Goal: Task Accomplishment & Management: Manage account settings

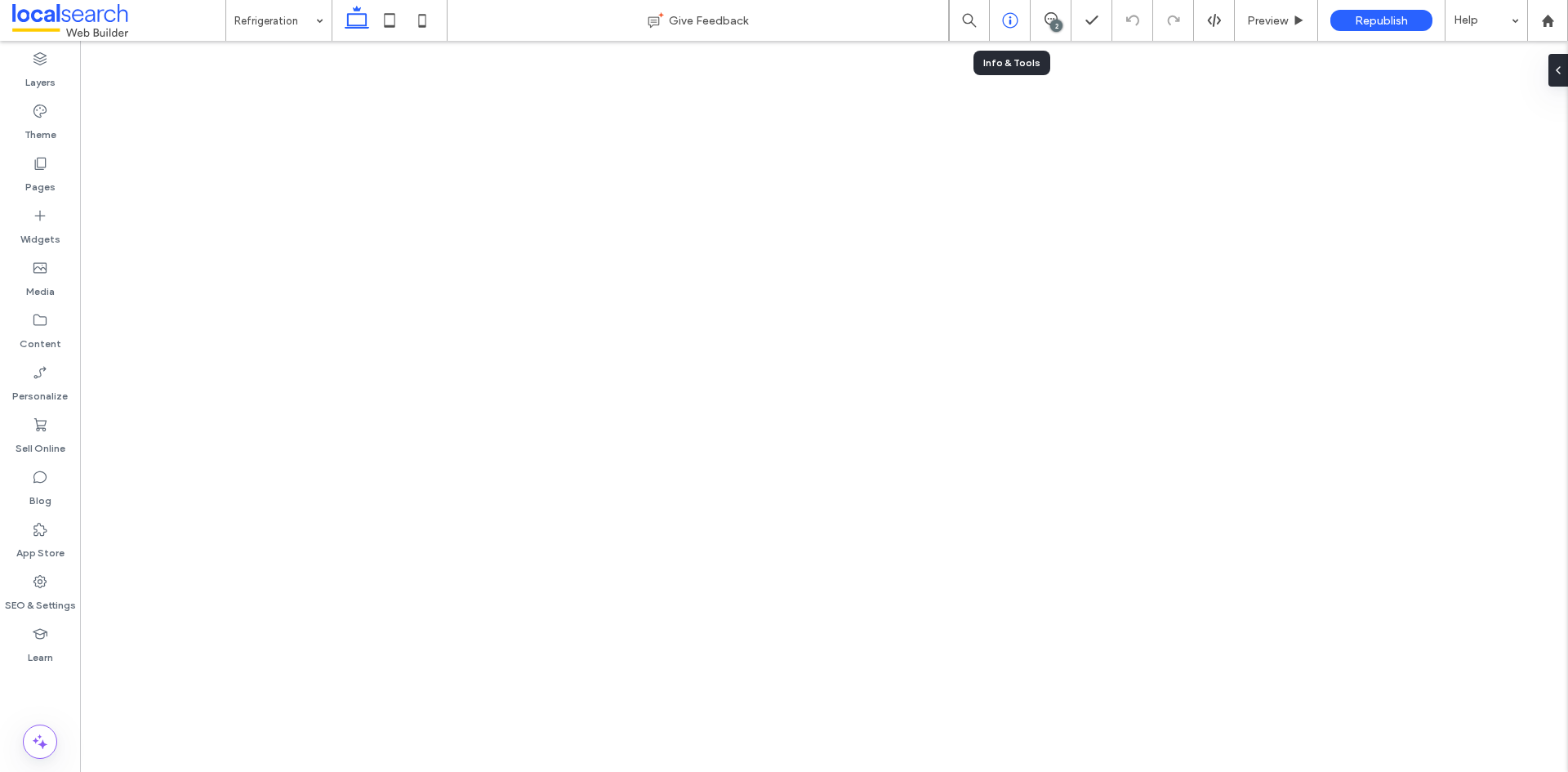
click at [1006, 29] on div at bounding box center [1010, 21] width 41 height 41
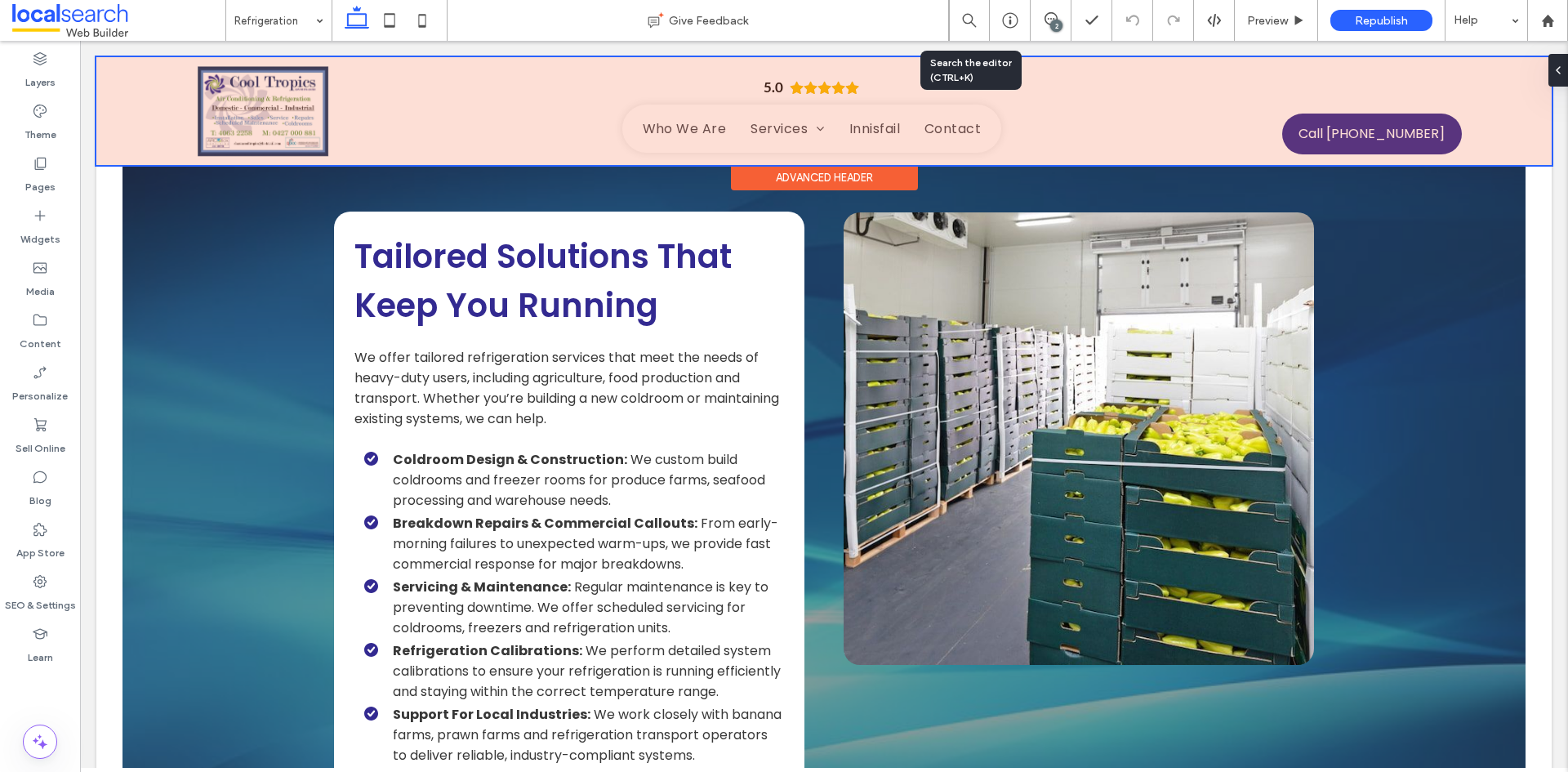
scroll to position [1108, 0]
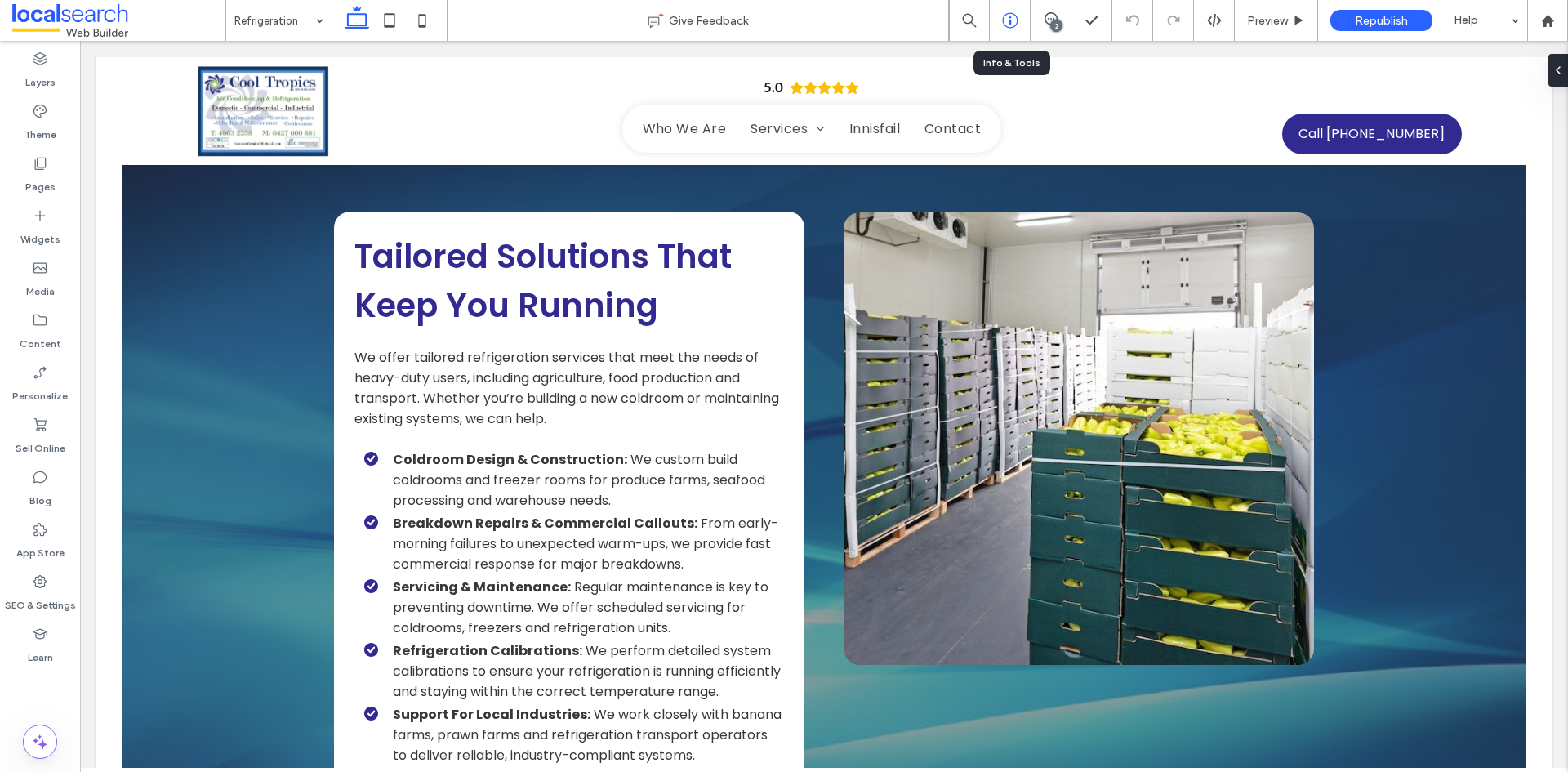
click at [1020, 24] on div at bounding box center [1010, 21] width 40 height 16
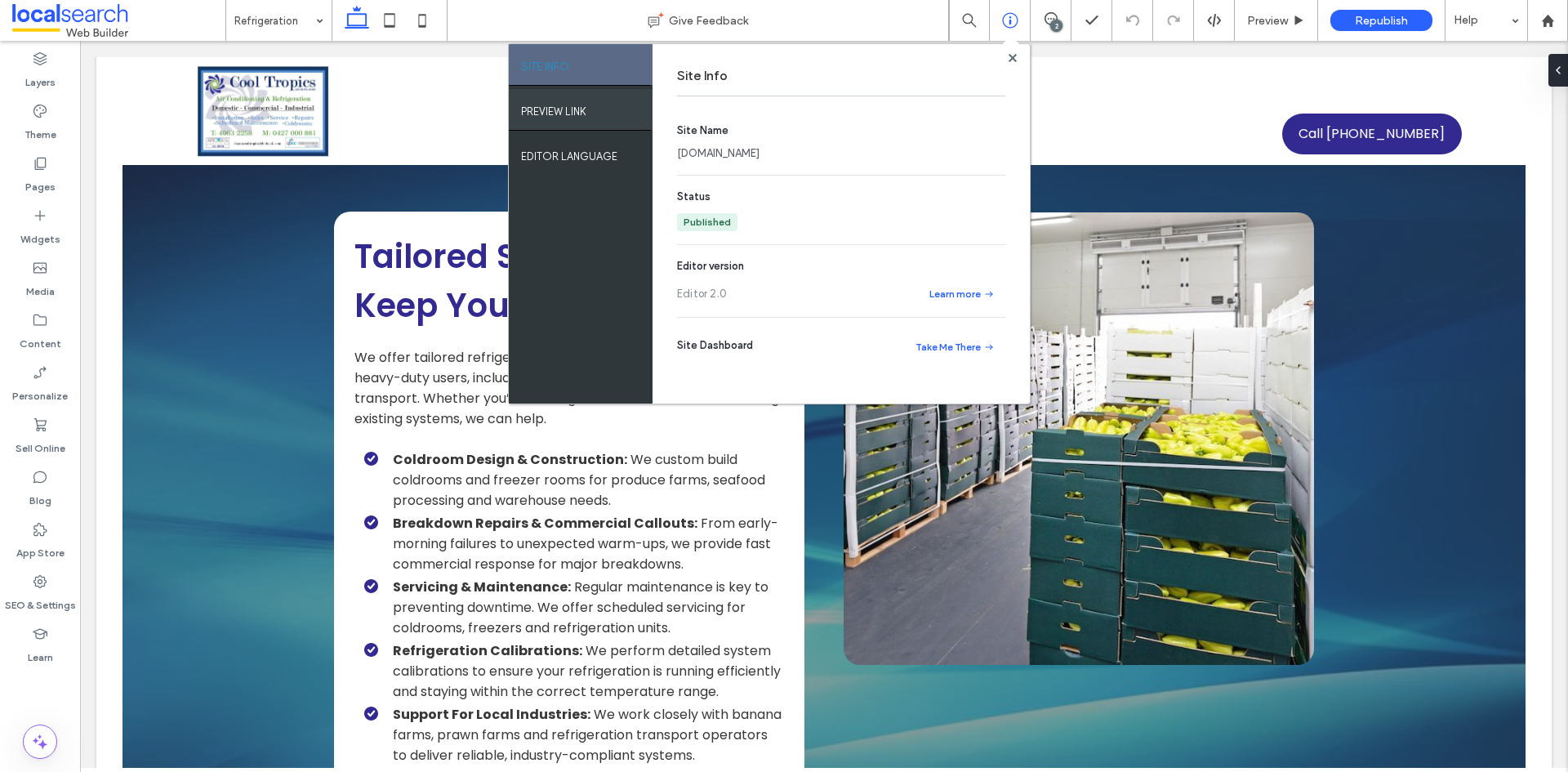
drag, startPoint x: 558, startPoint y: 107, endPoint x: 592, endPoint y: 112, distance: 34.4
click at [563, 108] on label "PREVIEW LINK" at bounding box center [553, 107] width 65 height 21
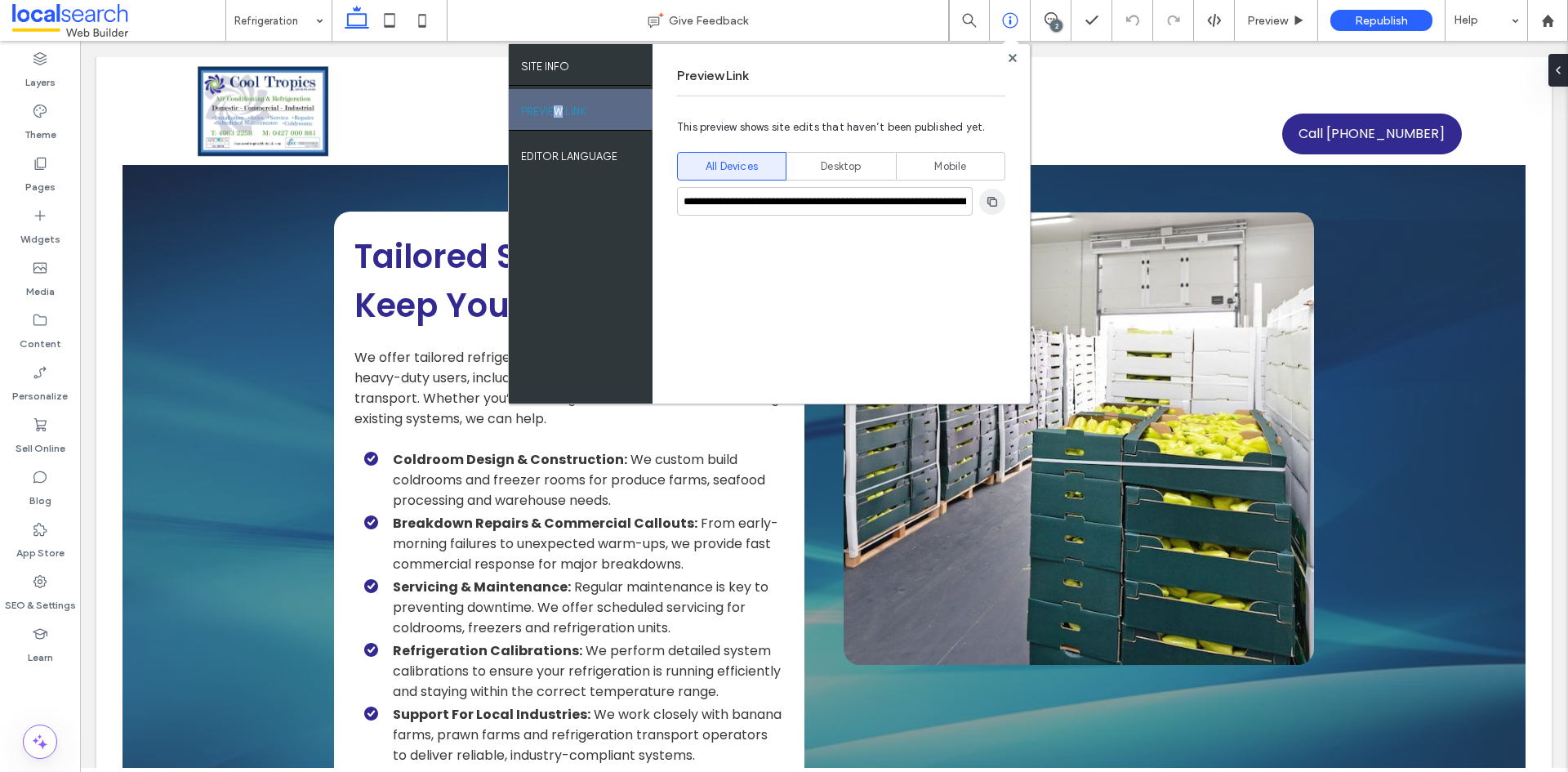
click at [994, 202] on icon "button" at bounding box center [993, 201] width 13 height 13
click at [1045, 24] on icon at bounding box center [1051, 19] width 13 height 13
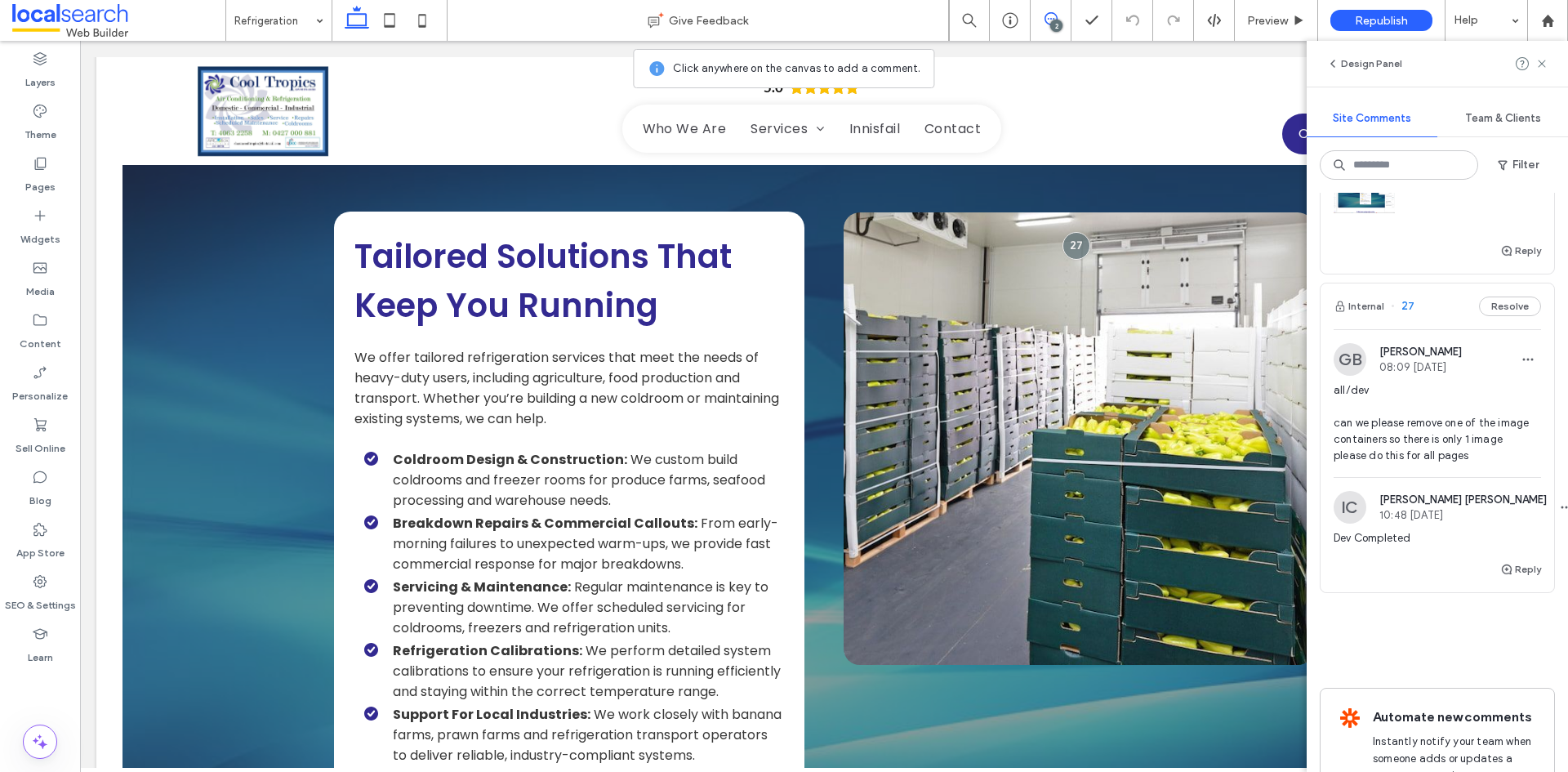
scroll to position [327, 0]
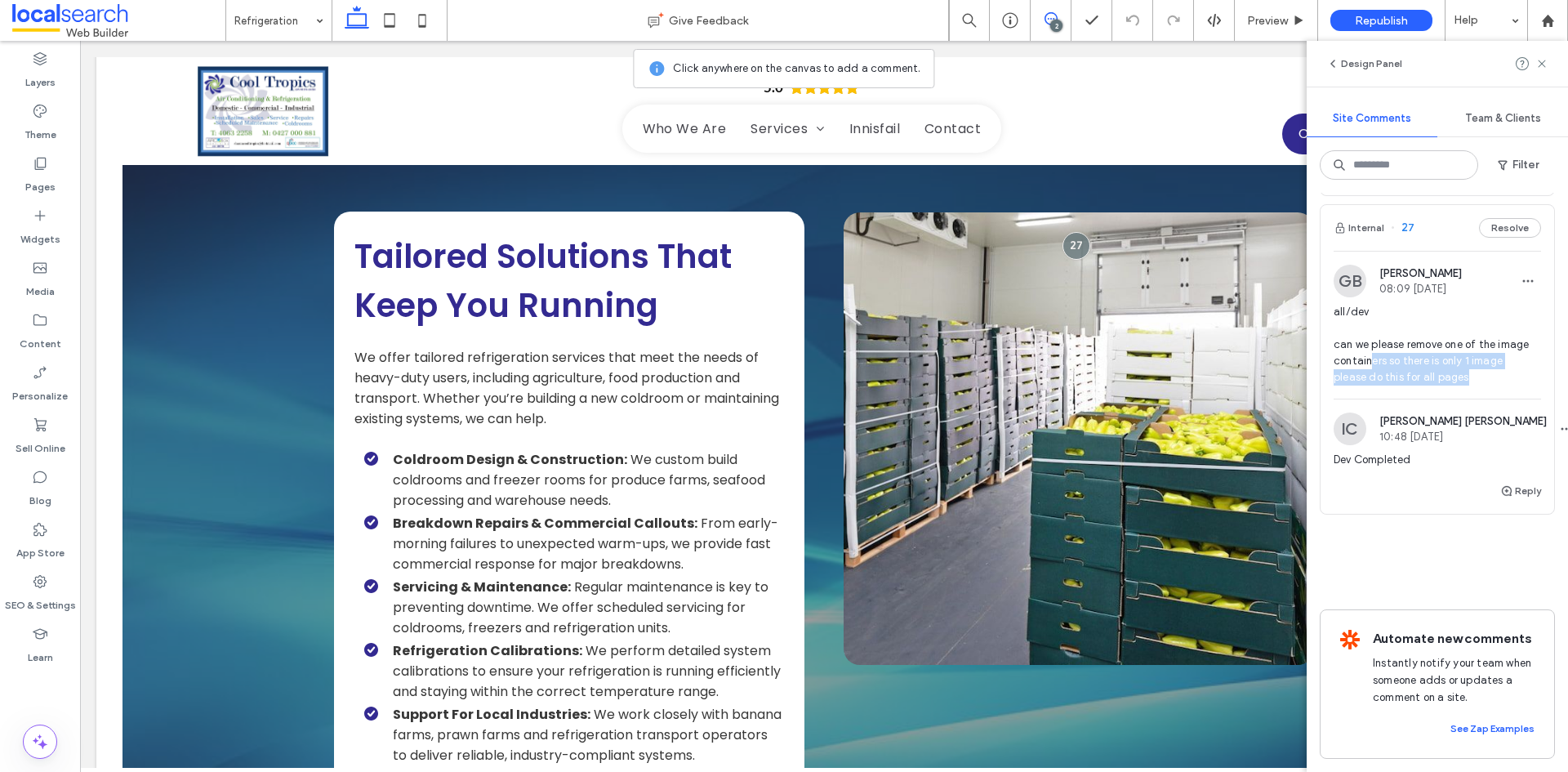
drag, startPoint x: 1385, startPoint y: 397, endPoint x: 1373, endPoint y: 383, distance: 18.4
click at [1373, 383] on span "all/dev can we please remove one of the image containers so there is only 1 ima…" at bounding box center [1437, 344] width 208 height 81
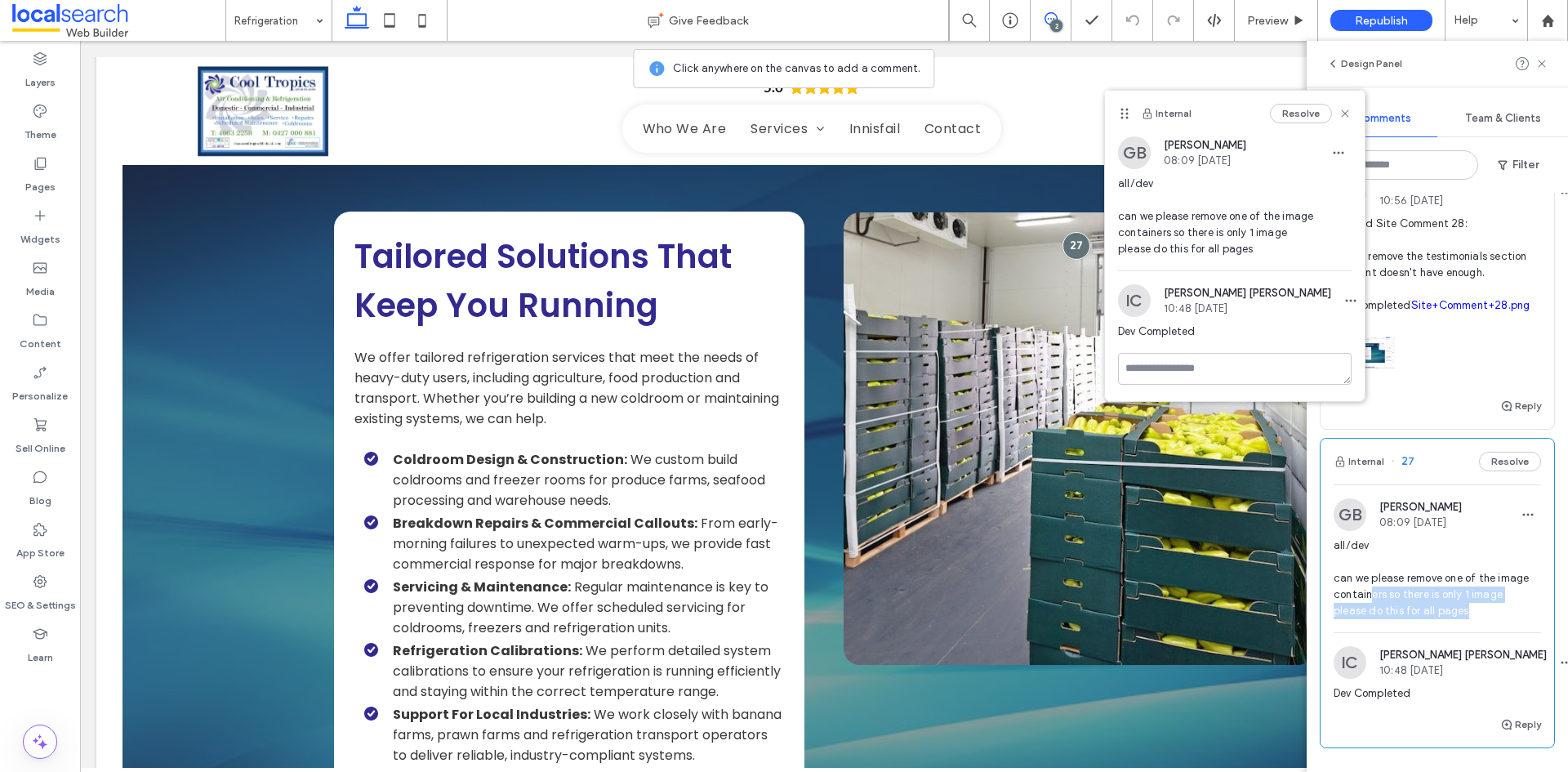
scroll to position [0, 0]
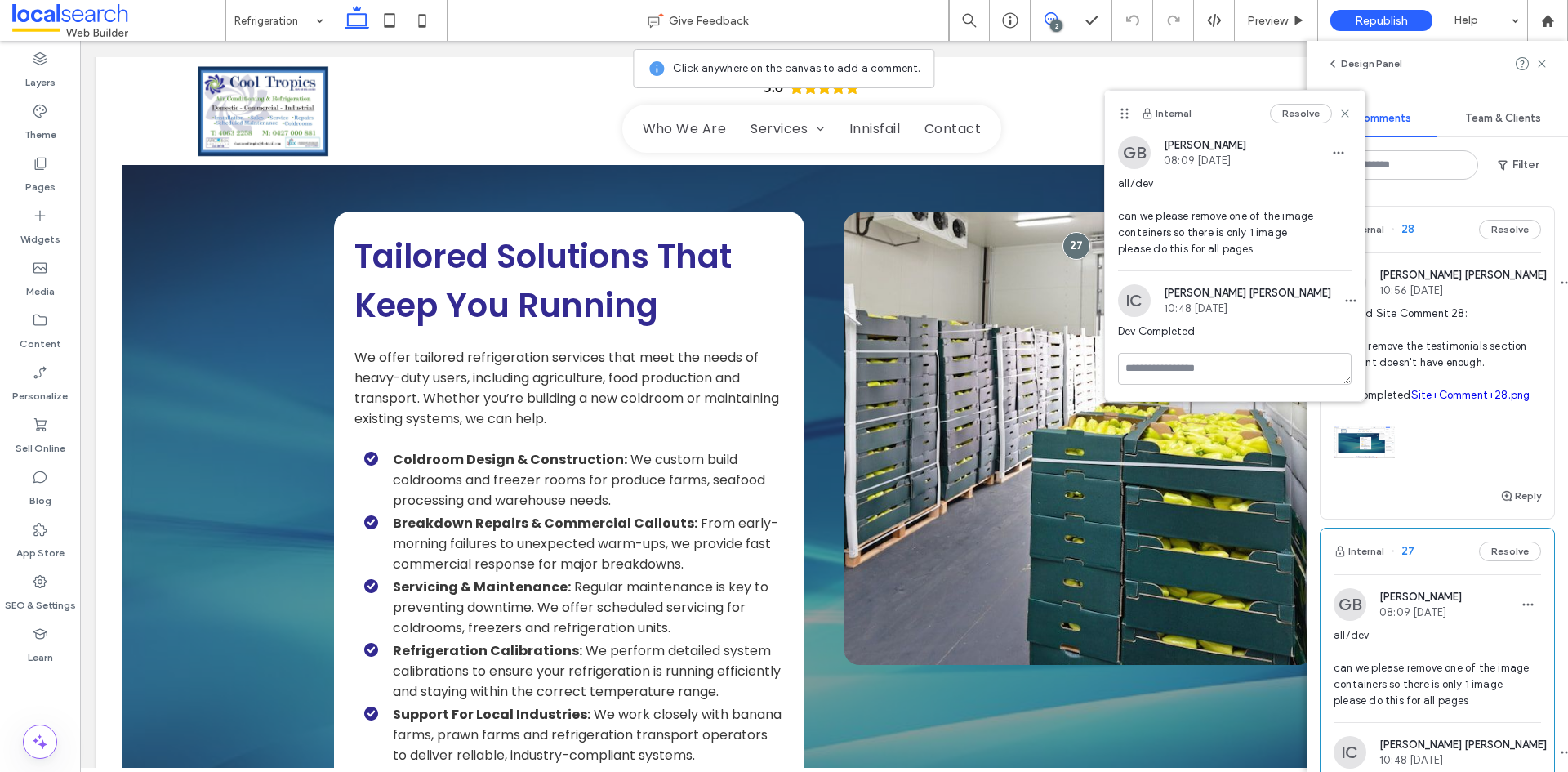
click at [1501, 337] on span "Deleted Site Comment 28: Please remove the testimonials section as client doesn…" at bounding box center [1437, 354] width 208 height 98
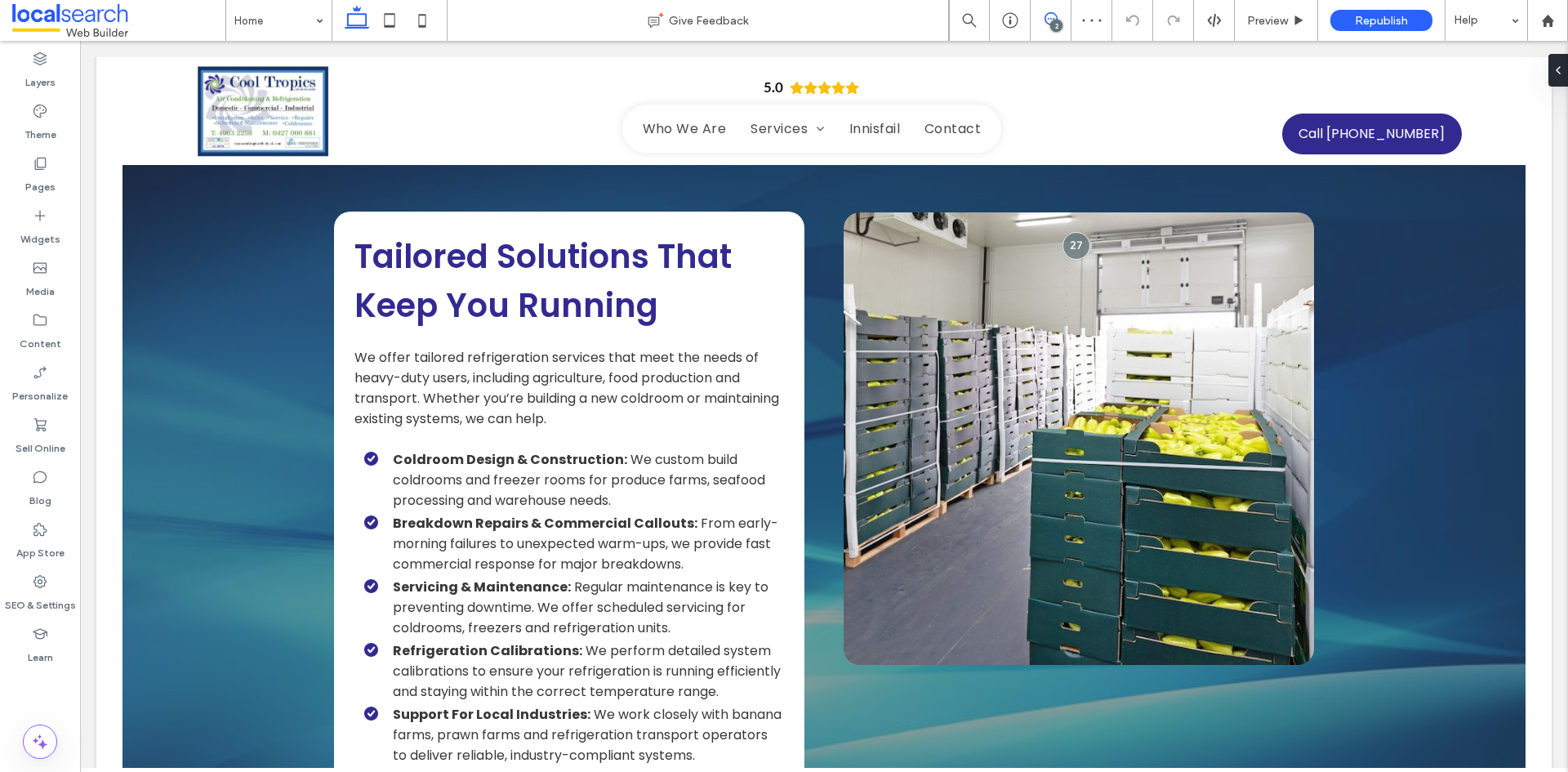
click at [1059, 13] on span at bounding box center [1051, 19] width 40 height 13
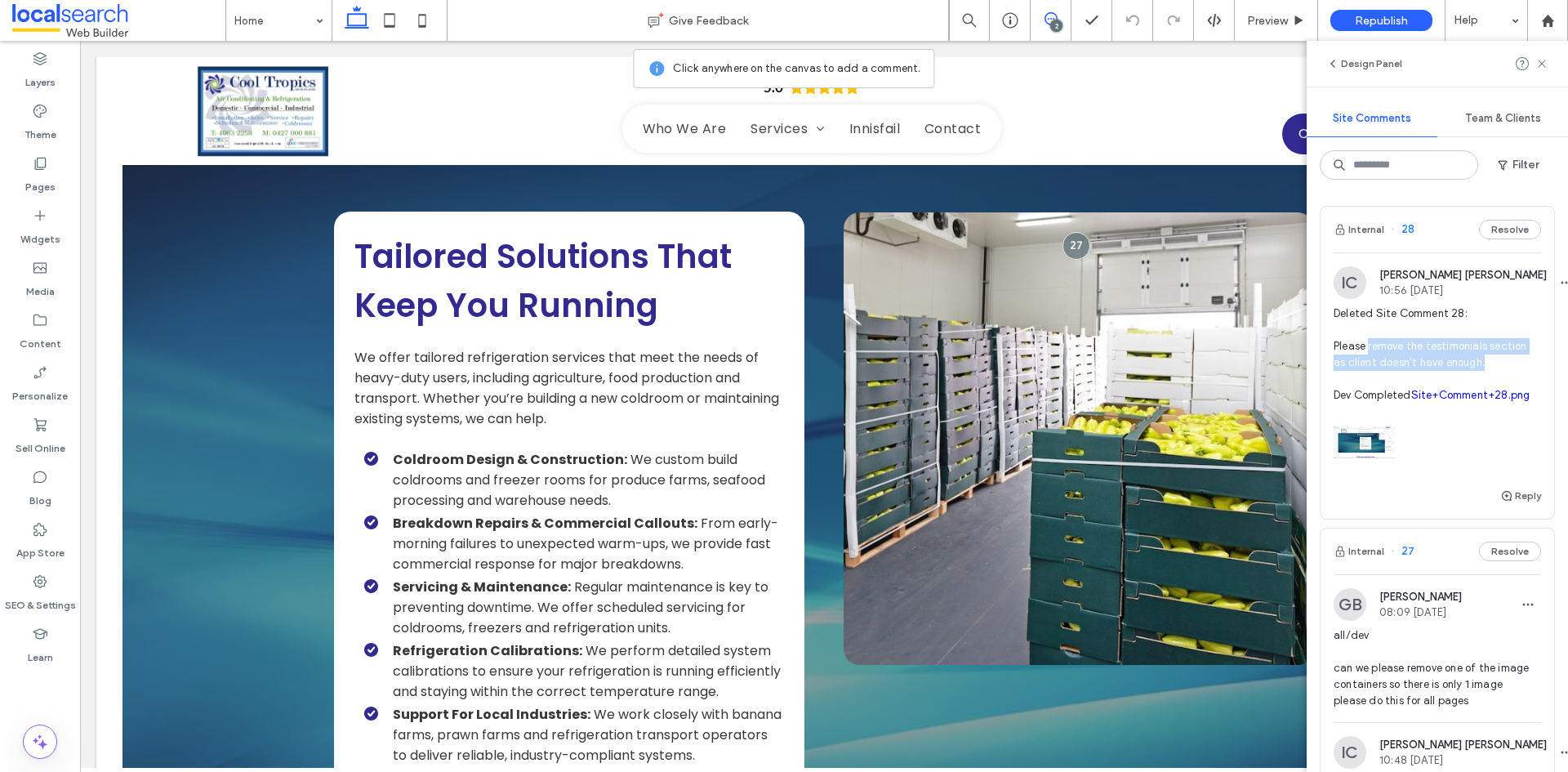
drag, startPoint x: 1487, startPoint y: 367, endPoint x: 1369, endPoint y: 352, distance: 118.9
click at [1369, 352] on span "Deleted Site Comment 28: Please remove the testimonials section as client doesn…" at bounding box center [1437, 354] width 208 height 98
copy span "remove the testimonials section as client doesn't have enough."
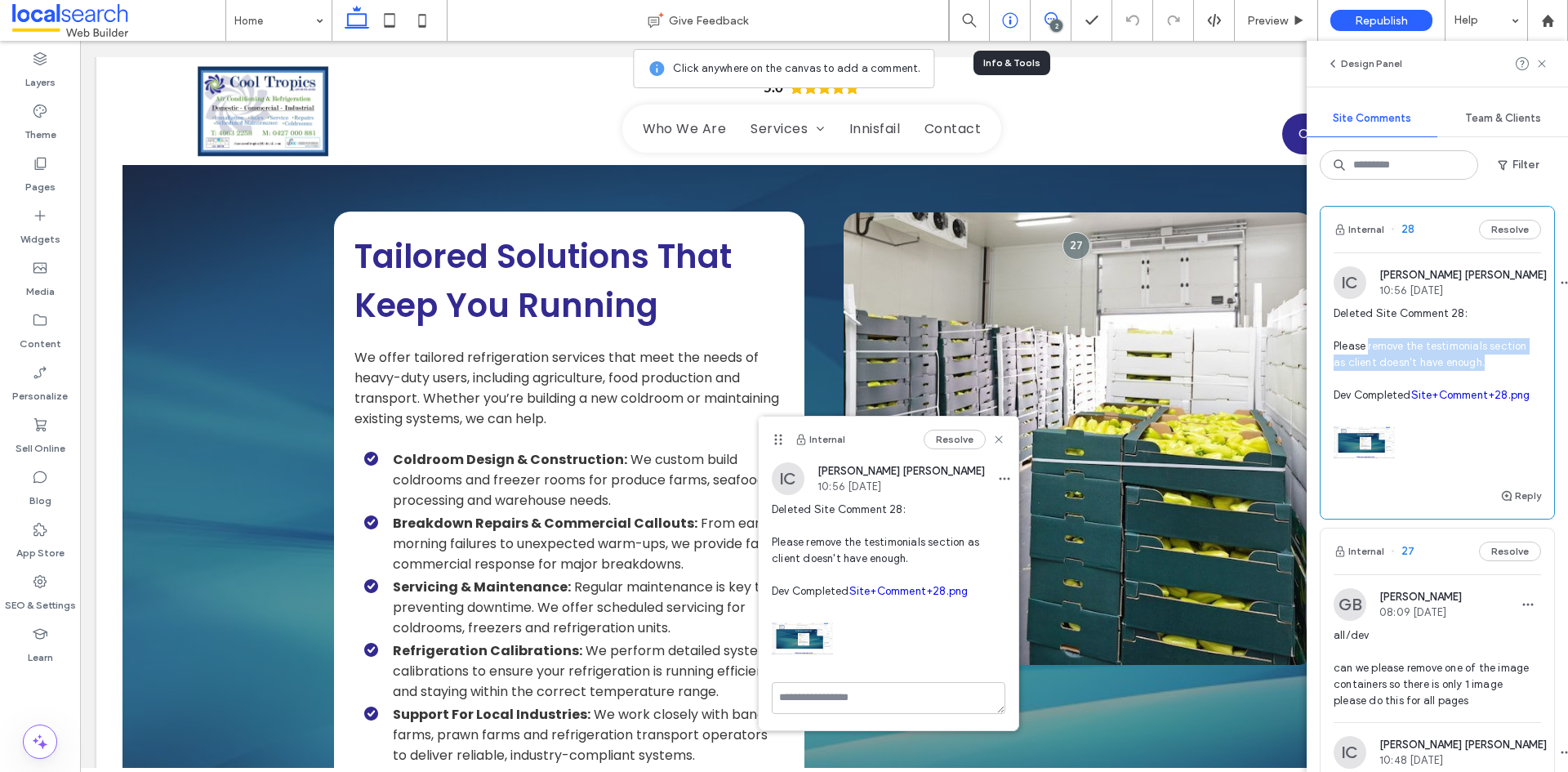
click at [1010, 18] on use at bounding box center [1010, 21] width 15 height 15
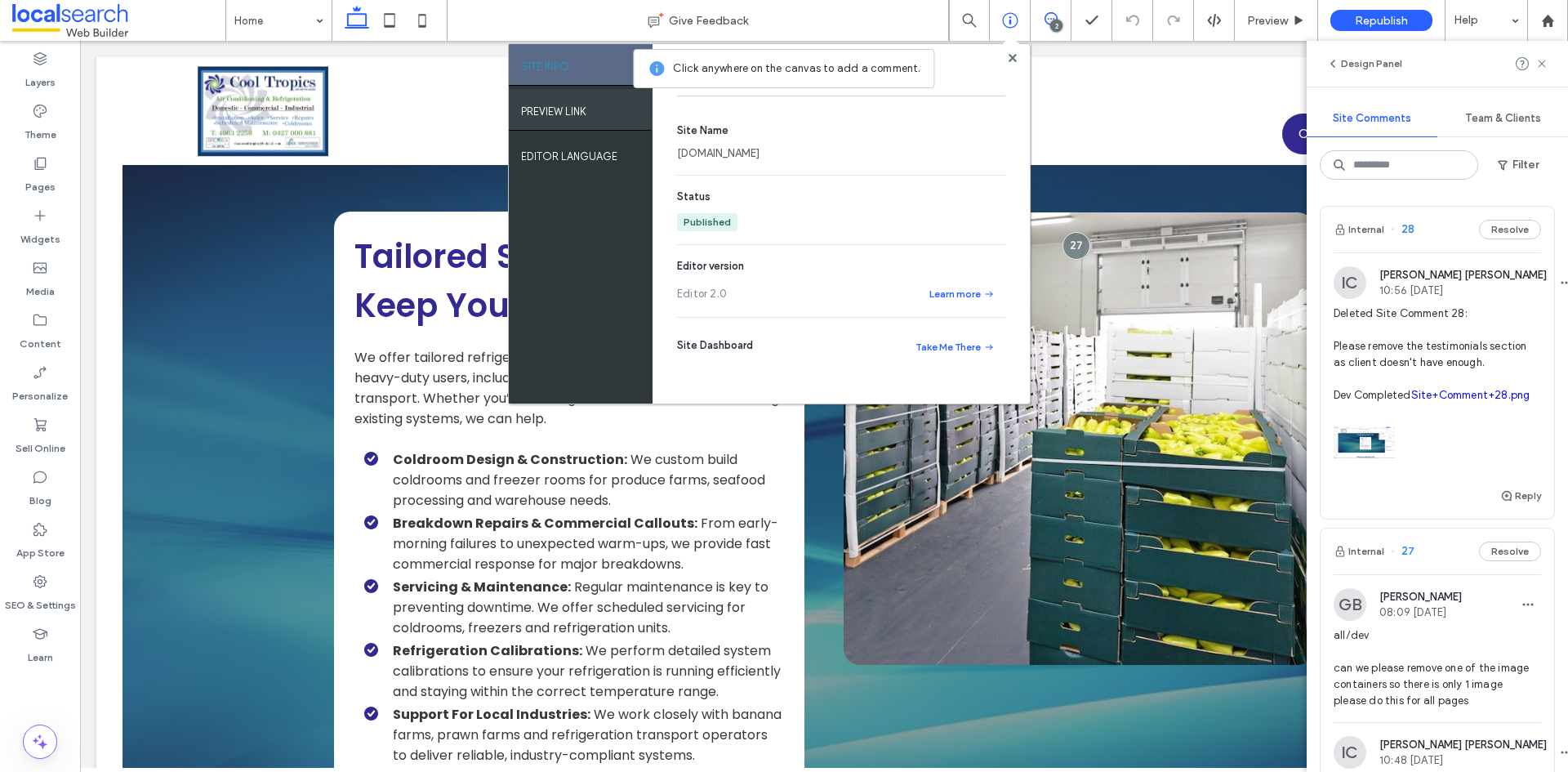
click at [563, 112] on label "PREVIEW LINK" at bounding box center [553, 107] width 65 height 21
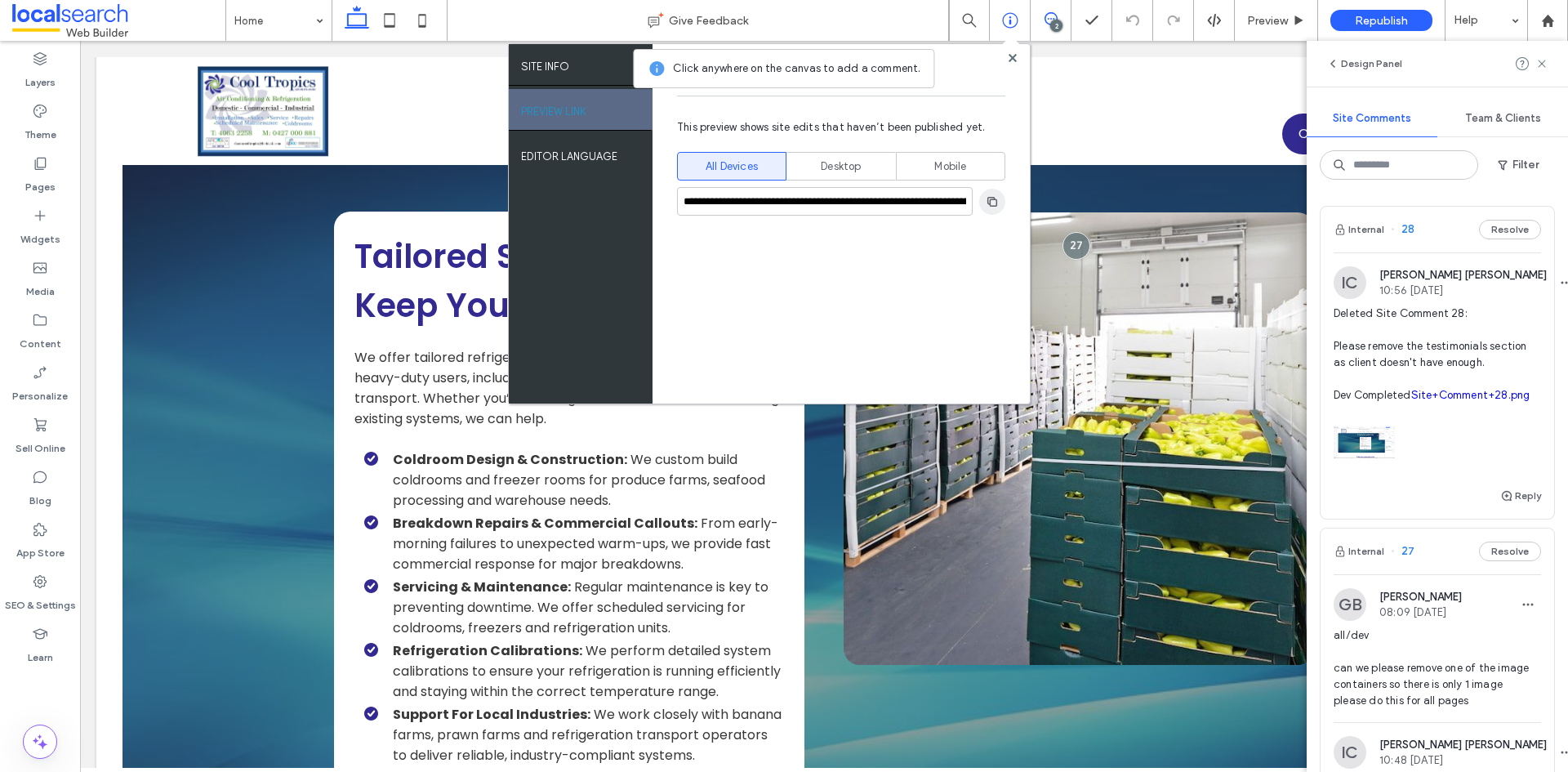
click at [989, 206] on icon "button" at bounding box center [993, 201] width 13 height 13
click at [44, 580] on use at bounding box center [39, 581] width 13 height 13
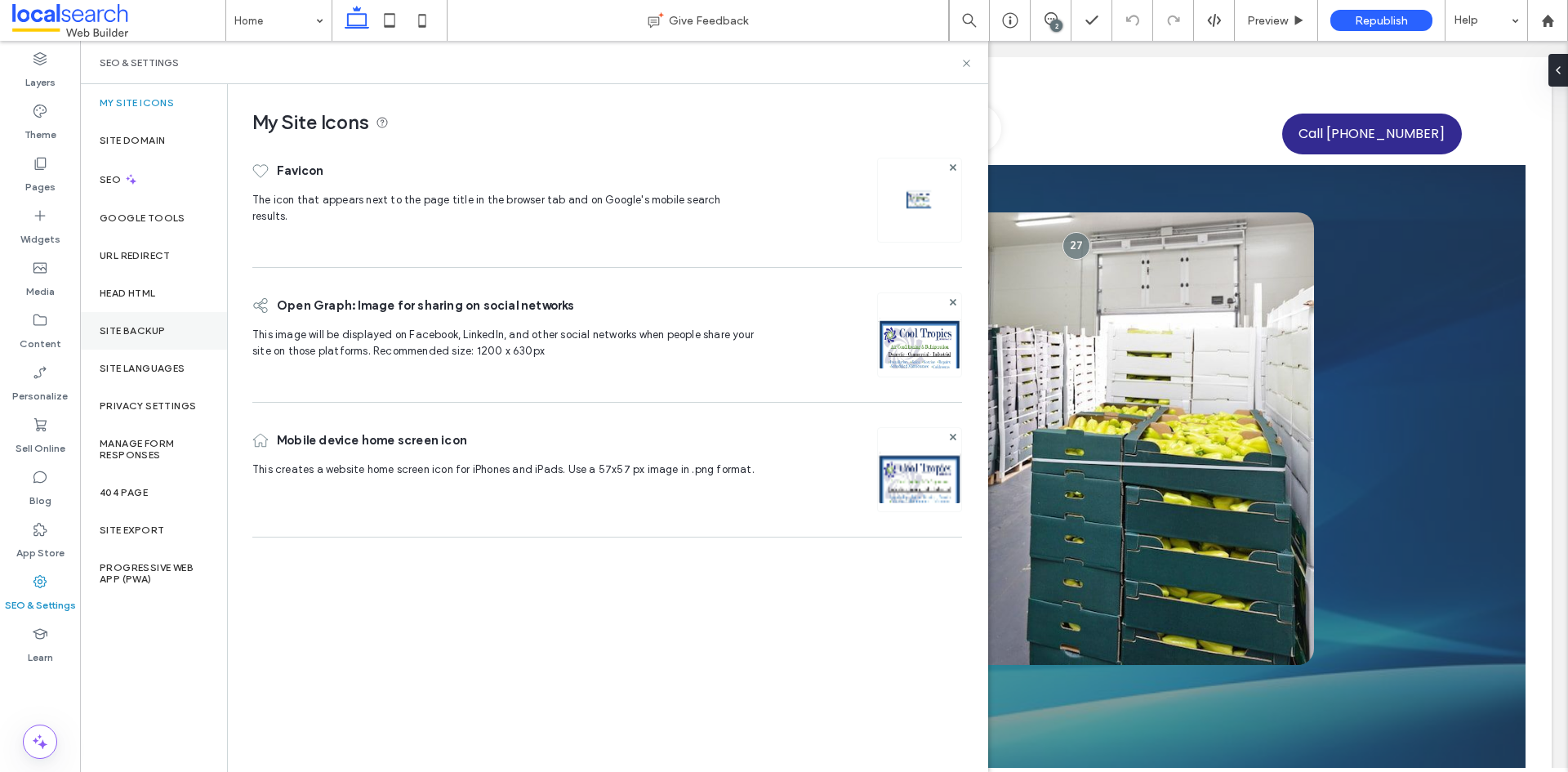
click at [164, 320] on div "Site Backup" at bounding box center [153, 331] width 147 height 38
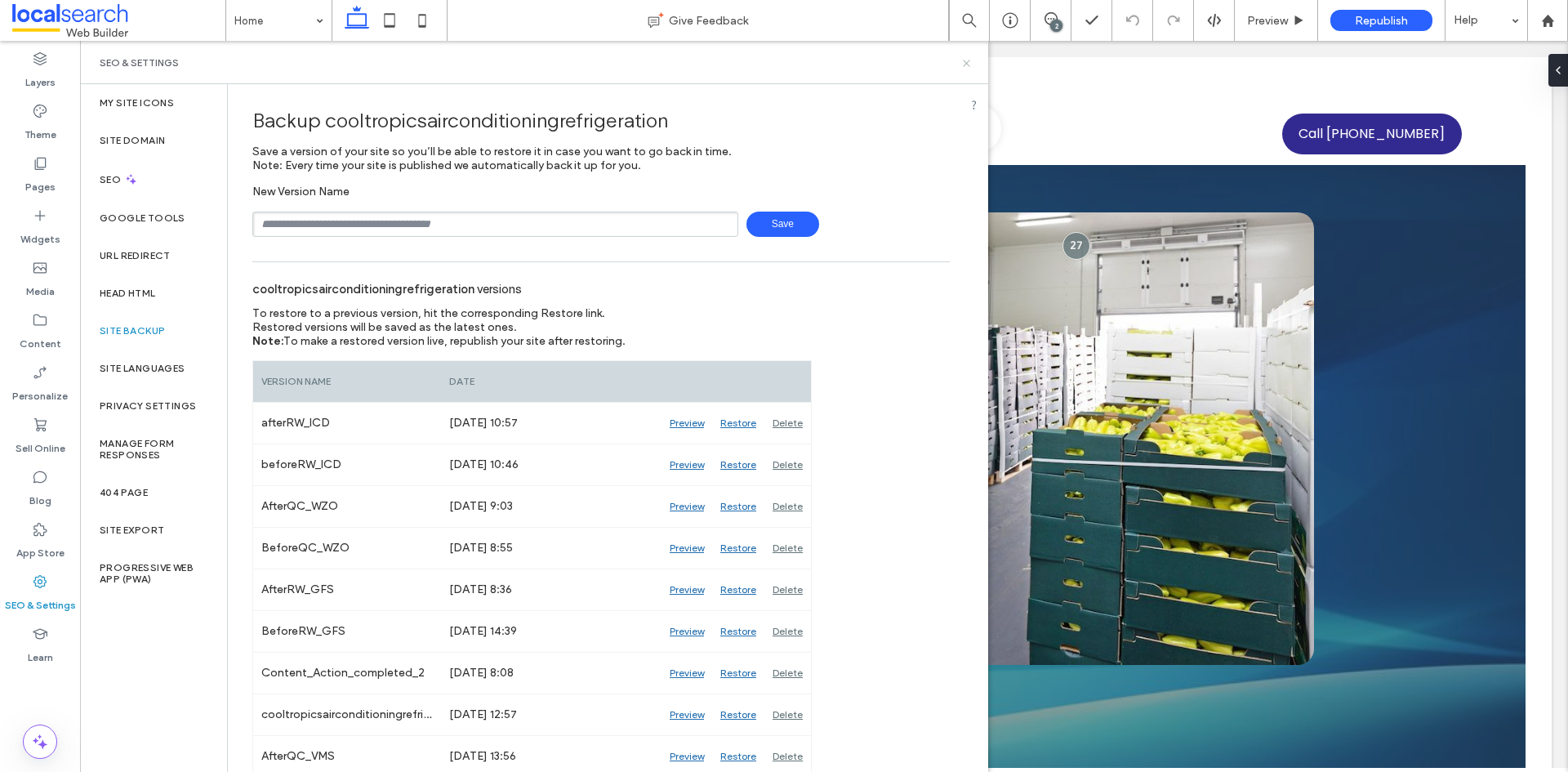
click at [965, 69] on icon at bounding box center [967, 64] width 13 height 13
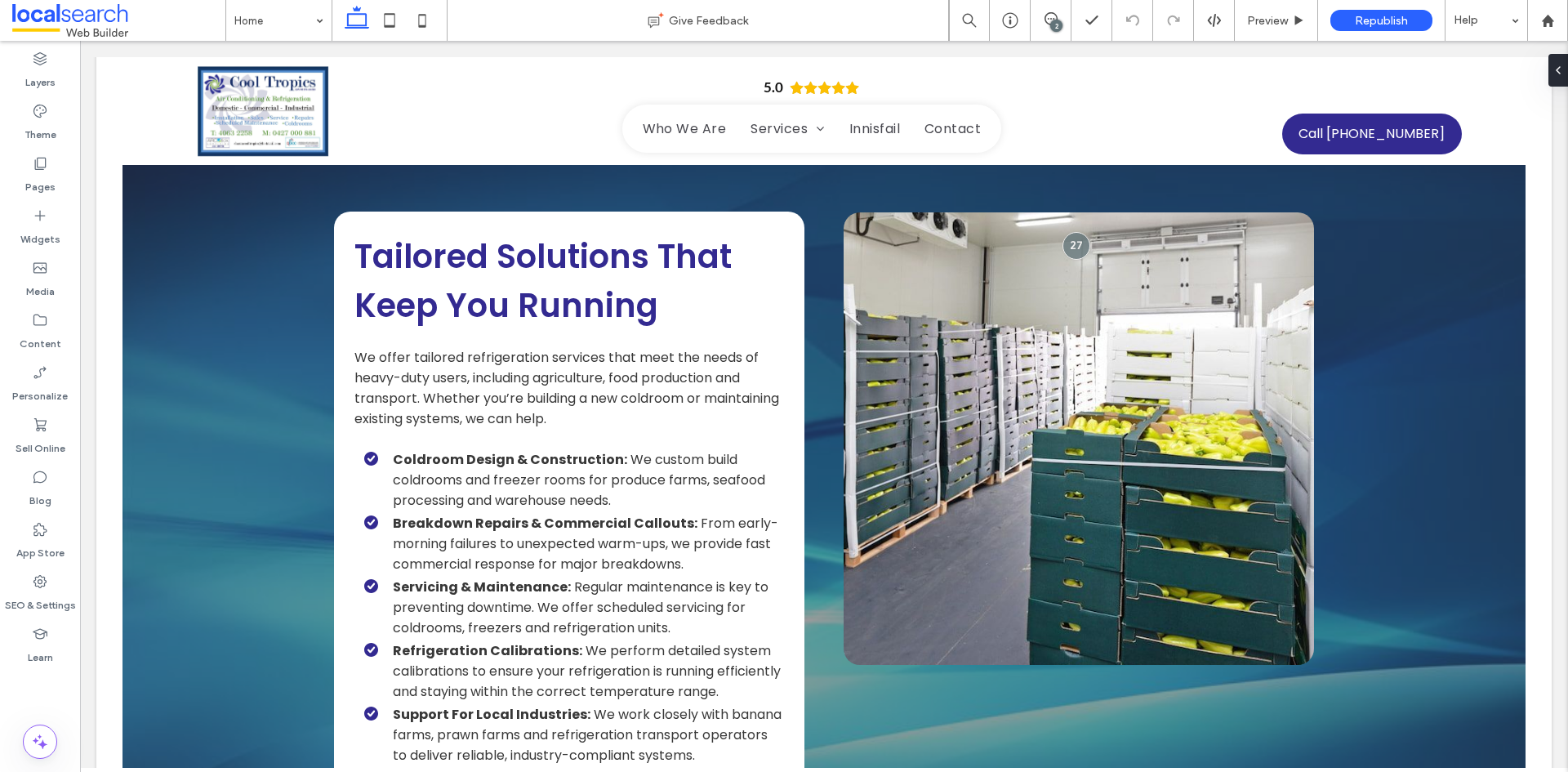
click at [61, 27] on span at bounding box center [119, 21] width 213 height 33
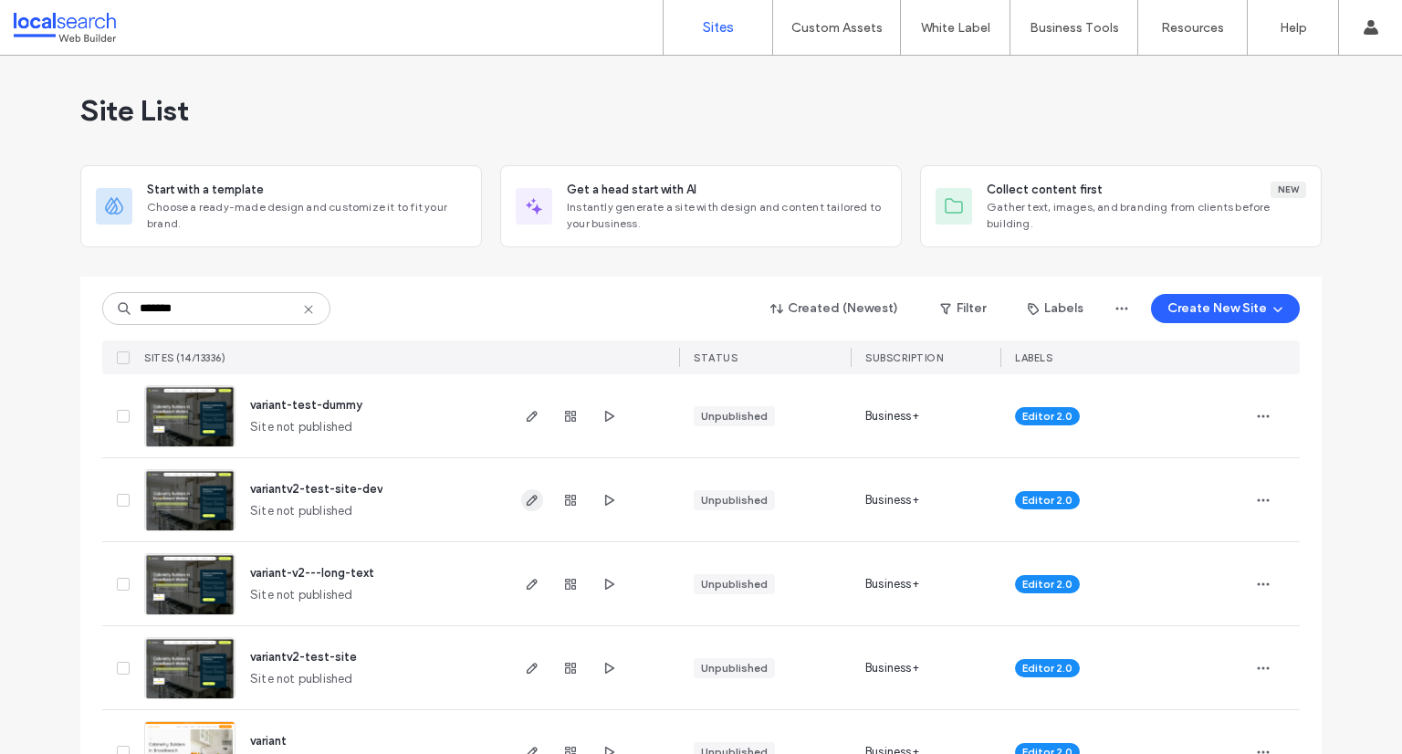
type input "*******"
click at [527, 498] on use "button" at bounding box center [532, 500] width 11 height 11
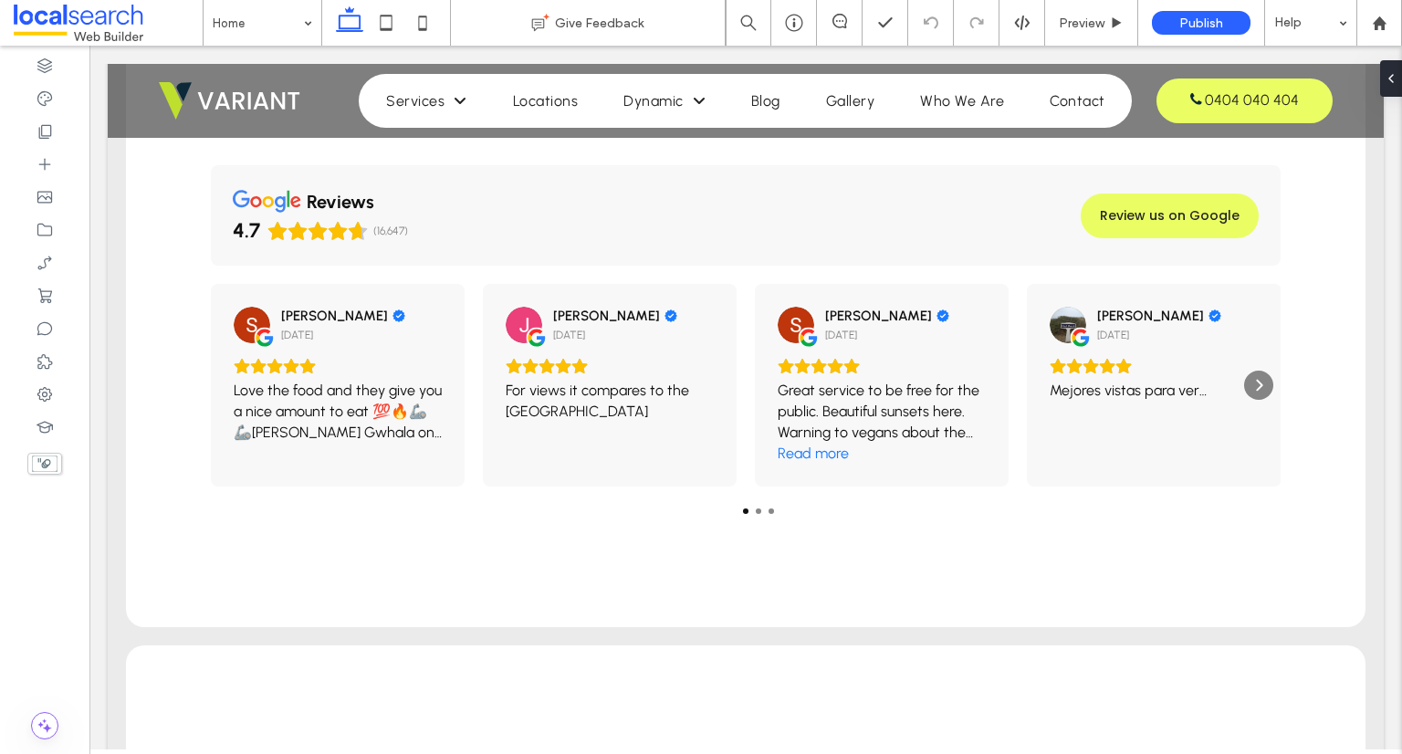
click at [80, 12] on span at bounding box center [108, 23] width 189 height 37
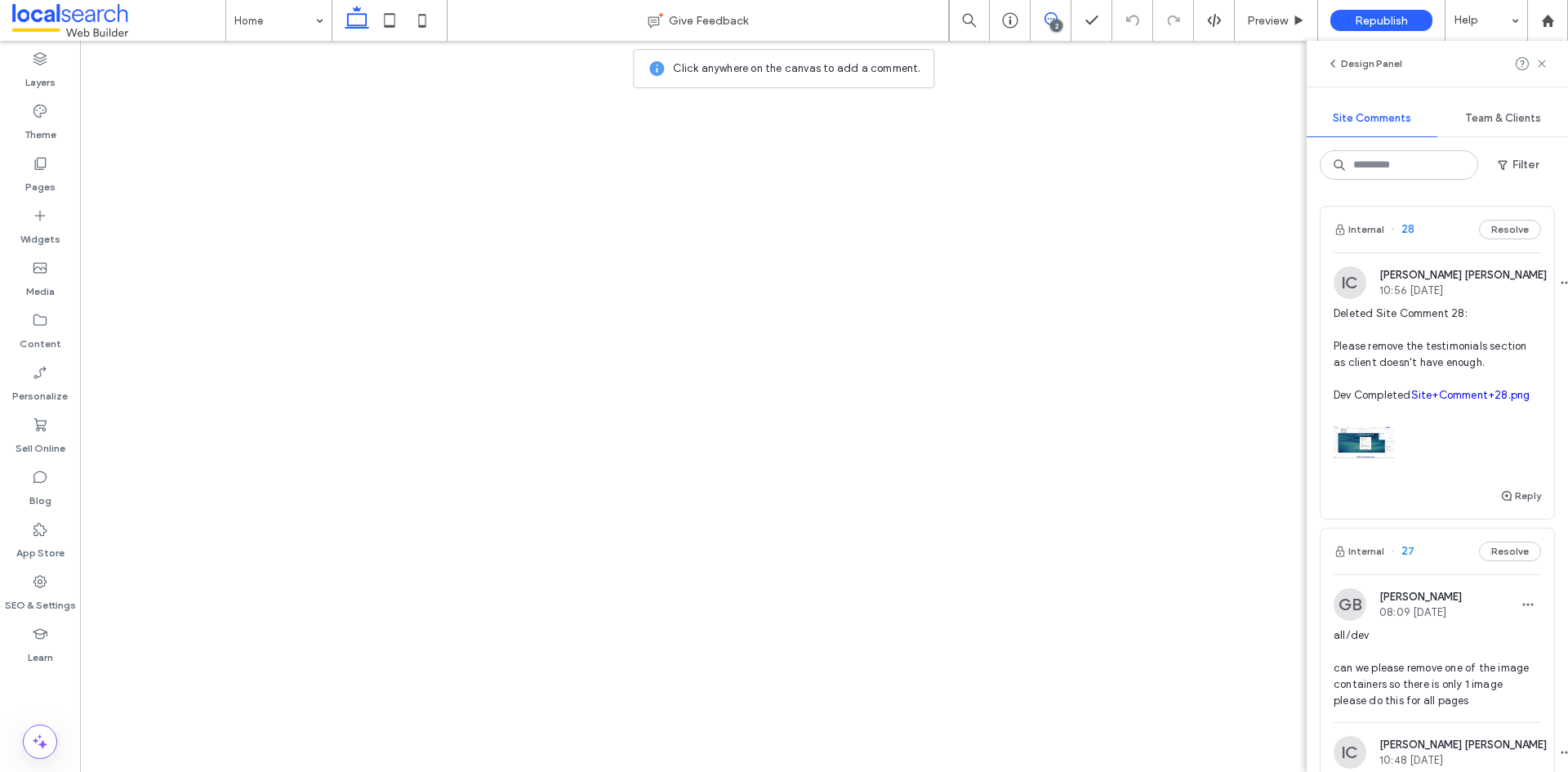
click at [1470, 627] on span "all/dev can we please remove one of the image containers so there is only 1 ima…" at bounding box center [1437, 667] width 208 height 81
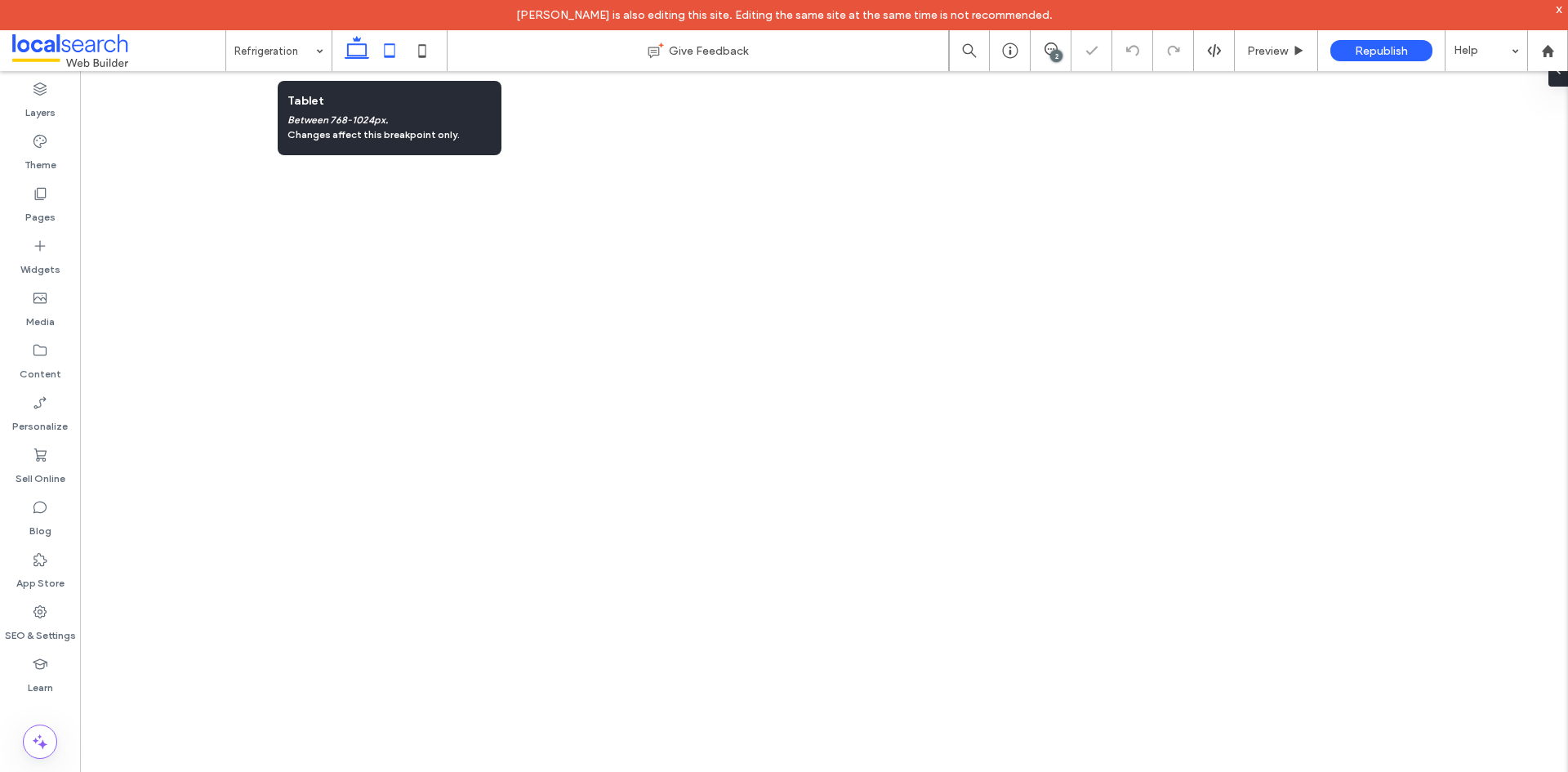
click at [388, 56] on use at bounding box center [390, 50] width 11 height 14
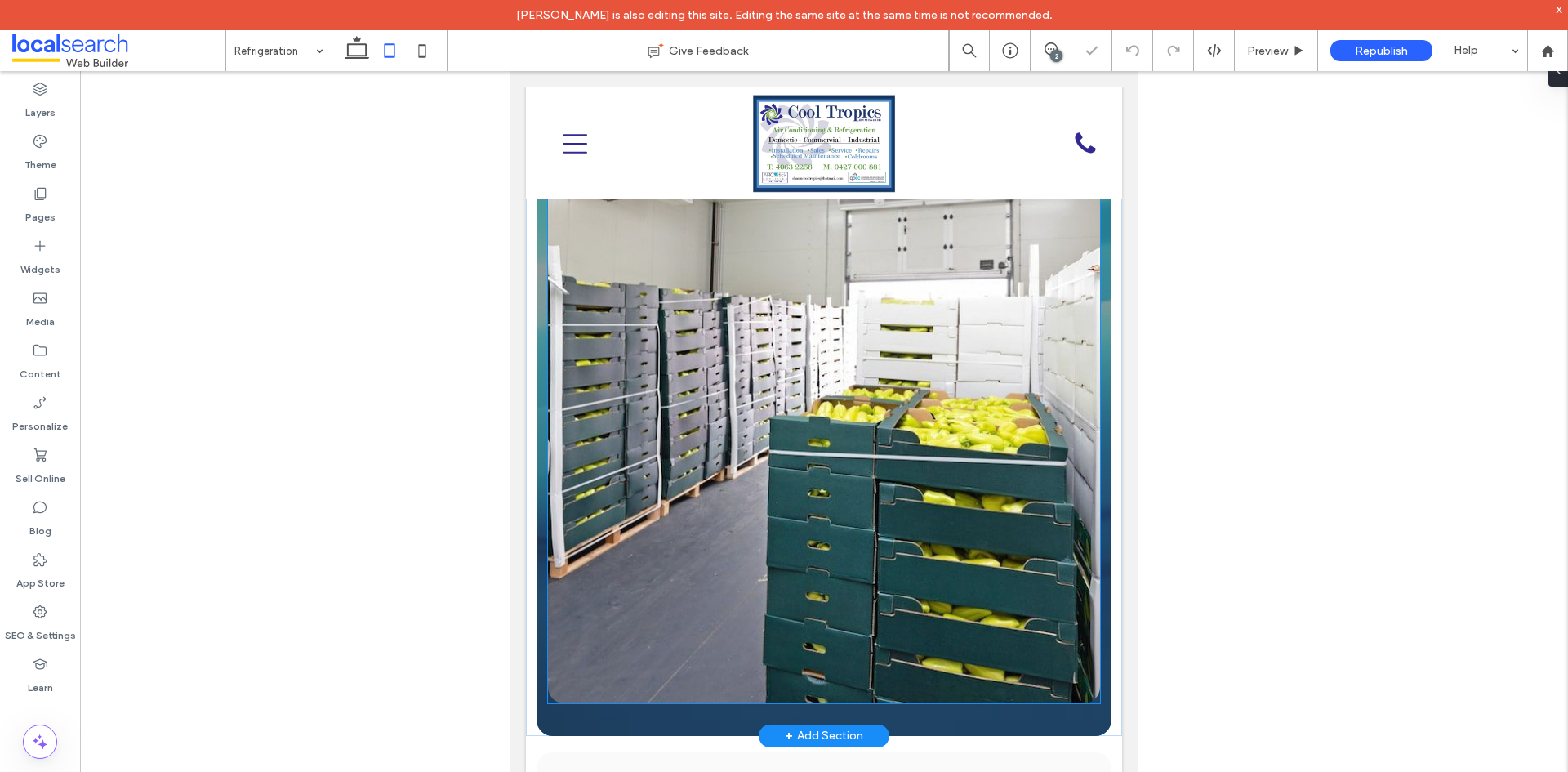
scroll to position [1895, 0]
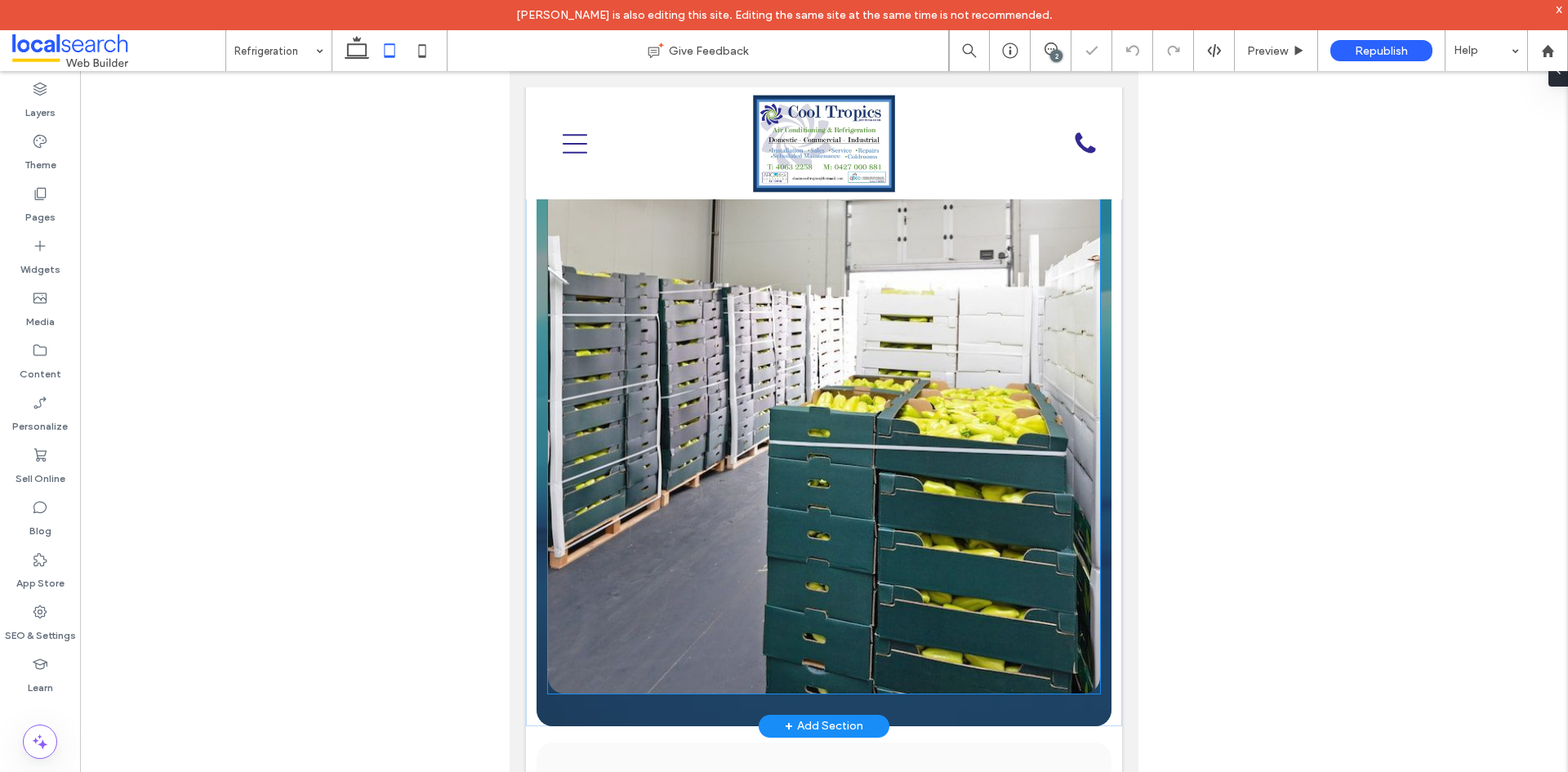
click at [878, 370] on link at bounding box center [823, 417] width 552 height 552
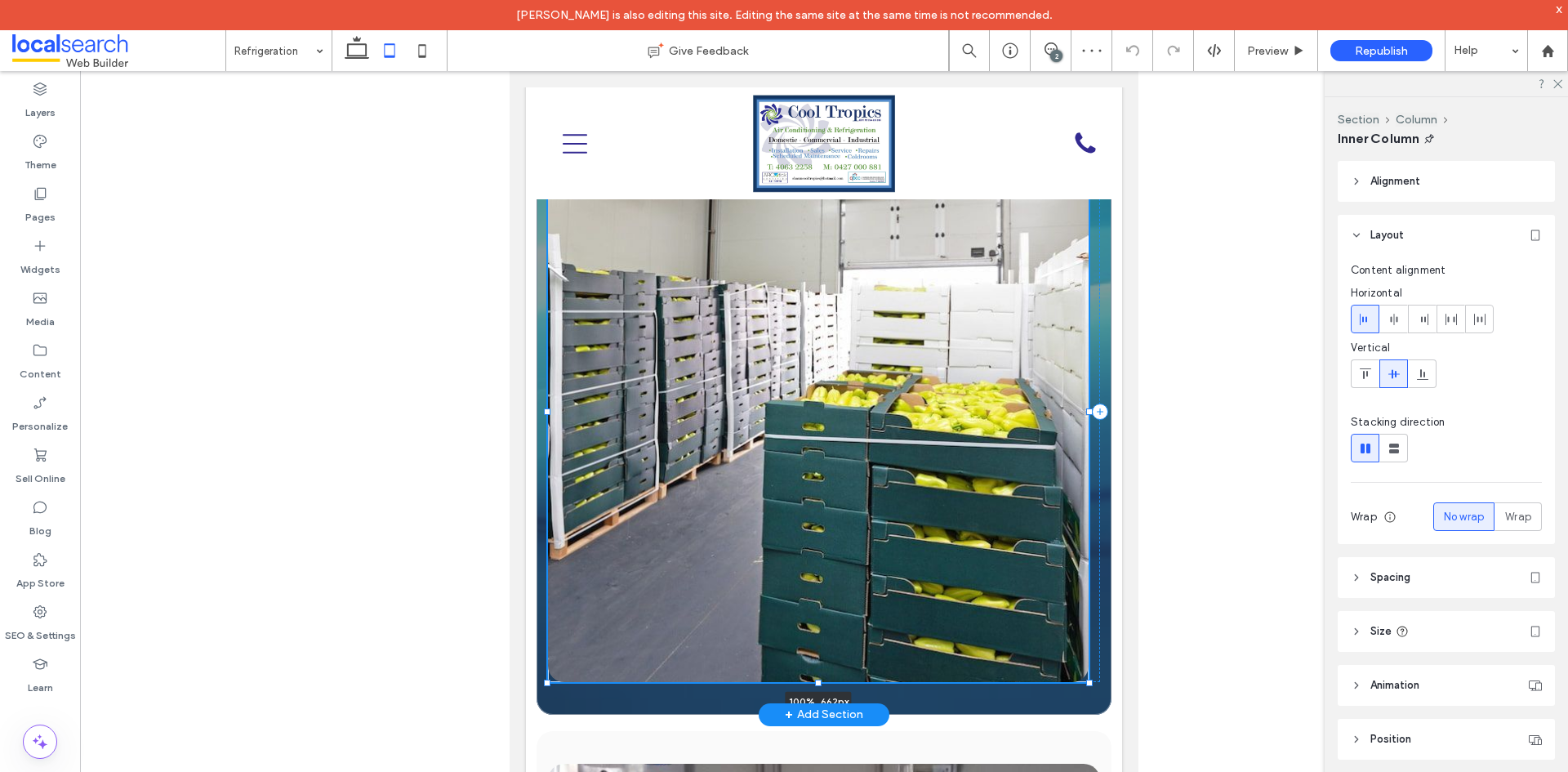
drag, startPoint x: 819, startPoint y: 683, endPoint x: 821, endPoint y: 624, distance: 59.0
click at [821, 624] on div "Tailored Solutions That Keep You Running We offer tailored refrigeration servic…" at bounding box center [824, 75] width 575 height 1277
type input "***"
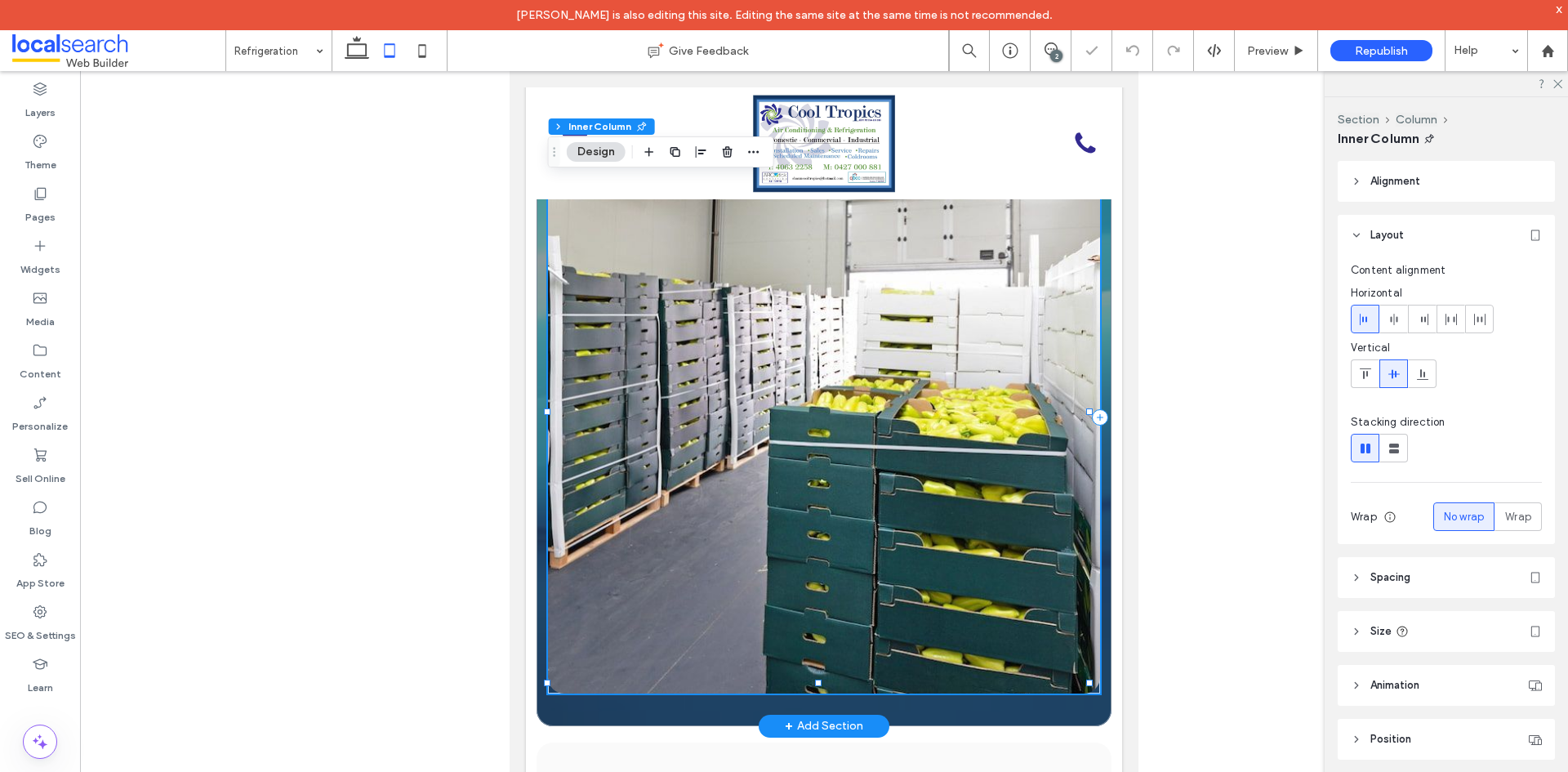
click at [981, 594] on link at bounding box center [823, 417] width 552 height 552
click at [722, 336] on link at bounding box center [823, 417] width 552 height 552
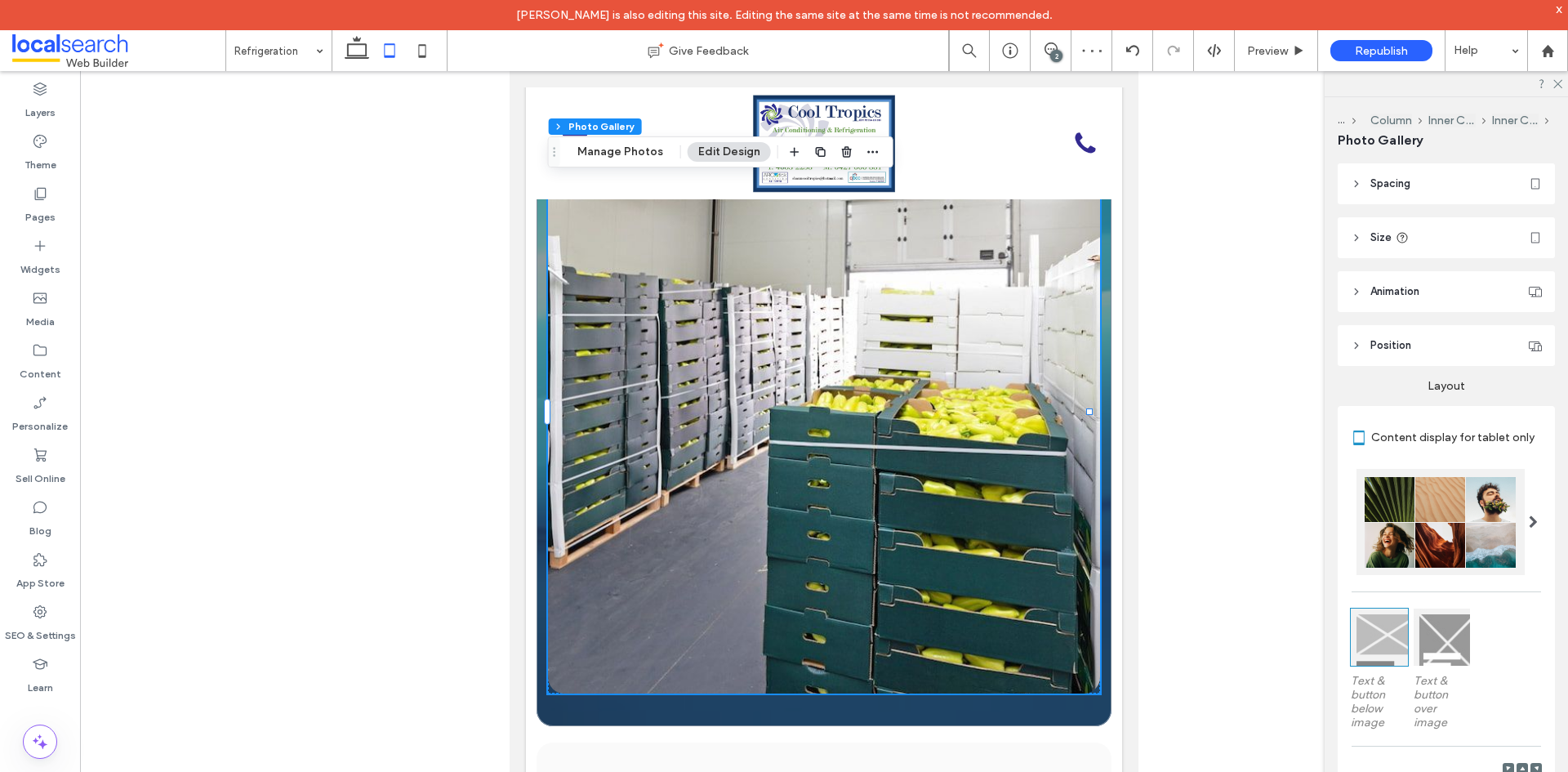
scroll to position [81, 0]
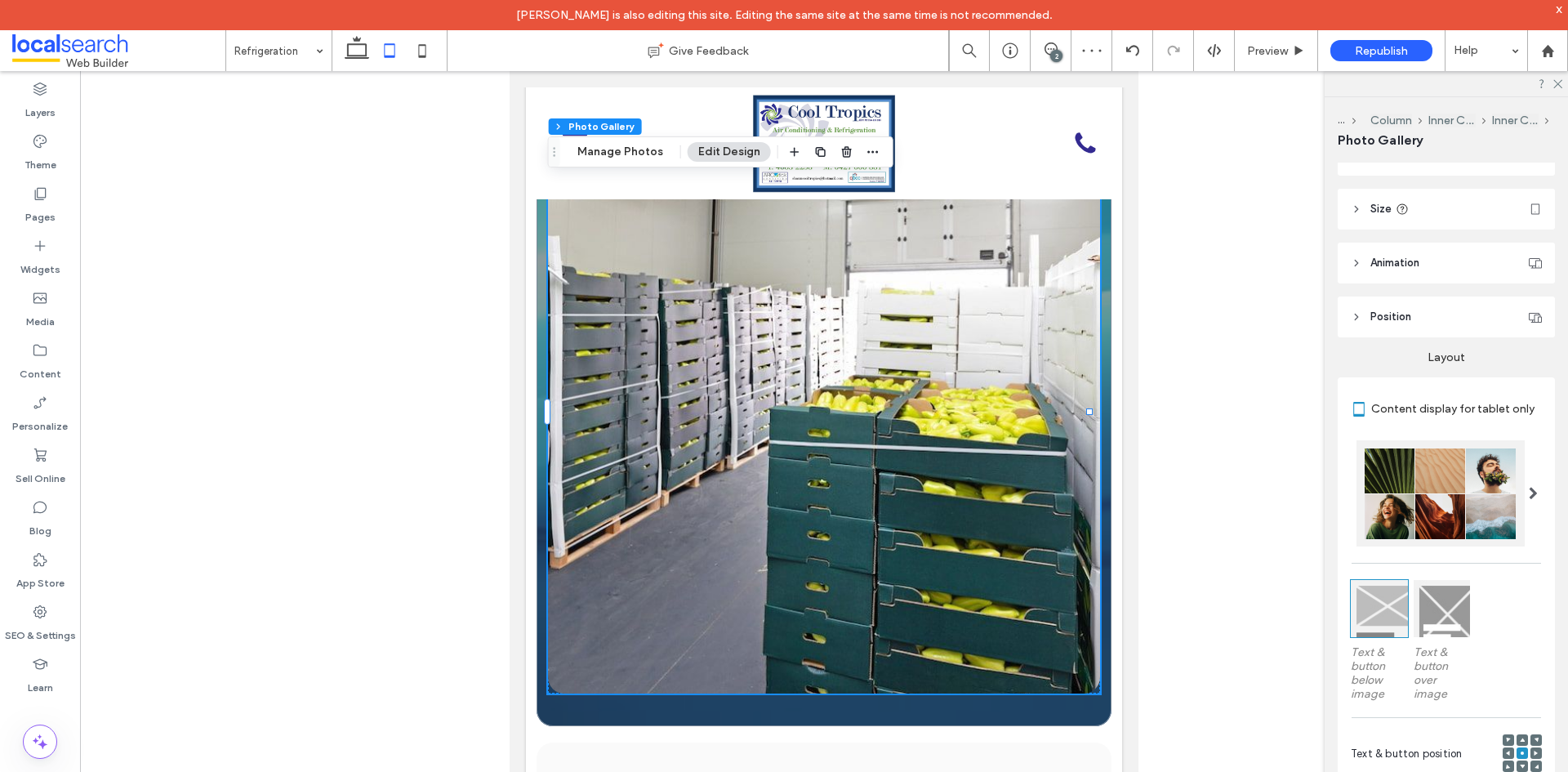
click at [1470, 222] on header "Size" at bounding box center [1446, 209] width 217 height 41
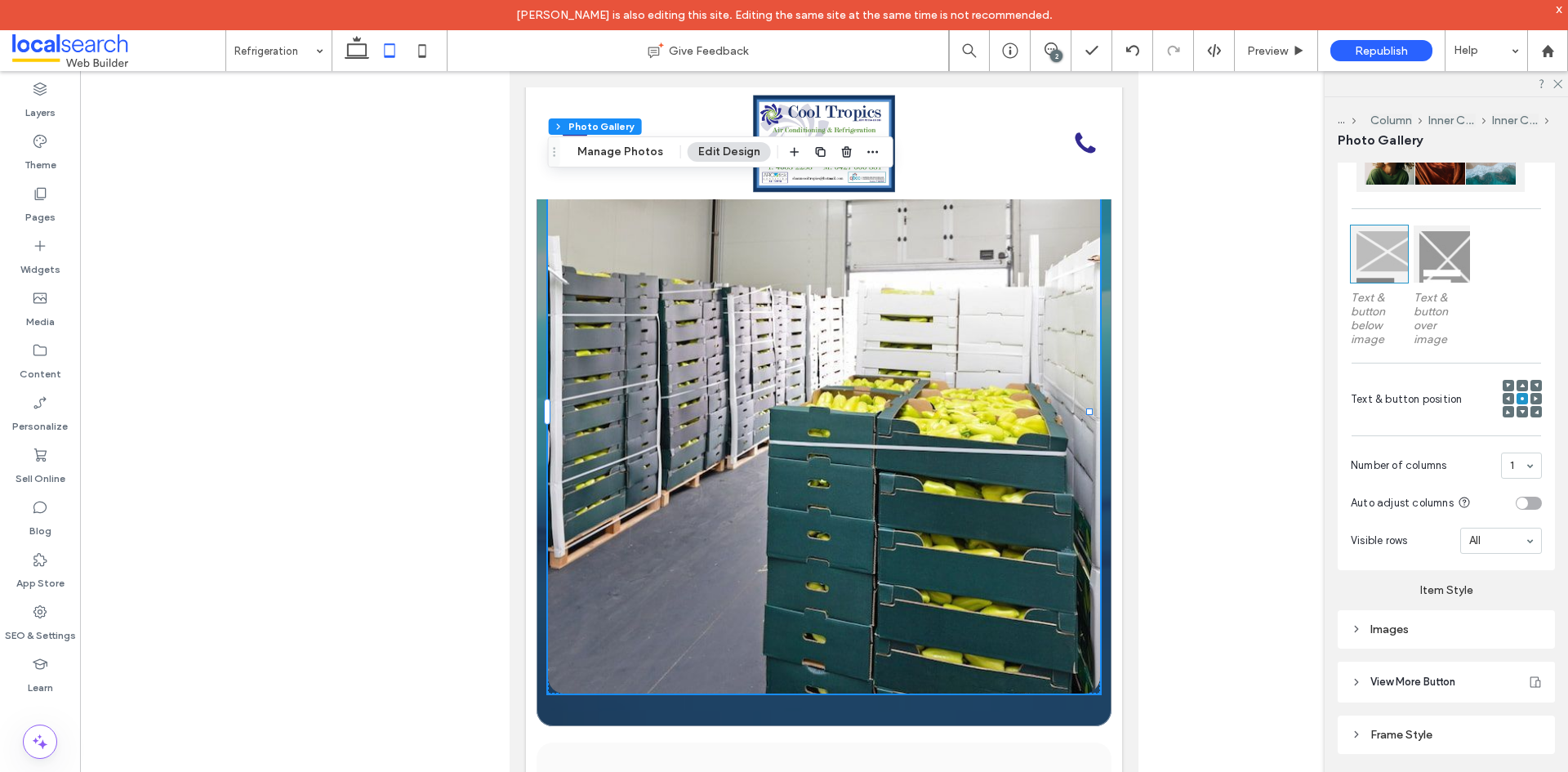
click at [1457, 632] on div "Images" at bounding box center [1447, 629] width 192 height 14
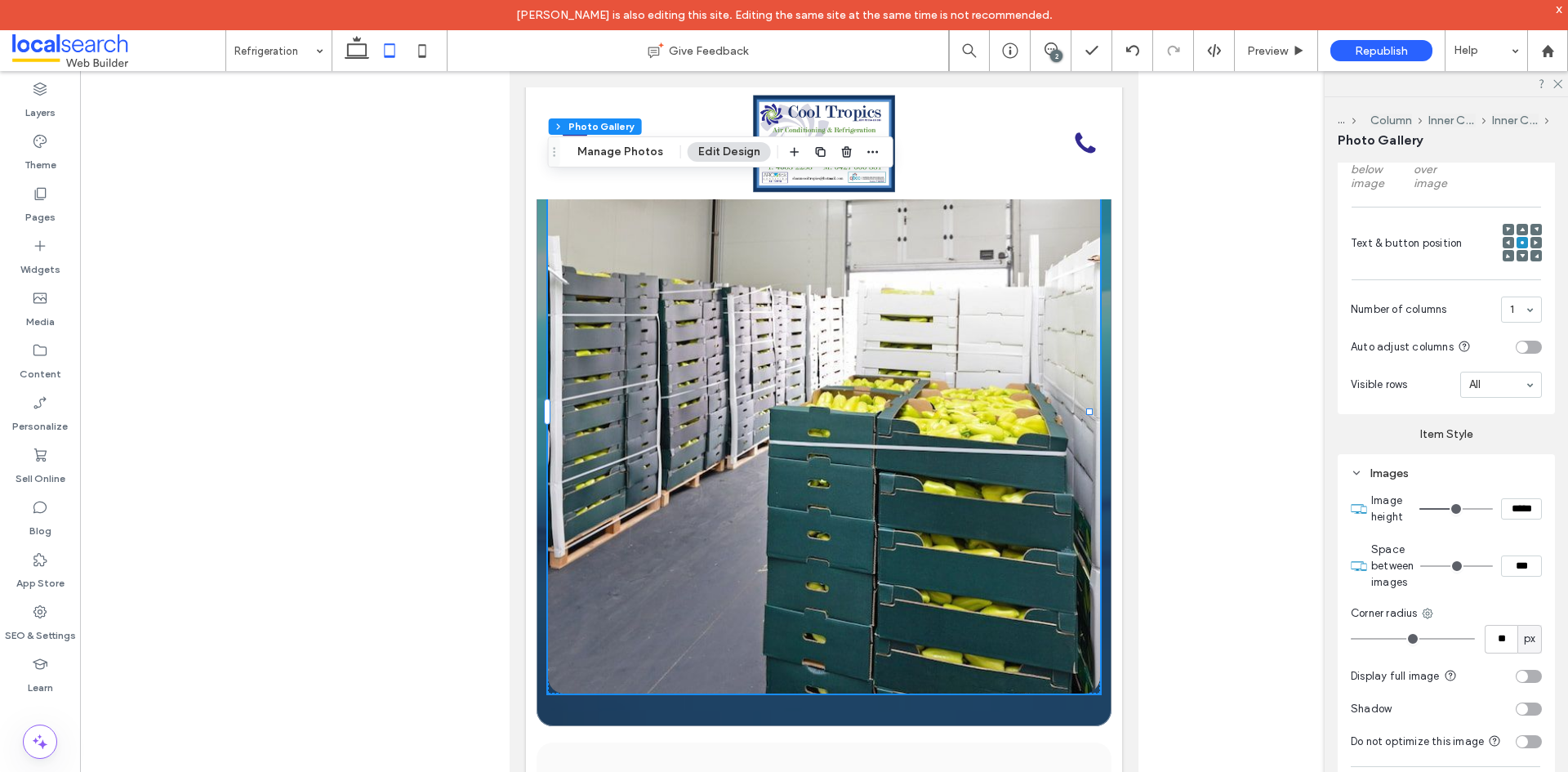
scroll to position [734, 0]
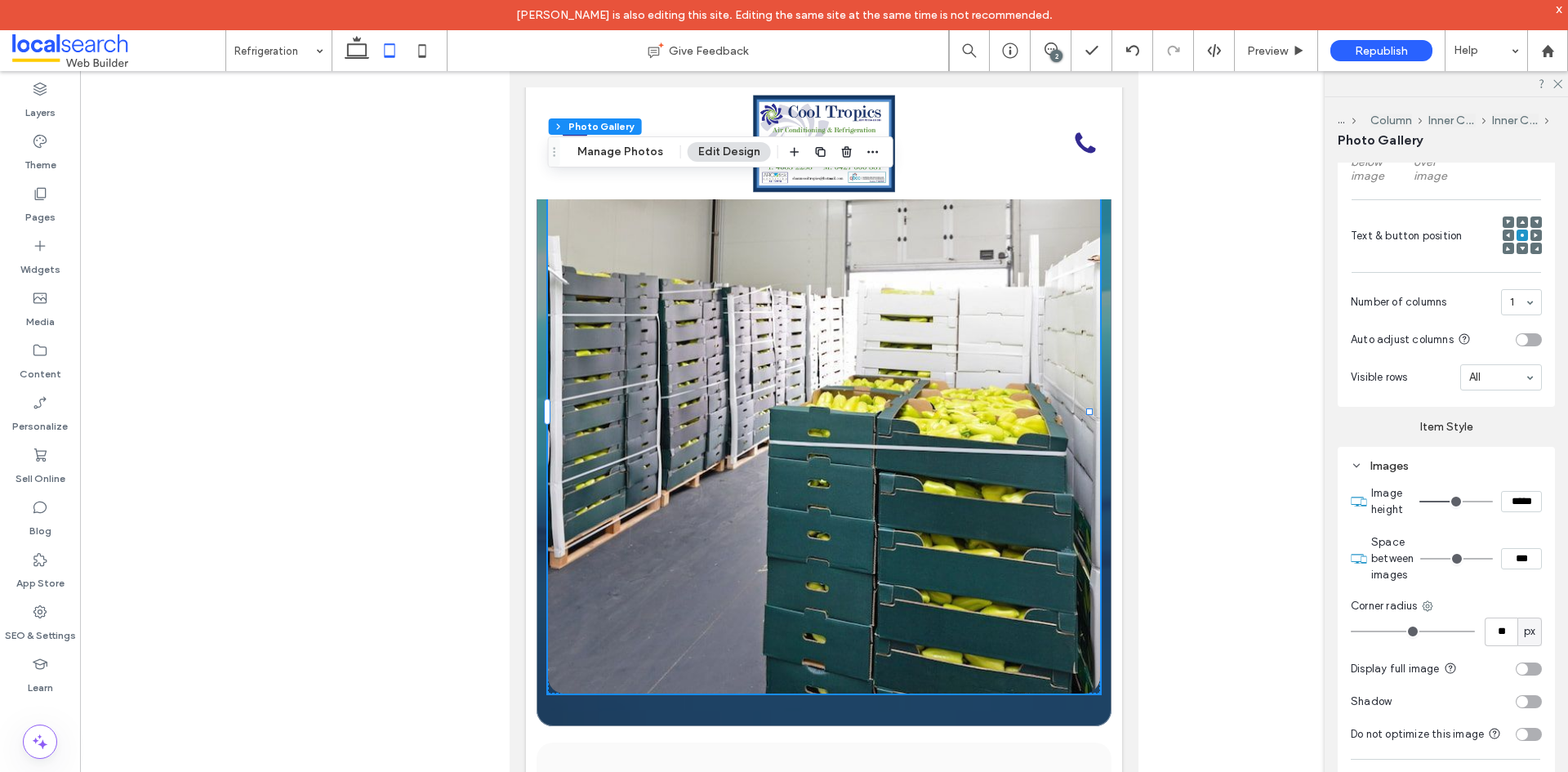
click at [1502, 502] on input "*****" at bounding box center [1522, 502] width 41 height 21
type input "*****"
type input "***"
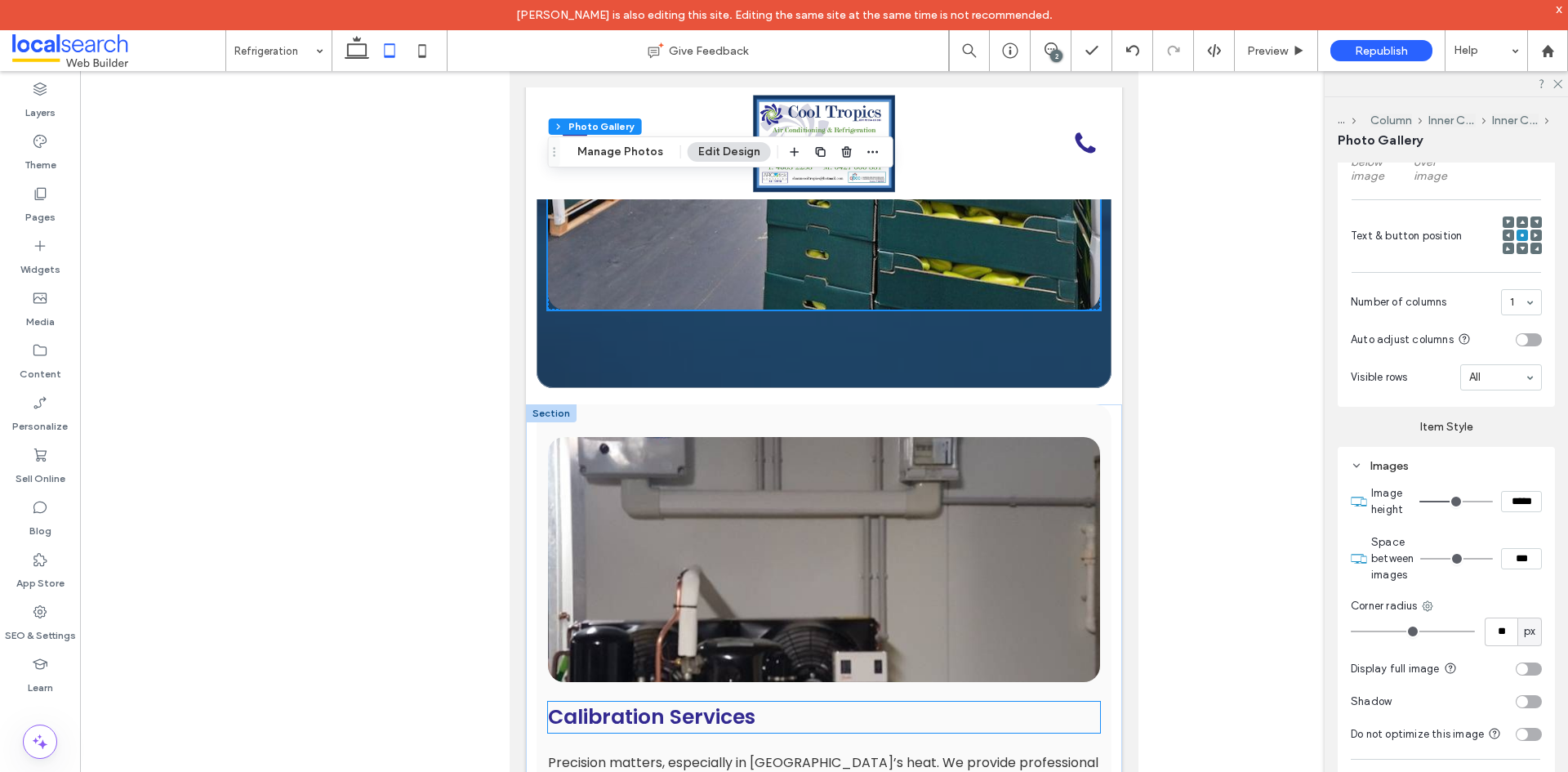
scroll to position [2466, 0]
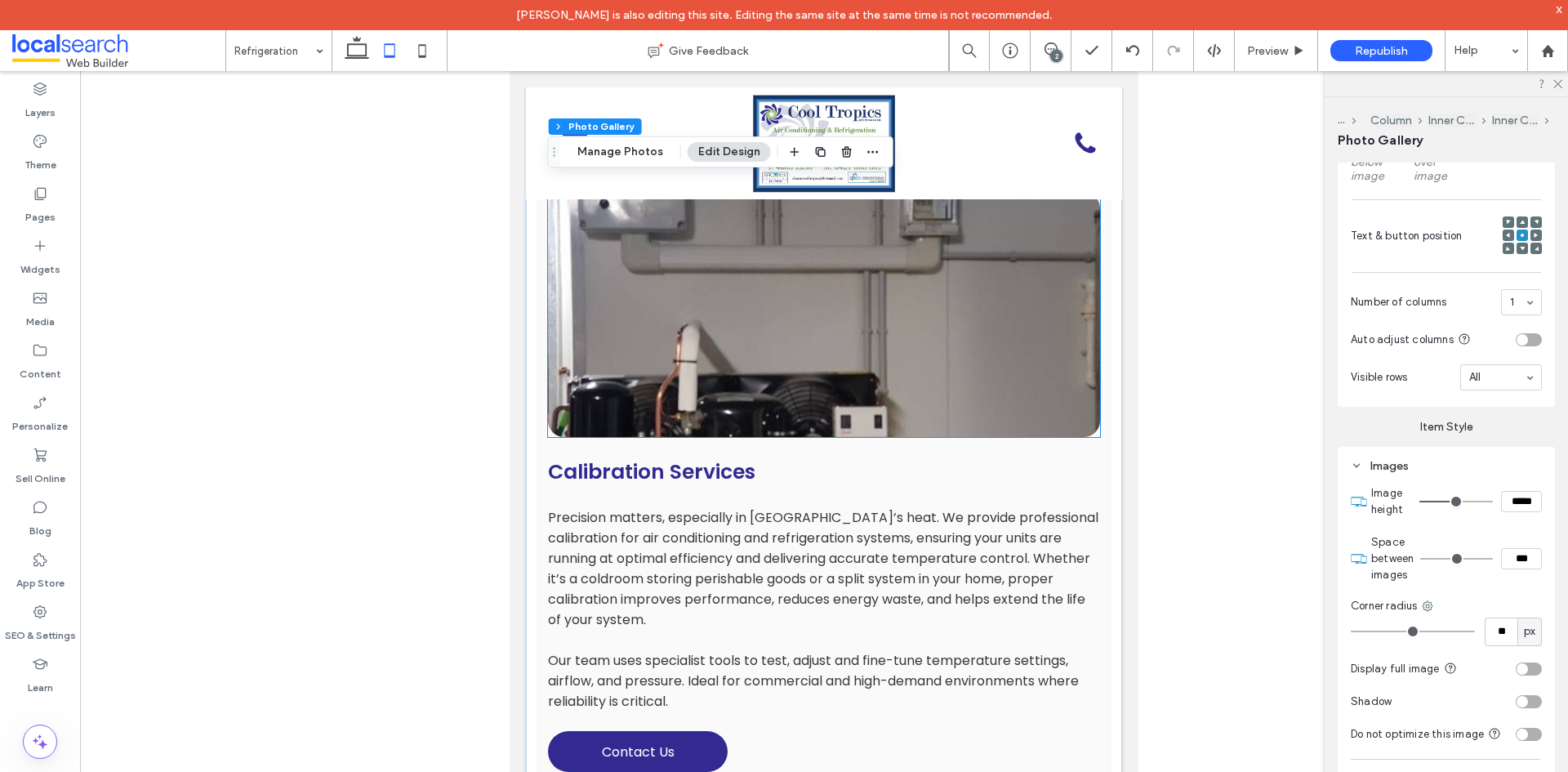
click at [806, 413] on link at bounding box center [823, 314] width 552 height 245
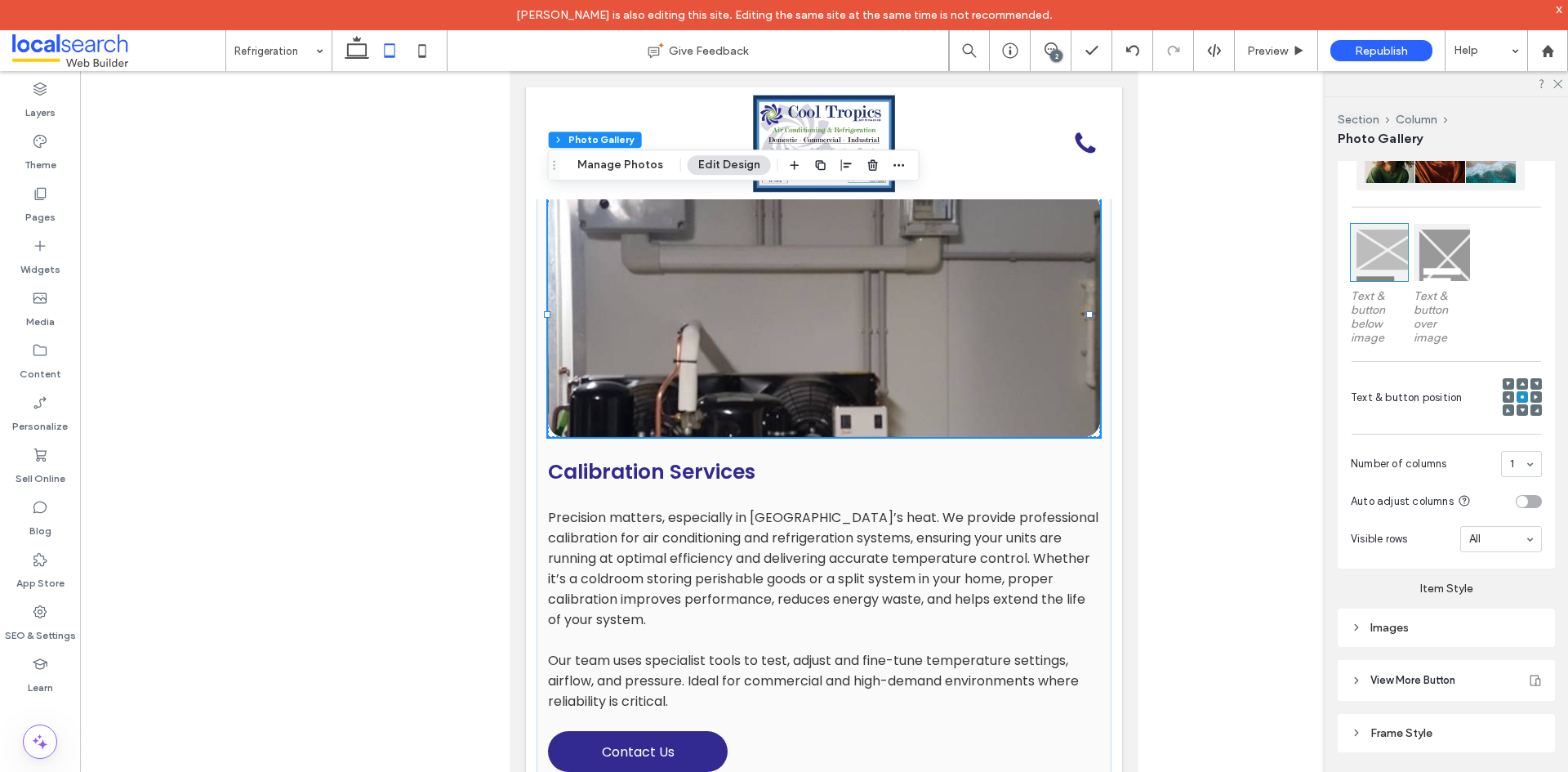
click at [1424, 624] on div "Images" at bounding box center [1447, 628] width 192 height 14
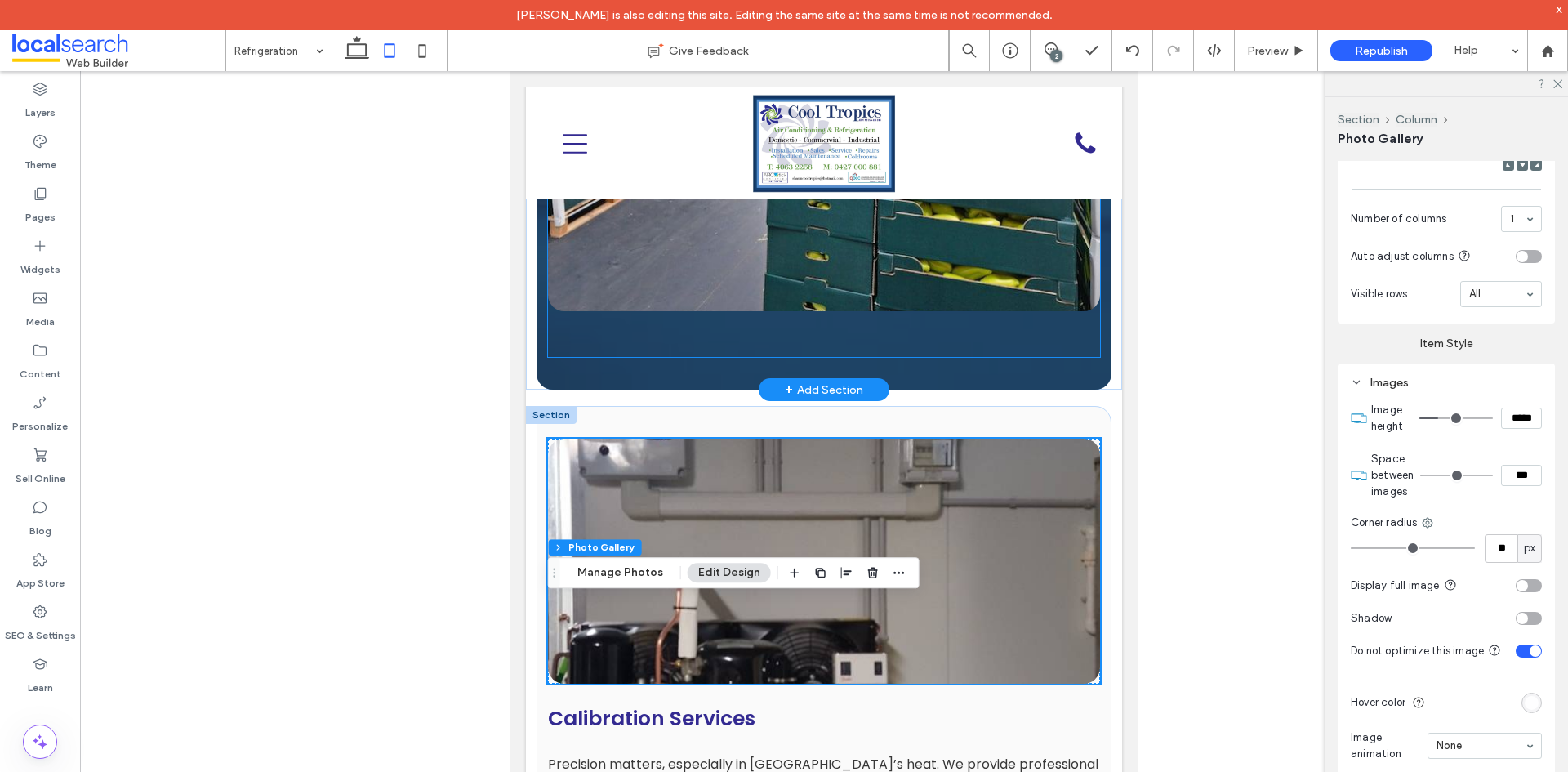
scroll to position [1732, 0]
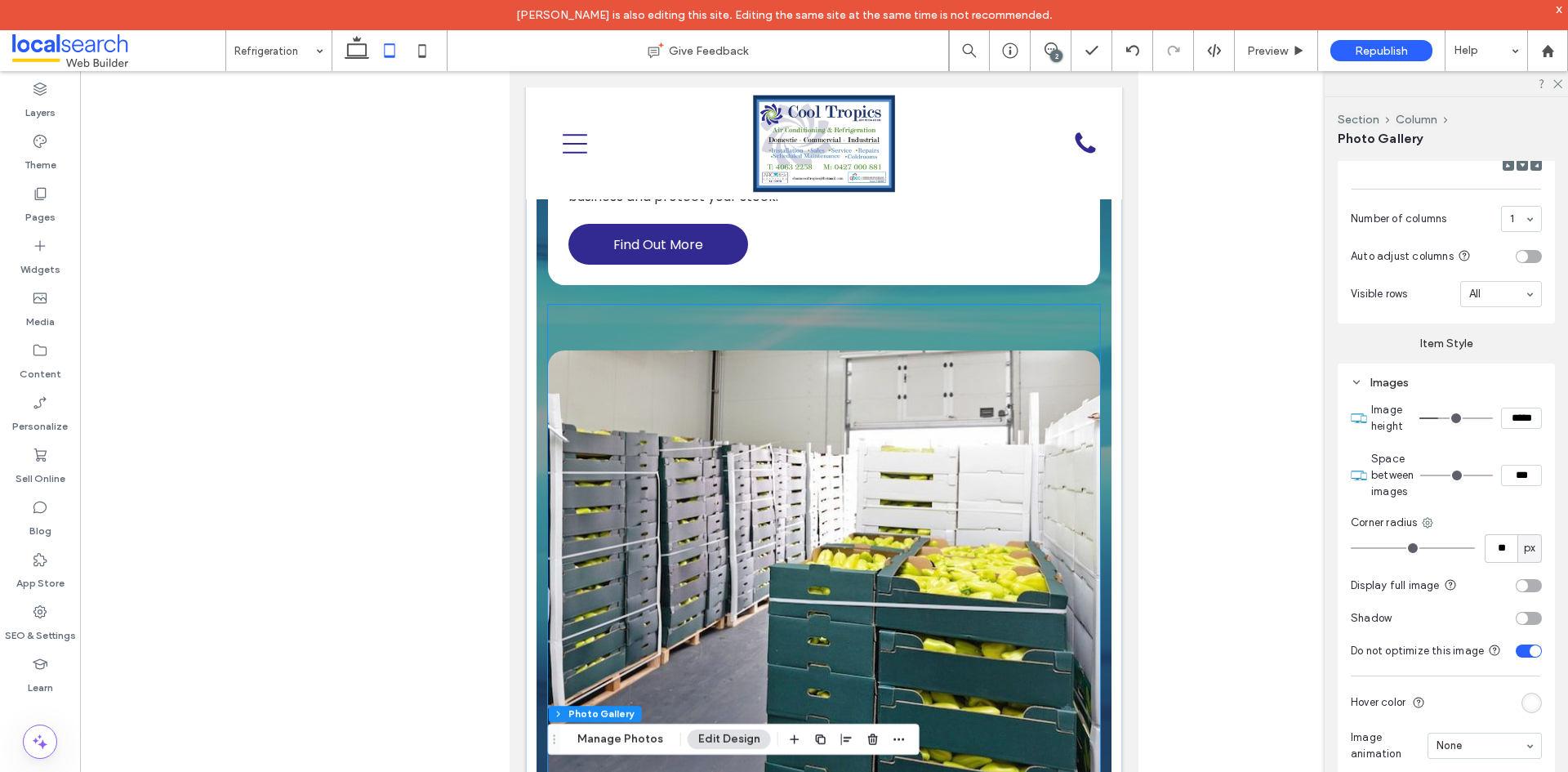
click at [901, 534] on link at bounding box center [823, 575] width 552 height 449
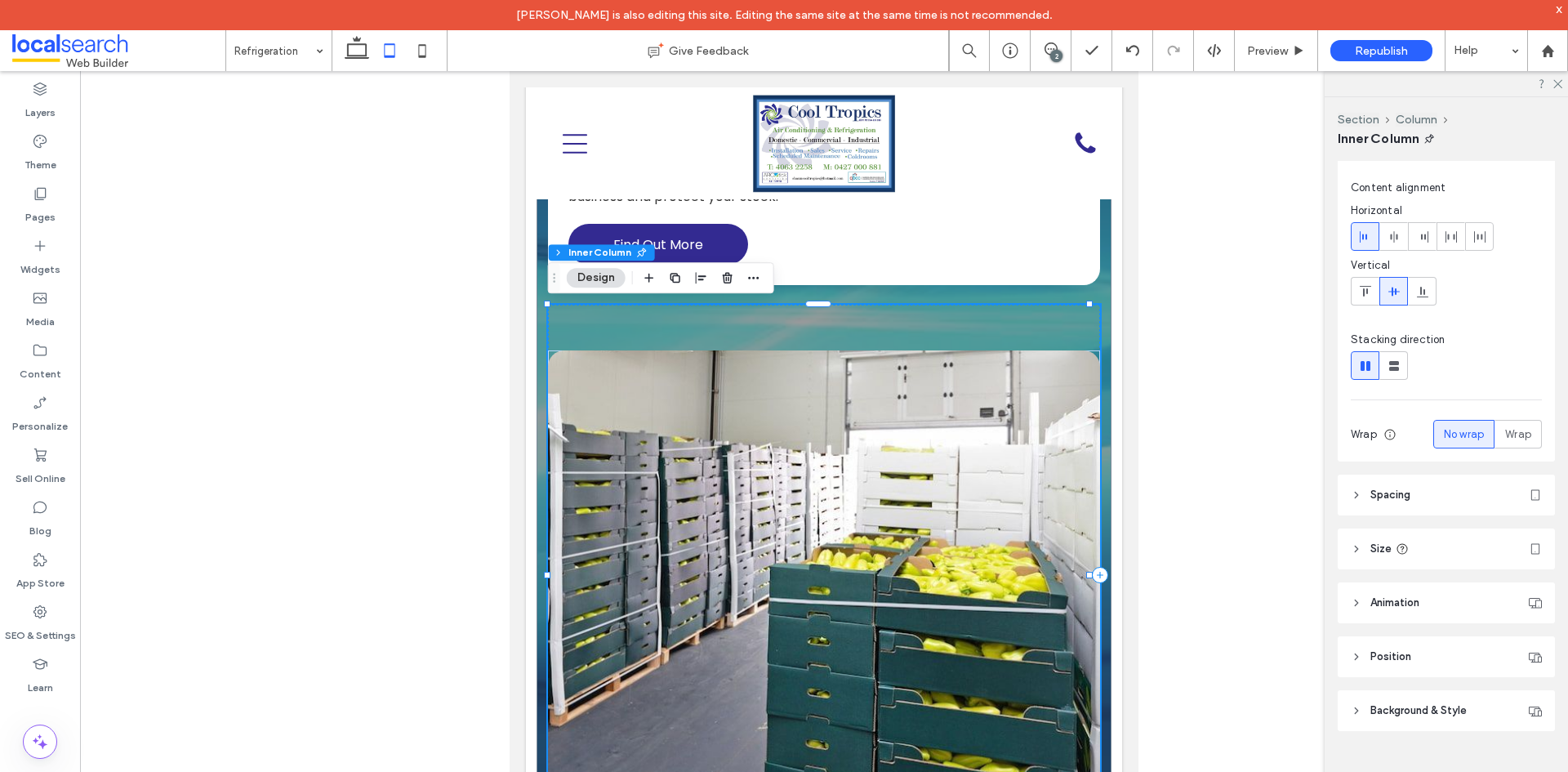
scroll to position [83, 0]
click at [723, 411] on link at bounding box center [823, 575] width 552 height 449
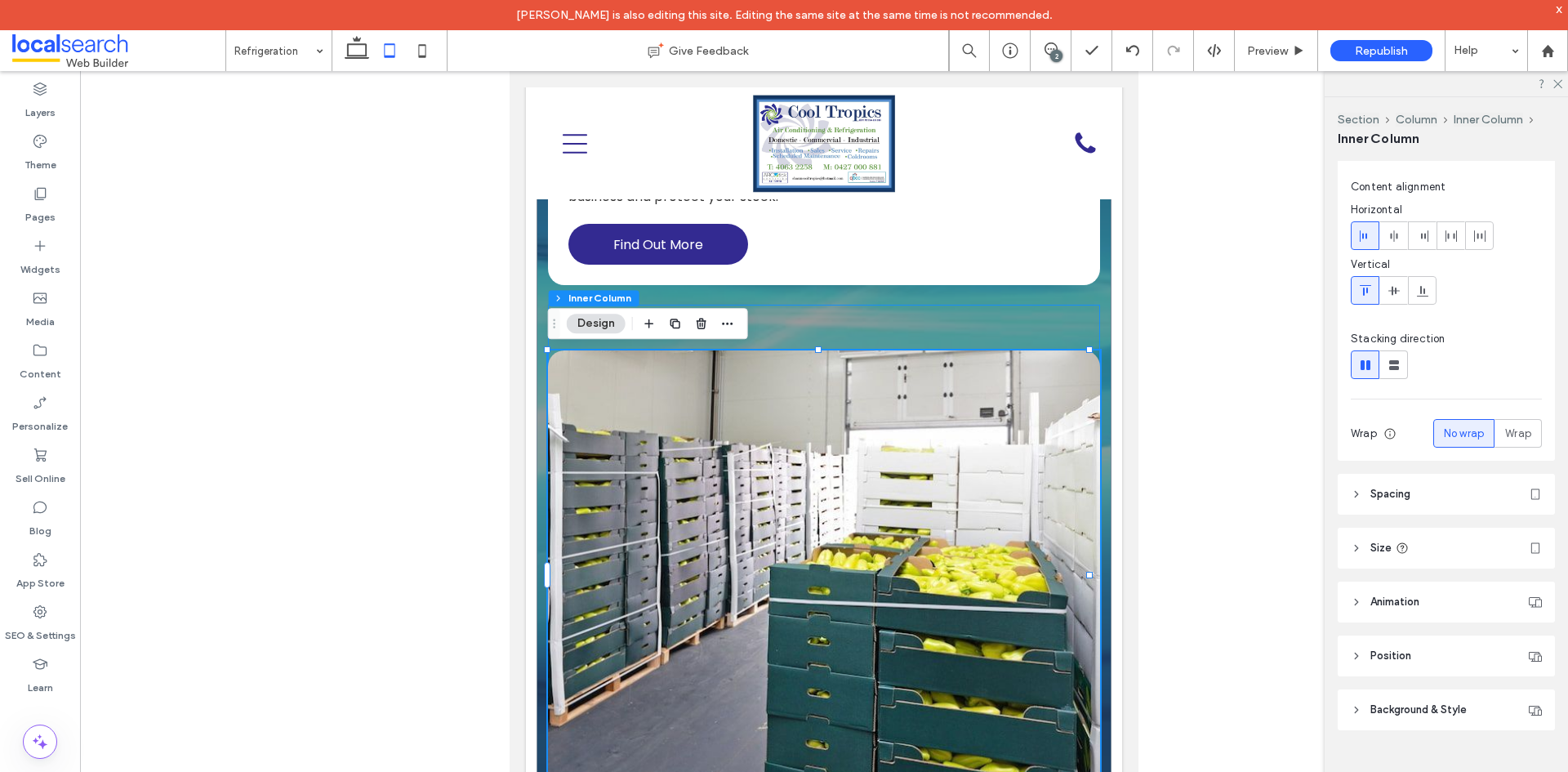
click at [838, 338] on div at bounding box center [823, 574] width 552 height 540
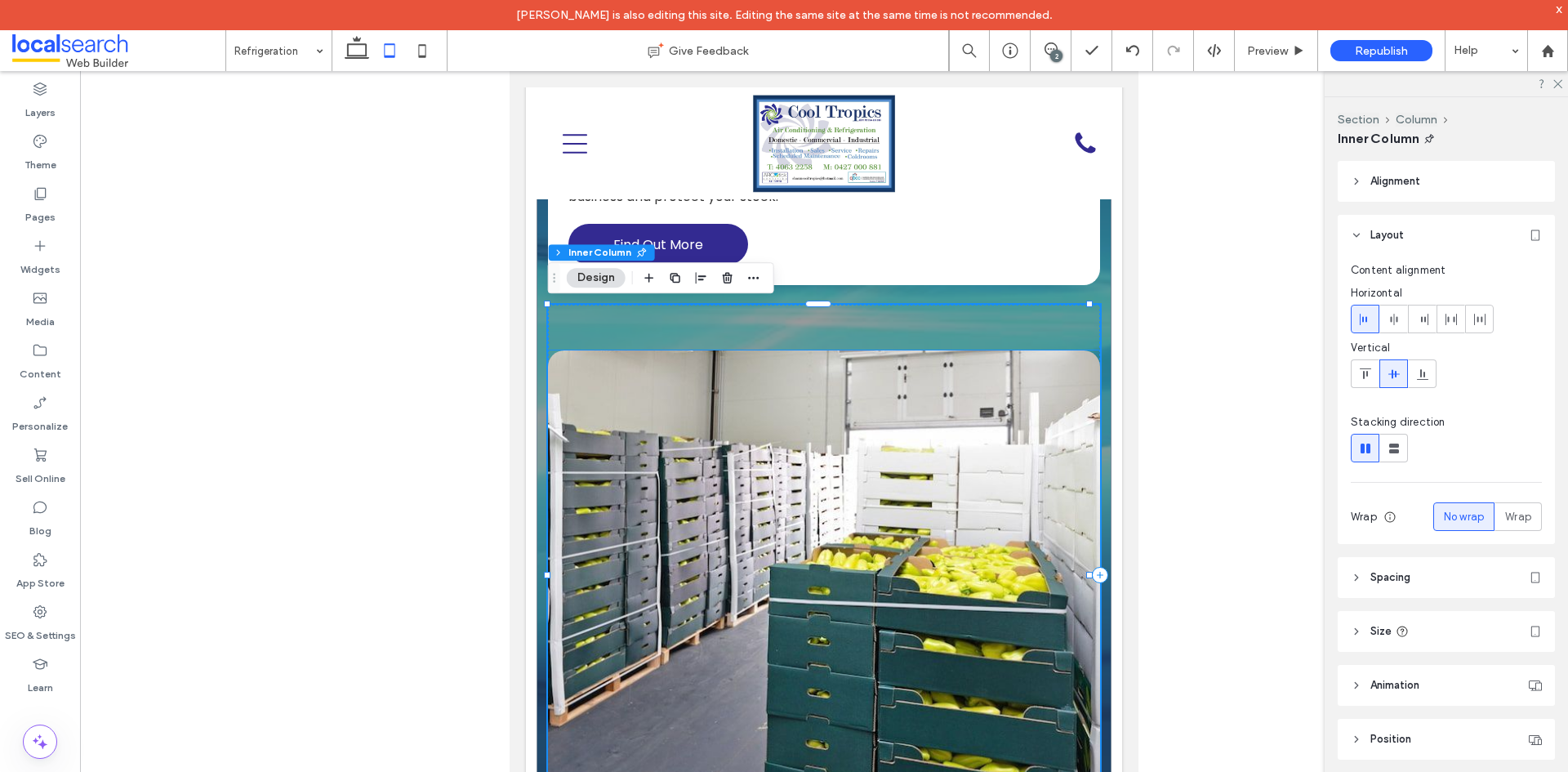
click at [820, 417] on link at bounding box center [823, 575] width 552 height 449
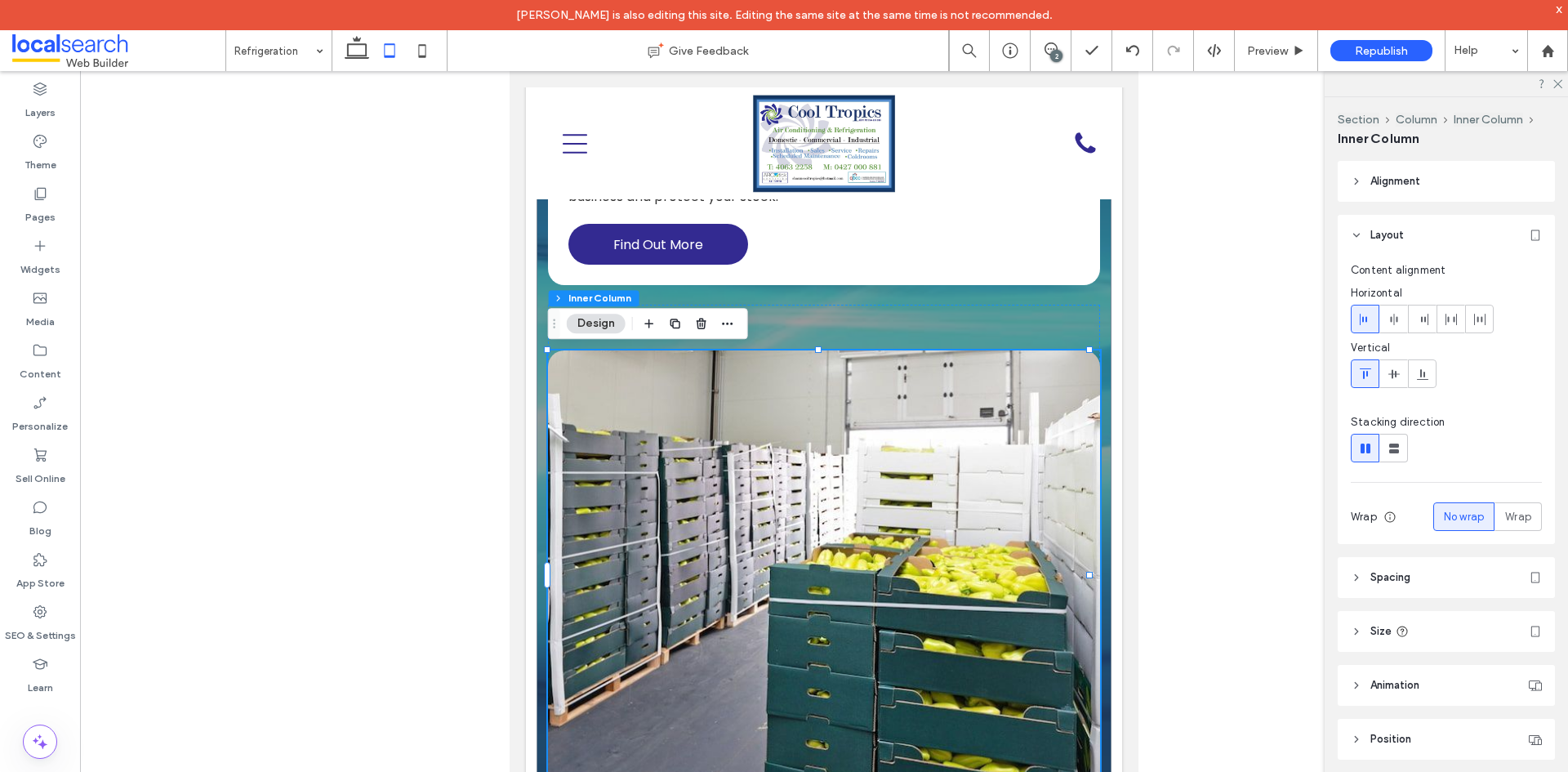
click at [819, 418] on link at bounding box center [823, 575] width 552 height 449
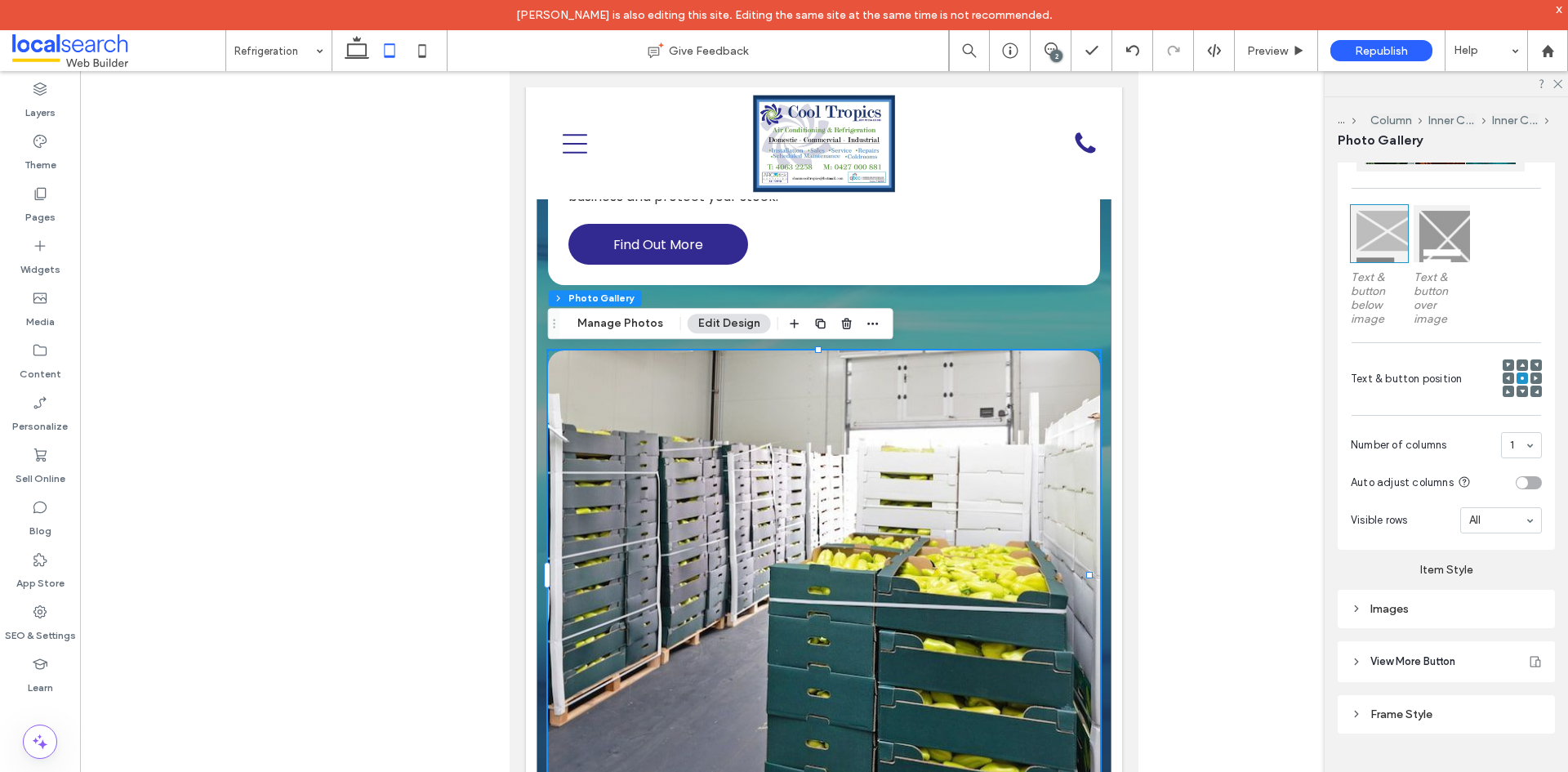
scroll to position [593, 0]
click at [1456, 602] on div "Images" at bounding box center [1447, 608] width 192 height 14
click at [1508, 639] on input "*****" at bounding box center [1522, 643] width 41 height 21
type input "*****"
type input "***"
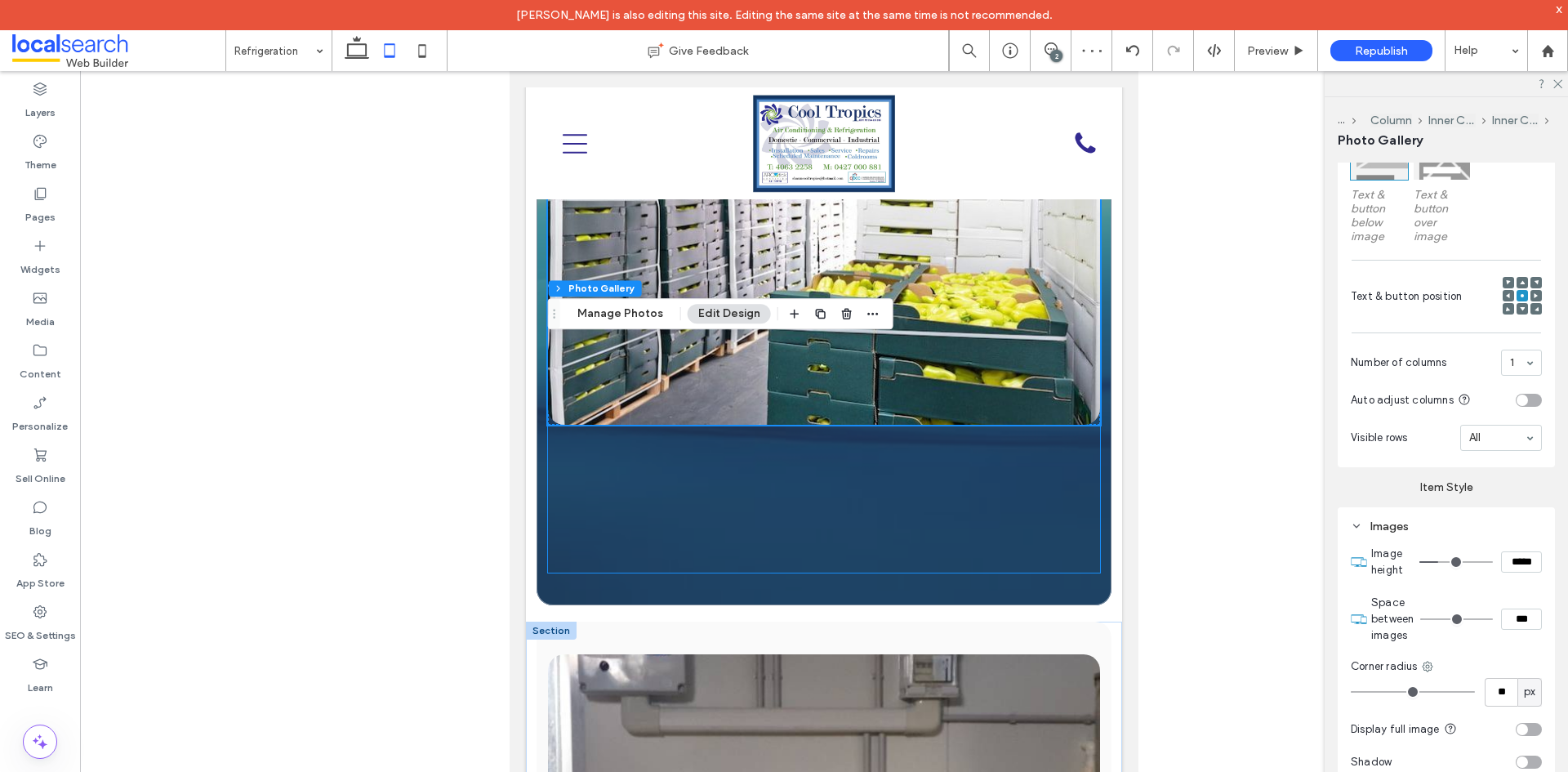
scroll to position [2058, 0]
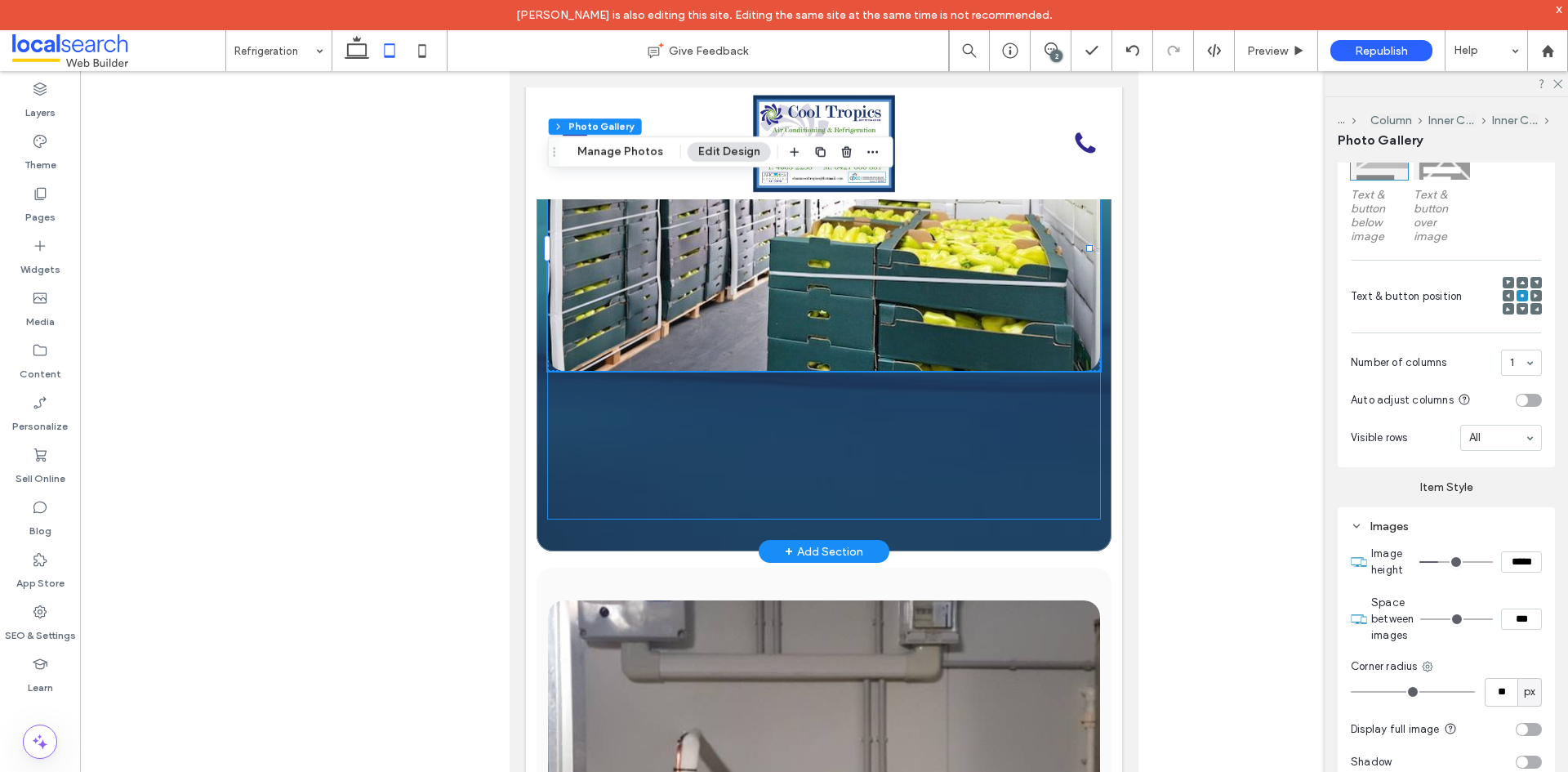
click at [865, 505] on div at bounding box center [823, 248] width 552 height 540
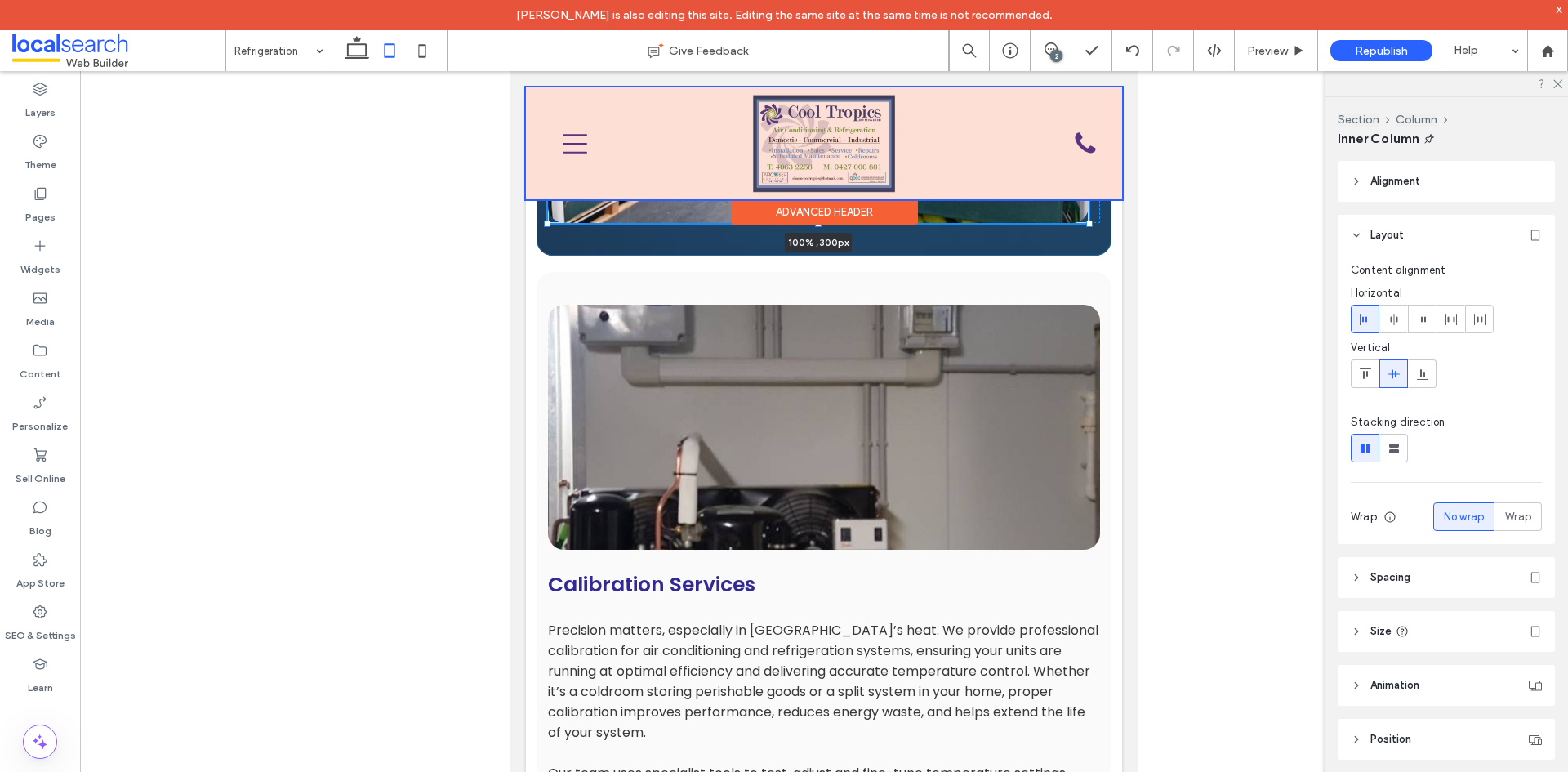
drag, startPoint x: 818, startPoint y: 516, endPoint x: 800, endPoint y: 208, distance: 308.5
click at [800, 208] on div "5.0 Home Who We Are Services Refrigeration Calibration Services Air Conditionin…" at bounding box center [824, 356] width 596 height 4669
type input "***"
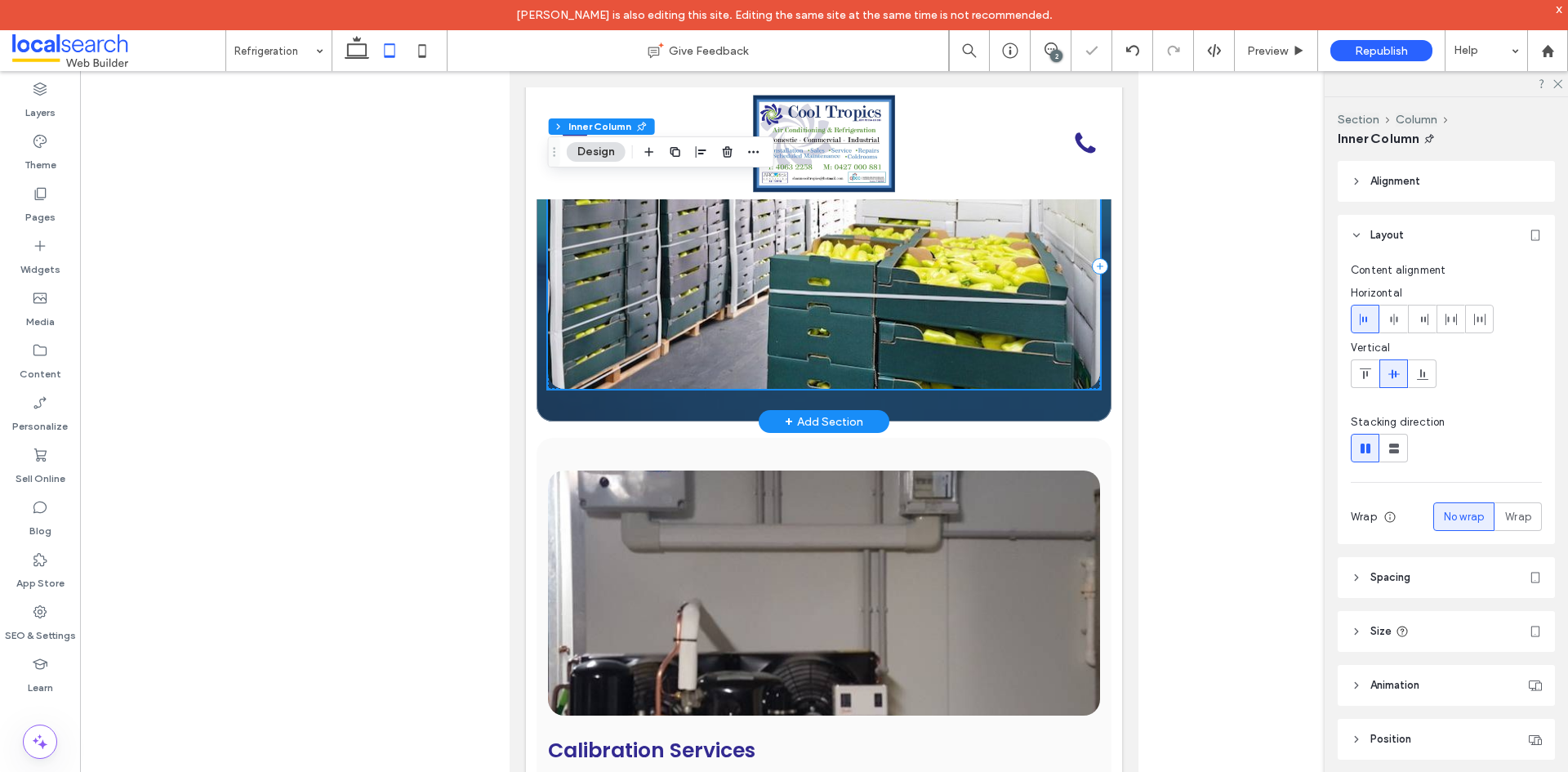
scroll to position [1650, 0]
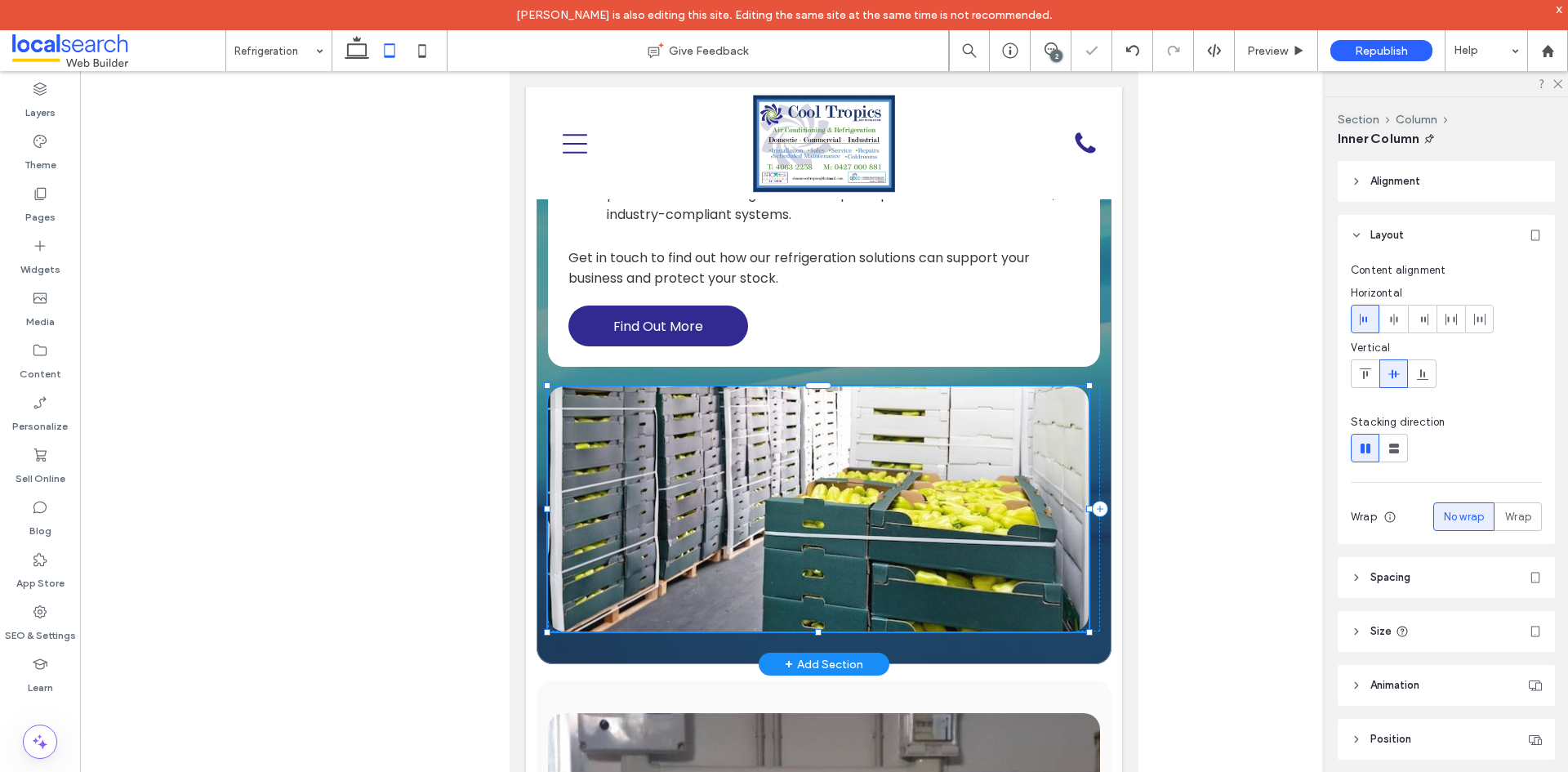
drag, startPoint x: 815, startPoint y: 632, endPoint x: 817, endPoint y: 576, distance: 56.0
click at [817, 577] on div "Tailored Solutions That Keep You Running We offer tailored refrigeration servic…" at bounding box center [824, 173] width 575 height 982
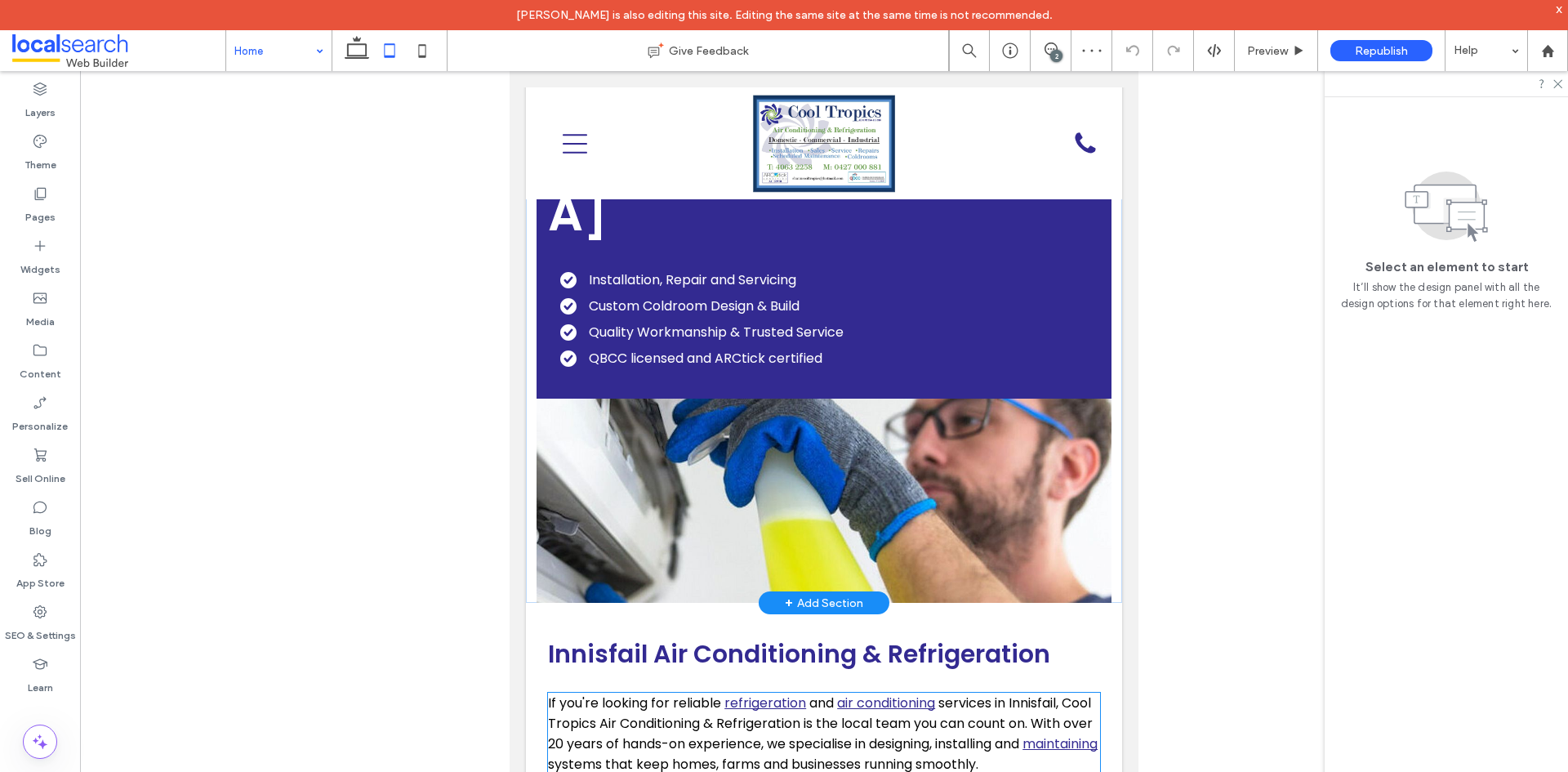
scroll to position [245, 0]
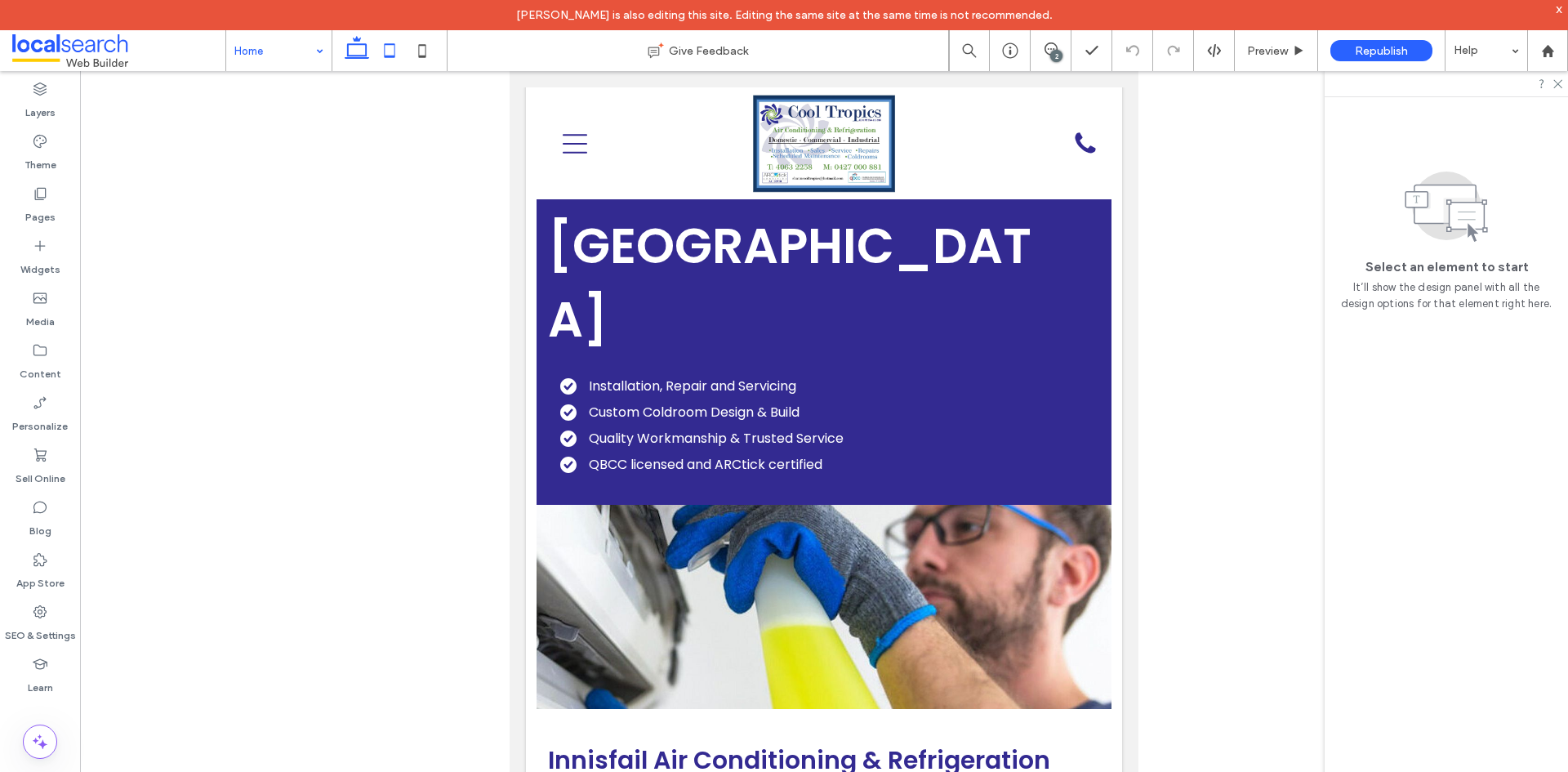
click at [363, 58] on use at bounding box center [356, 47] width 24 height 23
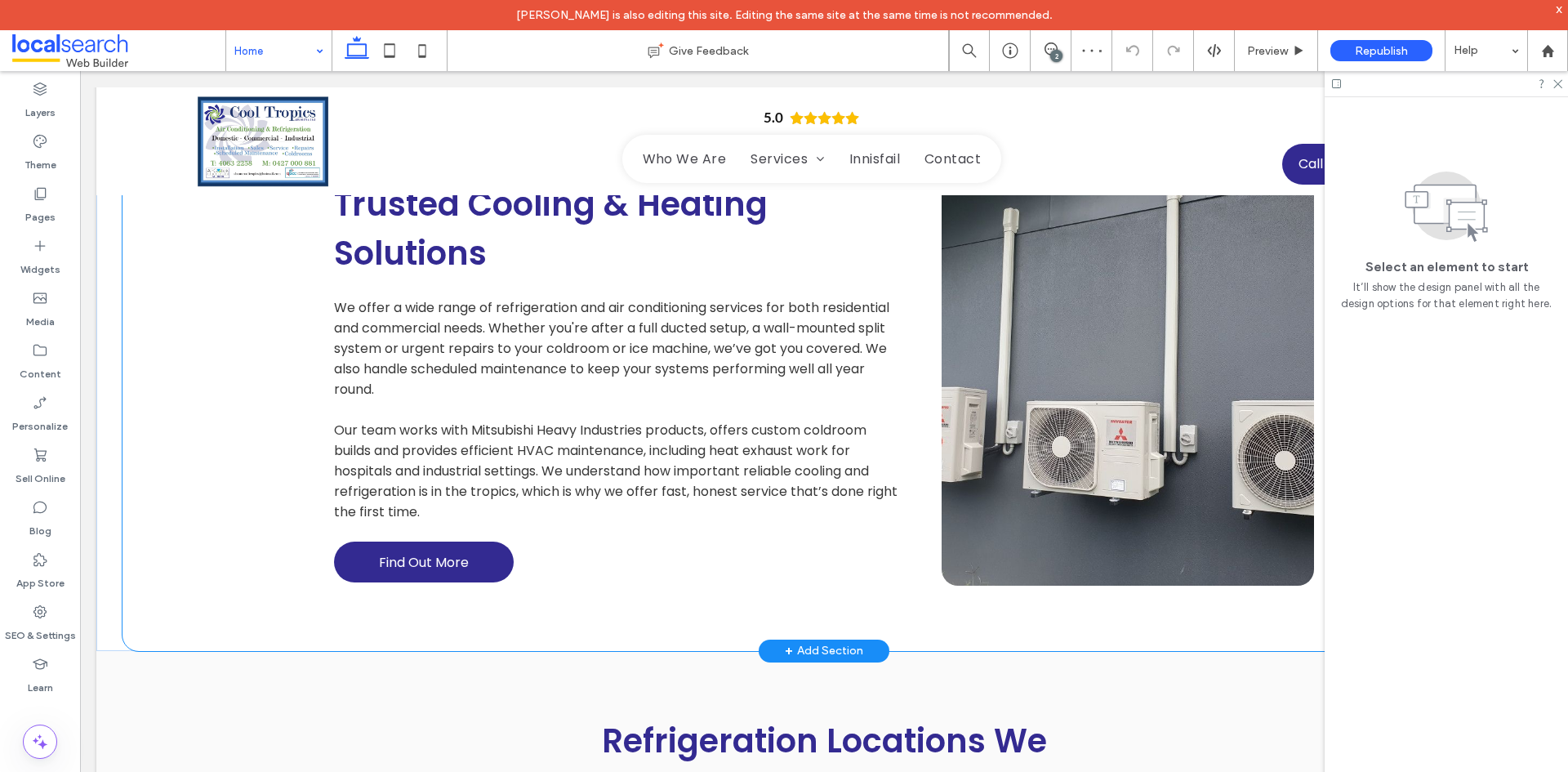
scroll to position [2541, 0]
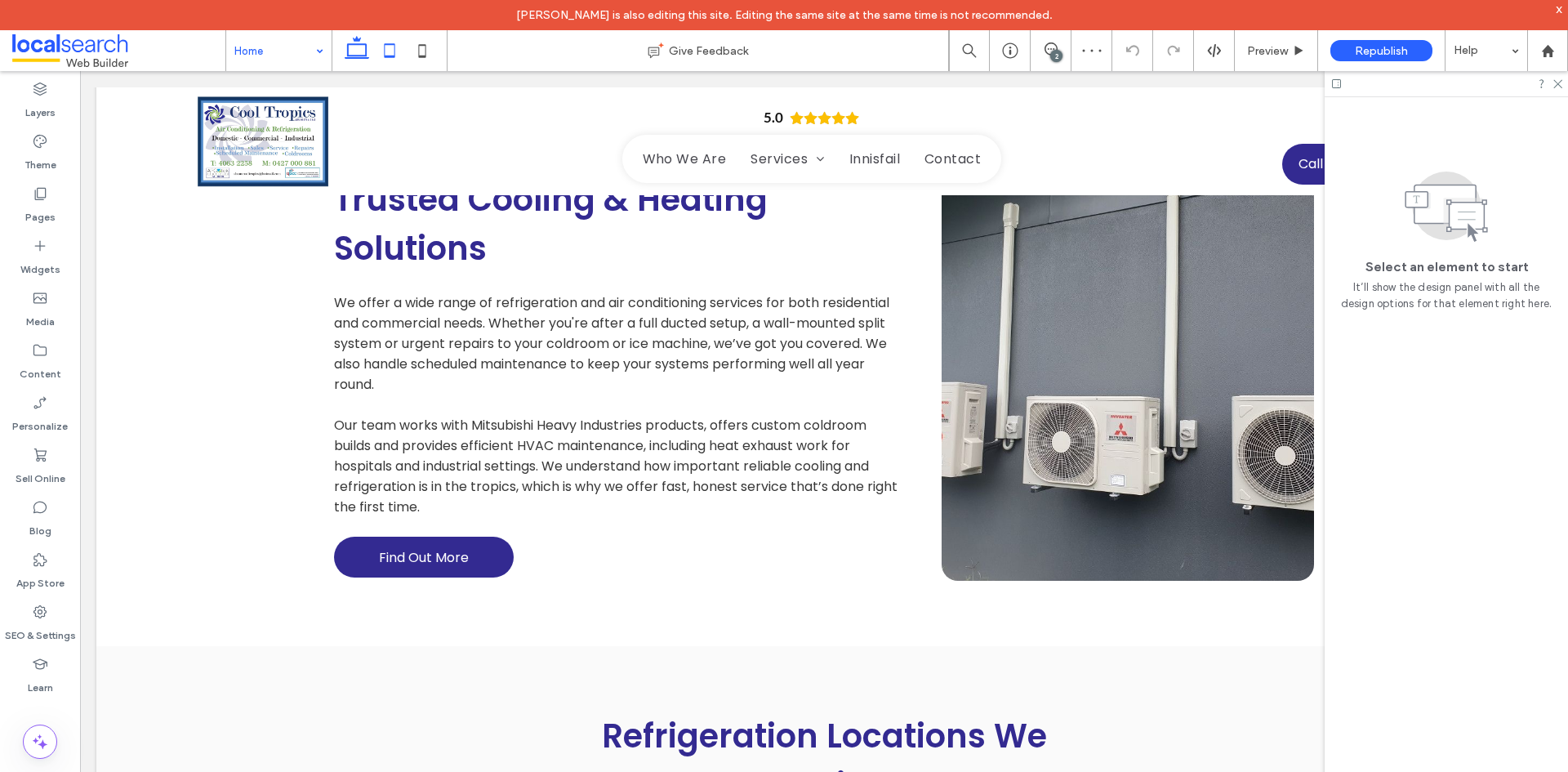
click at [385, 48] on use at bounding box center [390, 50] width 11 height 14
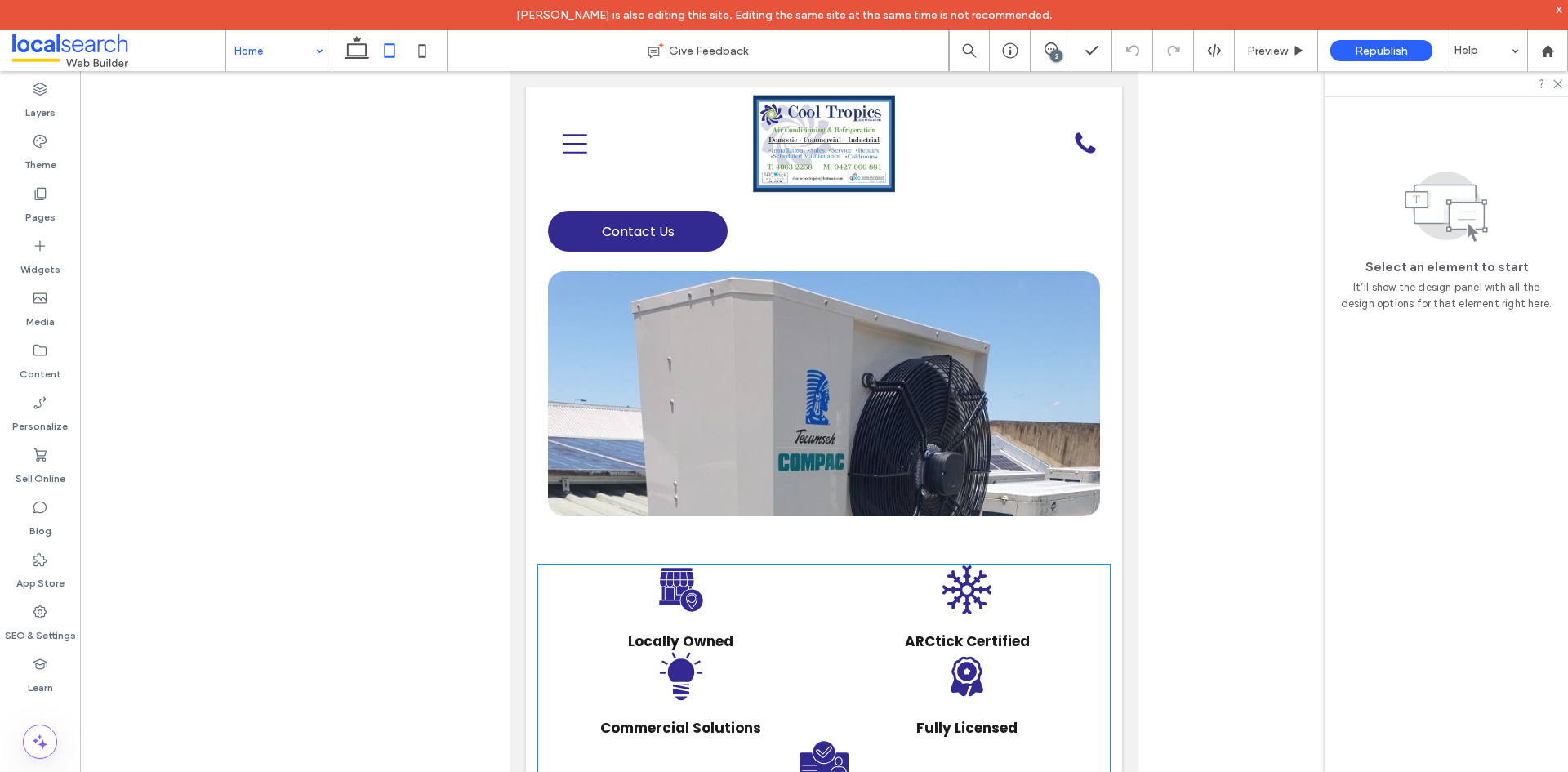
scroll to position [1071, 0]
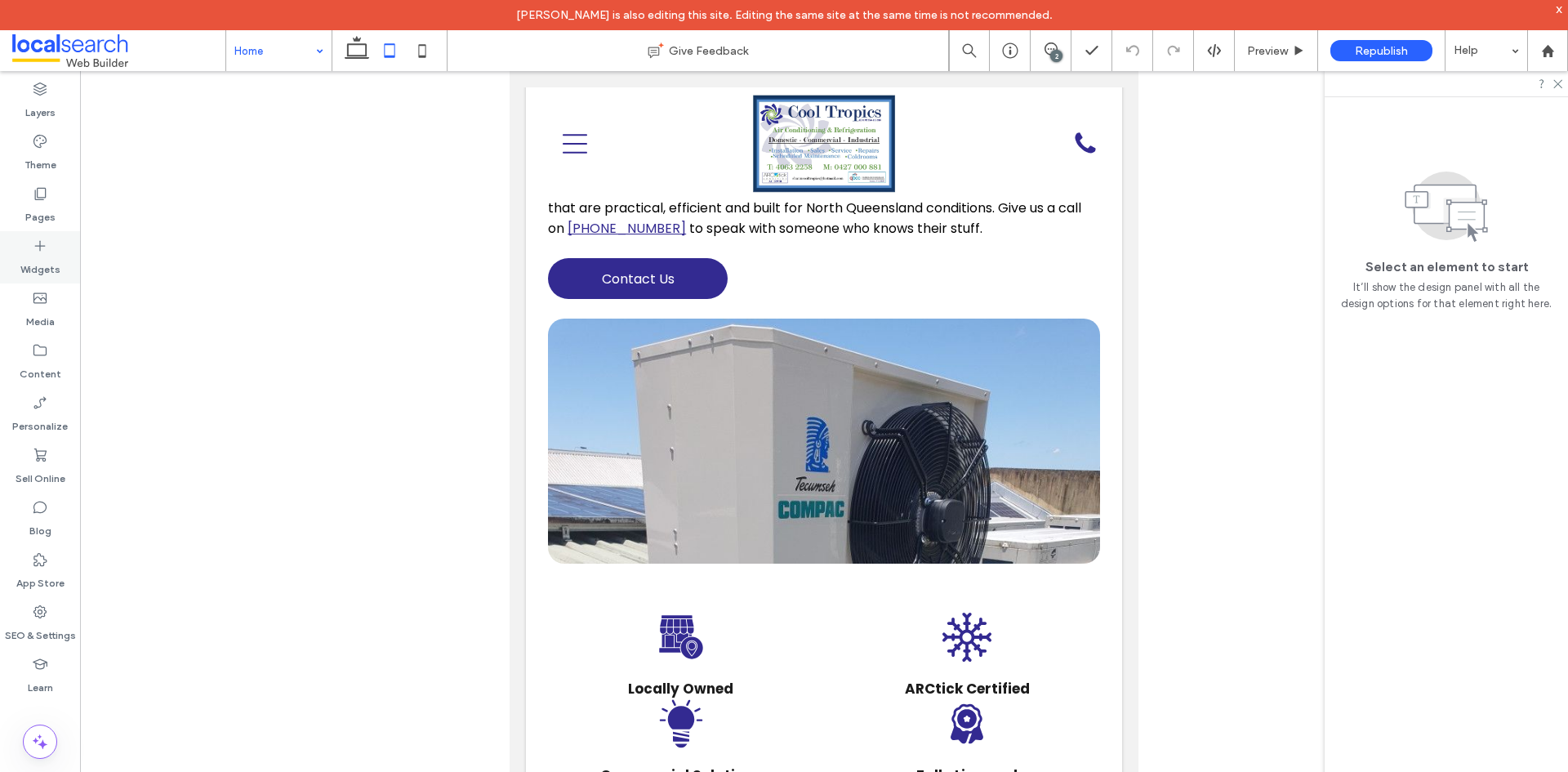
click at [51, 209] on label "Pages" at bounding box center [40, 213] width 30 height 23
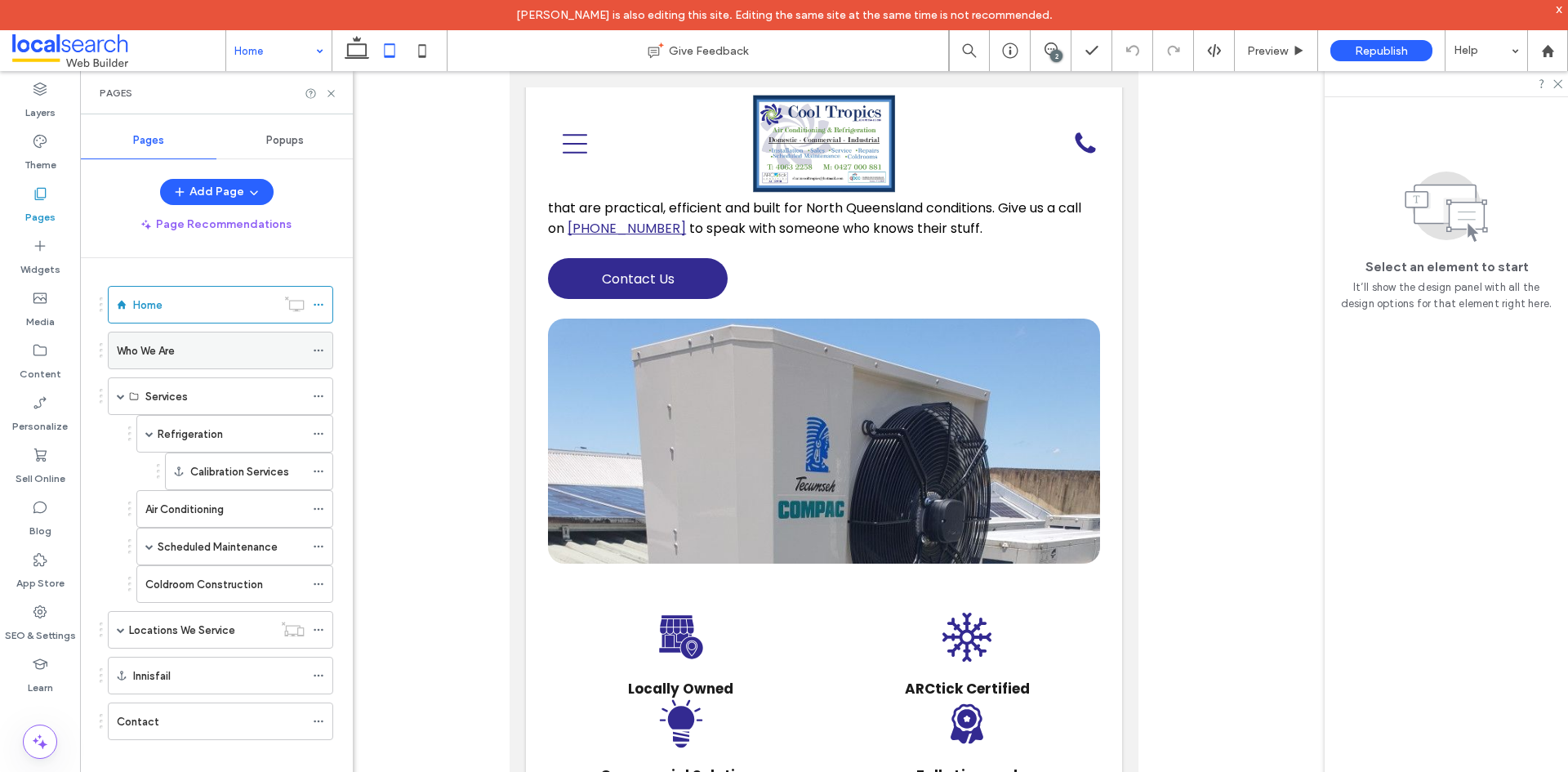
click at [158, 355] on label "Who We Are" at bounding box center [146, 351] width 58 height 29
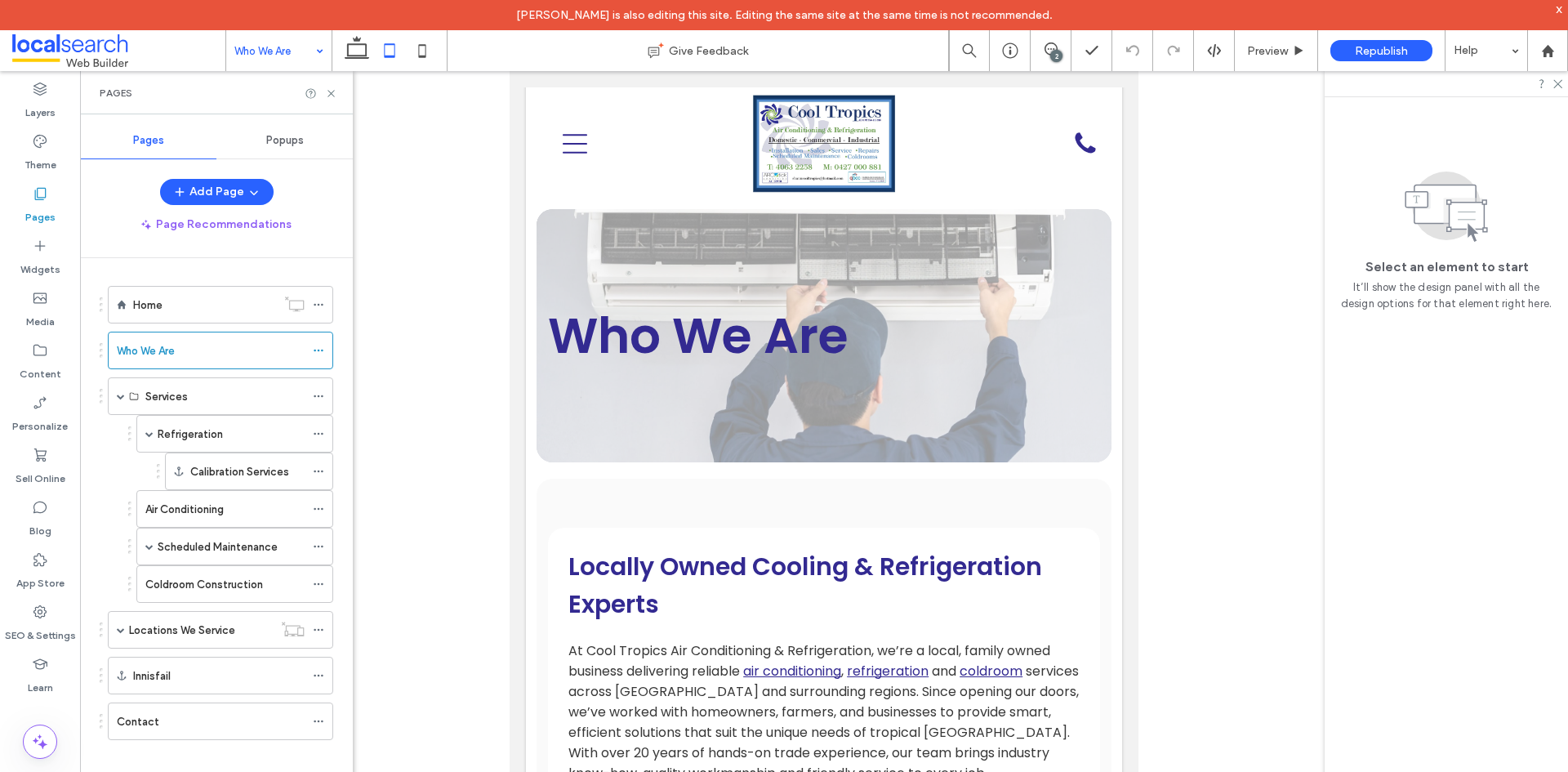
scroll to position [0, 0]
click at [429, 54] on icon at bounding box center [422, 50] width 33 height 33
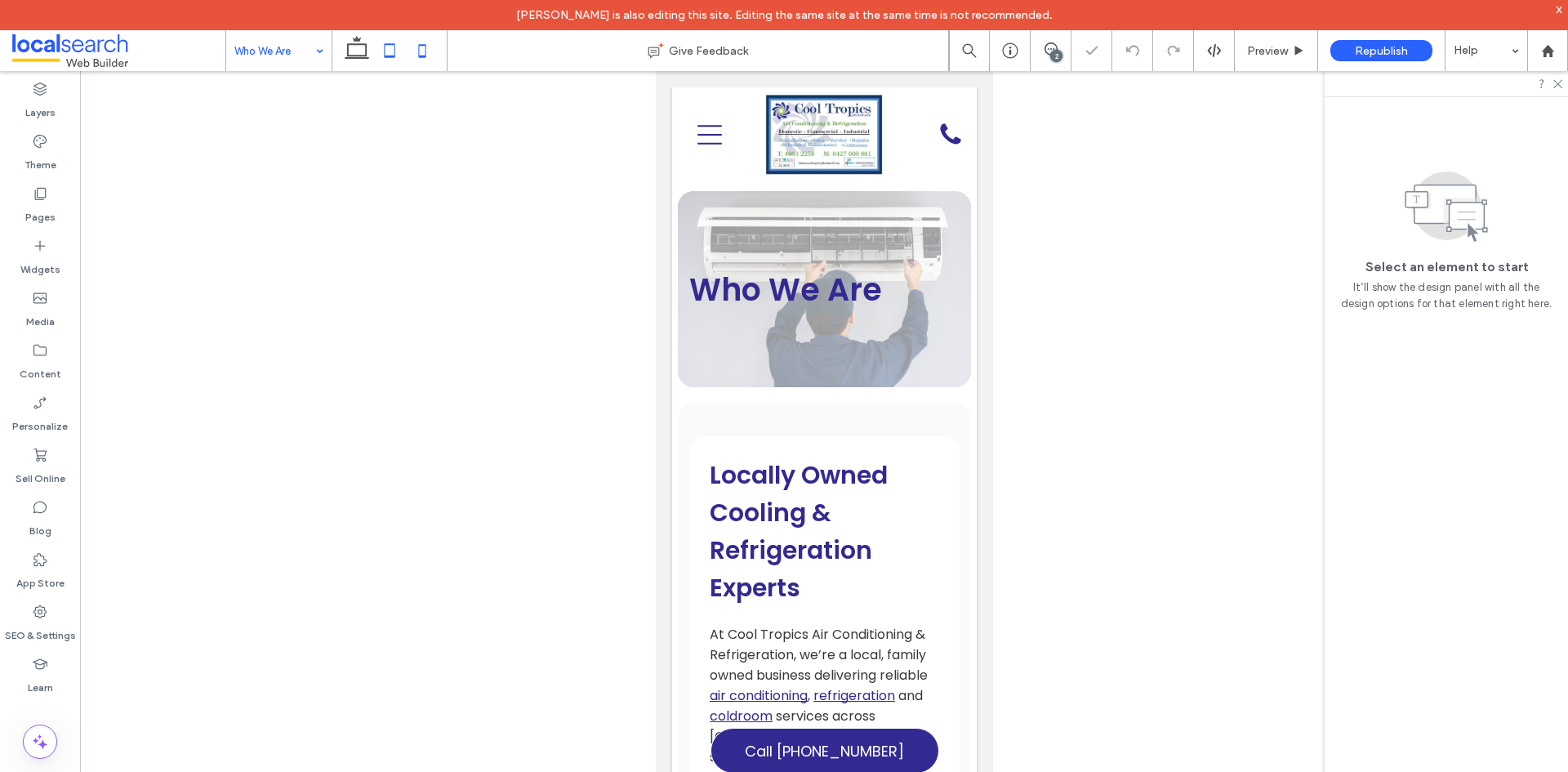
click at [388, 55] on icon at bounding box center [389, 50] width 33 height 33
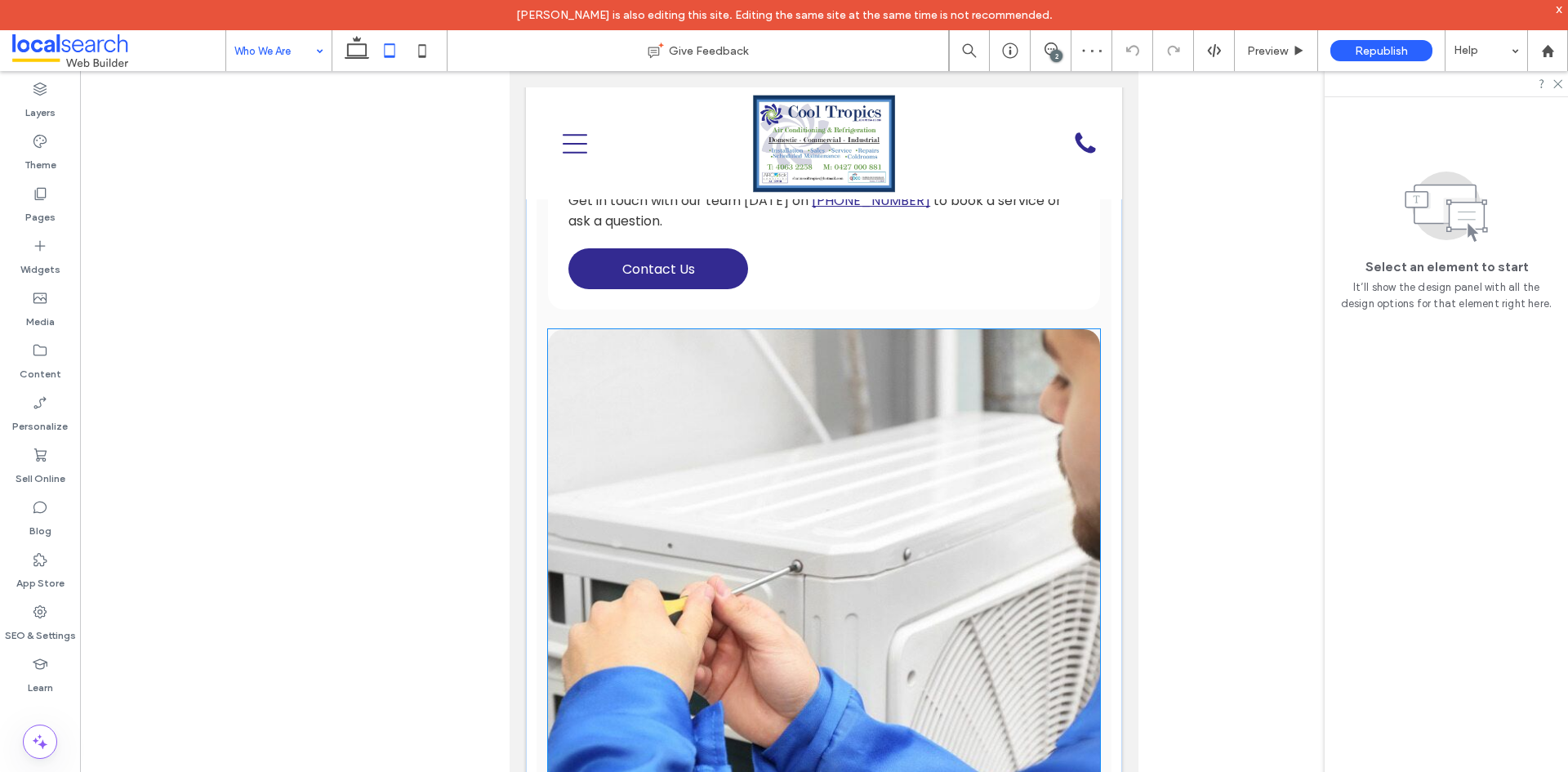
scroll to position [734, 0]
click at [867, 479] on link at bounding box center [823, 606] width 552 height 552
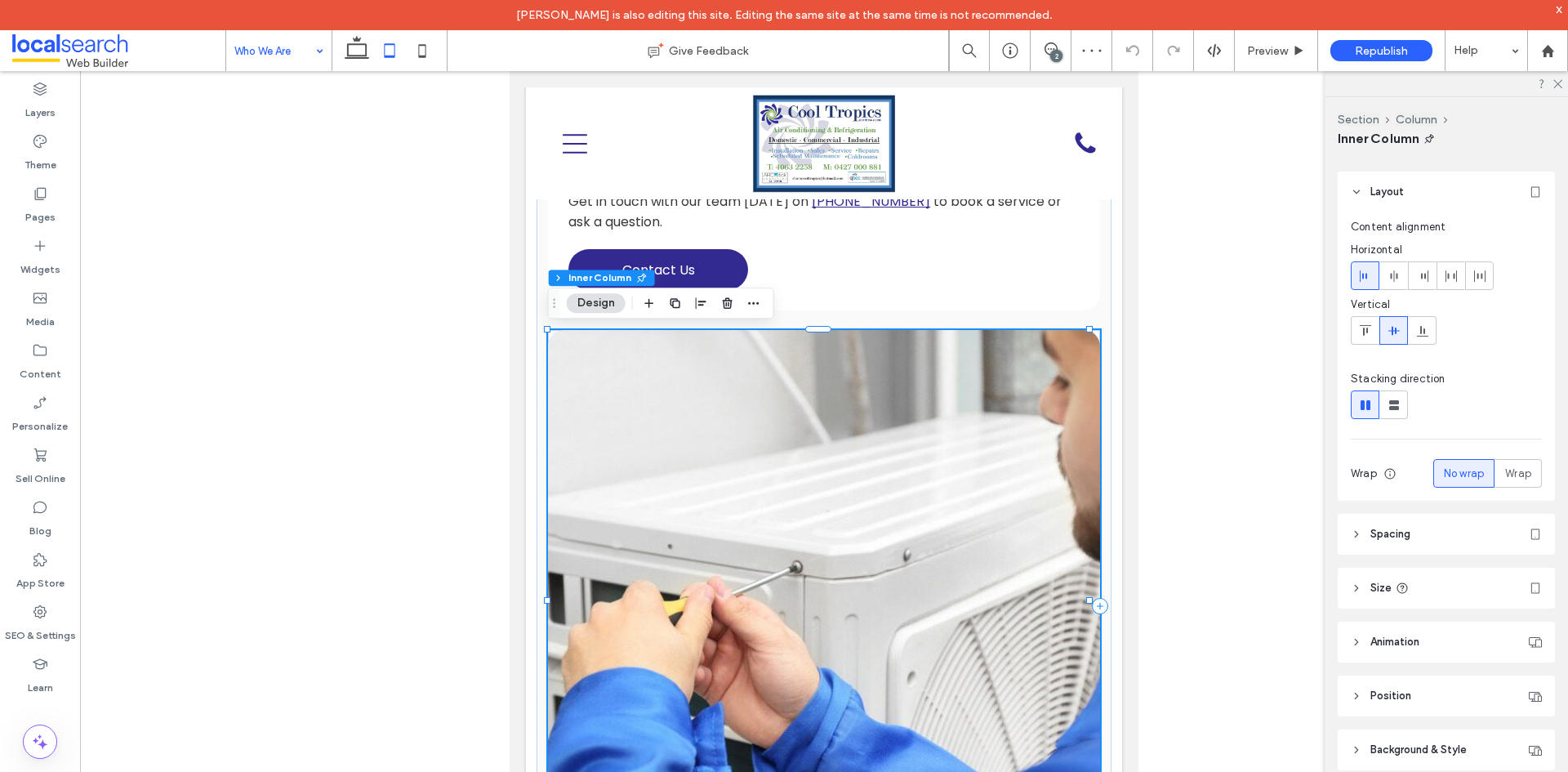
scroll to position [83, 0]
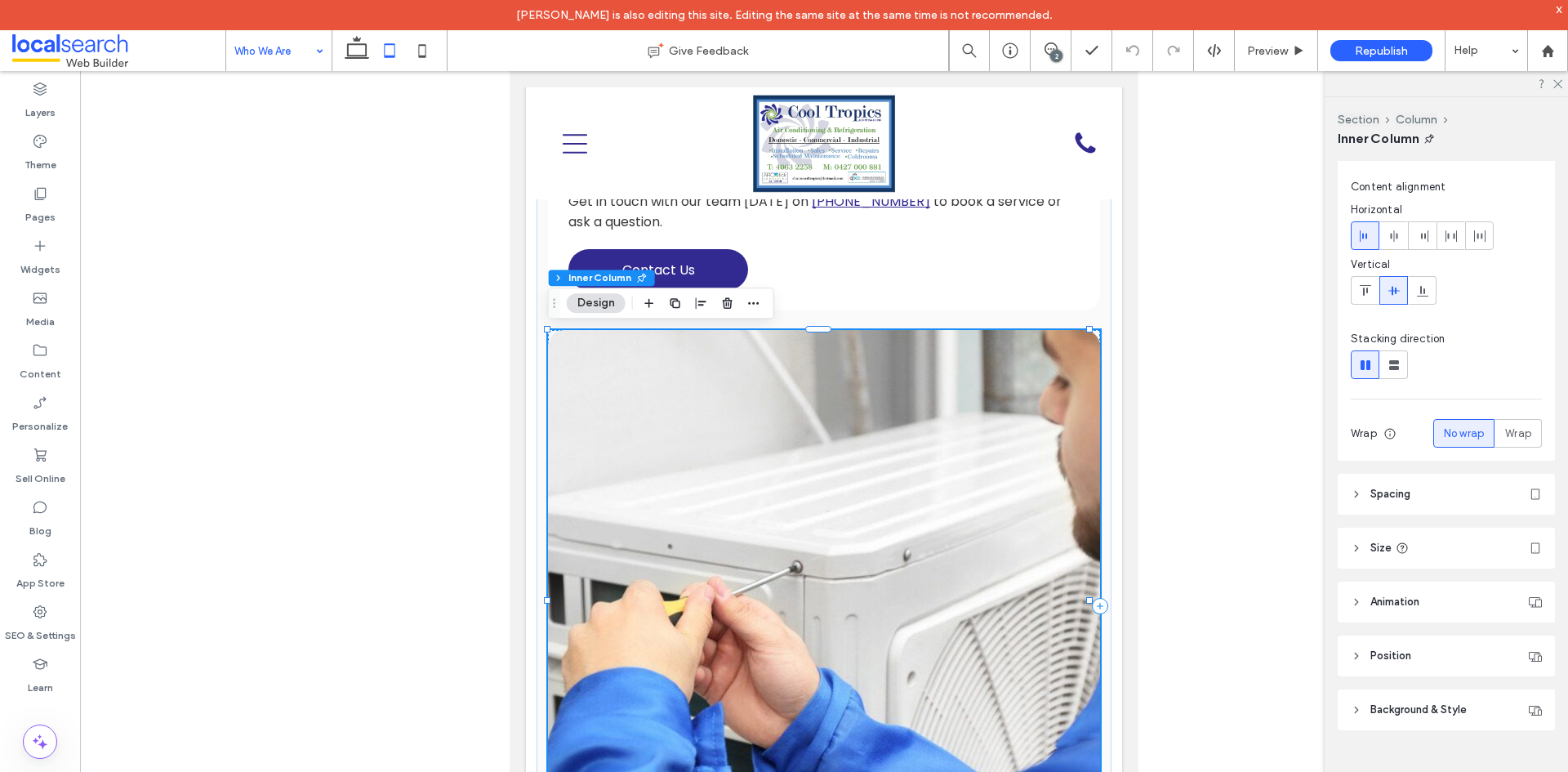
click at [781, 400] on link at bounding box center [823, 606] width 552 height 552
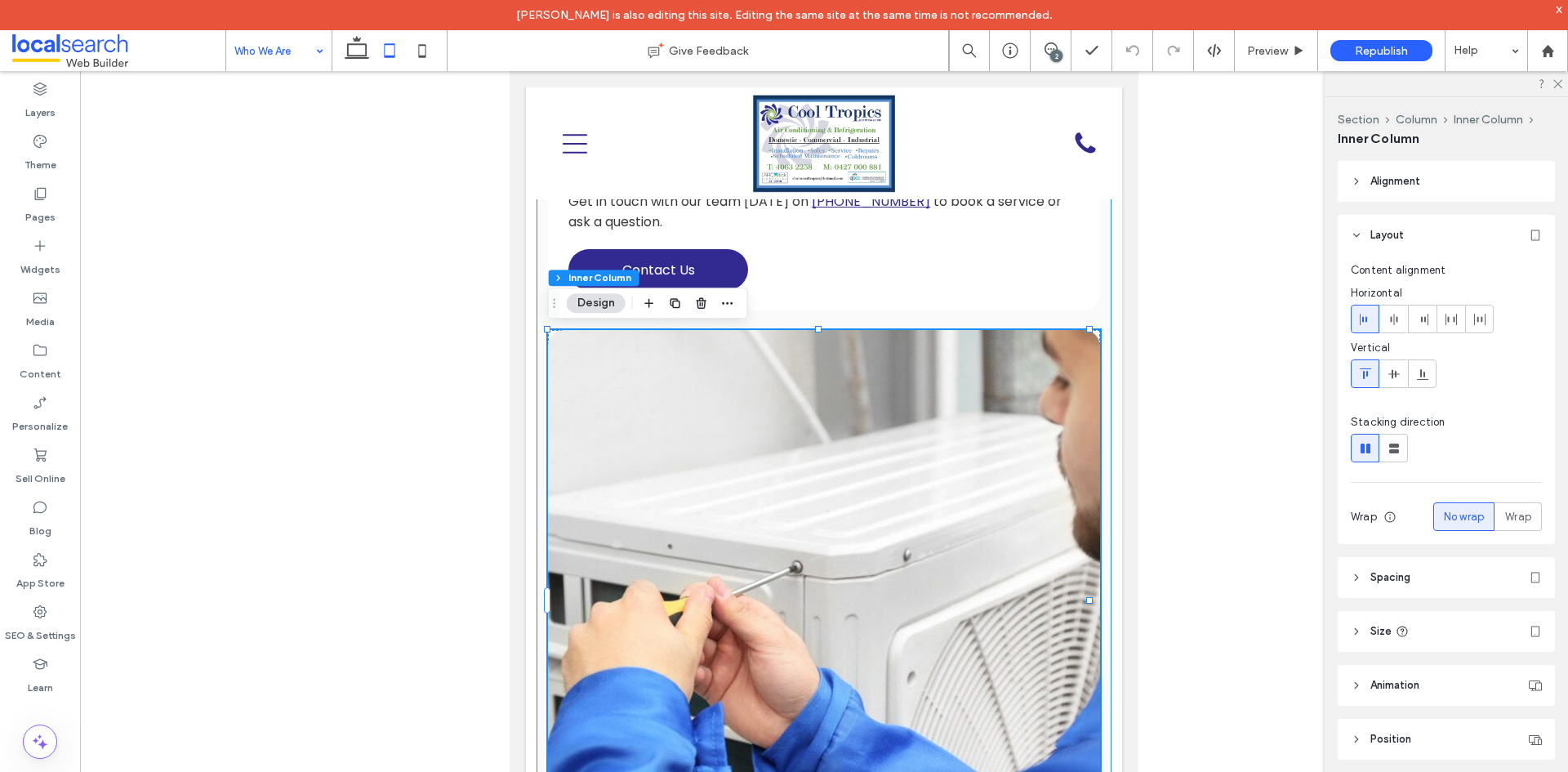
click at [837, 369] on link at bounding box center [823, 606] width 552 height 552
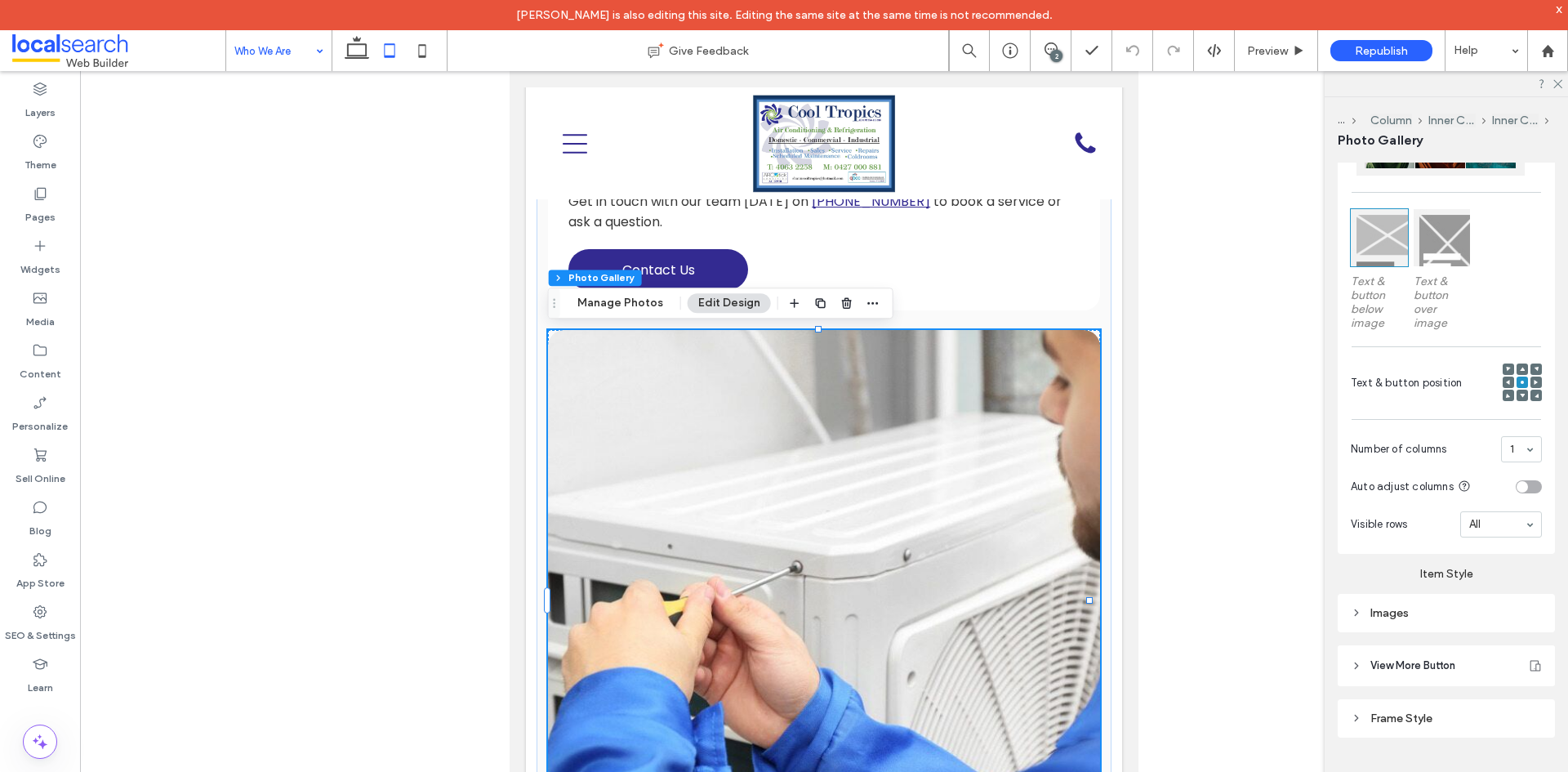
scroll to position [593, 0]
click at [1457, 617] on div "Images" at bounding box center [1446, 607] width 217 height 38
click at [1465, 597] on div "Images" at bounding box center [1447, 607] width 192 height 22
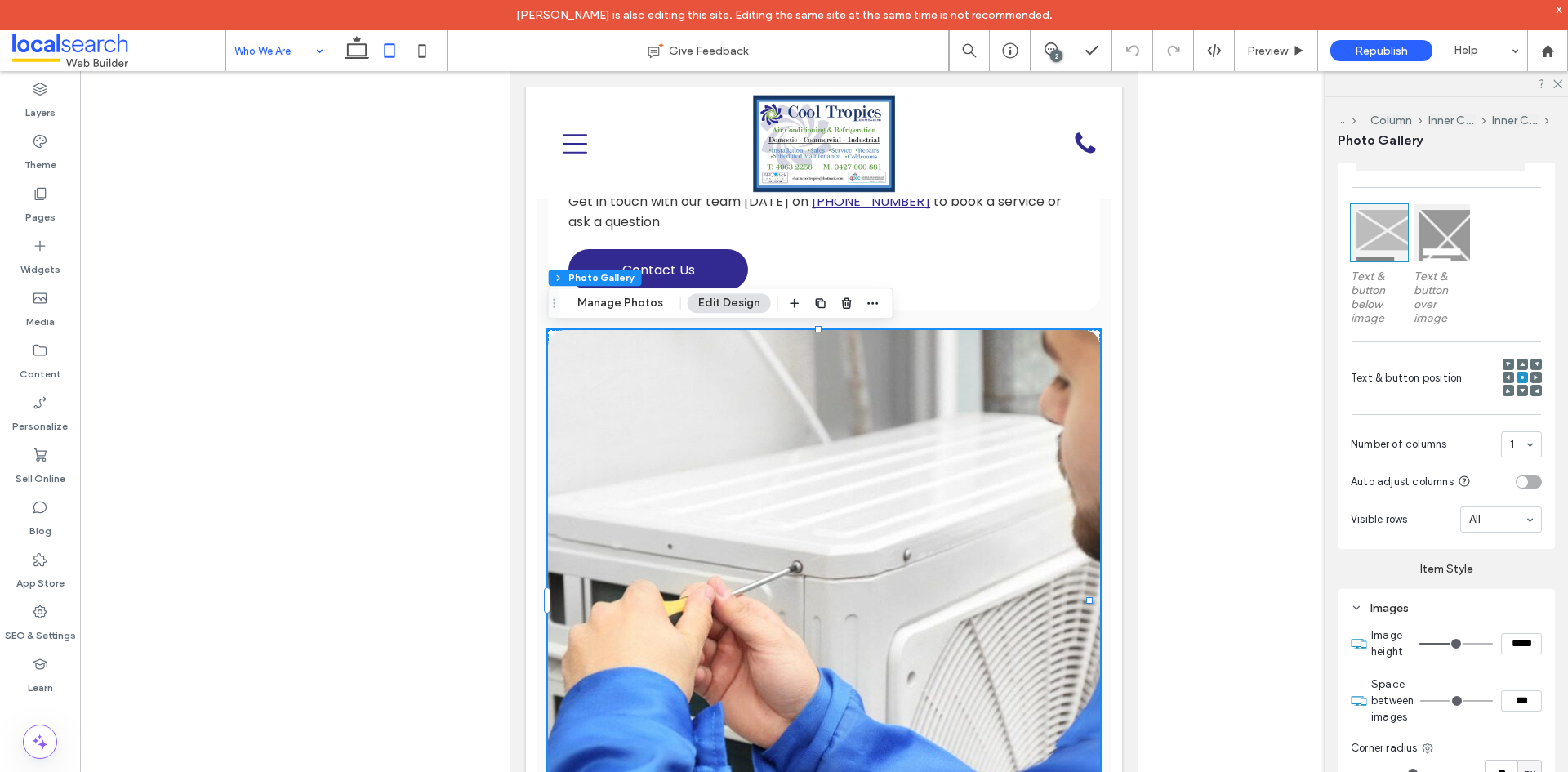
drag, startPoint x: 1513, startPoint y: 641, endPoint x: 1399, endPoint y: 641, distance: 114.0
click at [1399, 641] on section "Image height *****" at bounding box center [1456, 643] width 171 height 49
type input "*****"
type input "***"
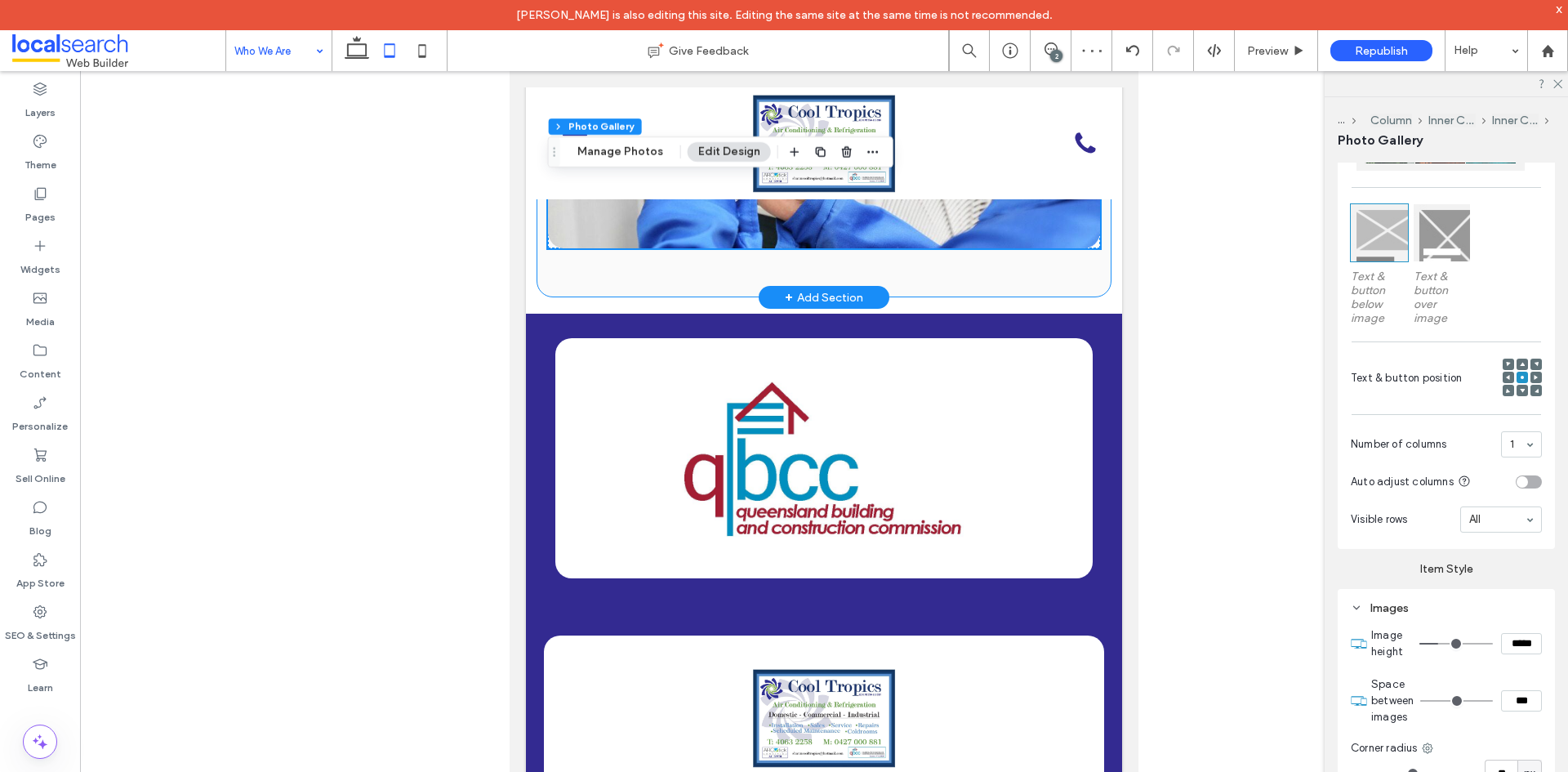
scroll to position [734, 0]
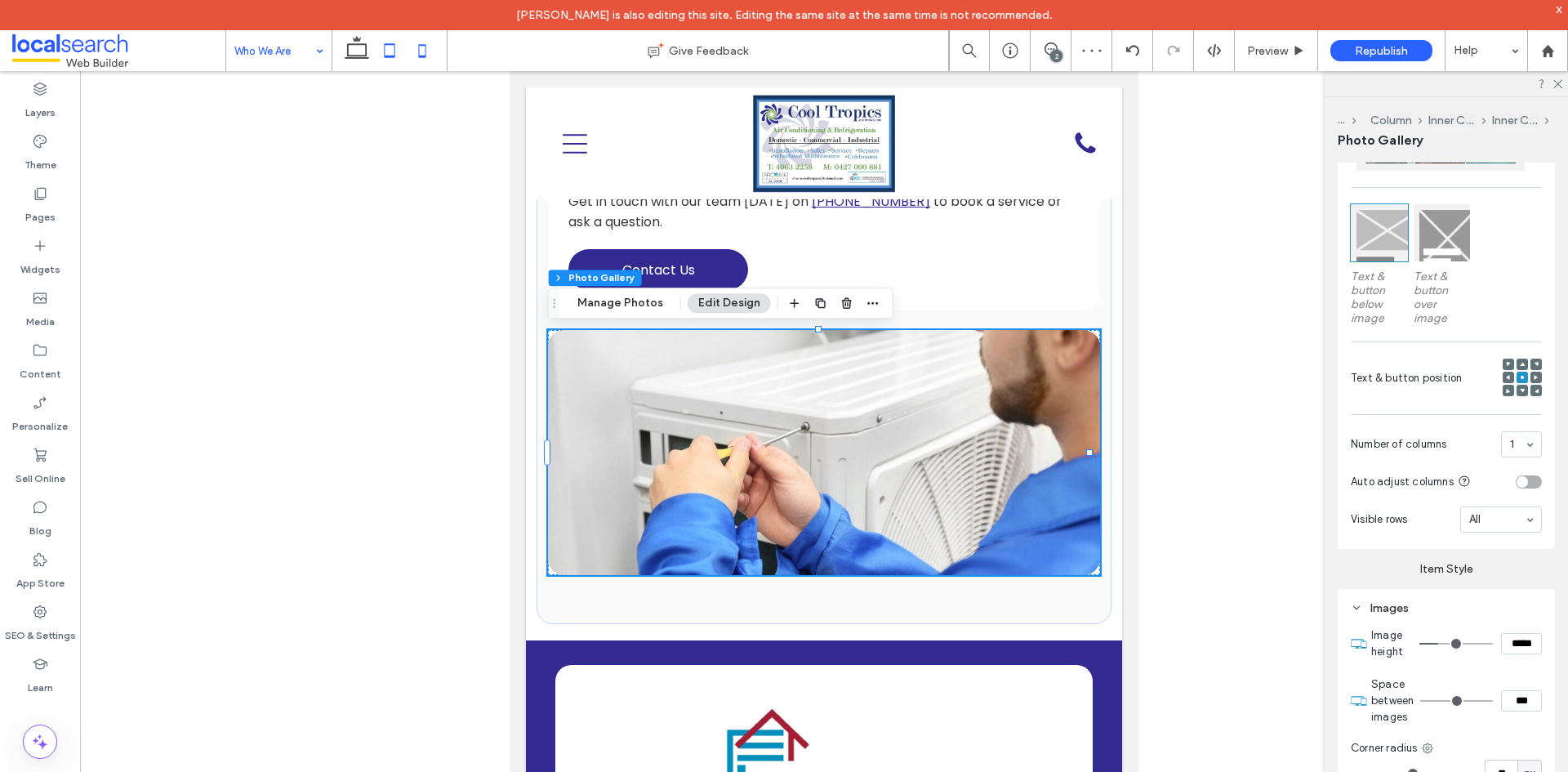
click at [426, 49] on icon at bounding box center [422, 50] width 33 height 33
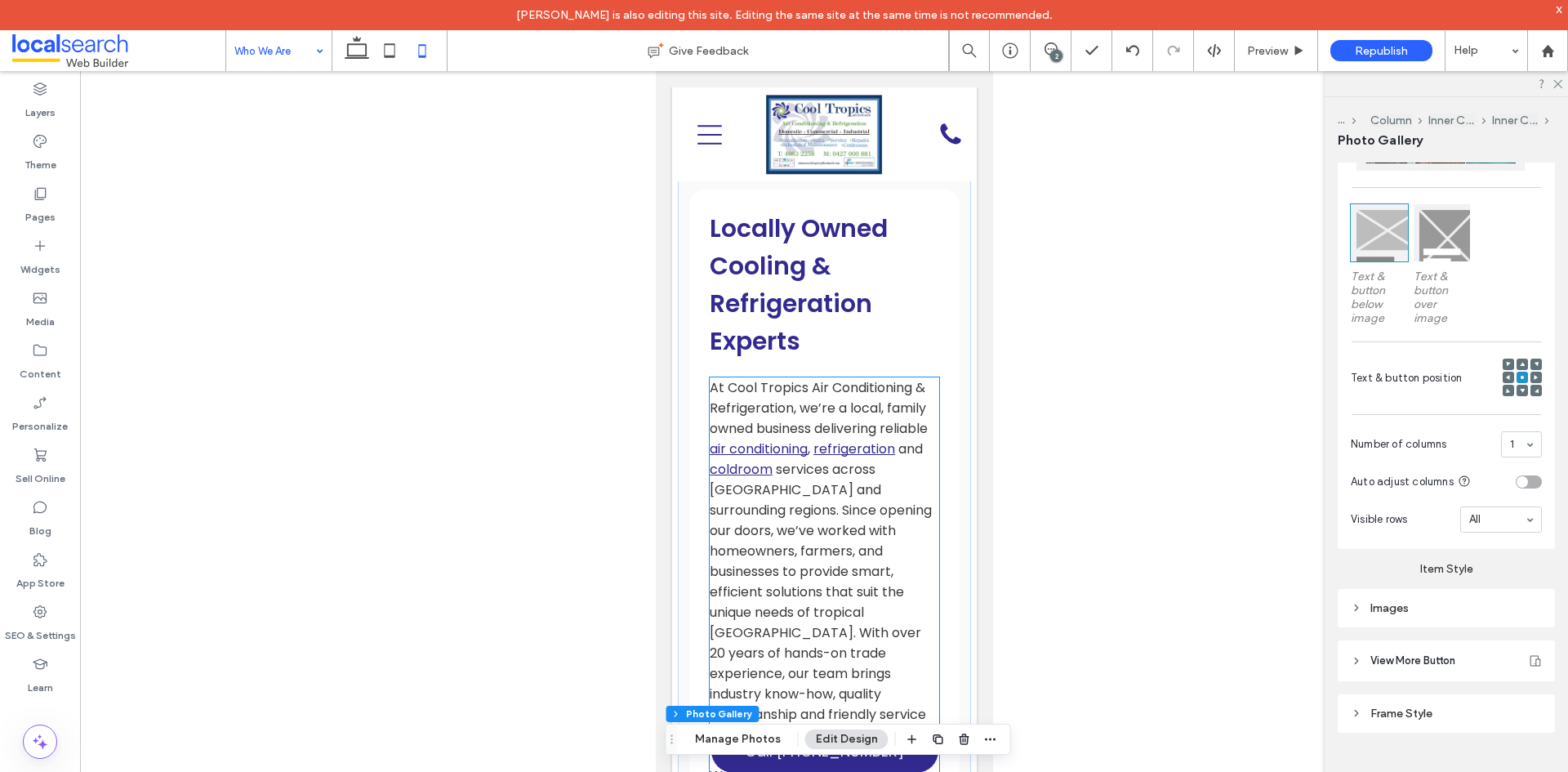
scroll to position [223, 0]
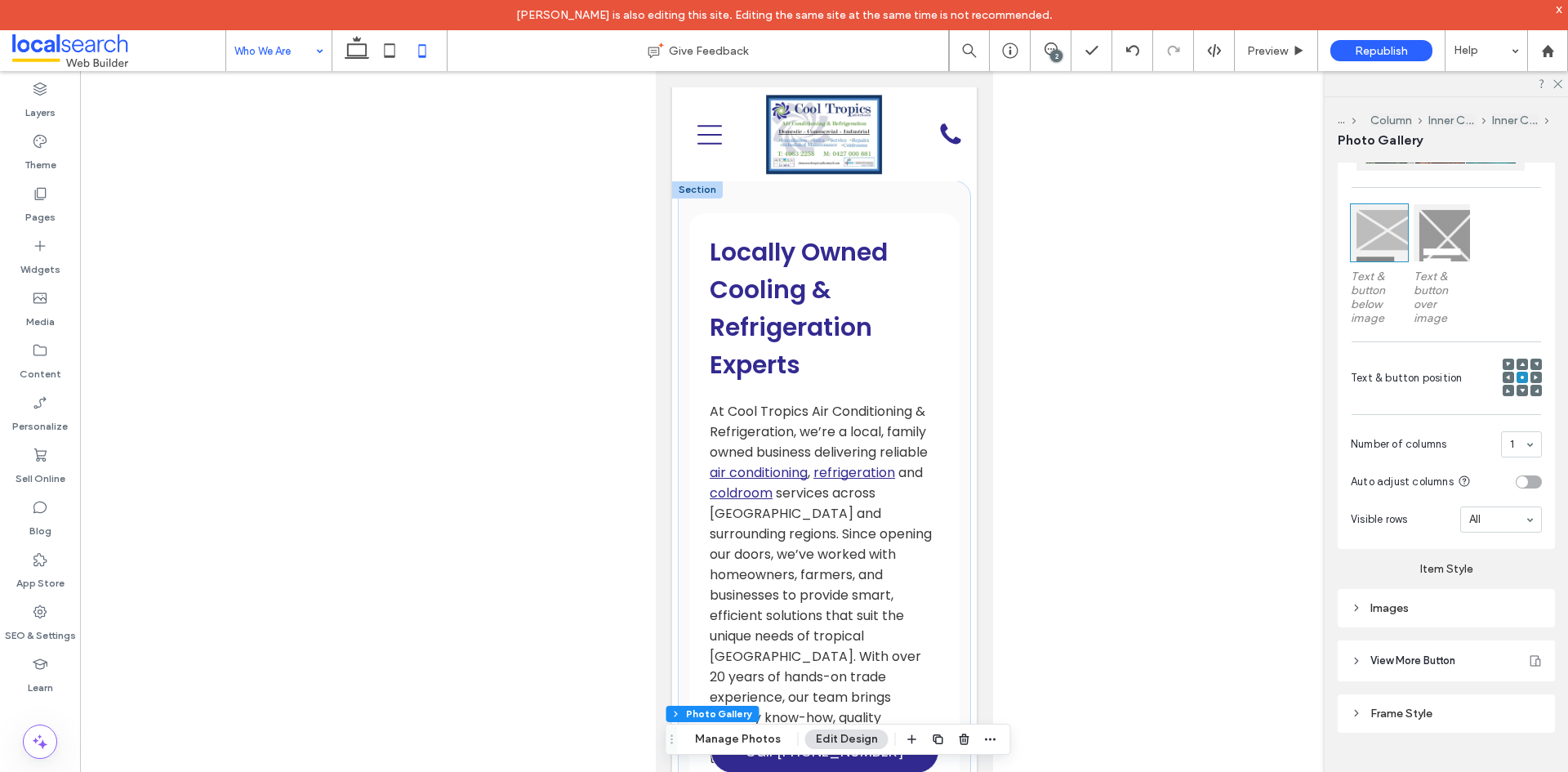
drag, startPoint x: 351, startPoint y: 54, endPoint x: 310, endPoint y: 52, distance: 41.0
click at [351, 54] on icon at bounding box center [357, 50] width 33 height 33
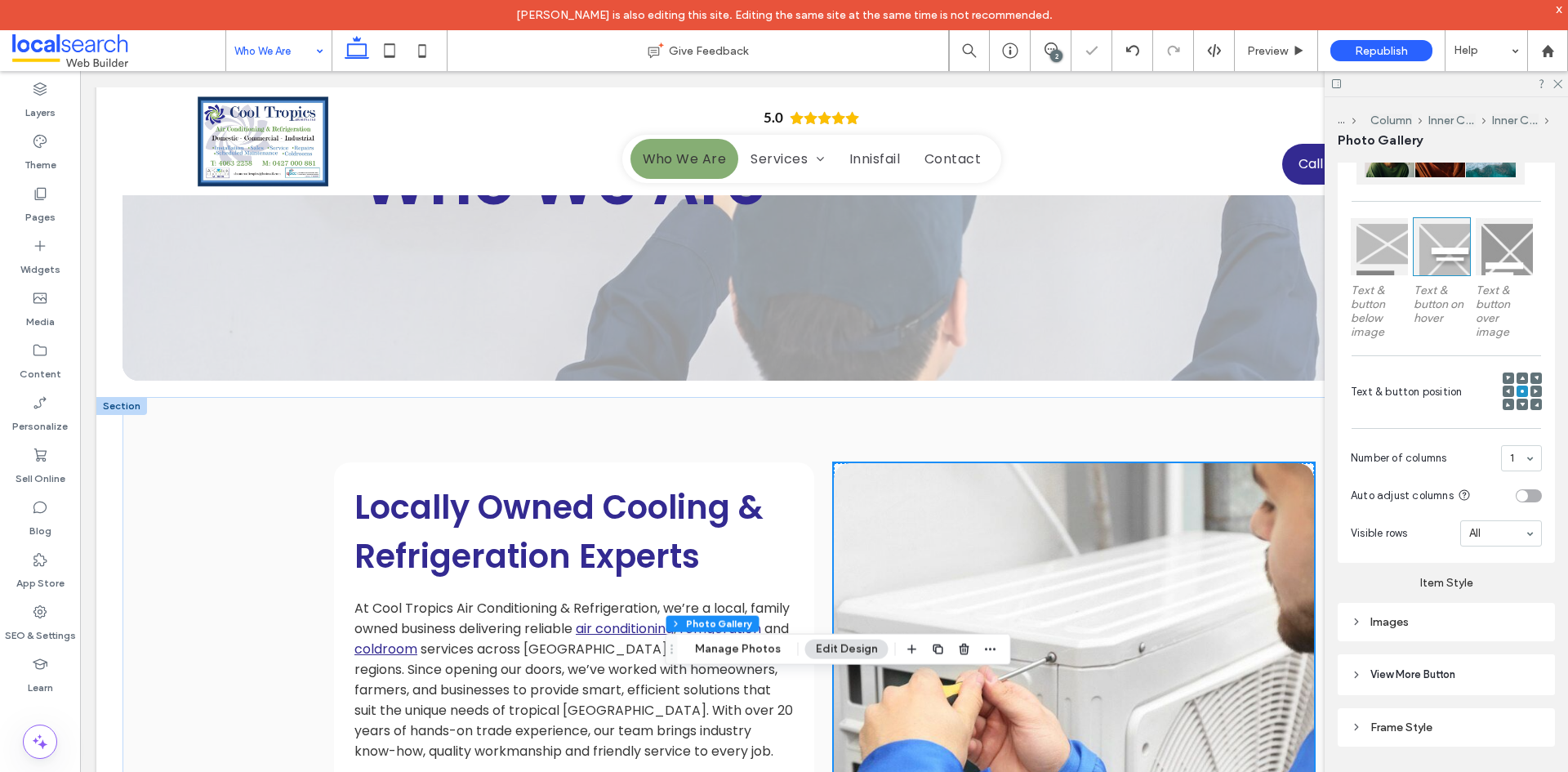
scroll to position [10, 0]
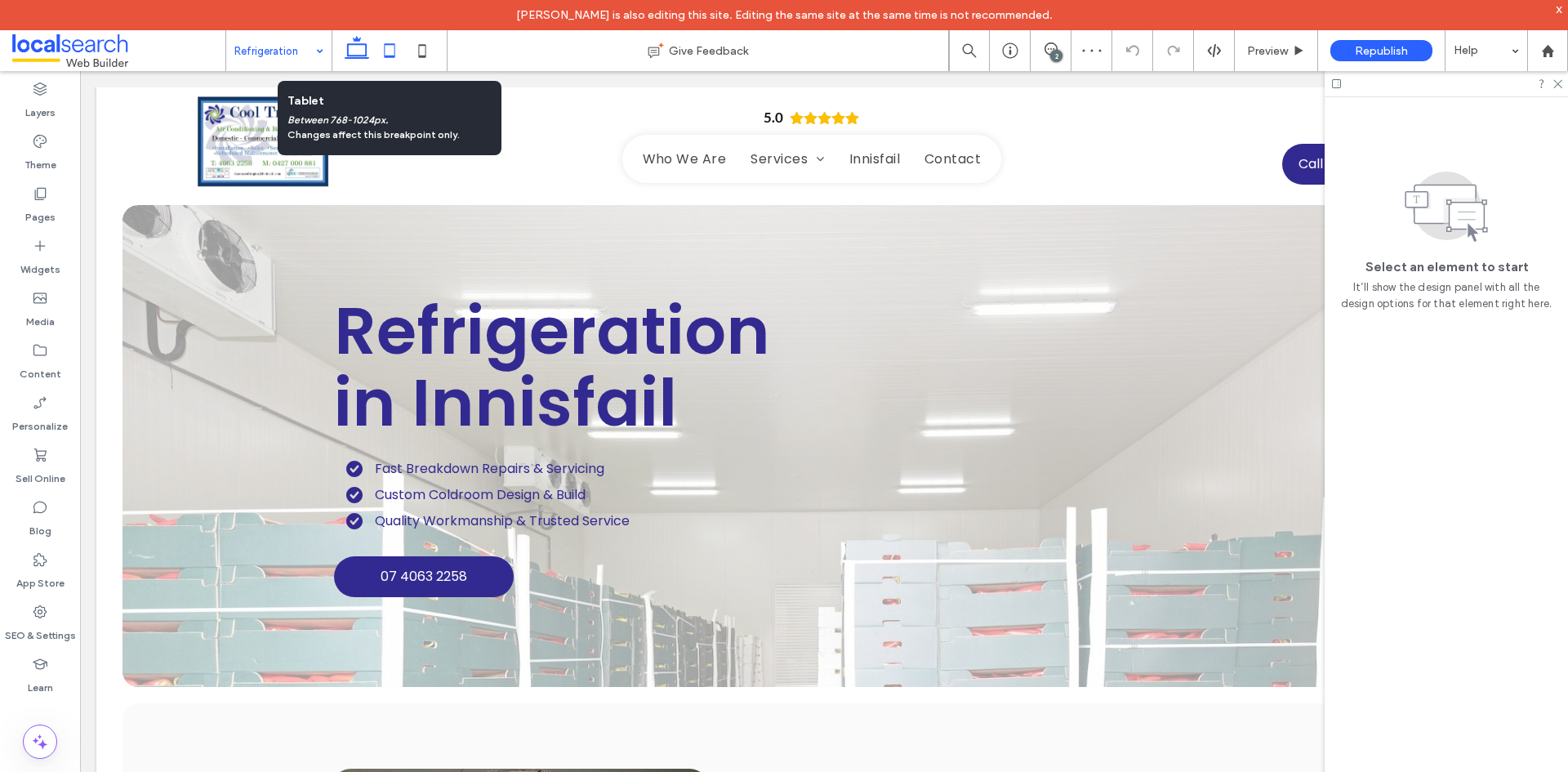
click at [390, 51] on icon at bounding box center [389, 50] width 33 height 33
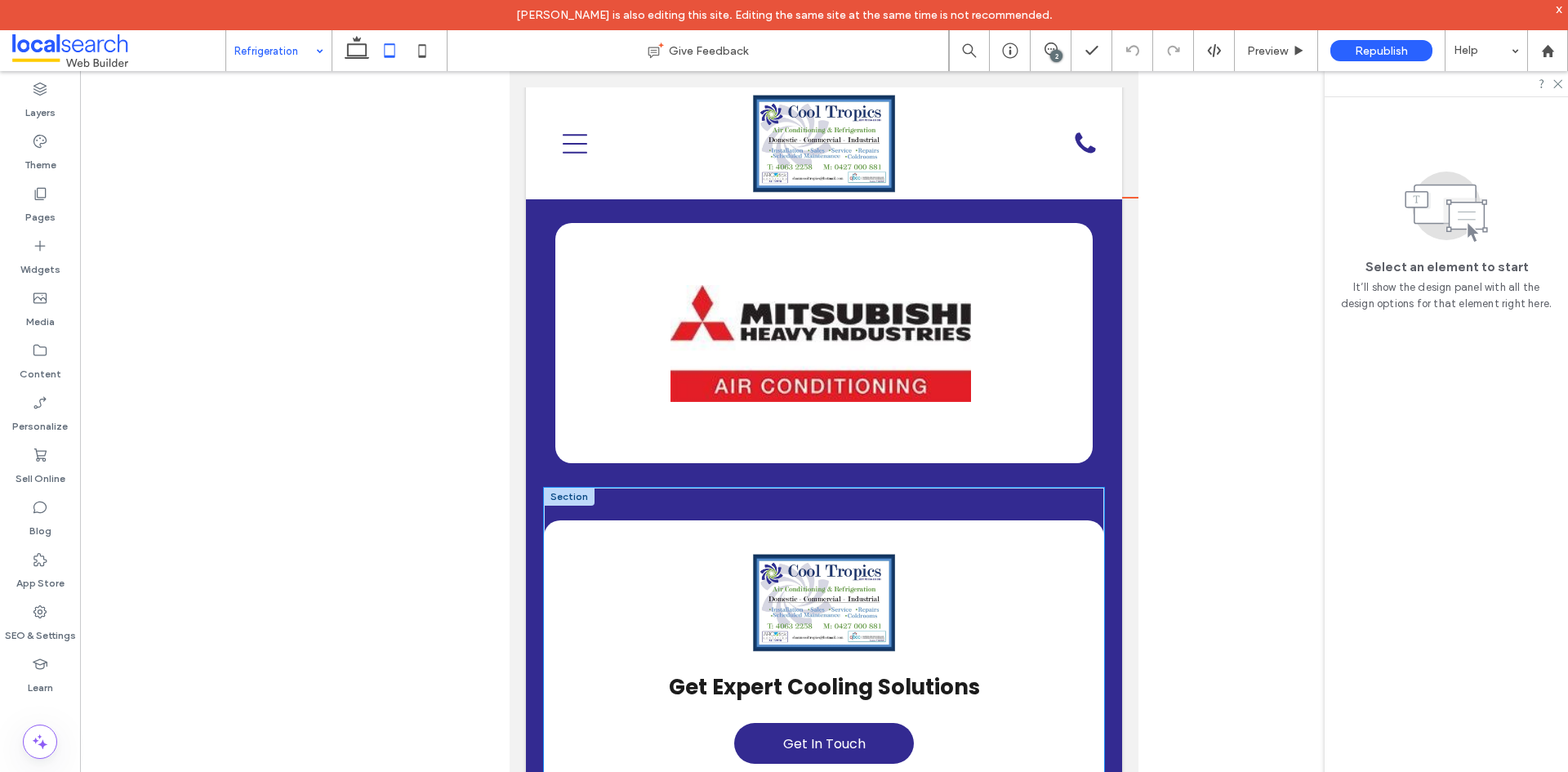
scroll to position [3511, 0]
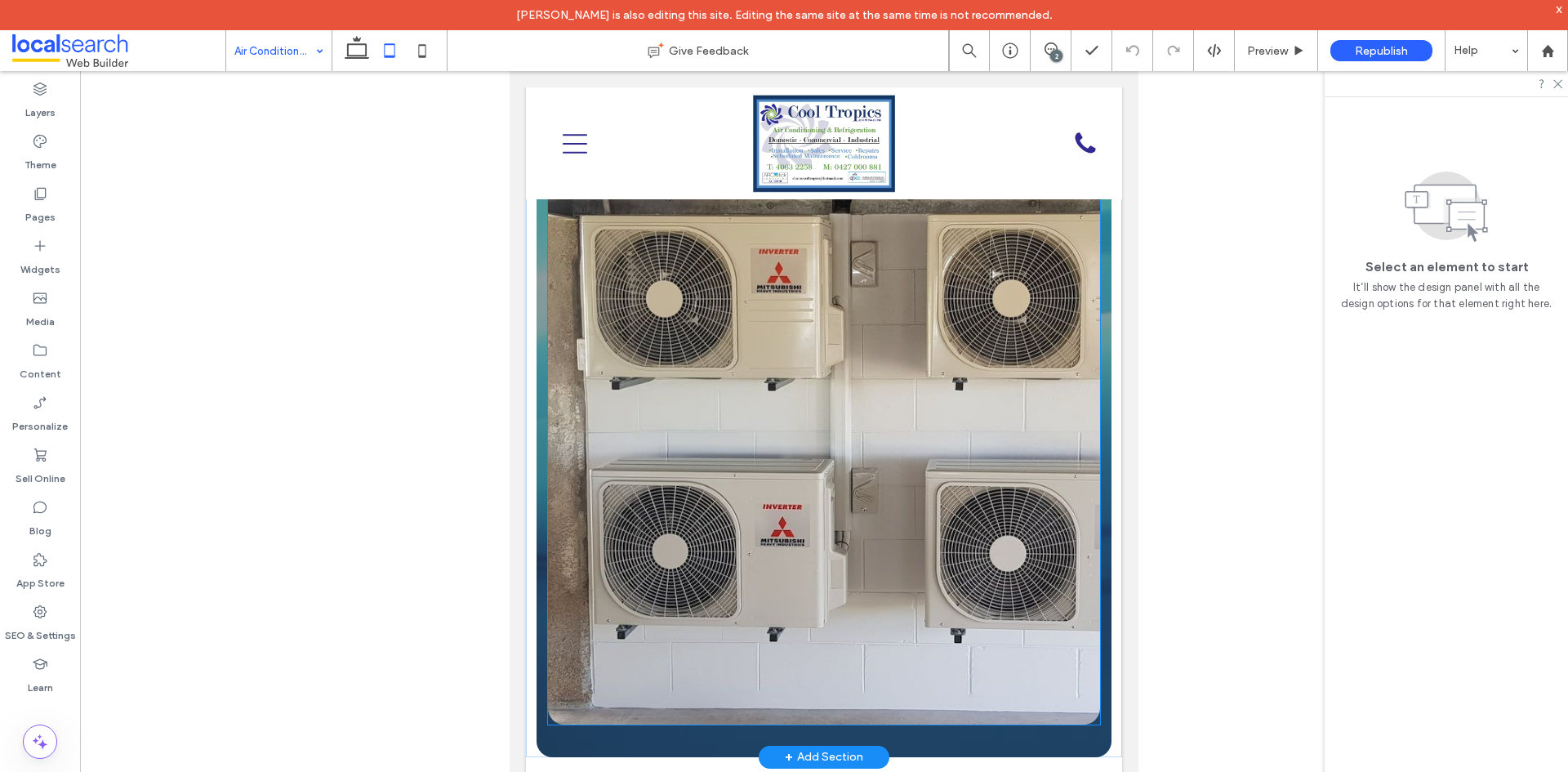
scroll to position [1878, 0]
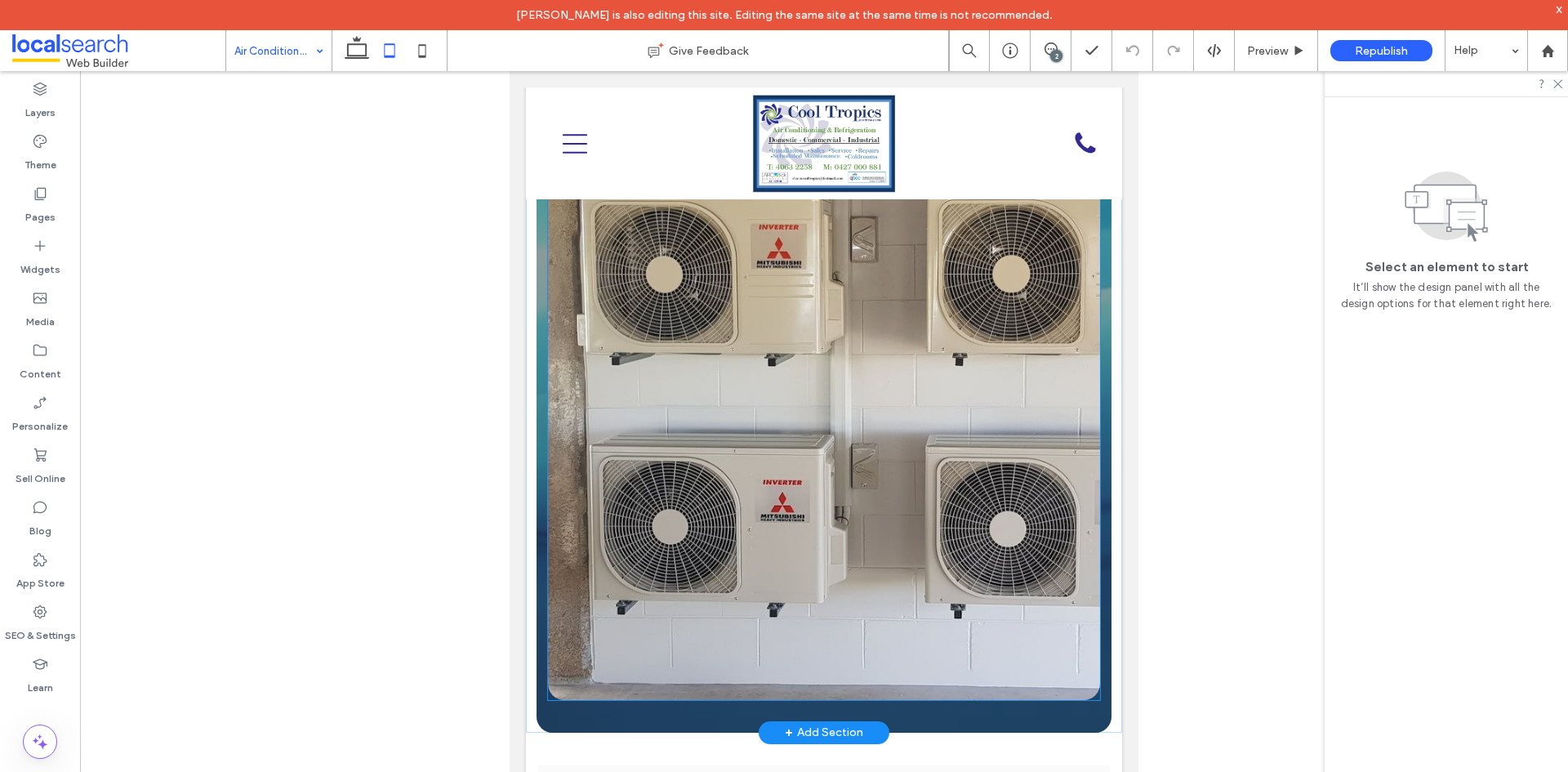
drag, startPoint x: 835, startPoint y: 529, endPoint x: 1007, endPoint y: 526, distance: 172.0
click at [835, 529] on link at bounding box center [823, 423] width 552 height 552
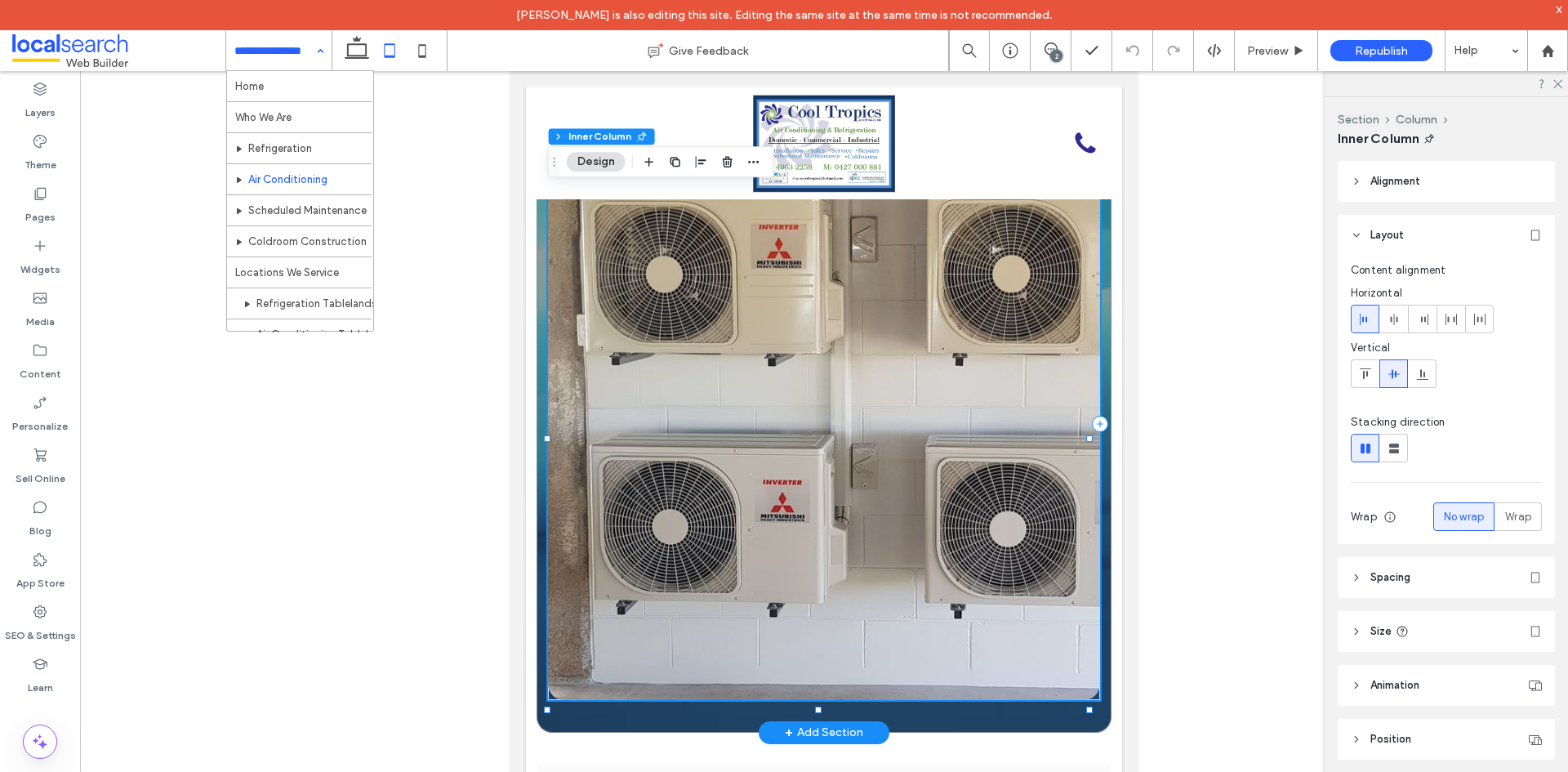
click at [803, 501] on link at bounding box center [823, 423] width 552 height 552
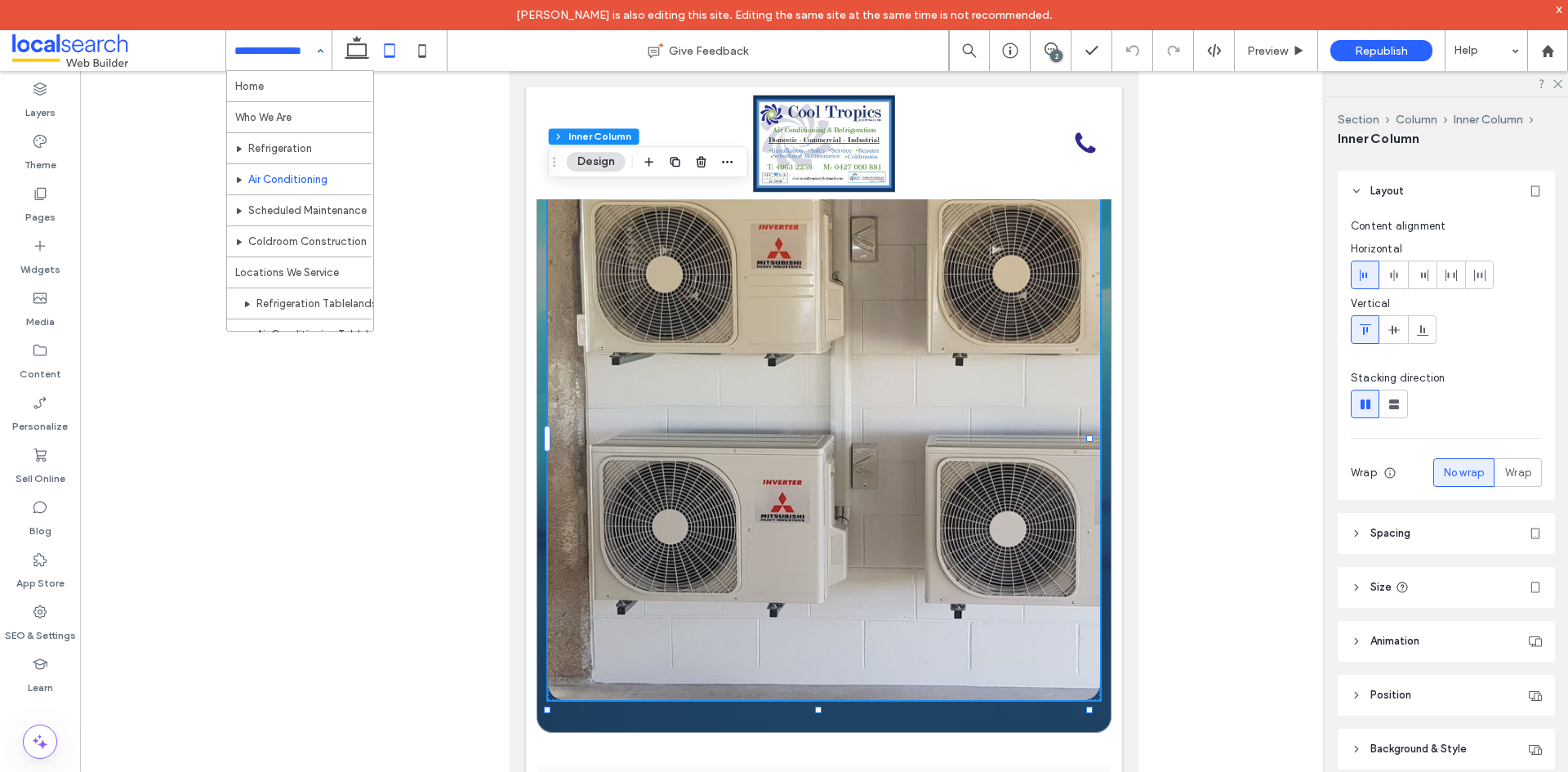
scroll to position [83, 0]
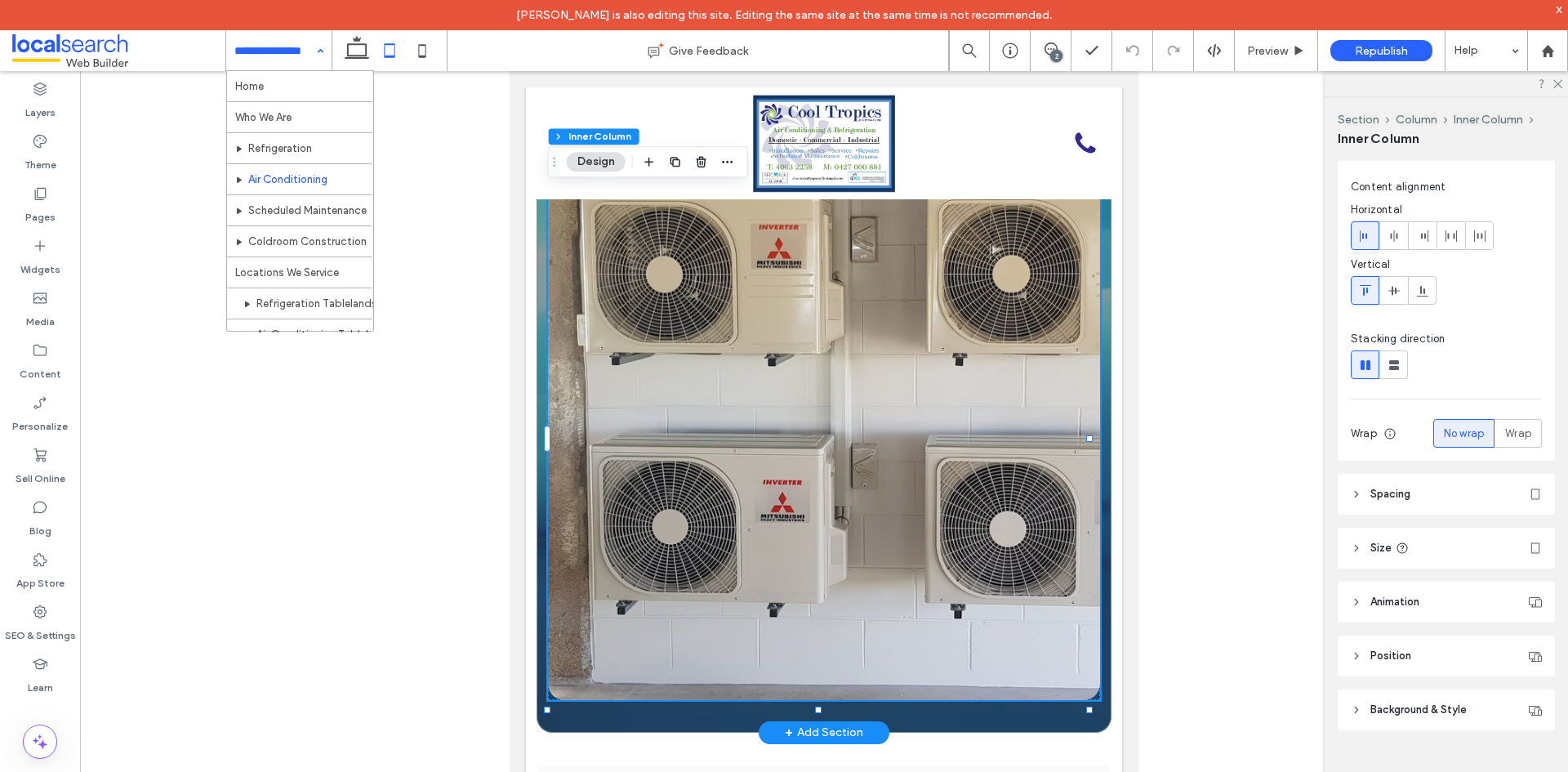
click at [804, 479] on link at bounding box center [823, 423] width 552 height 552
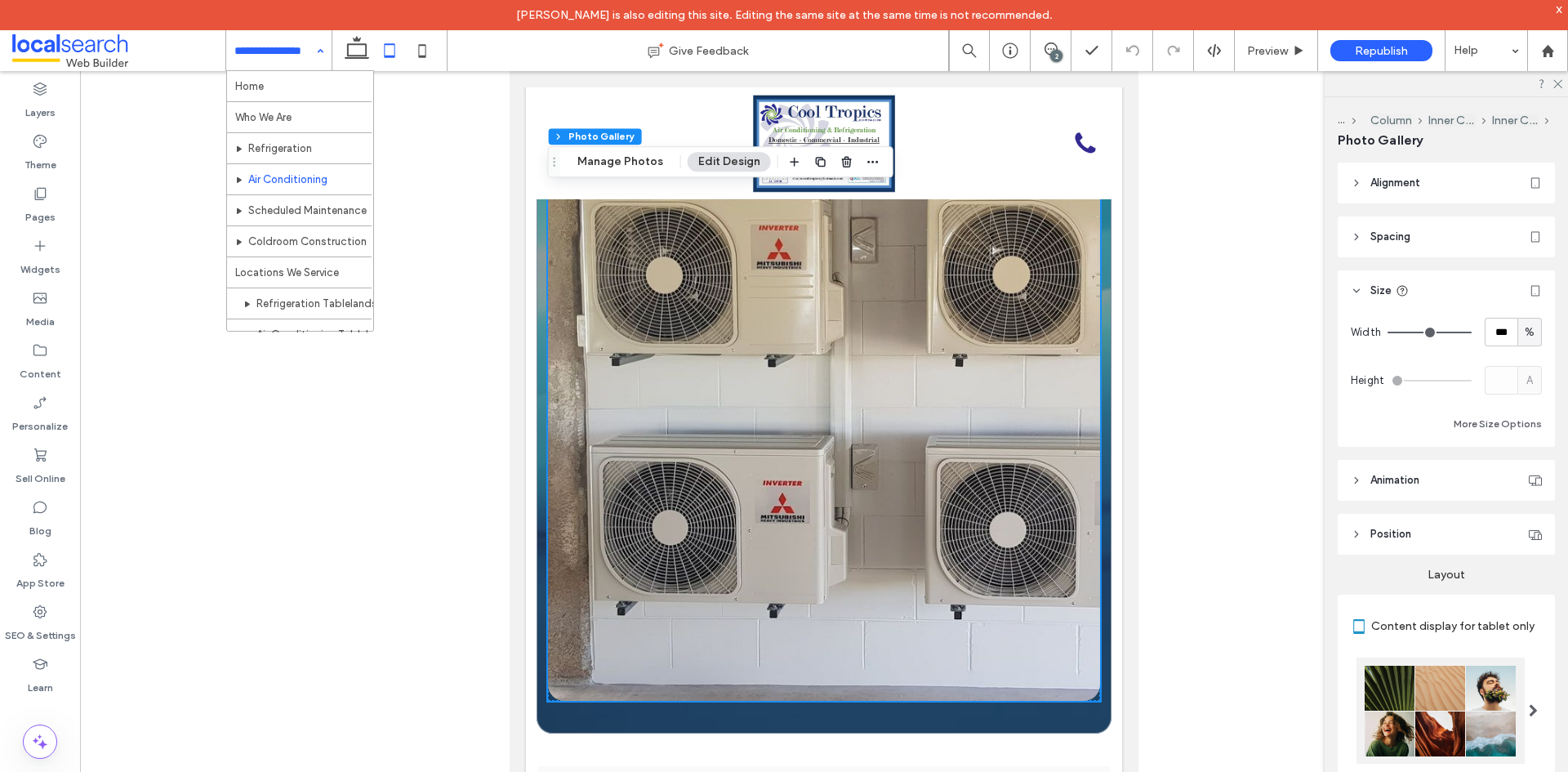
scroll to position [1878, 0]
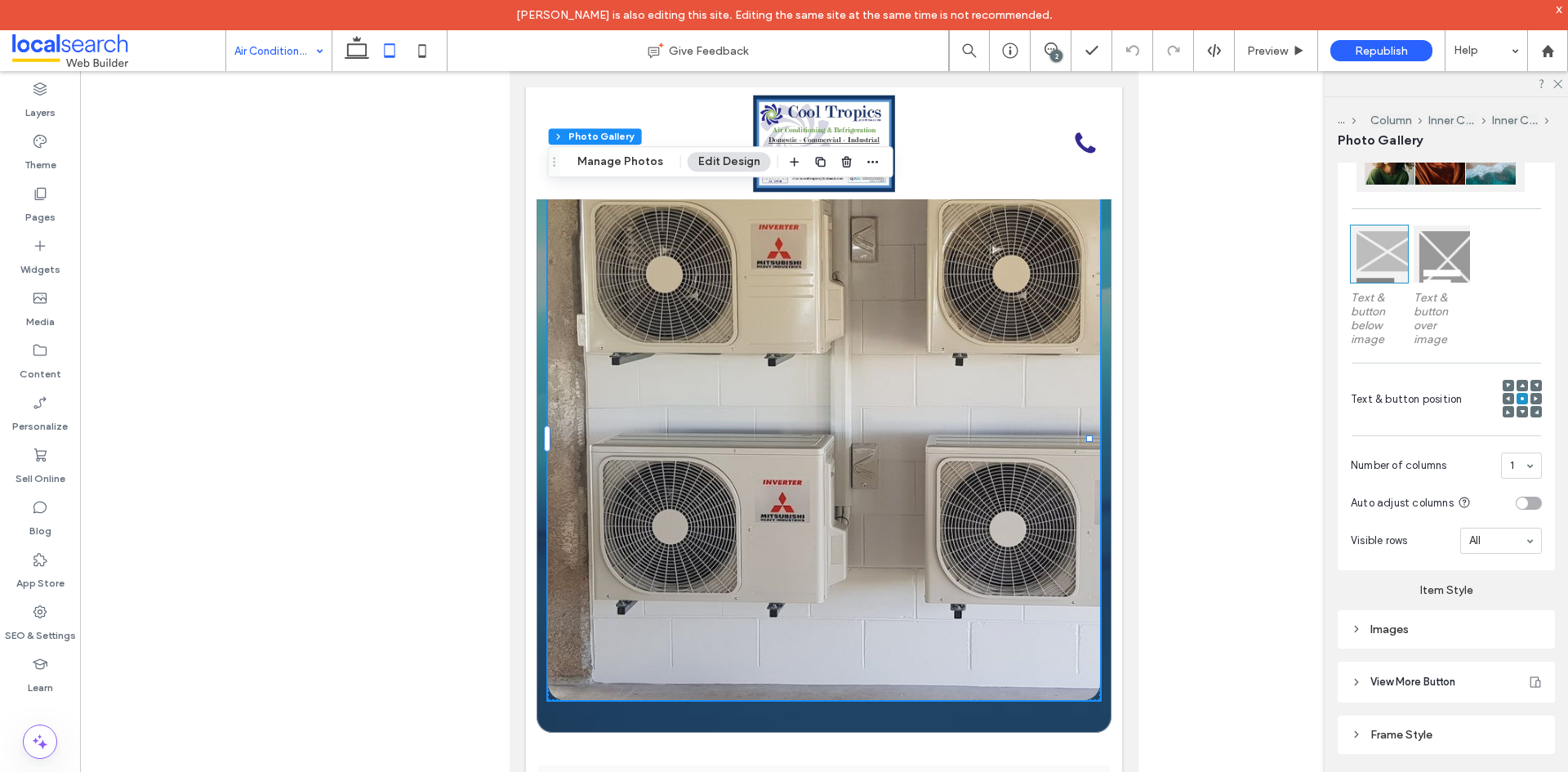
click at [1408, 635] on div "Images" at bounding box center [1447, 629] width 192 height 22
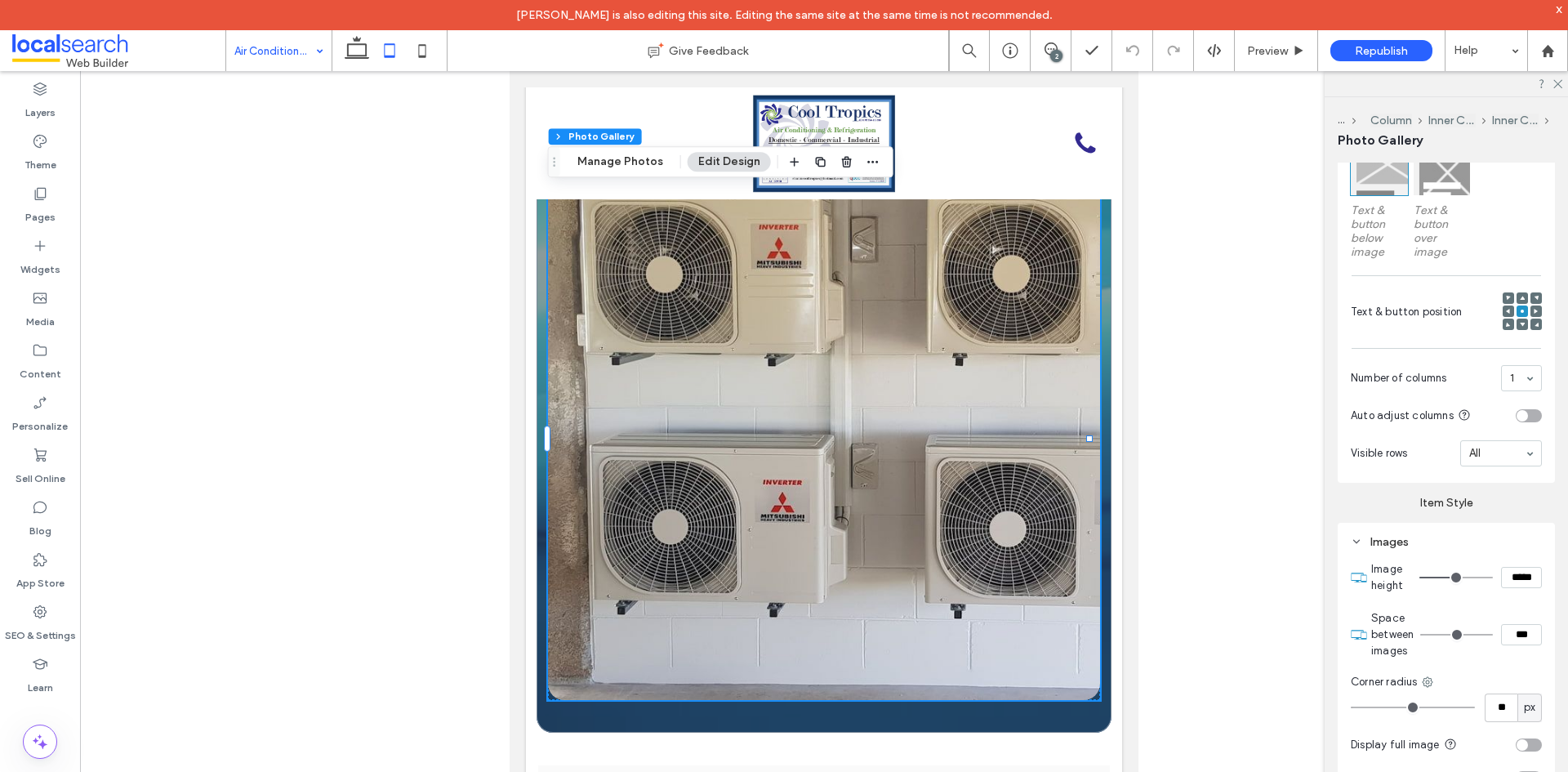
scroll to position [817, 0]
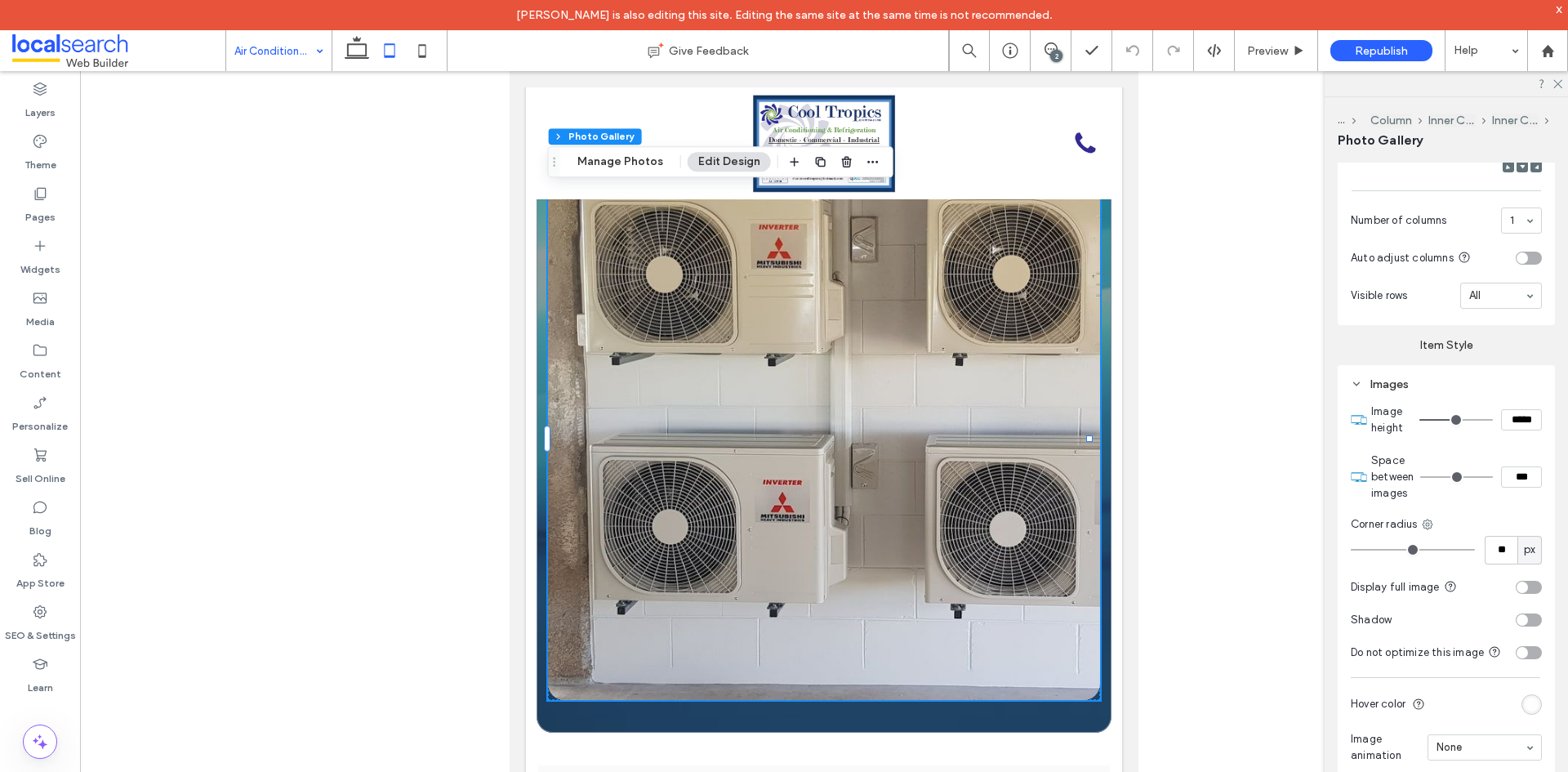
click at [1504, 420] on input "*****" at bounding box center [1522, 420] width 41 height 21
paste input "**********"
type input "*****"
type input "***"
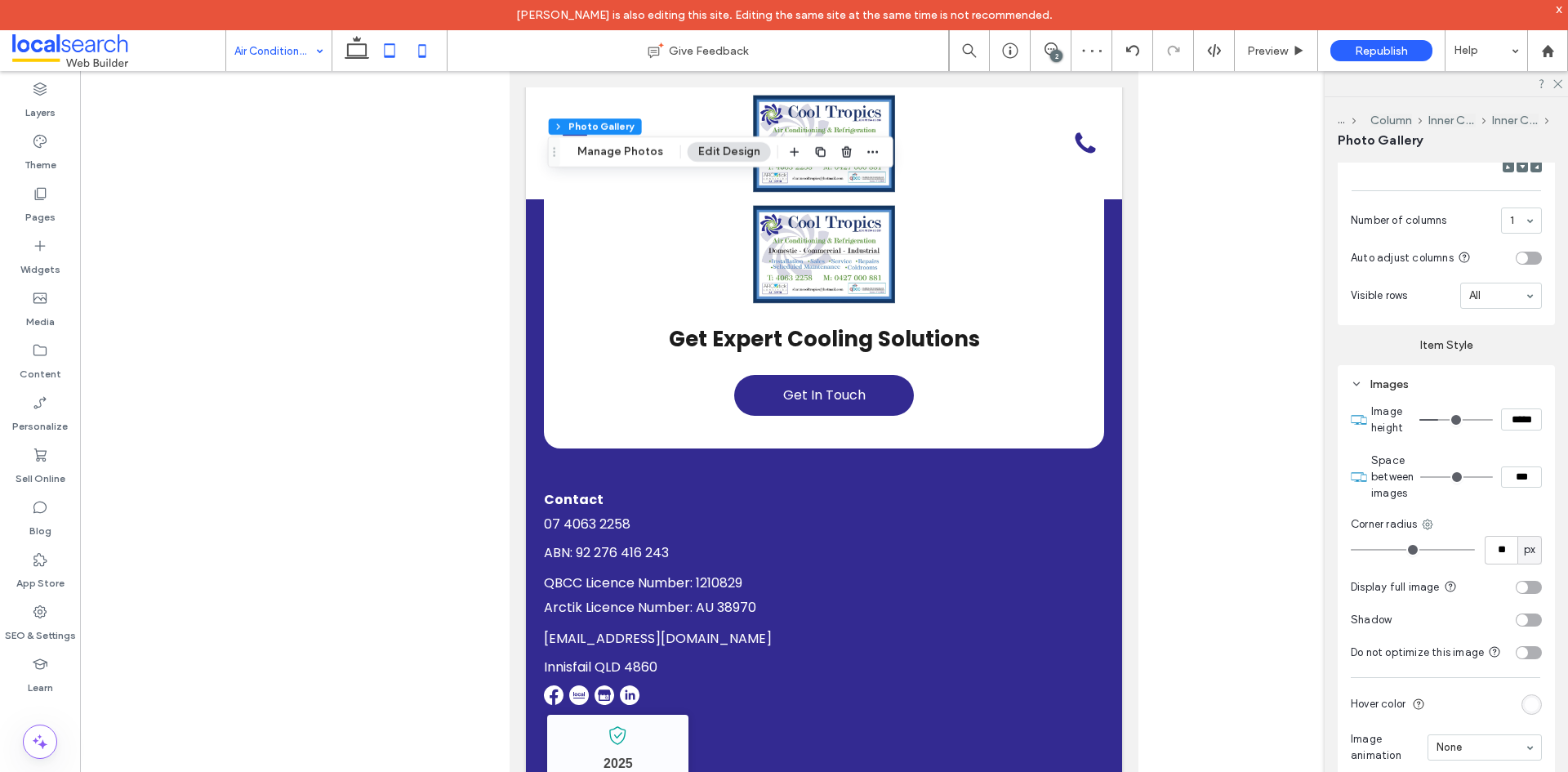
click at [422, 43] on icon at bounding box center [422, 50] width 33 height 33
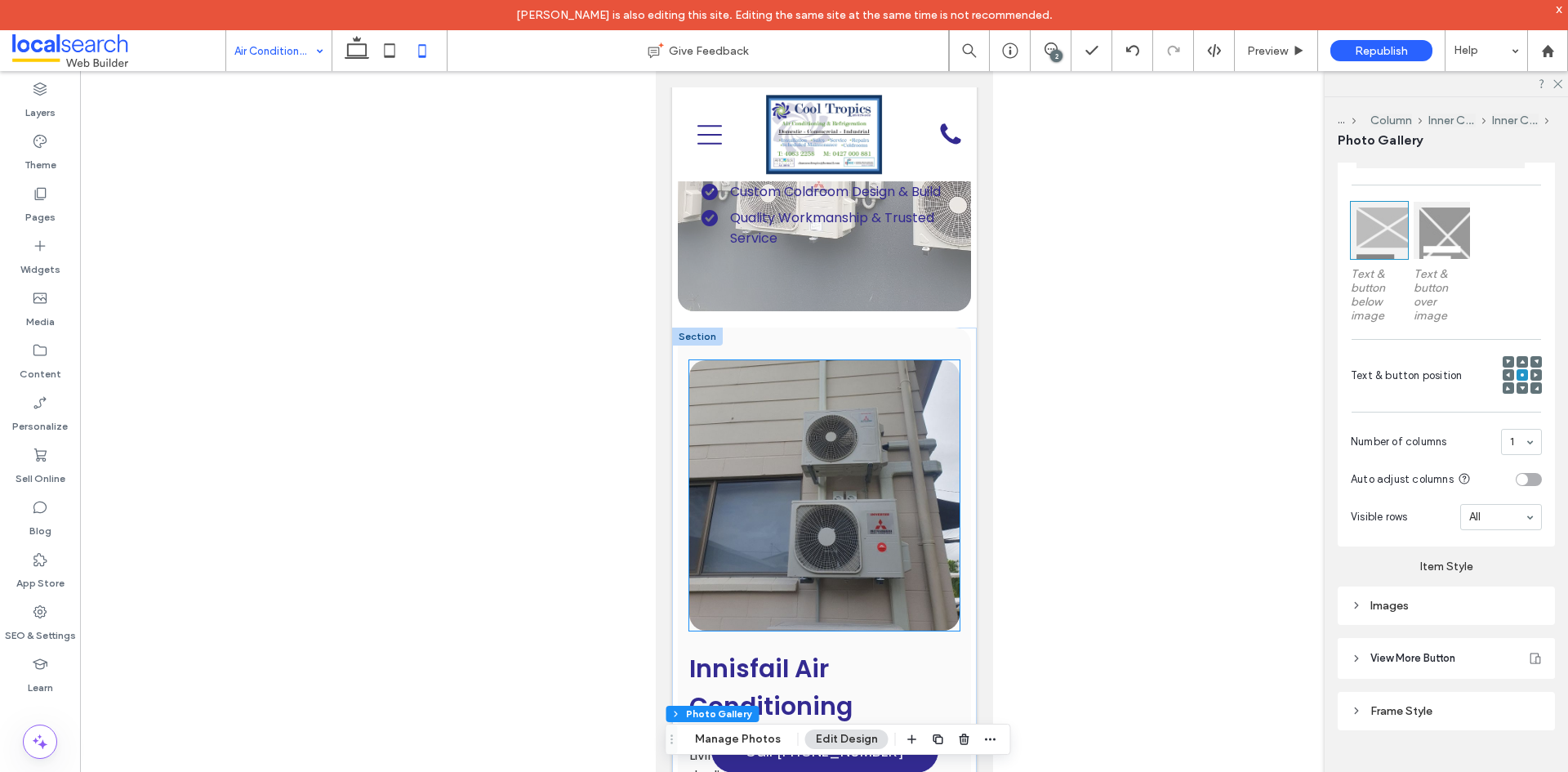
scroll to position [174, 0]
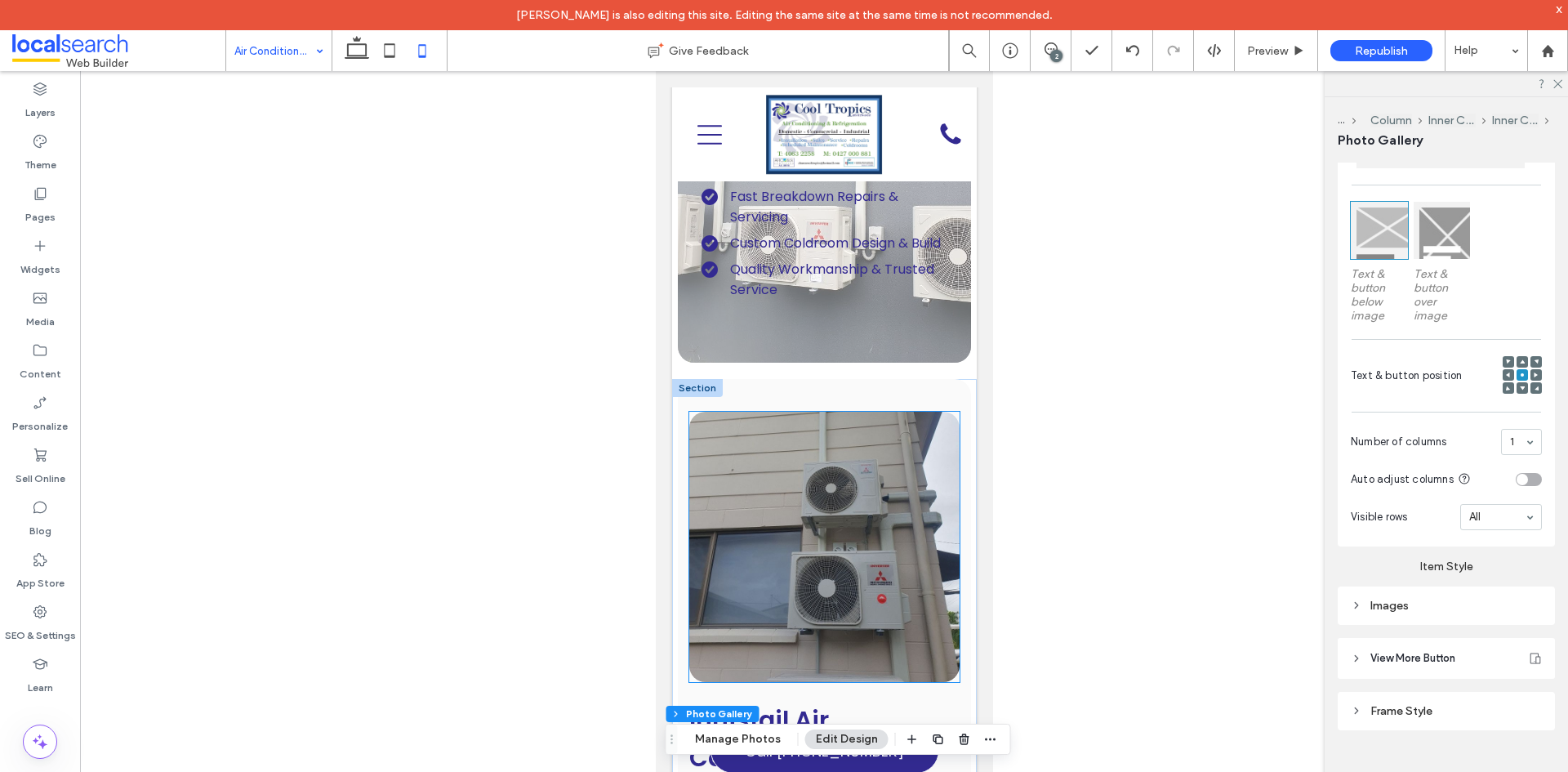
click at [812, 511] on link at bounding box center [823, 547] width 270 height 270
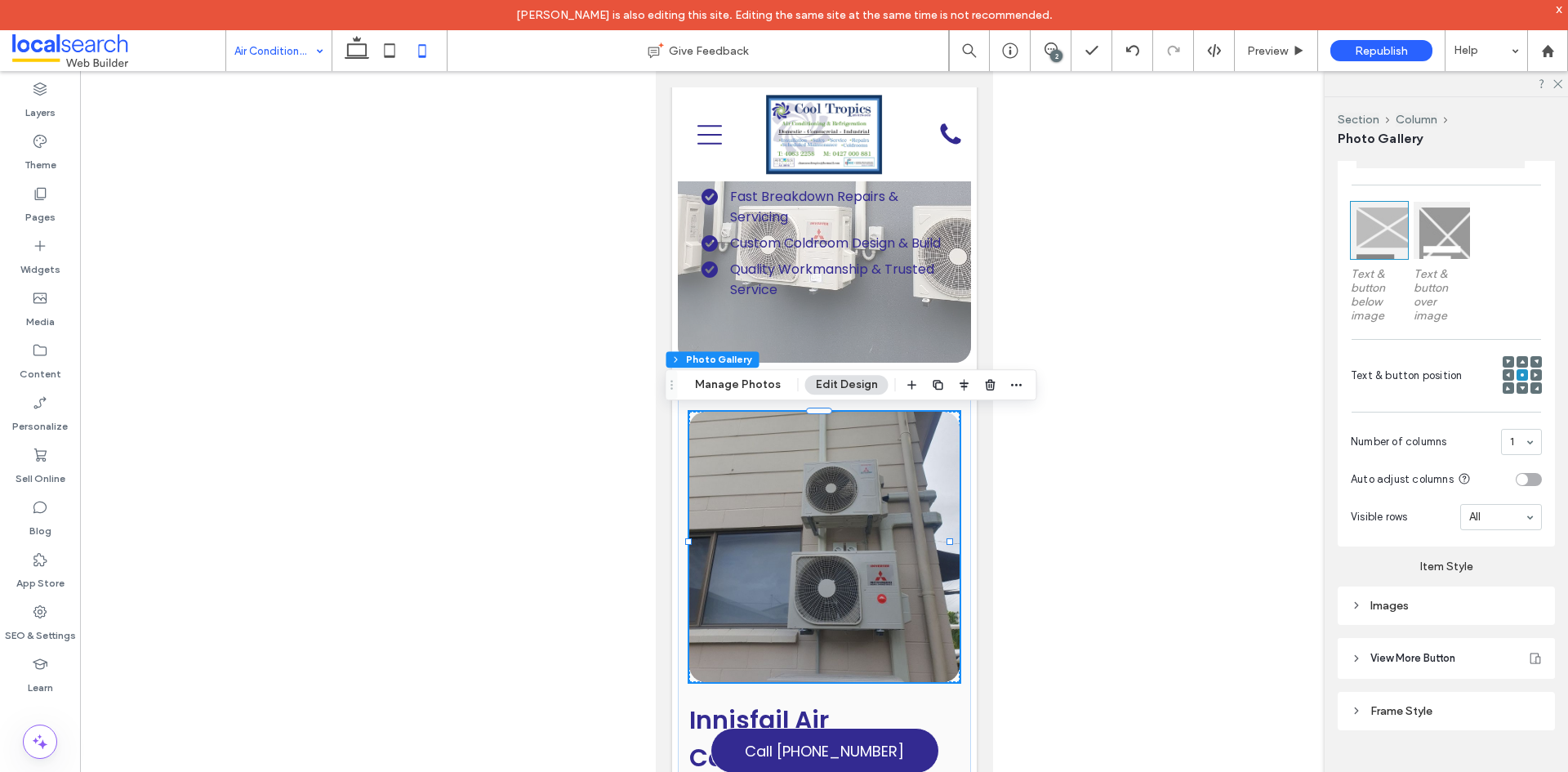
scroll to position [605, 0]
click at [1411, 607] on div "Images" at bounding box center [1447, 606] width 192 height 14
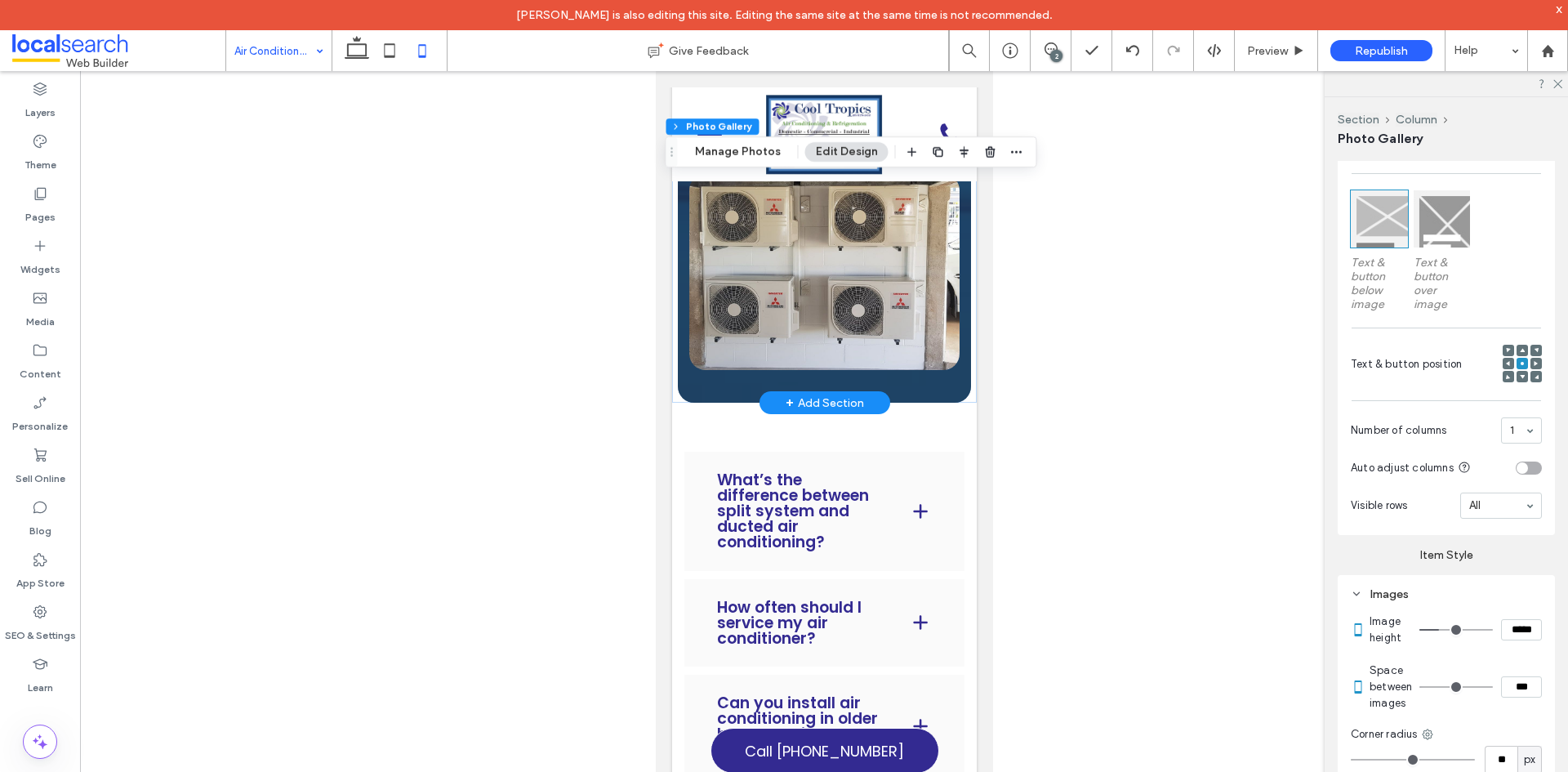
scroll to position [2706, 0]
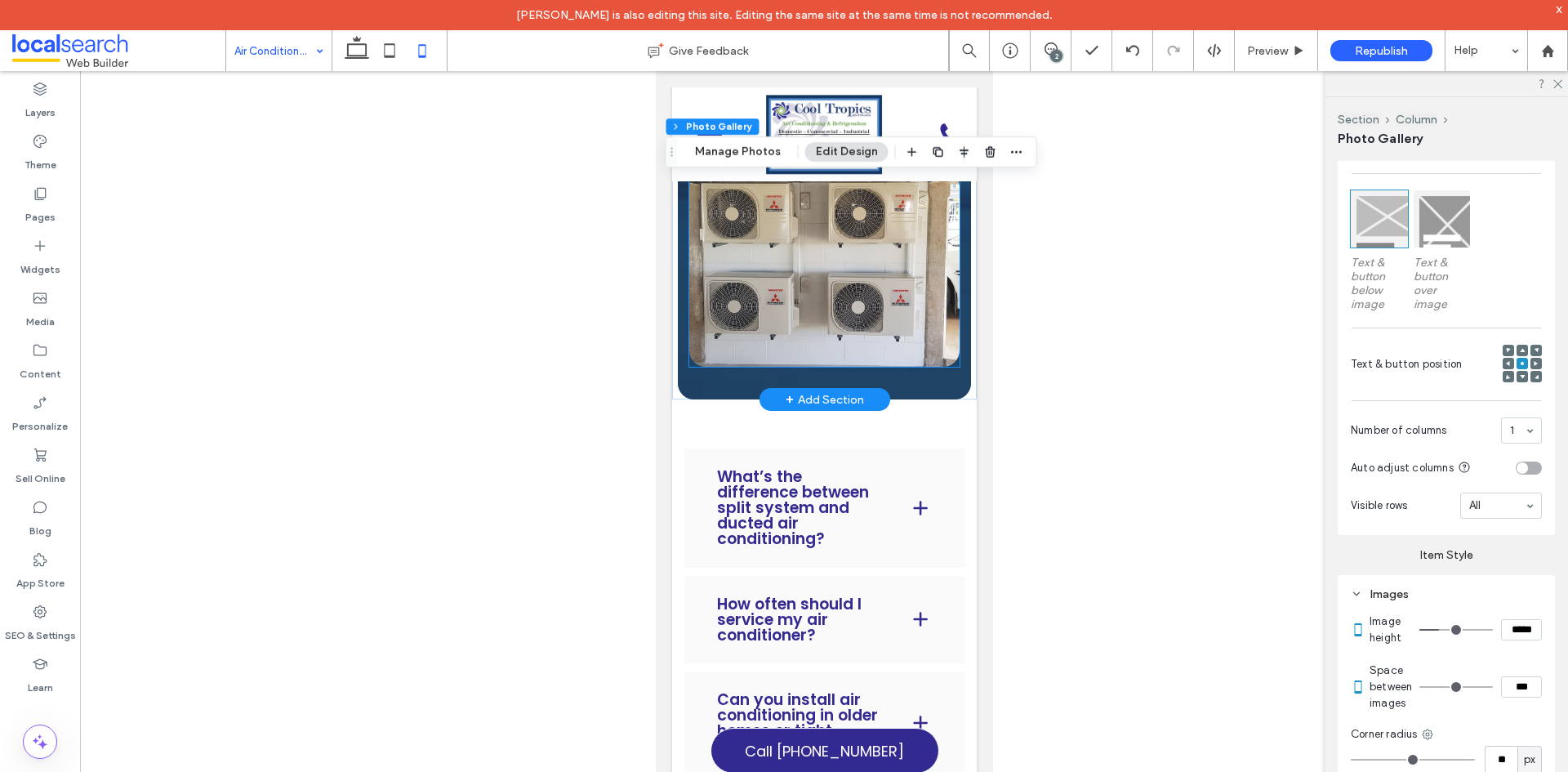
click at [893, 367] on link at bounding box center [823, 268] width 270 height 196
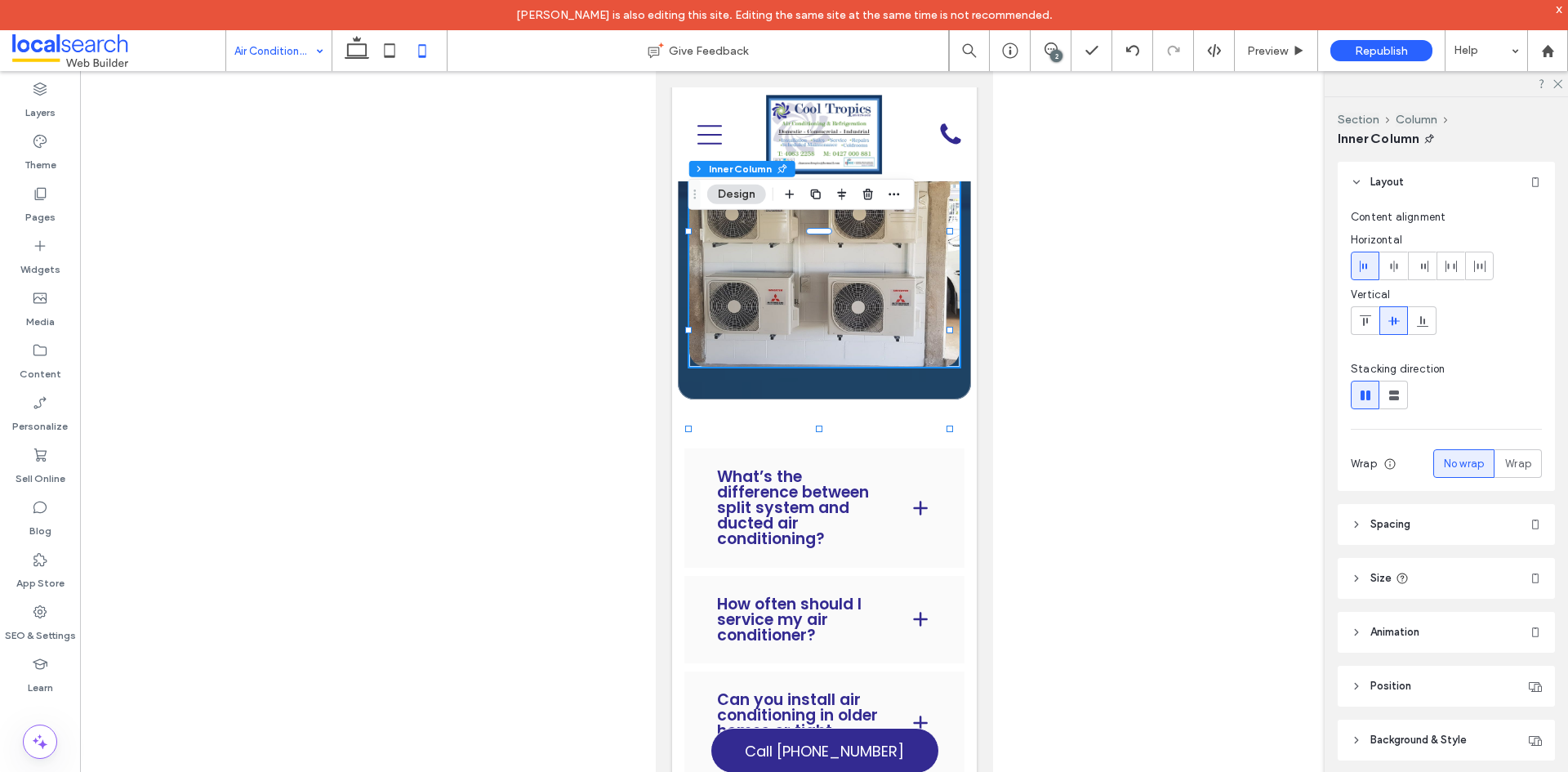
scroll to position [83, 0]
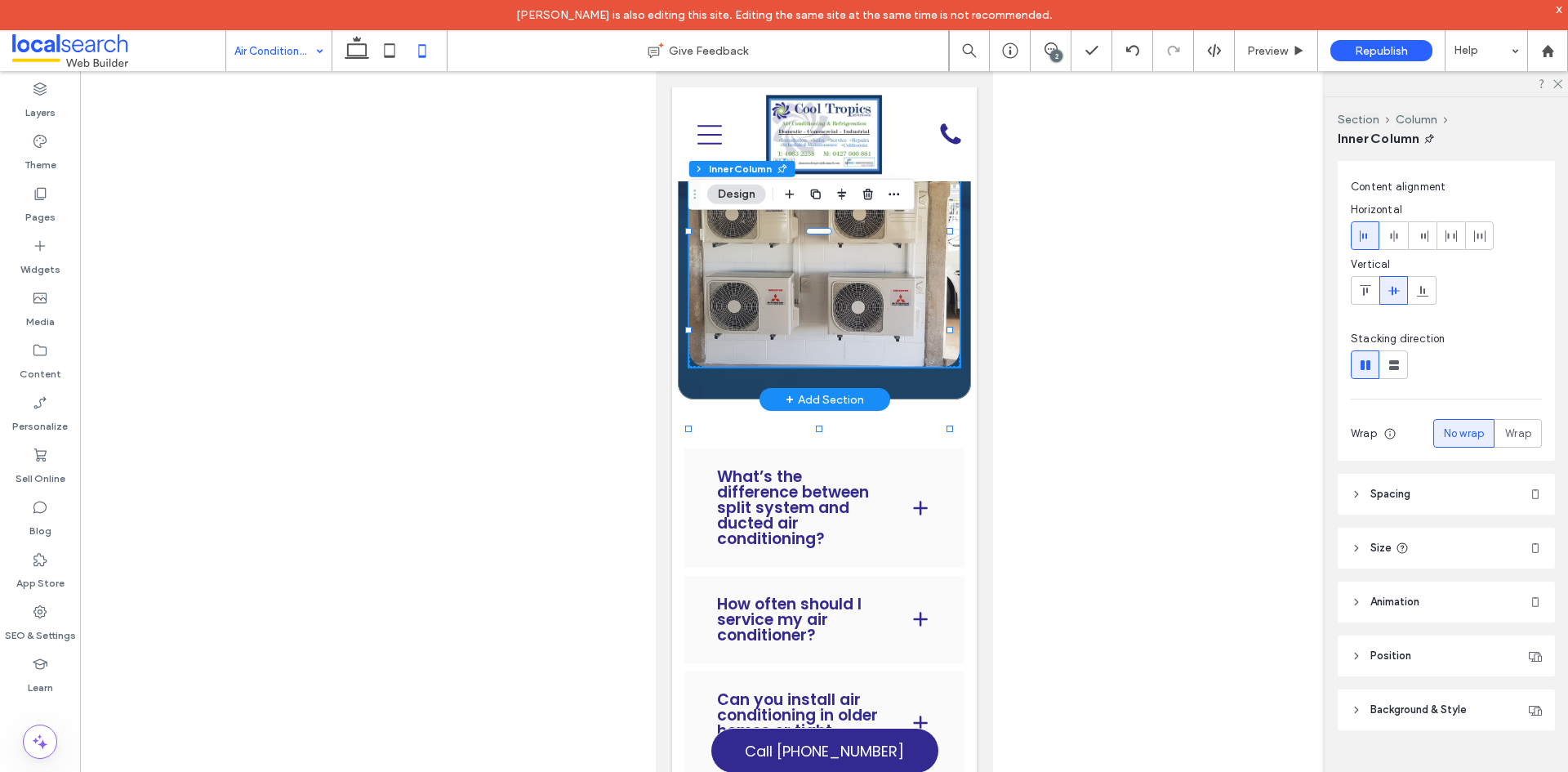
click at [873, 367] on link at bounding box center [823, 268] width 270 height 196
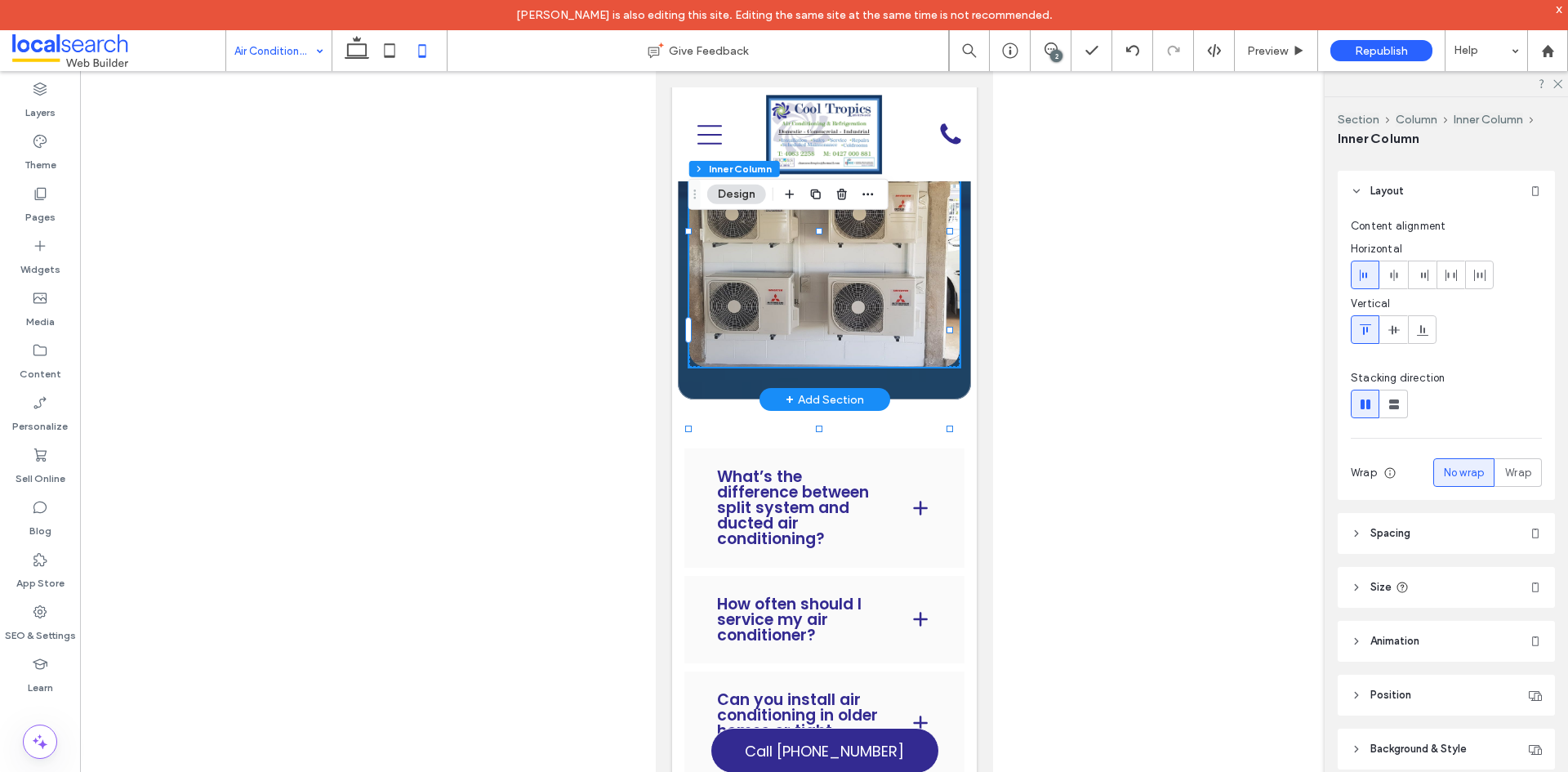
scroll to position [81, 0]
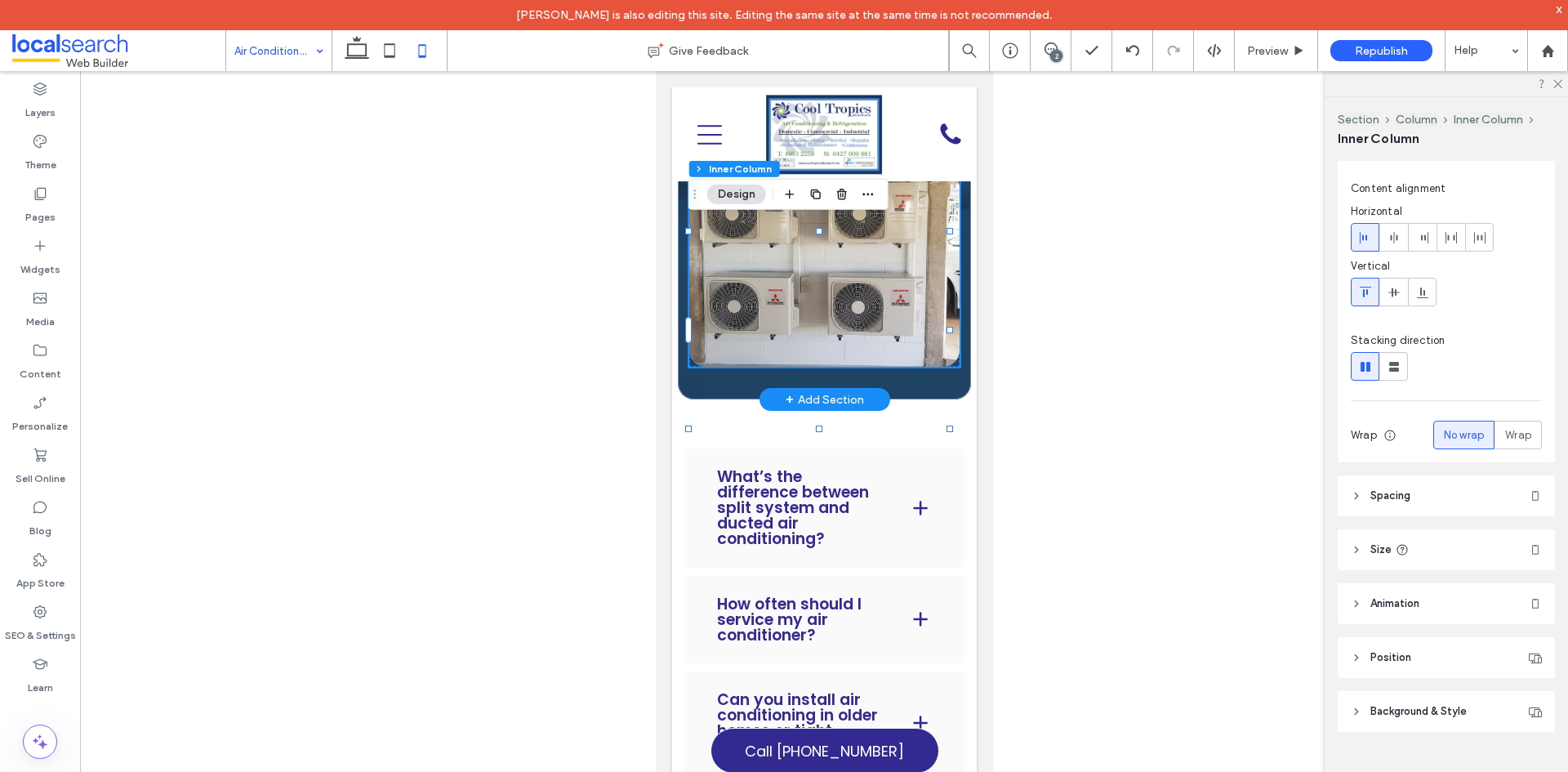
click at [822, 364] on link at bounding box center [823, 268] width 270 height 196
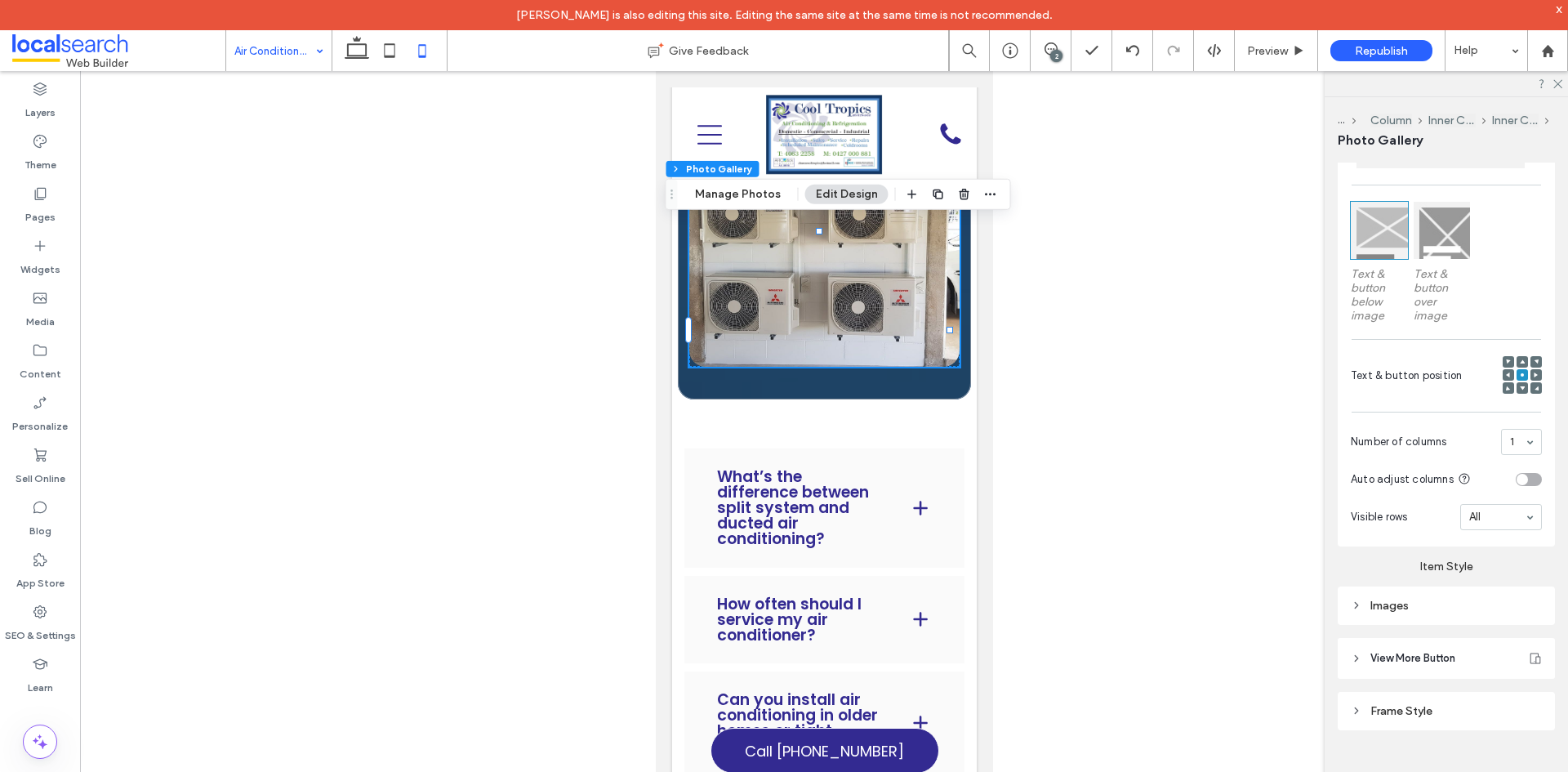
scroll to position [607, 0]
click at [1419, 598] on div "Images" at bounding box center [1447, 606] width 192 height 14
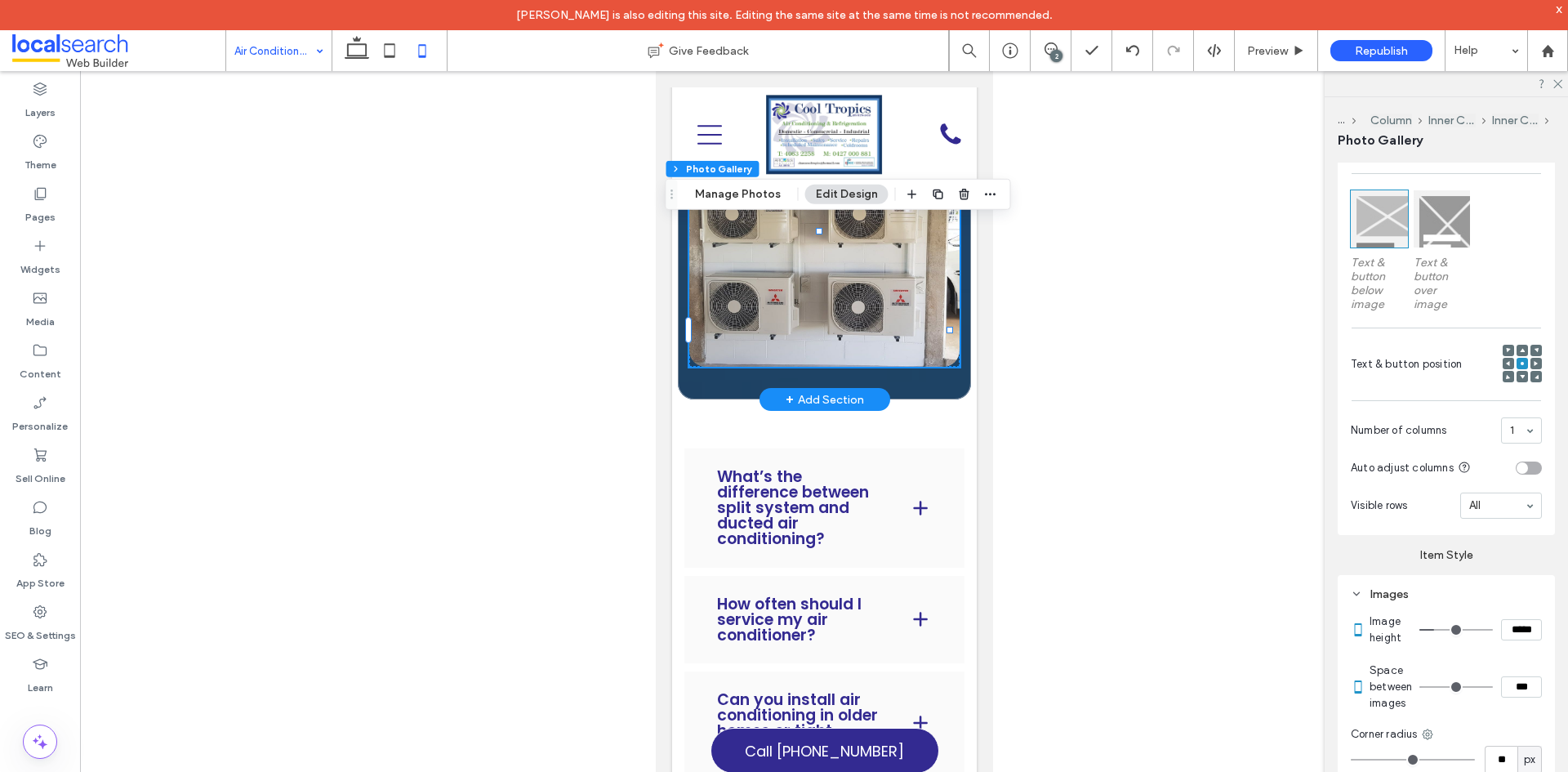
click at [837, 367] on link at bounding box center [823, 268] width 270 height 196
click at [50, 195] on div "Pages" at bounding box center [39, 205] width 80 height 52
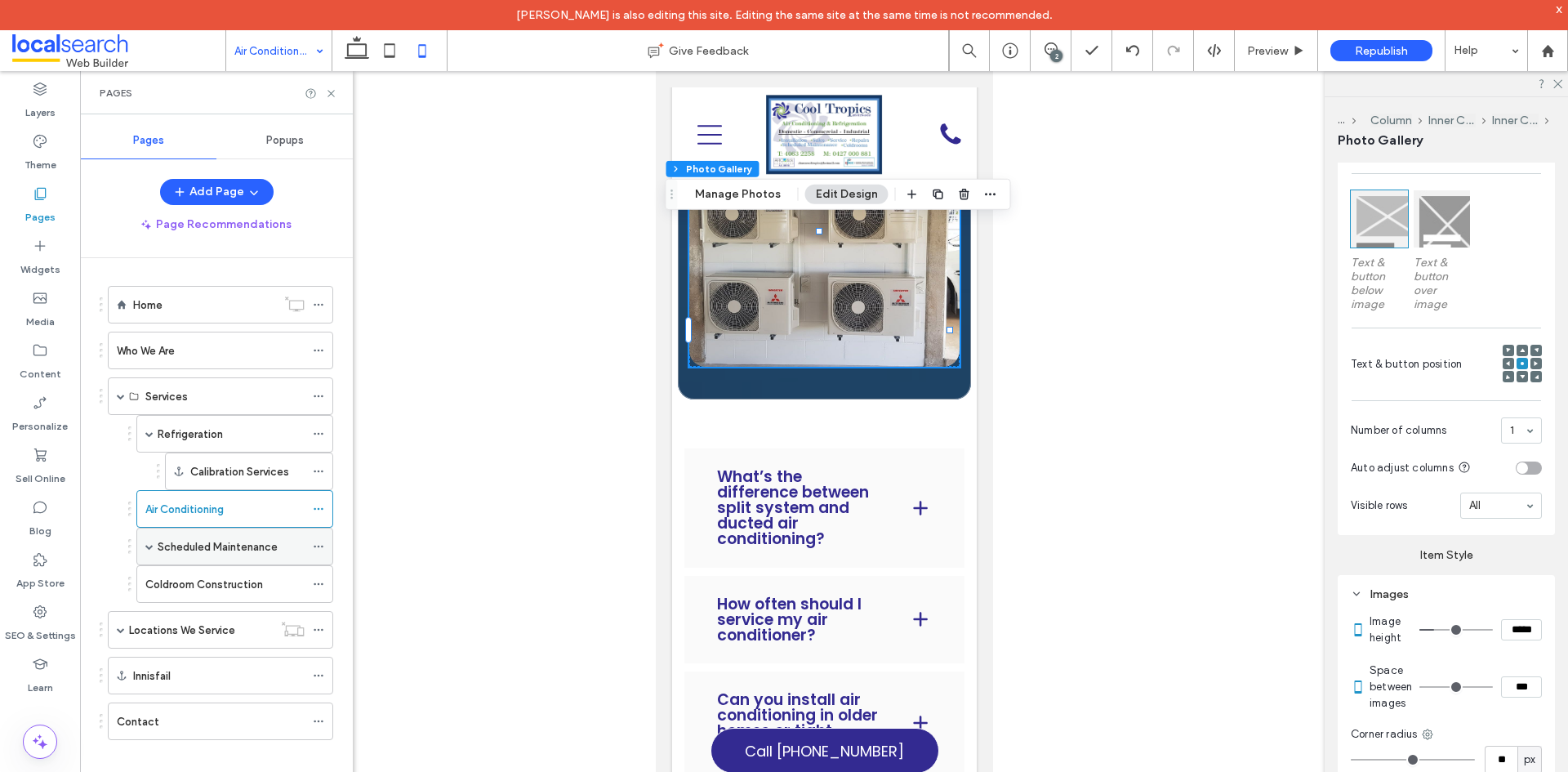
click at [234, 547] on label "Scheduled Maintenance" at bounding box center [217, 547] width 120 height 29
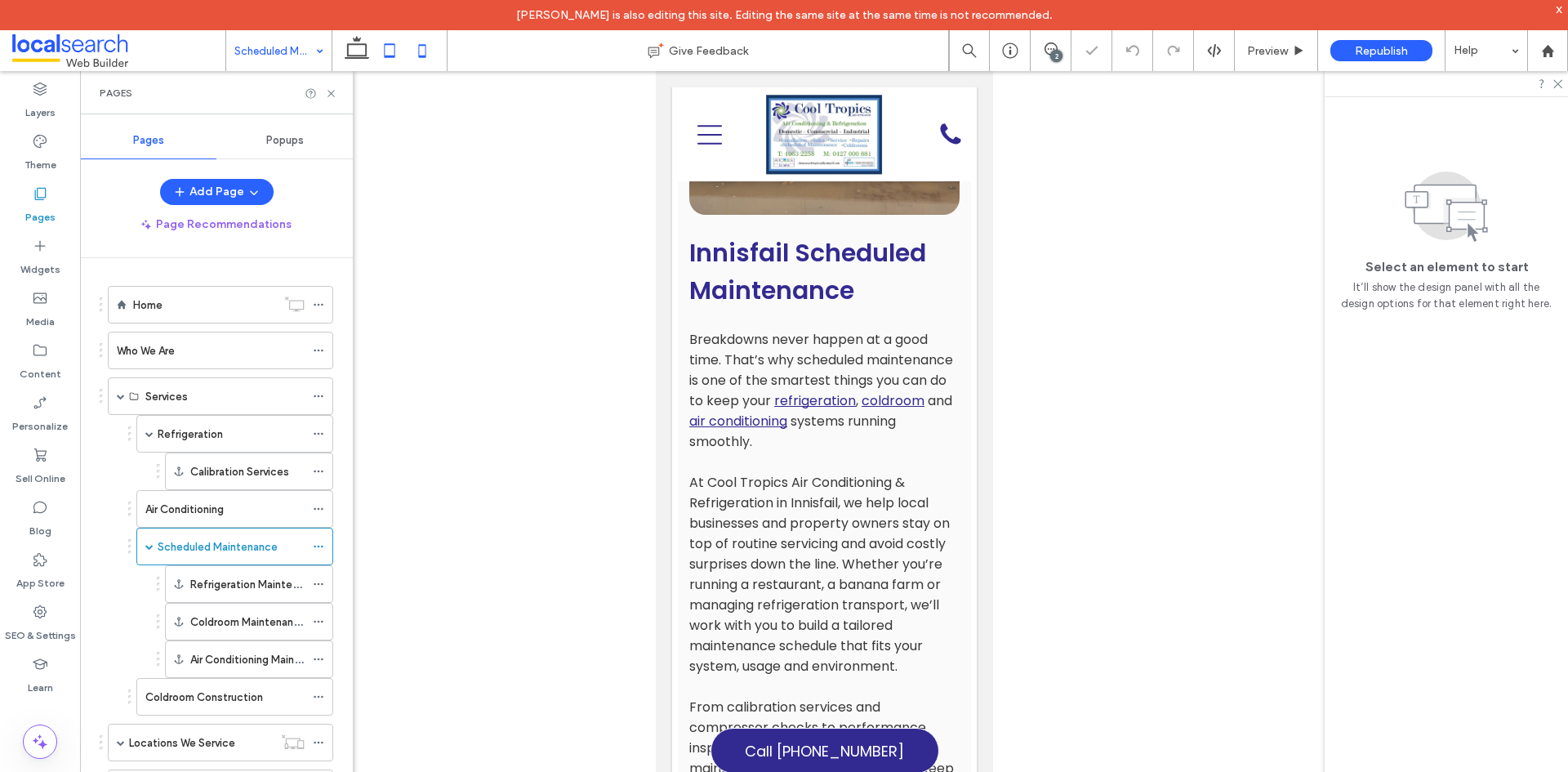
click at [389, 47] on icon at bounding box center [389, 50] width 33 height 33
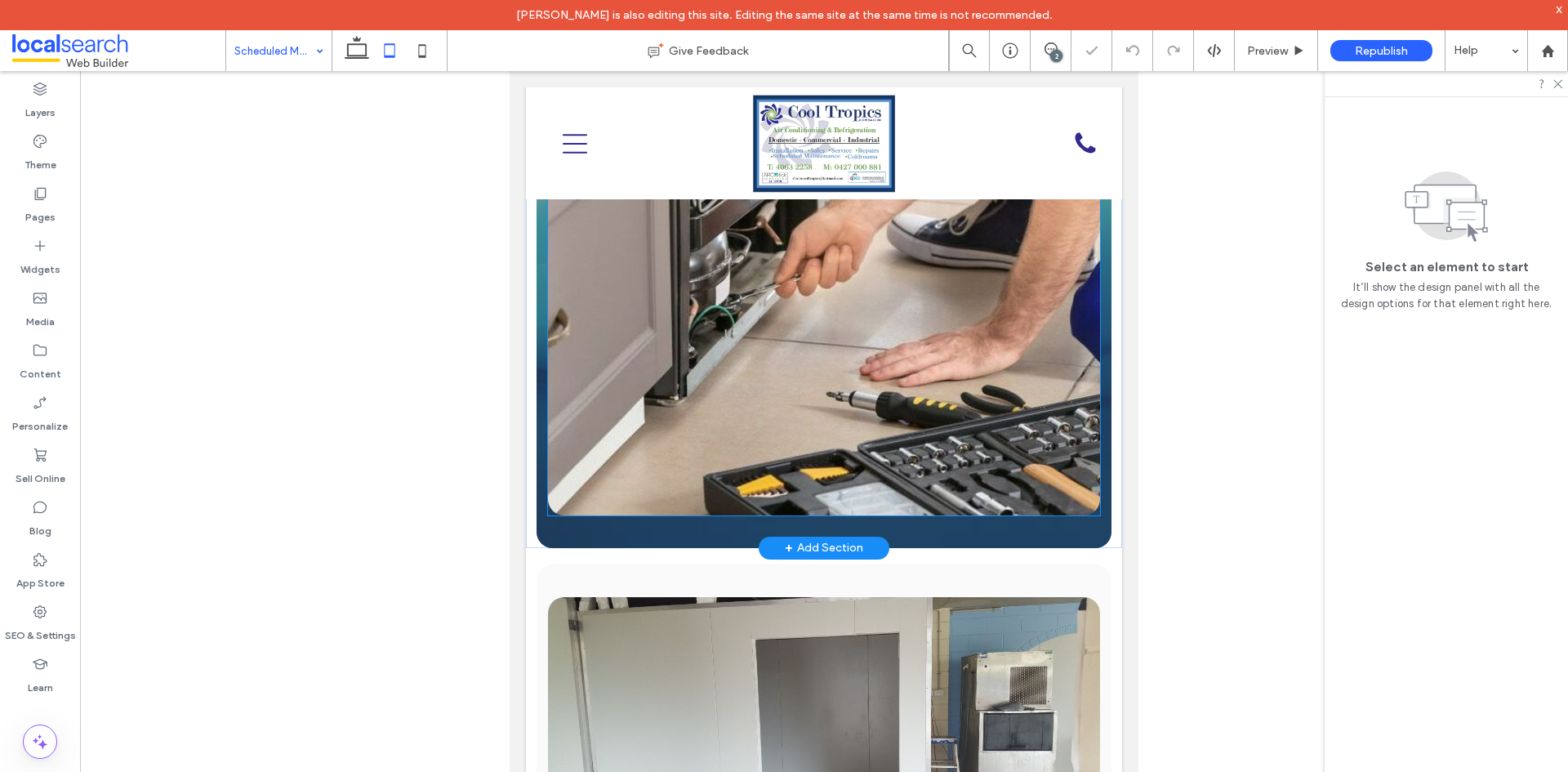
scroll to position [2038, 0]
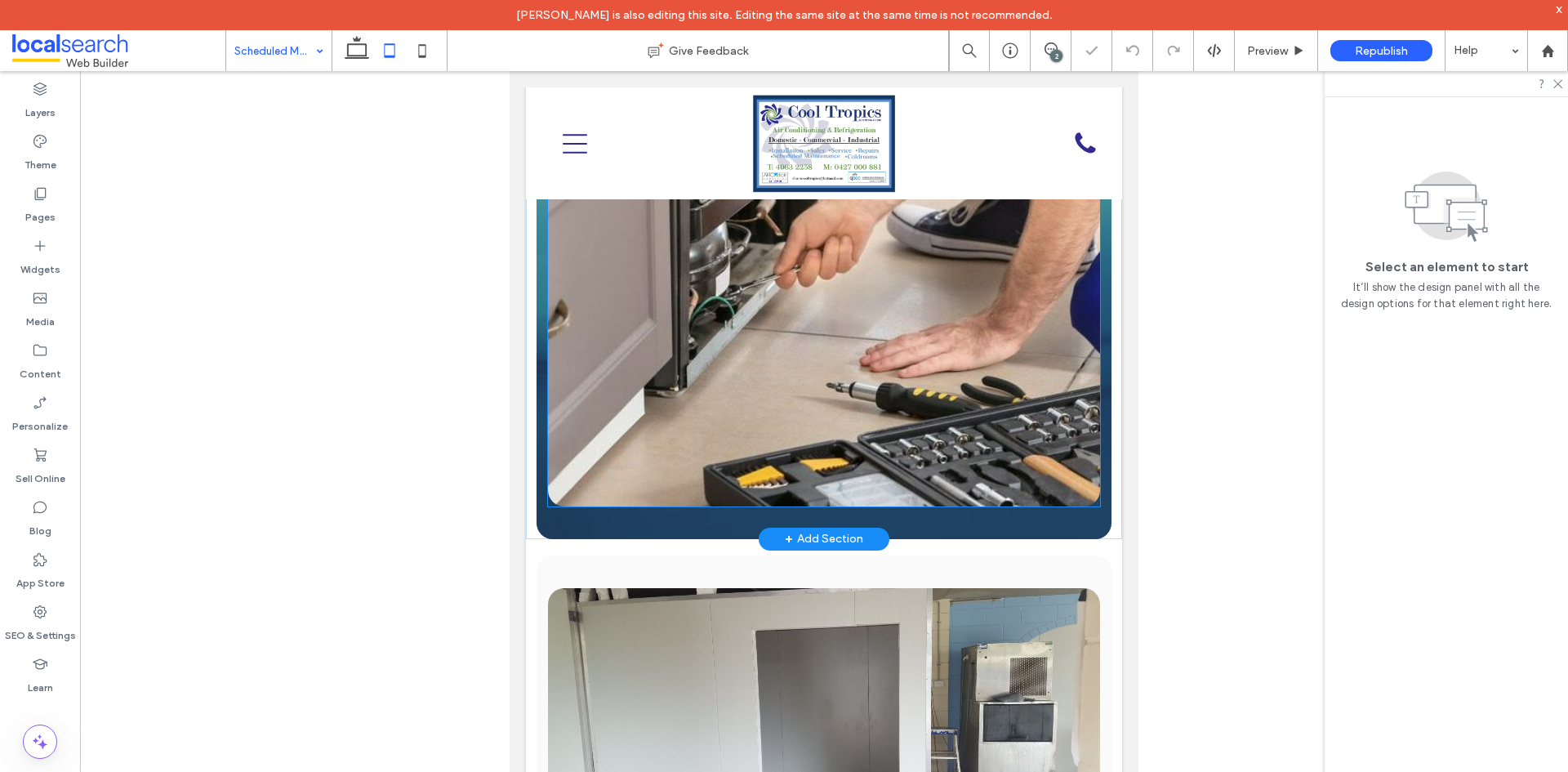
click at [884, 377] on link at bounding box center [823, 230] width 552 height 552
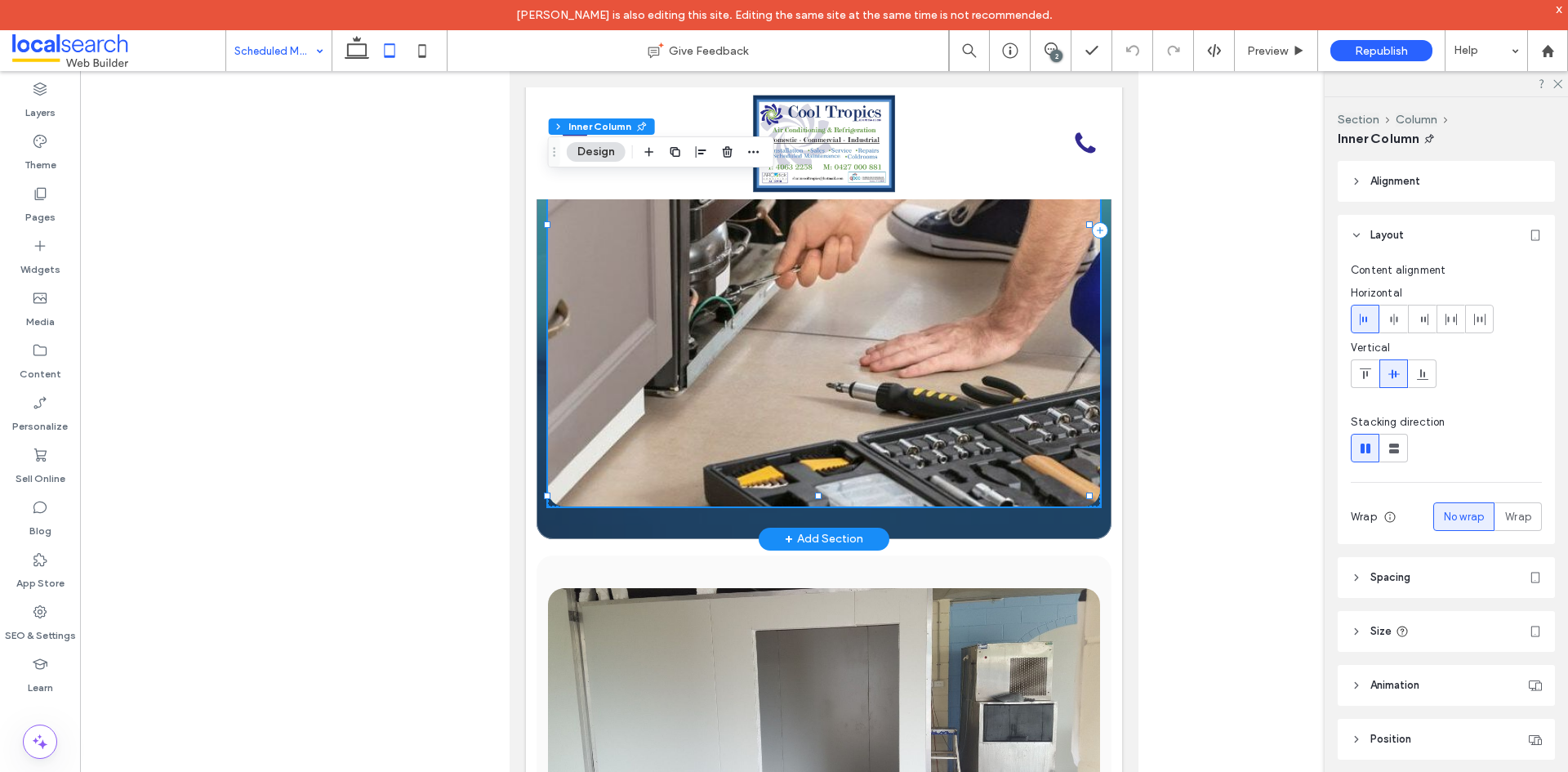
click at [862, 362] on link at bounding box center [823, 230] width 552 height 552
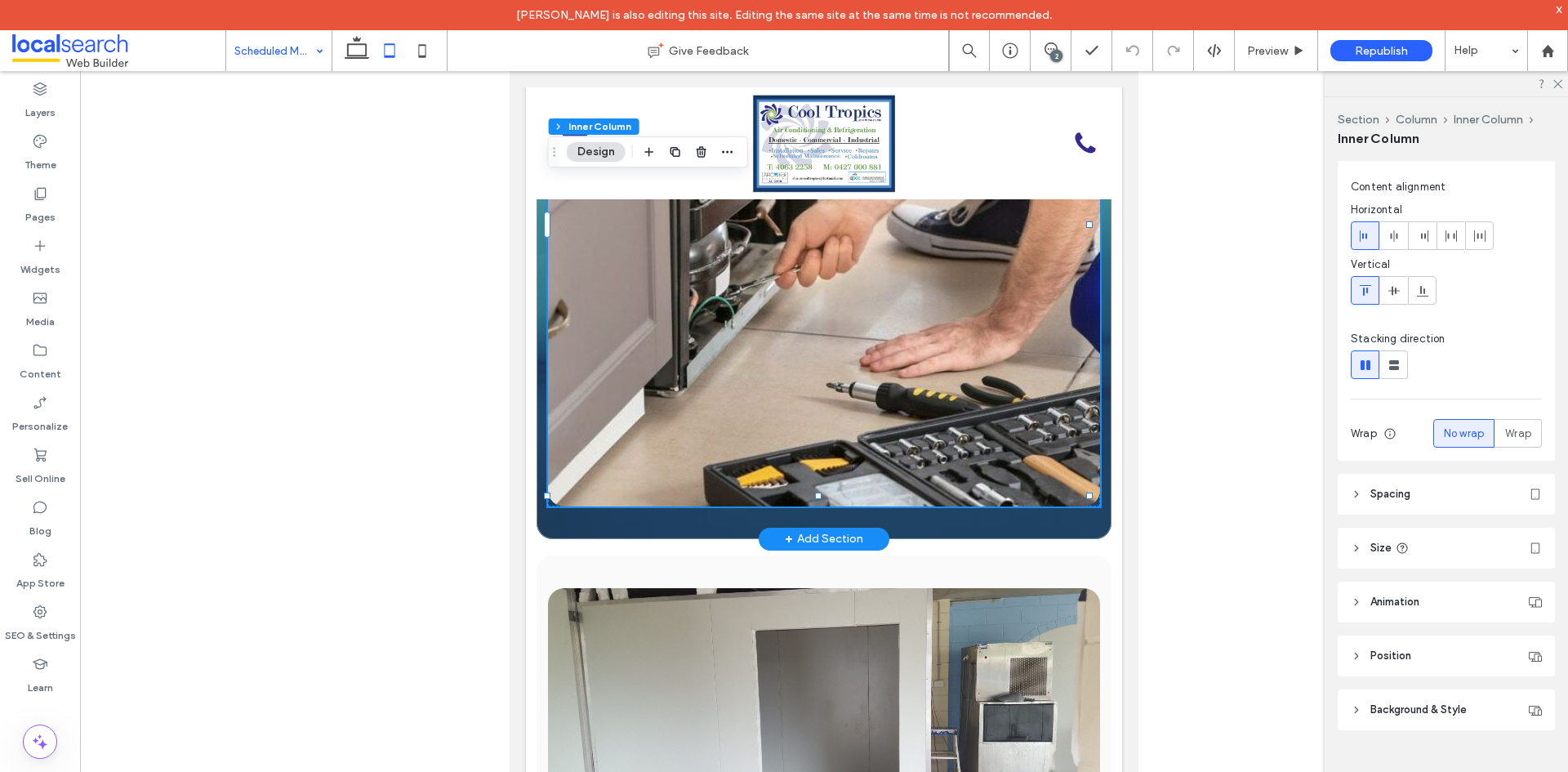
click at [848, 398] on link at bounding box center [823, 230] width 552 height 552
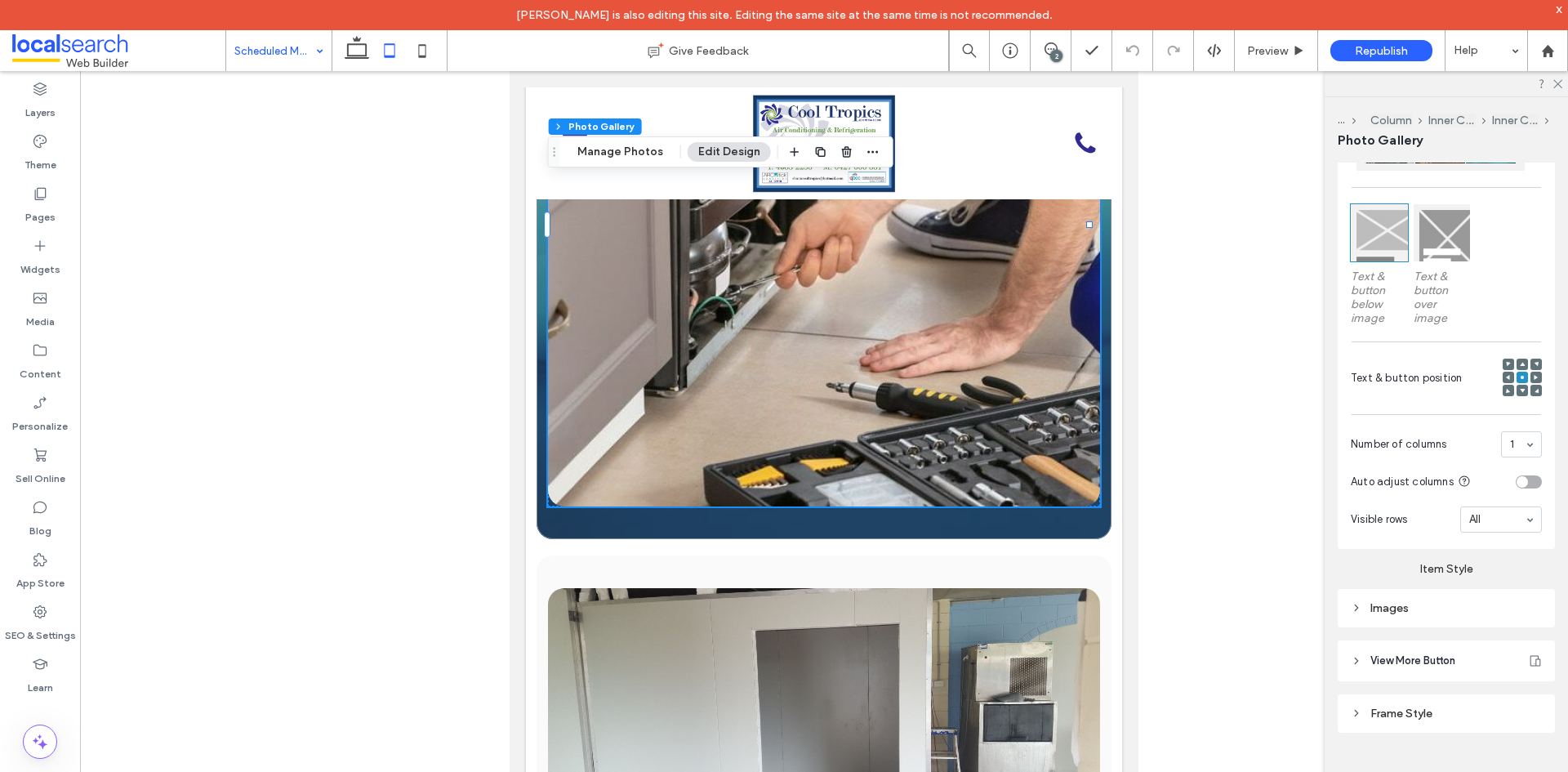
click at [1427, 603] on div "Images" at bounding box center [1447, 608] width 192 height 14
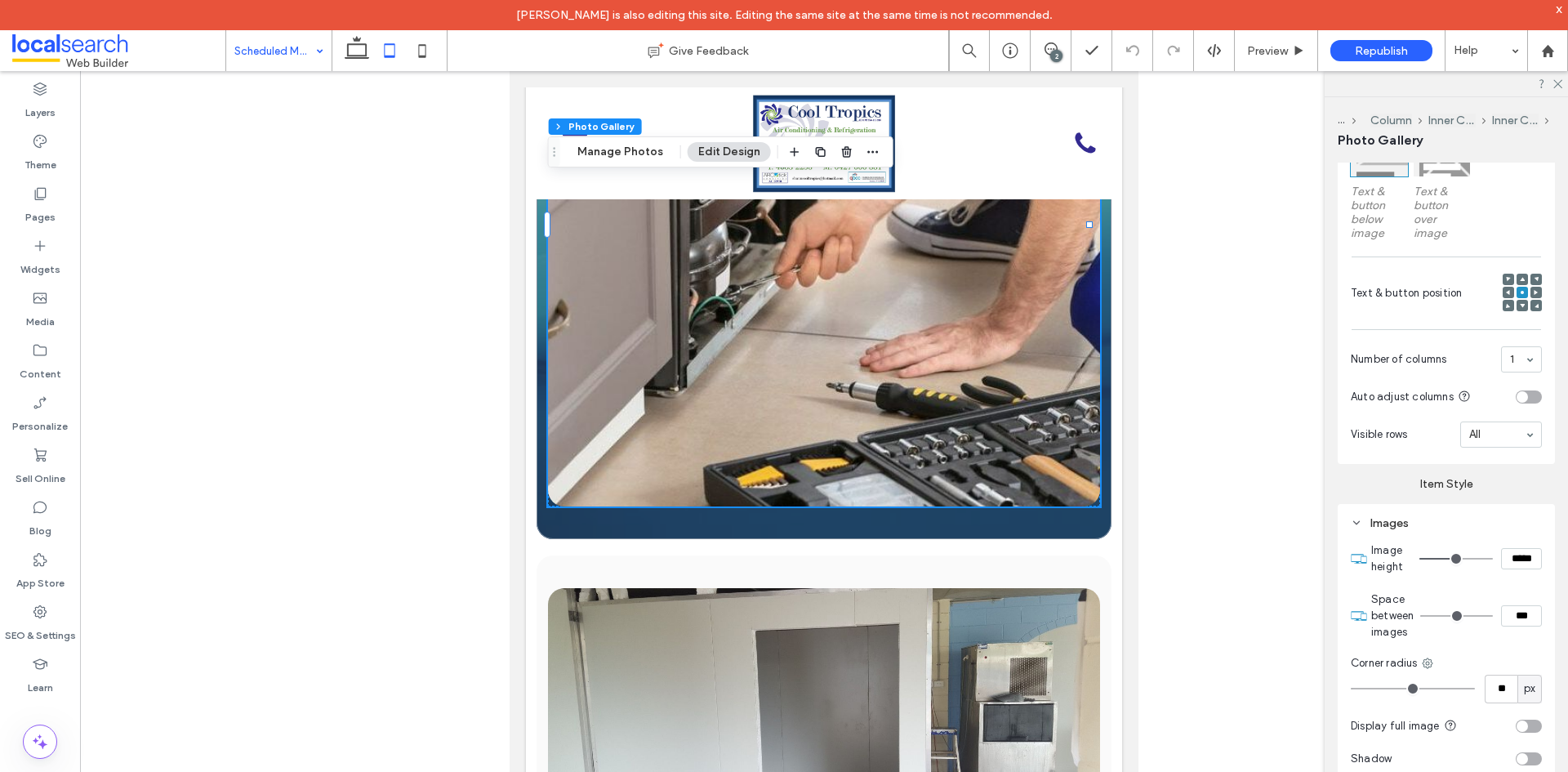
scroll to position [756, 0]
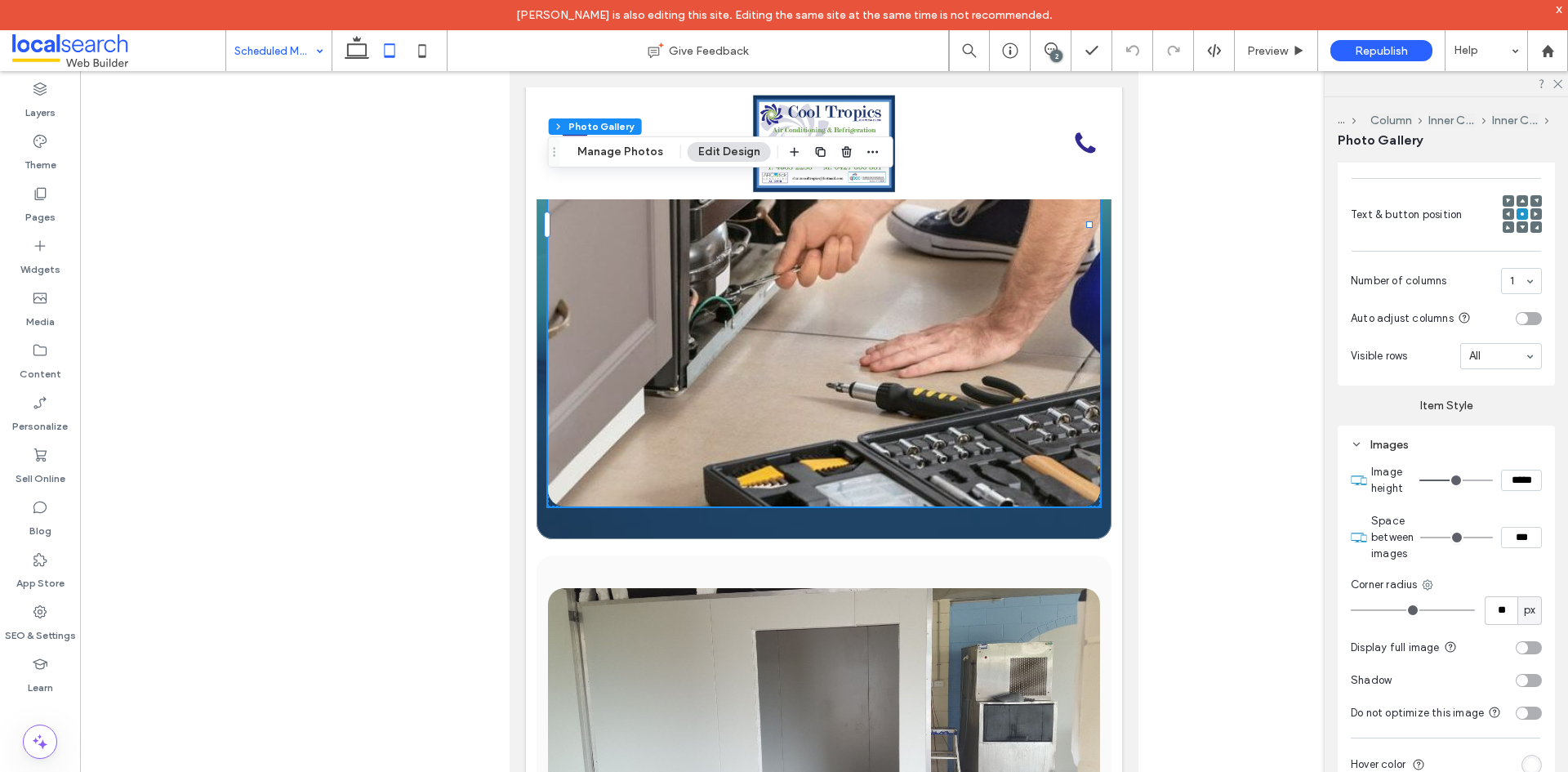
click at [1508, 482] on input "*****" at bounding box center [1522, 480] width 41 height 21
paste input
type input "***"
type input "*****"
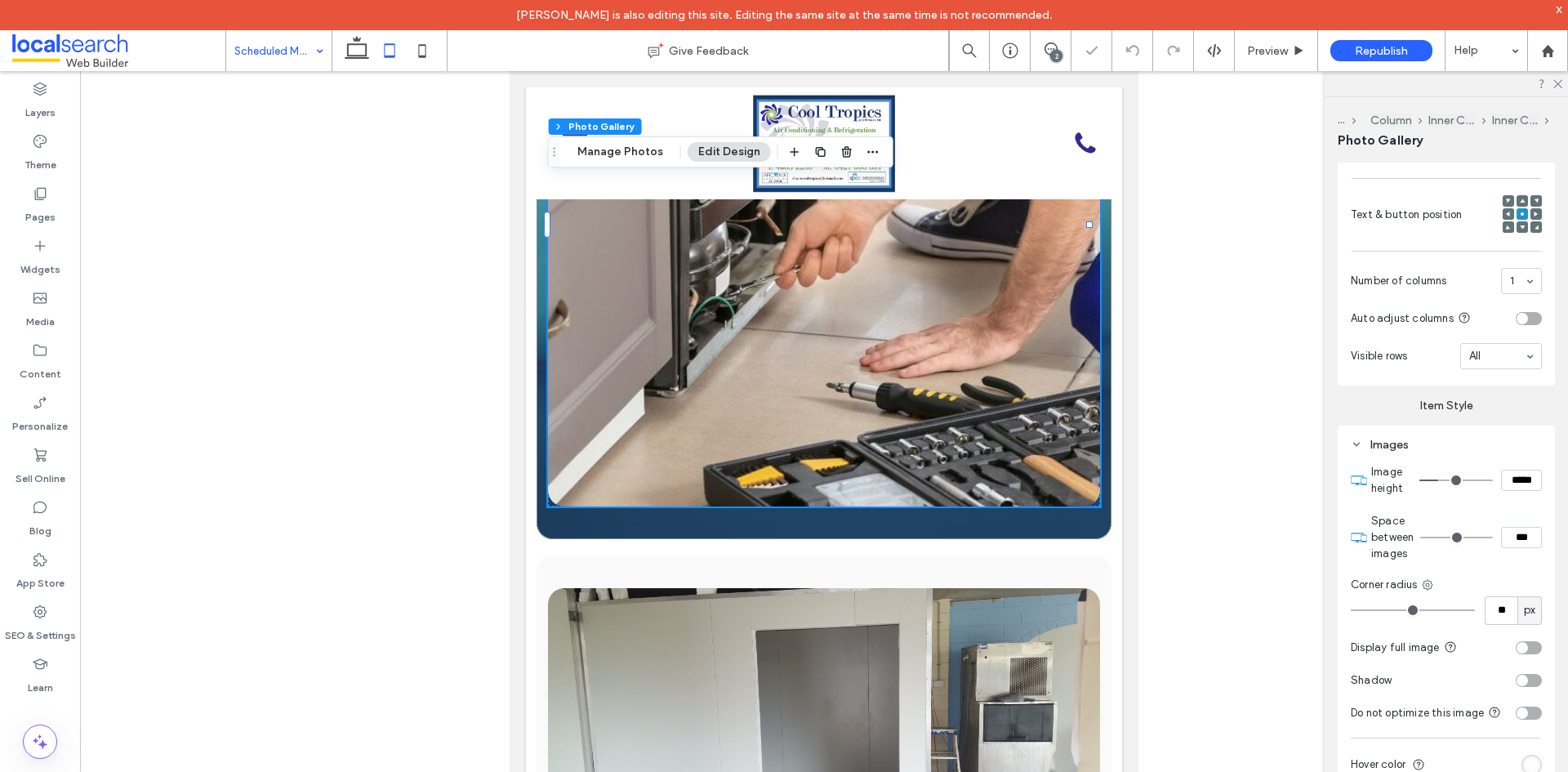
click at [1257, 462] on div at bounding box center [823, 434] width 1488 height 726
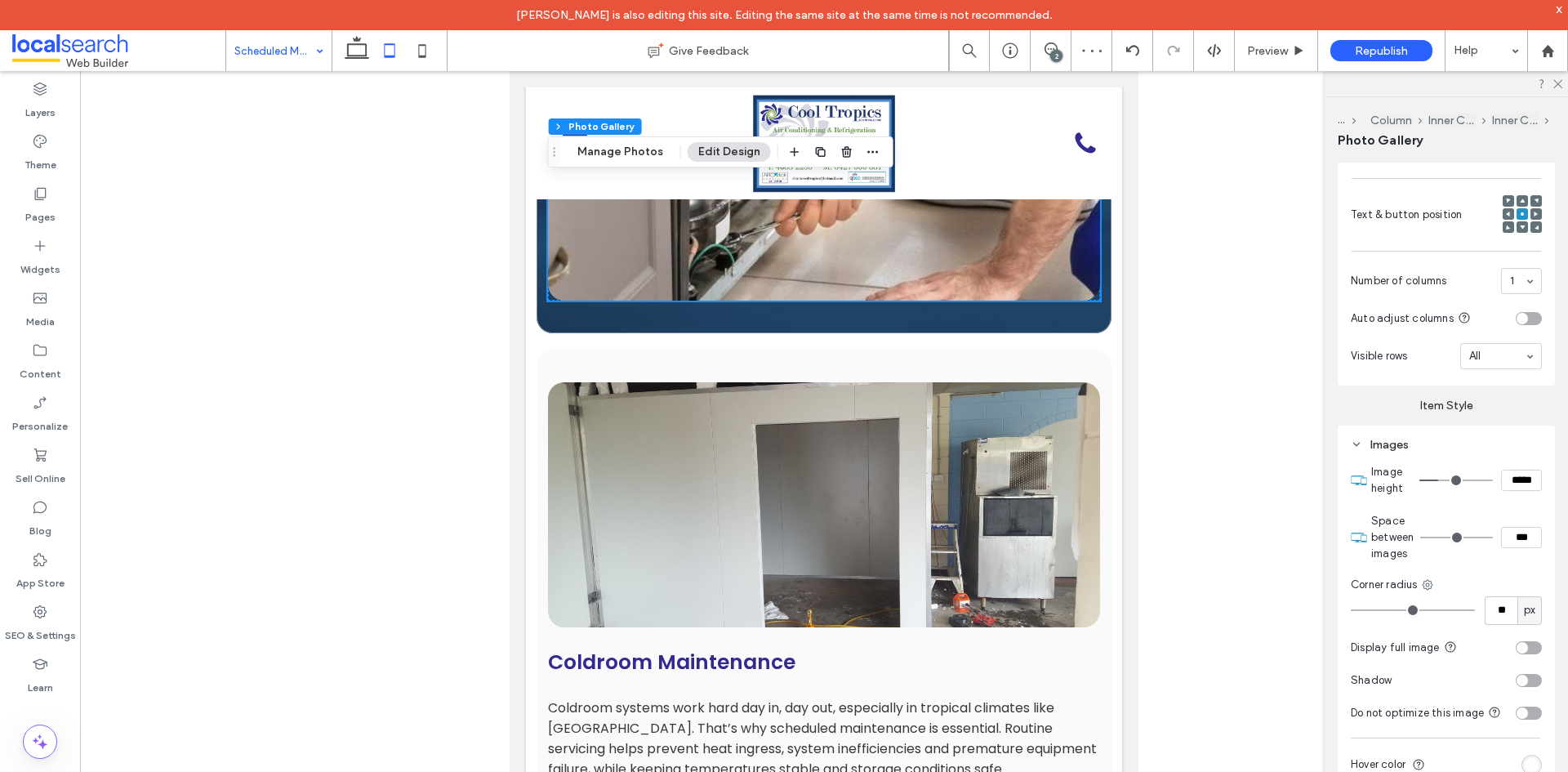
scroll to position [2038, 0]
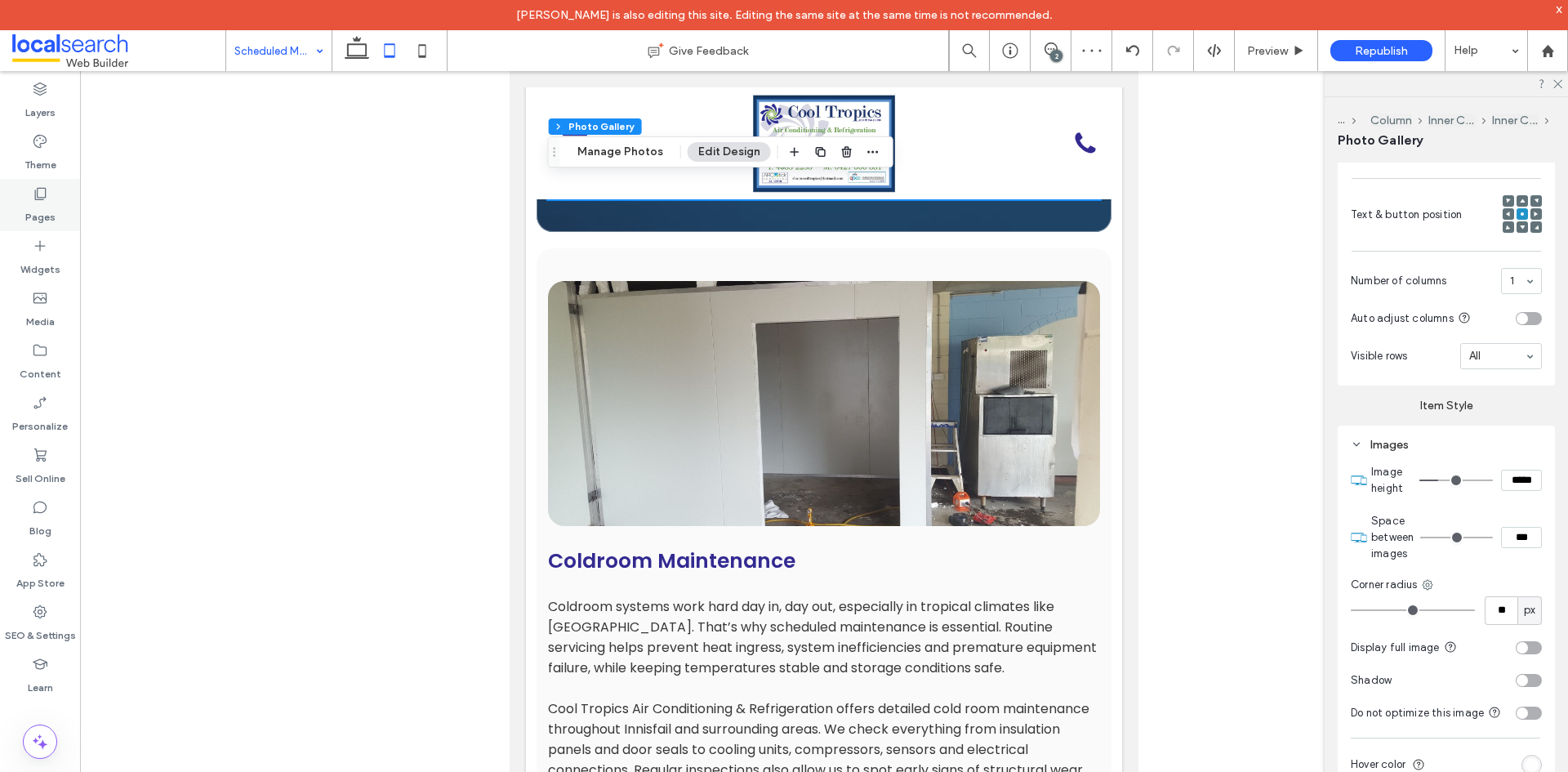
click at [55, 209] on div "Pages" at bounding box center [39, 205] width 80 height 52
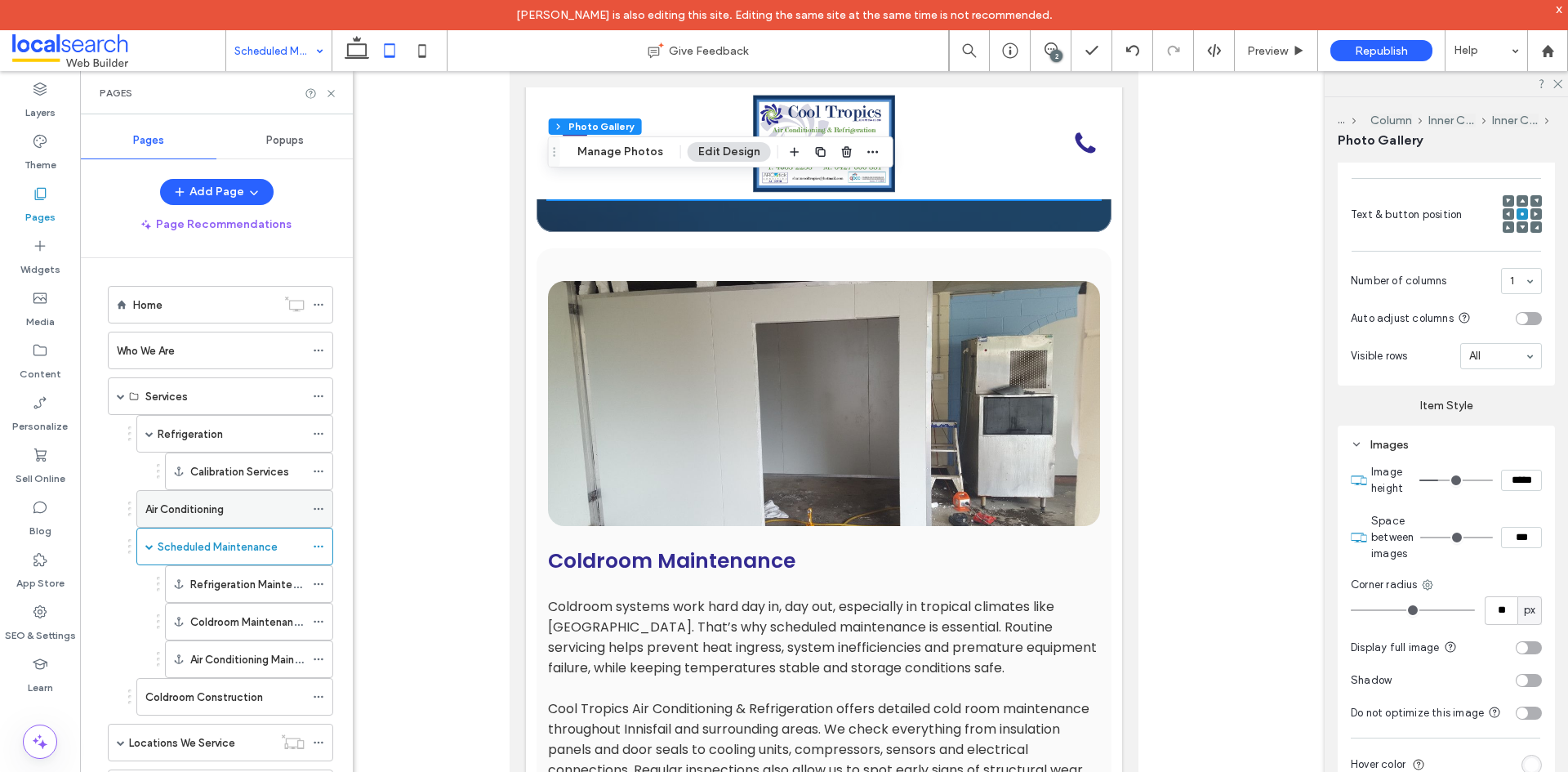
scroll to position [99, 0]
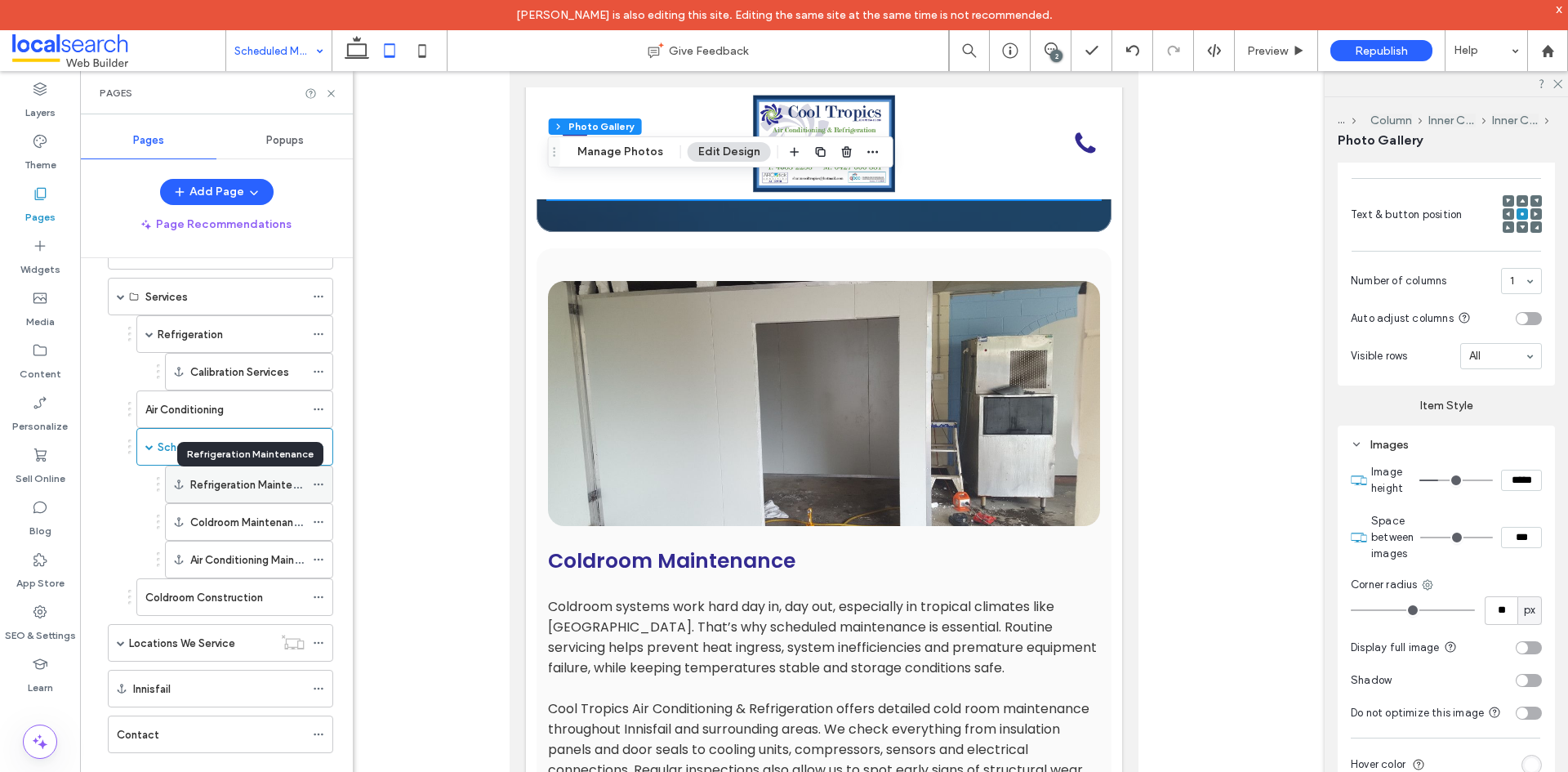
click at [248, 488] on label "Refrigeration Maintenance" at bounding box center [257, 485] width 132 height 29
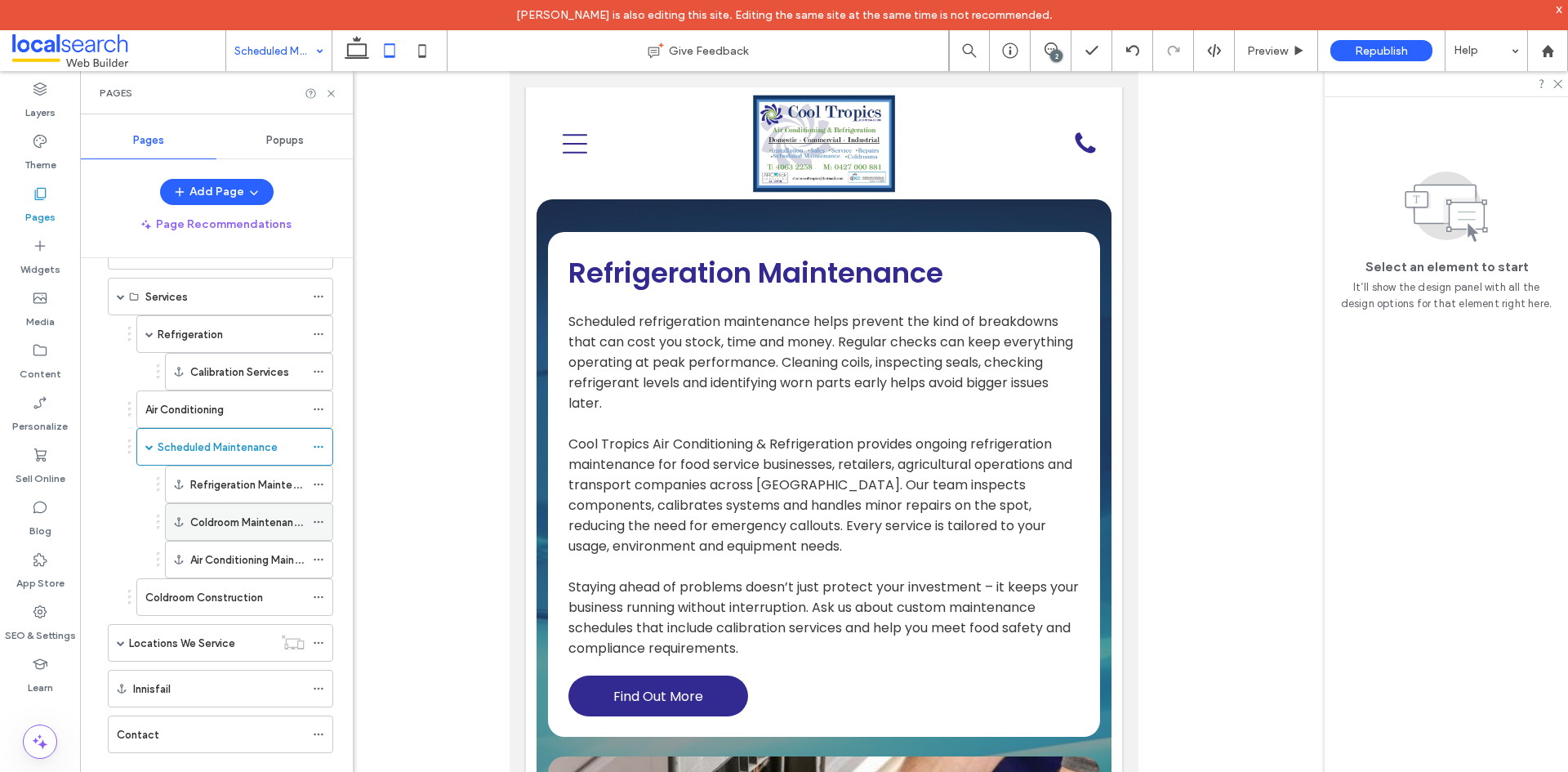
click at [245, 521] on label "Coldroom Maintenance" at bounding box center [249, 522] width 116 height 29
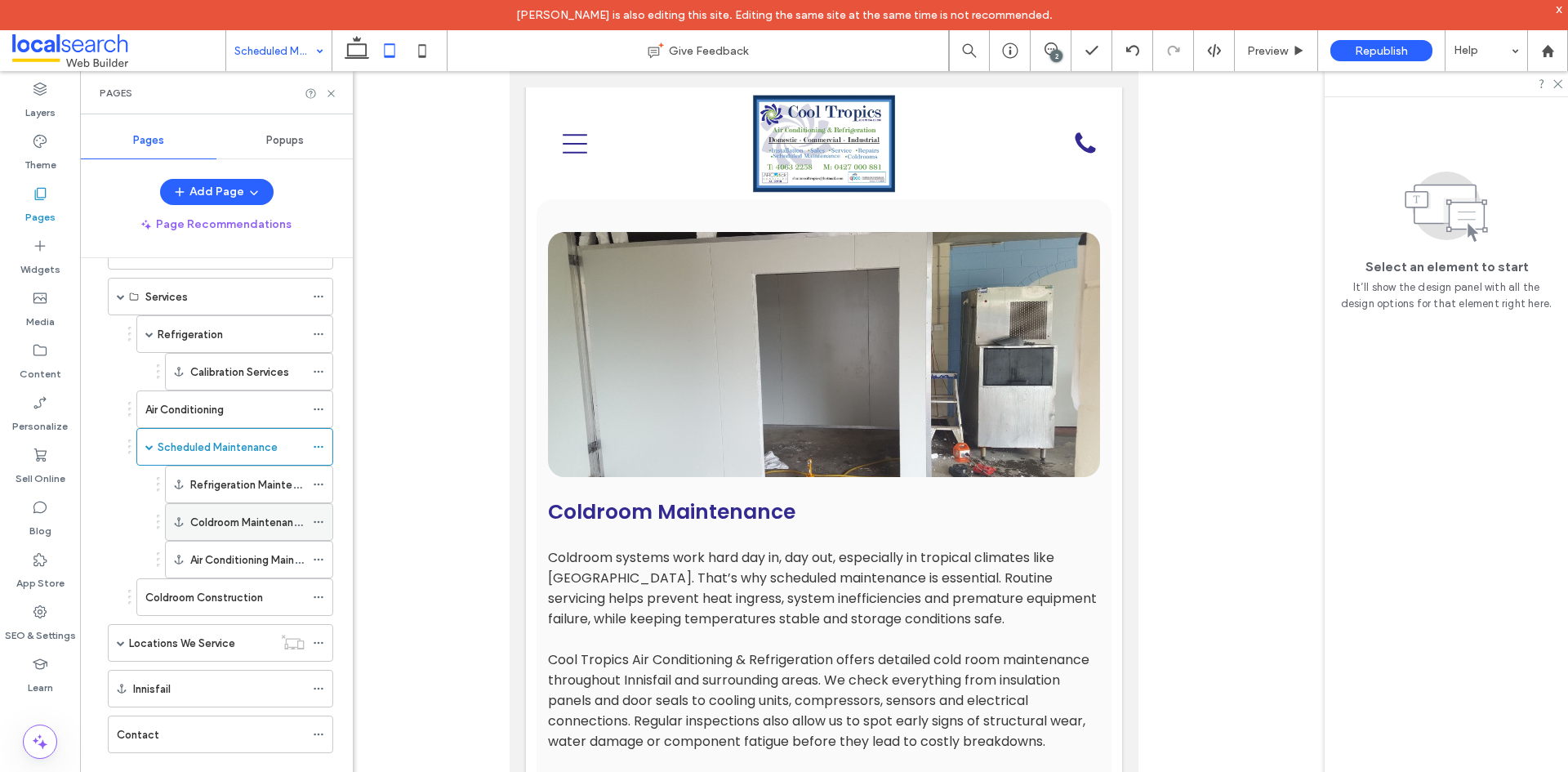
click at [243, 538] on div "Coldroom Maintenance" at bounding box center [248, 522] width 115 height 36
click at [245, 547] on div "Air Conditioning Maintenance" at bounding box center [248, 559] width 115 height 36
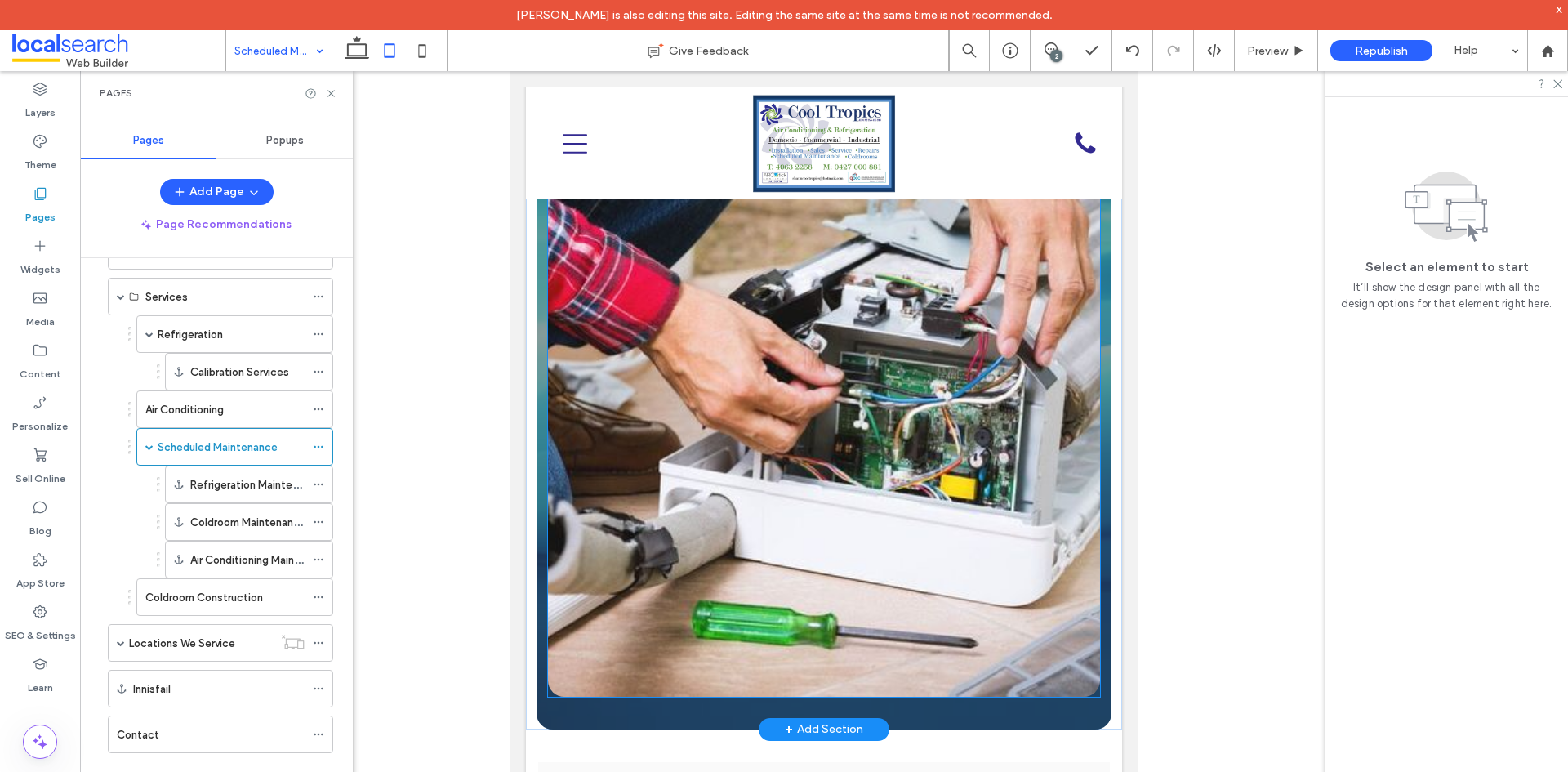
scroll to position [3442, 0]
click at [860, 462] on link at bounding box center [823, 420] width 552 height 552
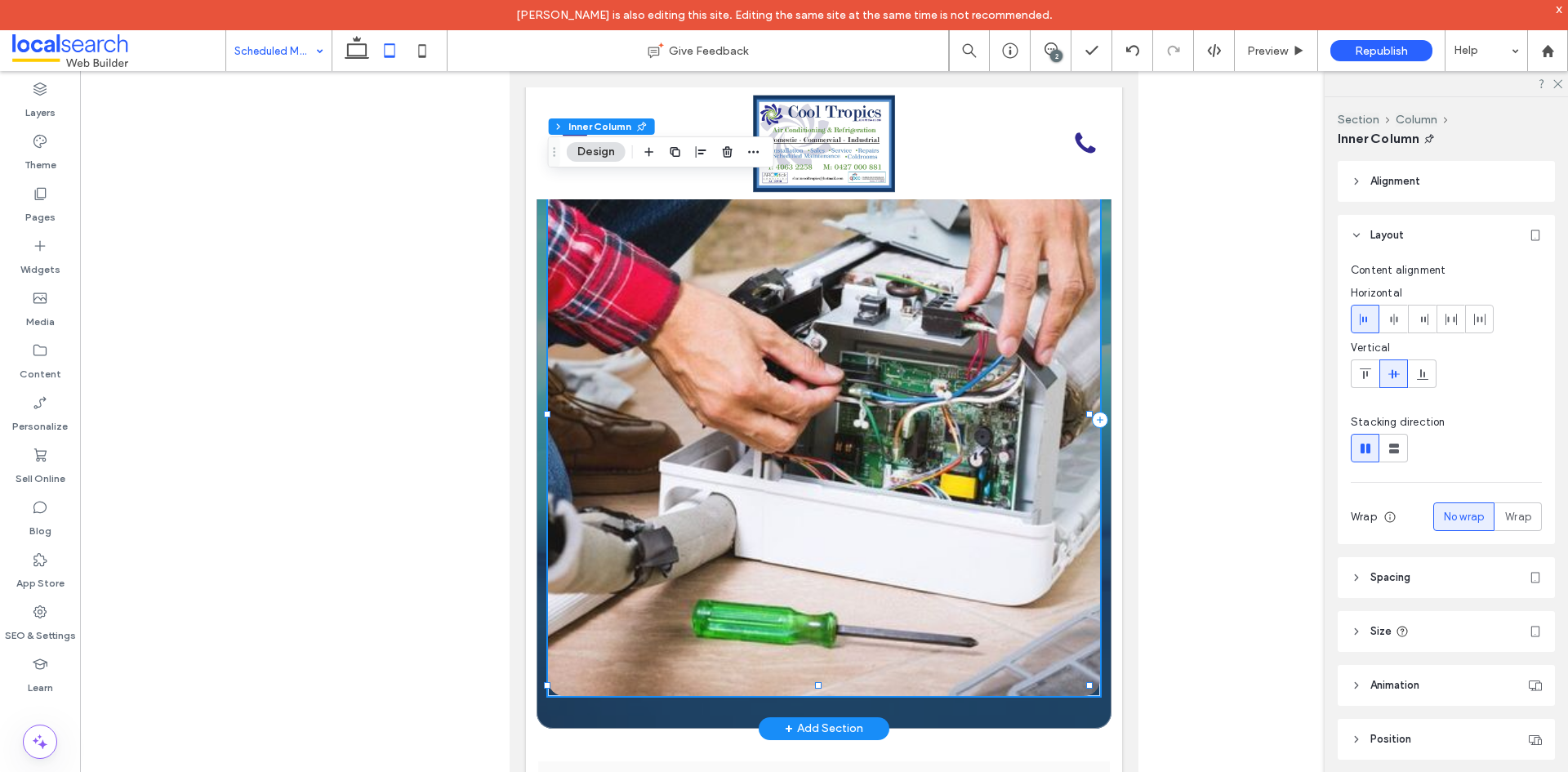
click at [881, 450] on link at bounding box center [823, 420] width 552 height 552
click at [882, 450] on link at bounding box center [823, 420] width 552 height 552
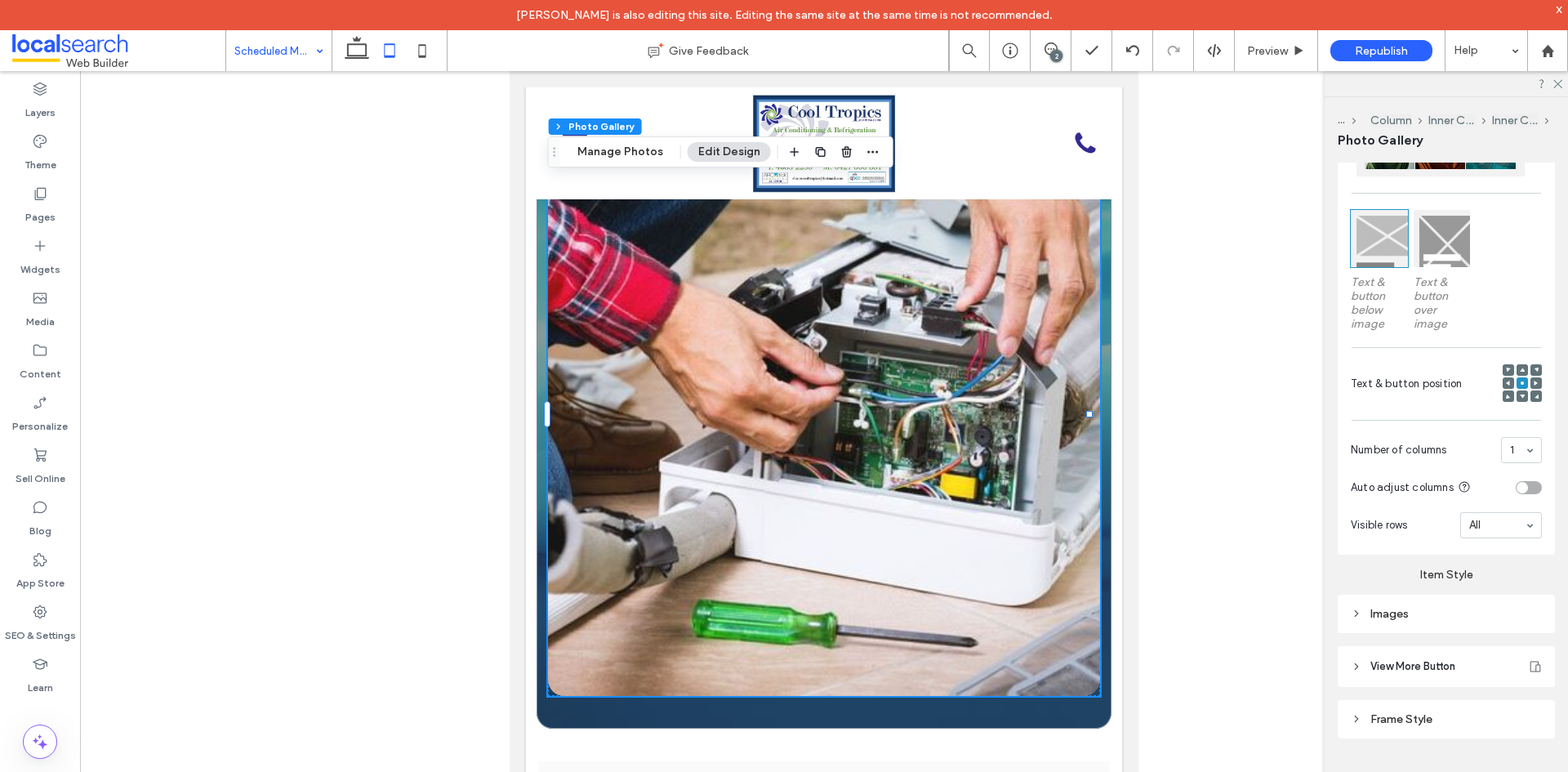
scroll to position [593, 0]
click at [1417, 605] on div "Images" at bounding box center [1447, 608] width 192 height 14
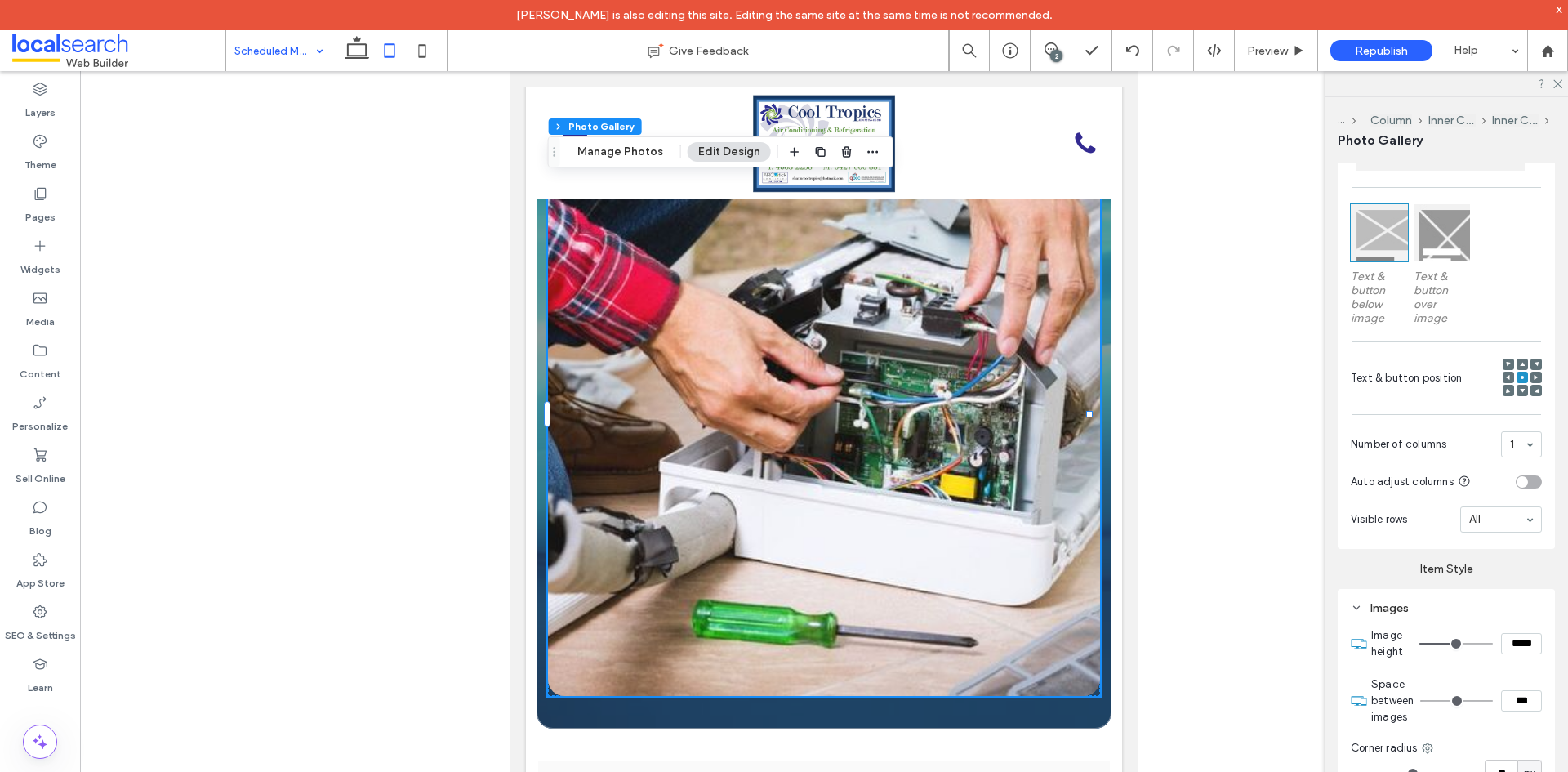
click at [1514, 635] on input "*****" at bounding box center [1522, 643] width 41 height 21
paste input
type input "***"
click at [1375, 576] on div "Item Style Images Image height *** Space between images *** Corner radius ** px…" at bounding box center [1446, 776] width 217 height 454
type input "***"
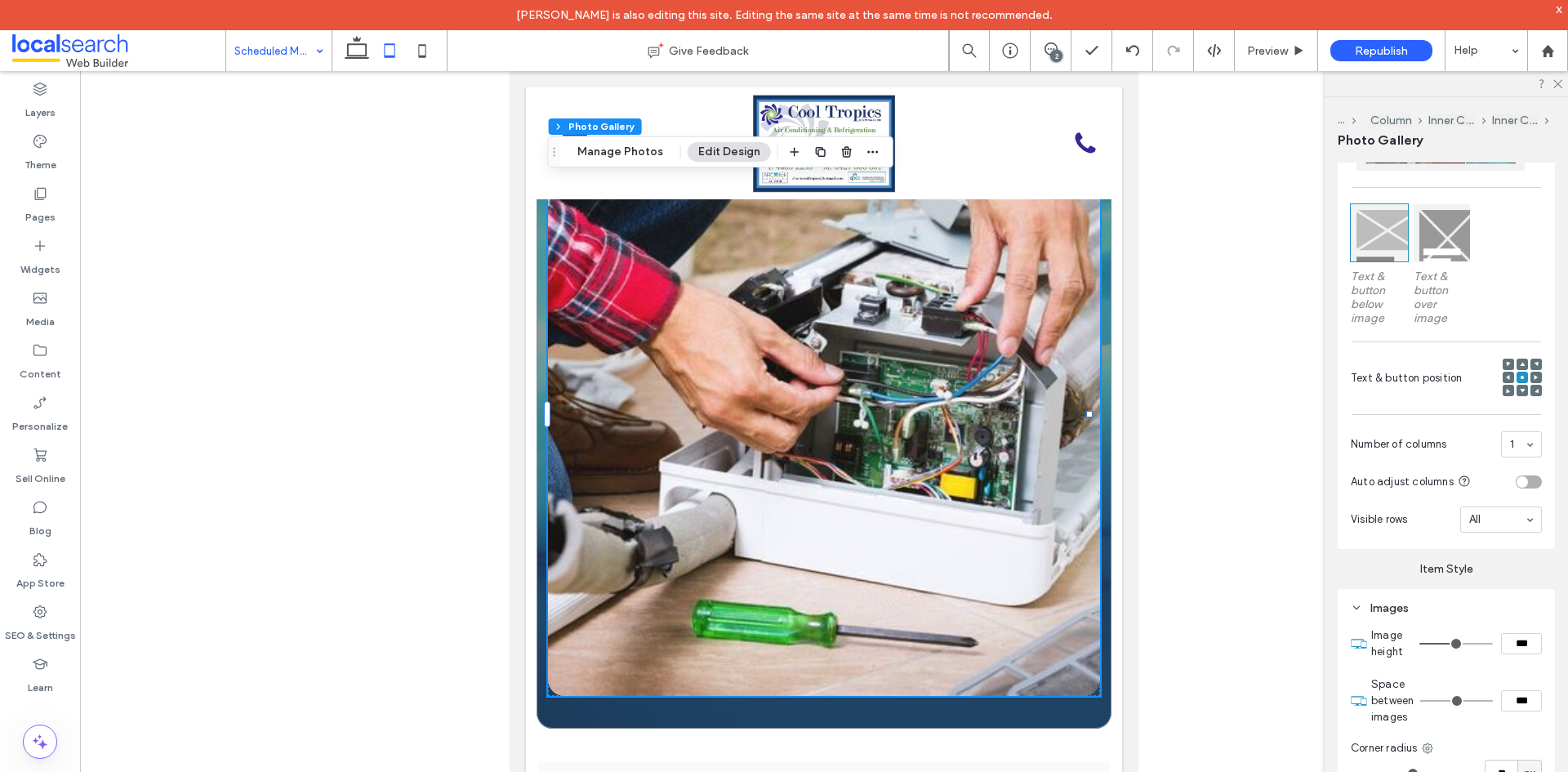
type input "*****"
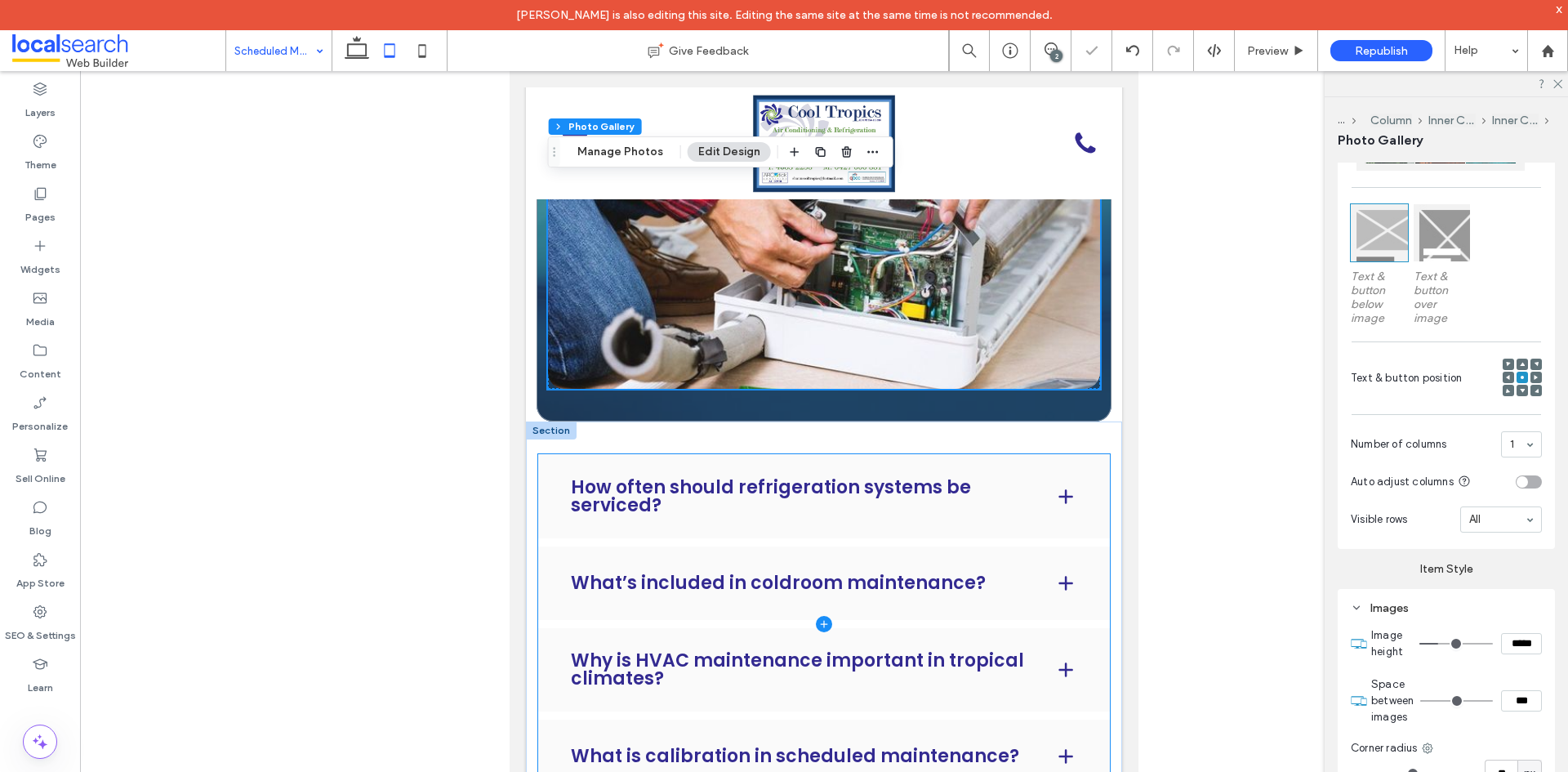
scroll to position [3116, 0]
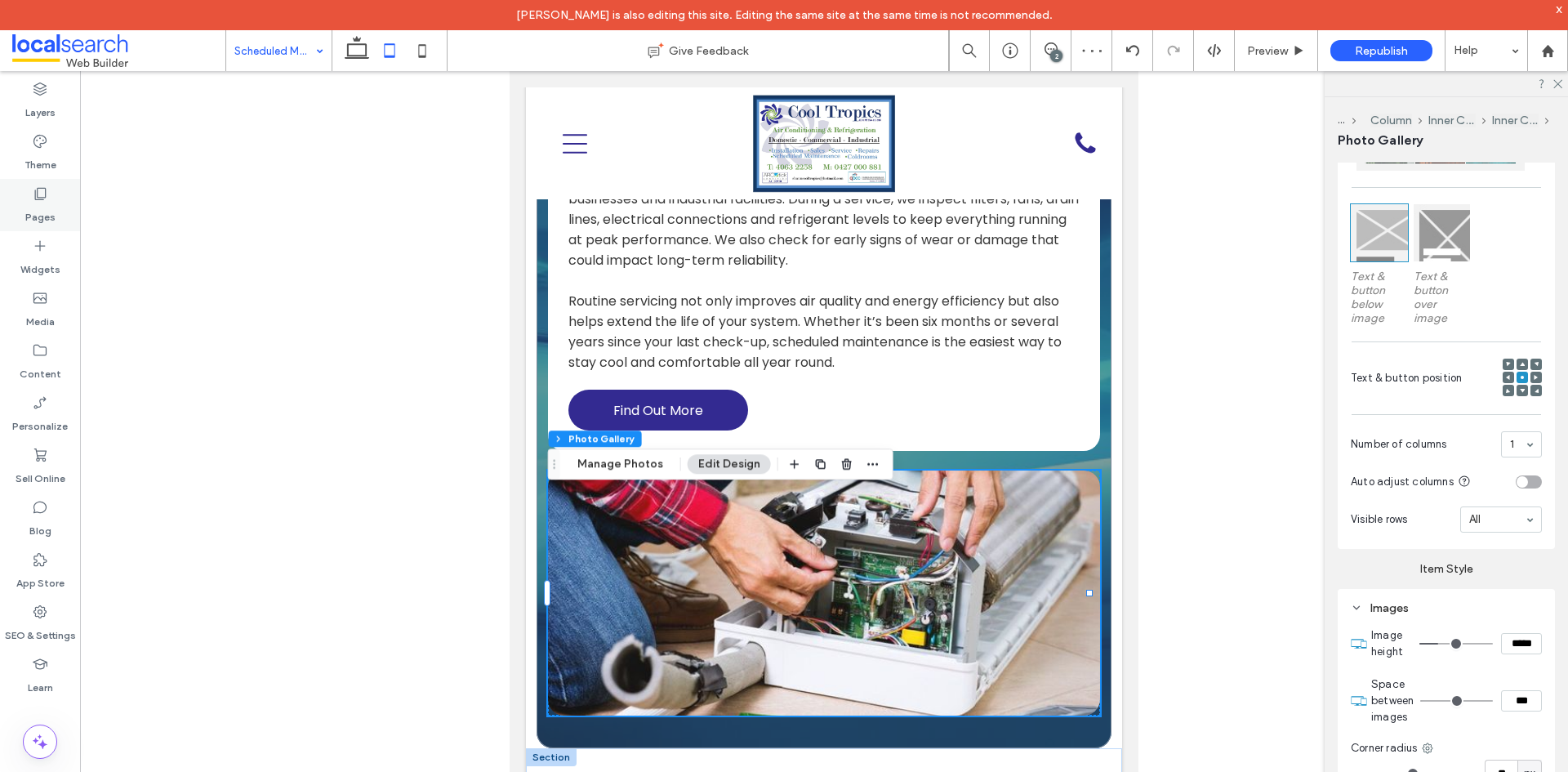
drag, startPoint x: 45, startPoint y: 202, endPoint x: 65, endPoint y: 222, distance: 28.3
click at [45, 202] on label "Pages" at bounding box center [40, 213] width 30 height 23
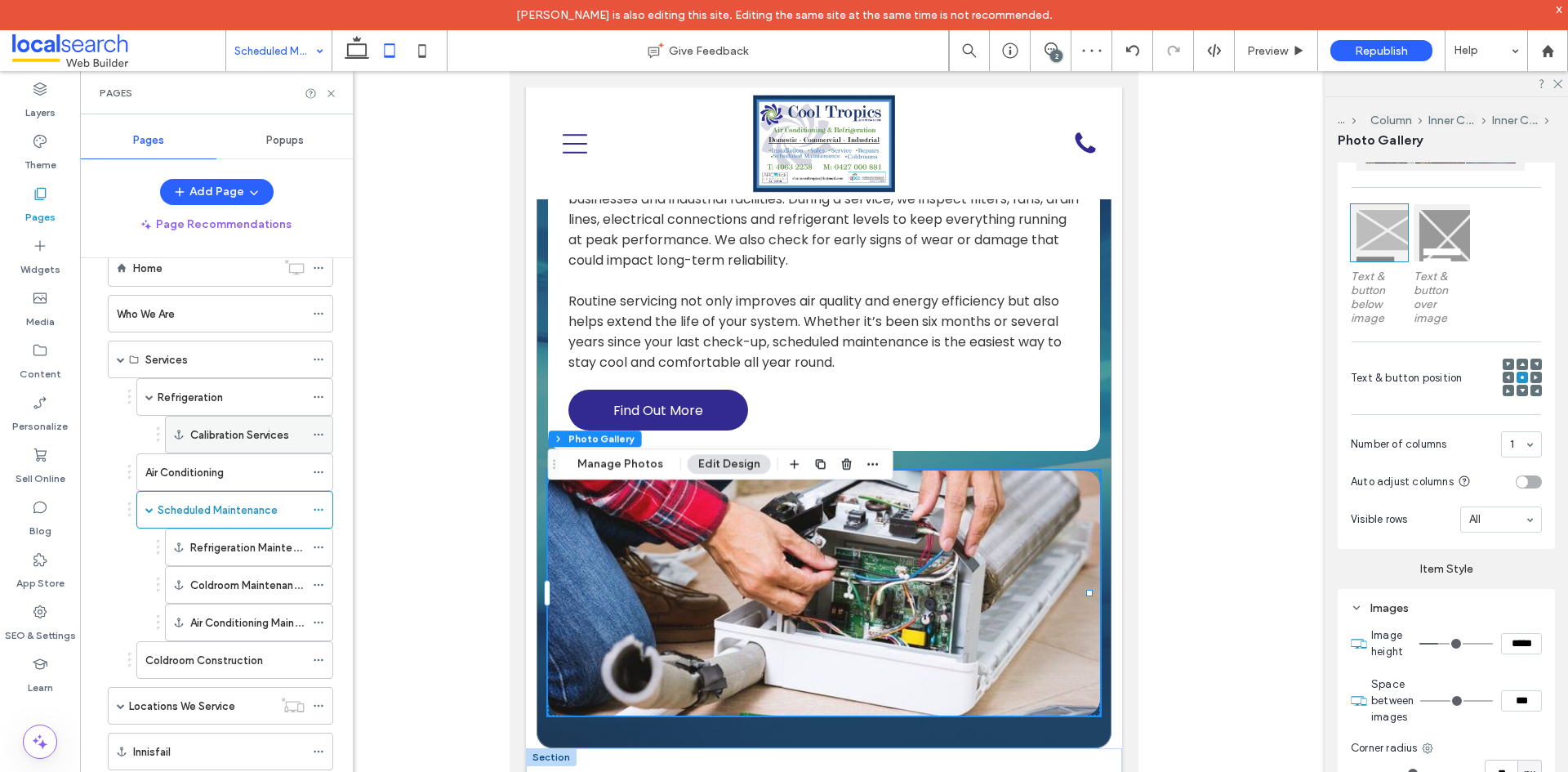
scroll to position [99, 0]
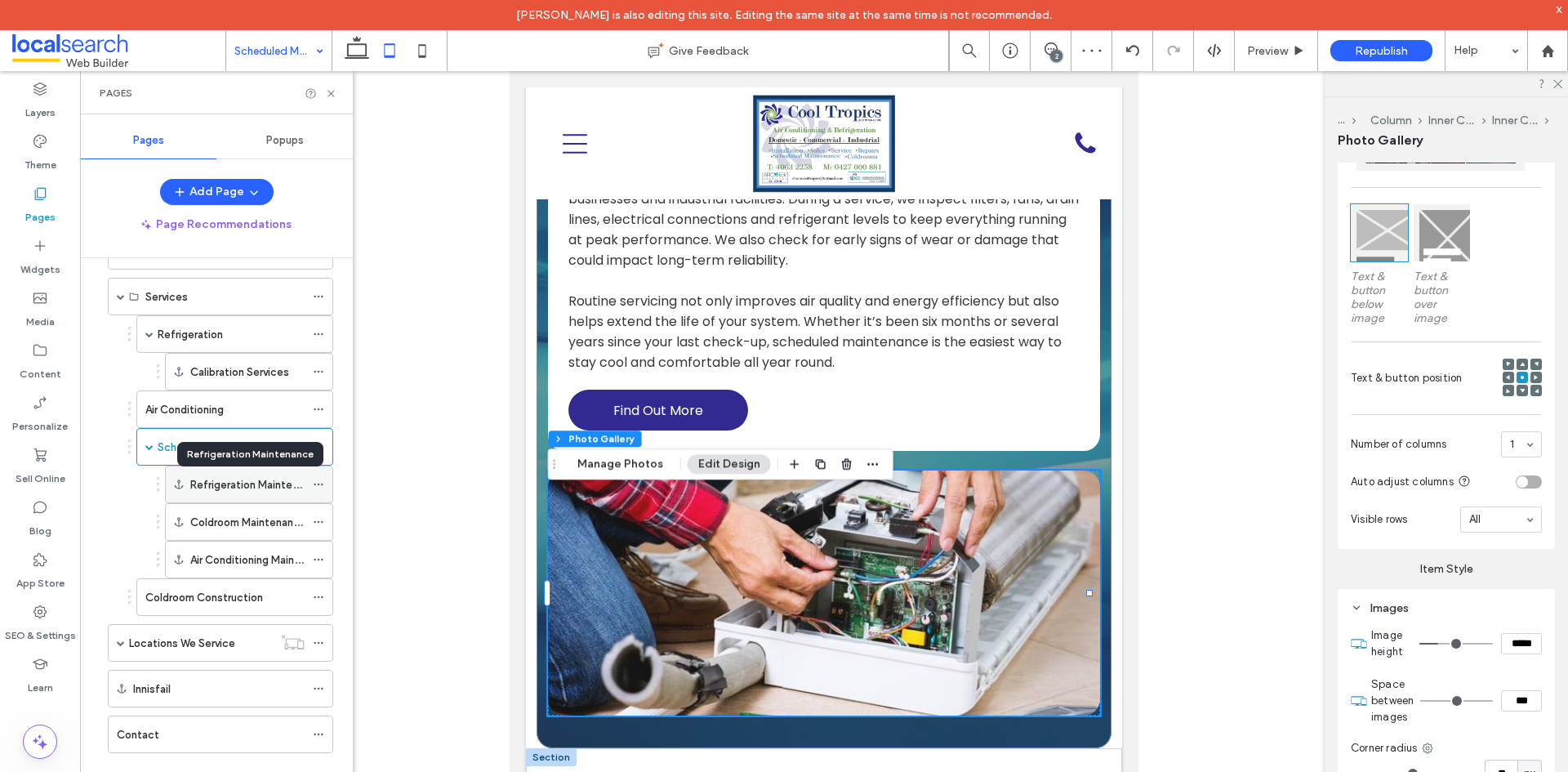
click at [235, 479] on label "Refrigeration Maintenance" at bounding box center [257, 485] width 132 height 29
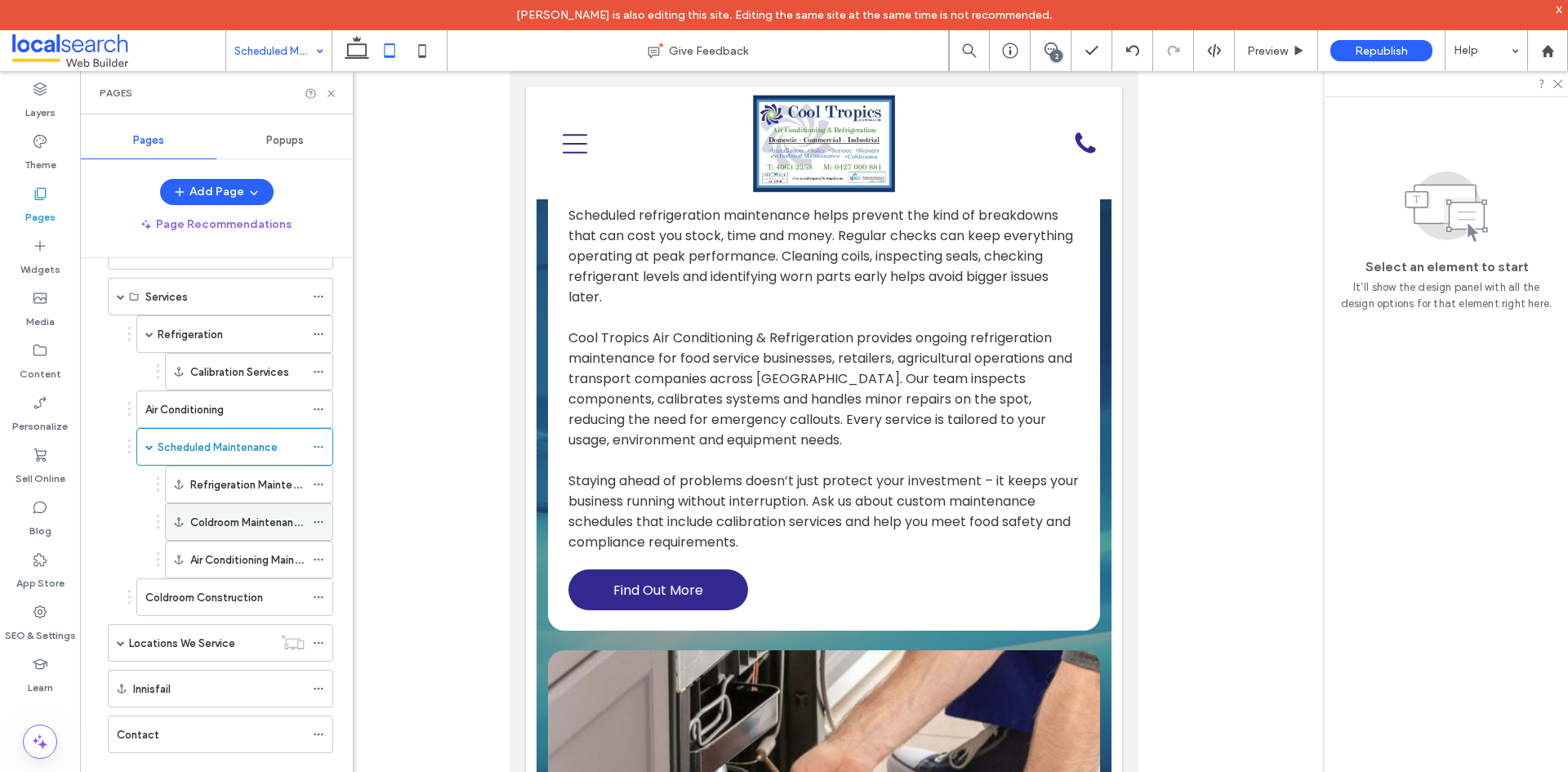
click at [225, 510] on div "Coldroom Maintenance" at bounding box center [248, 522] width 115 height 36
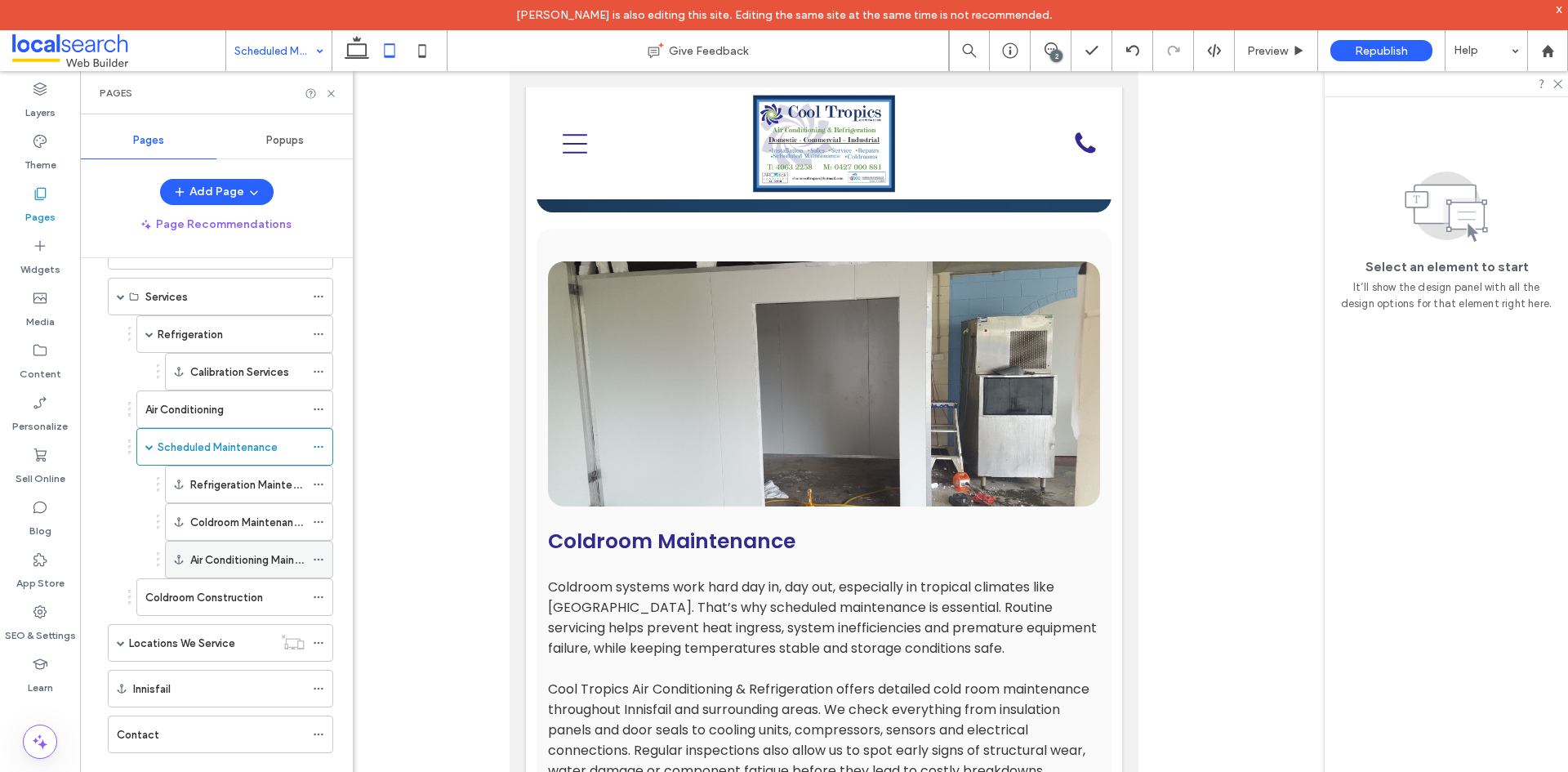
click at [227, 552] on label "Air Conditioning Maintenance" at bounding box center [263, 560] width 145 height 29
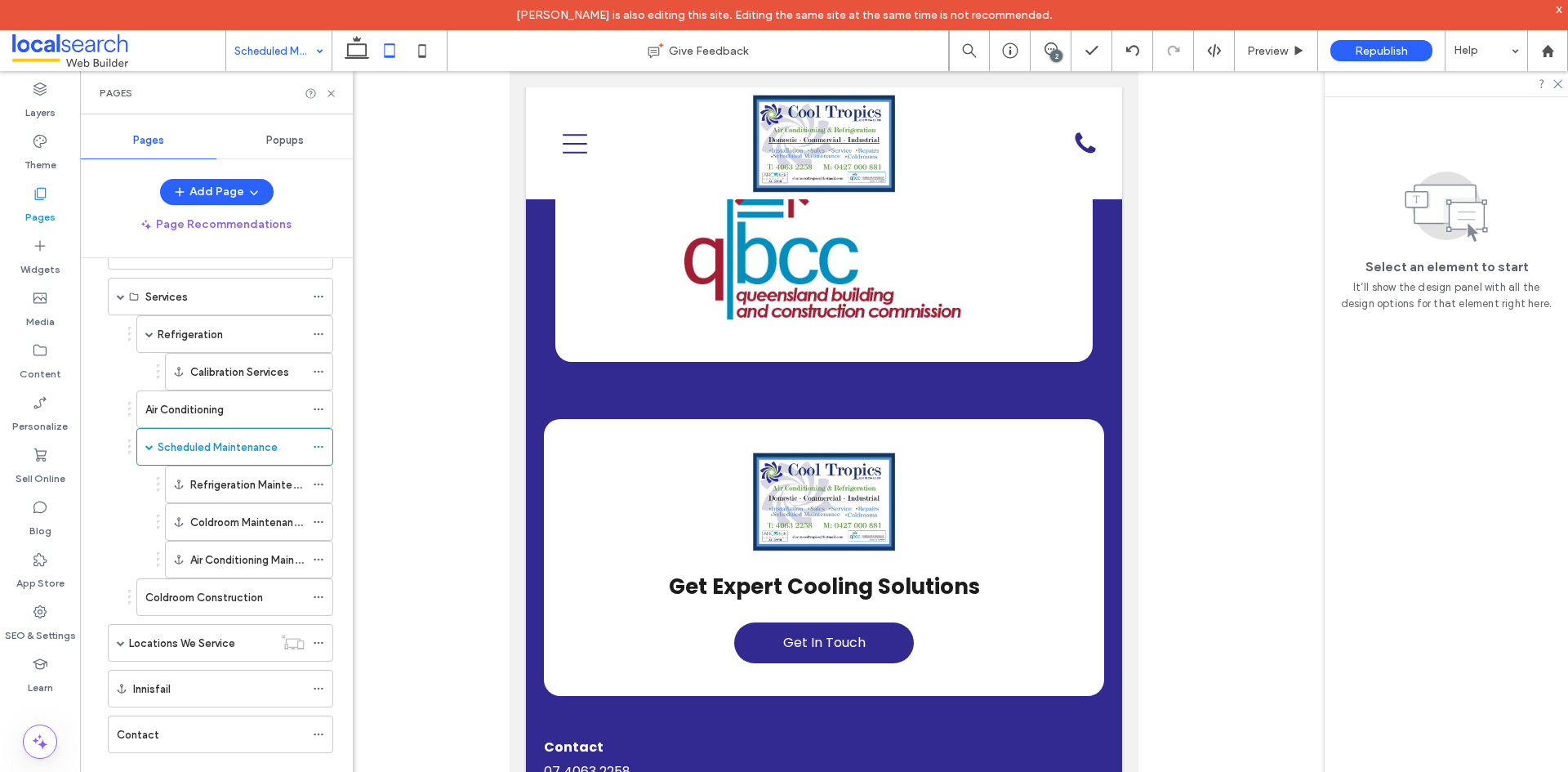
scroll to position [4366, 0]
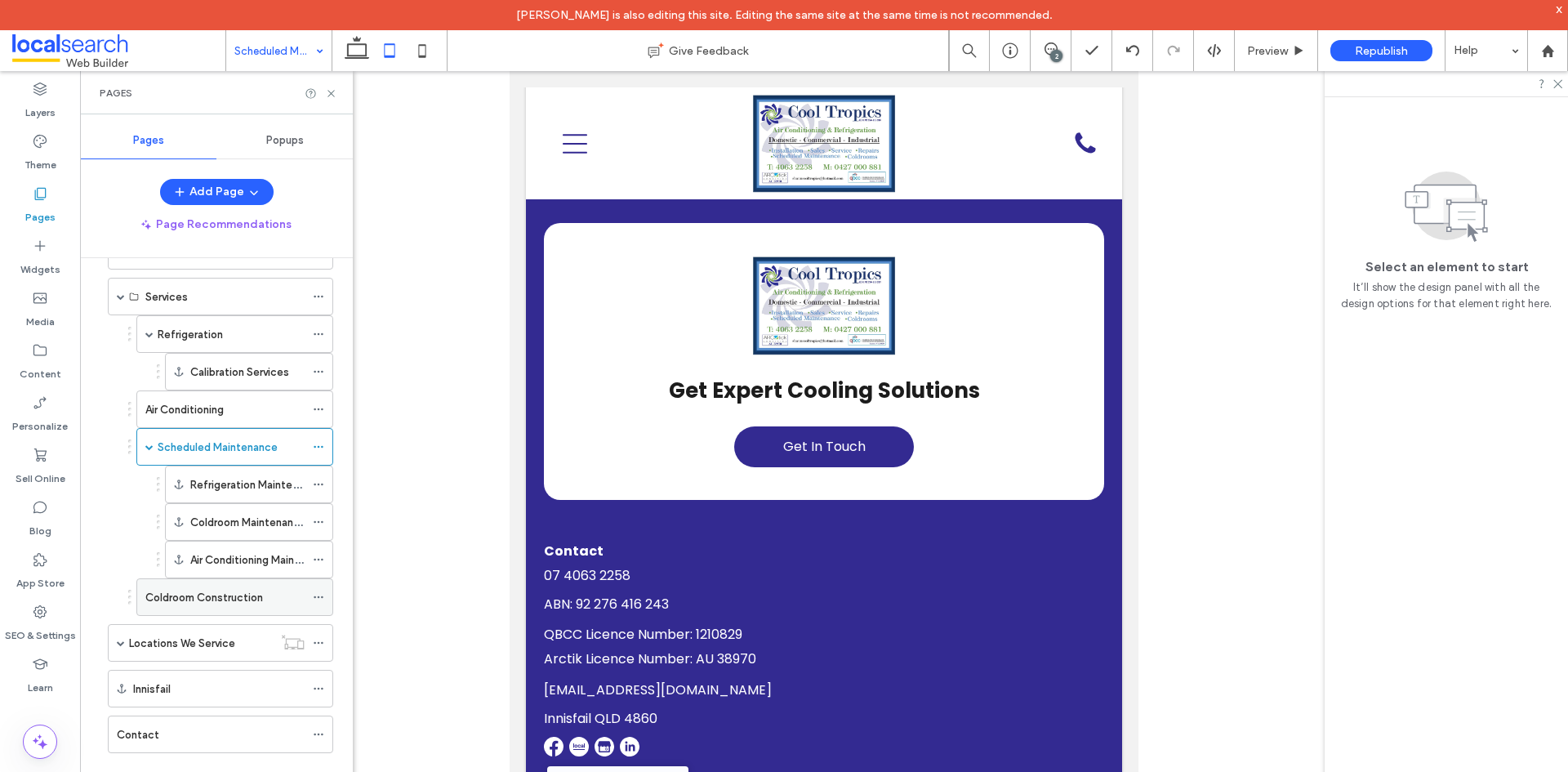
click at [179, 613] on div "Coldroom Construction" at bounding box center [225, 597] width 159 height 36
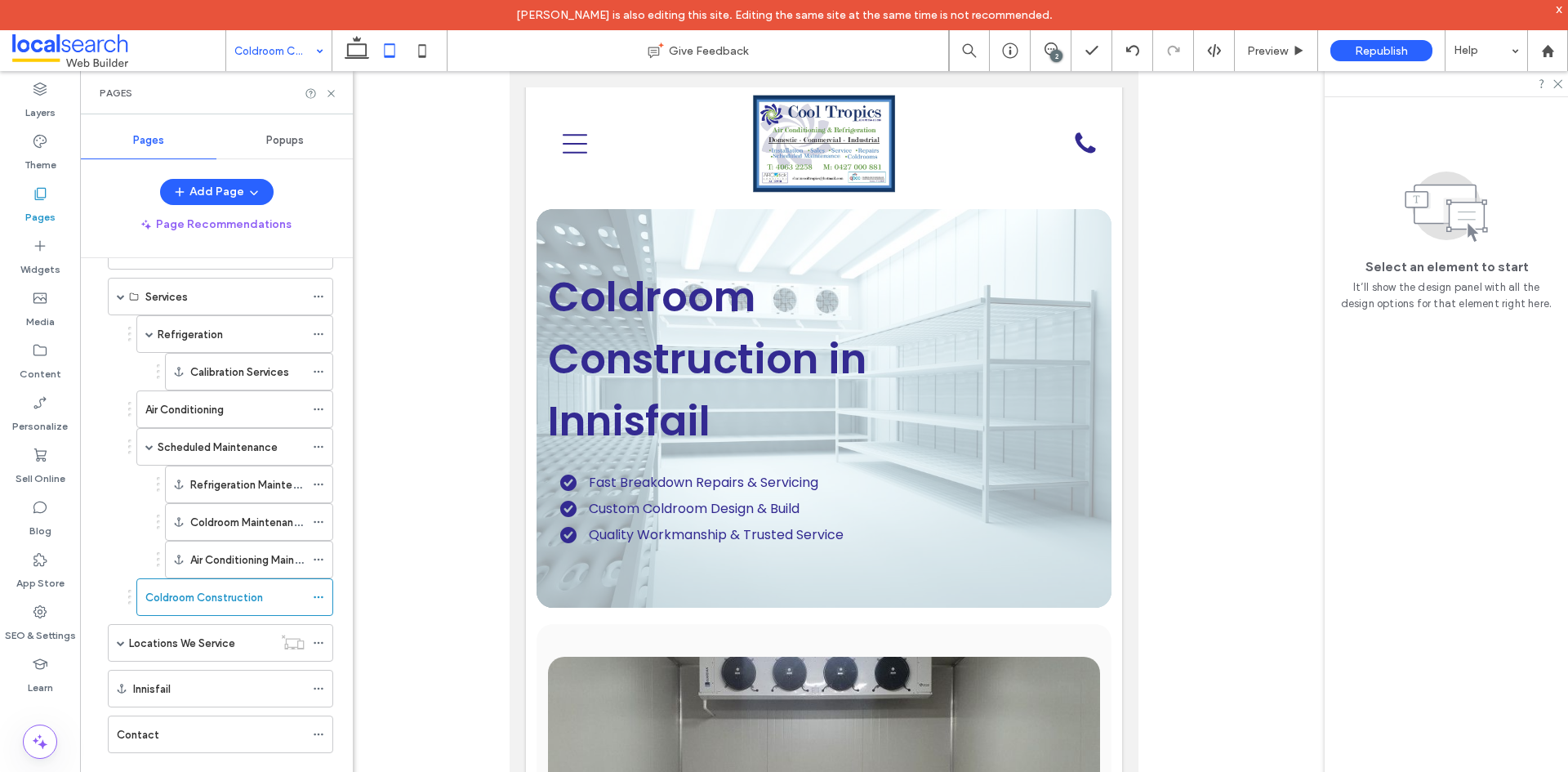
scroll to position [0, 0]
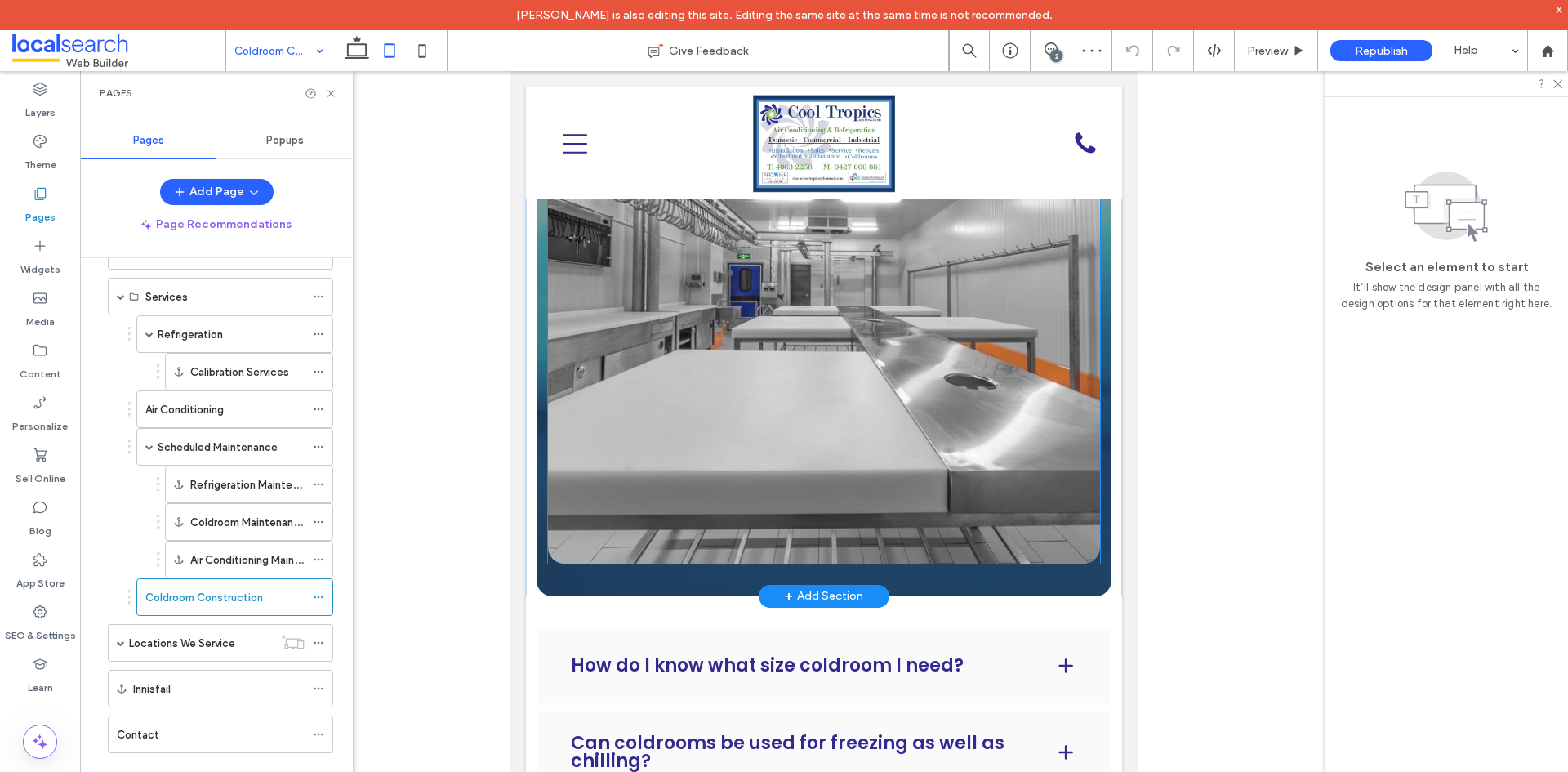
scroll to position [1959, 0]
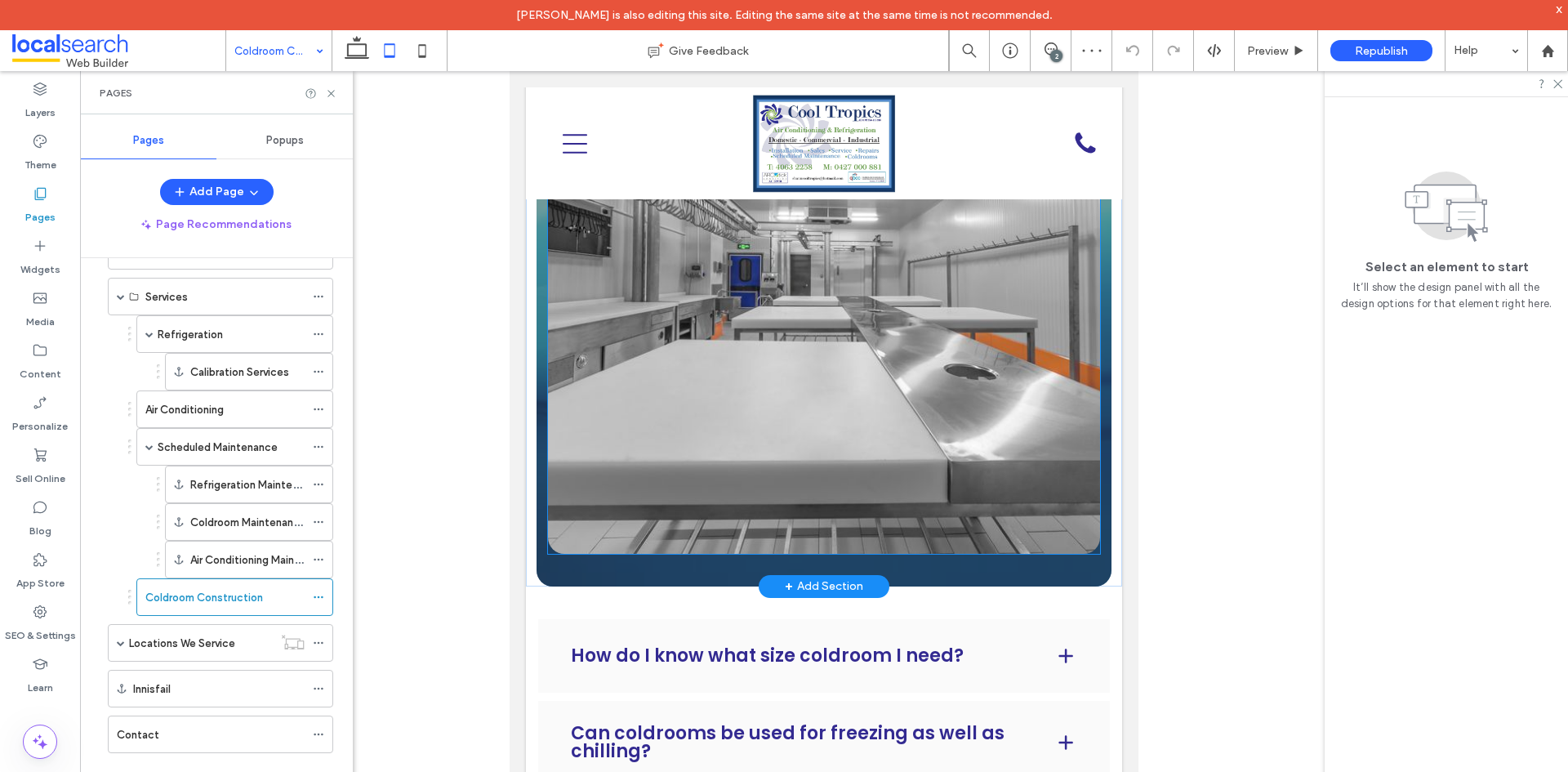
click at [837, 391] on link at bounding box center [823, 277] width 552 height 552
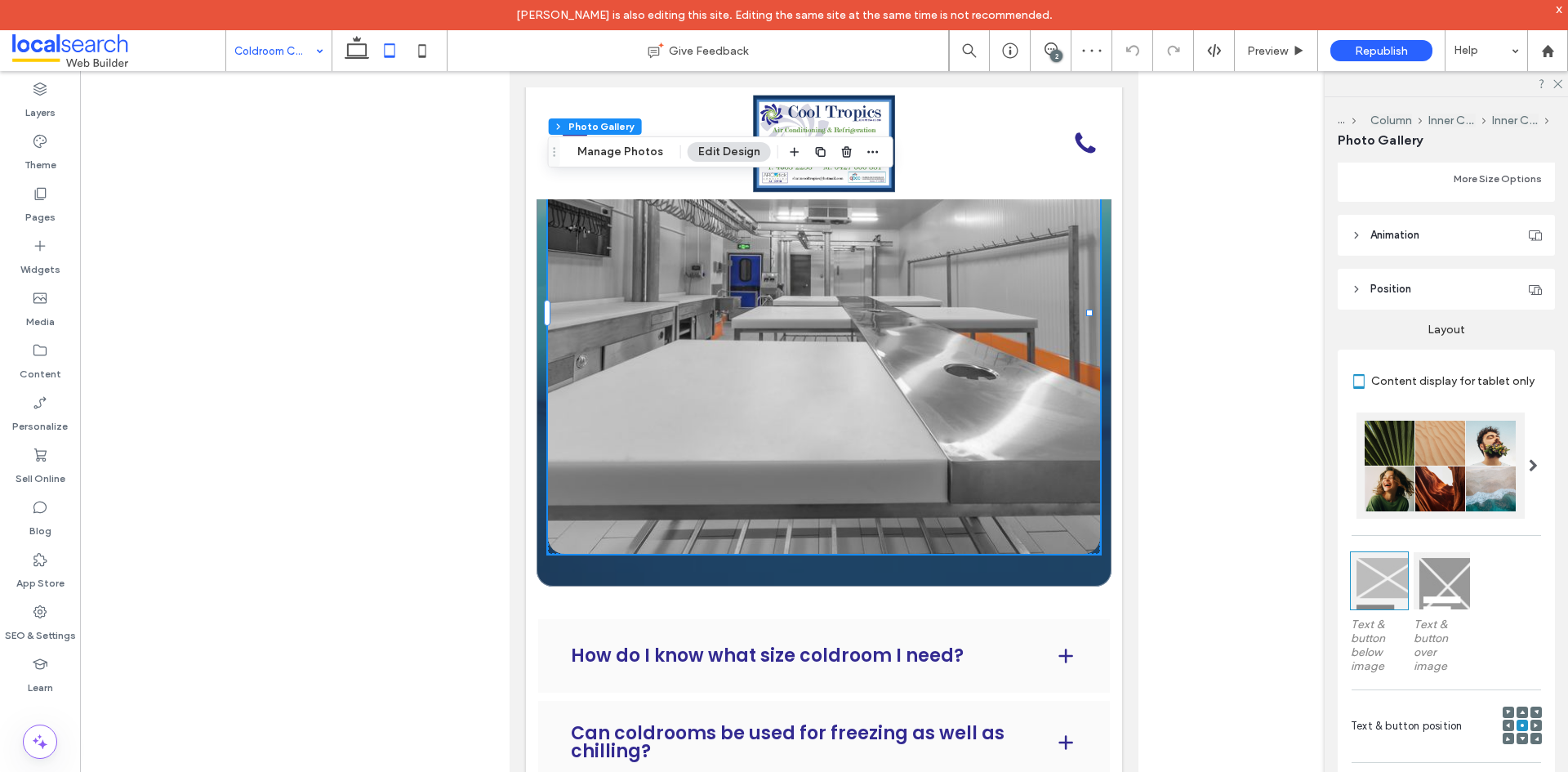
scroll to position [572, 0]
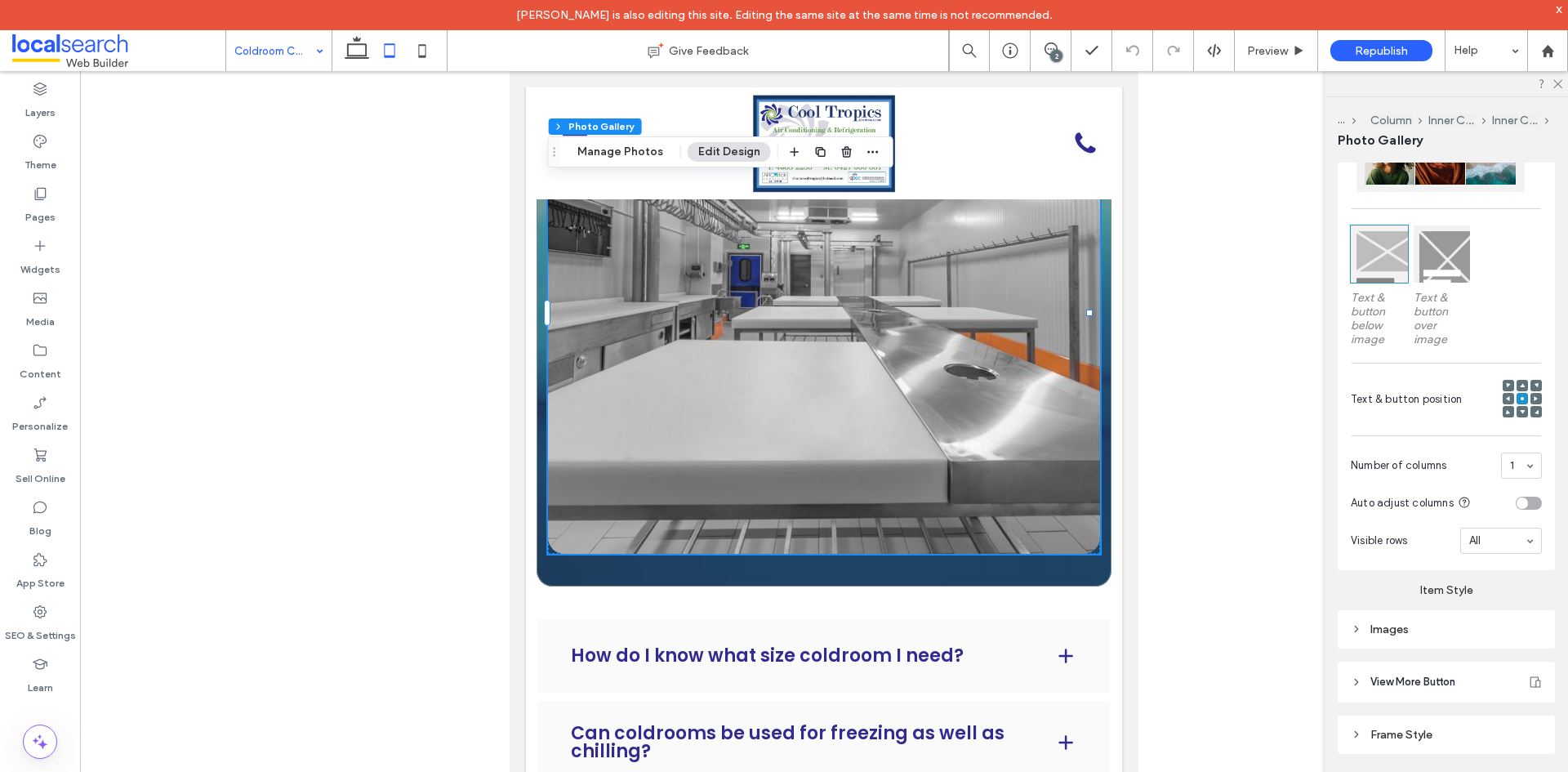
click at [1399, 618] on div "Images" at bounding box center [1447, 629] width 192 height 22
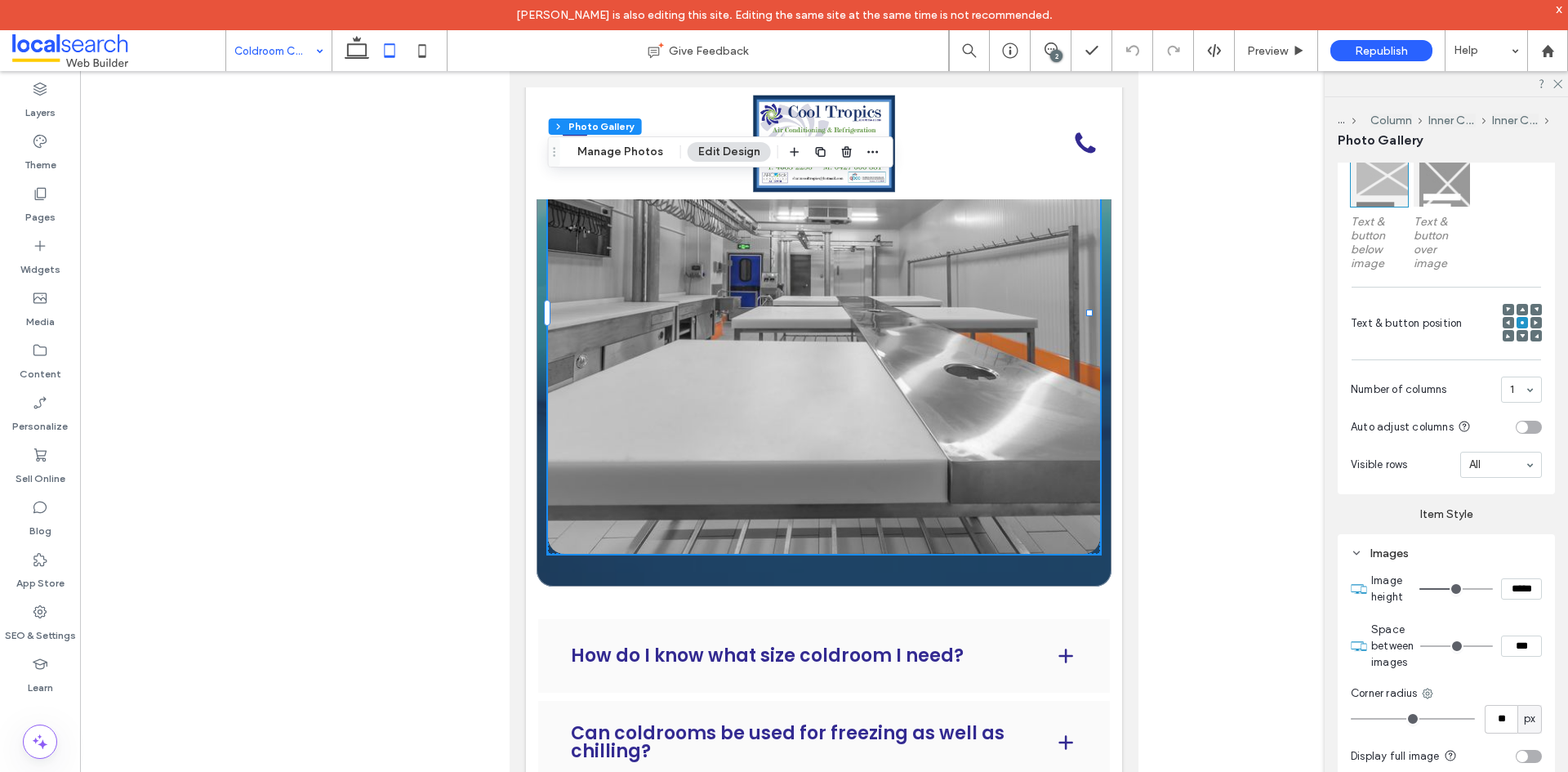
scroll to position [734, 0]
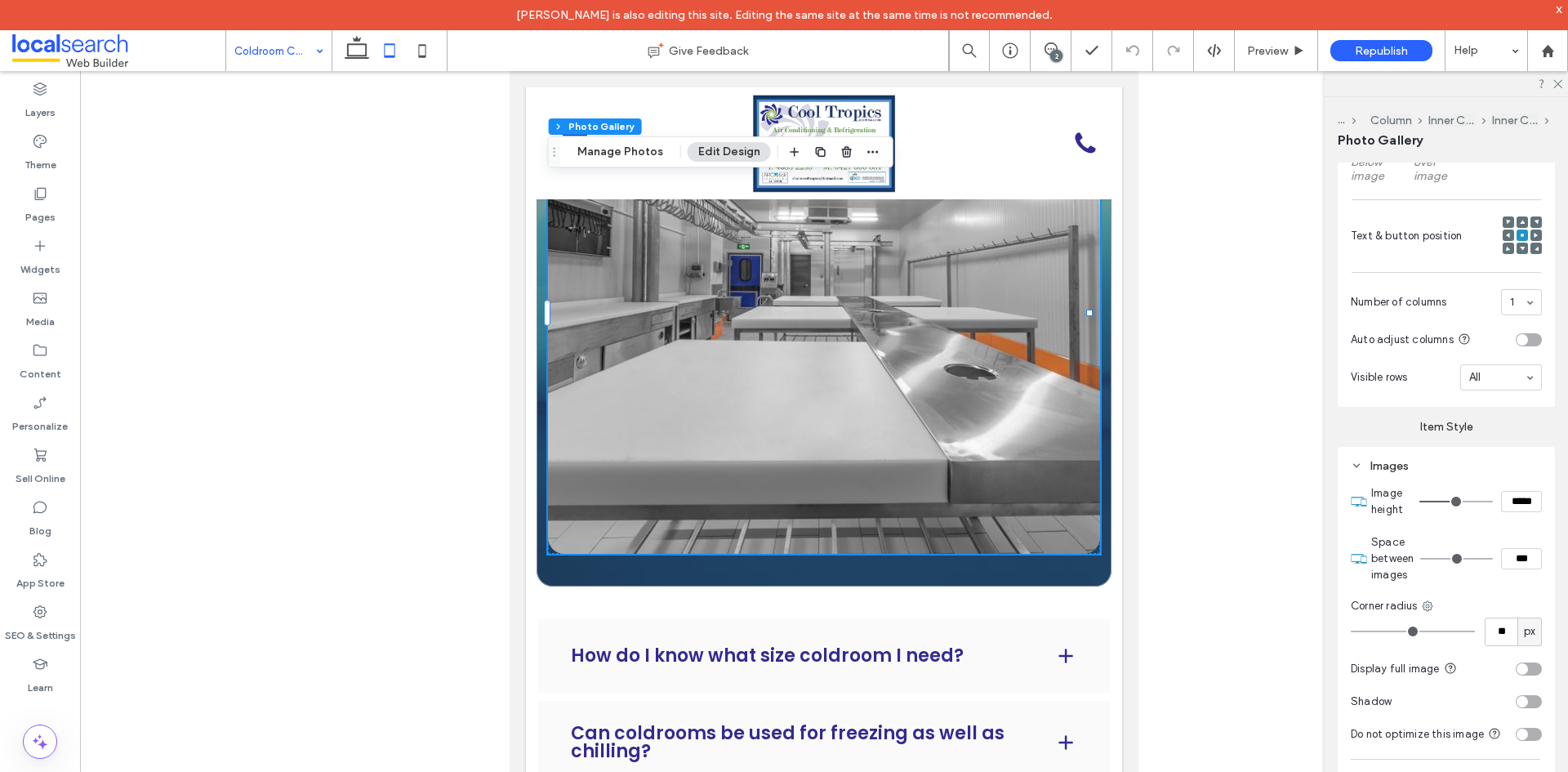
click at [1502, 503] on input "*****" at bounding box center [1522, 502] width 41 height 21
paste input
type input "***"
type input "*****"
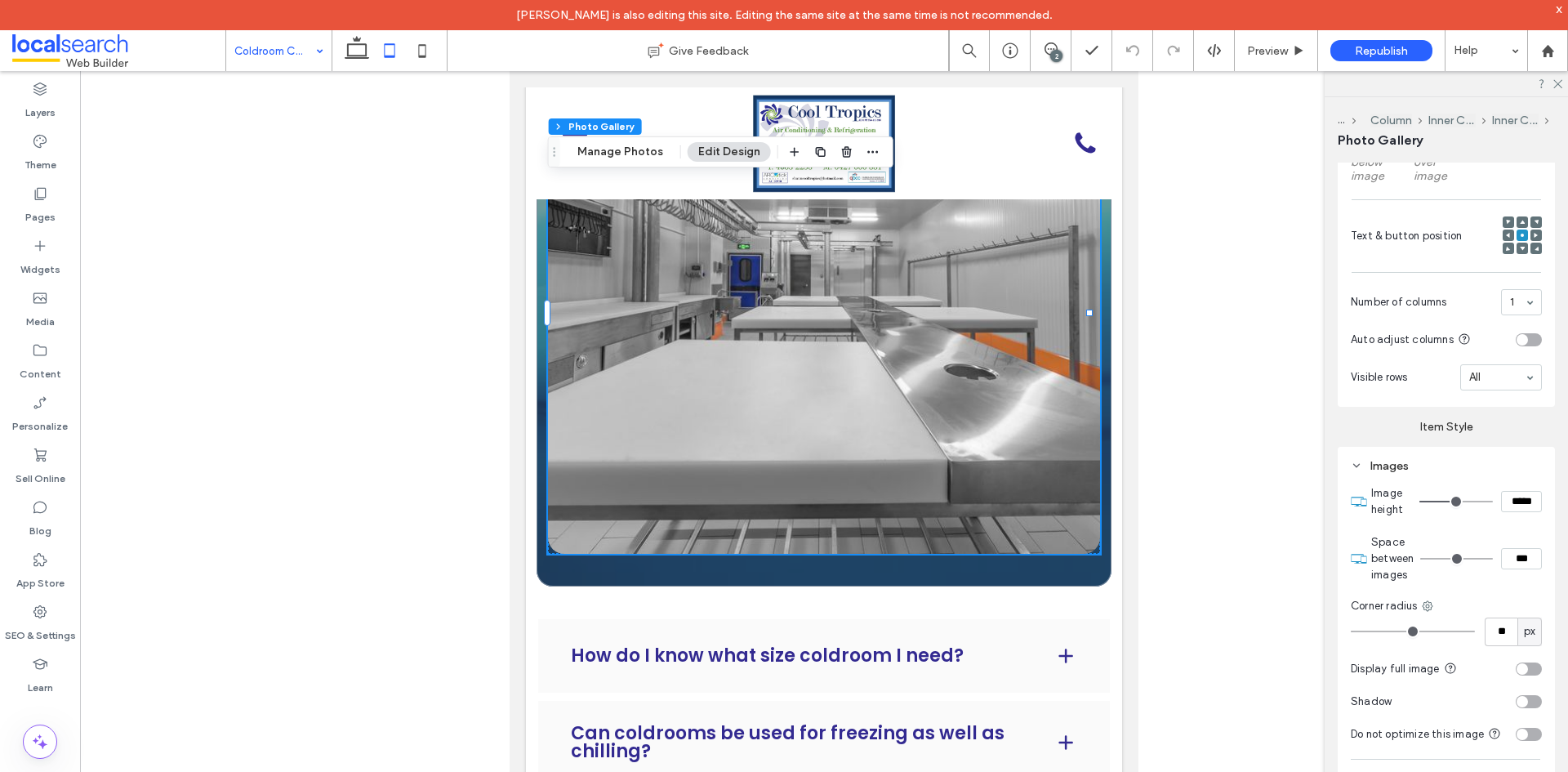
click at [1352, 427] on label "Item Style" at bounding box center [1446, 420] width 217 height 27
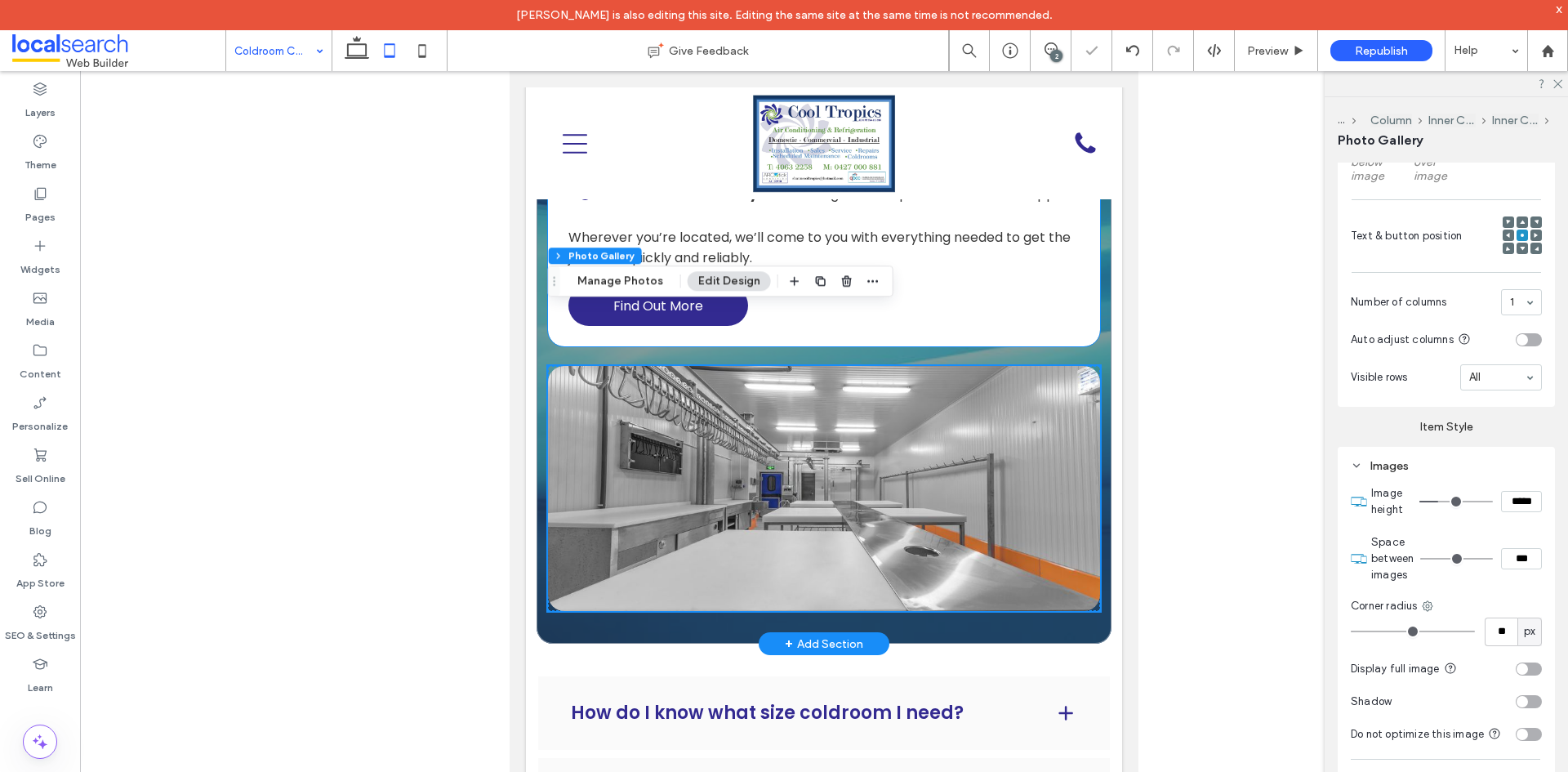
scroll to position [1470, 0]
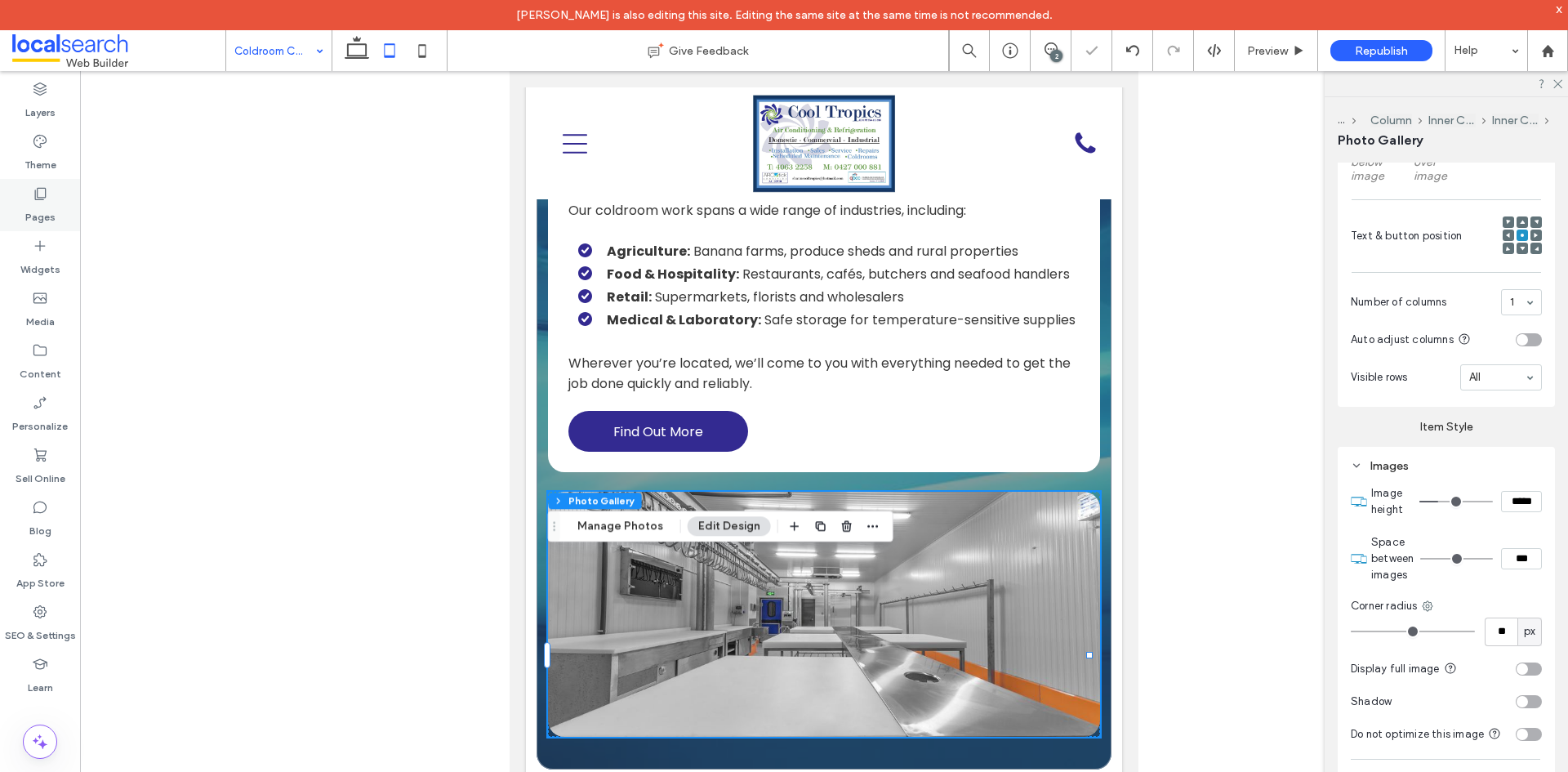
click at [38, 206] on label "Pages" at bounding box center [40, 213] width 30 height 23
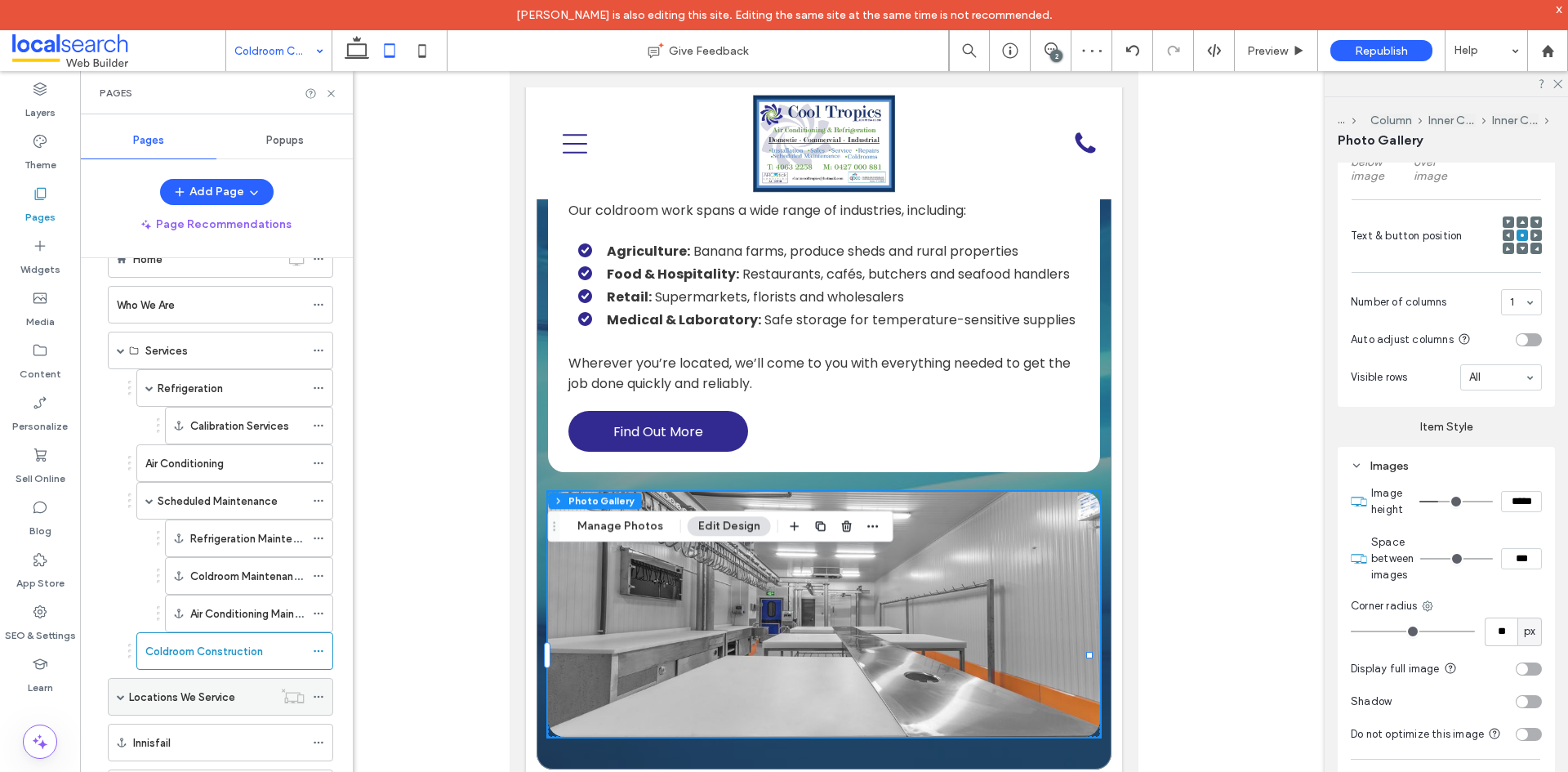
scroll to position [99, 0]
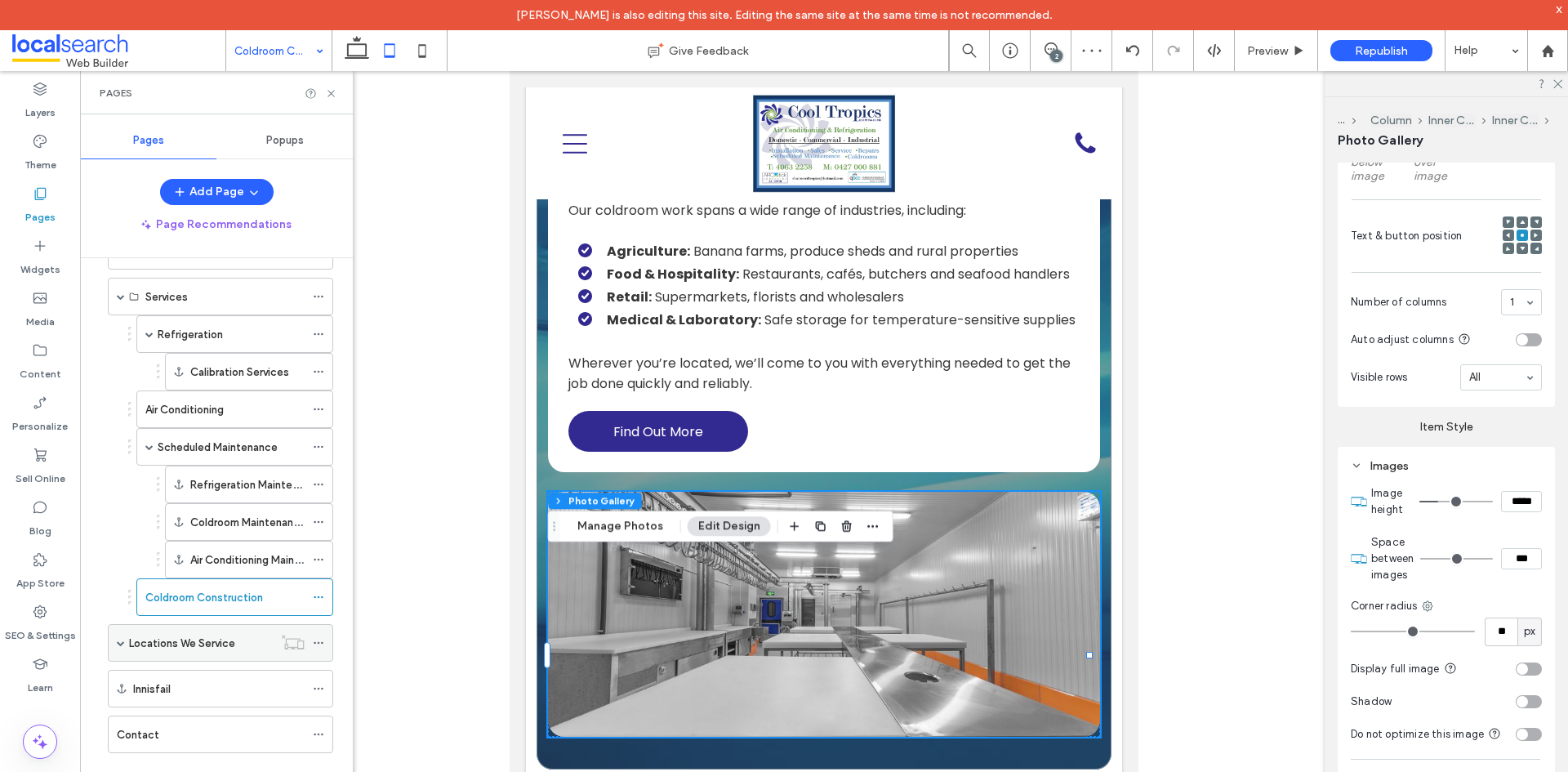
click at [217, 634] on label "Locations We Service" at bounding box center [182, 643] width 107 height 29
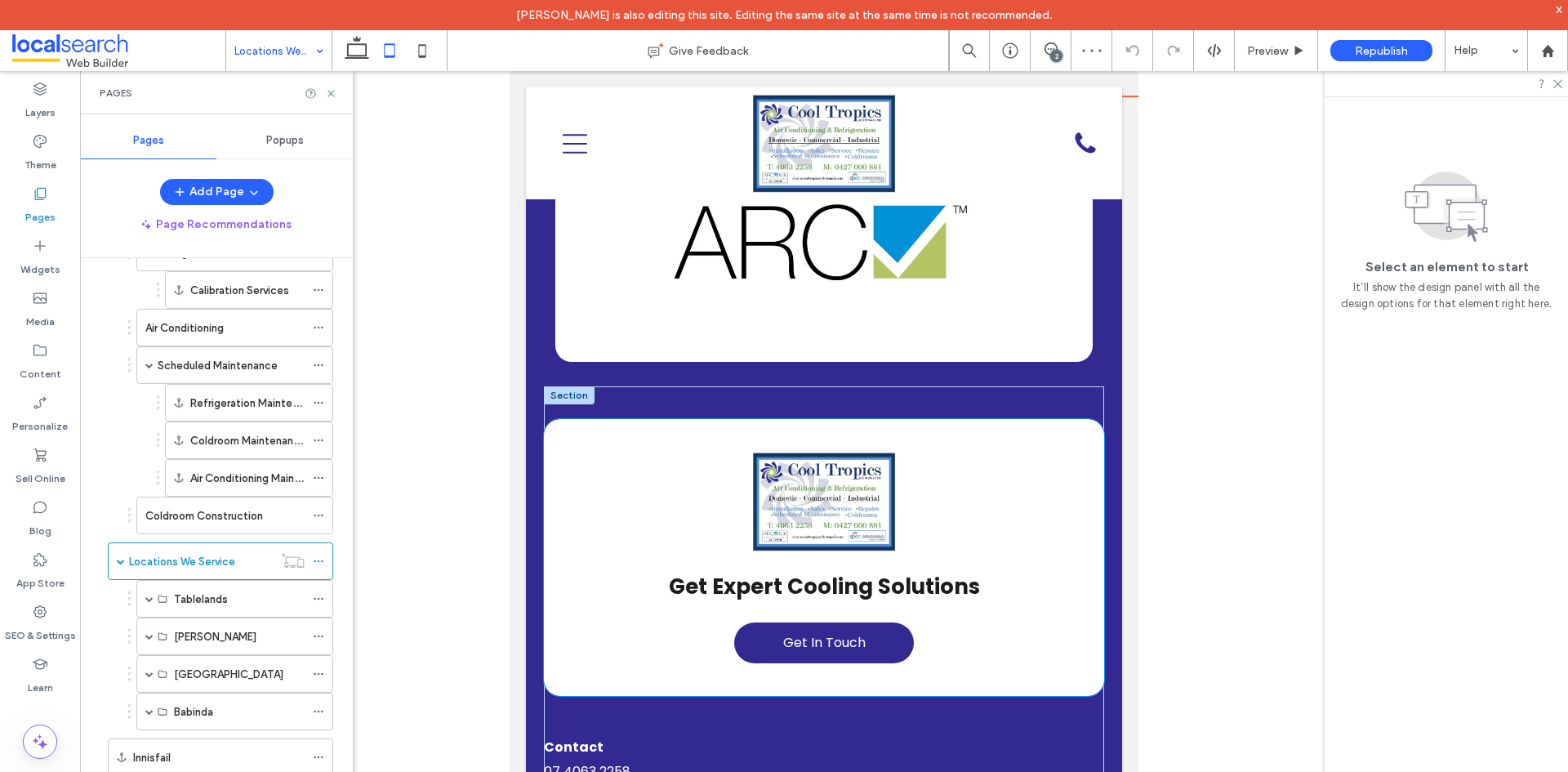
scroll to position [1878, 0]
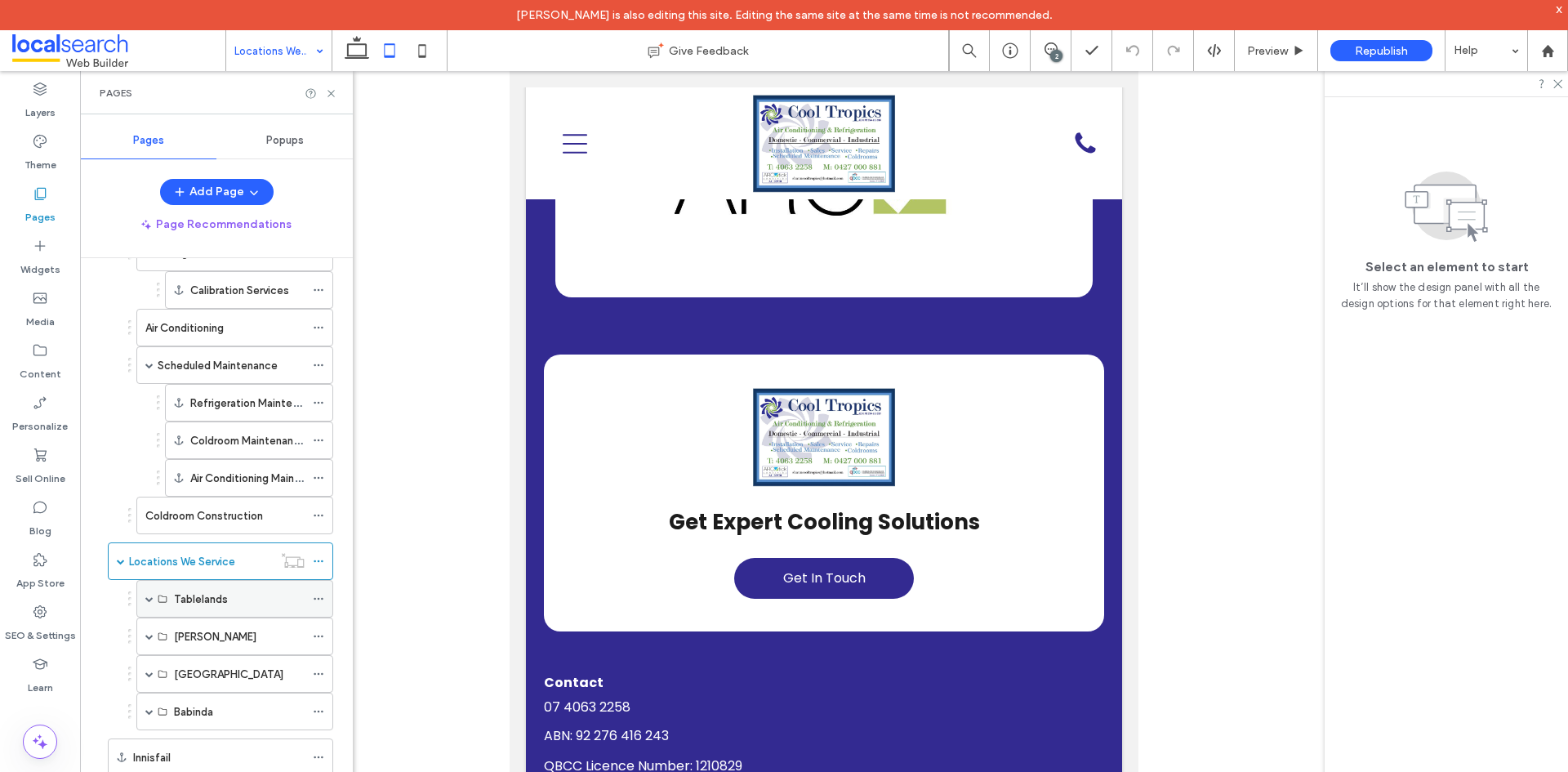
click at [151, 598] on span at bounding box center [149, 598] width 8 height 8
click at [210, 621] on div "Refrigeration Tablelands" at bounding box center [239, 636] width 131 height 36
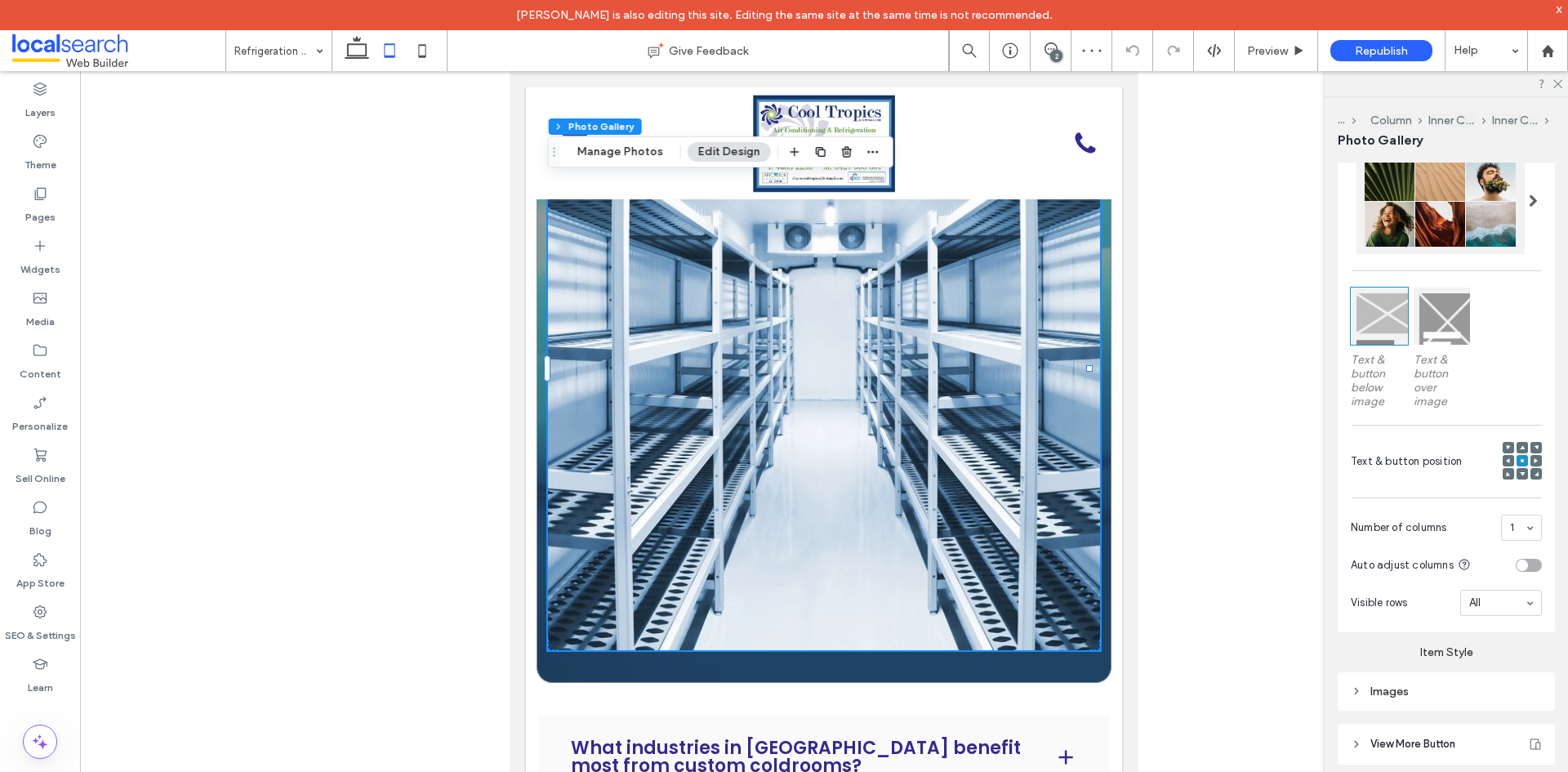
scroll to position [593, 0]
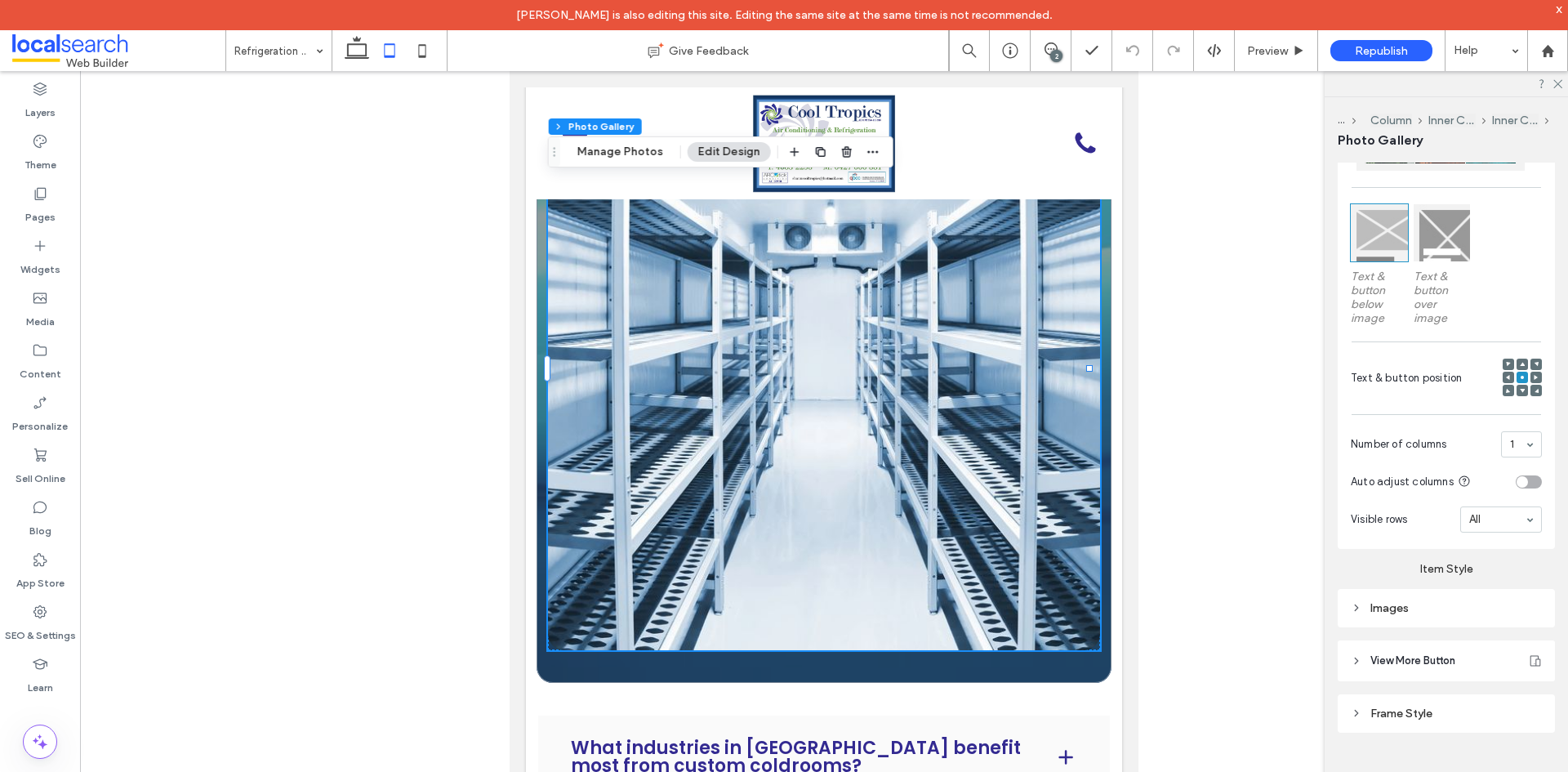
click at [1424, 601] on div "Images" at bounding box center [1447, 608] width 192 height 14
click at [1518, 632] on input "*****" at bounding box center [1522, 643] width 41 height 21
paste input
type input "***"
click at [1392, 569] on label "Item Style" at bounding box center [1446, 562] width 217 height 27
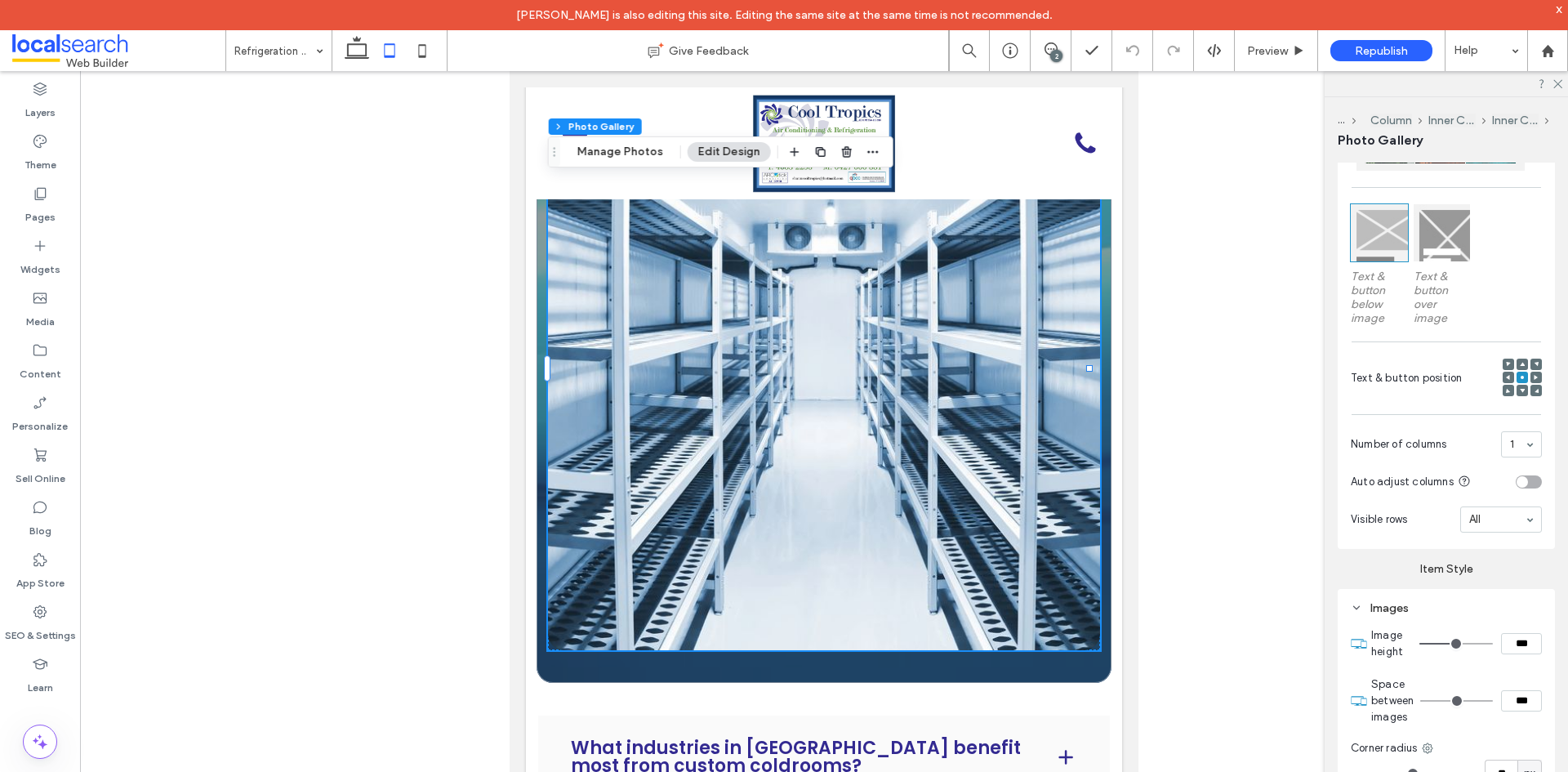
type input "***"
type input "*****"
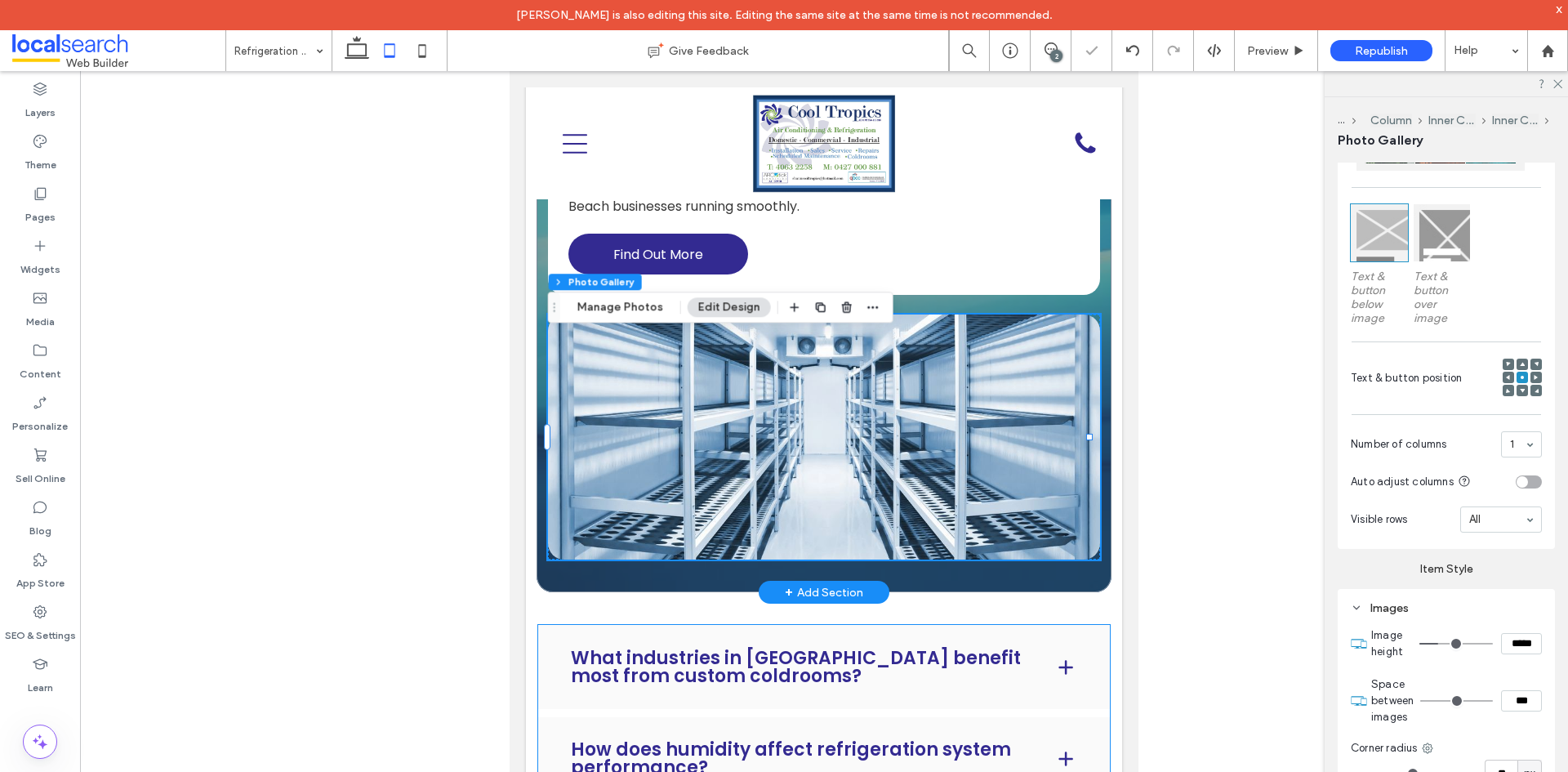
scroll to position [1715, 0]
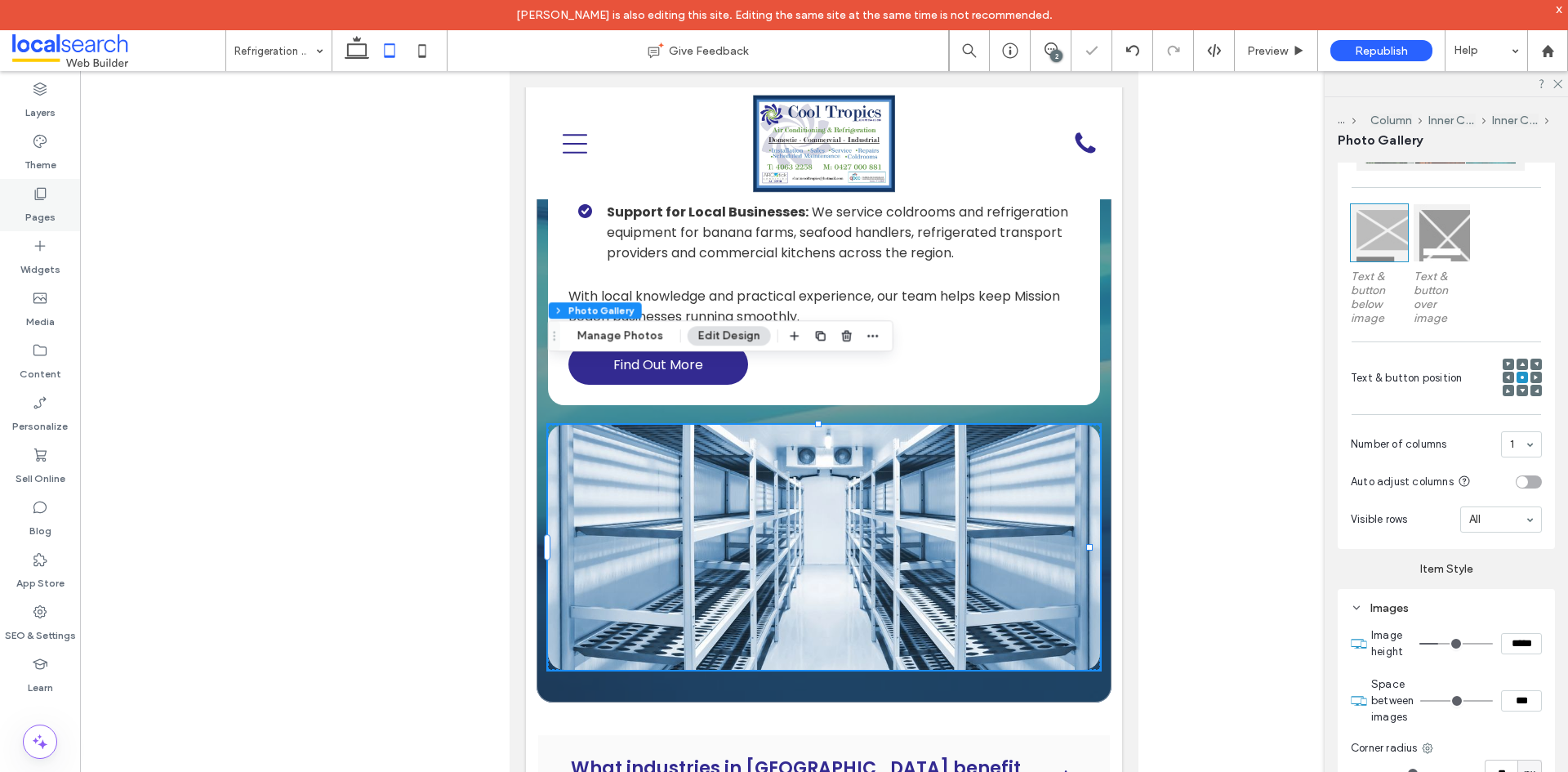
click at [52, 224] on label "Pages" at bounding box center [40, 213] width 30 height 23
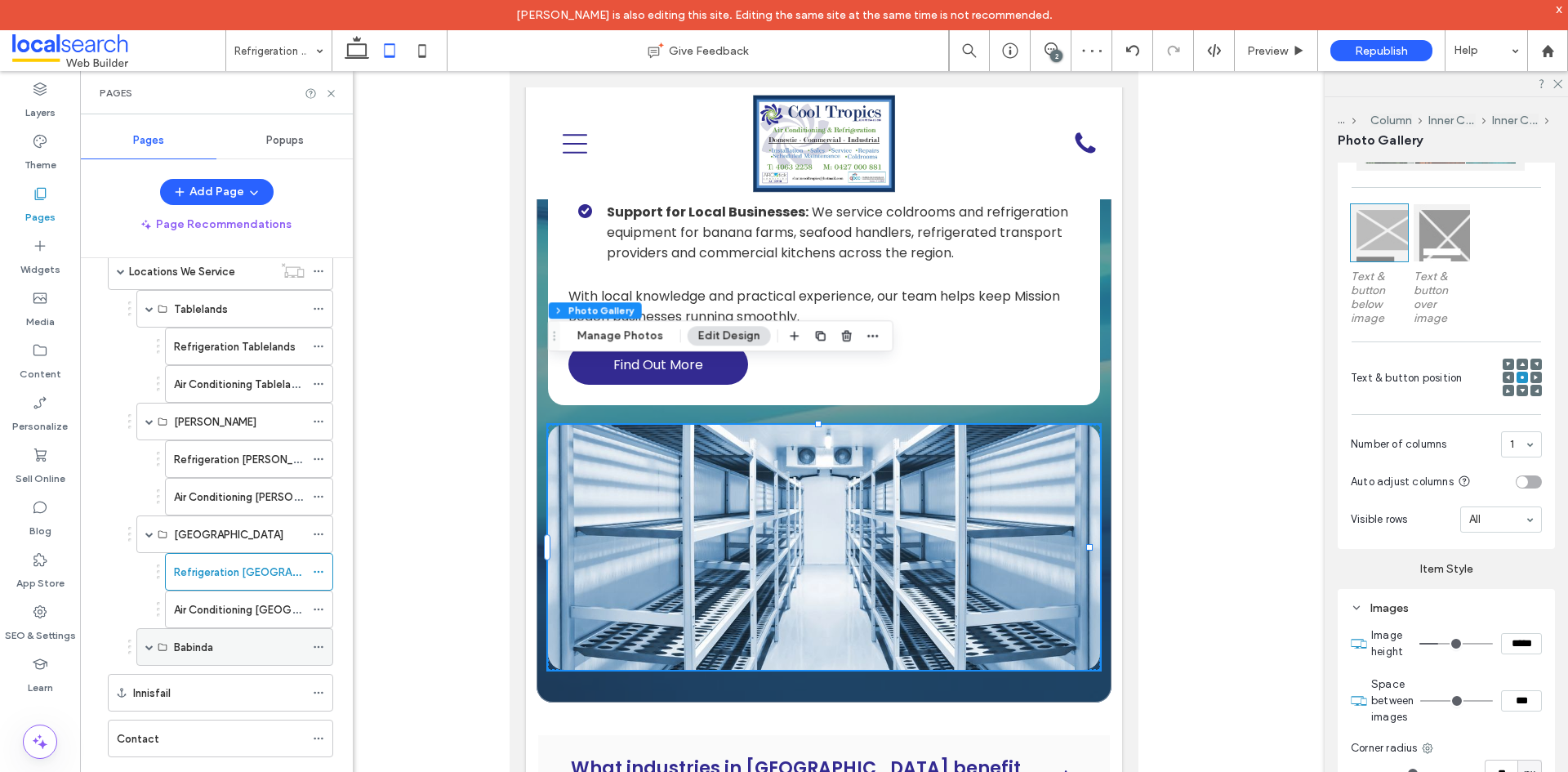
scroll to position [475, 0]
click at [241, 616] on div "Air Conditioning [GEOGRAPHIC_DATA]" at bounding box center [239, 605] width 131 height 36
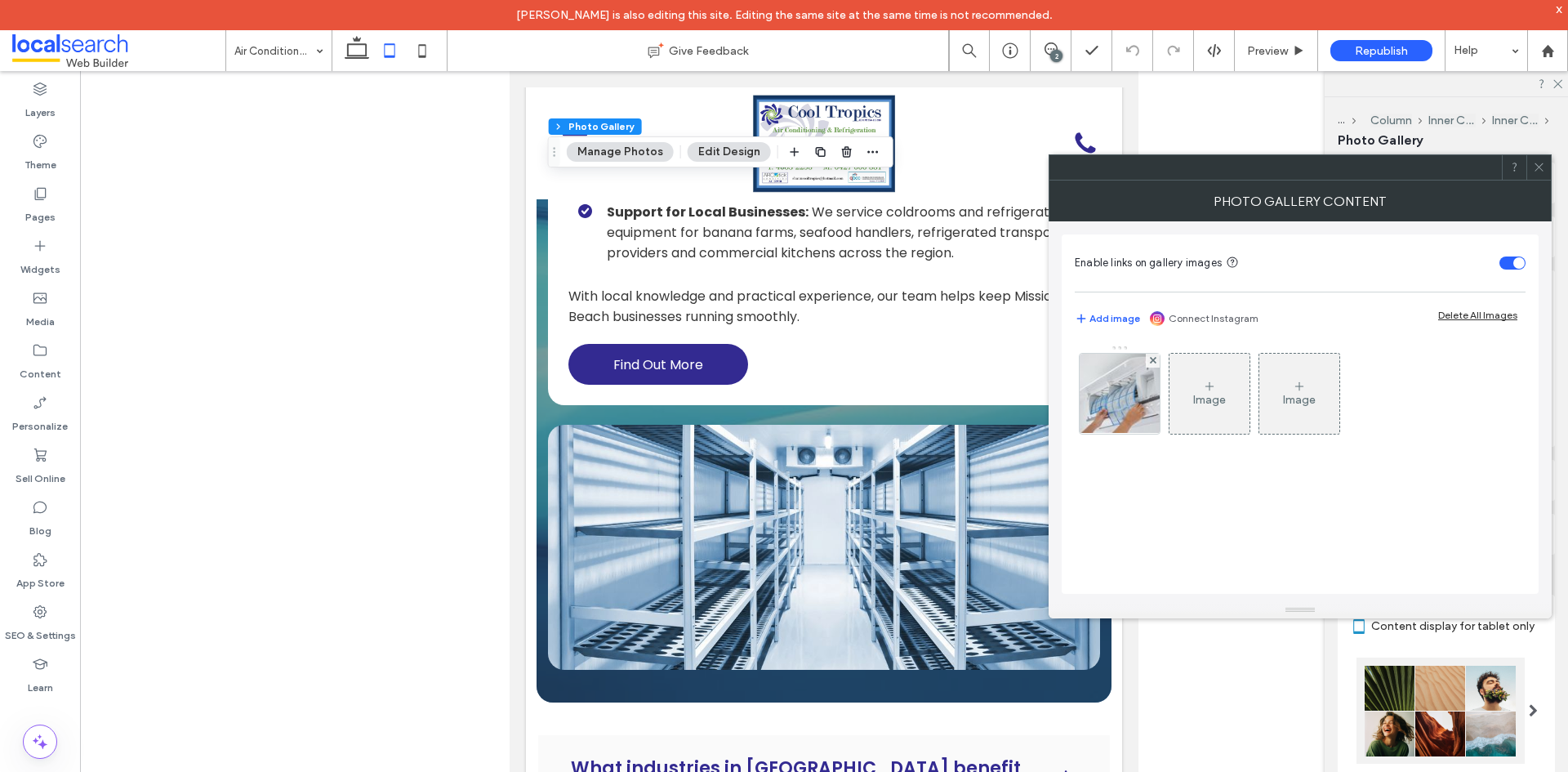
click at [1531, 170] on div at bounding box center [1538, 166] width 24 height 24
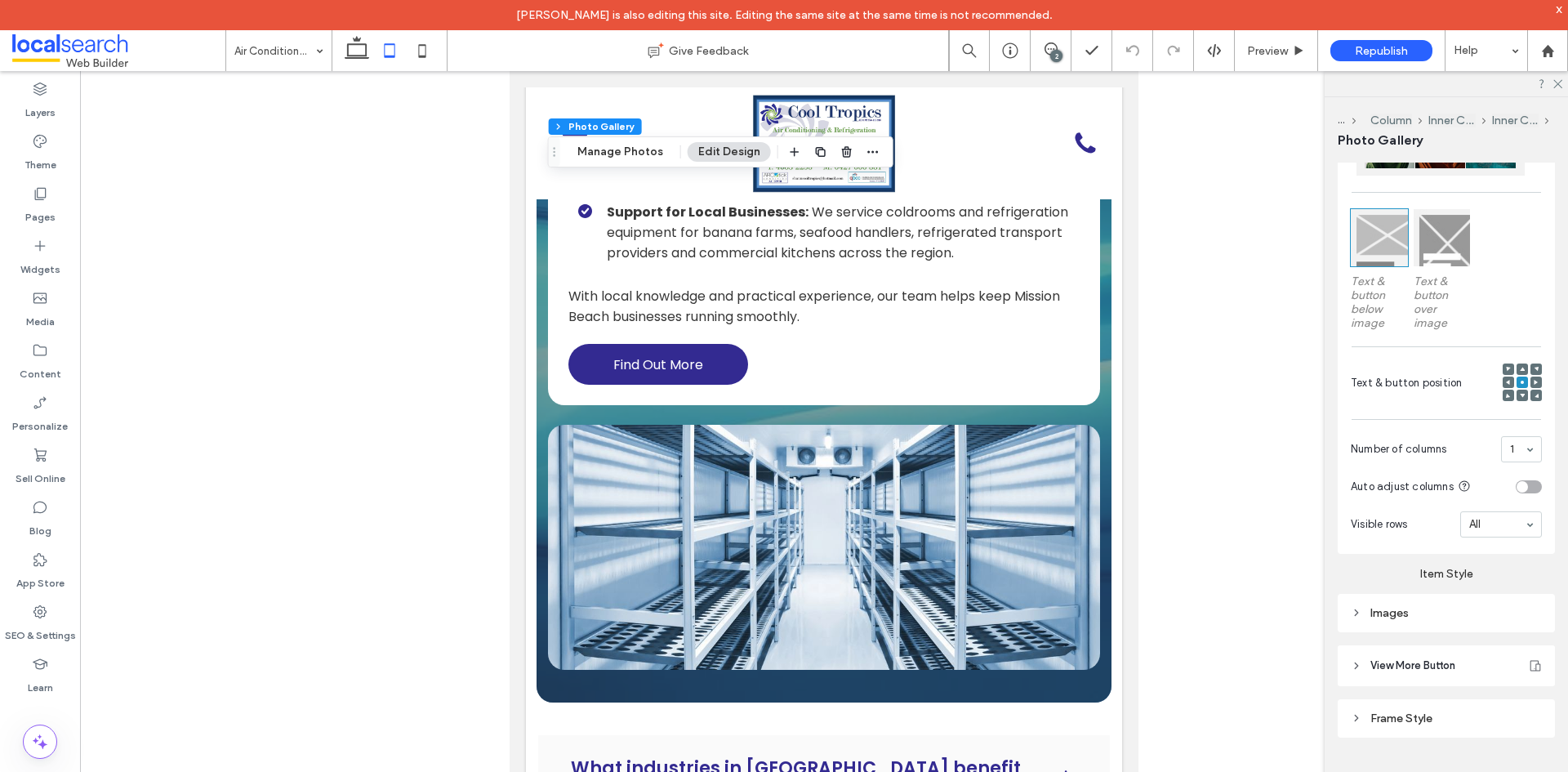
scroll to position [593, 0]
click at [1406, 619] on div "Images" at bounding box center [1446, 607] width 217 height 38
click at [1439, 611] on div "Images" at bounding box center [1447, 608] width 192 height 14
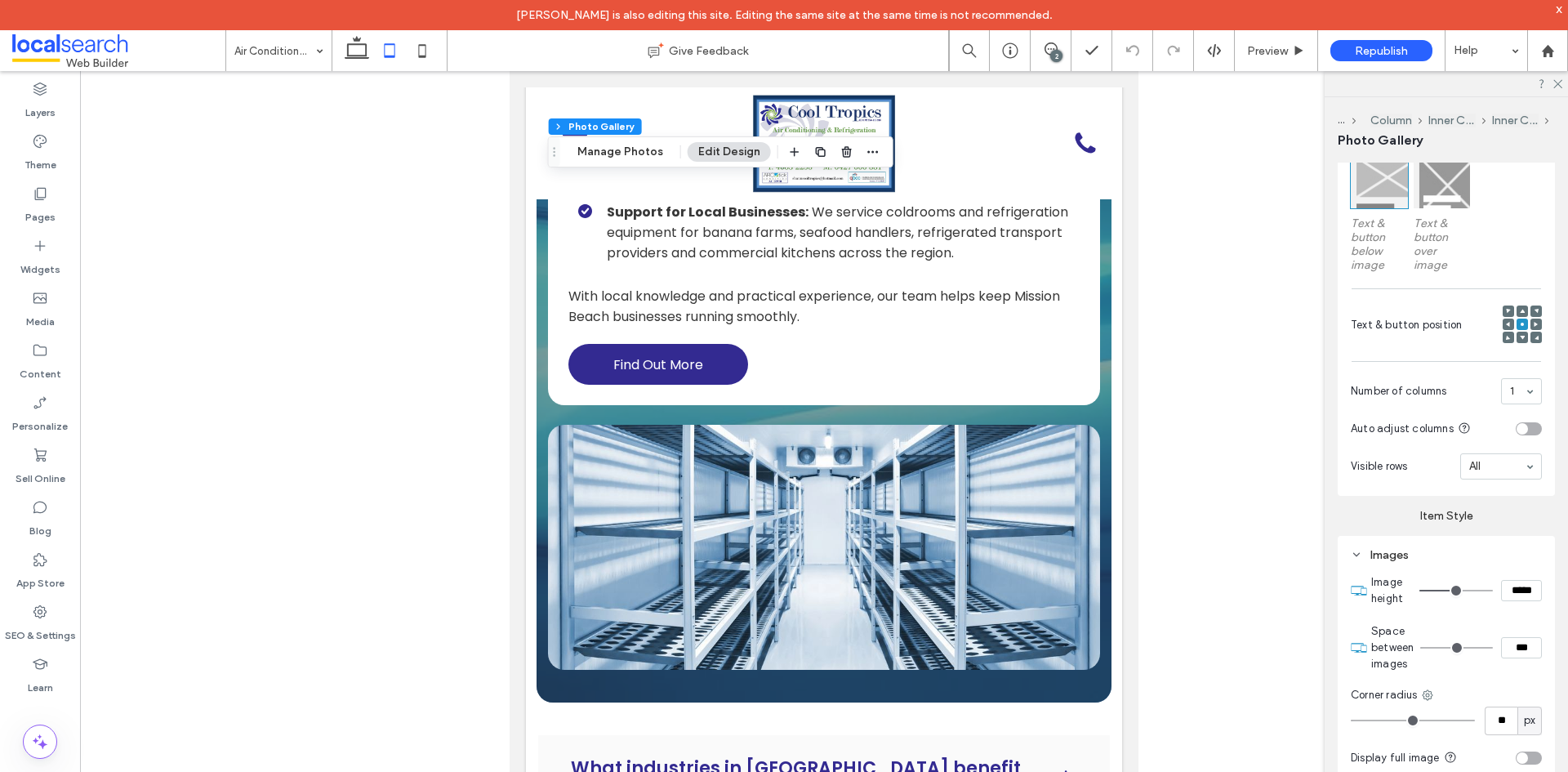
scroll to position [674, 0]
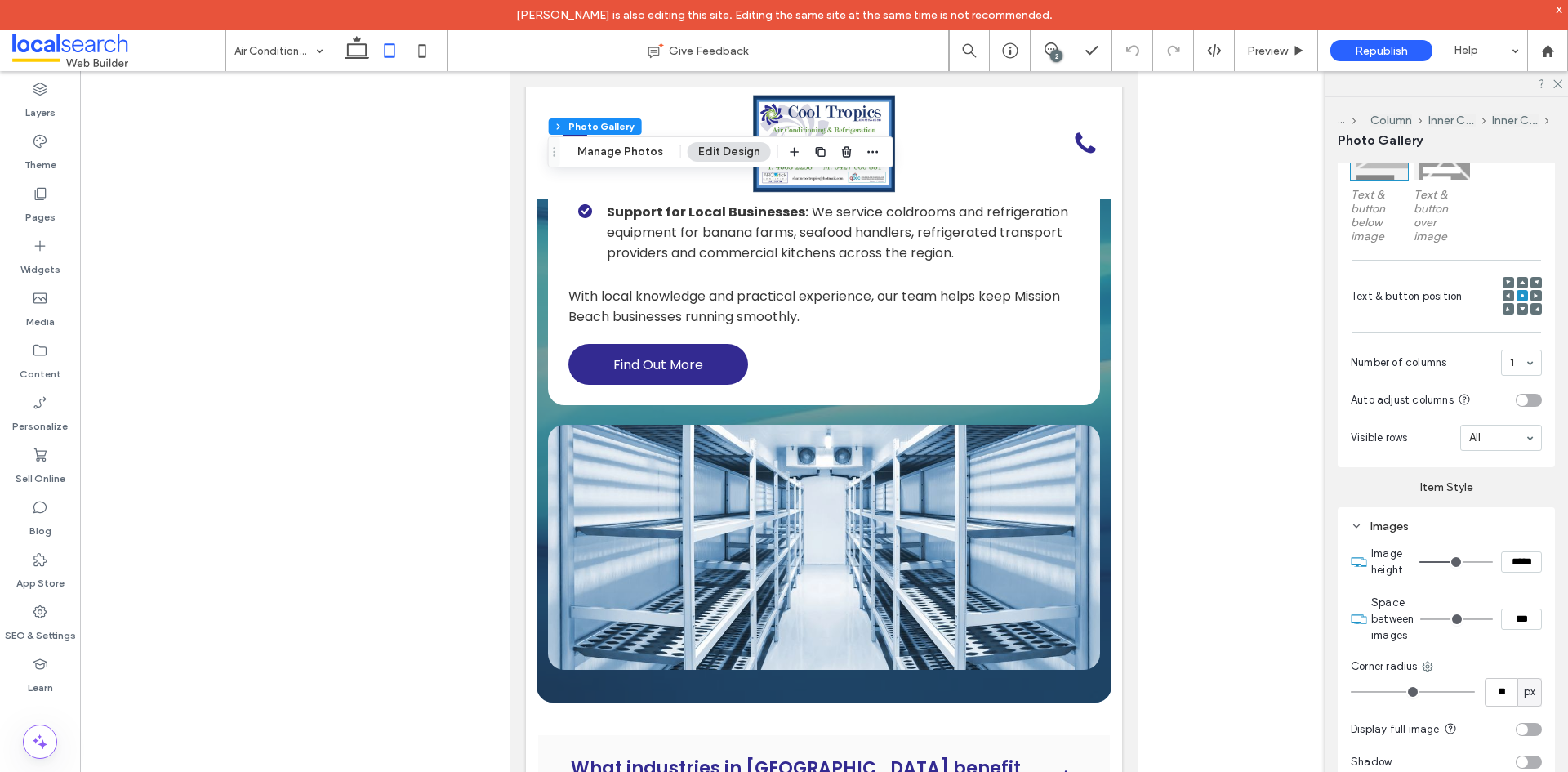
click at [1511, 560] on input "*****" at bounding box center [1522, 562] width 41 height 21
paste input
type input "***"
type input "*****"
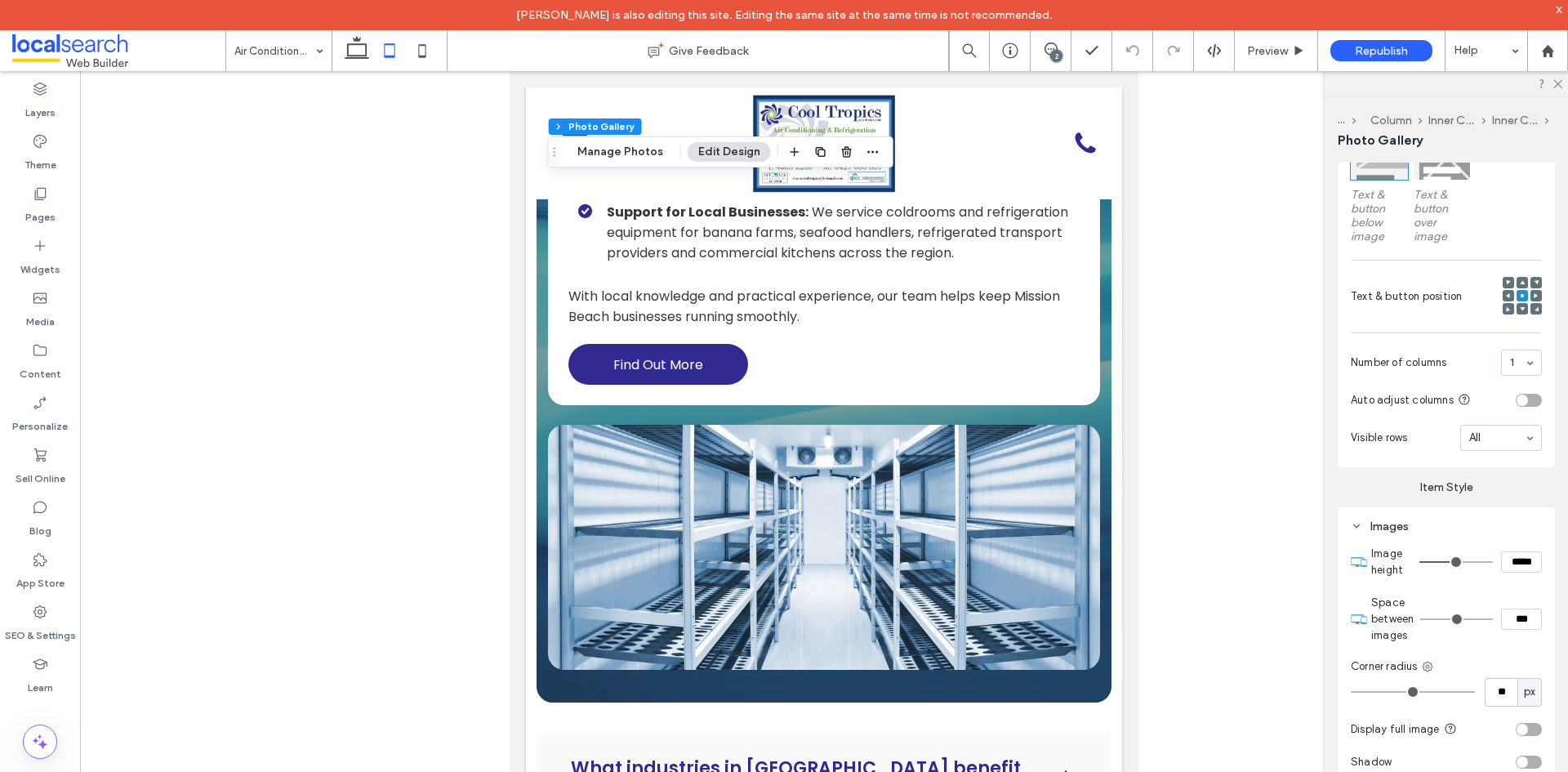
click at [1393, 491] on label "Item Style" at bounding box center [1446, 480] width 217 height 27
click at [37, 191] on icon at bounding box center [40, 193] width 16 height 16
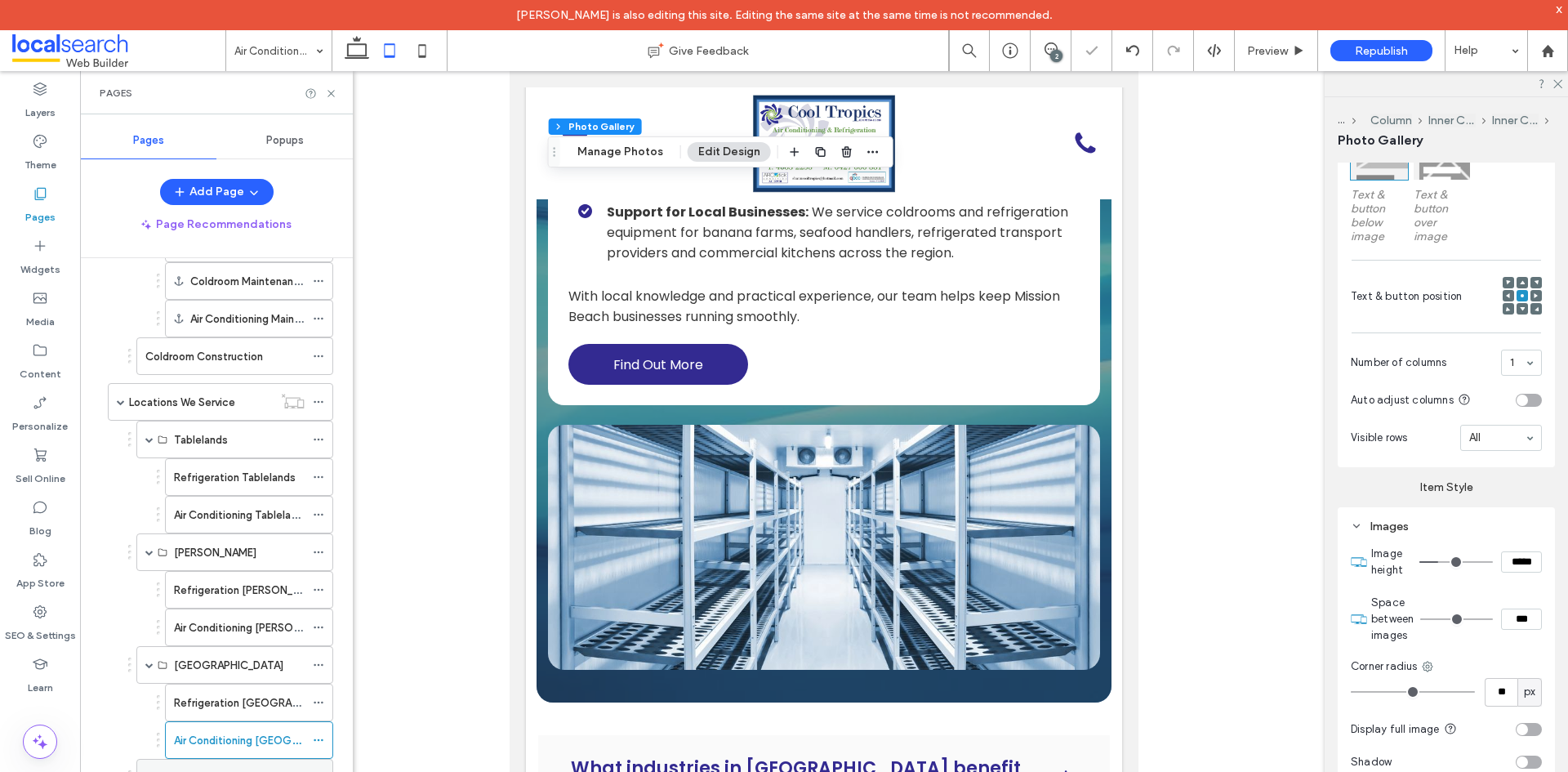
scroll to position [475, 0]
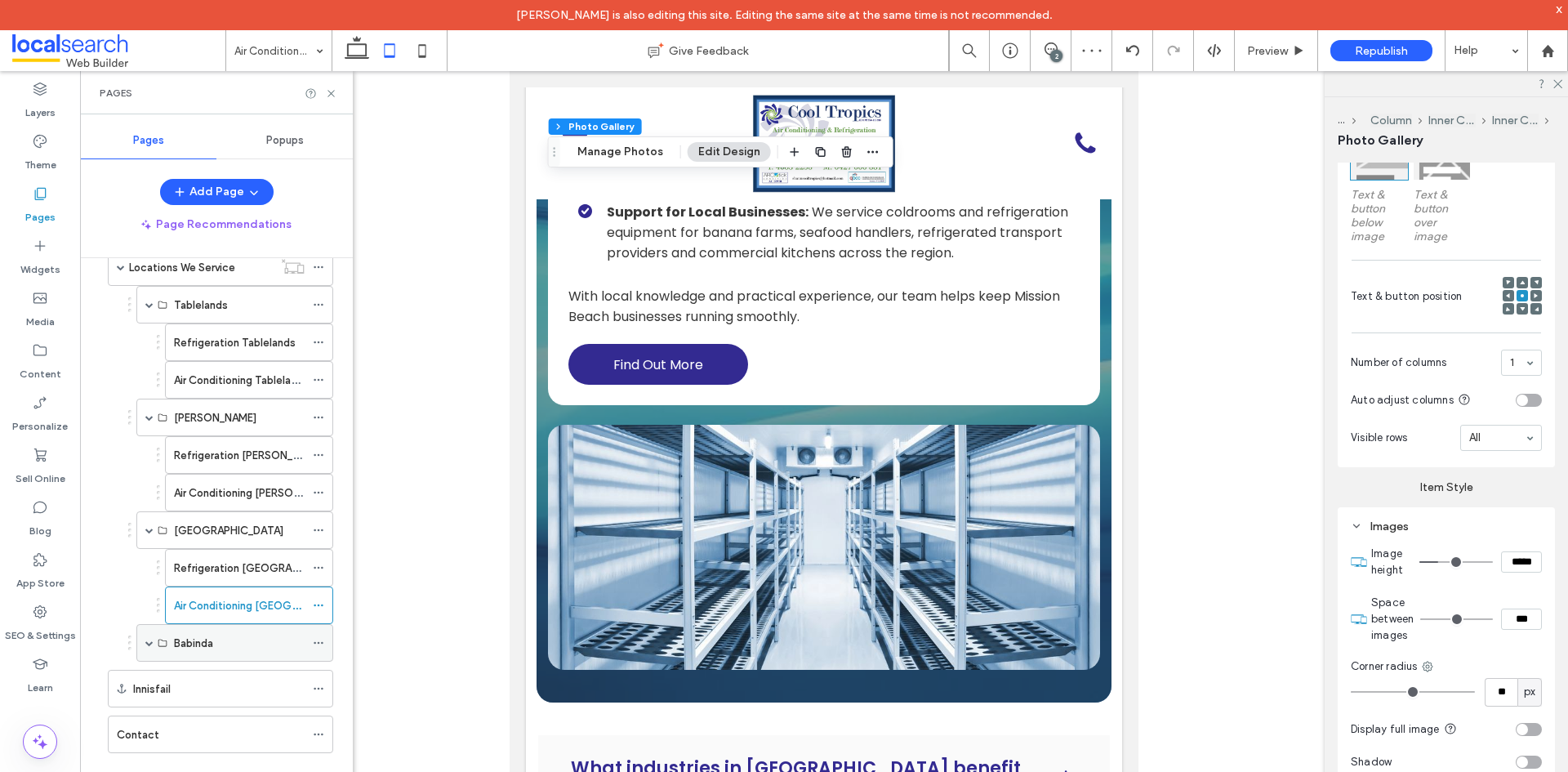
click at [149, 643] on span at bounding box center [149, 642] width 8 height 8
click at [219, 683] on label "Refrigeration Babinda" at bounding box center [249, 681] width 150 height 29
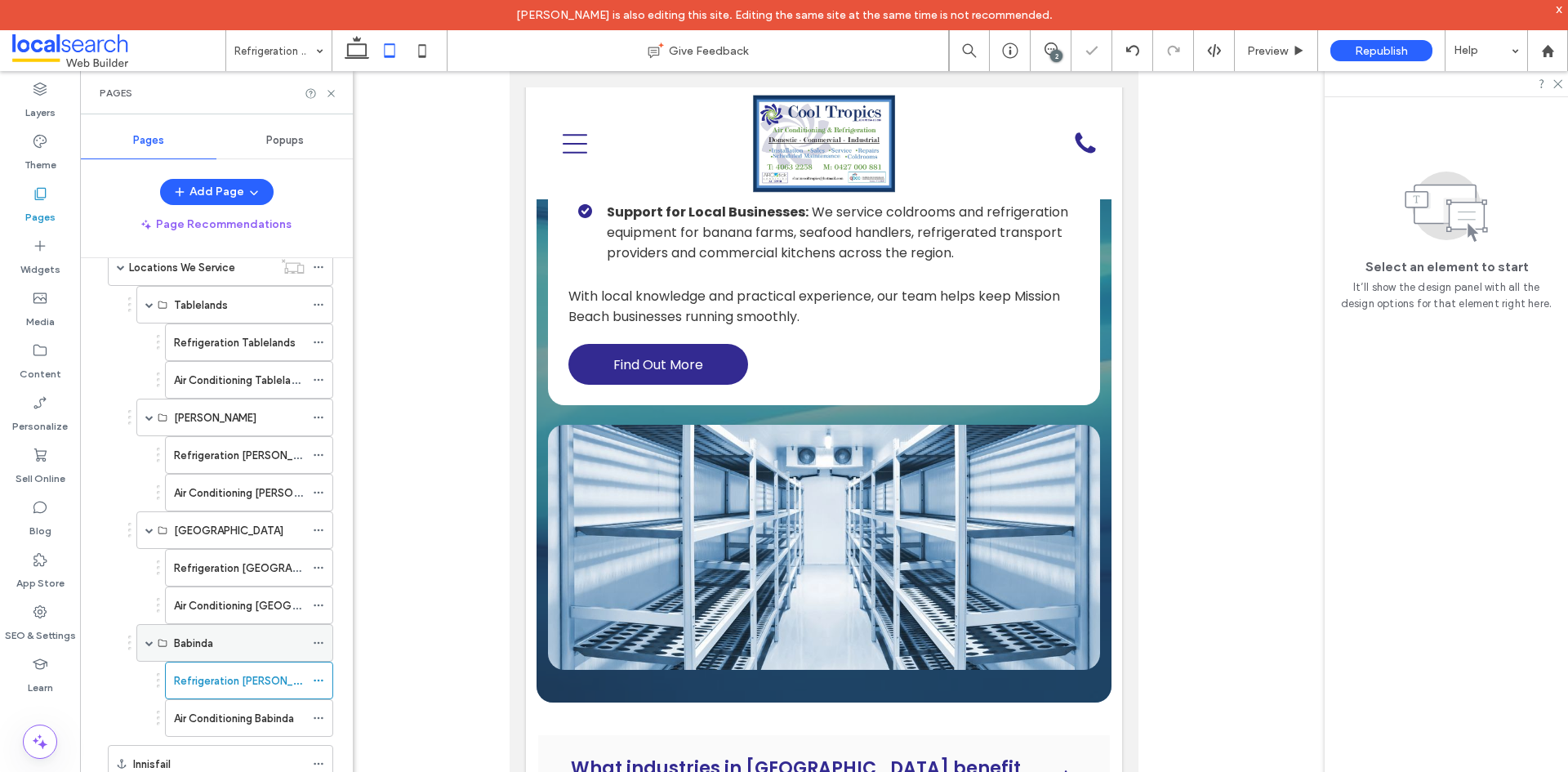
click at [208, 639] on label "Babinda" at bounding box center [193, 643] width 39 height 29
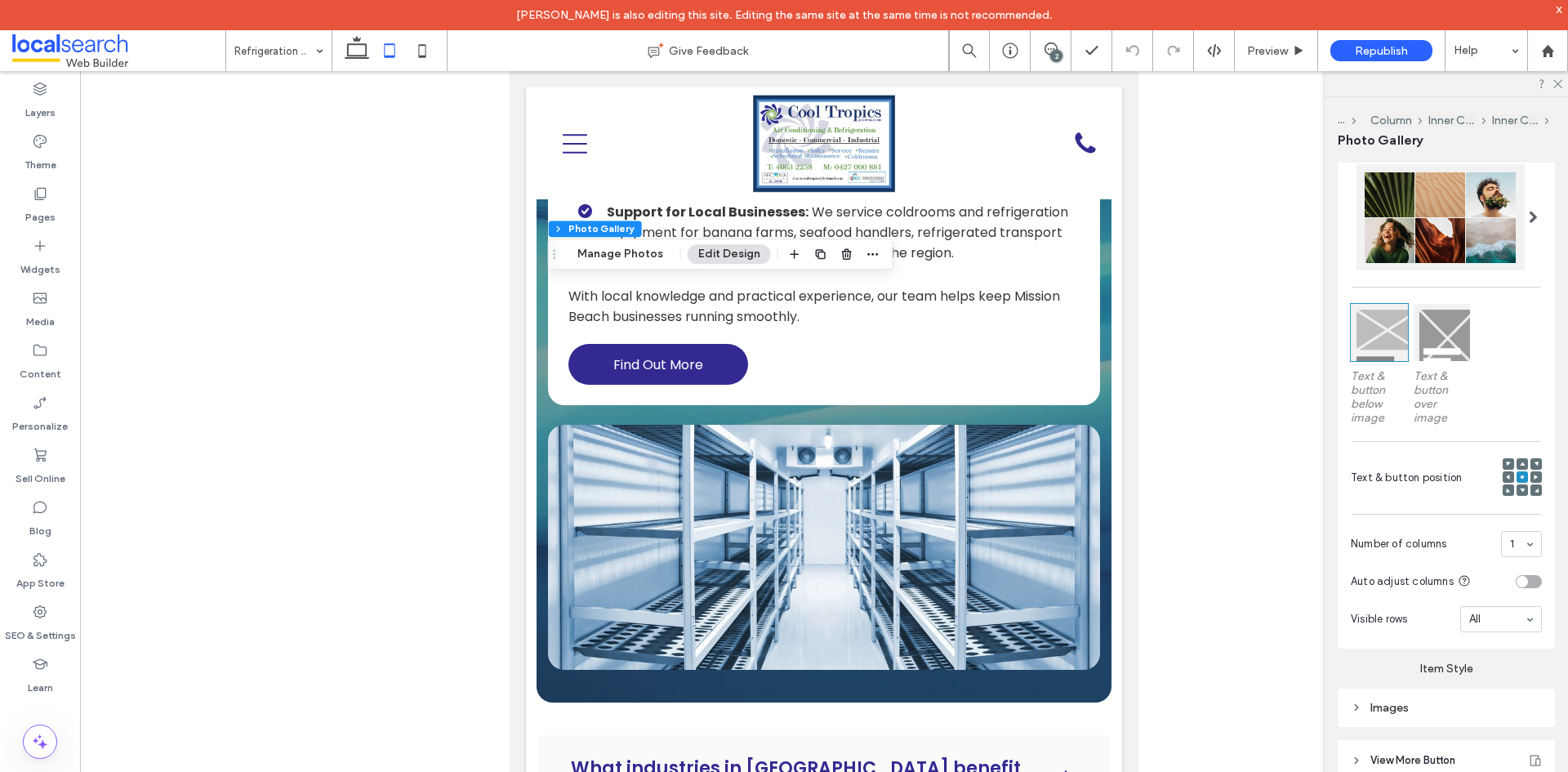
scroll to position [593, 0]
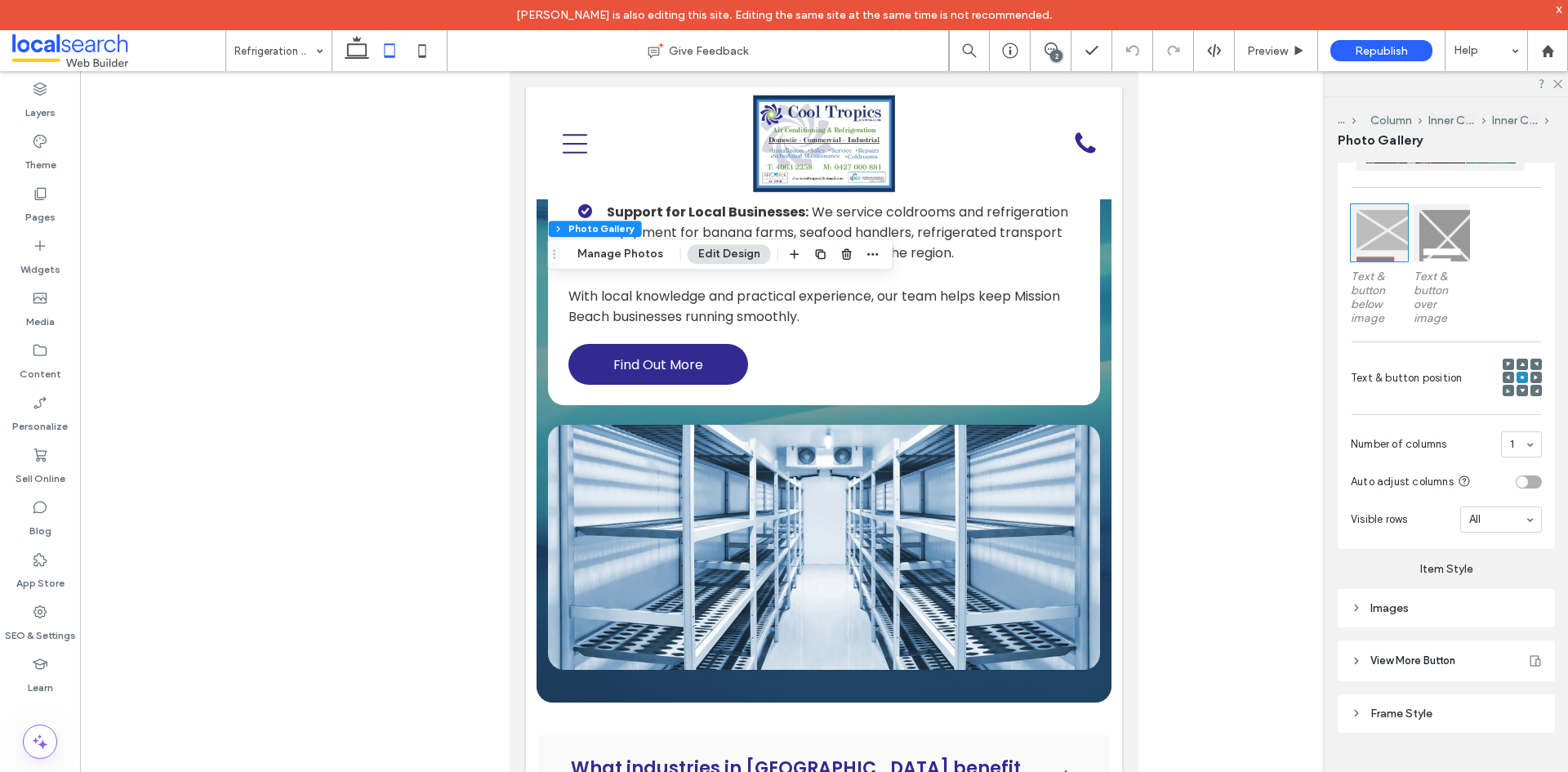
click at [1407, 620] on div "Images" at bounding box center [1446, 607] width 217 height 38
click at [1409, 609] on div "Images" at bounding box center [1447, 608] width 192 height 14
click at [1505, 641] on input "*****" at bounding box center [1522, 643] width 41 height 21
paste input
type input "***"
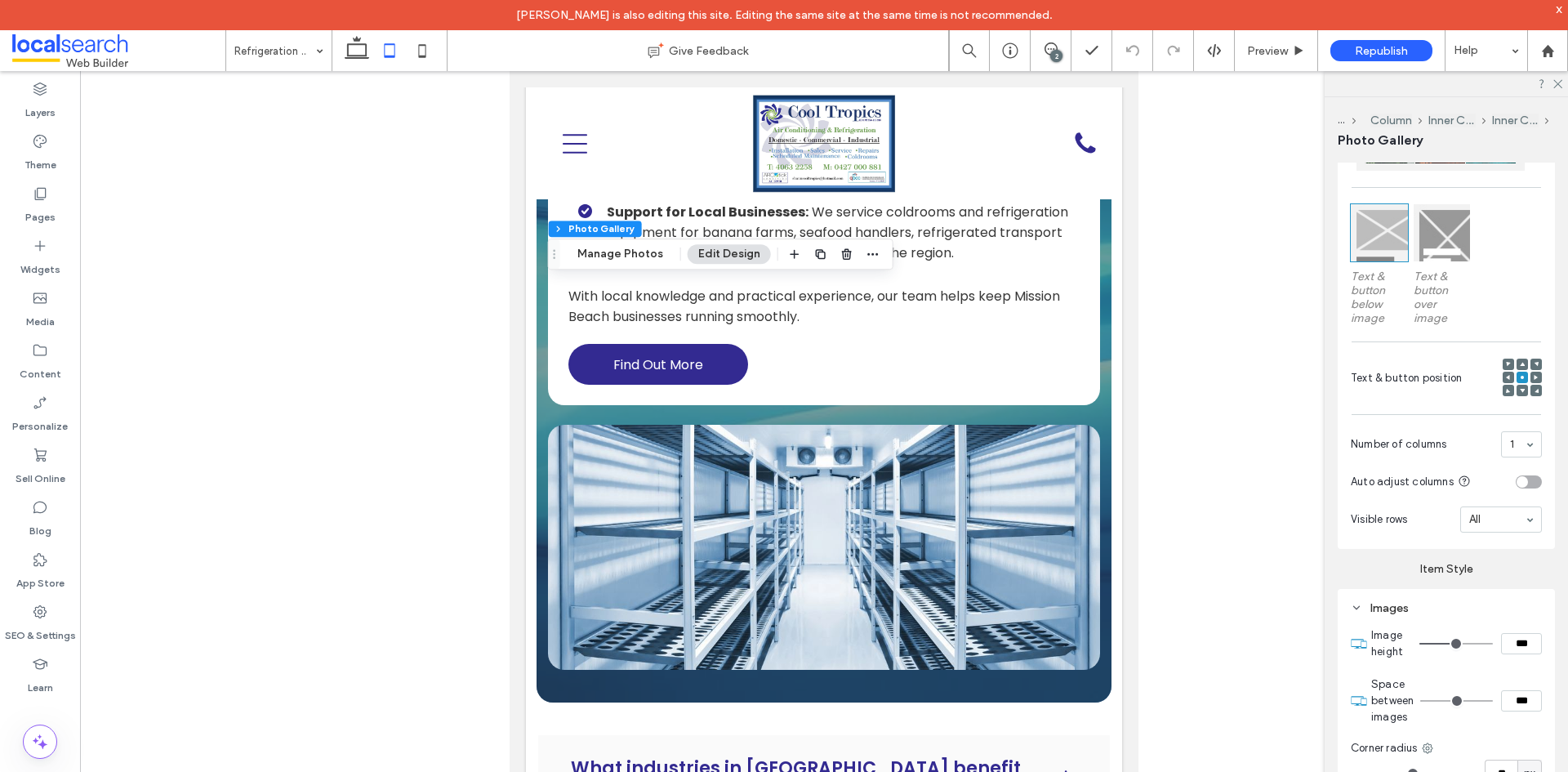
type input "***"
type input "*****"
click at [1362, 577] on div "Item Style Images Image height ***** Space between images *** Corner radius ** …" at bounding box center [1446, 776] width 217 height 454
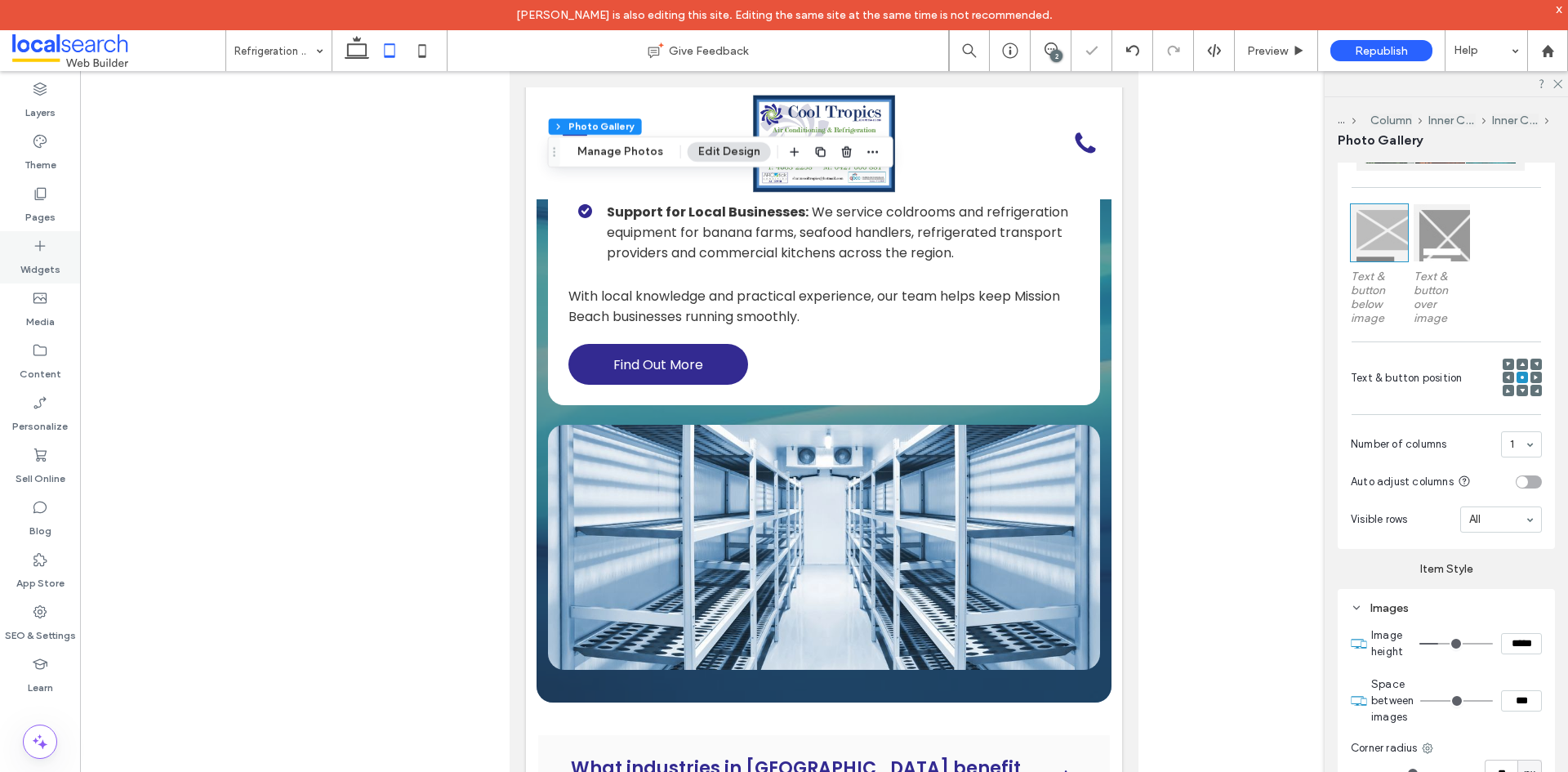
click at [61, 220] on div "Pages" at bounding box center [39, 205] width 80 height 52
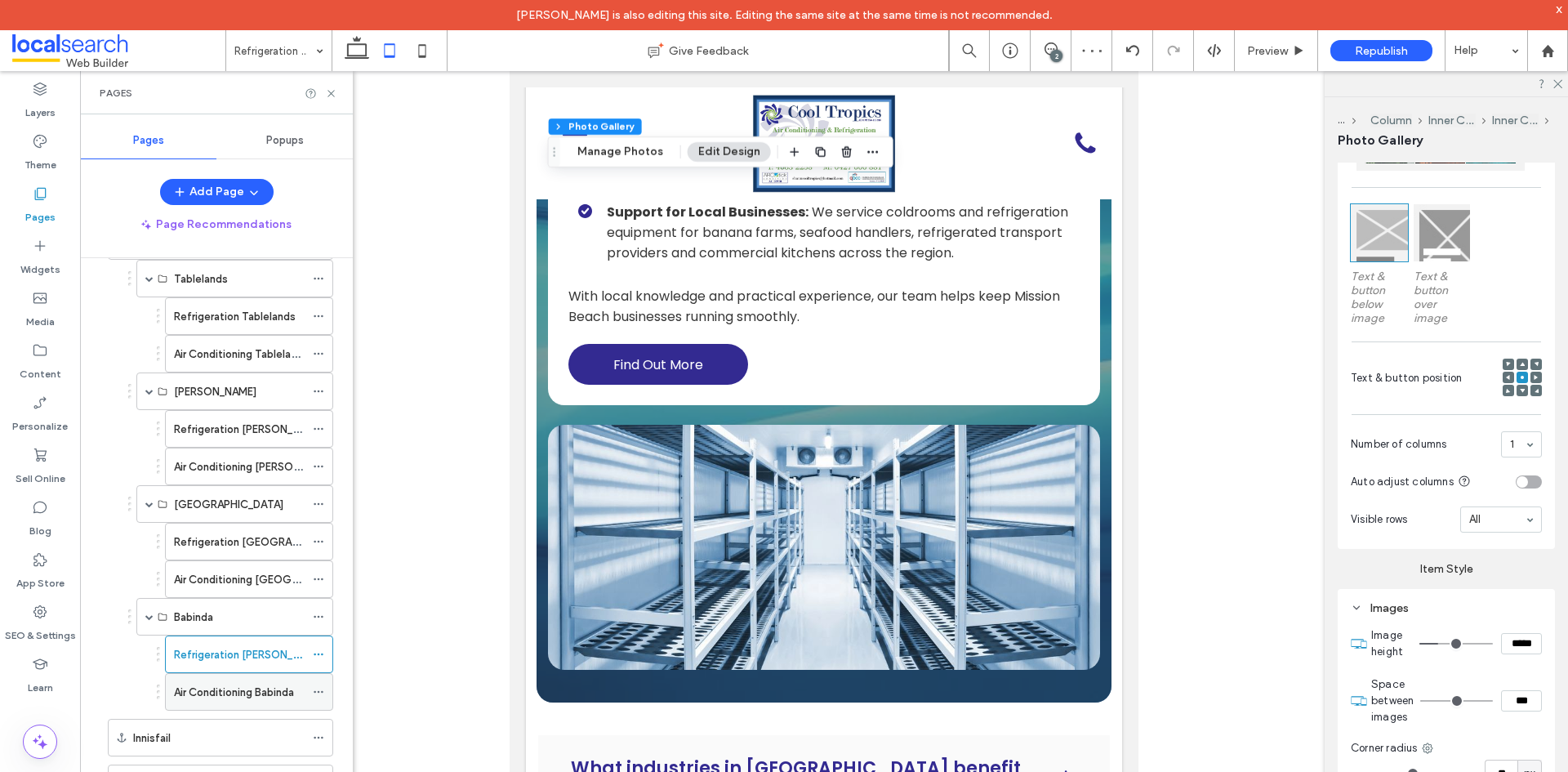
scroll to position [550, 0]
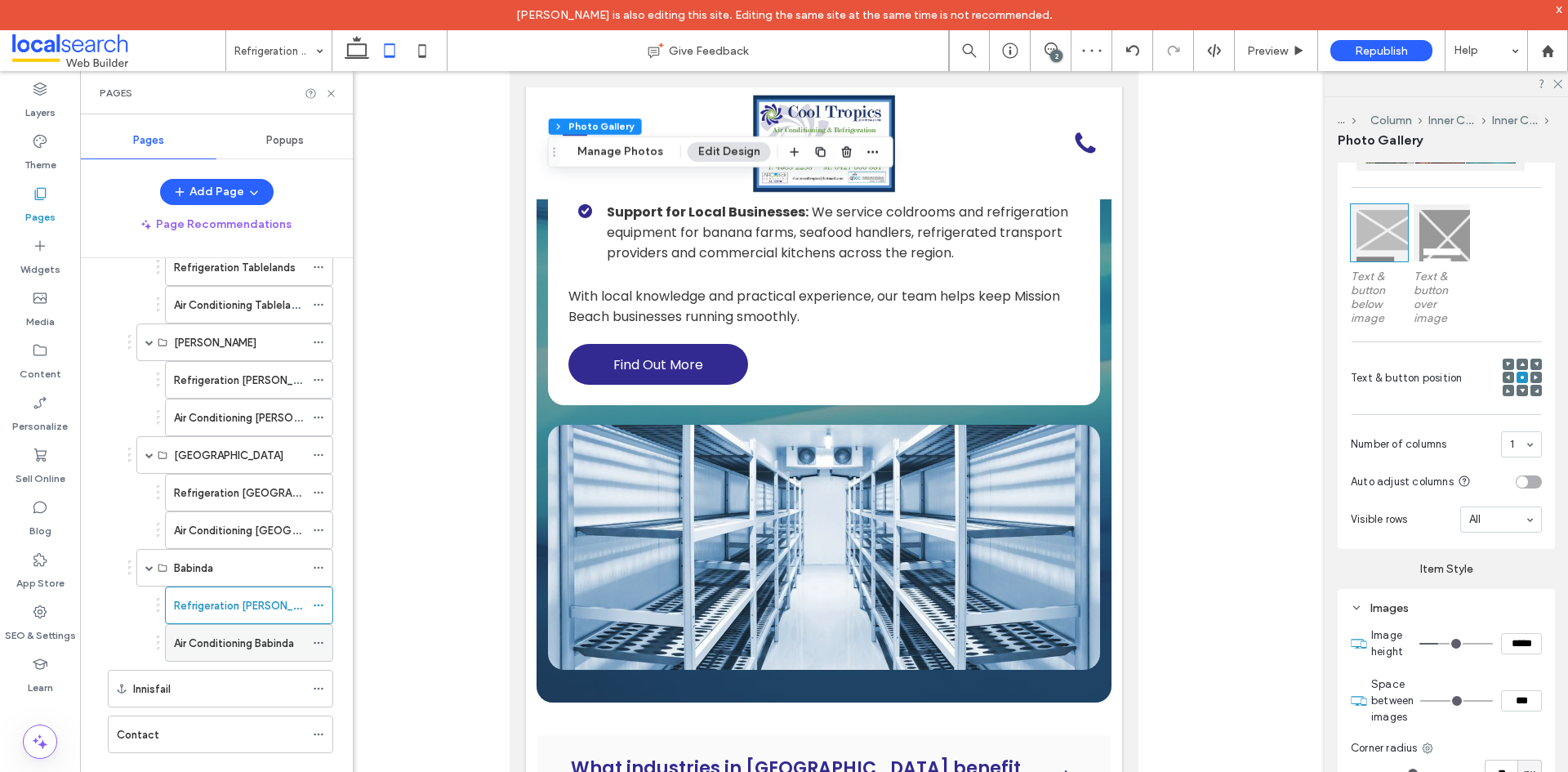
click at [260, 643] on label "Air Conditioning Babinda" at bounding box center [234, 643] width 120 height 29
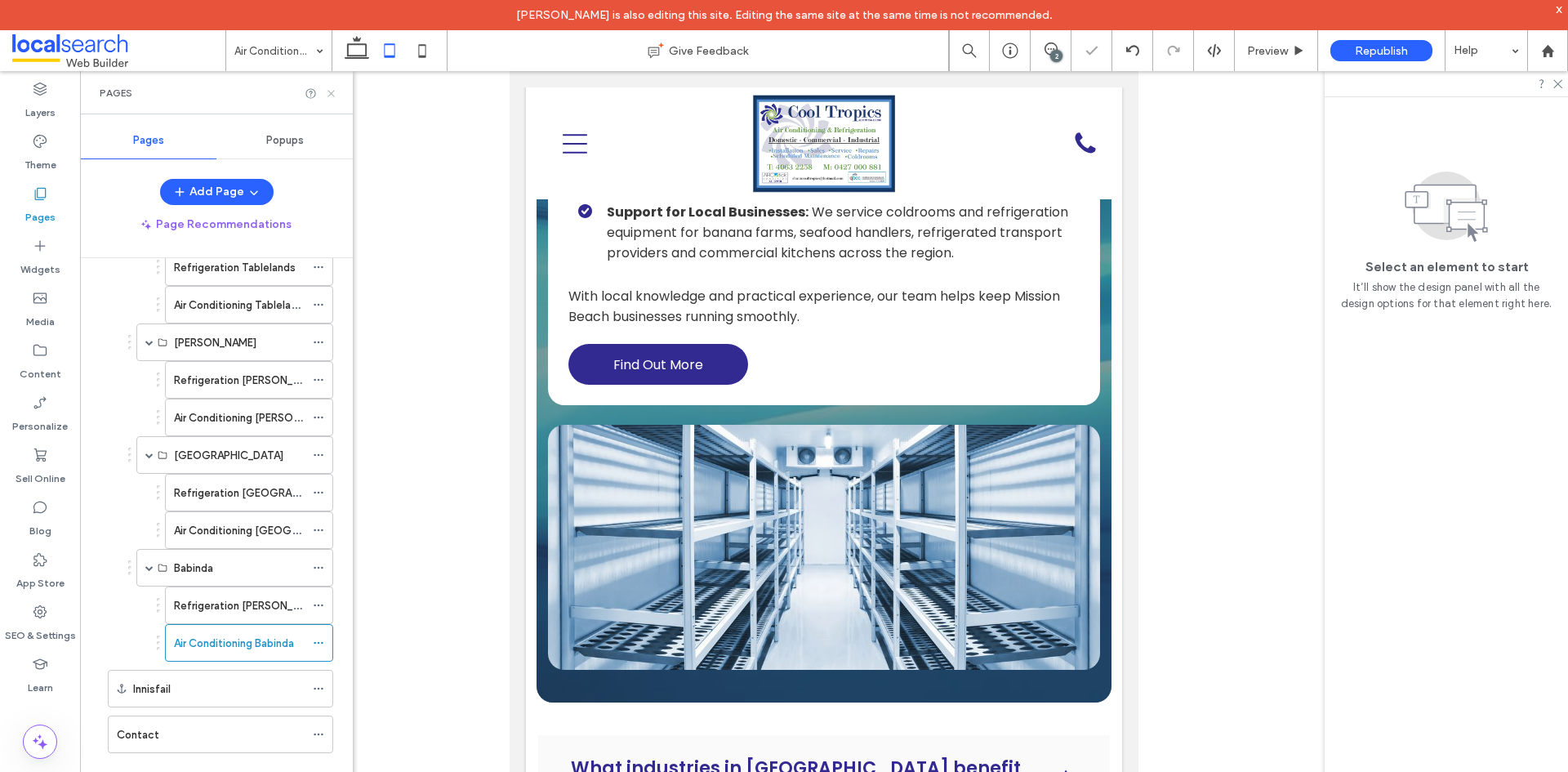
click at [331, 92] on use at bounding box center [330, 92] width 6 height 6
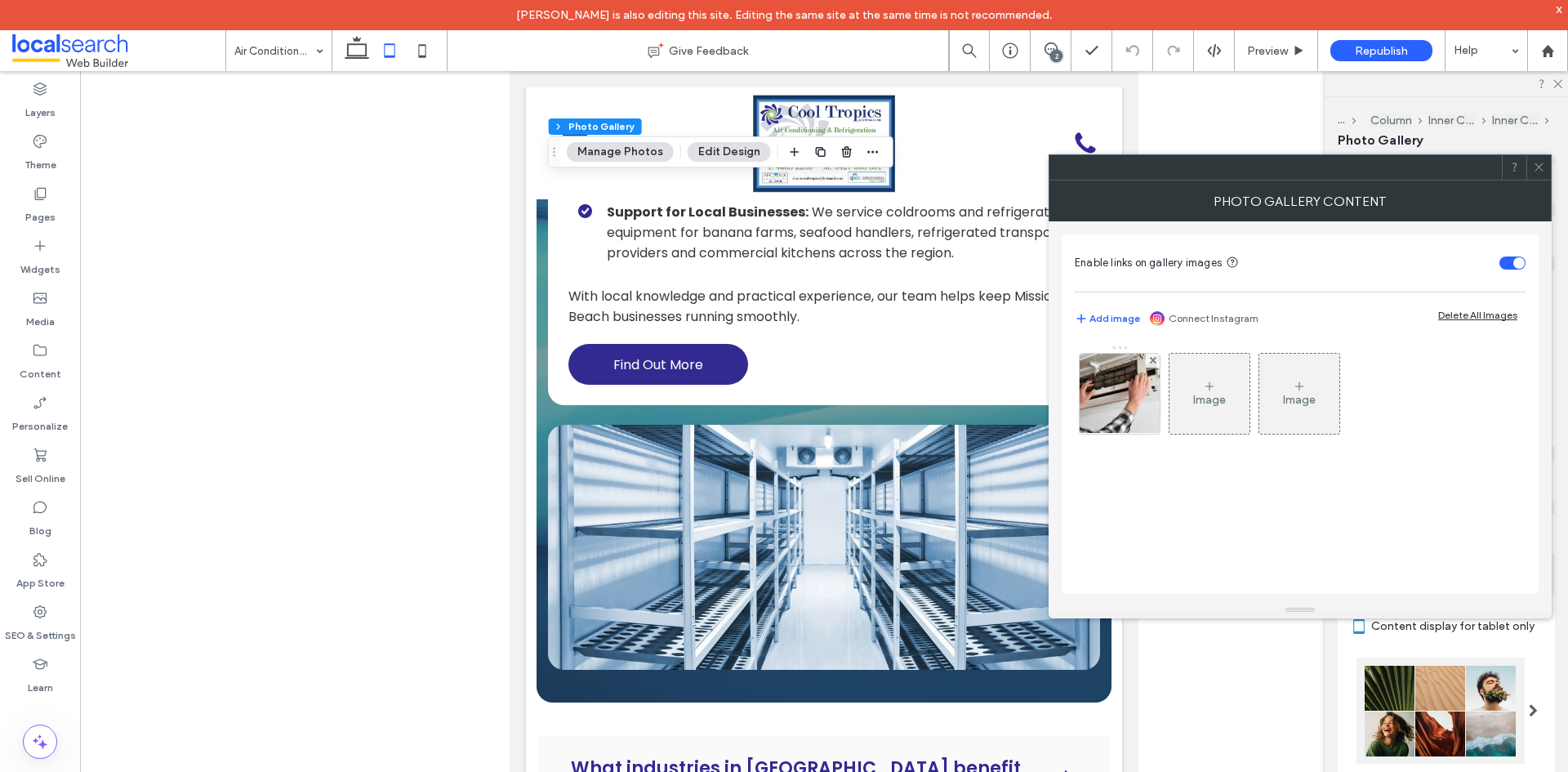
click at [1537, 163] on icon at bounding box center [1539, 167] width 13 height 13
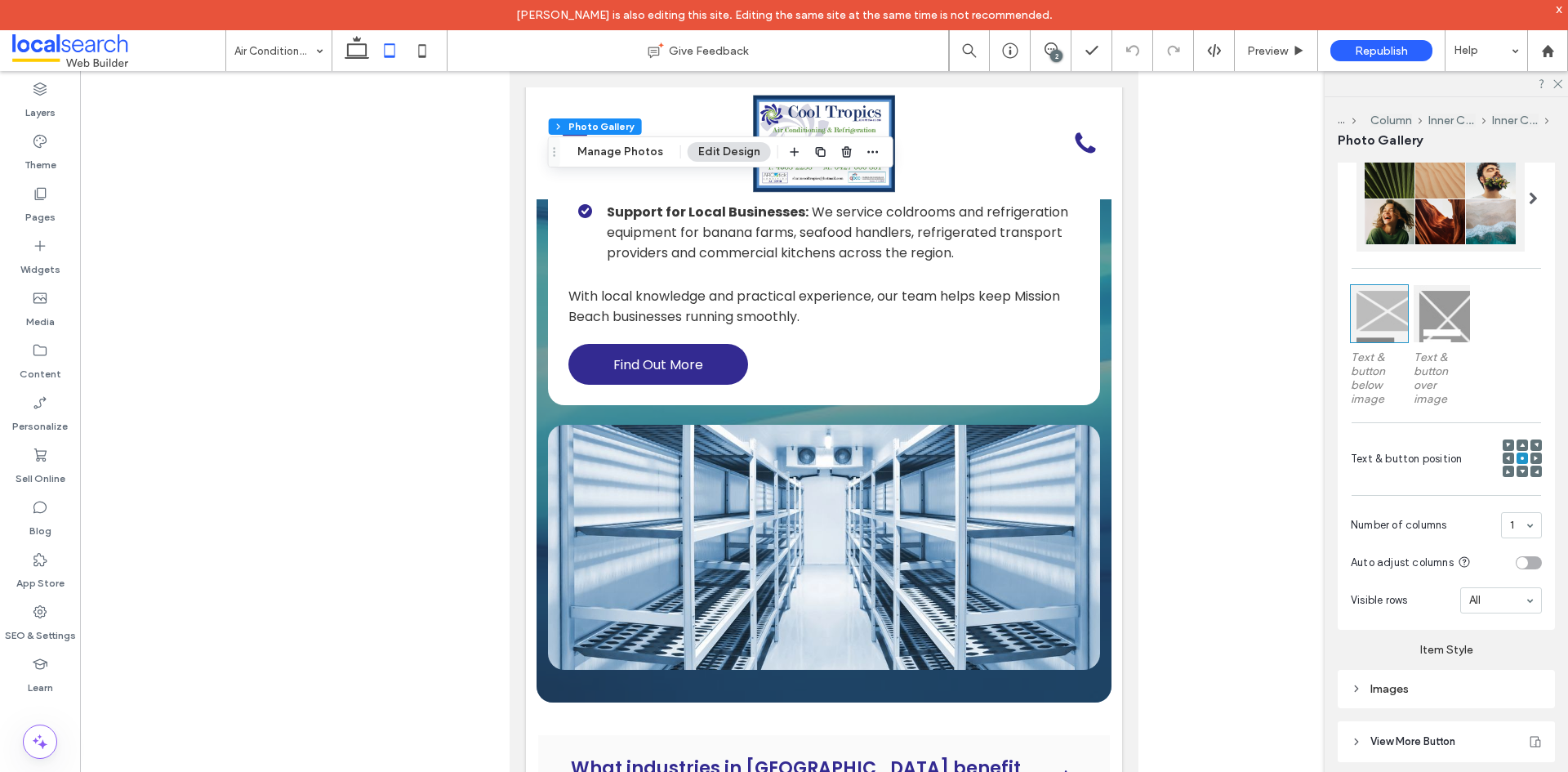
scroll to position [593, 0]
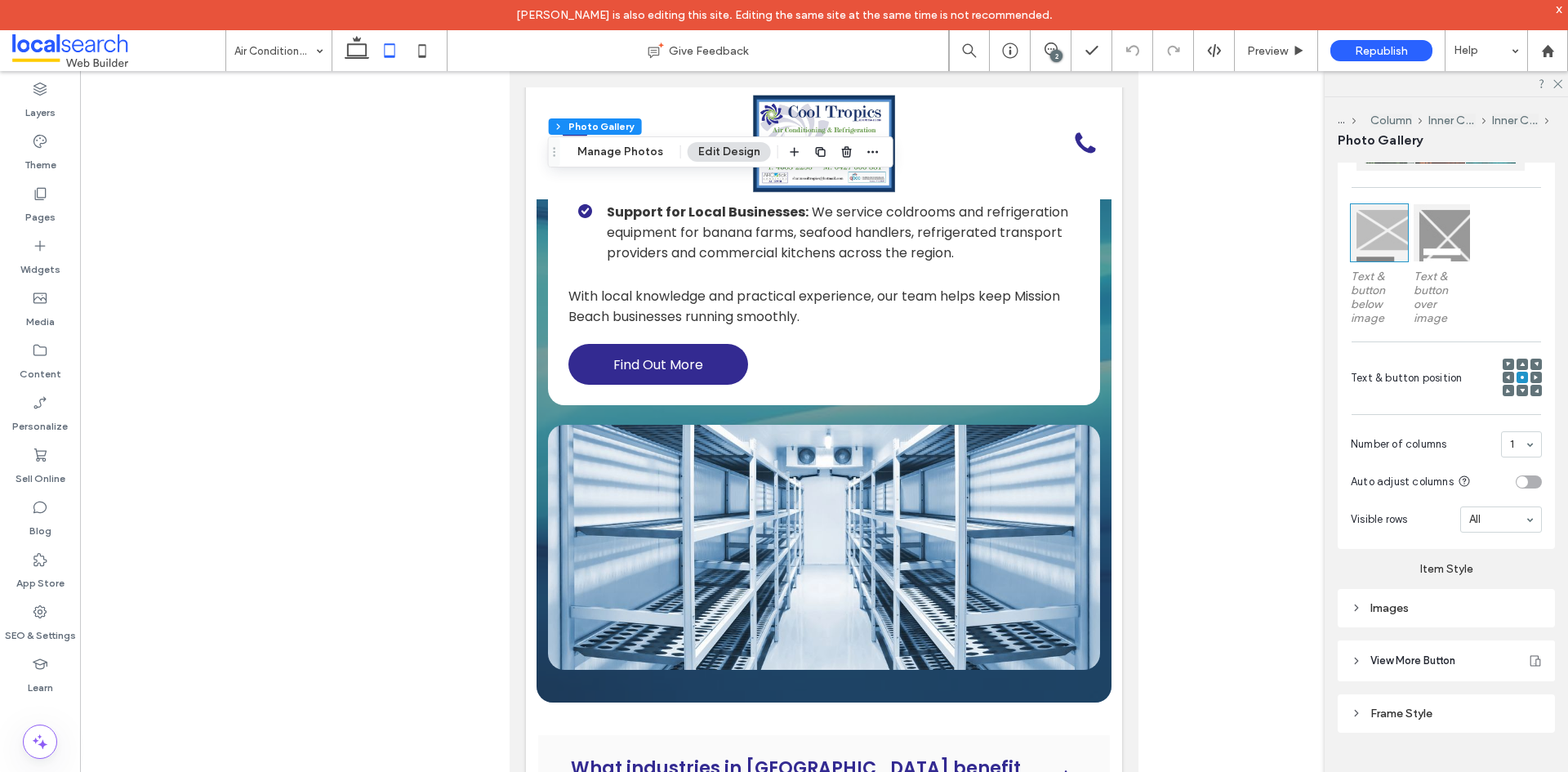
click at [1430, 620] on div "Images" at bounding box center [1446, 607] width 217 height 38
click at [1449, 601] on div "Images" at bounding box center [1447, 608] width 192 height 14
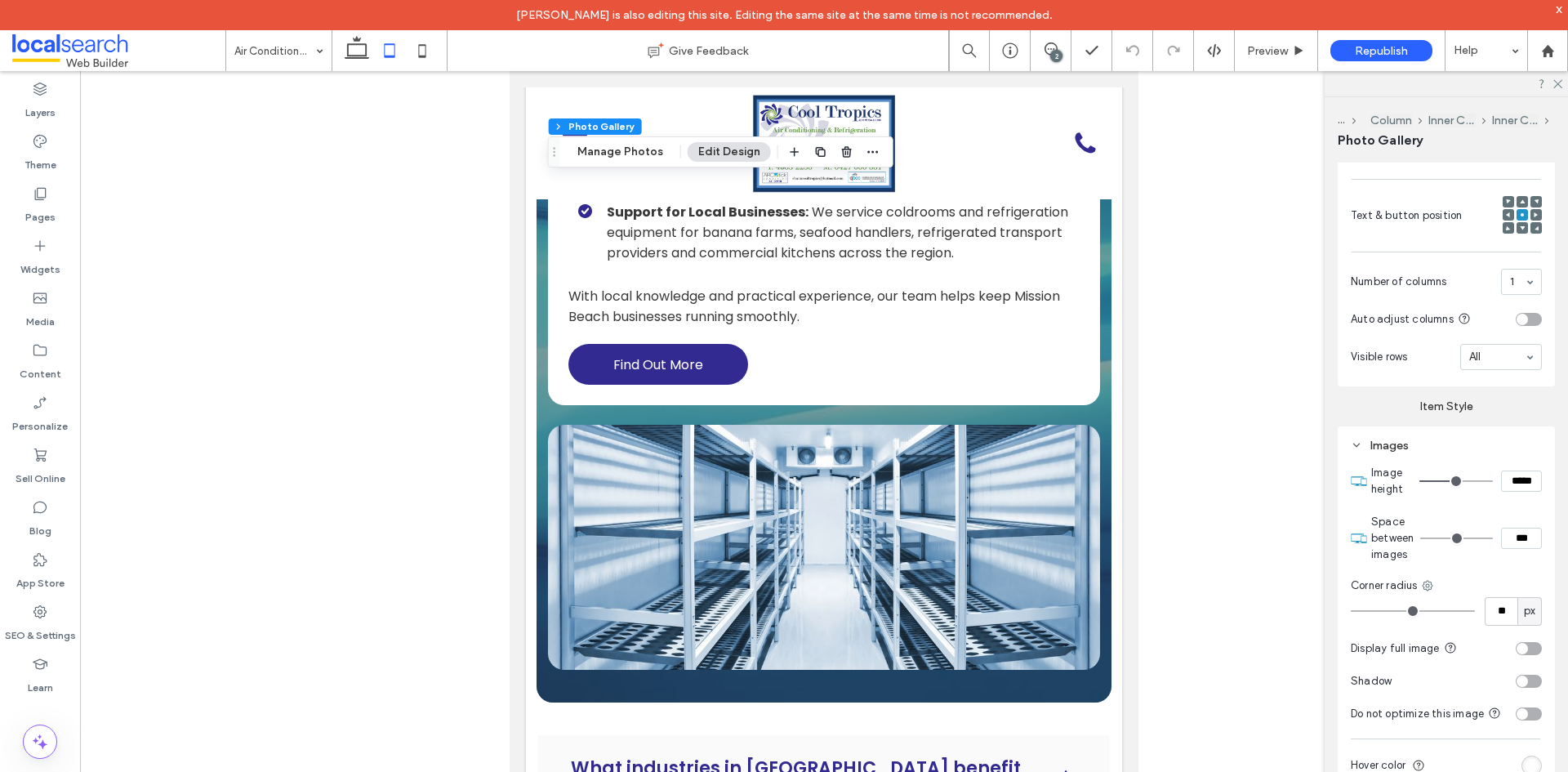
scroll to position [756, 0]
click at [1503, 473] on input "*****" at bounding box center [1522, 480] width 41 height 21
paste input
type input "***"
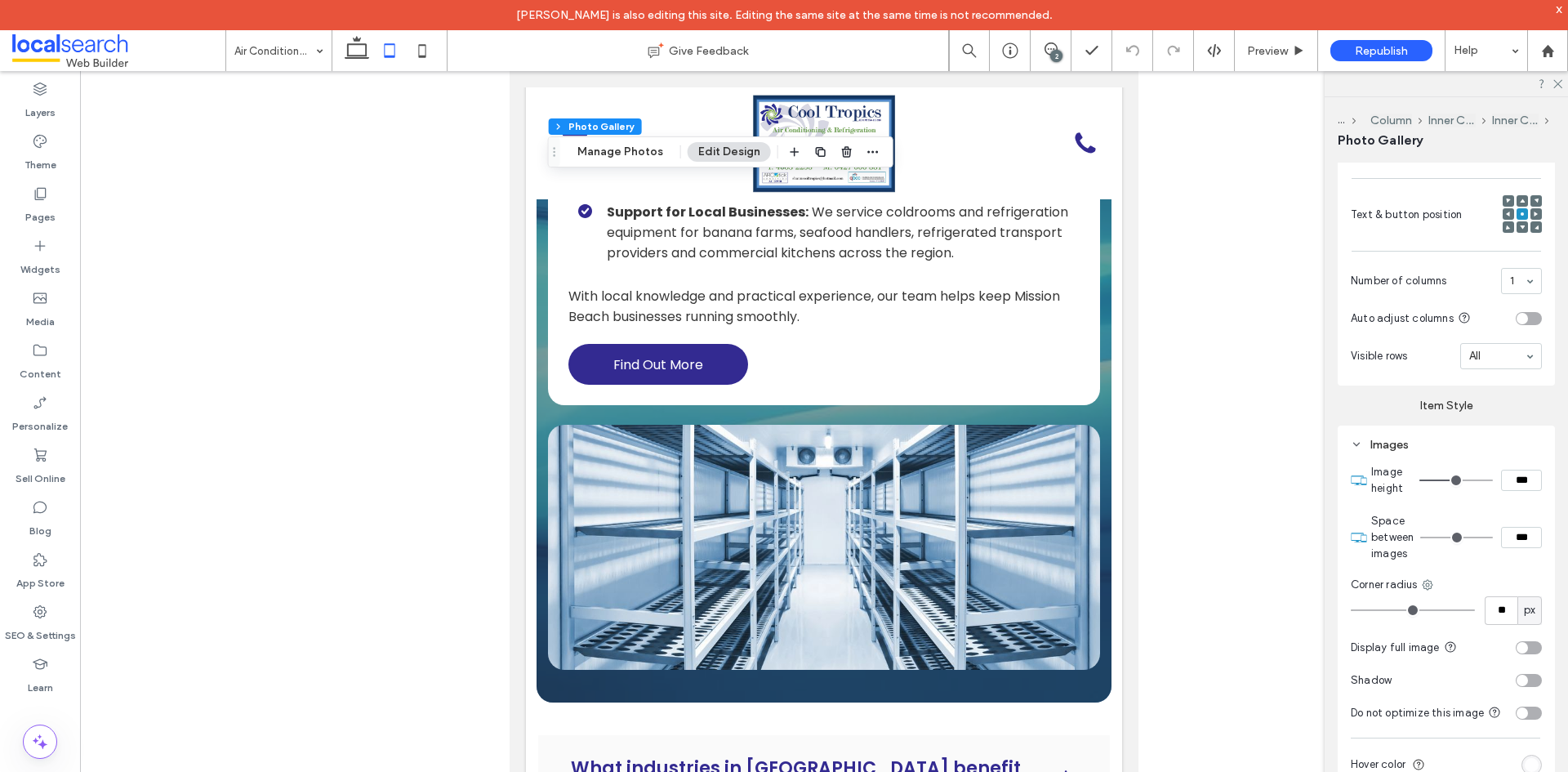
type input "*****"
click at [1369, 402] on label "Item Style" at bounding box center [1446, 399] width 217 height 27
click at [34, 184] on div "Pages" at bounding box center [39, 205] width 80 height 52
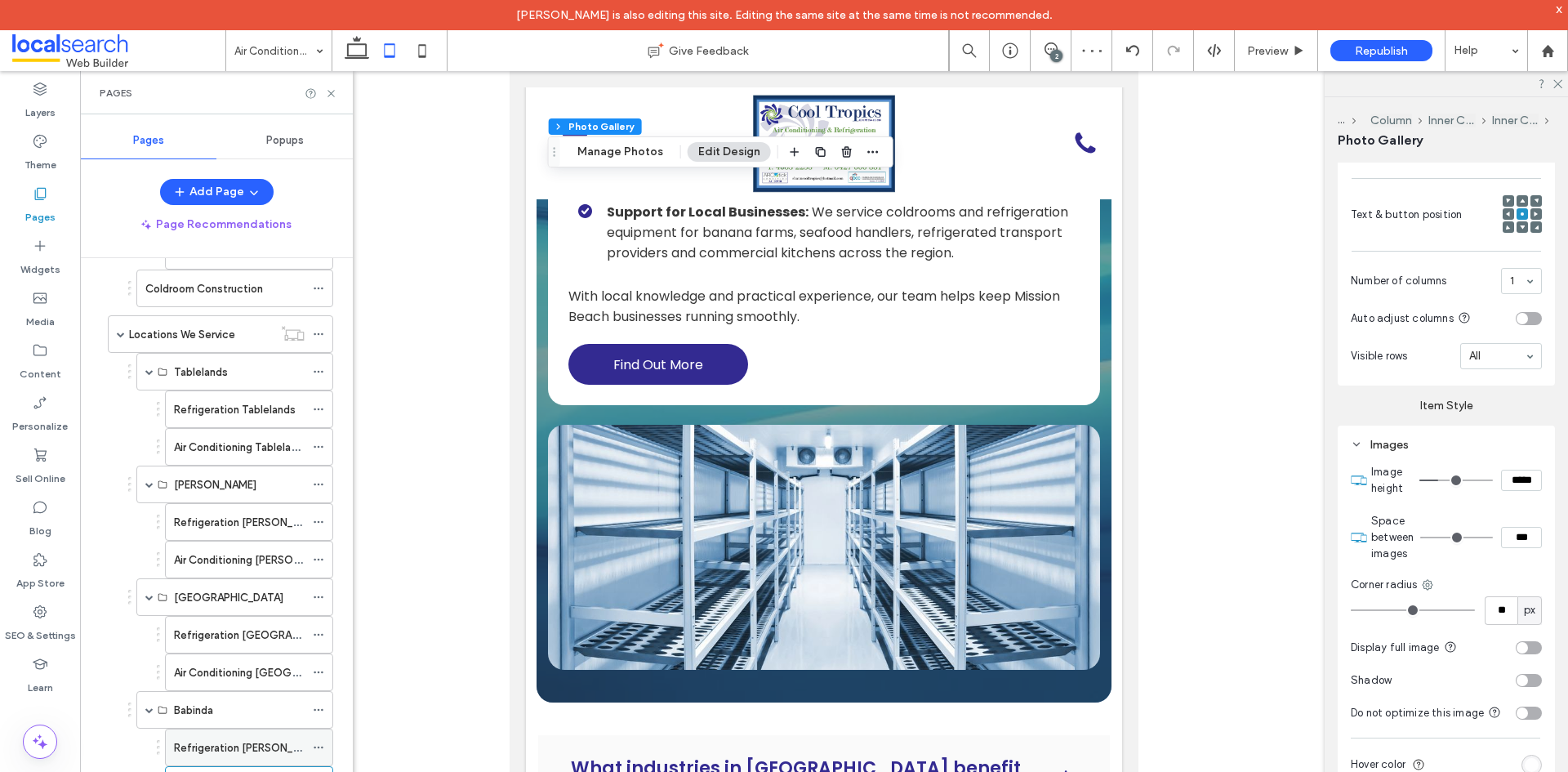
scroll to position [550, 0]
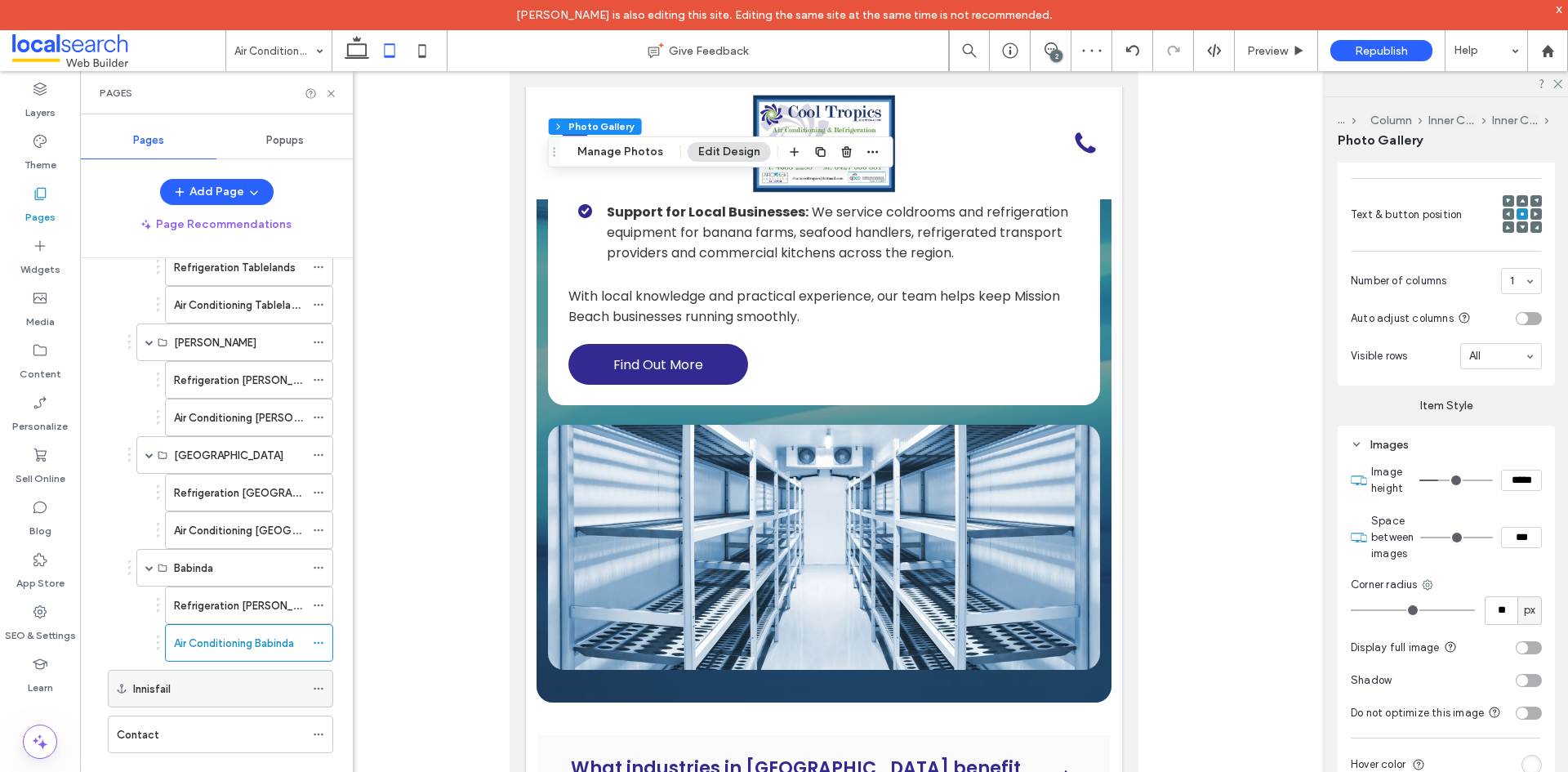
click at [130, 680] on div "Innisfail" at bounding box center [220, 688] width 226 height 38
click at [143, 694] on label "Innisfail" at bounding box center [152, 689] width 38 height 29
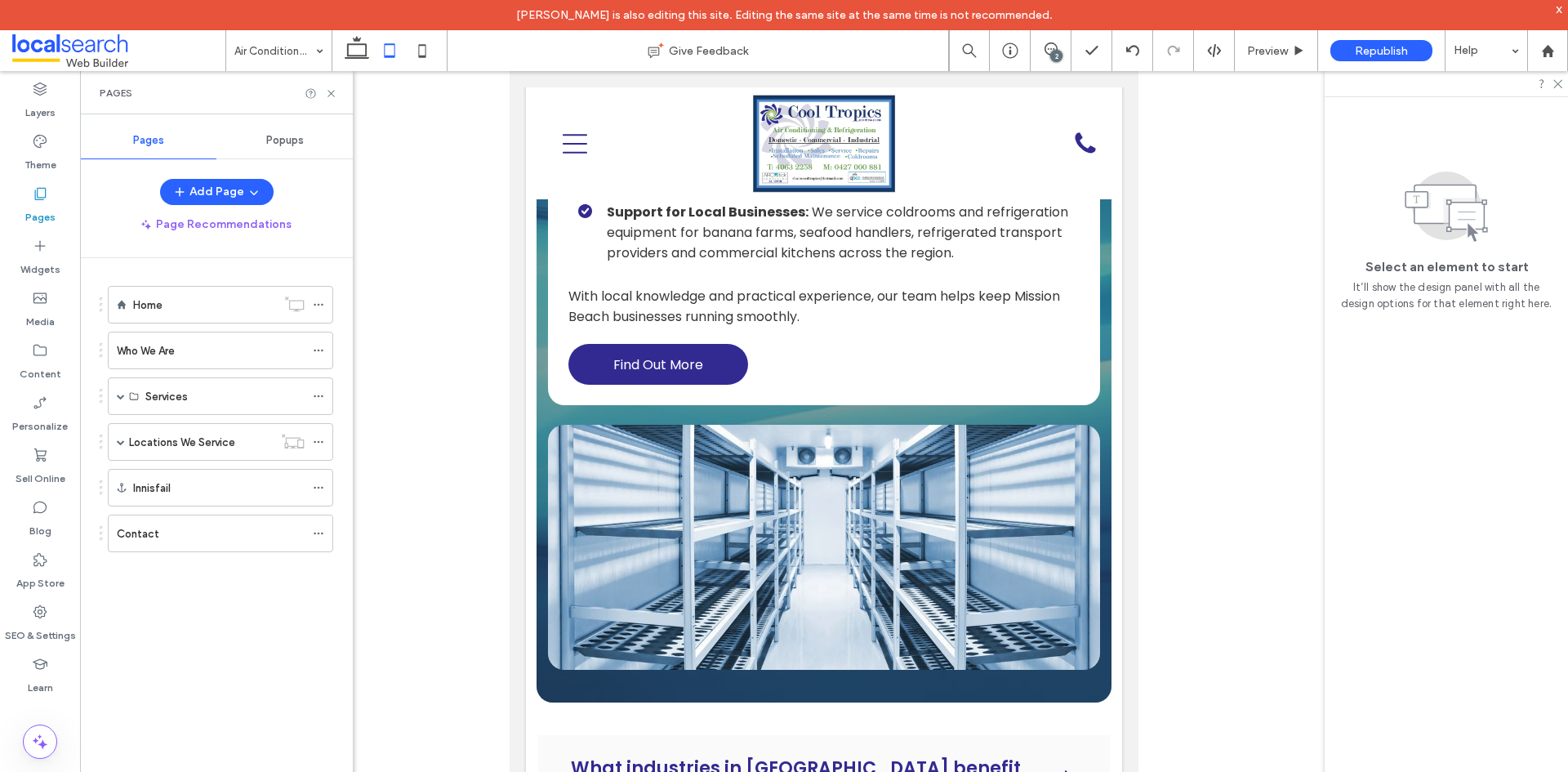
scroll to position [30, 0]
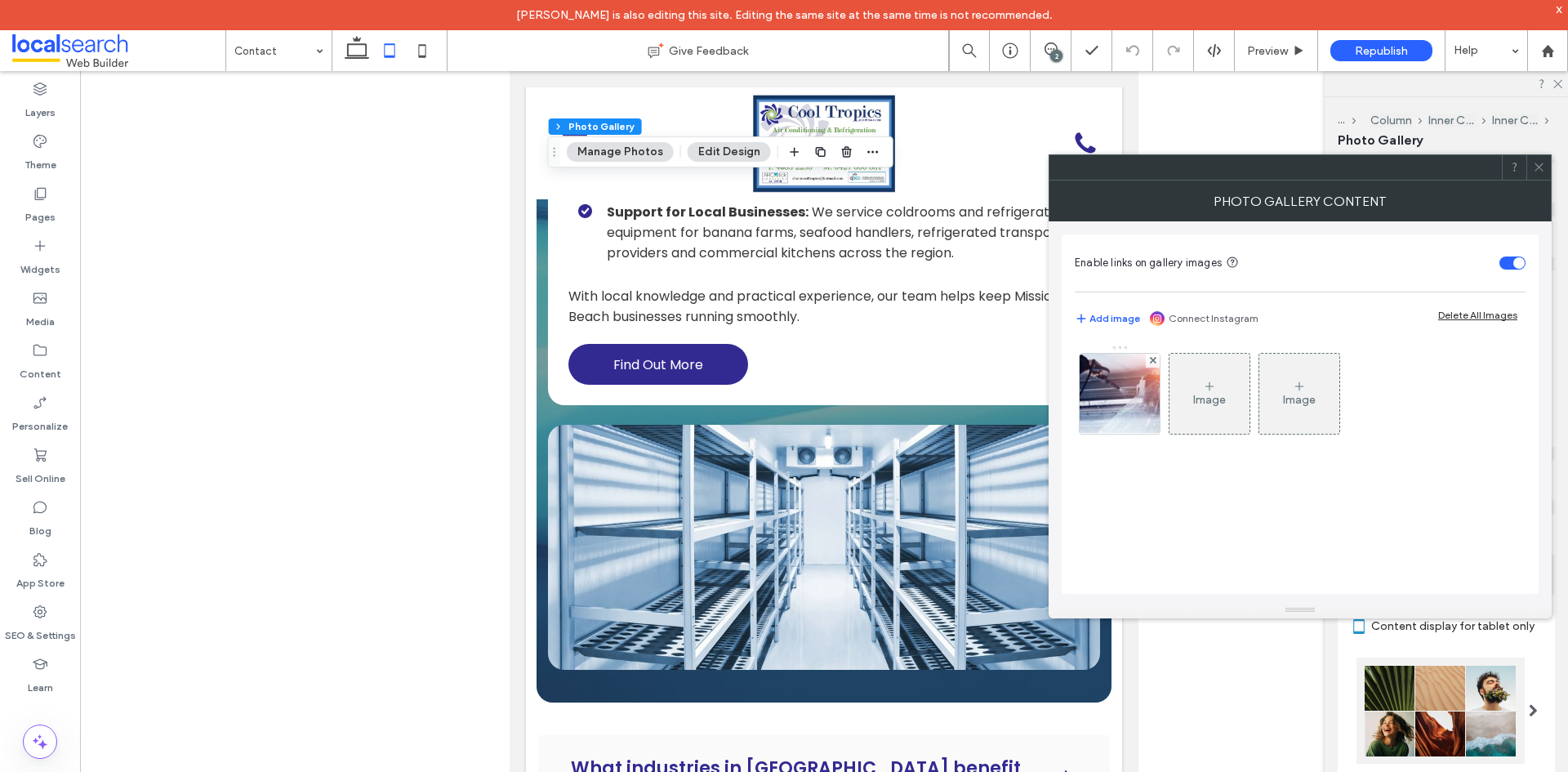
click at [1539, 167] on use at bounding box center [1538, 167] width 8 height 8
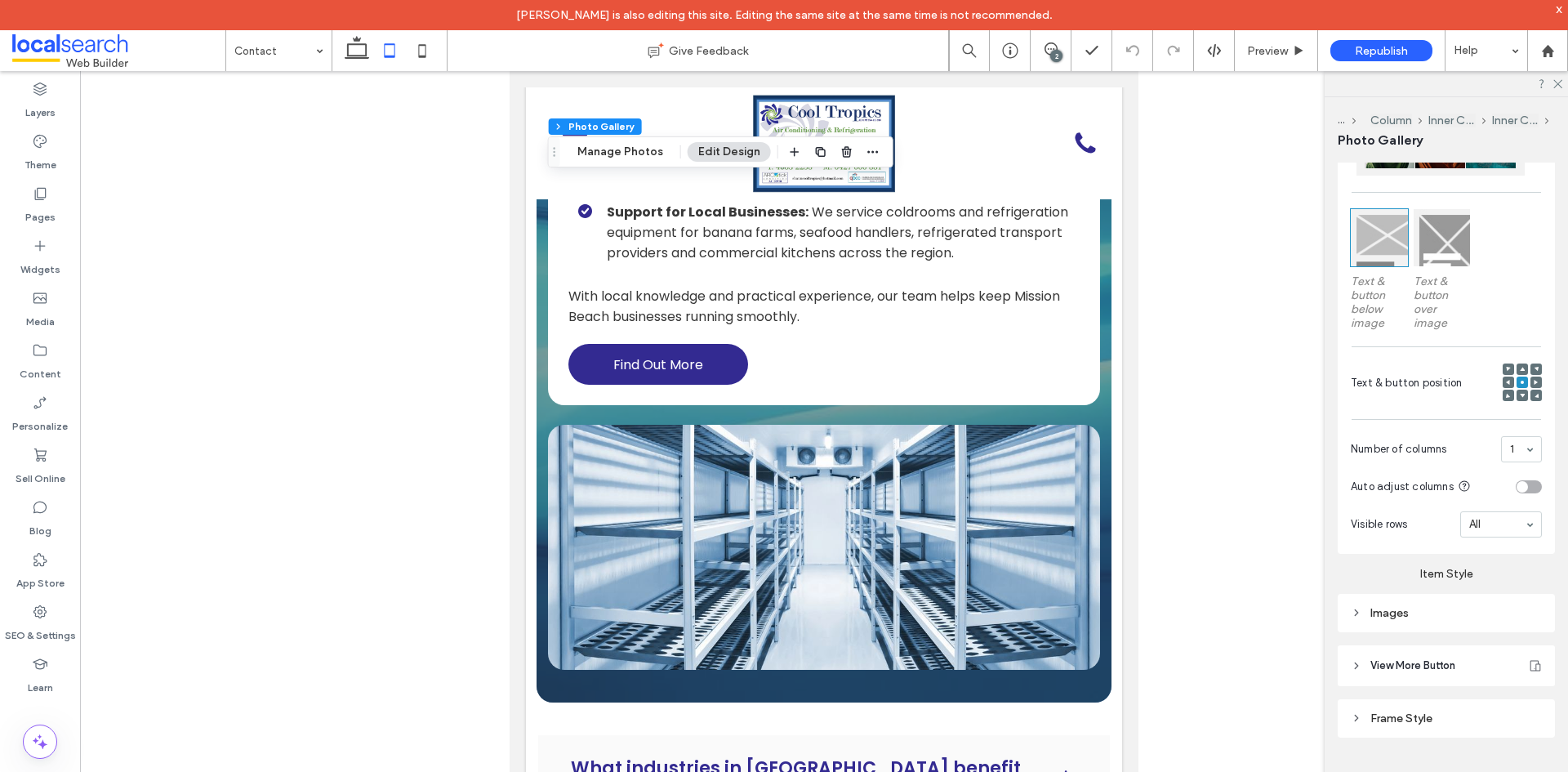
scroll to position [593, 0]
click at [1474, 614] on div "Images" at bounding box center [1447, 607] width 192 height 22
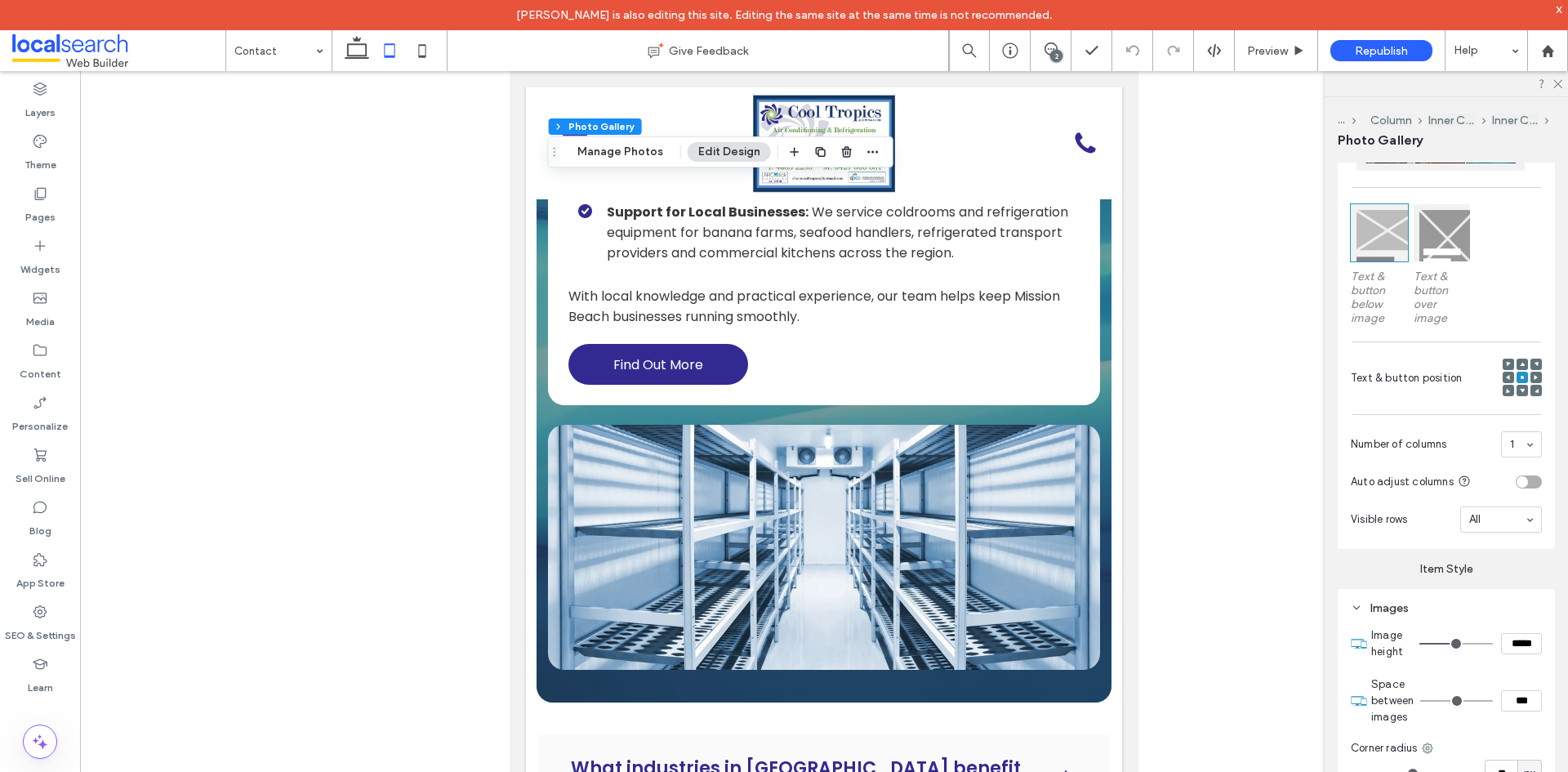
click at [1510, 649] on input "*****" at bounding box center [1522, 643] width 41 height 21
paste input
type input "***"
type input "*****"
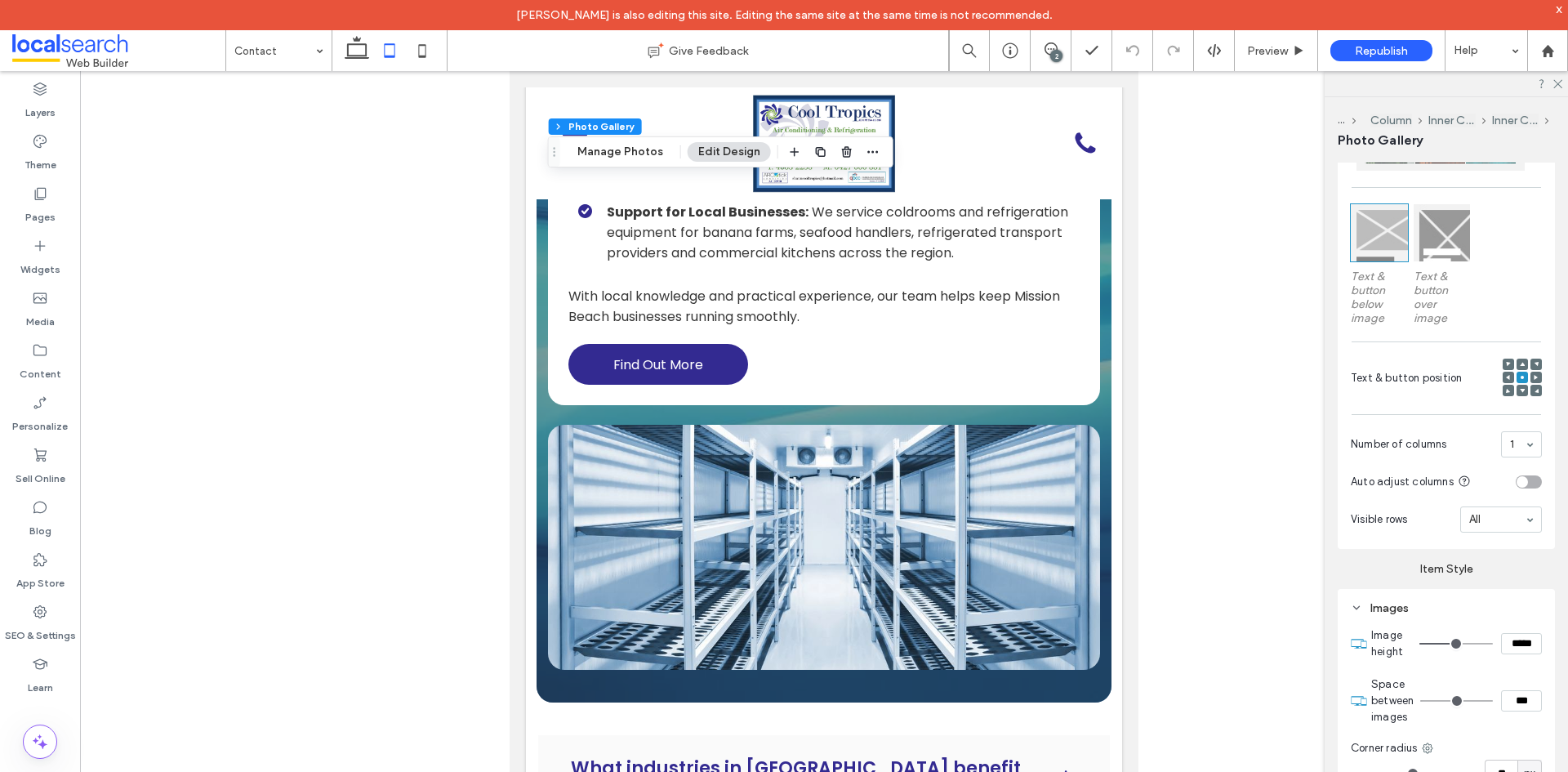
click at [1380, 572] on label "Item Style" at bounding box center [1446, 562] width 217 height 27
click at [59, 202] on div "Pages" at bounding box center [39, 205] width 80 height 52
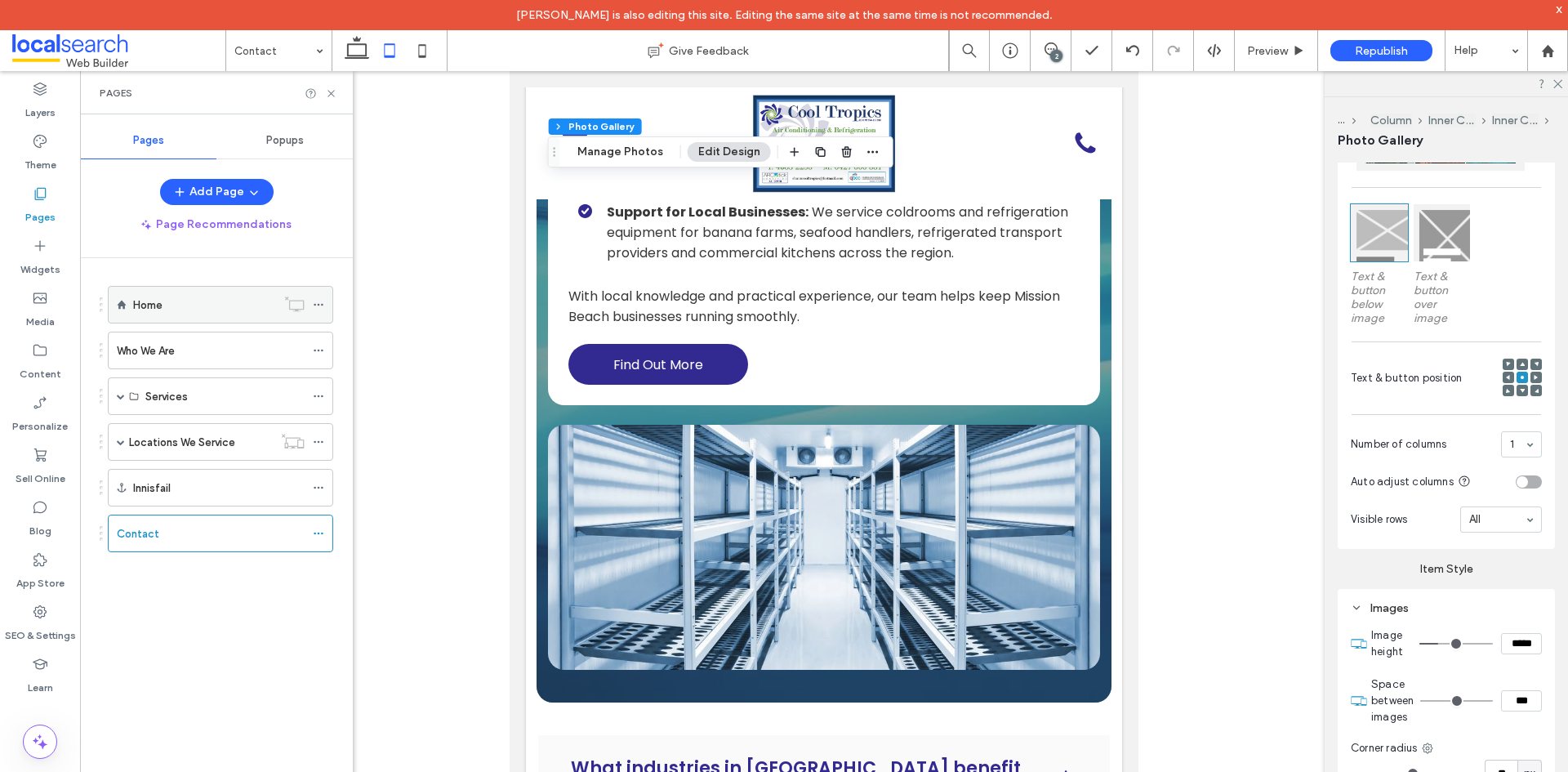
click at [207, 313] on div "Home" at bounding box center [205, 304] width 143 height 36
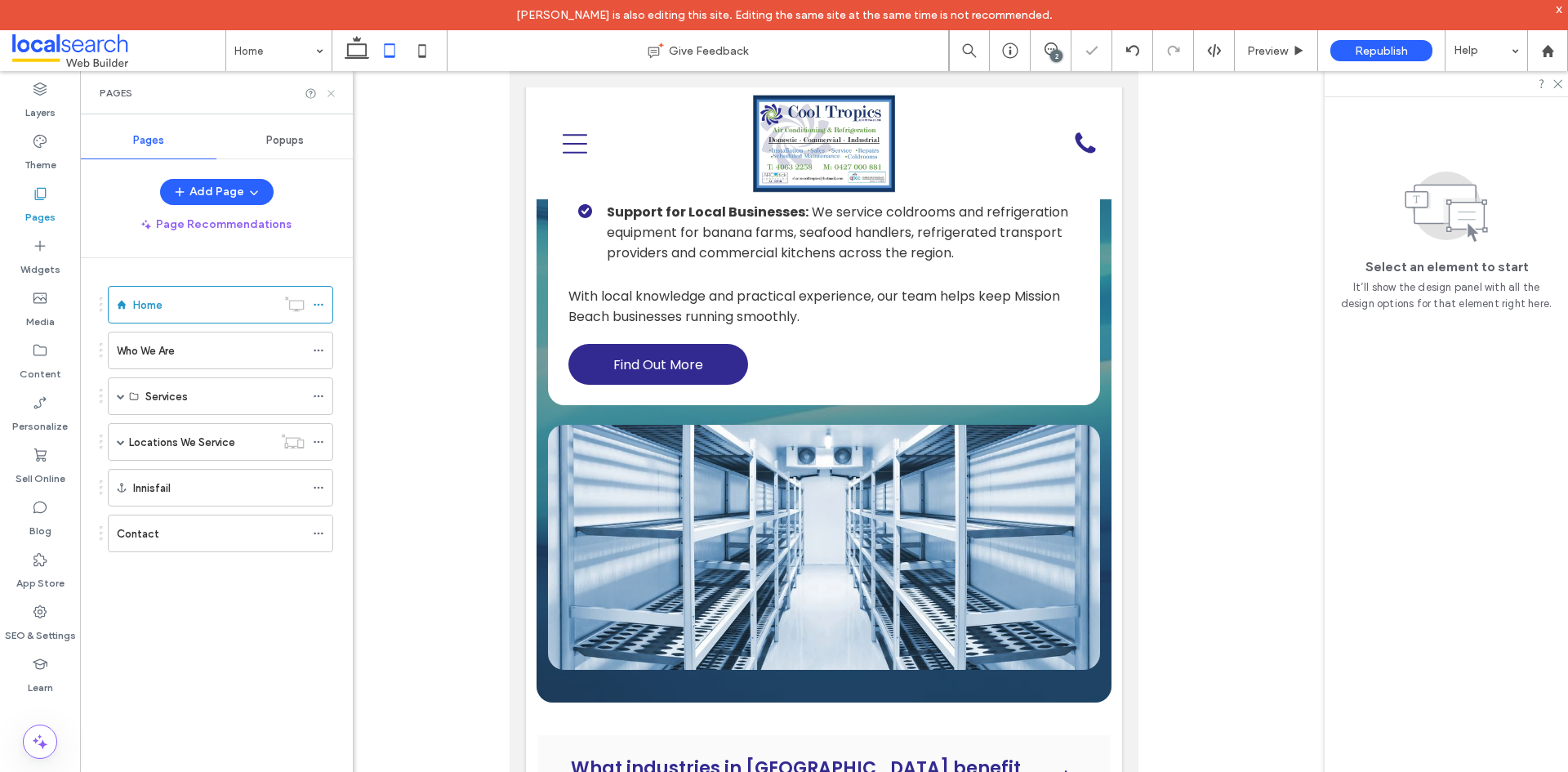
click at [330, 94] on use at bounding box center [330, 92] width 6 height 6
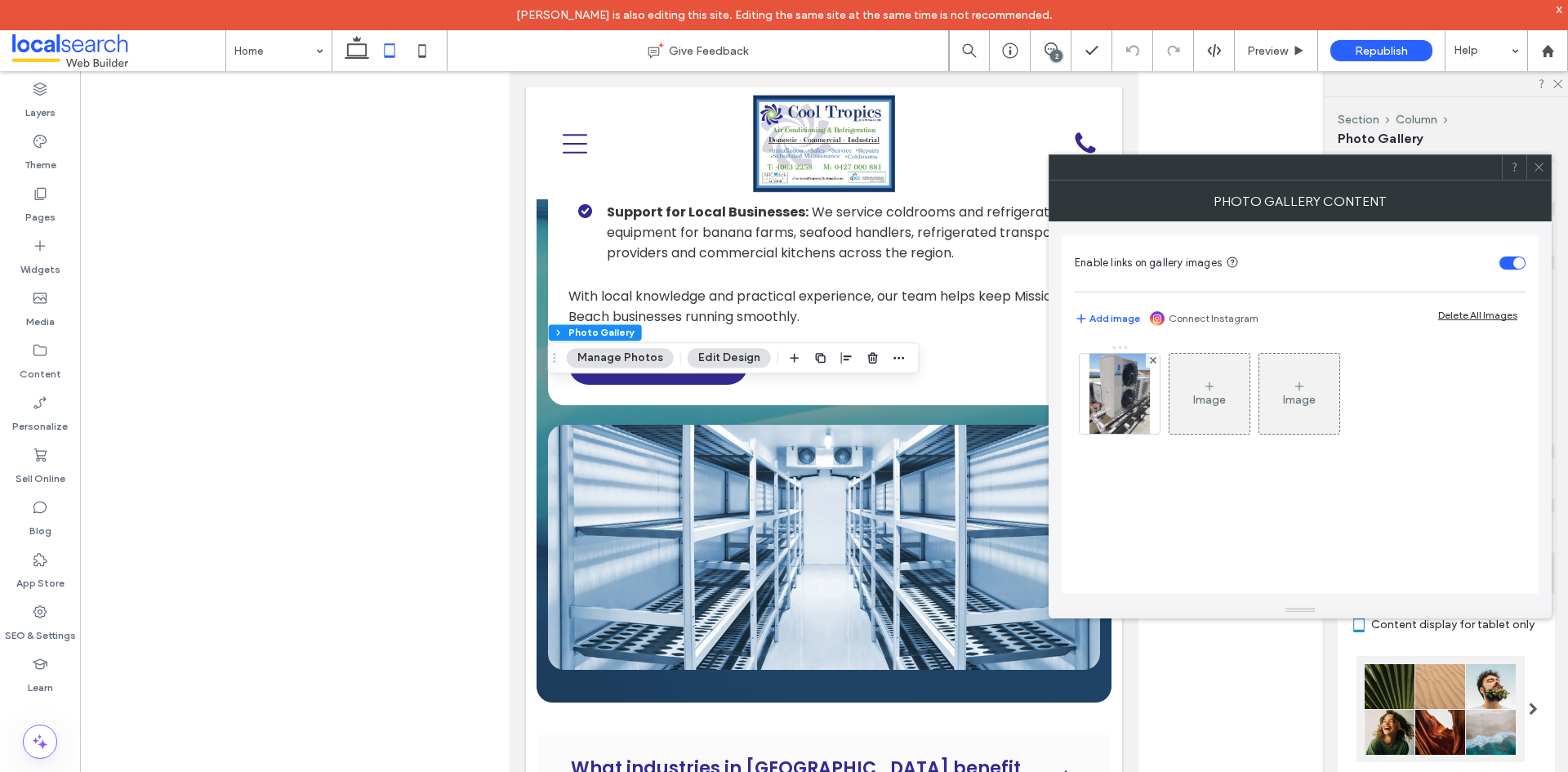
click at [1533, 166] on icon at bounding box center [1539, 167] width 13 height 13
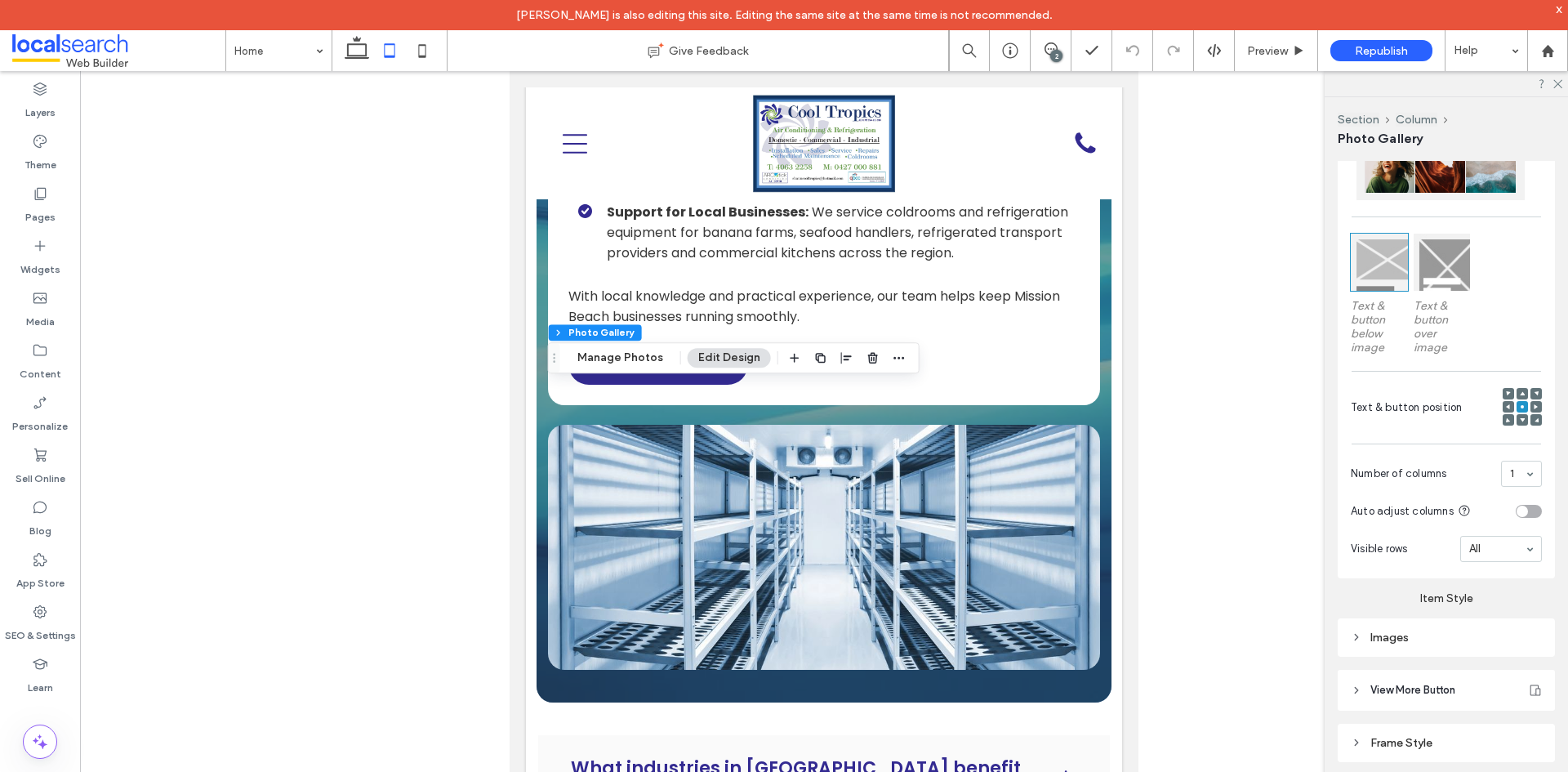
scroll to position [572, 0]
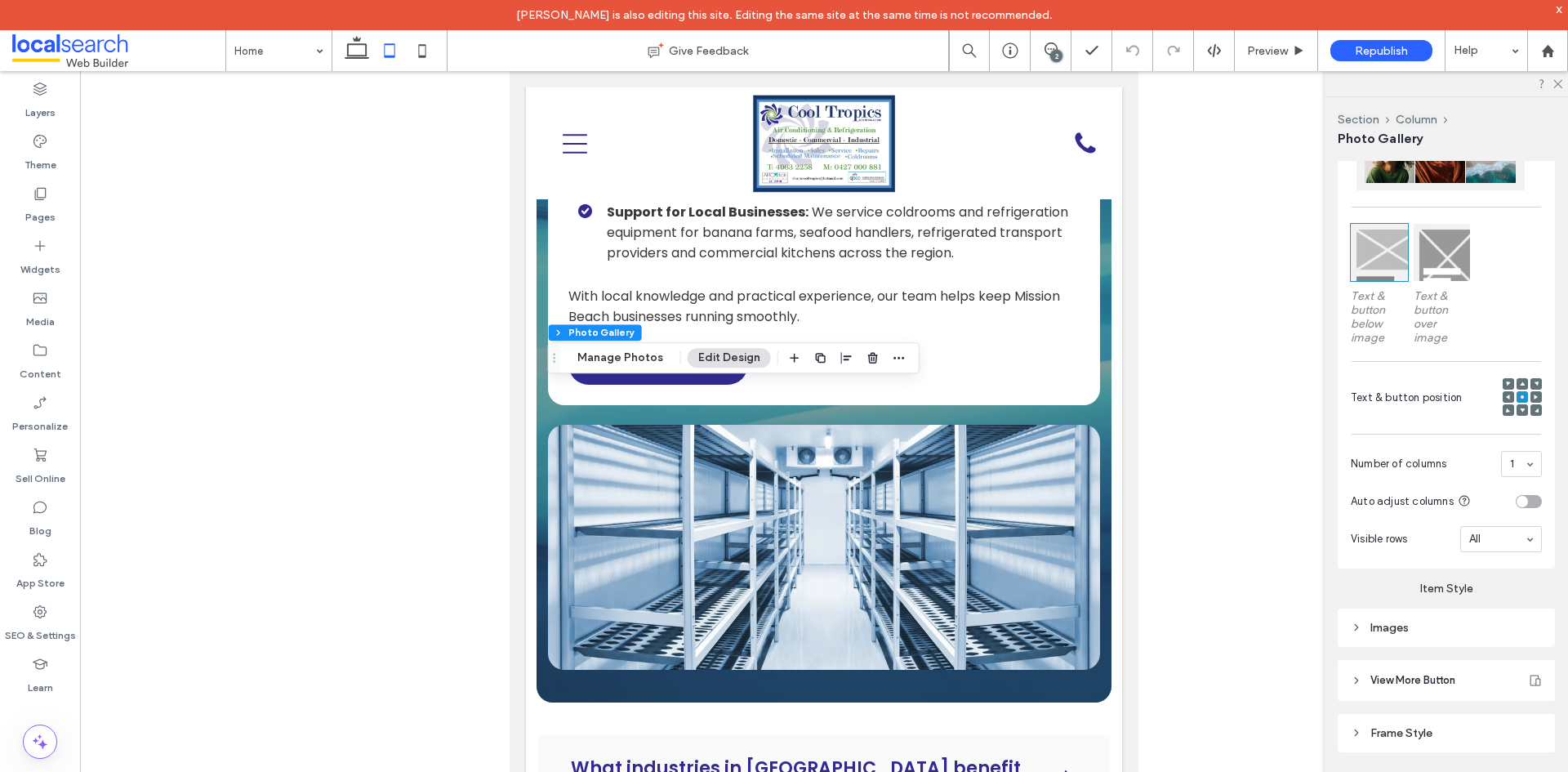
click at [1393, 632] on div "Images" at bounding box center [1447, 628] width 192 height 14
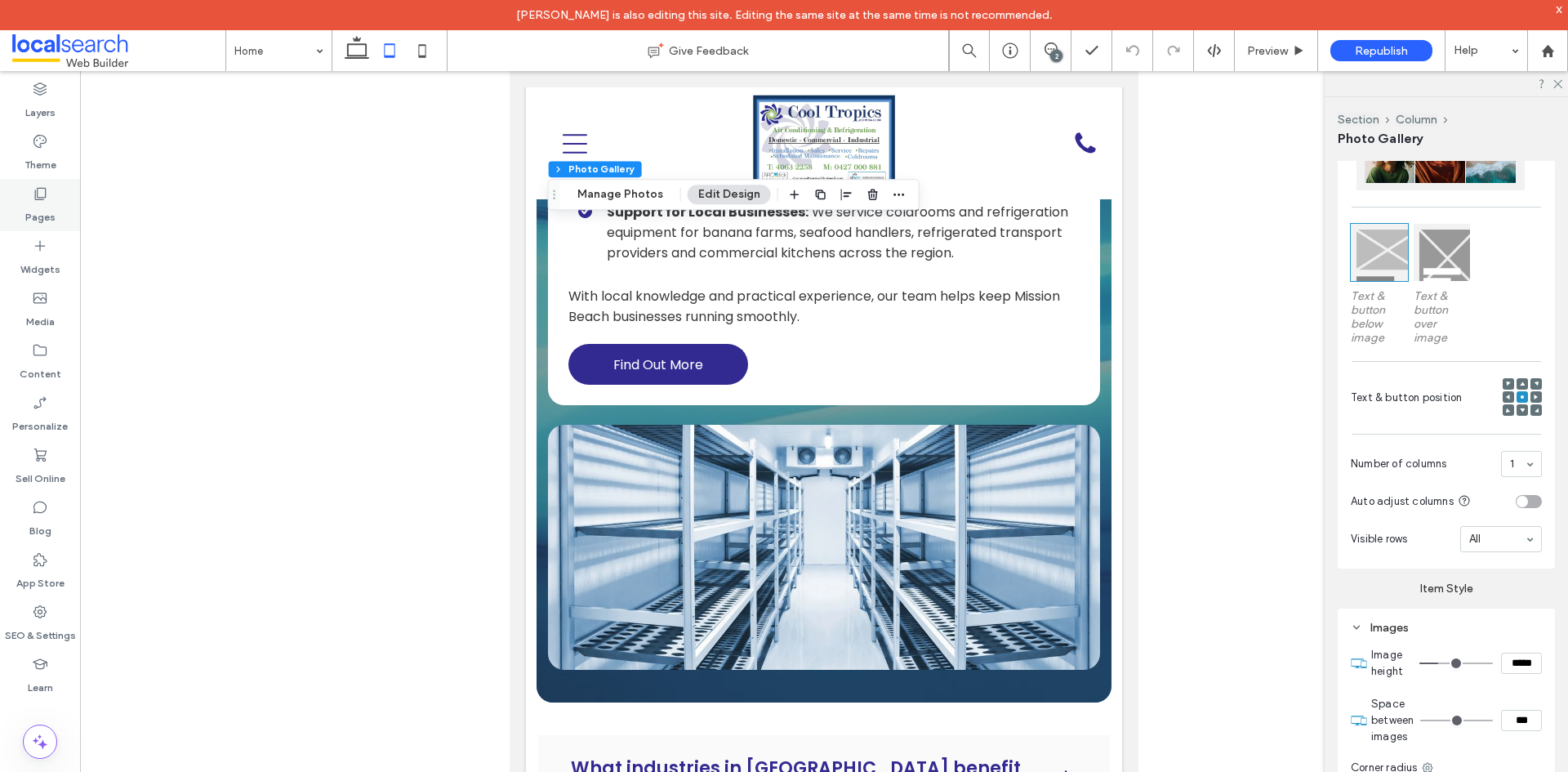
click at [51, 210] on label "Pages" at bounding box center [40, 213] width 30 height 23
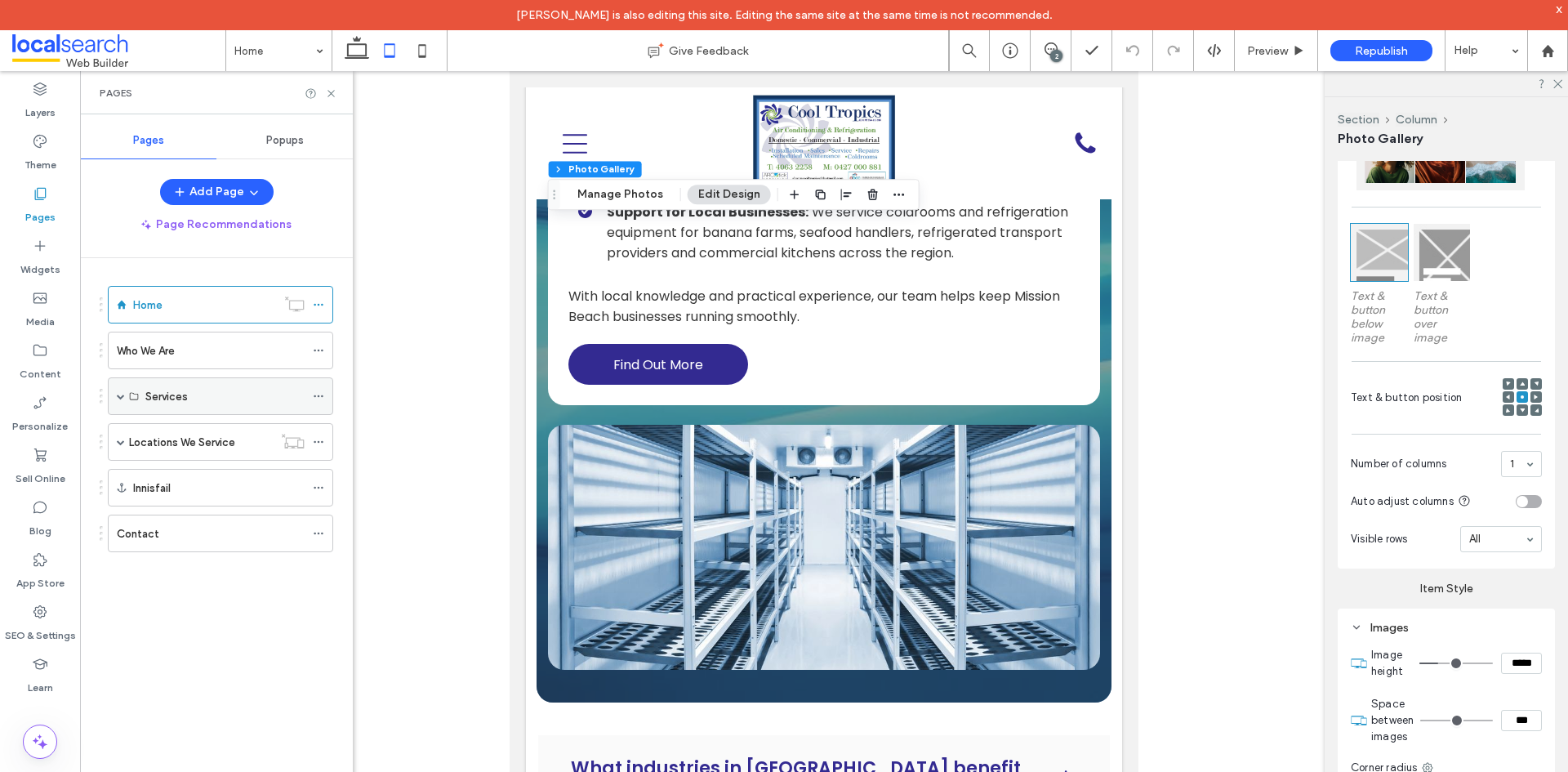
click at [117, 390] on span at bounding box center [121, 396] width 8 height 36
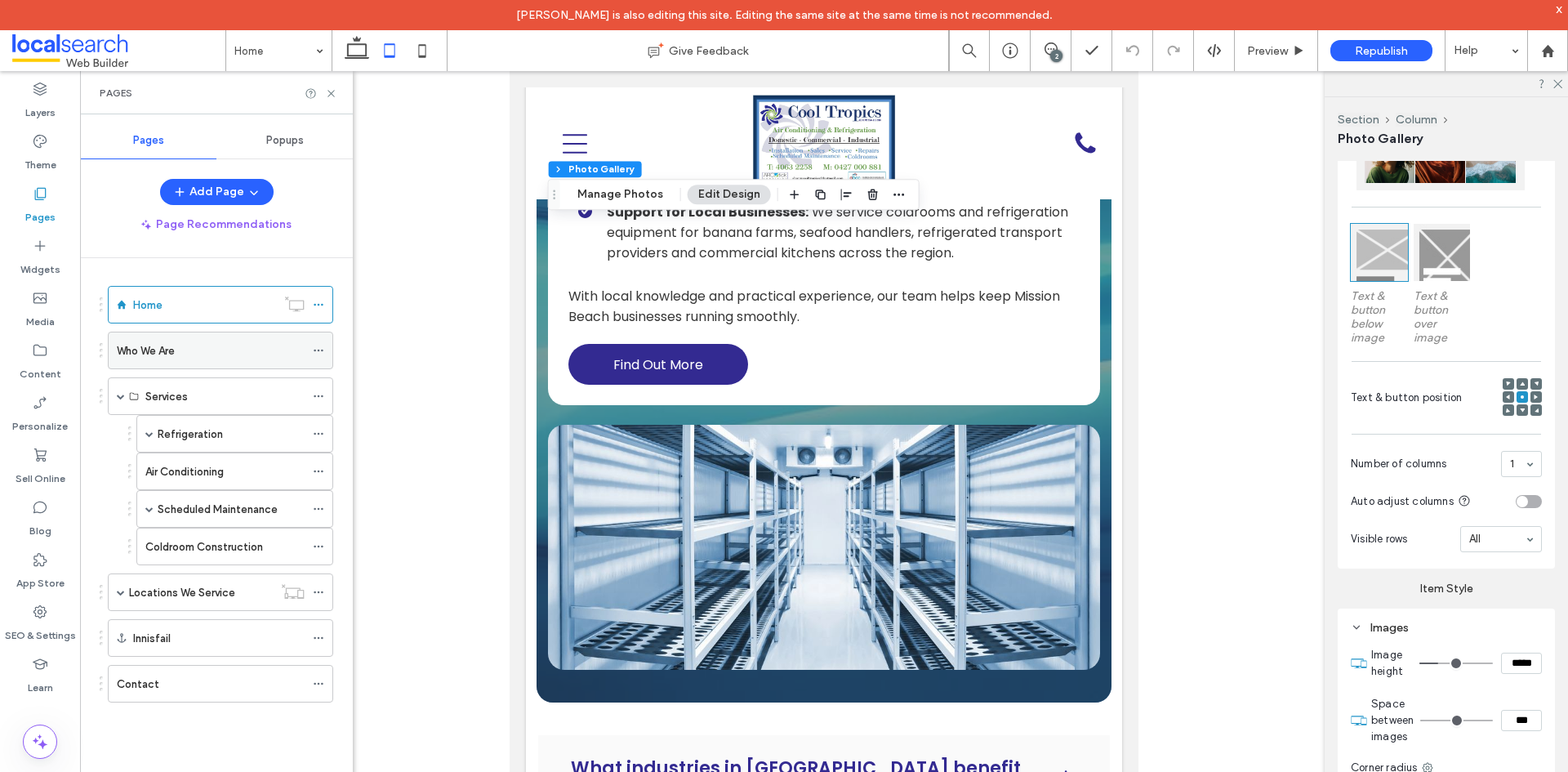
click at [183, 355] on div "Who We Are" at bounding box center [211, 350] width 188 height 17
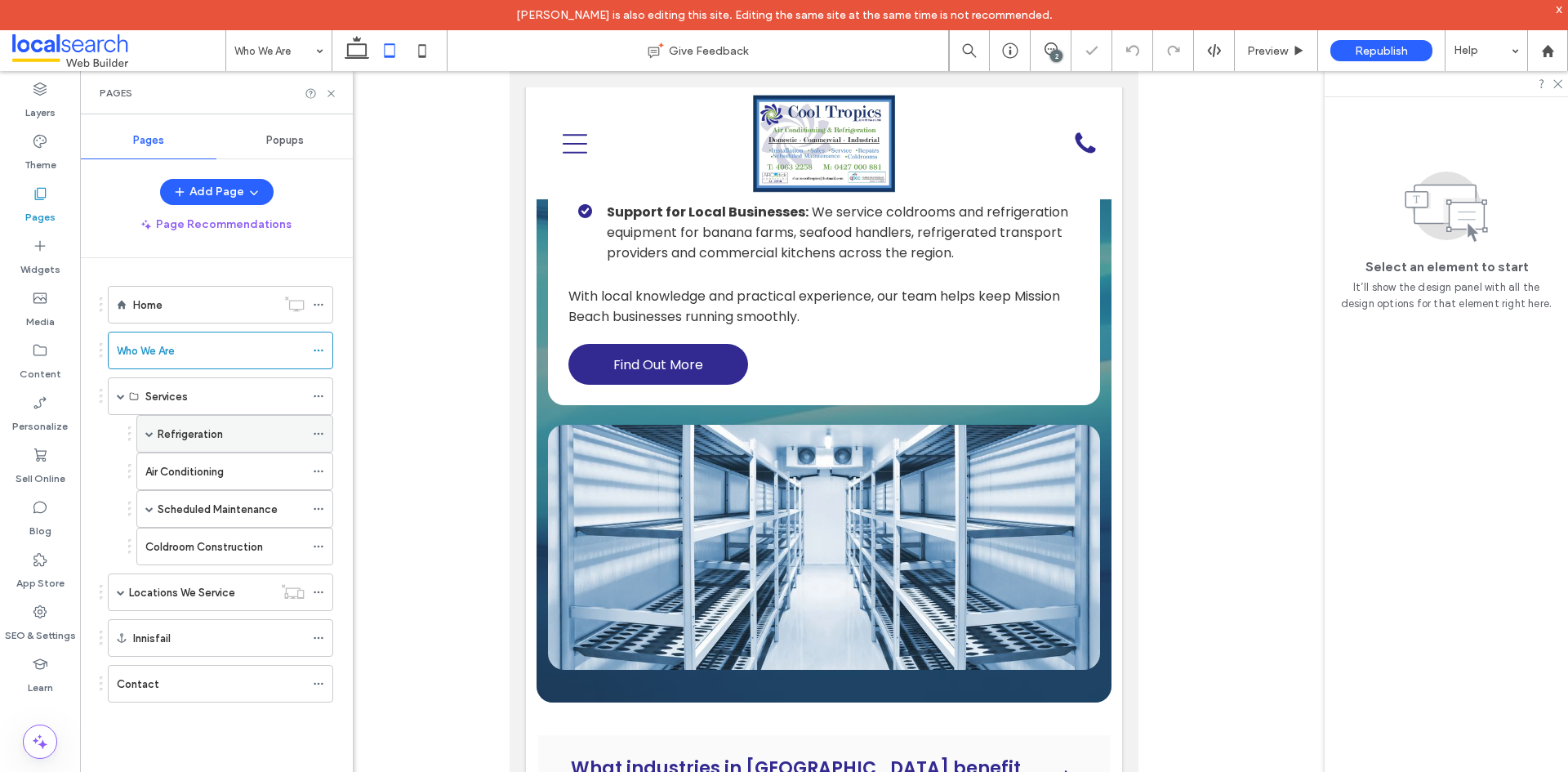
click at [185, 434] on label "Refrigeration" at bounding box center [190, 434] width 65 height 29
click at [209, 434] on label "Refrigeration" at bounding box center [190, 434] width 65 height 29
click at [198, 411] on div at bounding box center [784, 386] width 1568 height 772
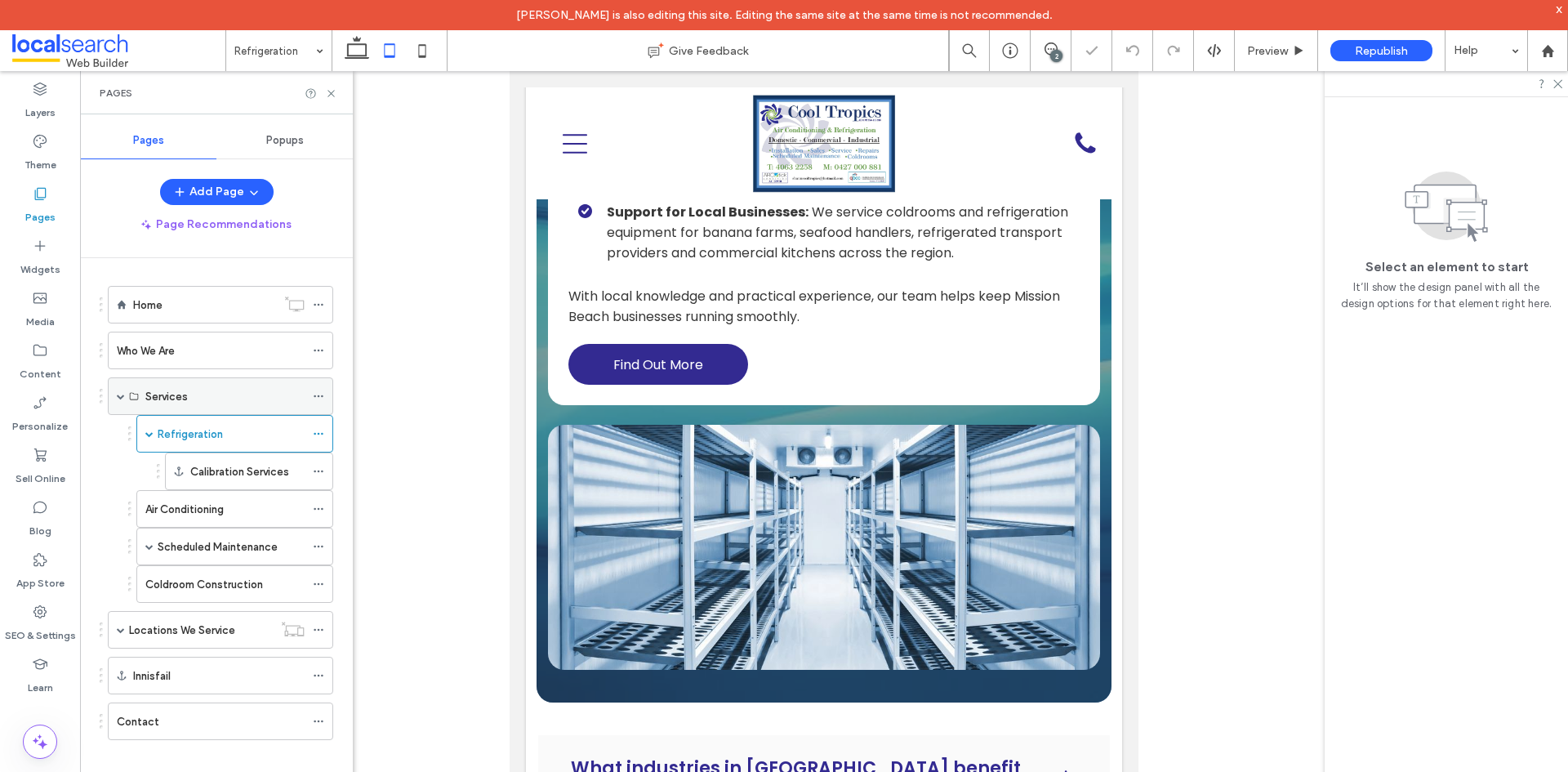
click at [198, 402] on div "Services" at bounding box center [225, 396] width 159 height 17
click at [173, 506] on label "Air Conditioning" at bounding box center [184, 509] width 79 height 29
click at [156, 542] on div "Scheduled Maintenance" at bounding box center [234, 547] width 197 height 38
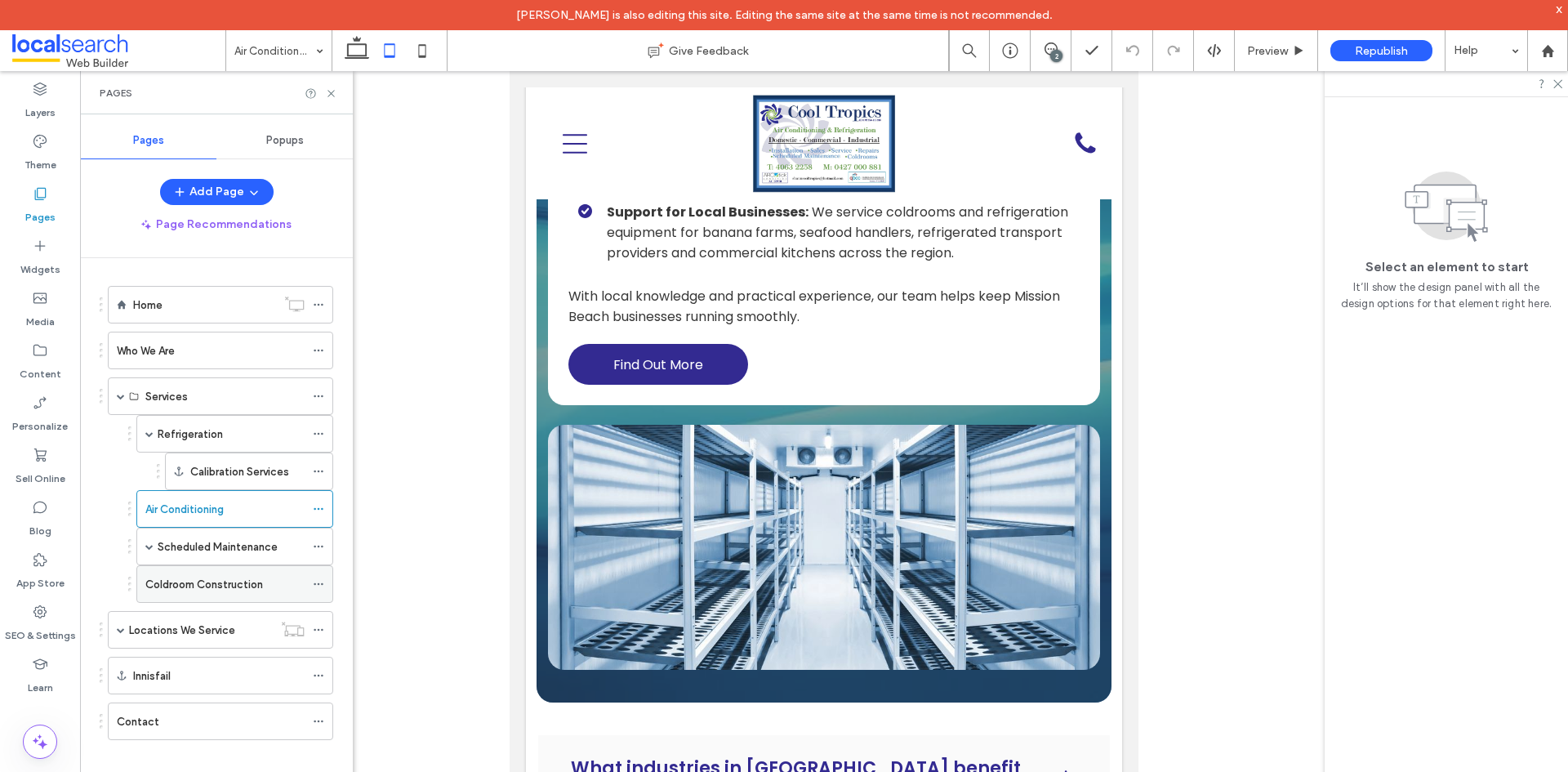
click at [237, 595] on div "Coldroom Construction" at bounding box center [225, 584] width 159 height 36
click at [214, 541] on label "Scheduled Maintenance" at bounding box center [217, 547] width 120 height 29
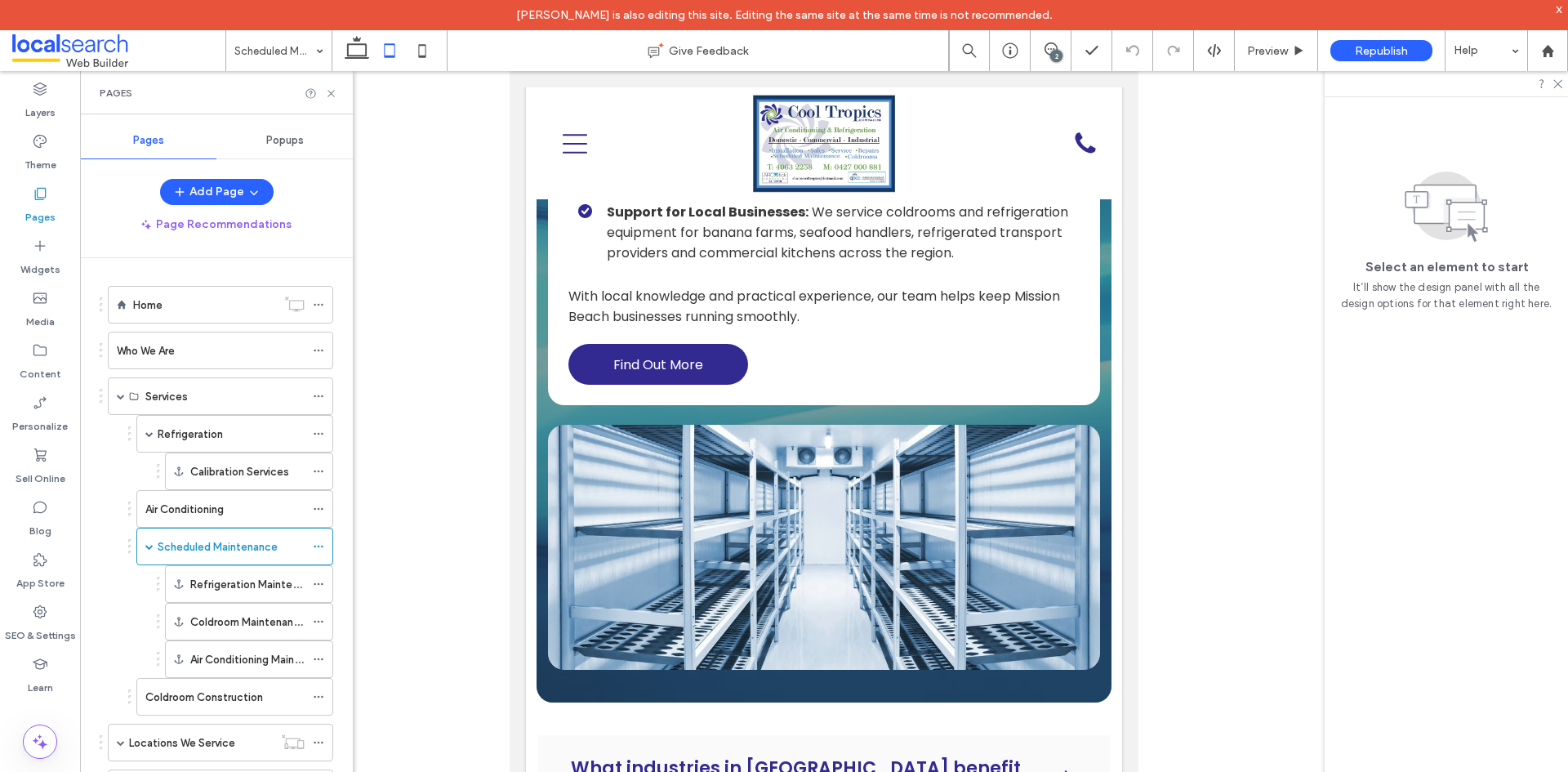
click at [209, 589] on div at bounding box center [784, 386] width 1568 height 772
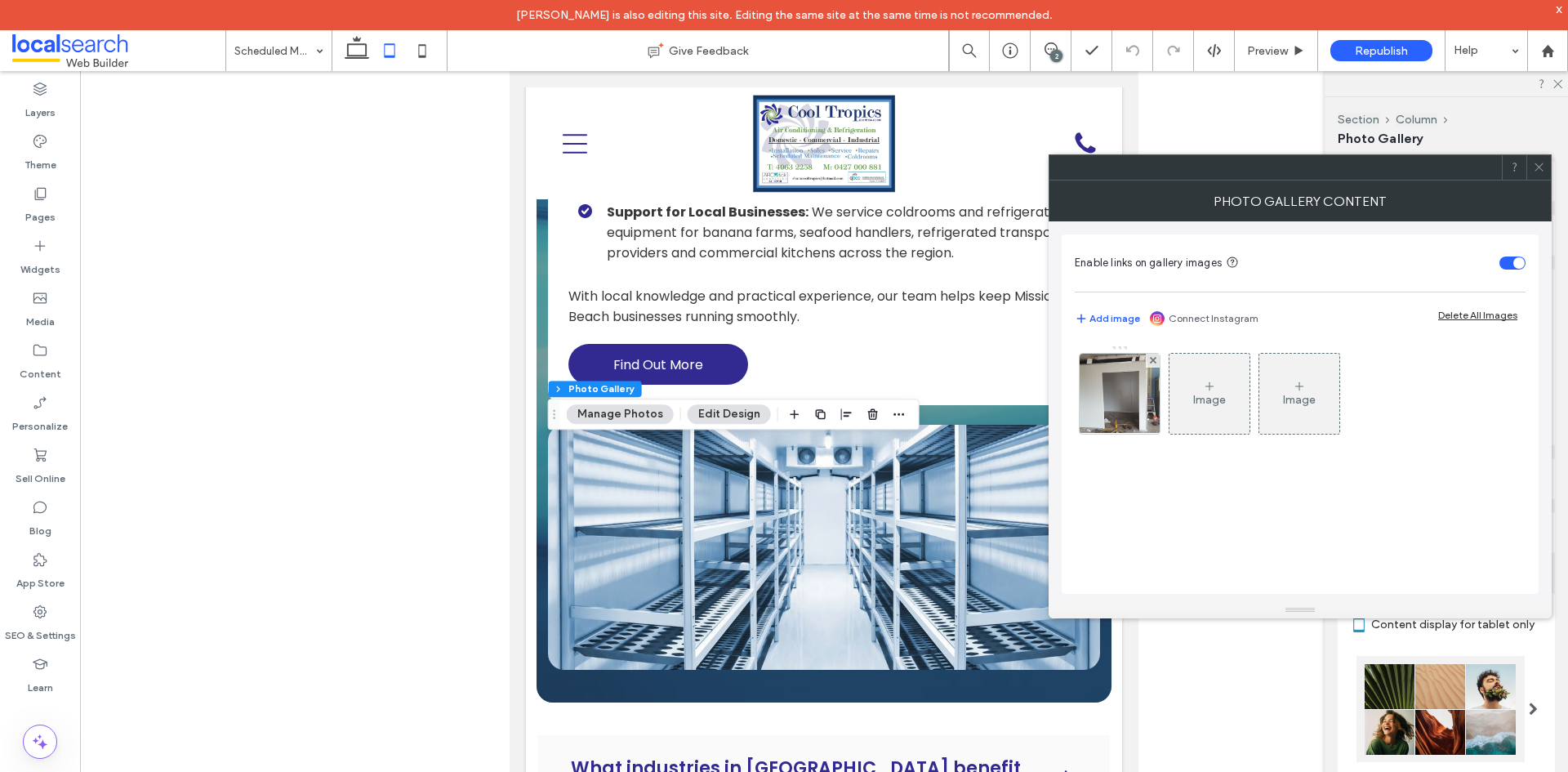
click at [1538, 168] on icon at bounding box center [1539, 167] width 13 height 13
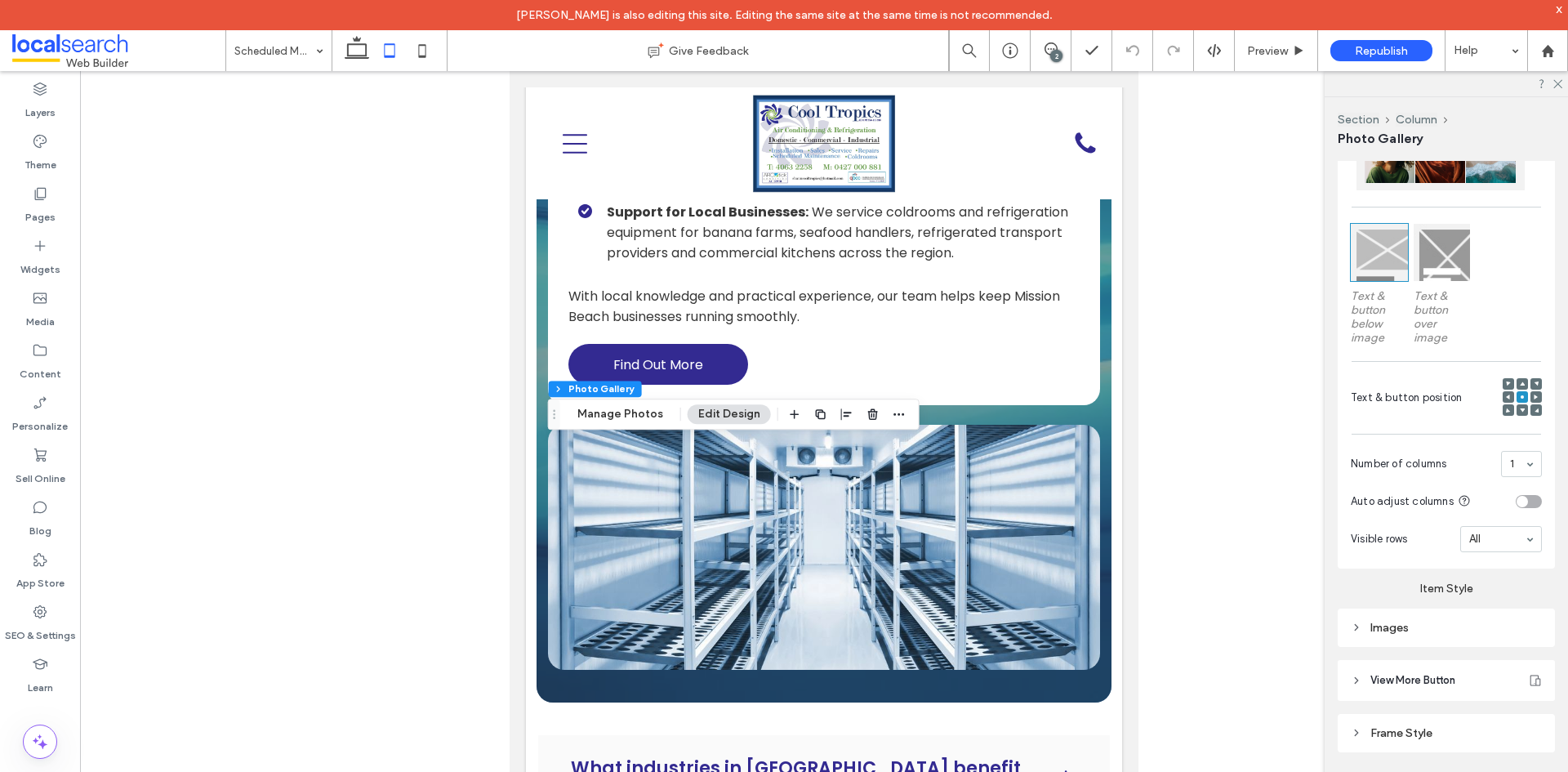
scroll to position [591, 0]
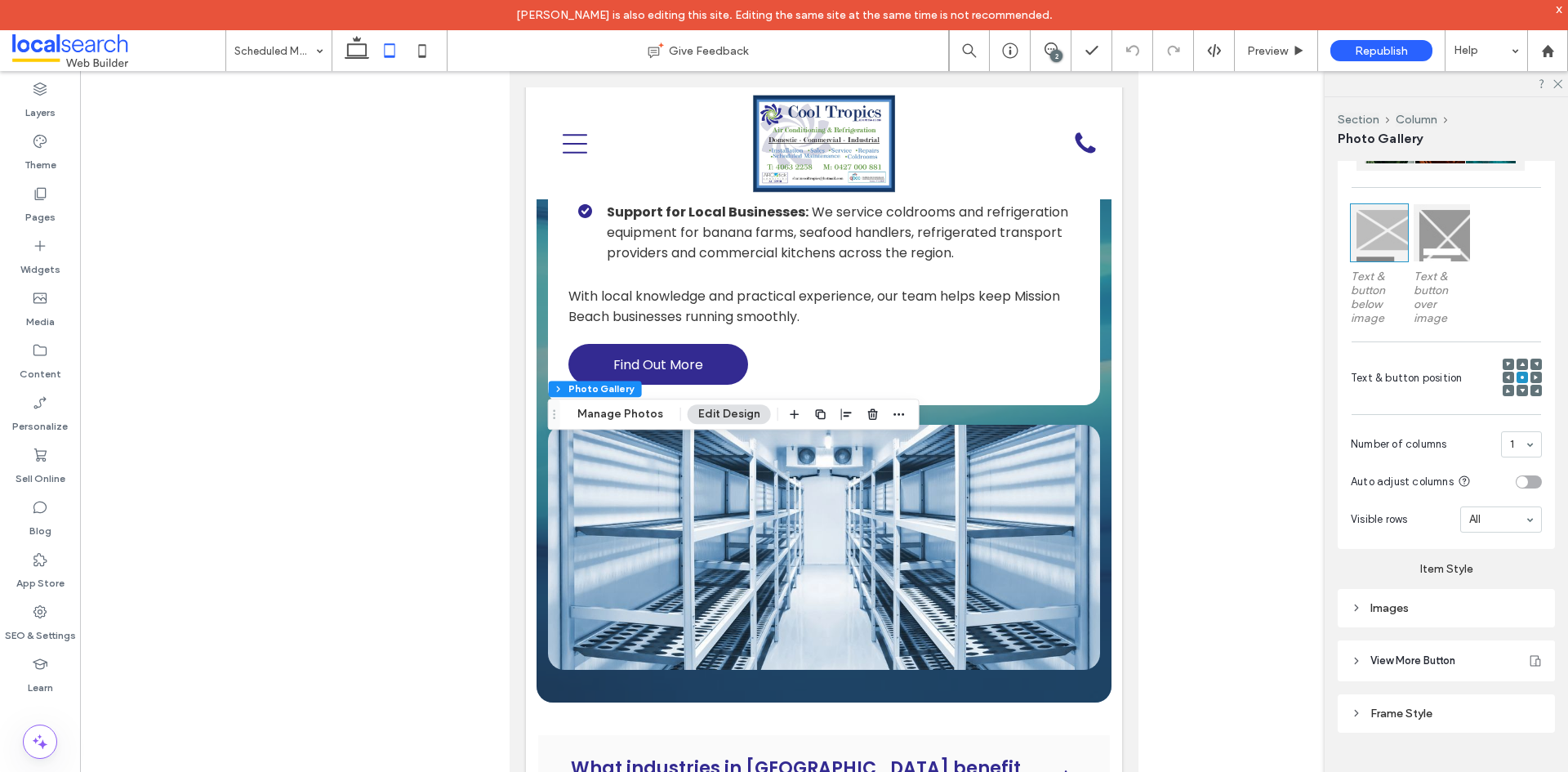
click at [1398, 606] on div "Images" at bounding box center [1447, 608] width 192 height 14
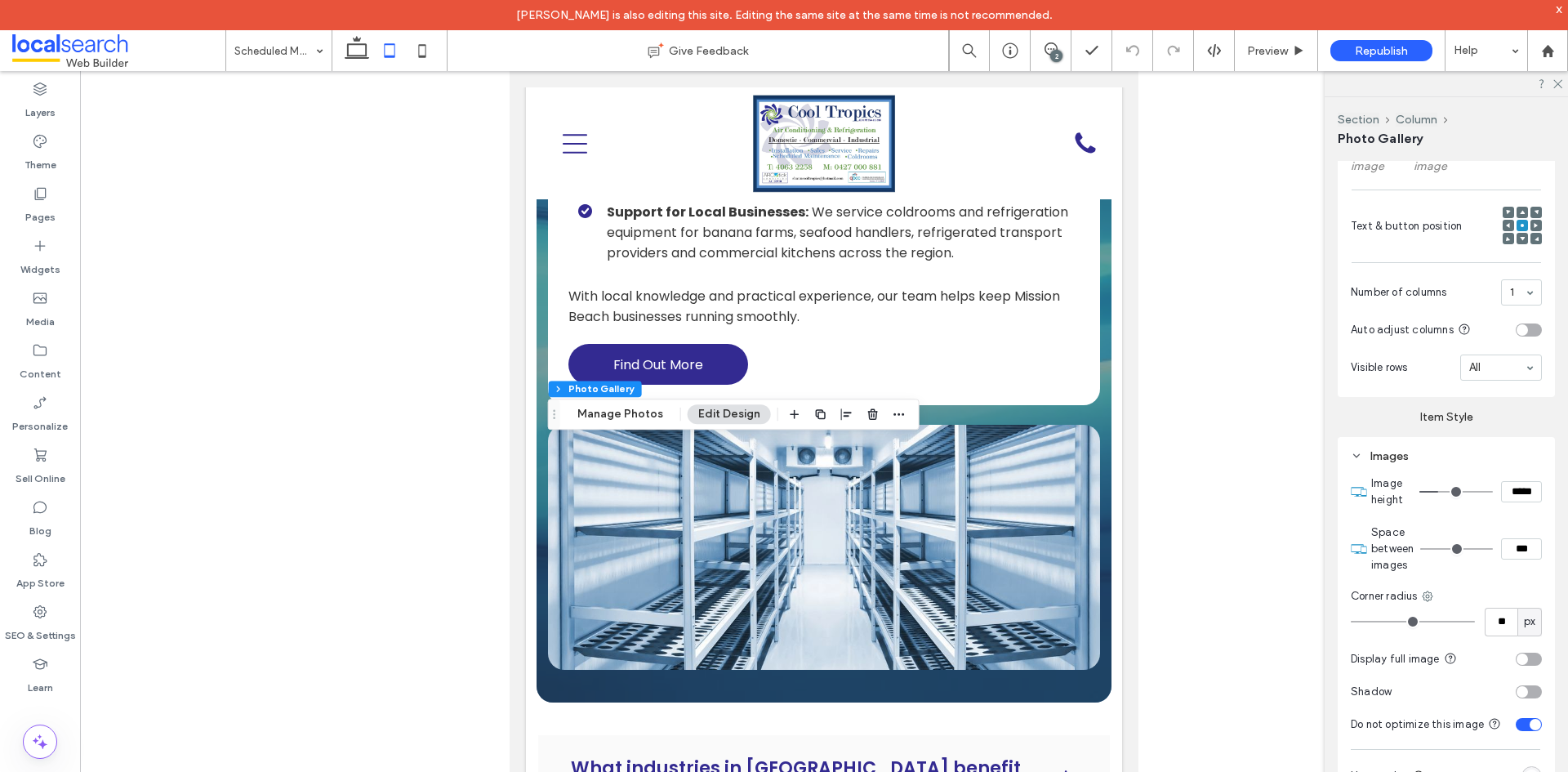
scroll to position [754, 0]
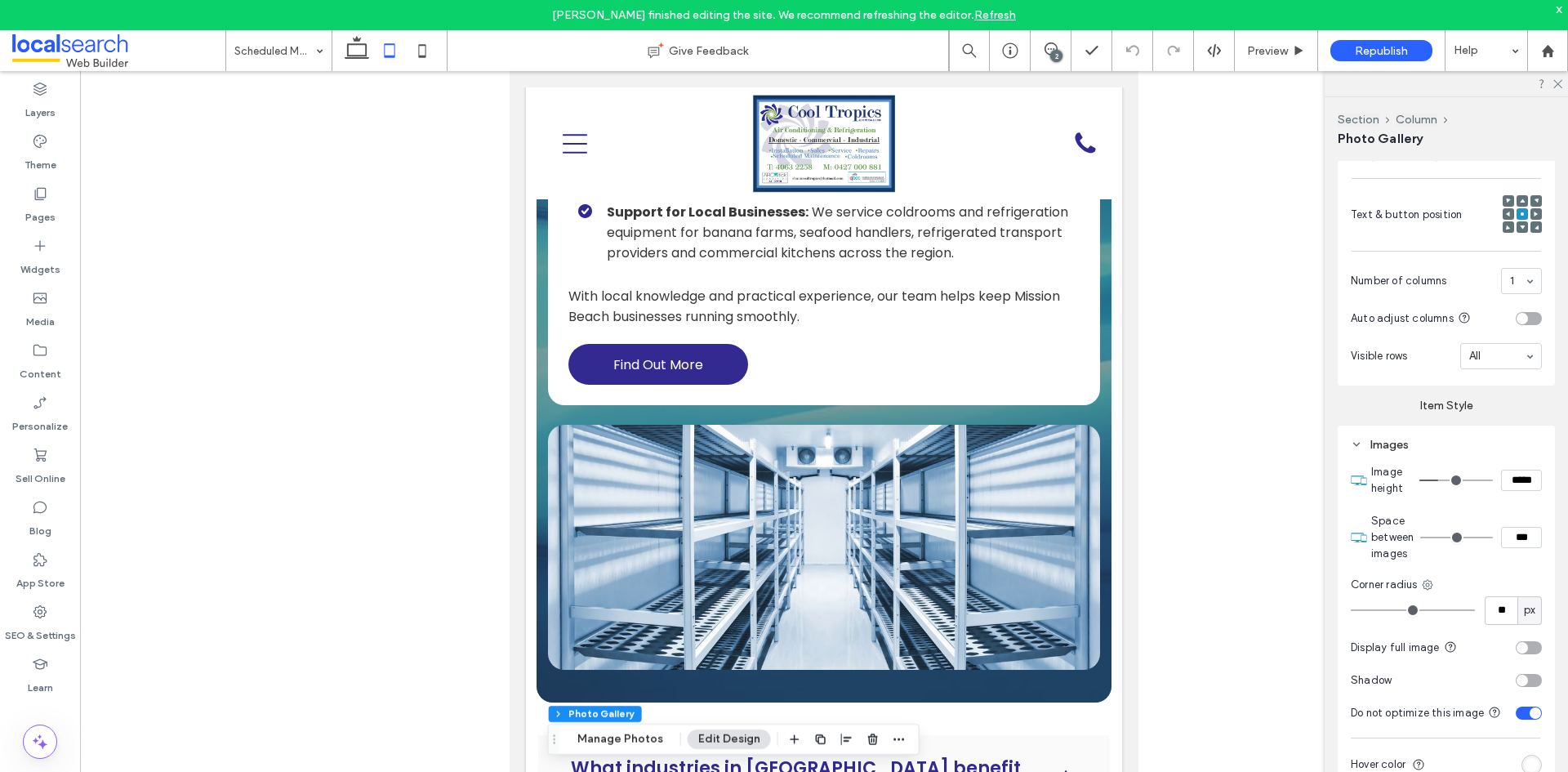
click at [109, 49] on span at bounding box center [119, 50] width 213 height 33
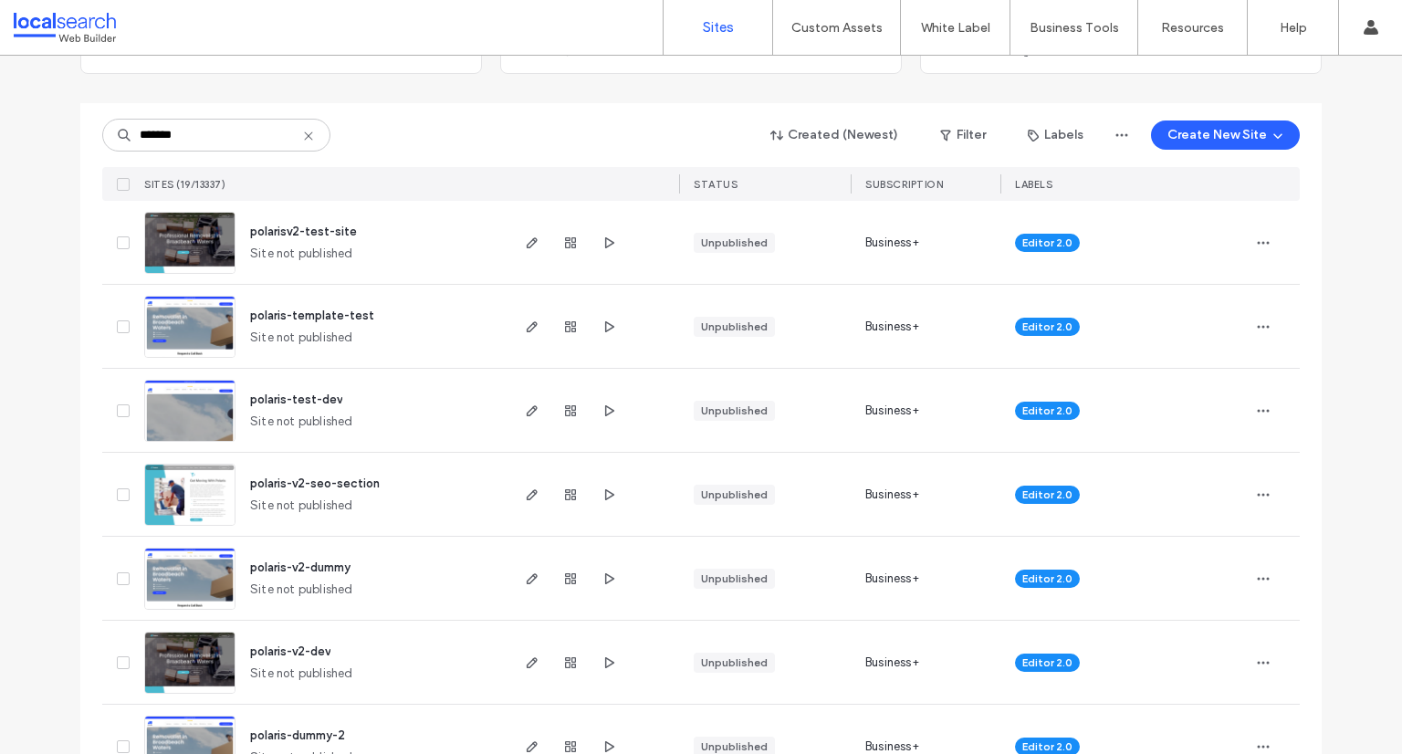
scroll to position [183, 0]
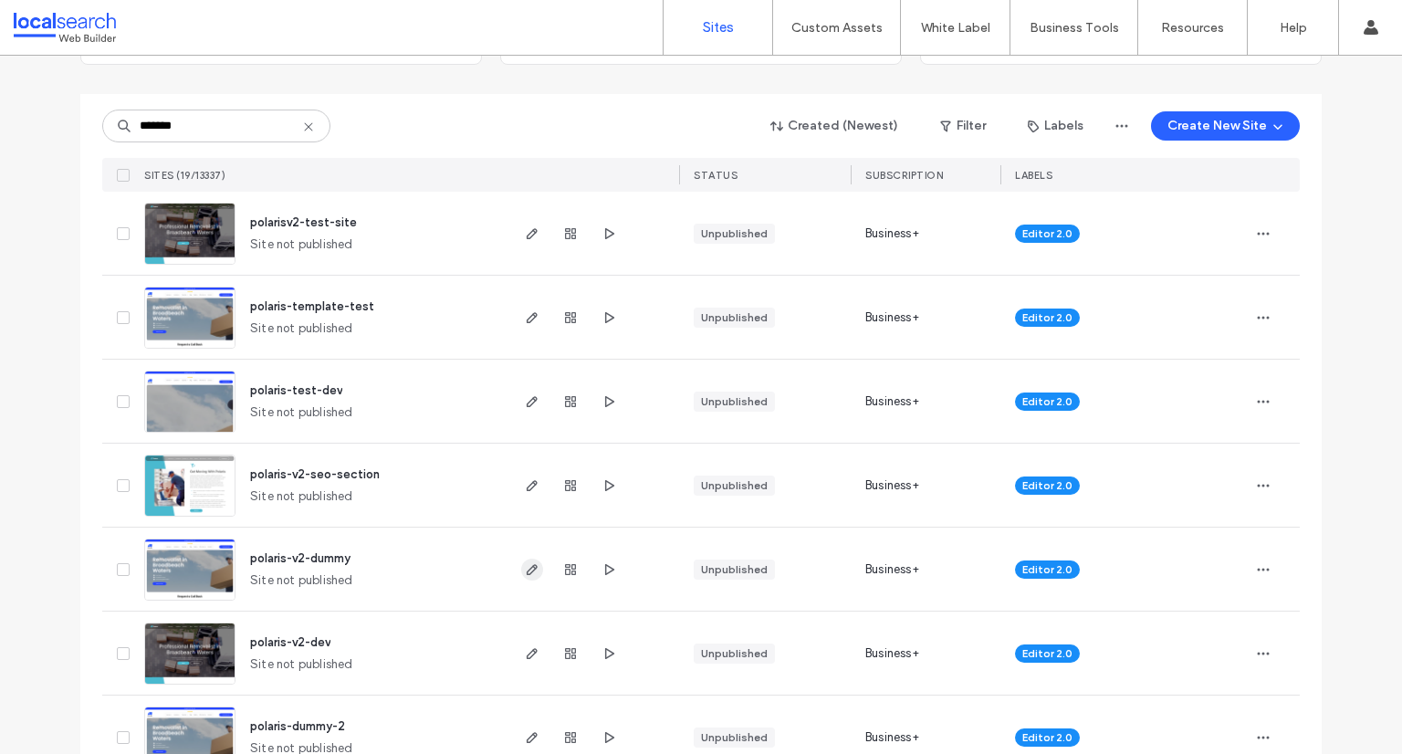
type input "*******"
click at [521, 570] on span "button" at bounding box center [532, 570] width 22 height 22
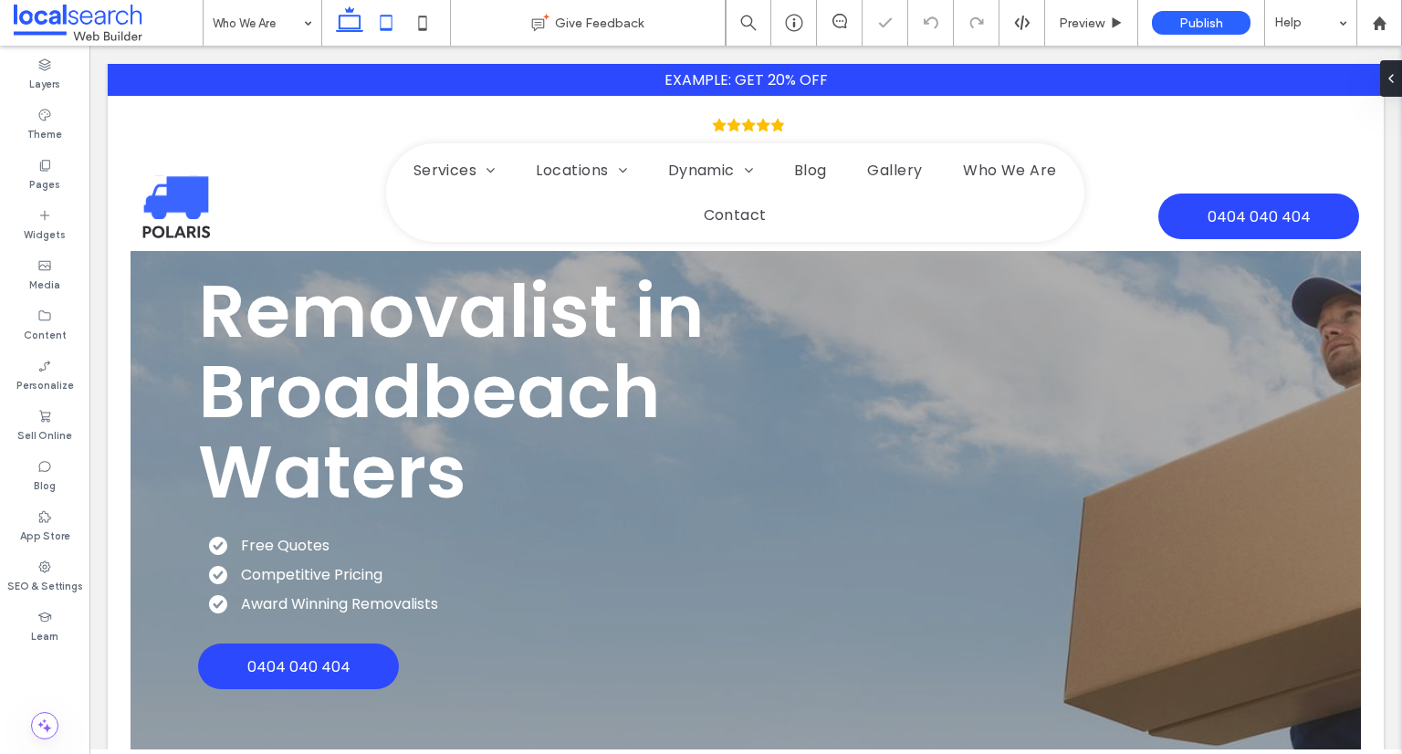
click at [391, 23] on icon at bounding box center [386, 23] width 37 height 37
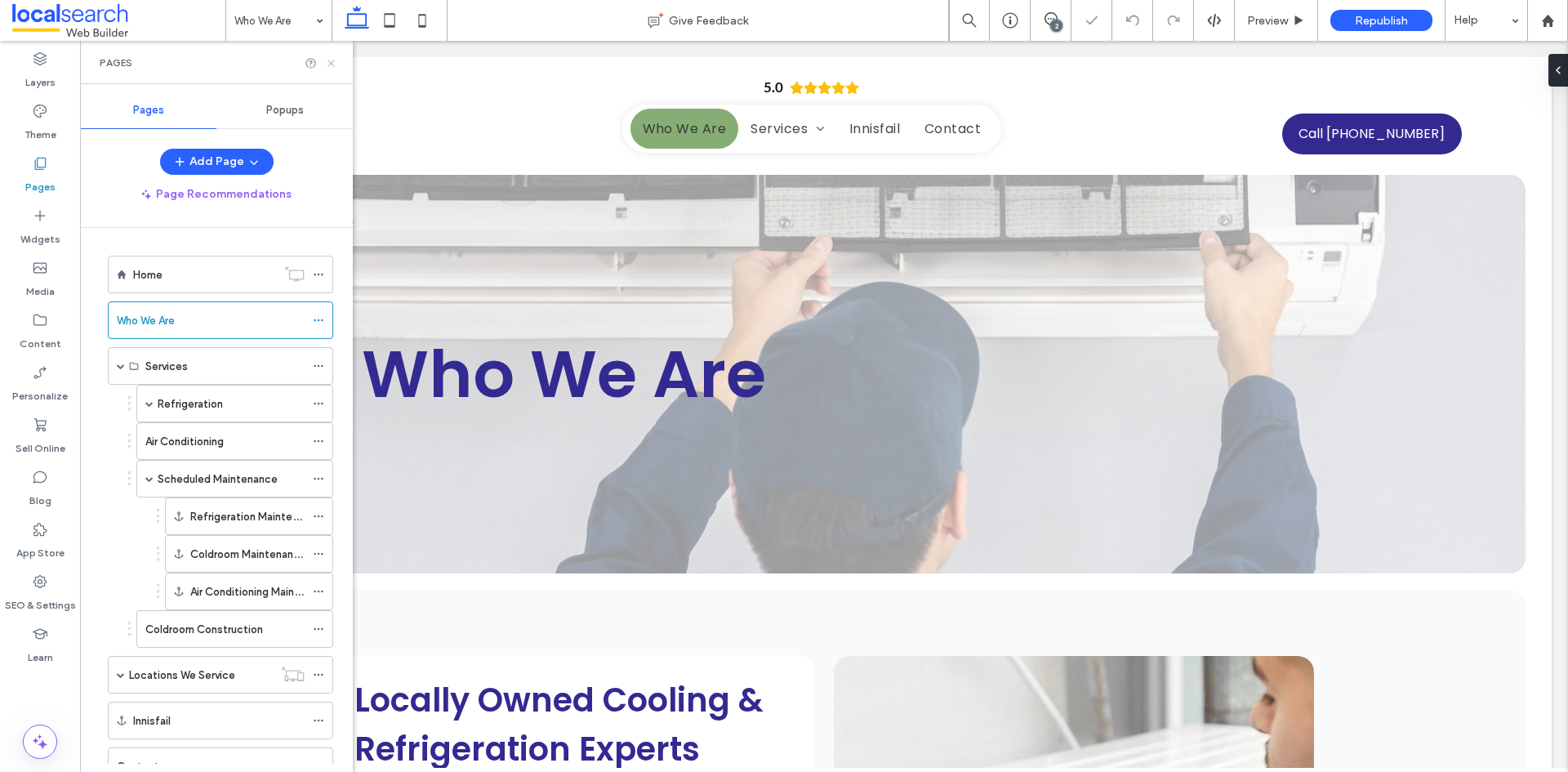
click at [337, 59] on icon at bounding box center [331, 64] width 13 height 13
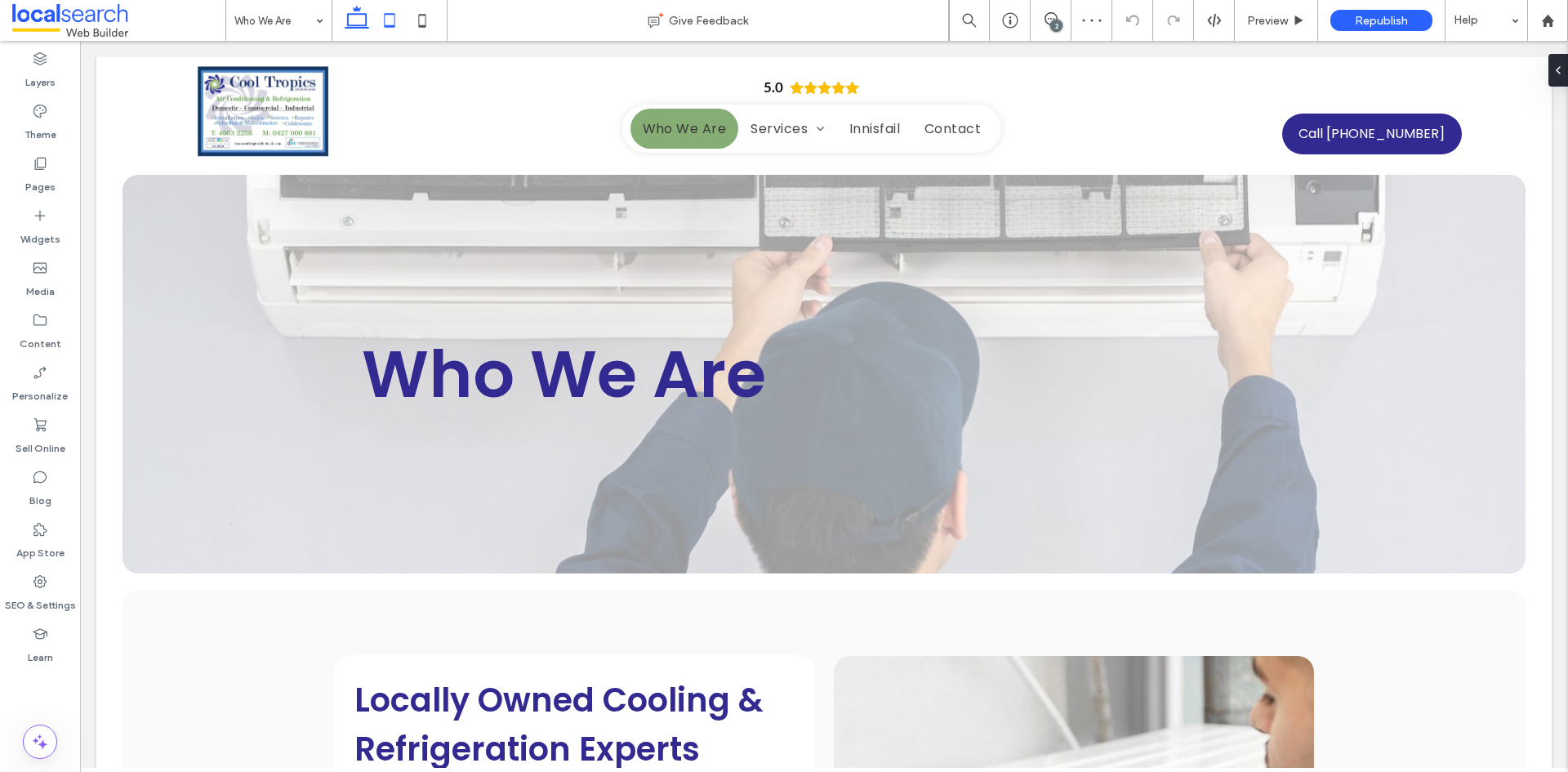
click at [383, 26] on icon at bounding box center [389, 21] width 33 height 33
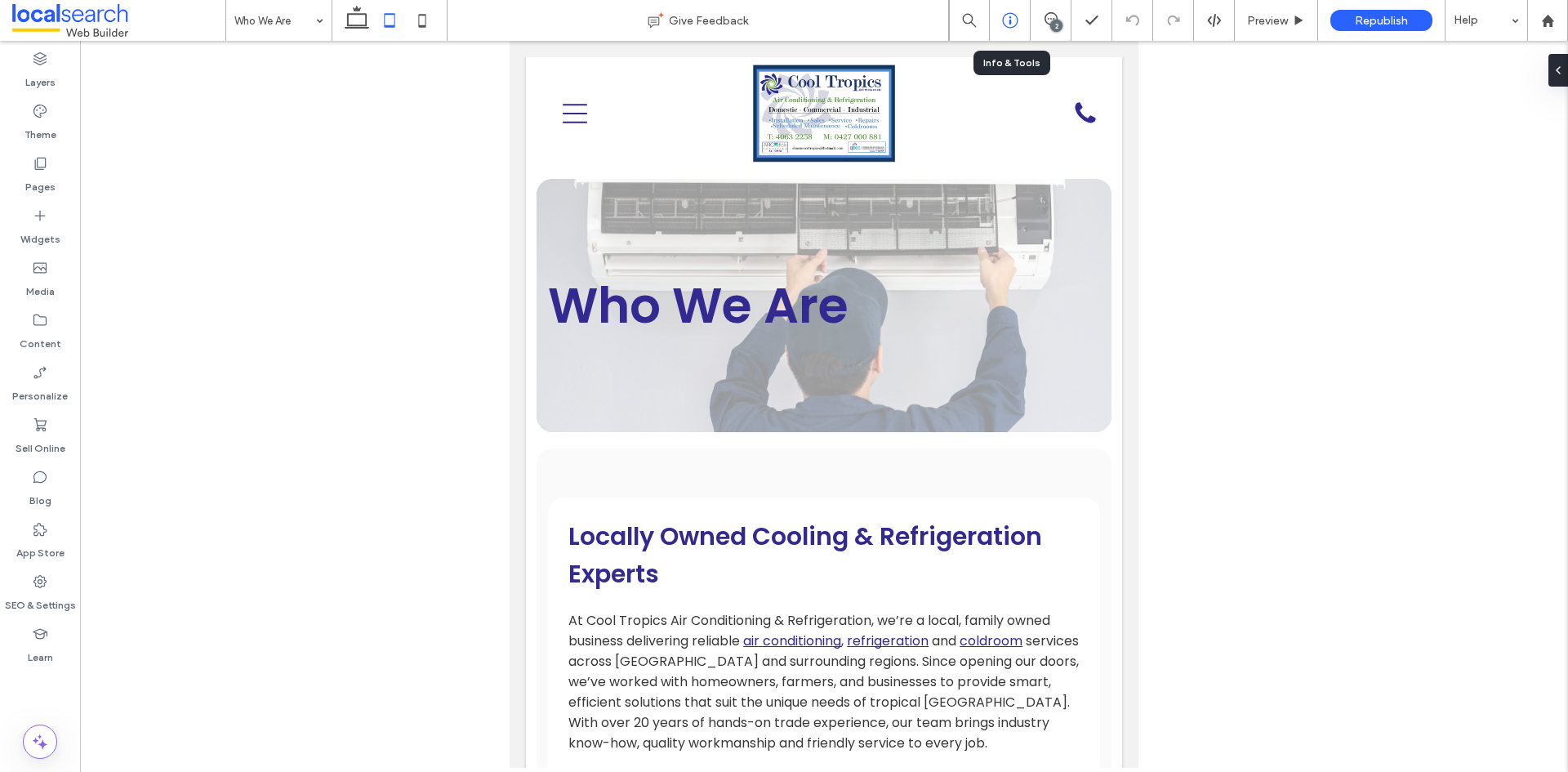
click at [1010, 22] on use at bounding box center [1010, 21] width 15 height 15
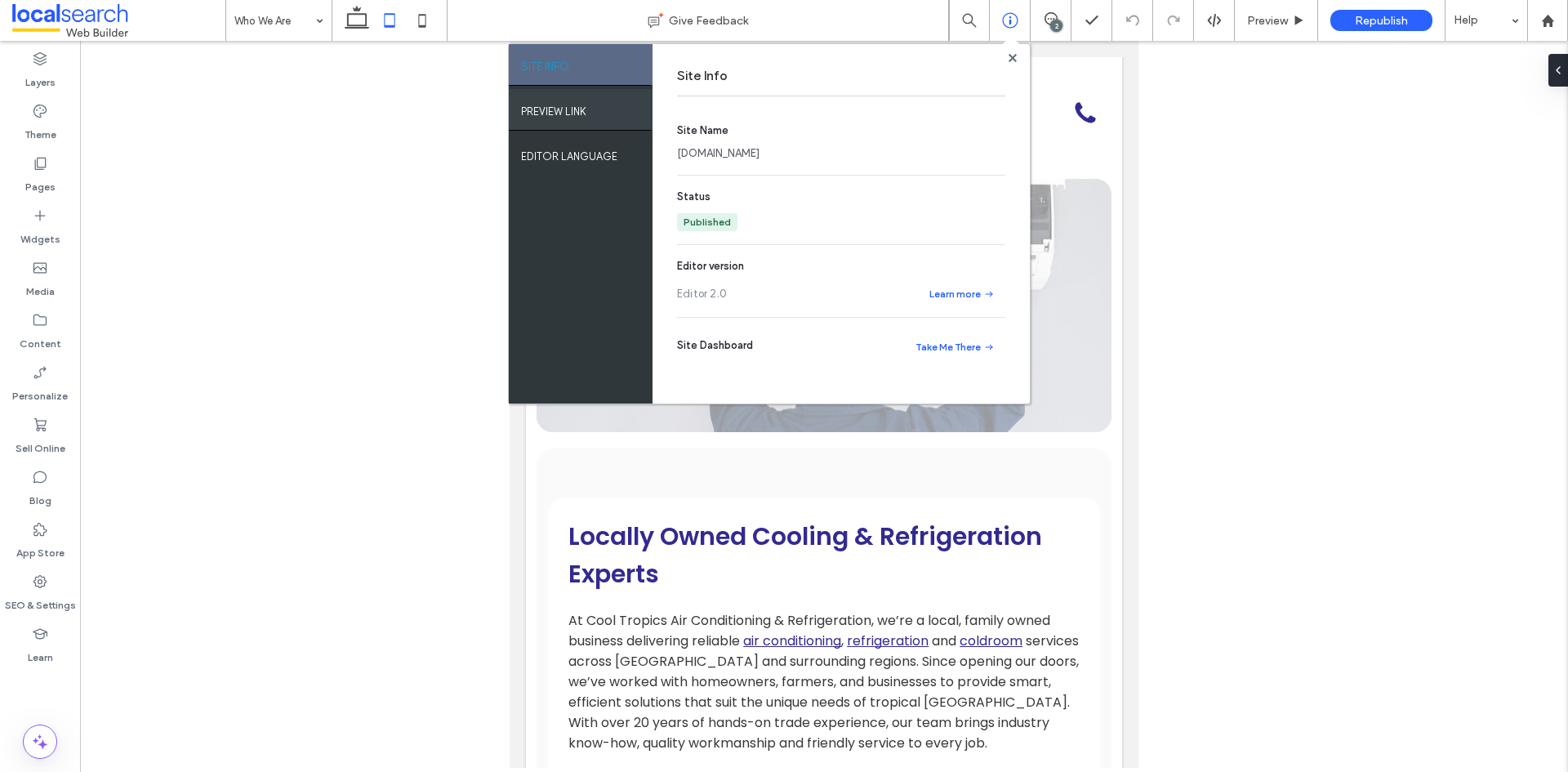
click at [613, 116] on div "PREVIEW LINK" at bounding box center [581, 109] width 144 height 41
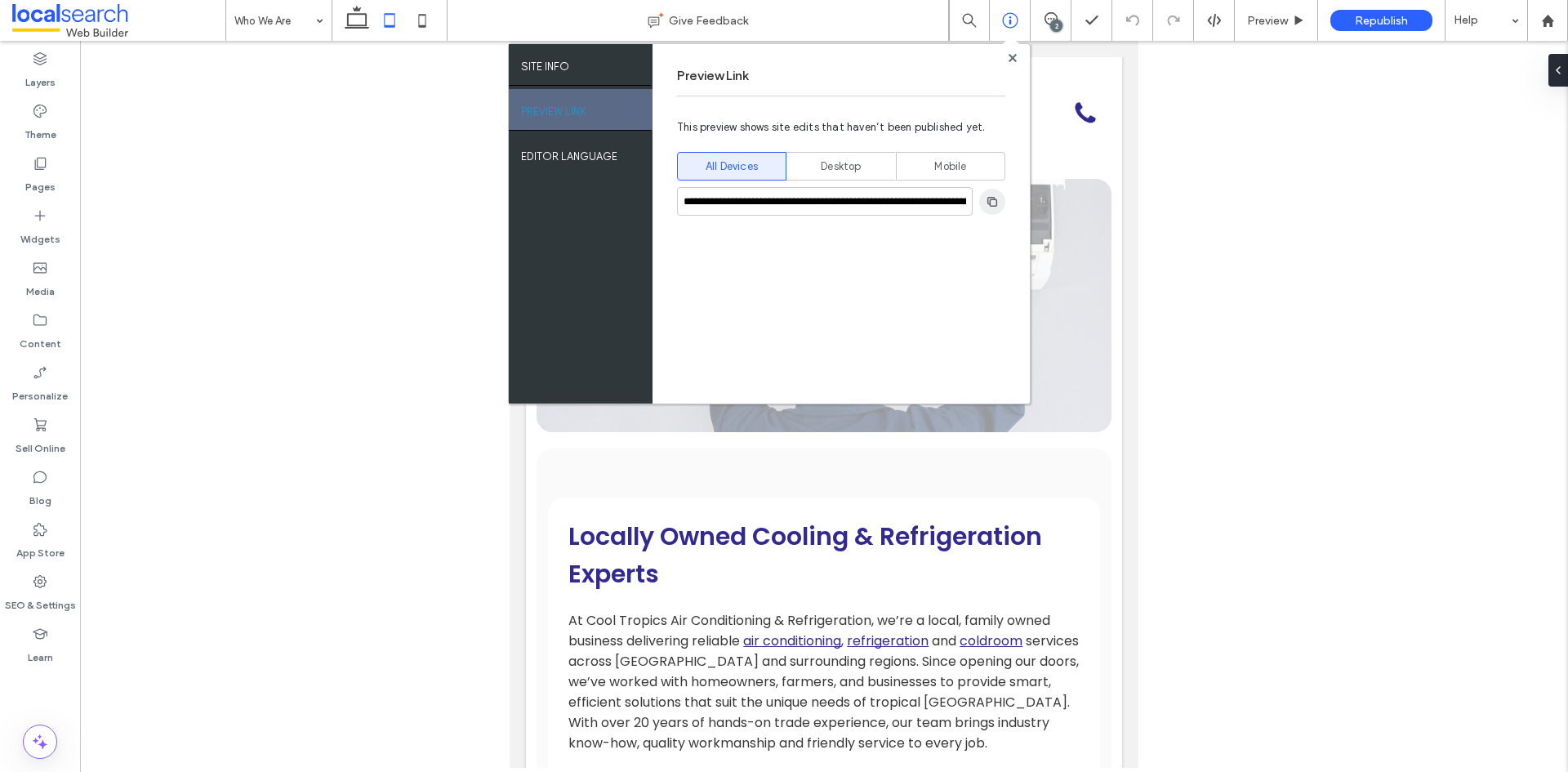
click at [987, 206] on icon "button" at bounding box center [993, 201] width 13 height 13
click at [1010, 55] on use at bounding box center [1011, 56] width 8 height 8
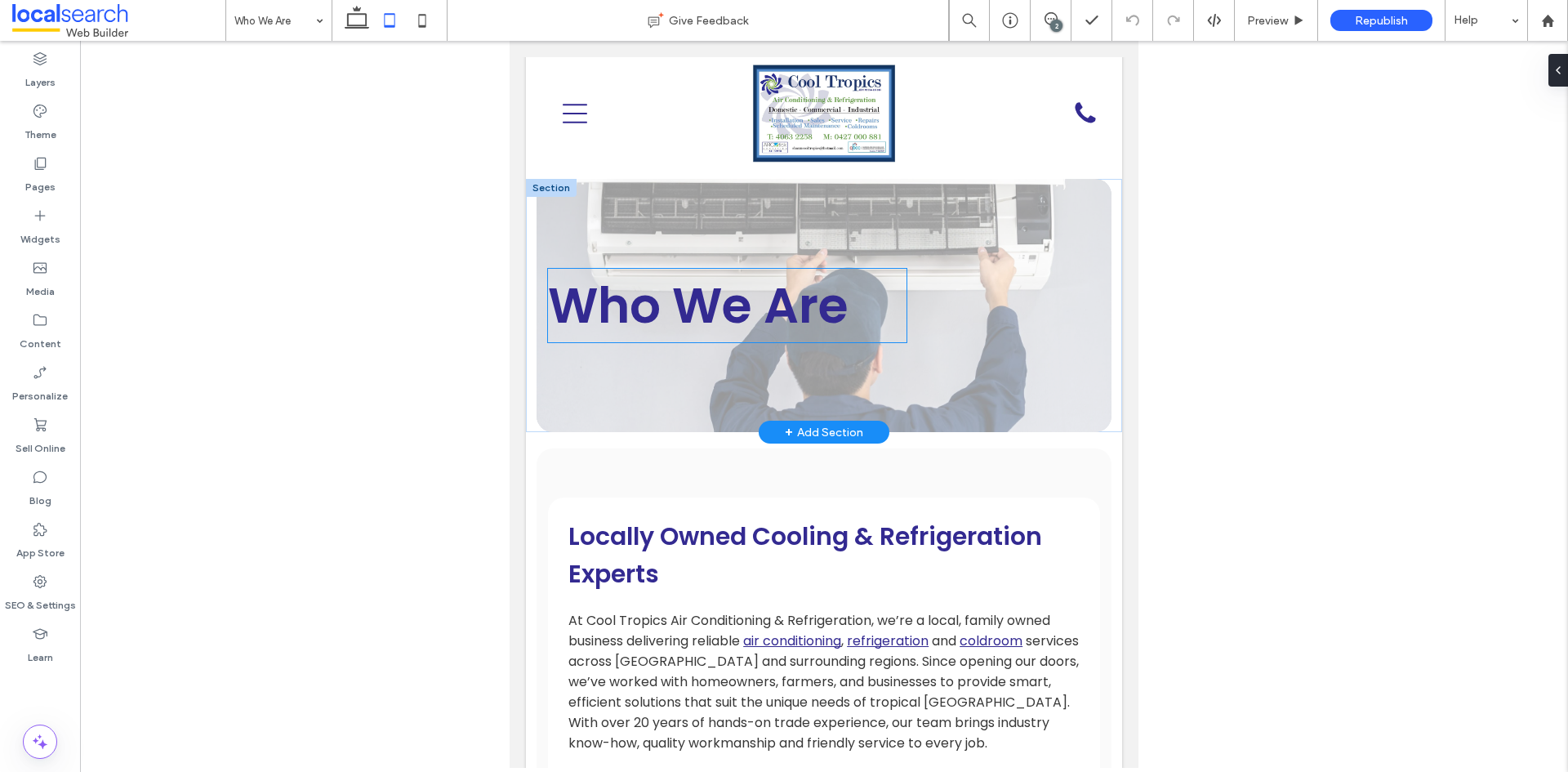
click at [762, 312] on span "Who We Are" at bounding box center [698, 305] width 301 height 69
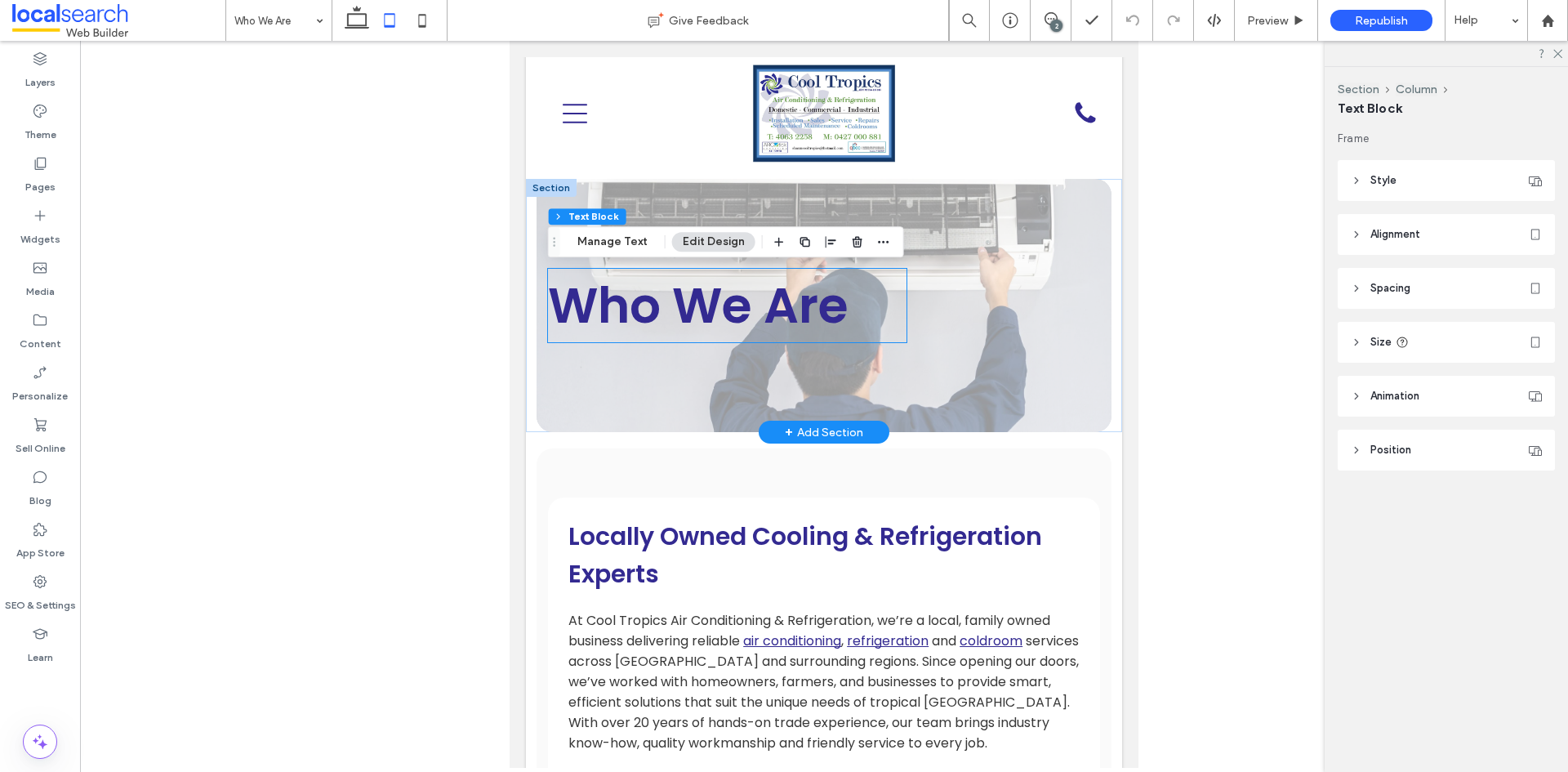
click at [762, 312] on div "Who We Are" at bounding box center [727, 305] width 359 height 73
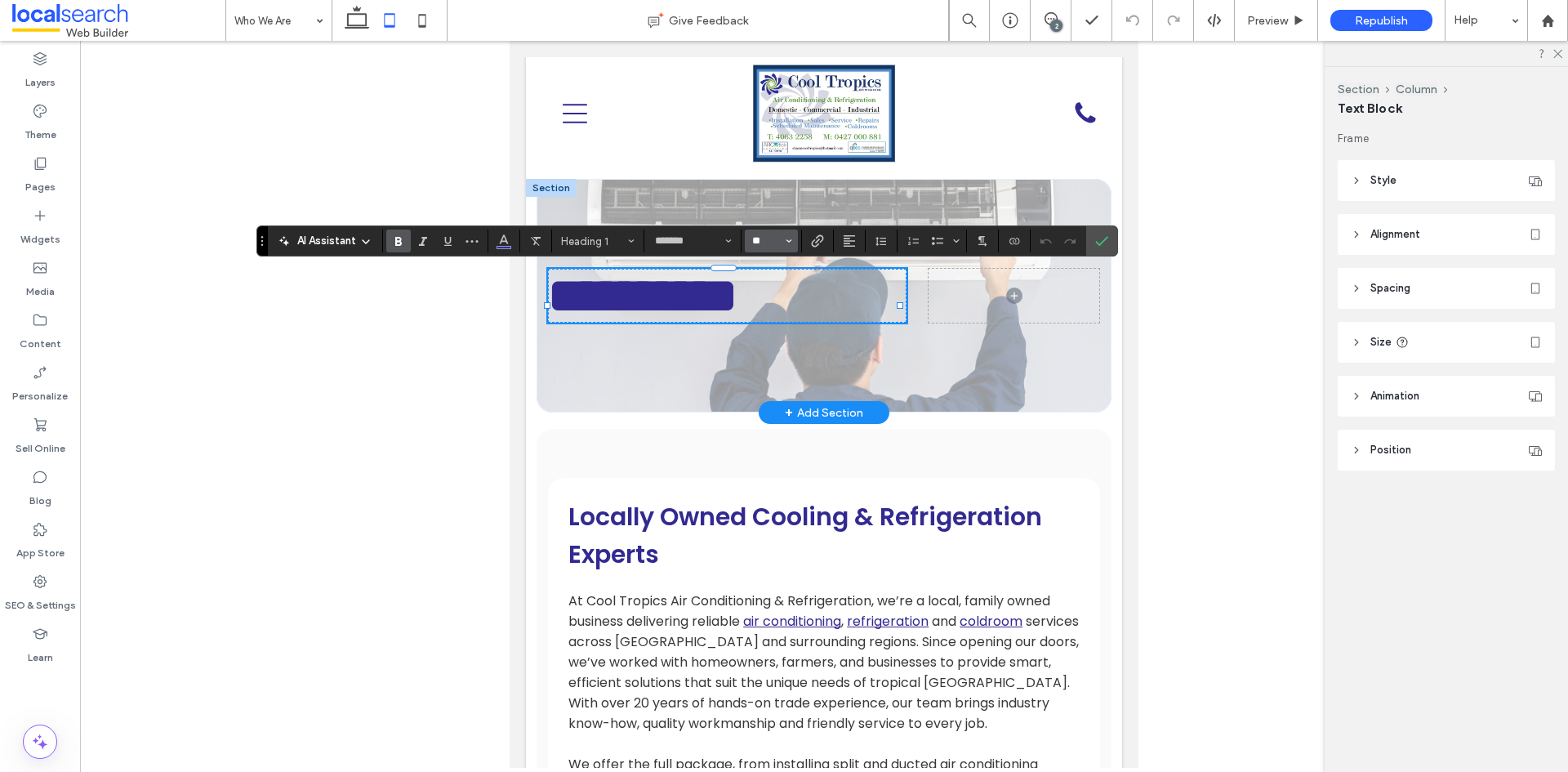
click at [755, 239] on input "**" at bounding box center [767, 241] width 32 height 13
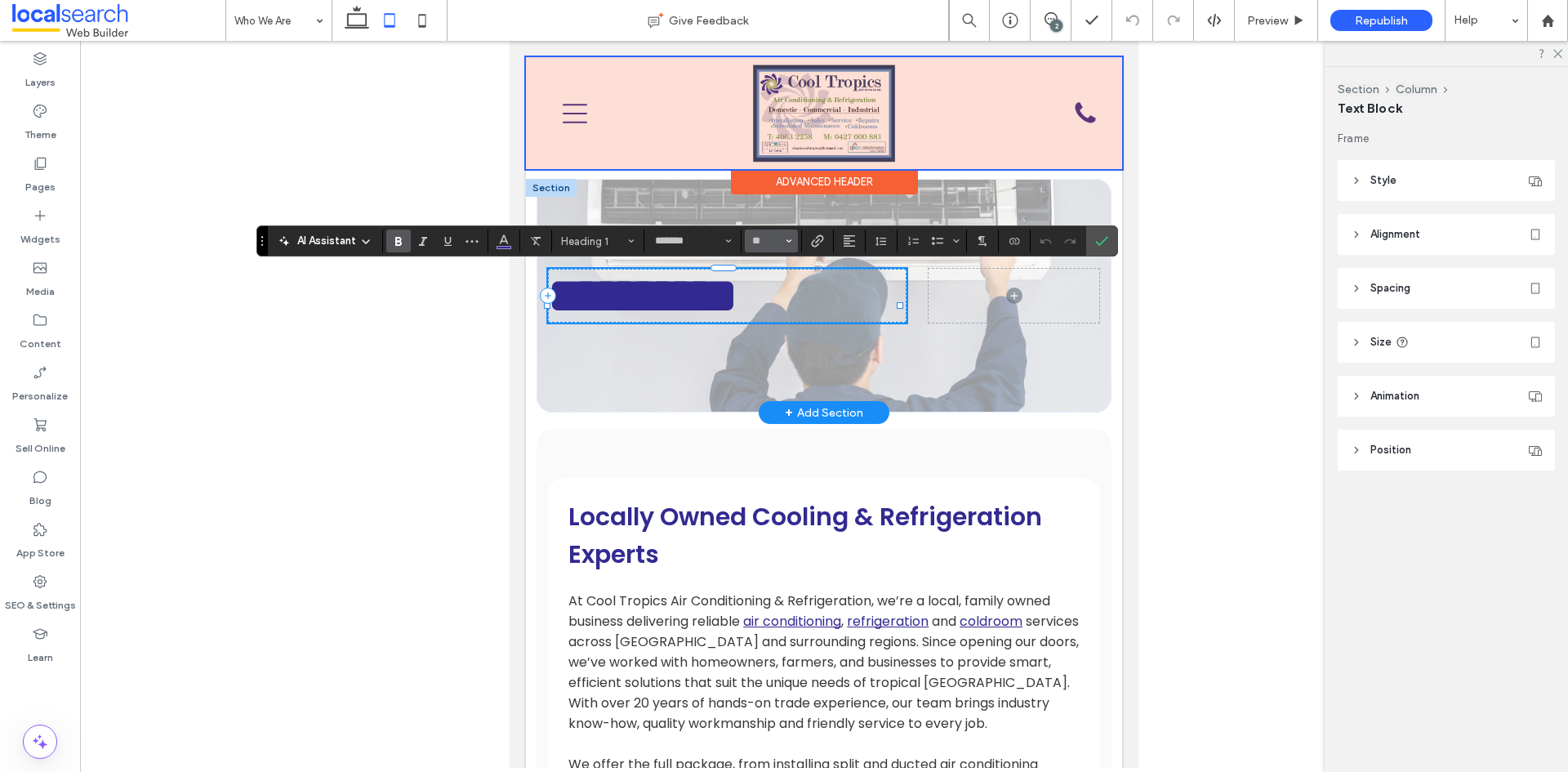
type input "**"
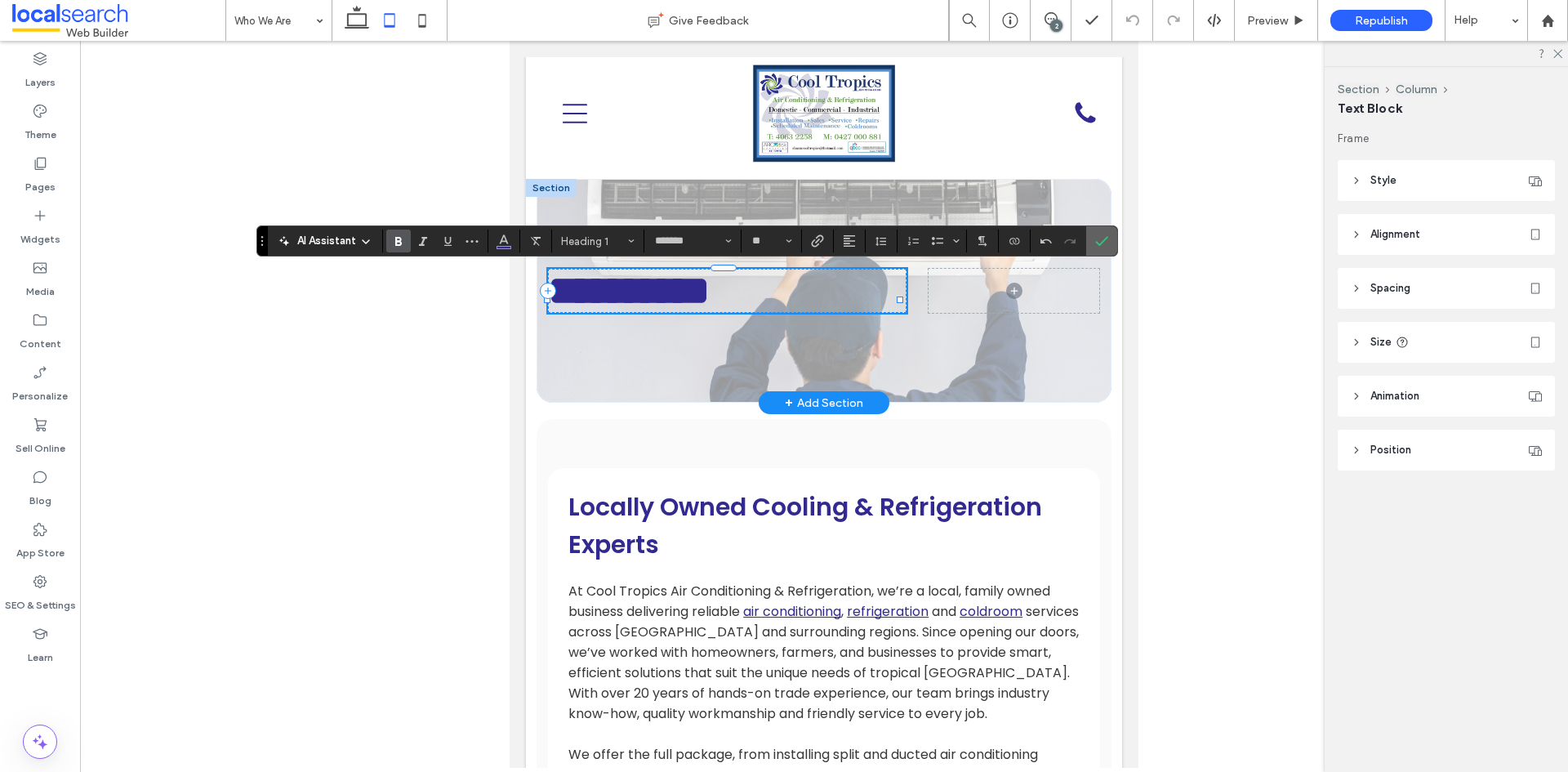
click at [1102, 253] on span "Confirm" at bounding box center [1099, 241] width 7 height 30
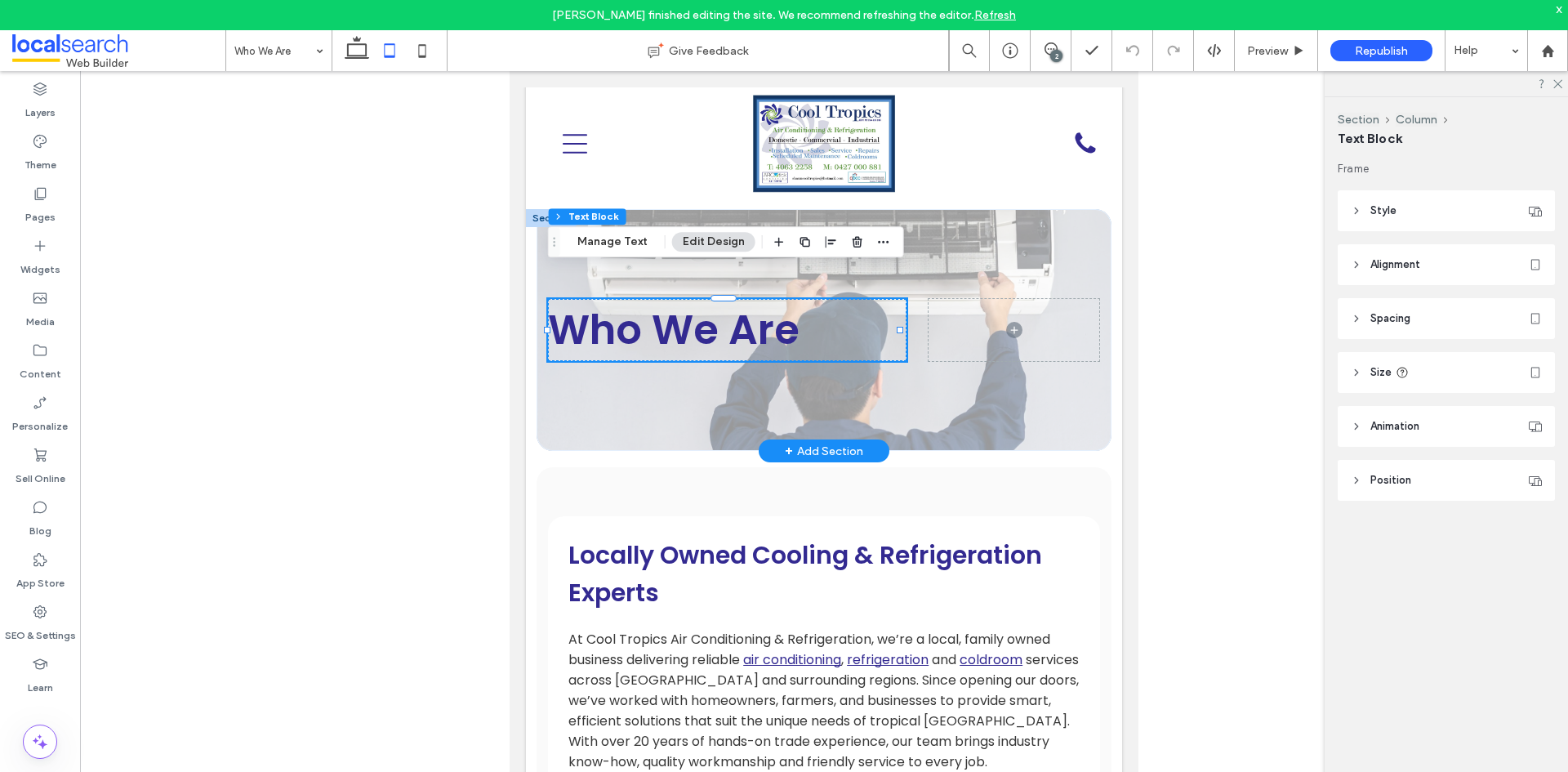
click at [49, 47] on span at bounding box center [119, 50] width 213 height 33
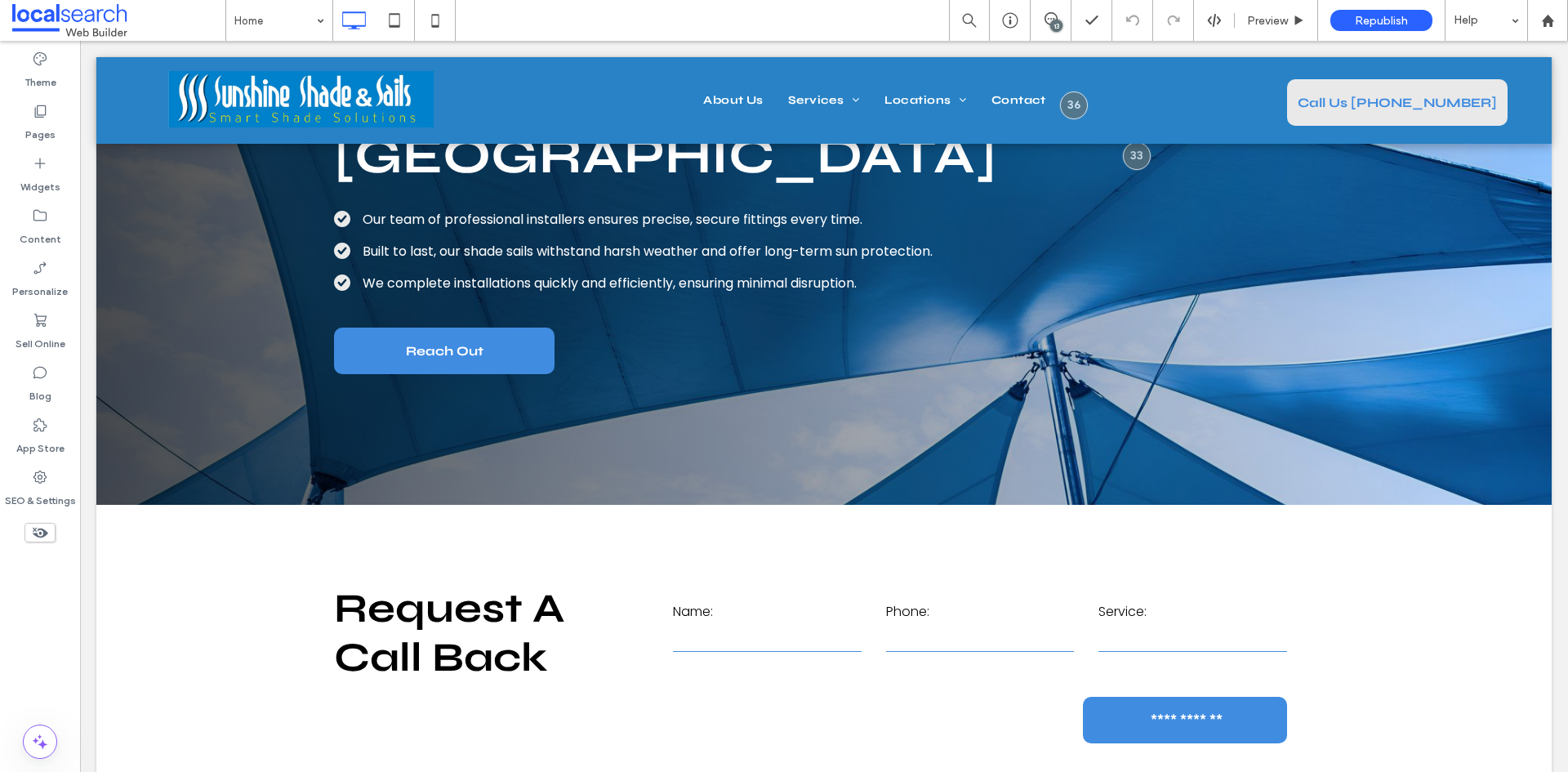
click at [1057, 27] on div "13" at bounding box center [1057, 26] width 13 height 13
click at [1559, 190] on span at bounding box center [1552, 189] width 33 height 32
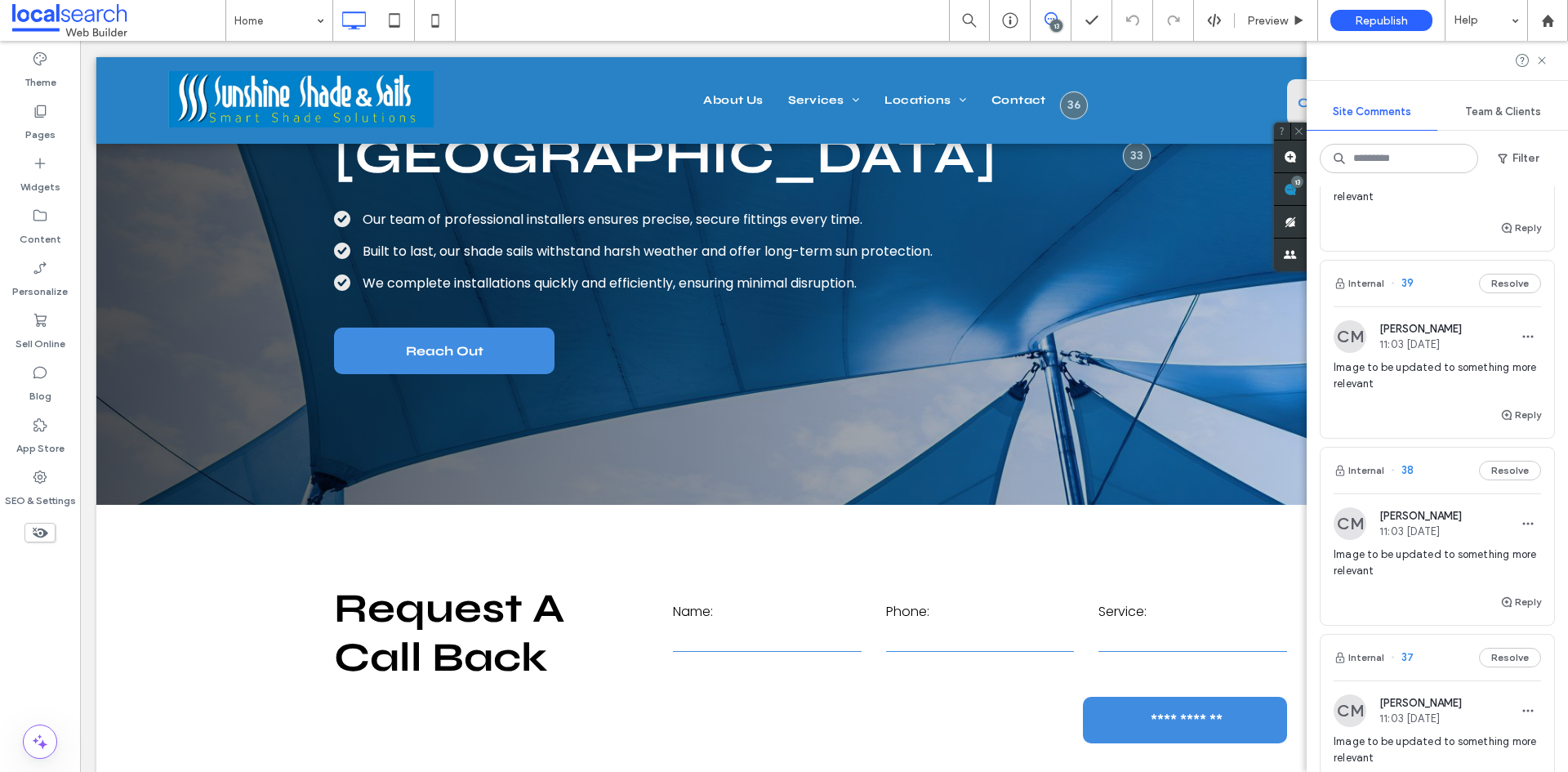
scroll to position [1388, 0]
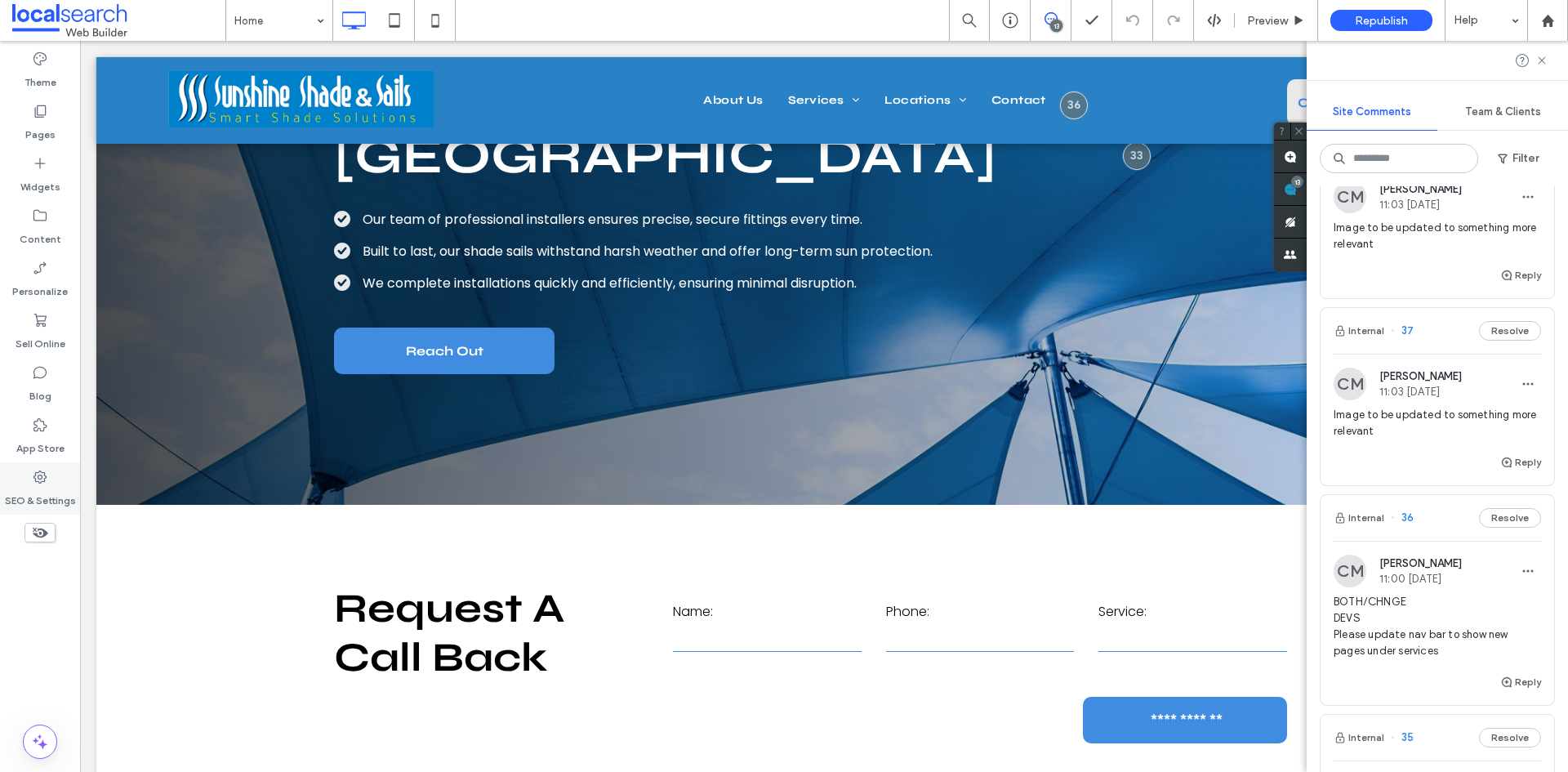
click at [48, 471] on div "SEO & Settings" at bounding box center [39, 488] width 80 height 52
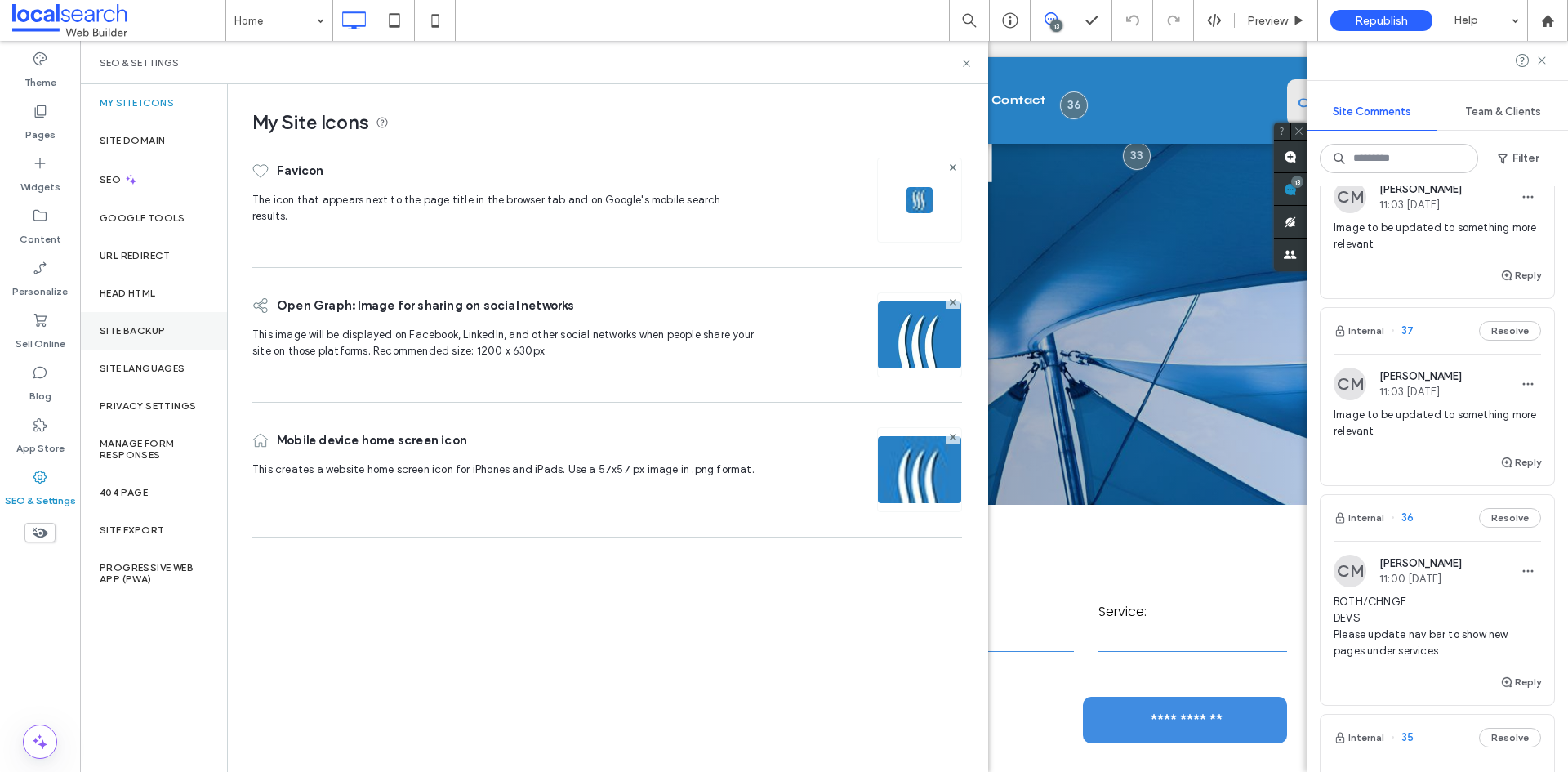
click at [182, 330] on div "Site Backup" at bounding box center [153, 331] width 147 height 38
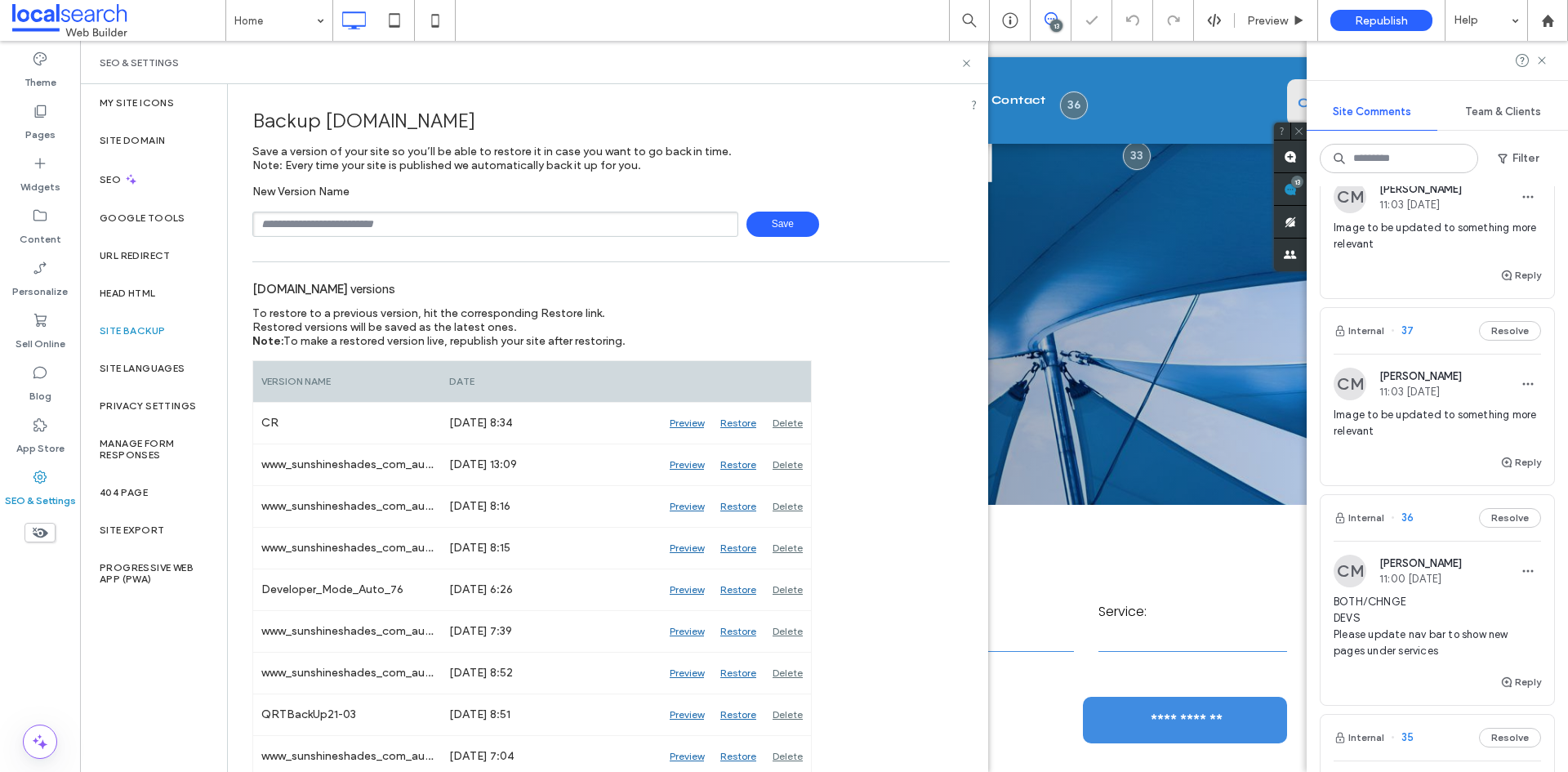
click at [349, 217] on input "text" at bounding box center [495, 224] width 486 height 25
type input "**********"
click at [781, 221] on span "Save" at bounding box center [782, 224] width 72 height 25
click at [962, 69] on icon at bounding box center [967, 64] width 13 height 13
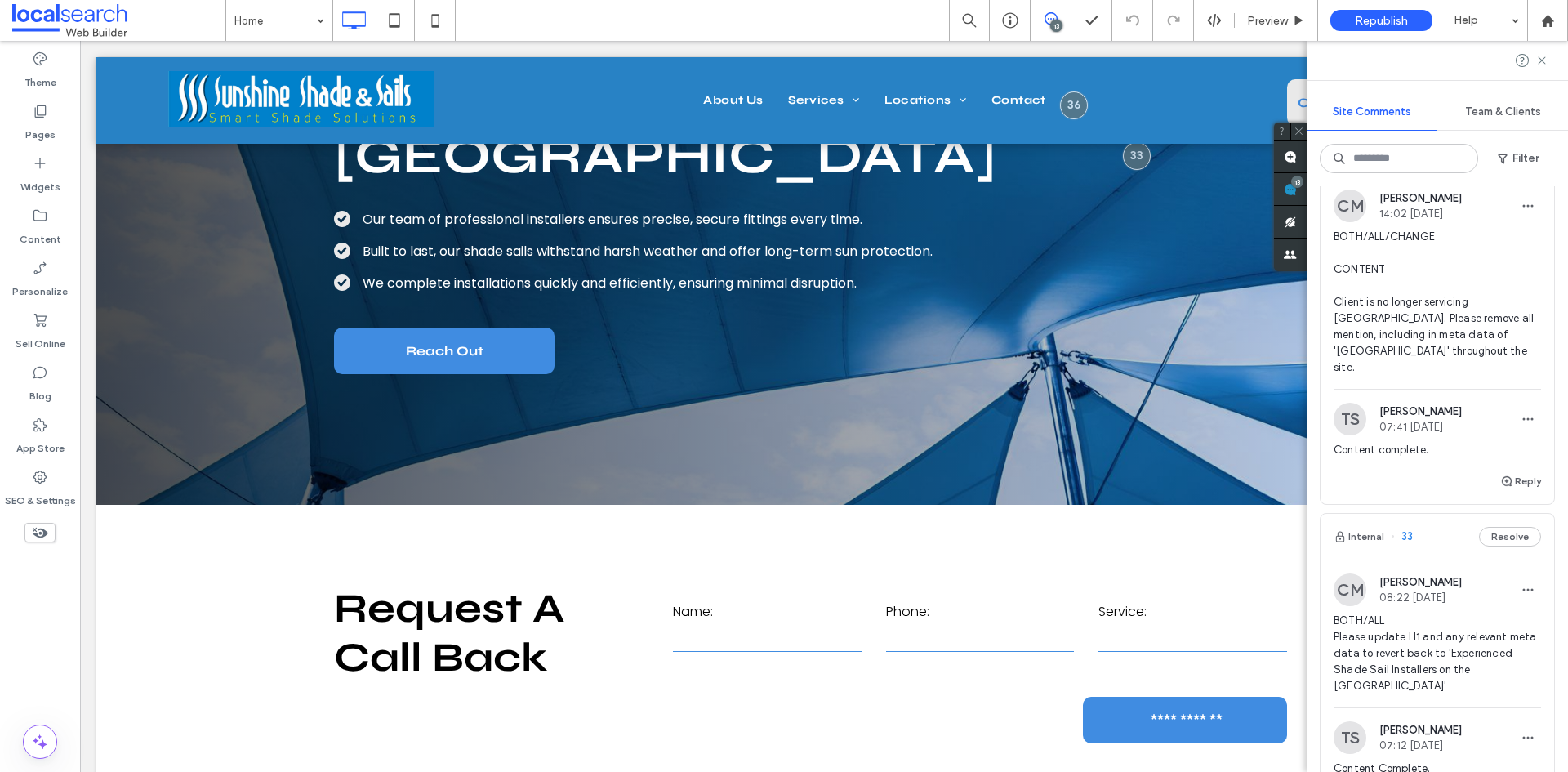
scroll to position [2520, 0]
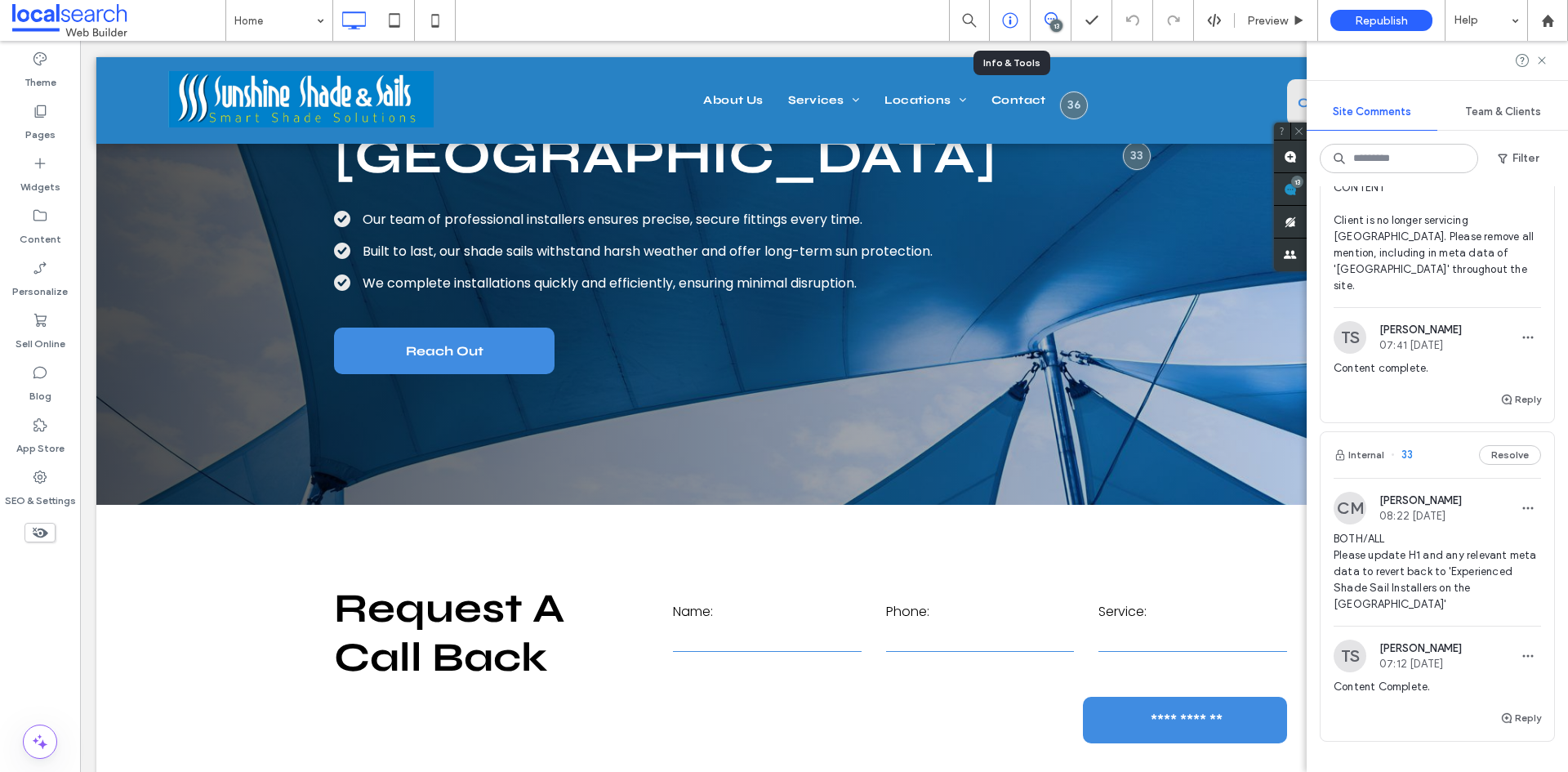
click at [1015, 27] on icon at bounding box center [1010, 21] width 16 height 16
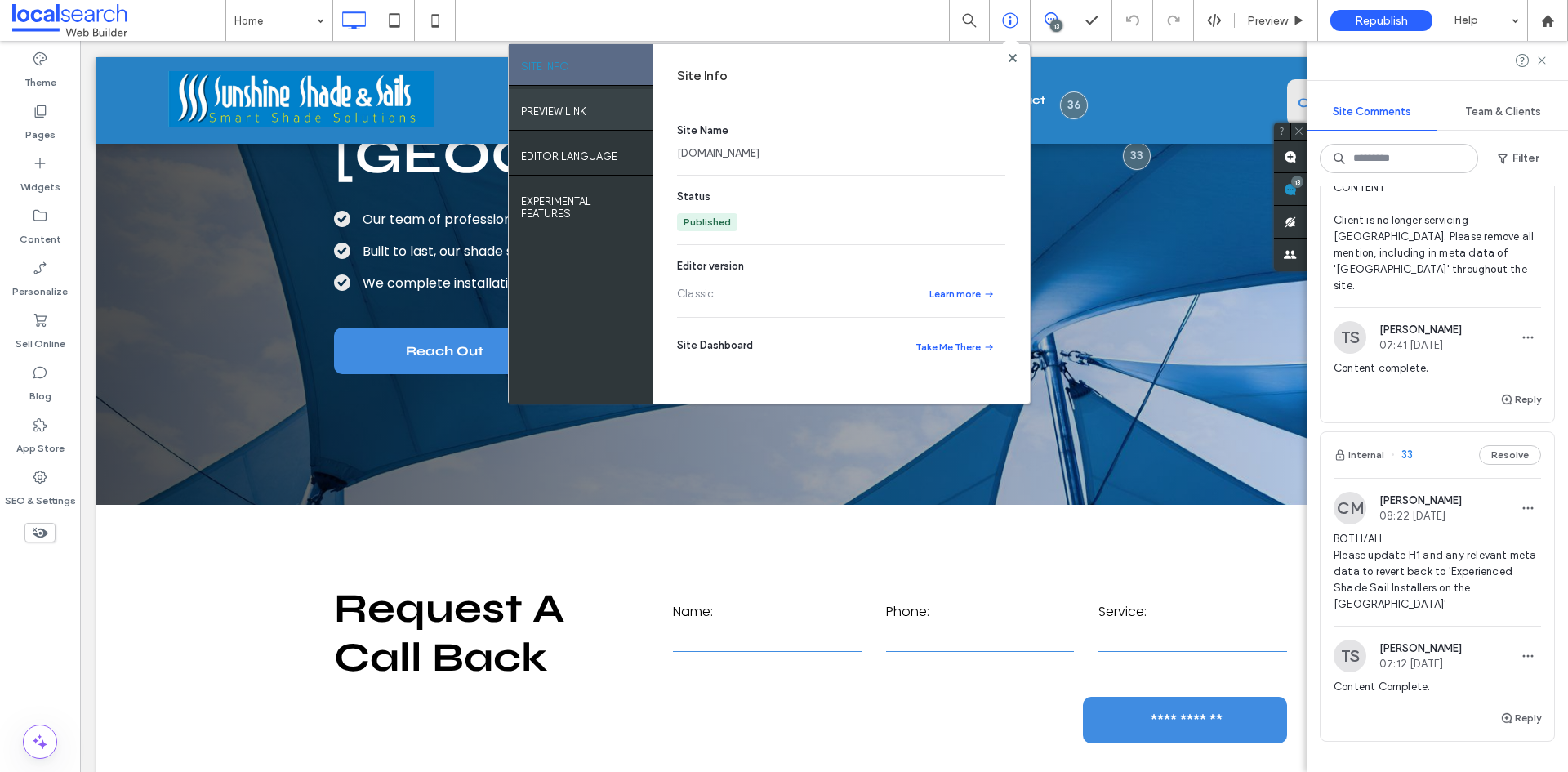
click at [598, 111] on div "PREVIEW LINK" at bounding box center [581, 109] width 144 height 41
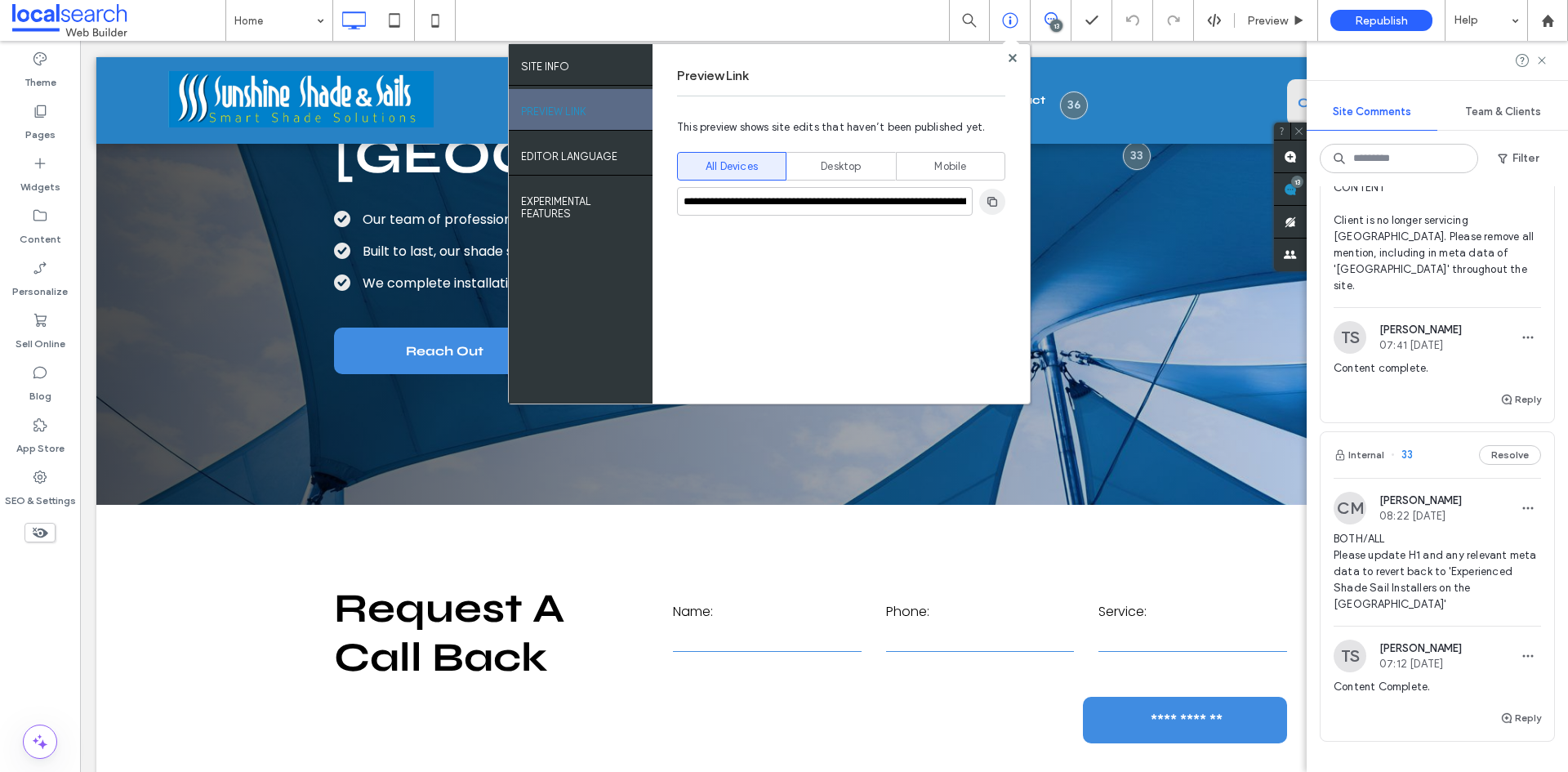
drag, startPoint x: 1005, startPoint y: 199, endPoint x: 966, endPoint y: 107, distance: 99.9
click at [1005, 199] on span "button" at bounding box center [992, 201] width 26 height 26
drag, startPoint x: 42, startPoint y: 123, endPoint x: 67, endPoint y: 150, distance: 36.8
click at [42, 123] on label "Pages" at bounding box center [40, 131] width 30 height 23
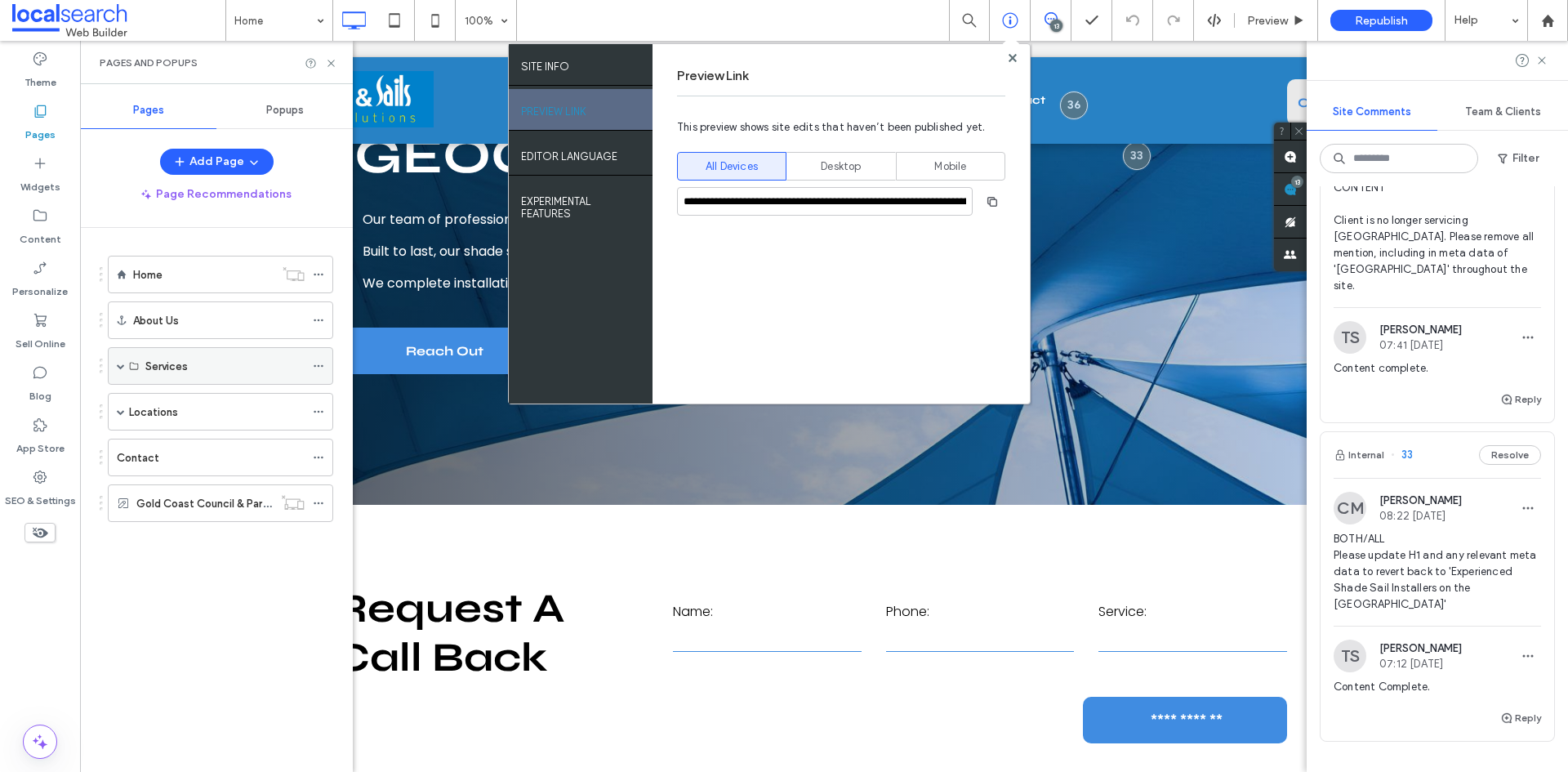
click at [117, 369] on span at bounding box center [121, 365] width 8 height 8
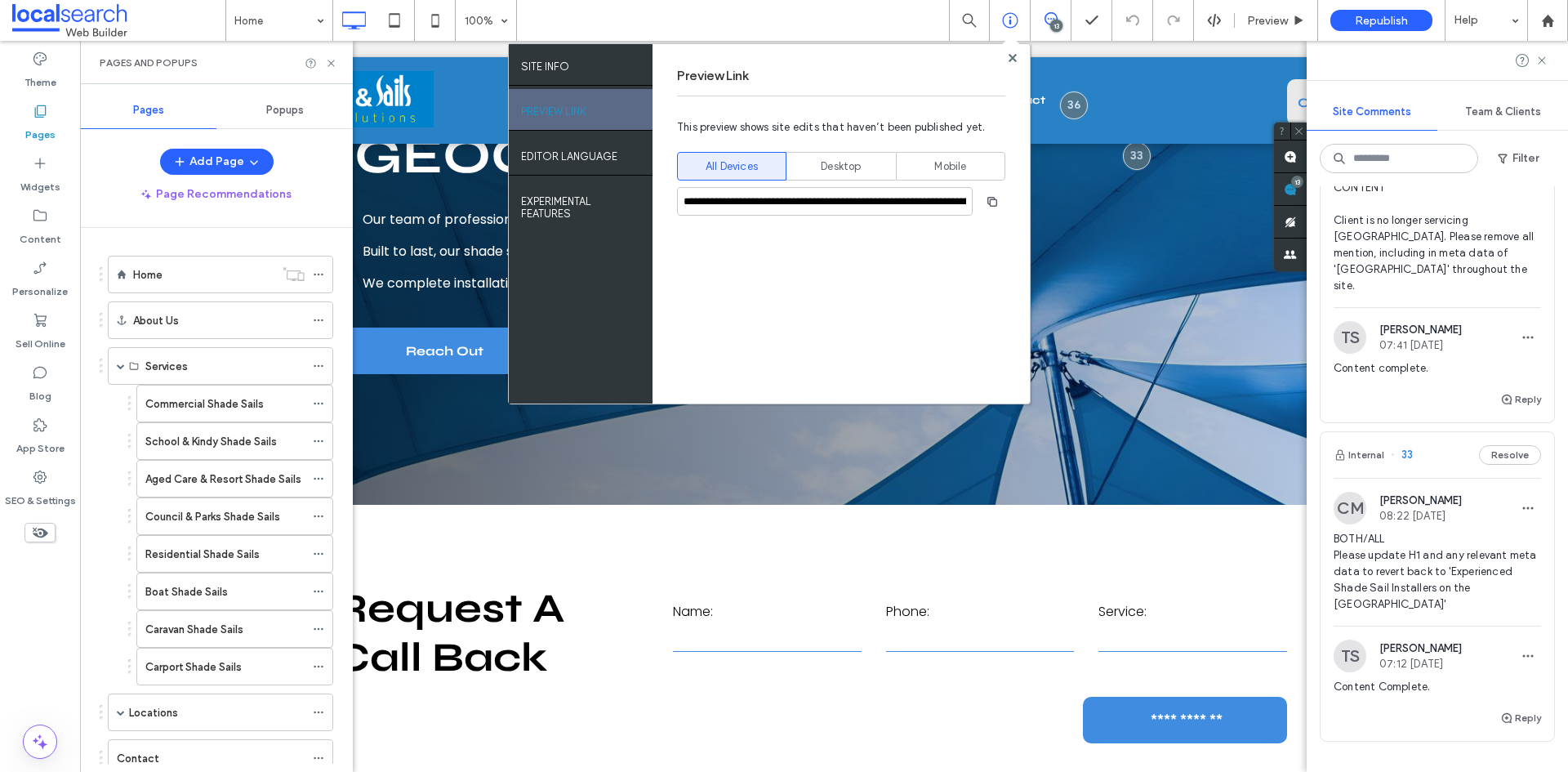
click at [1006, 57] on div at bounding box center [1012, 58] width 13 height 13
click at [1012, 59] on use at bounding box center [1011, 56] width 8 height 8
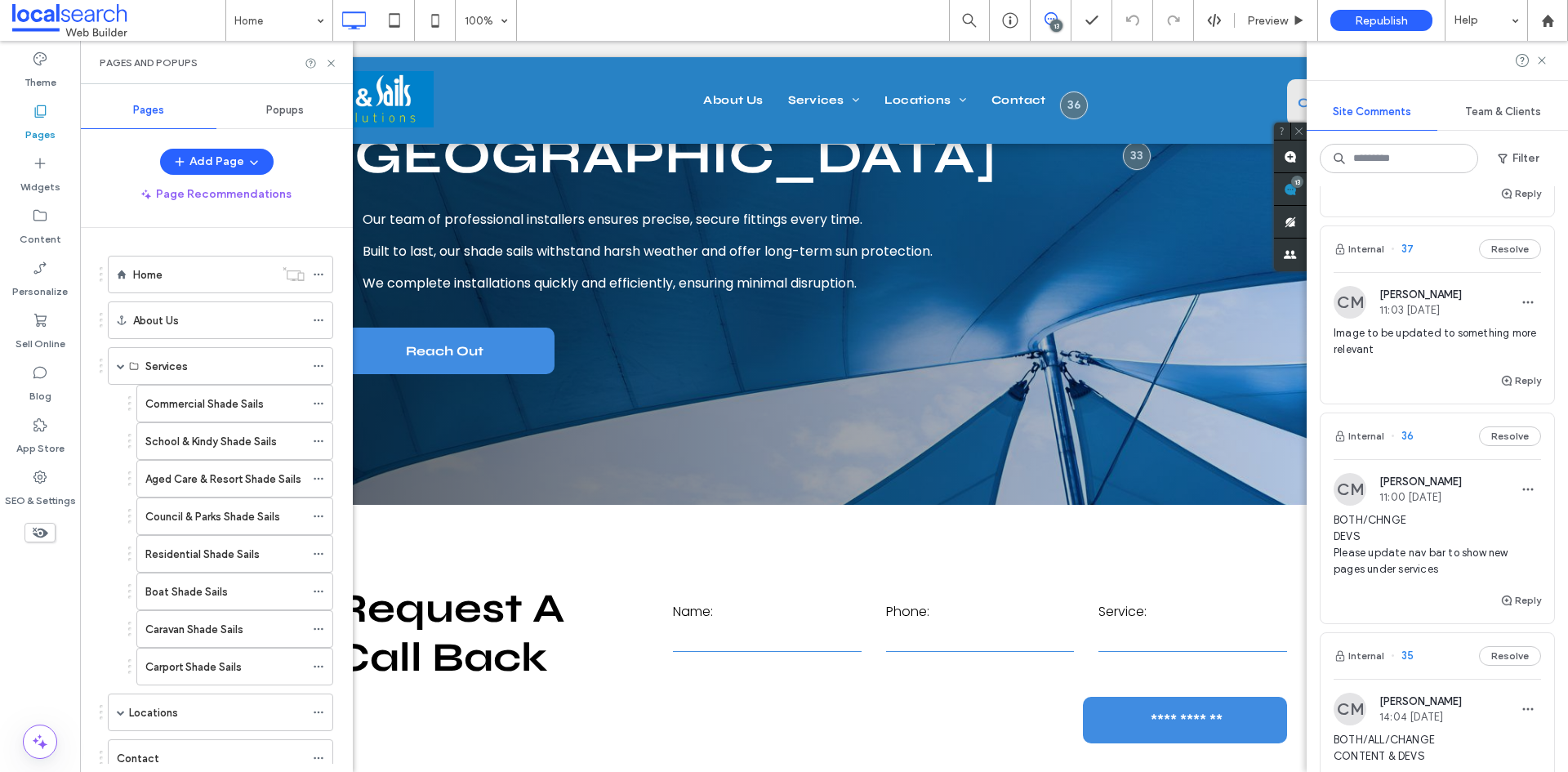
scroll to position [1306, 0]
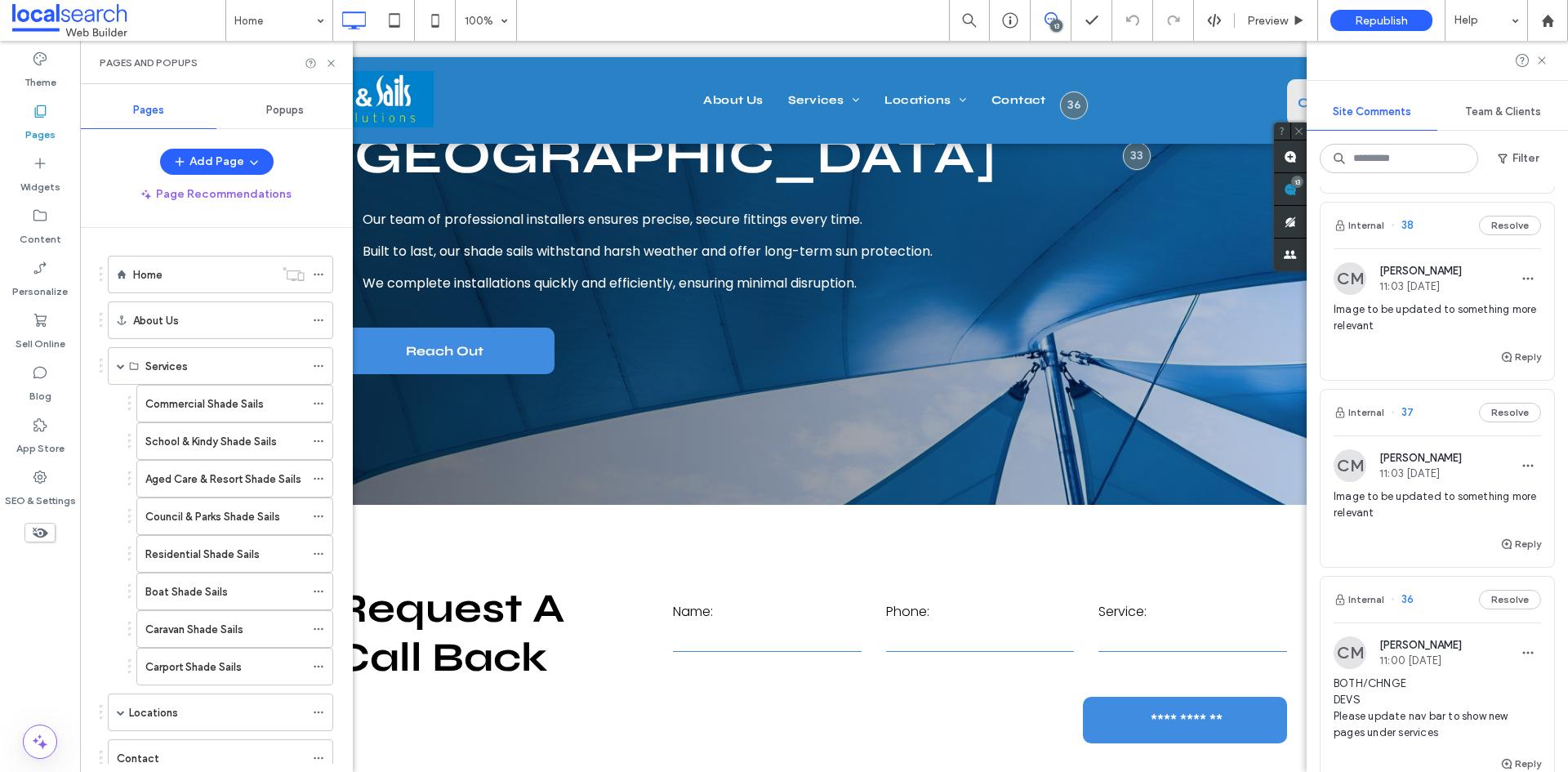
click at [1432, 517] on span "Image to be updated to something more relevant" at bounding box center [1437, 505] width 208 height 33
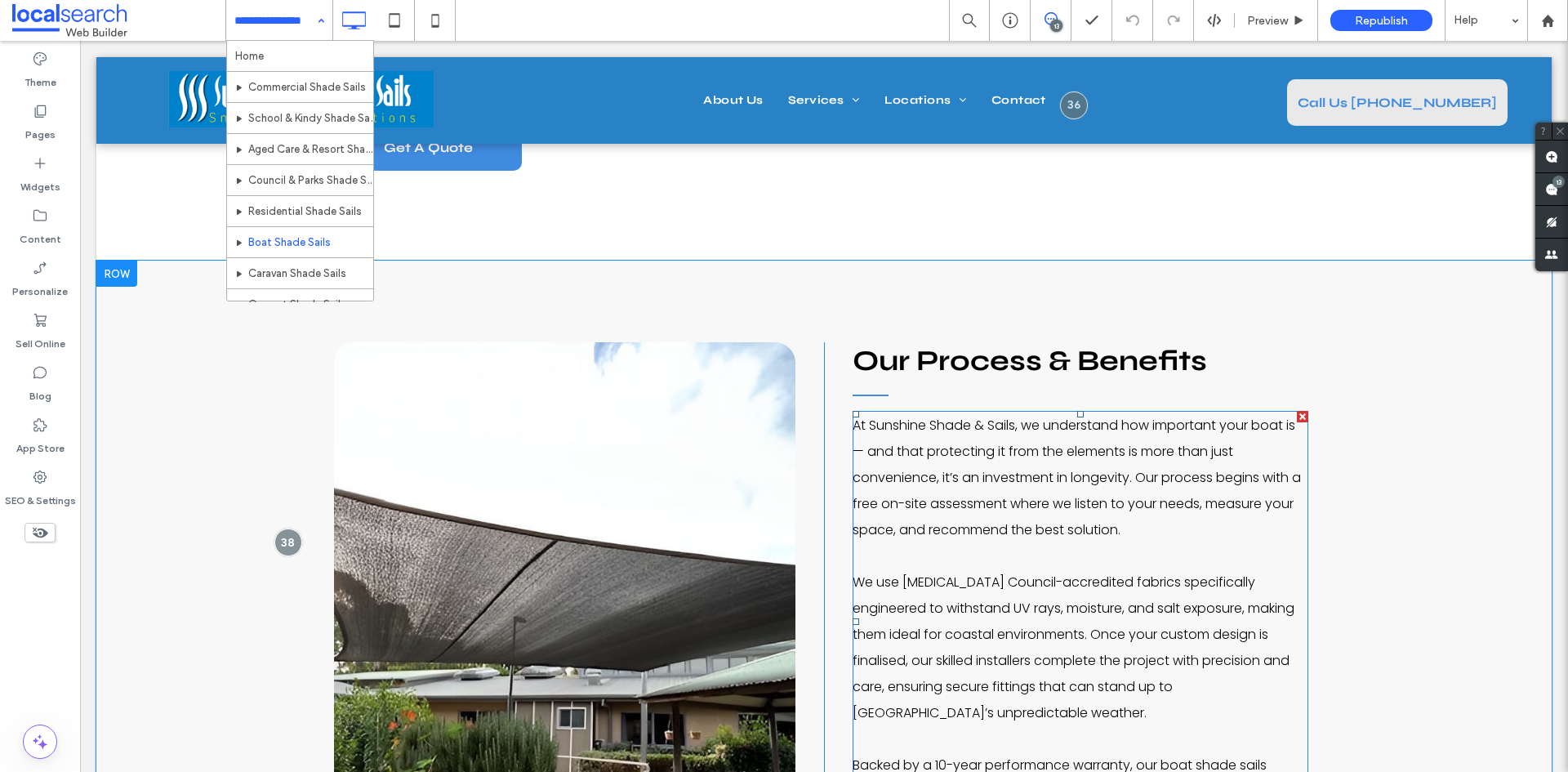
scroll to position [1236, 0]
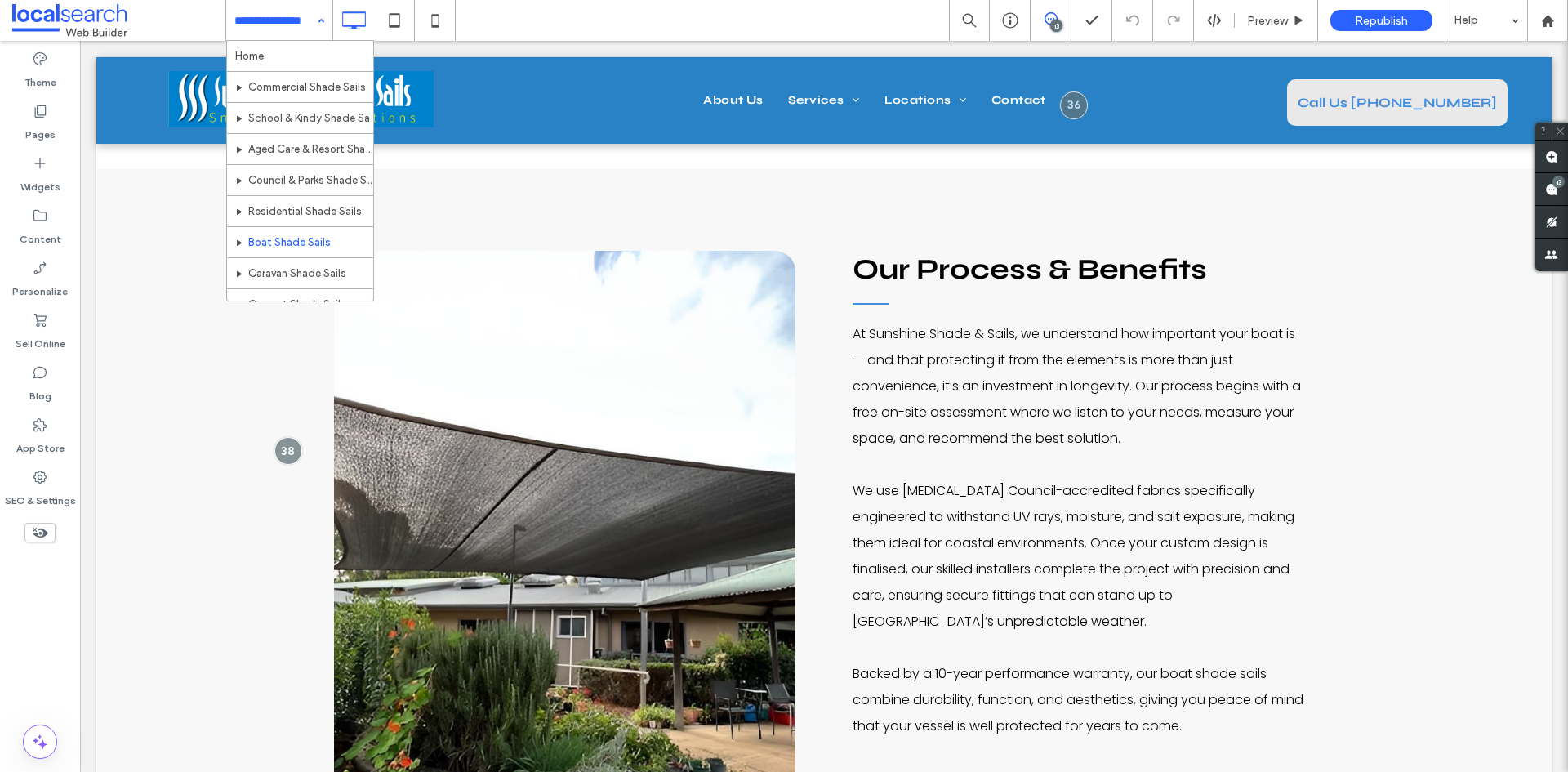
click at [316, 21] on div "Home Commercial Shade Sails School & Kindy Shade Sails Aged Care & Resort Shade…" at bounding box center [279, 21] width 107 height 41
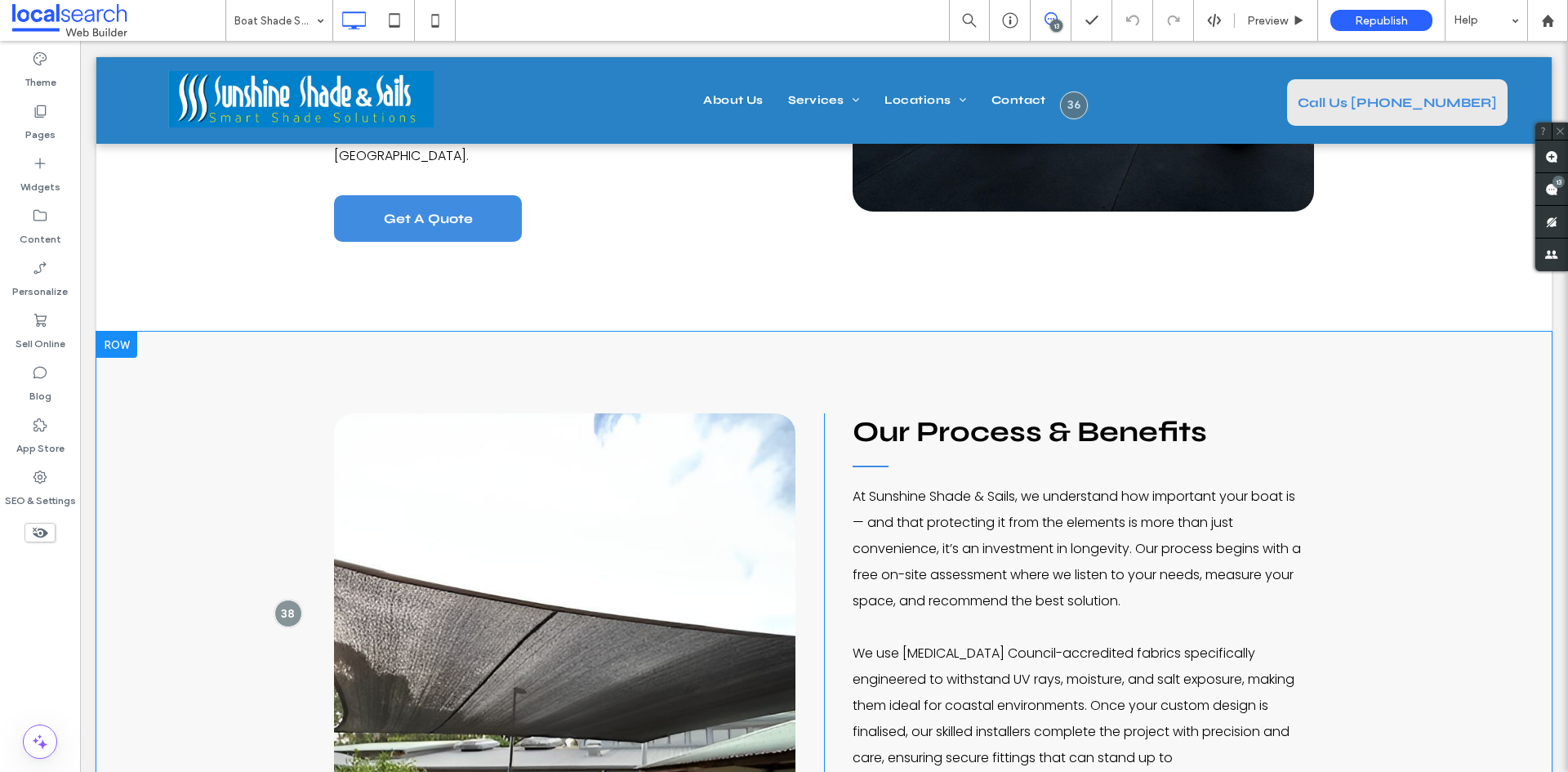
scroll to position [1073, 0]
click at [280, 613] on div at bounding box center [288, 614] width 30 height 30
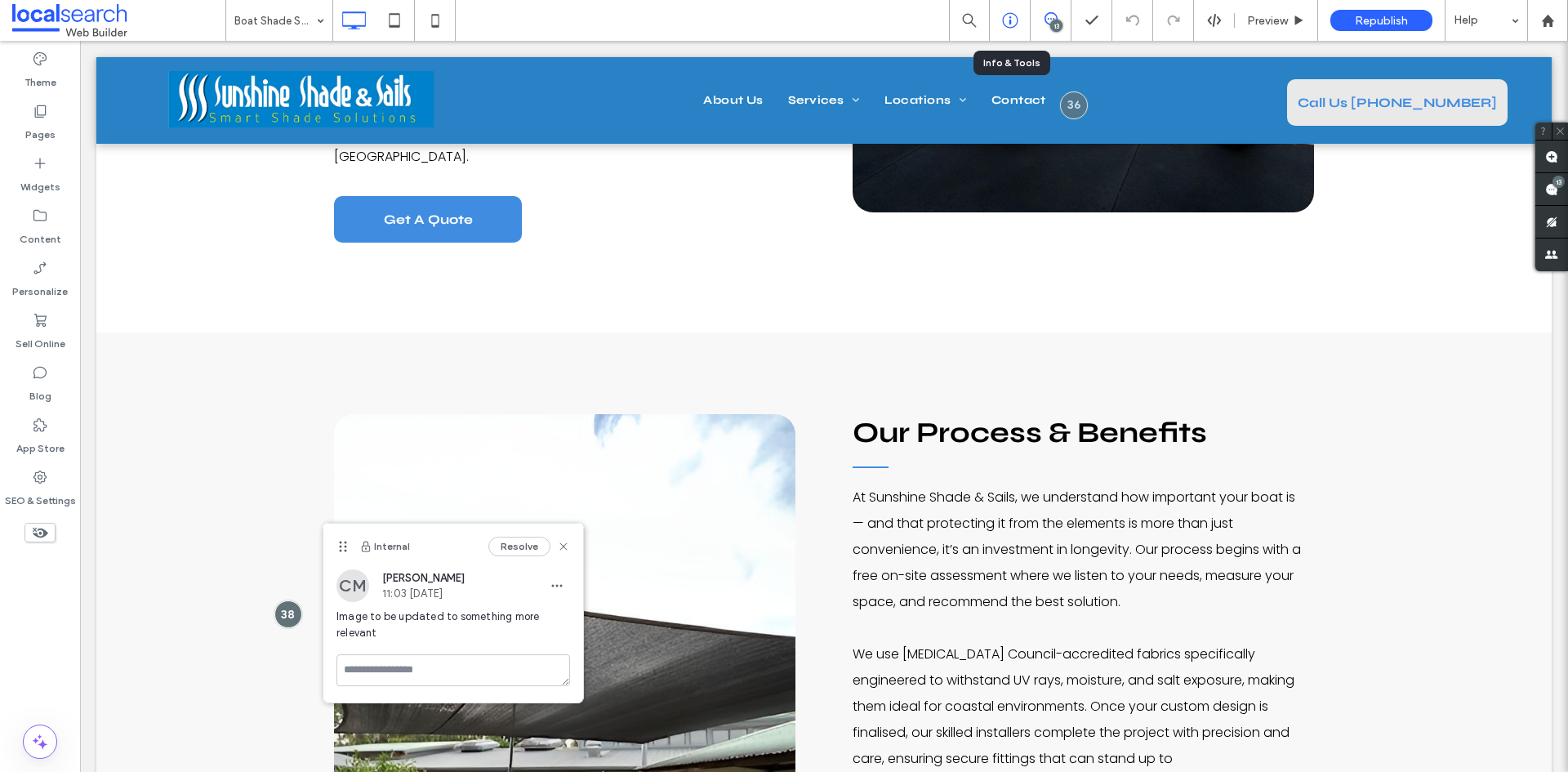
drag, startPoint x: 1015, startPoint y: 15, endPoint x: 1003, endPoint y: 13, distance: 12.2
click at [1014, 15] on icon at bounding box center [1010, 21] width 16 height 16
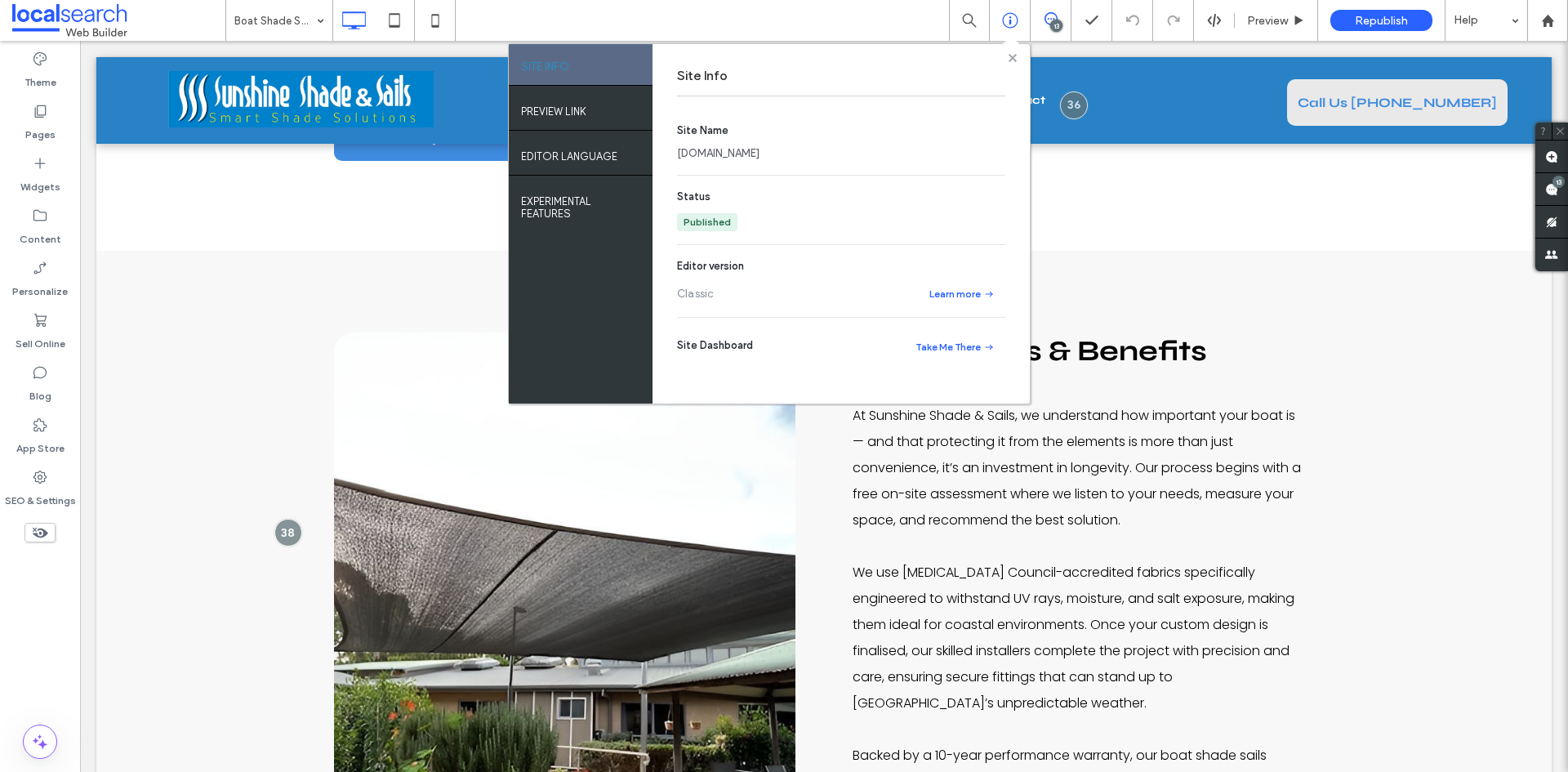
click at [1011, 55] on use at bounding box center [1011, 56] width 8 height 8
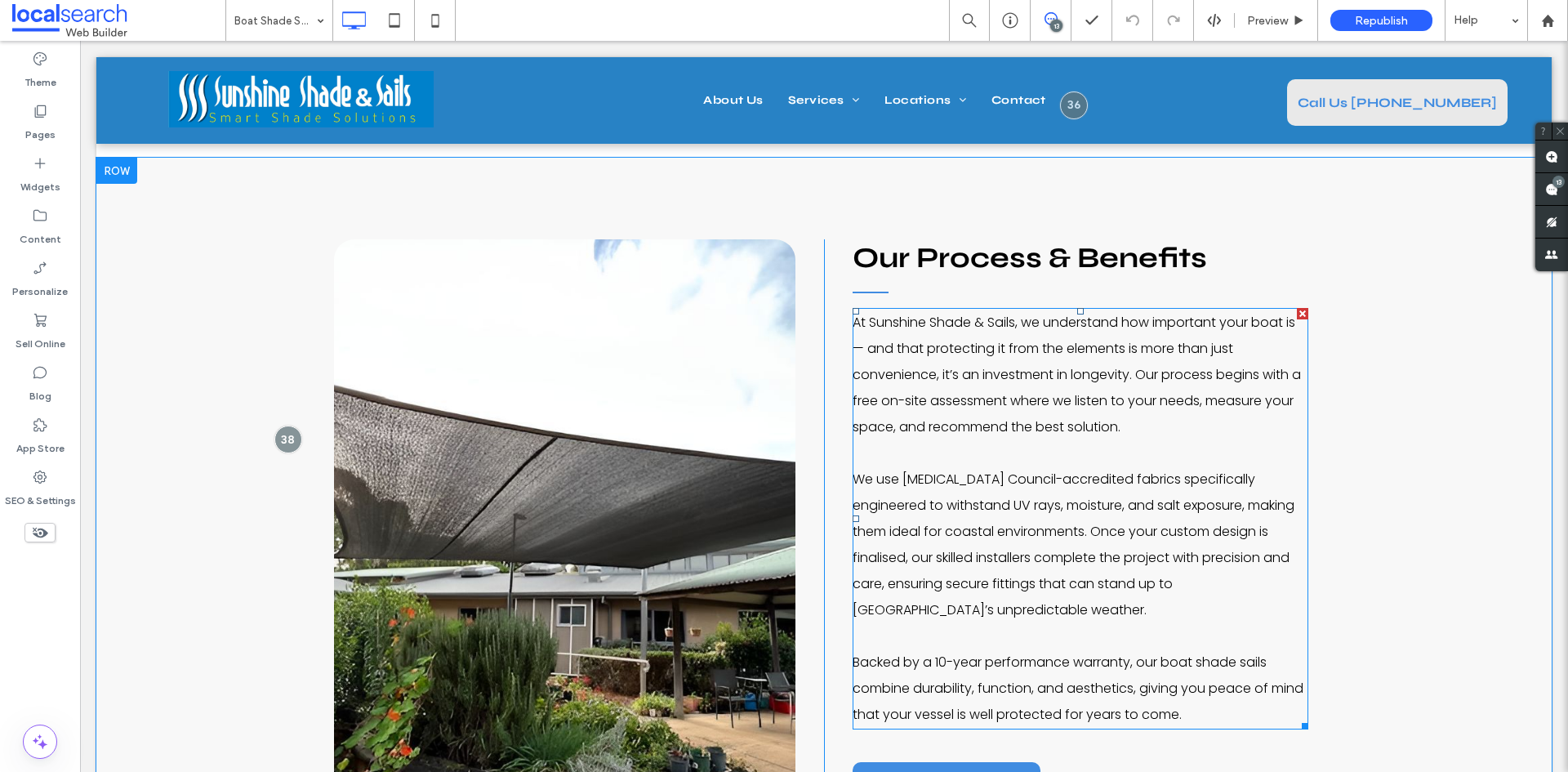
scroll to position [1236, 0]
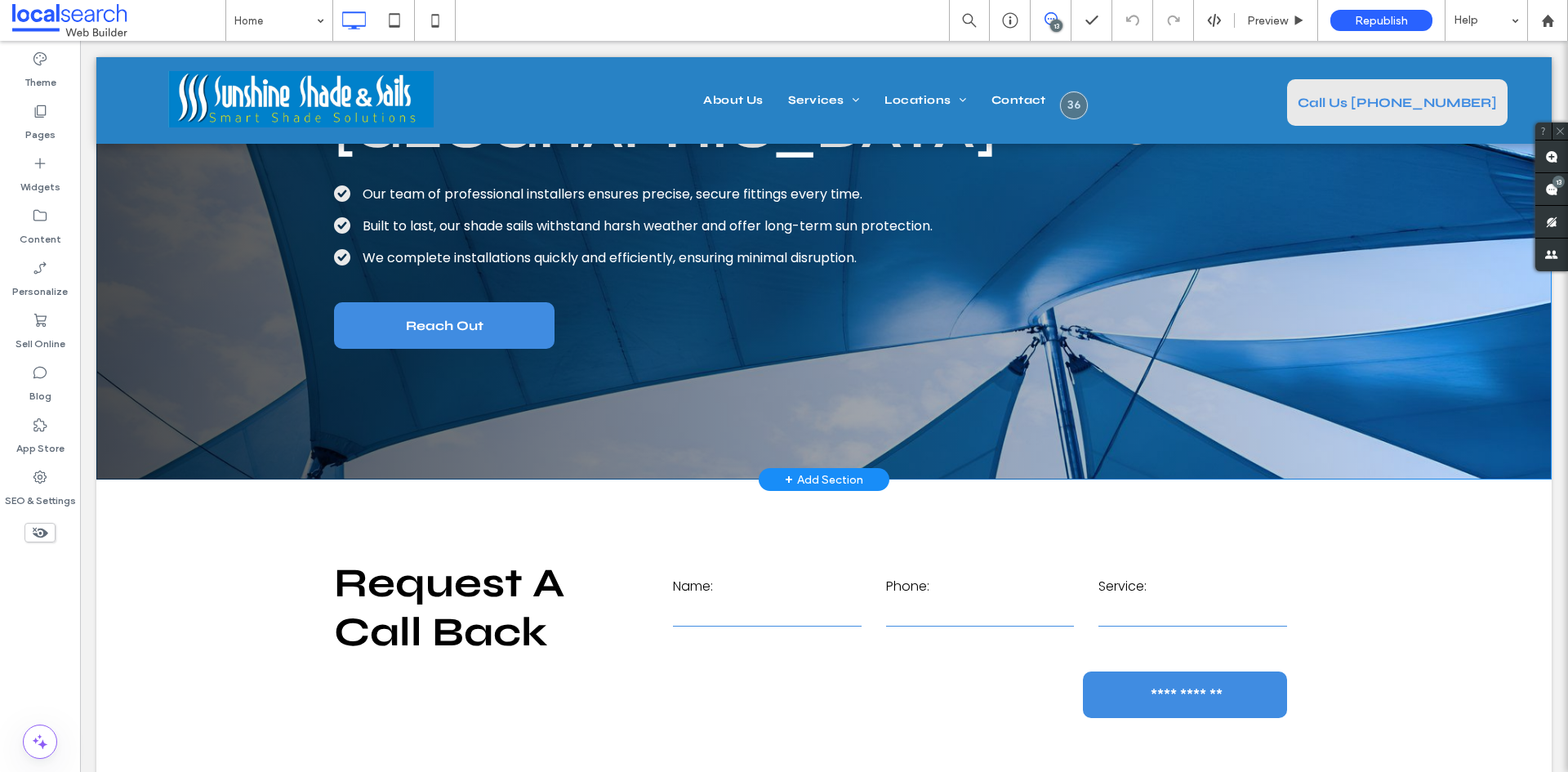
scroll to position [327, 0]
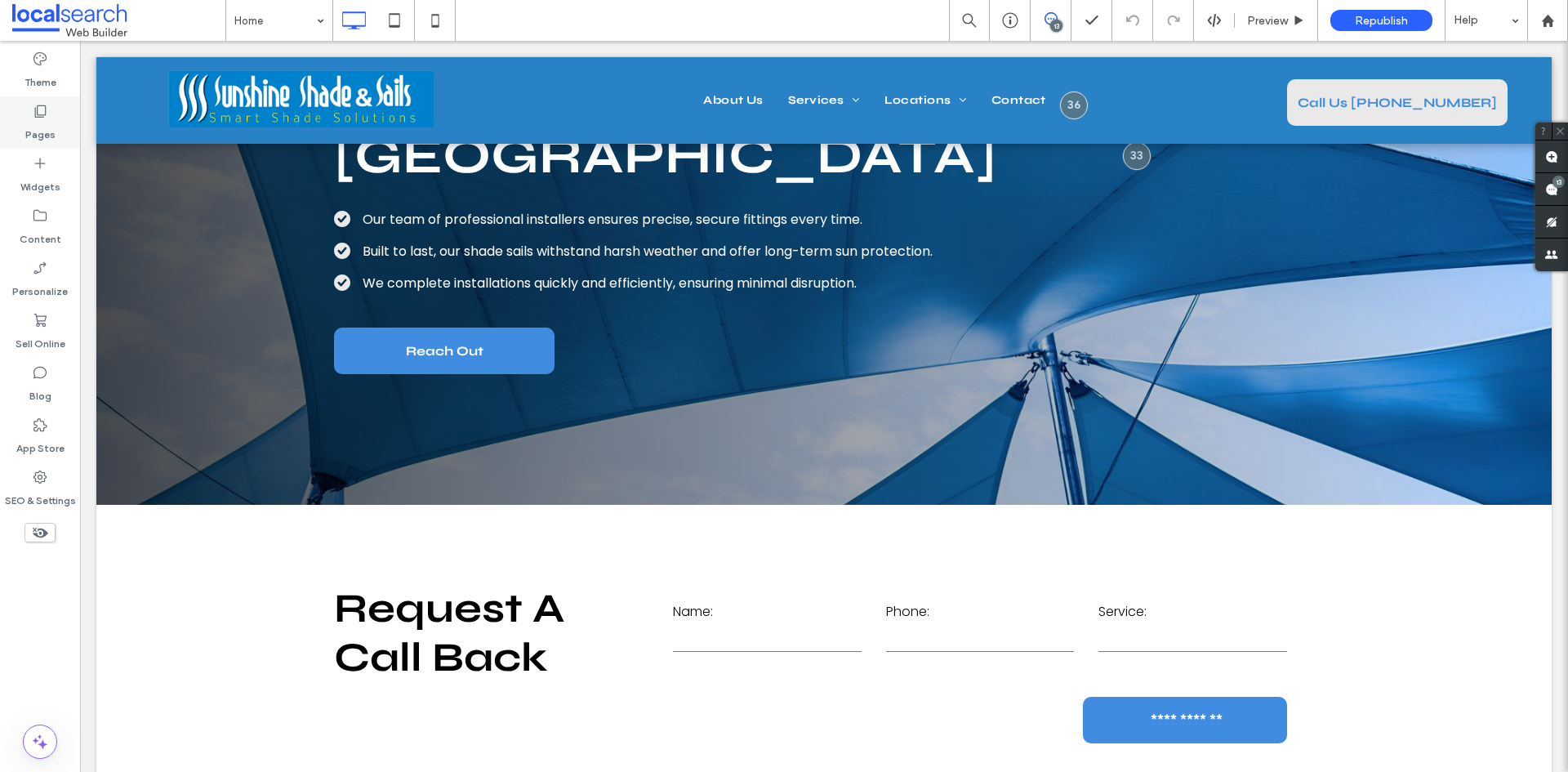
click at [26, 145] on div "Pages" at bounding box center [39, 123] width 80 height 52
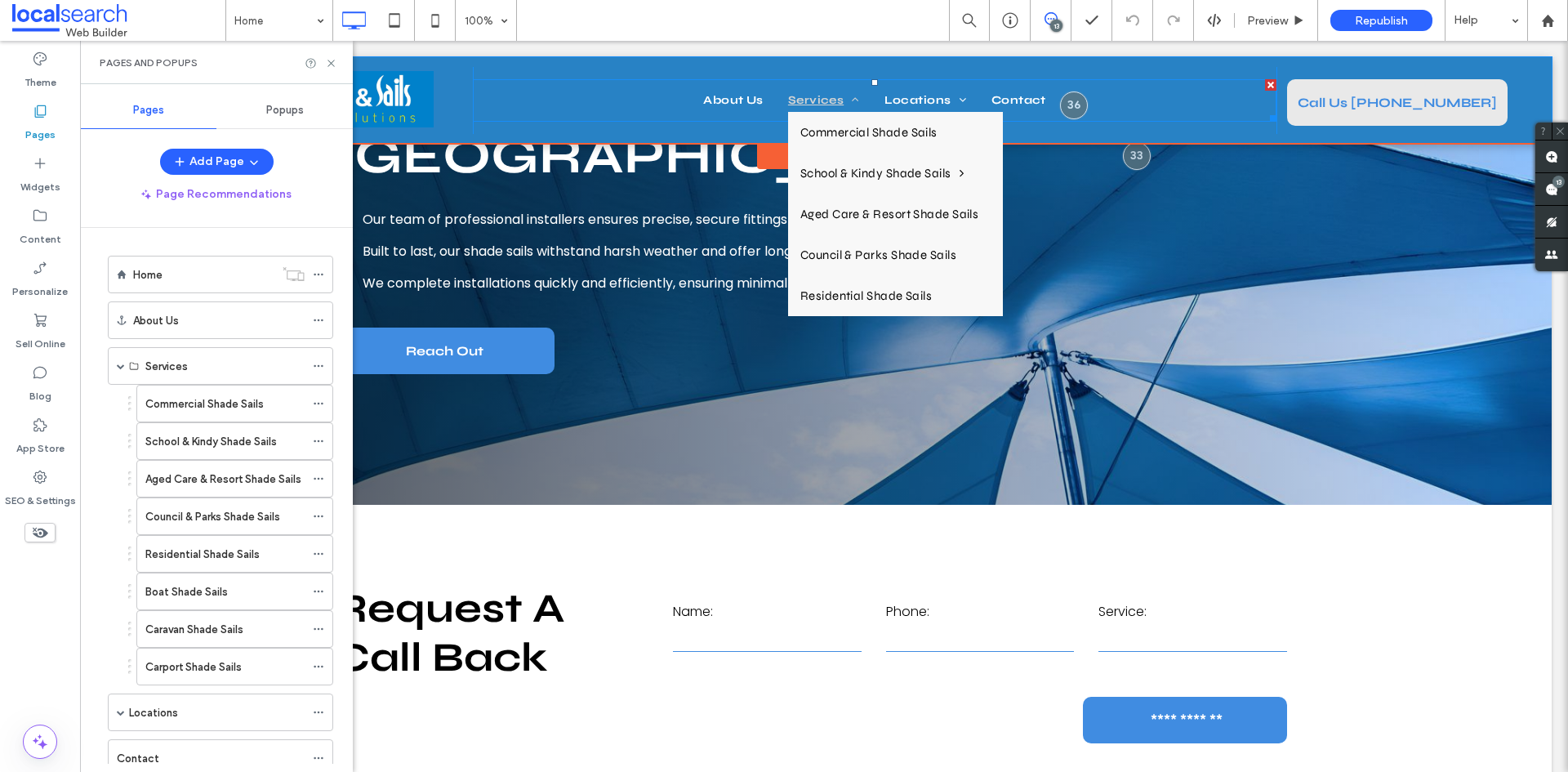
click at [805, 97] on span "Services" at bounding box center [824, 100] width 72 height 23
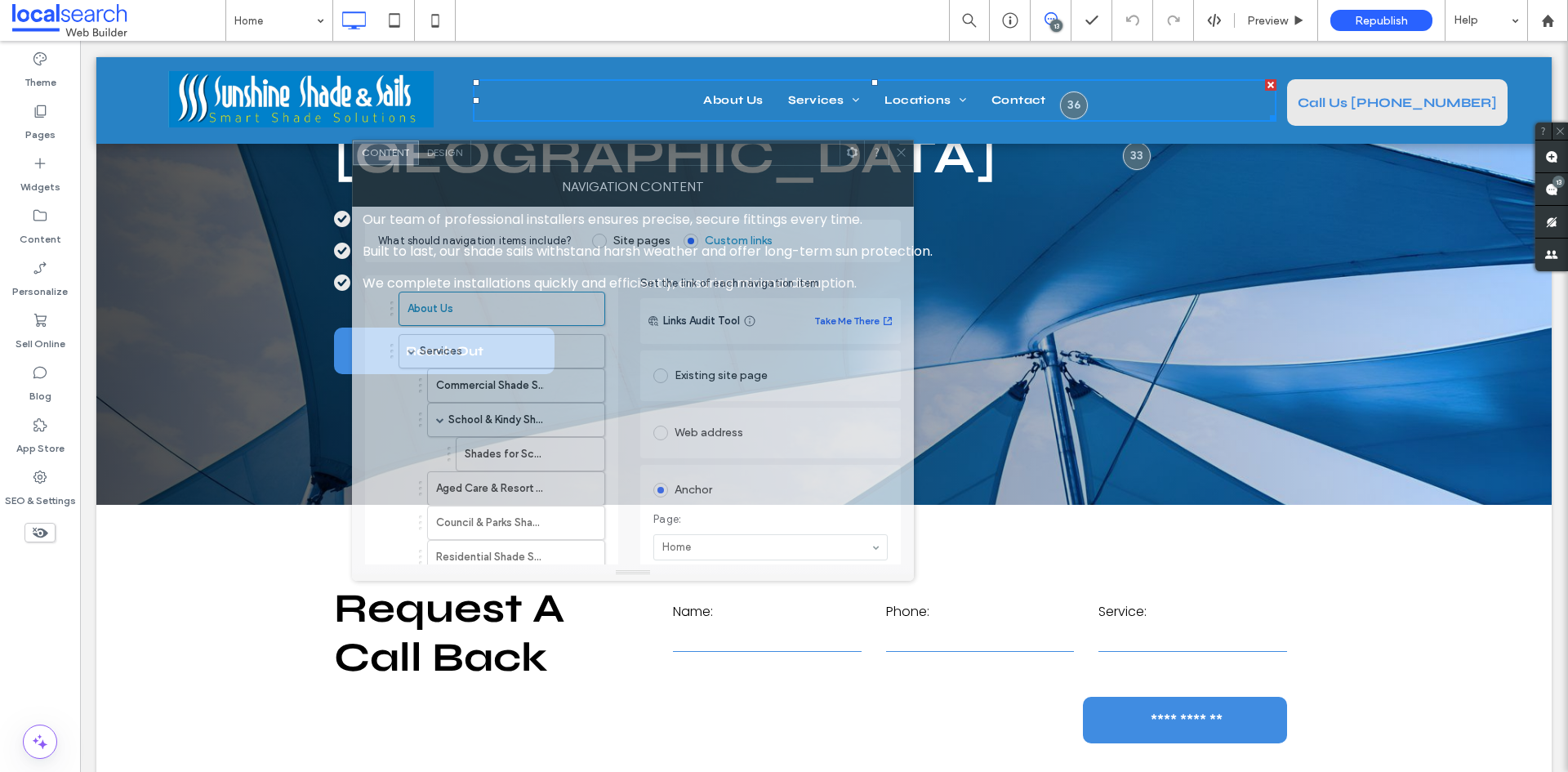
drag, startPoint x: 545, startPoint y: 187, endPoint x: 681, endPoint y: 180, distance: 136.2
click at [681, 180] on div "NAVIGATION CONTENT" at bounding box center [633, 186] width 562 height 41
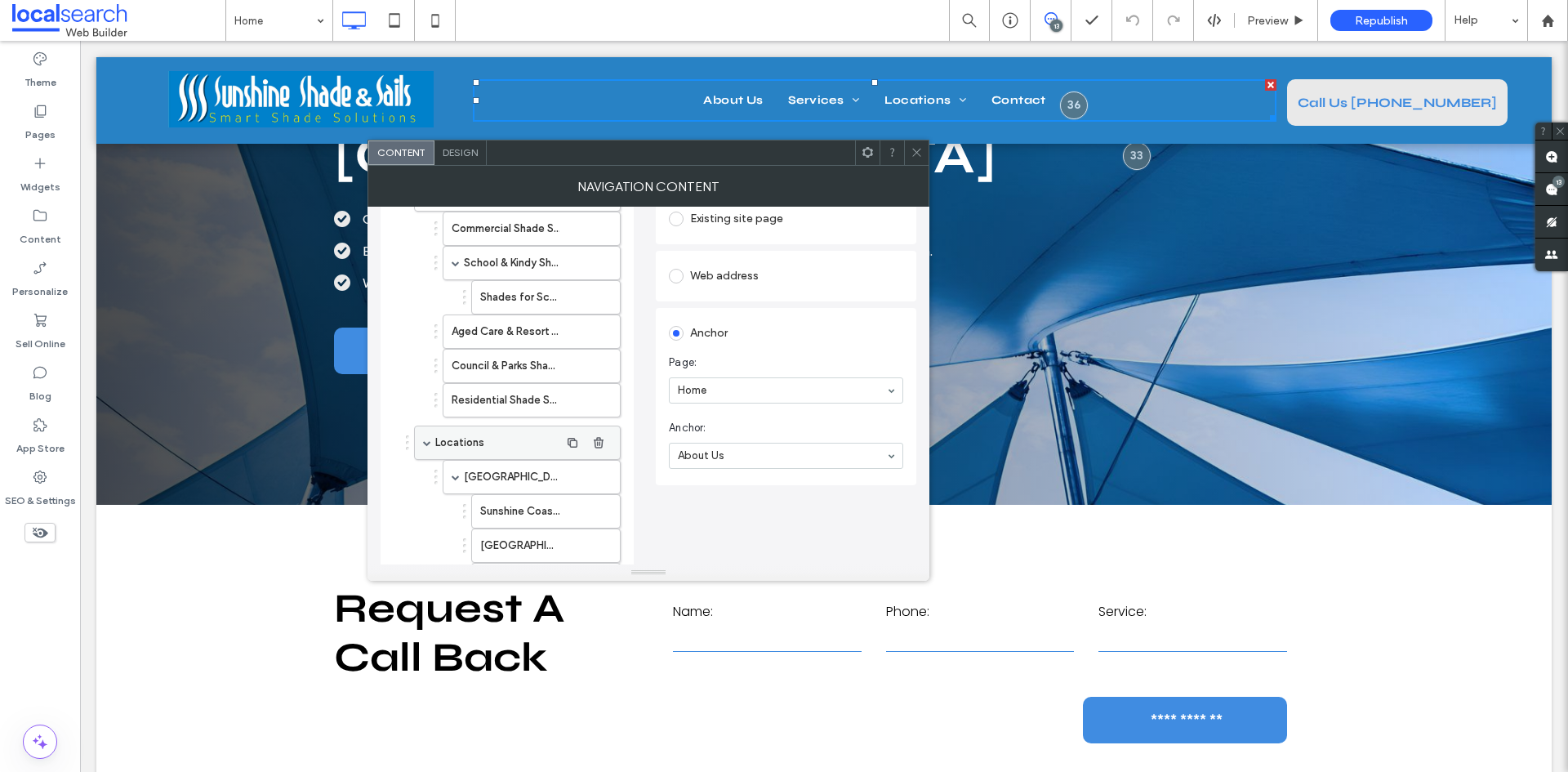
scroll to position [75, 0]
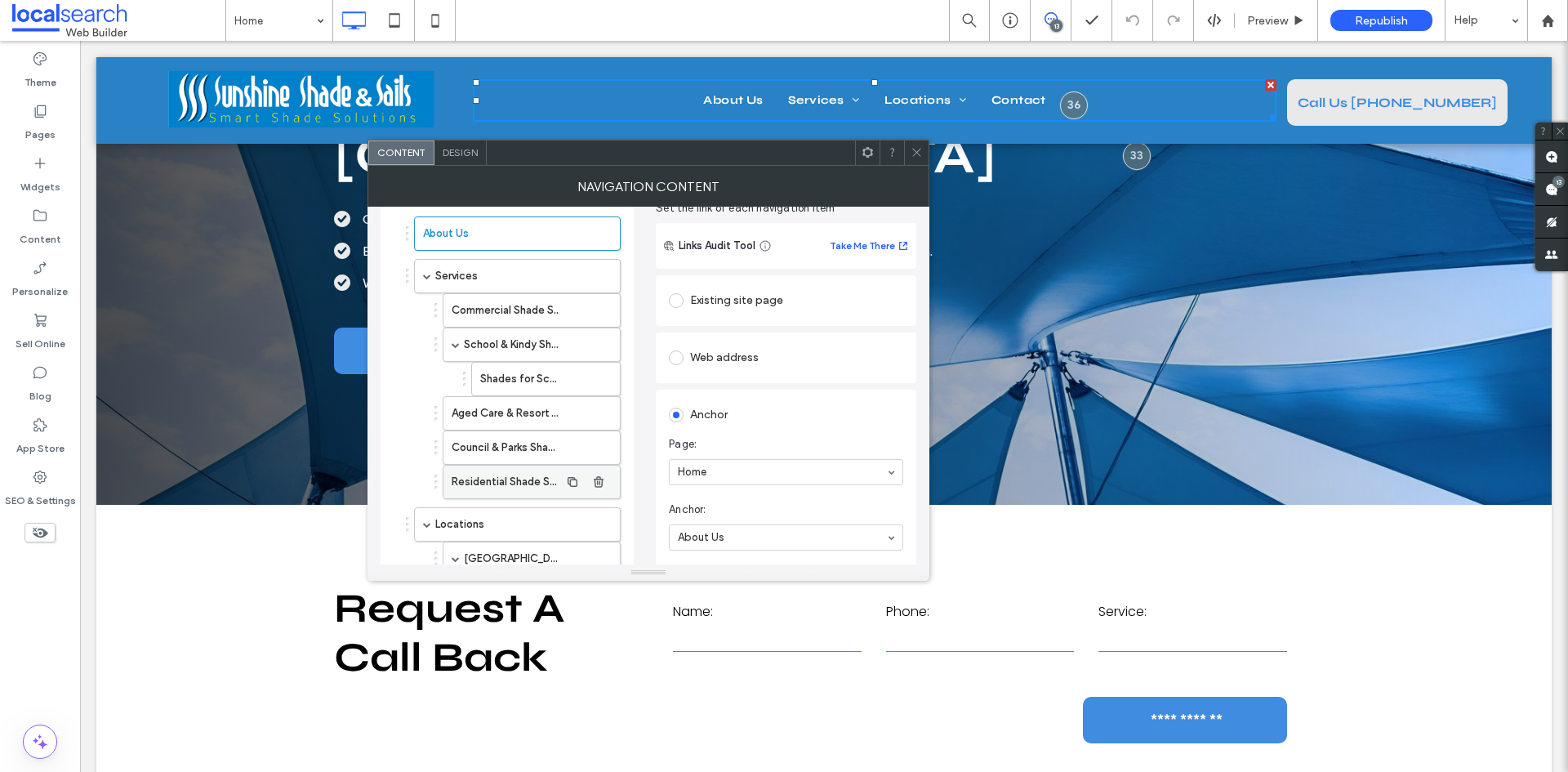
click at [470, 476] on label "Residential Shade Sails" at bounding box center [506, 481] width 107 height 33
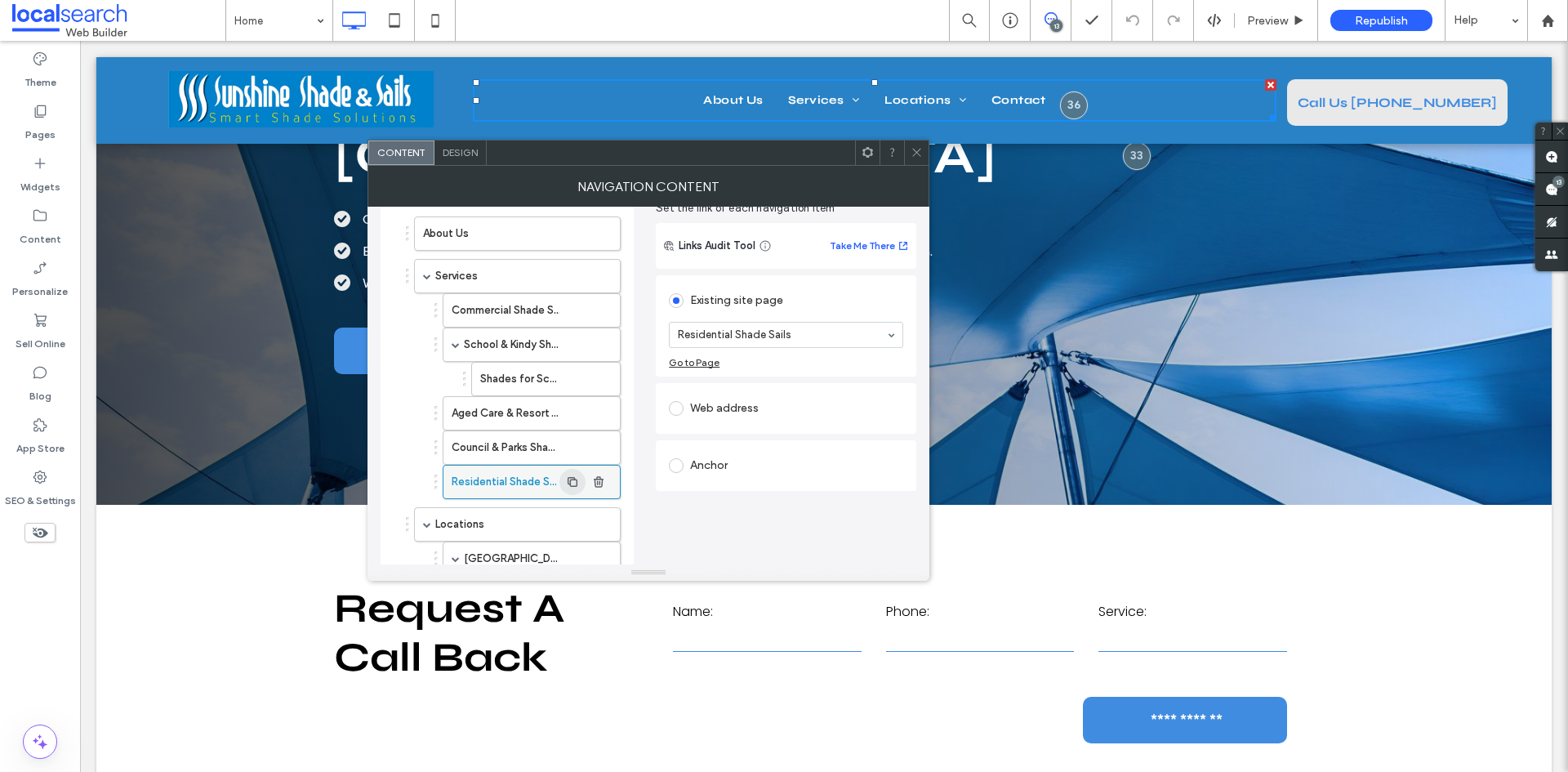
click at [565, 476] on span "button" at bounding box center [572, 481] width 26 height 26
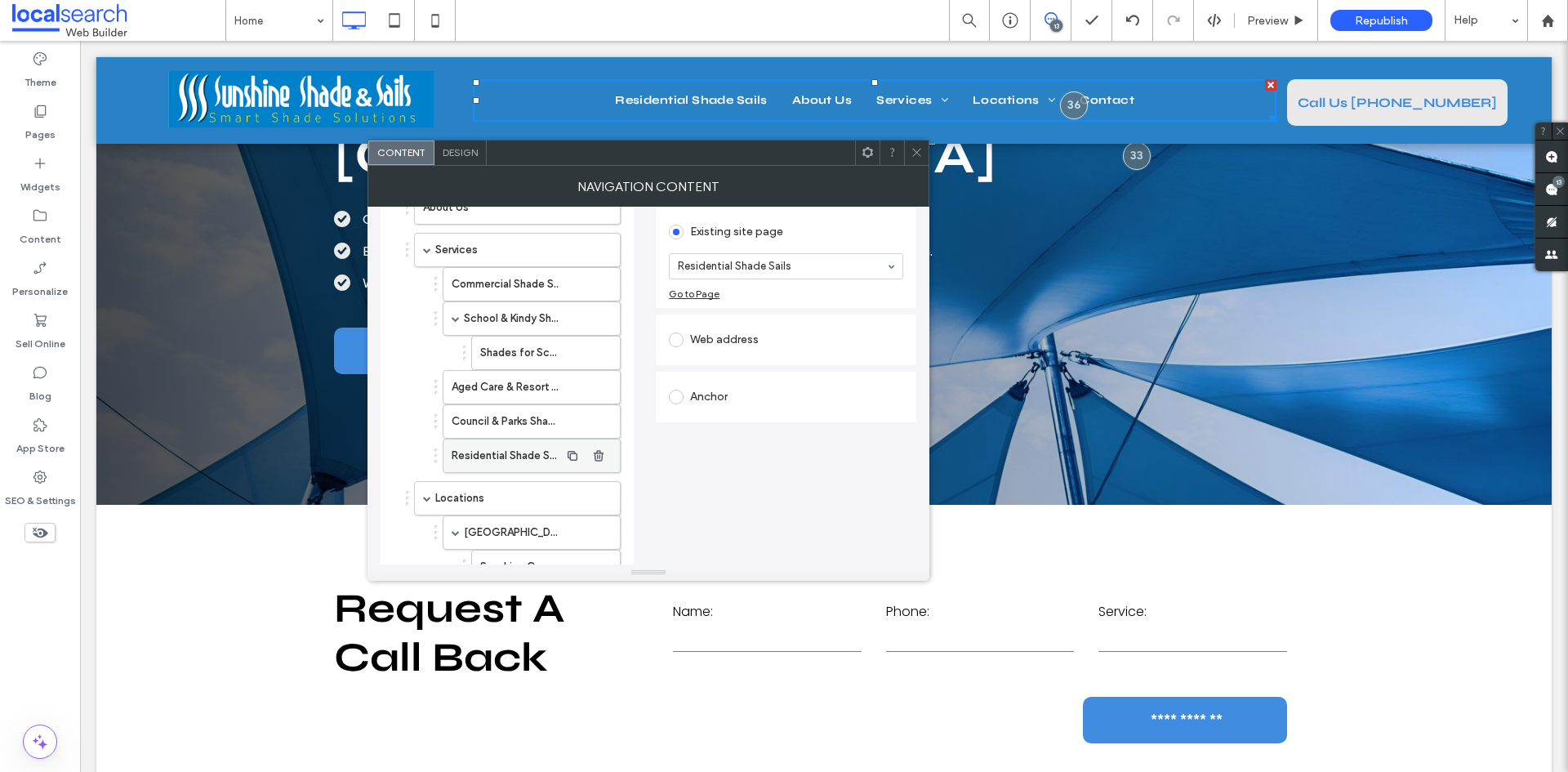
scroll to position [117, 0]
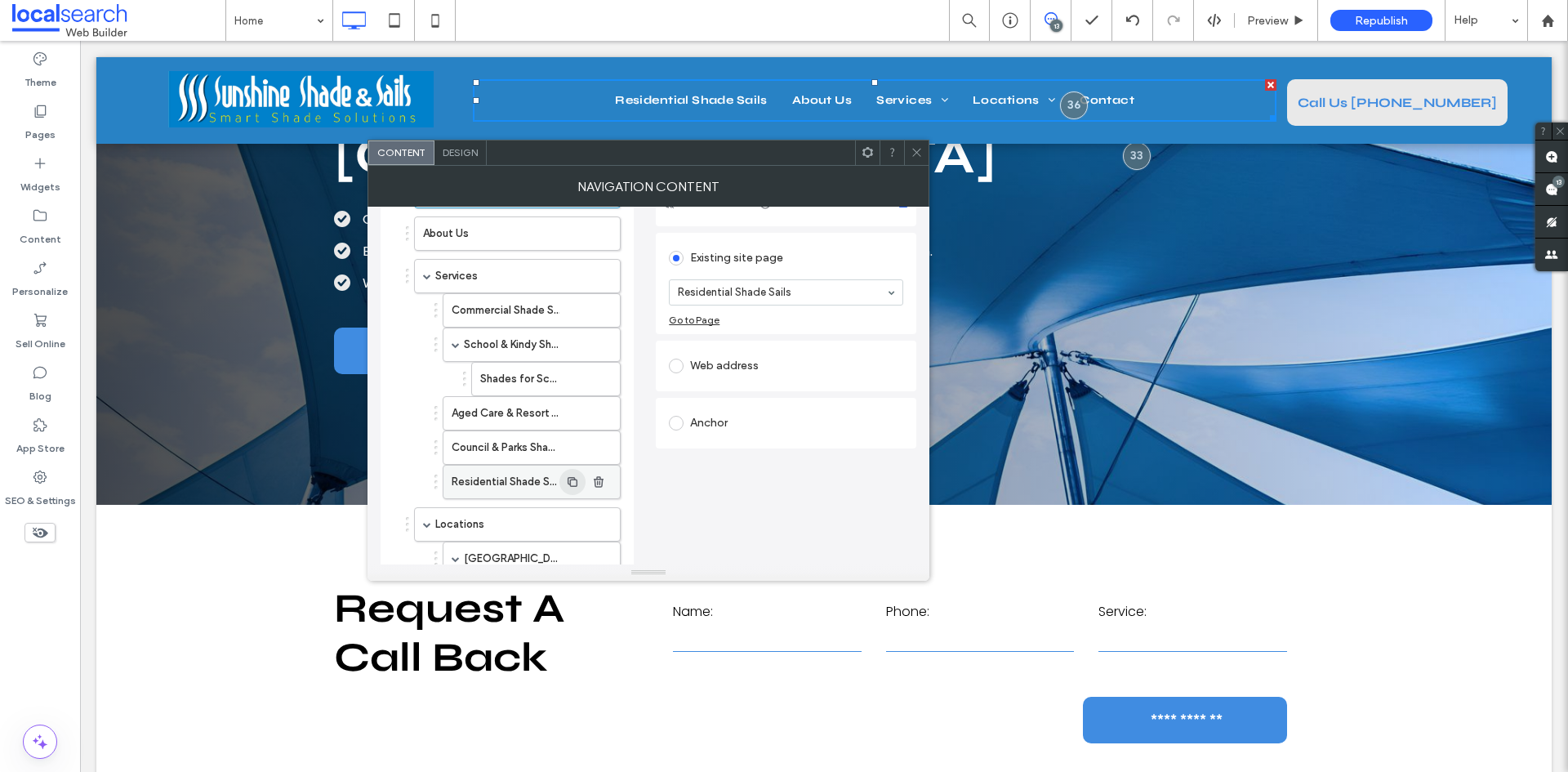
click at [575, 482] on icon "button" at bounding box center [573, 481] width 13 height 13
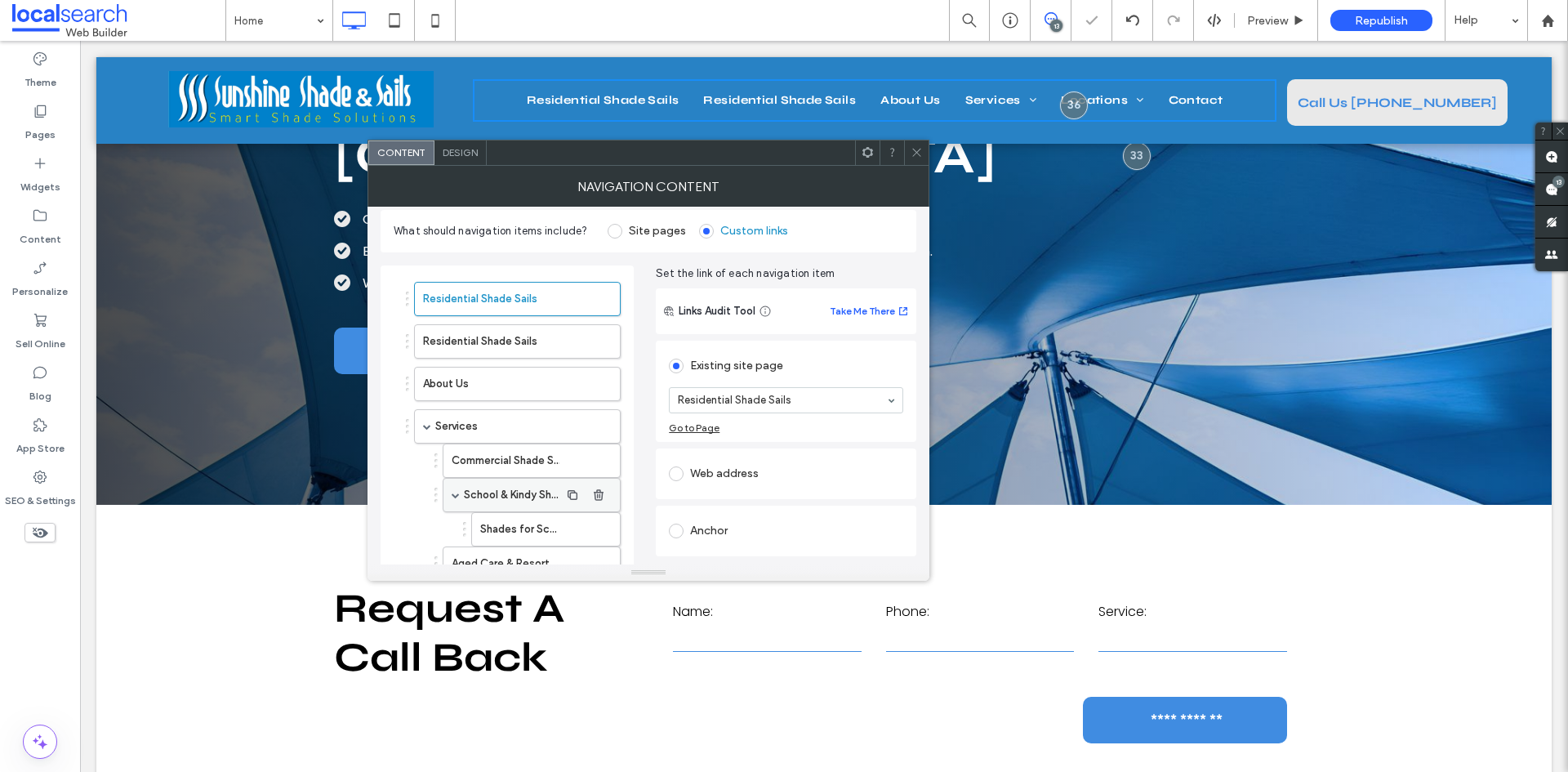
scroll to position [0, 0]
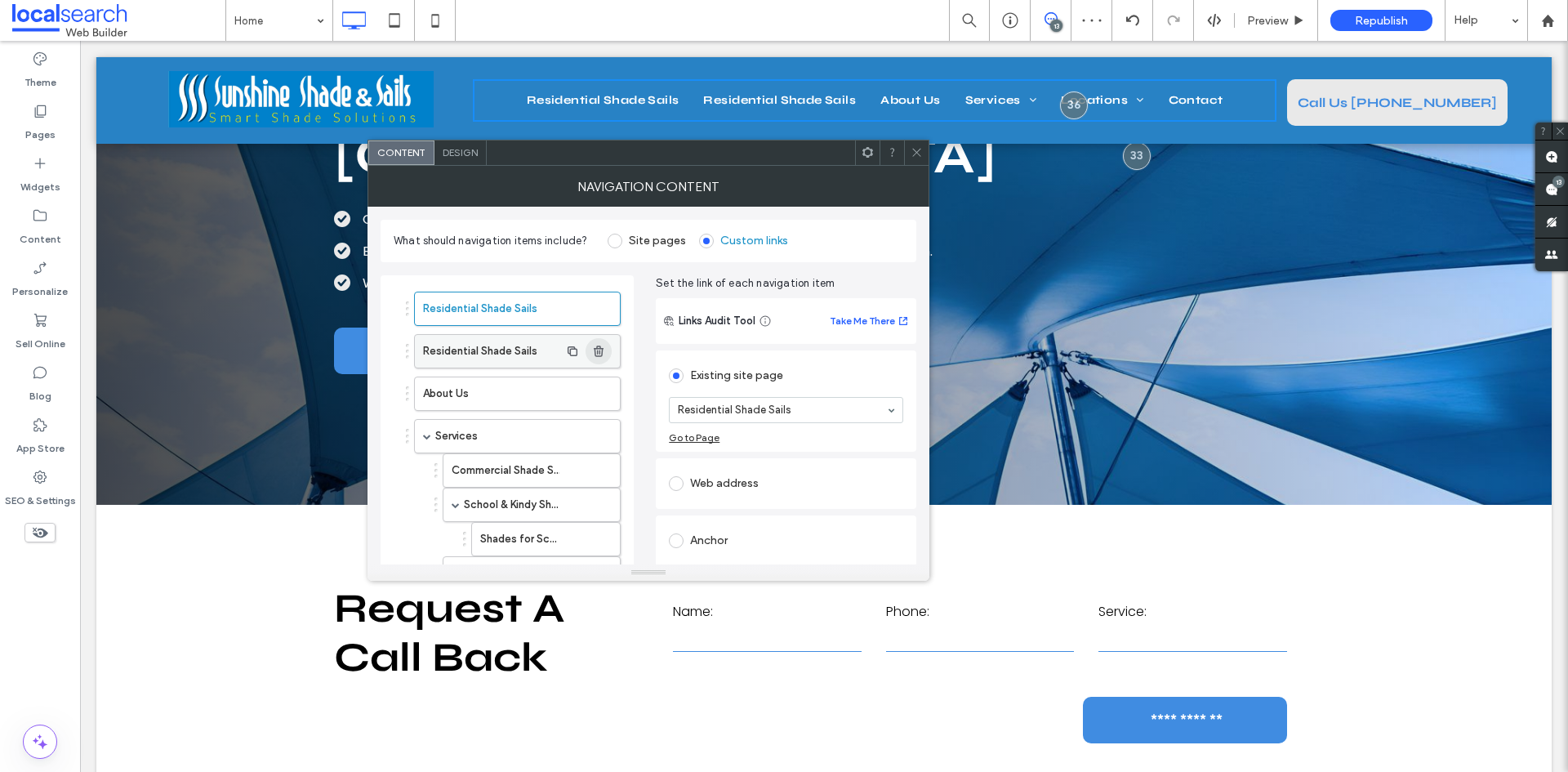
click at [598, 353] on use "button" at bounding box center [599, 351] width 10 height 11
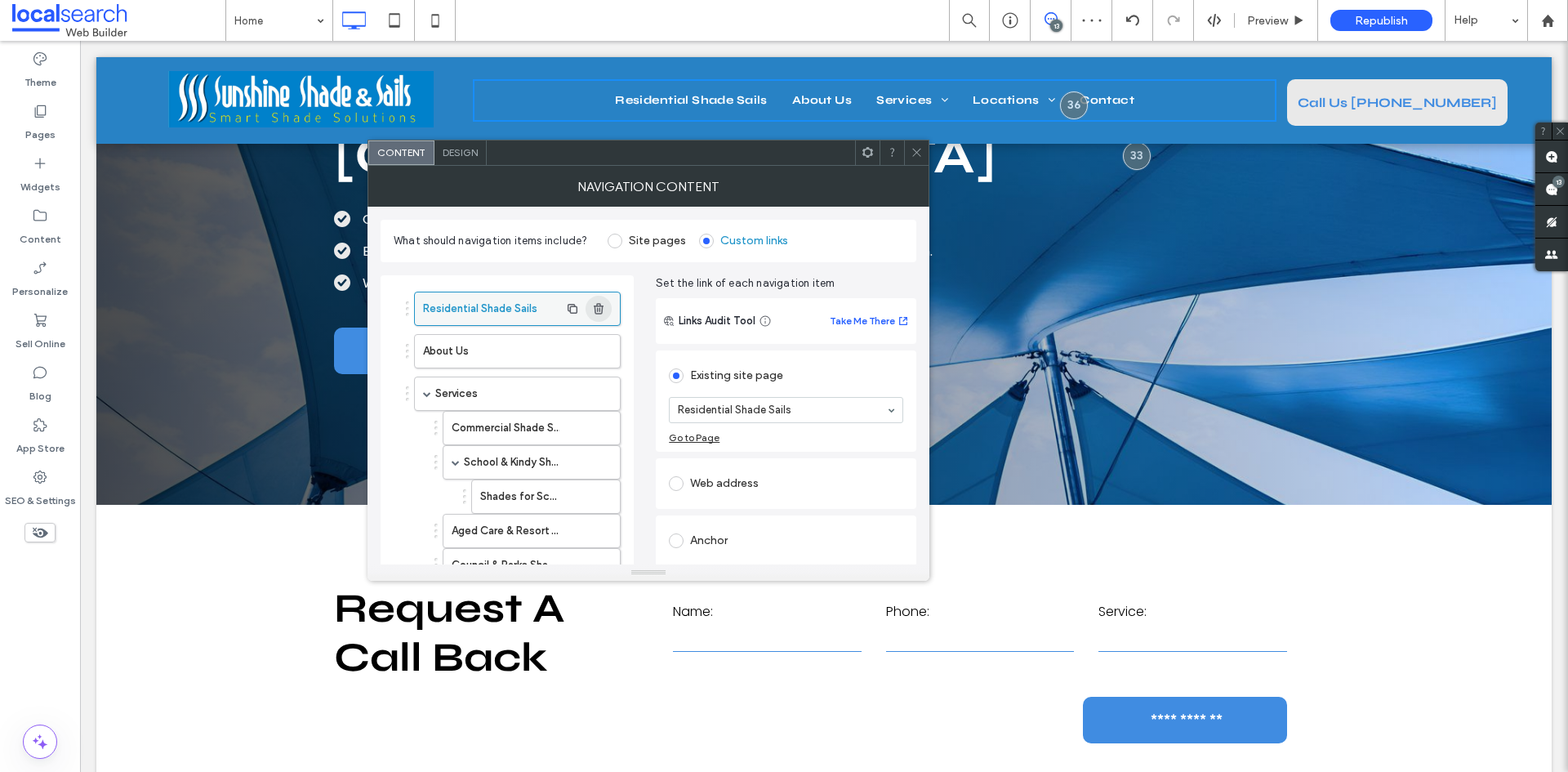
click at [606, 311] on span "button" at bounding box center [598, 308] width 26 height 26
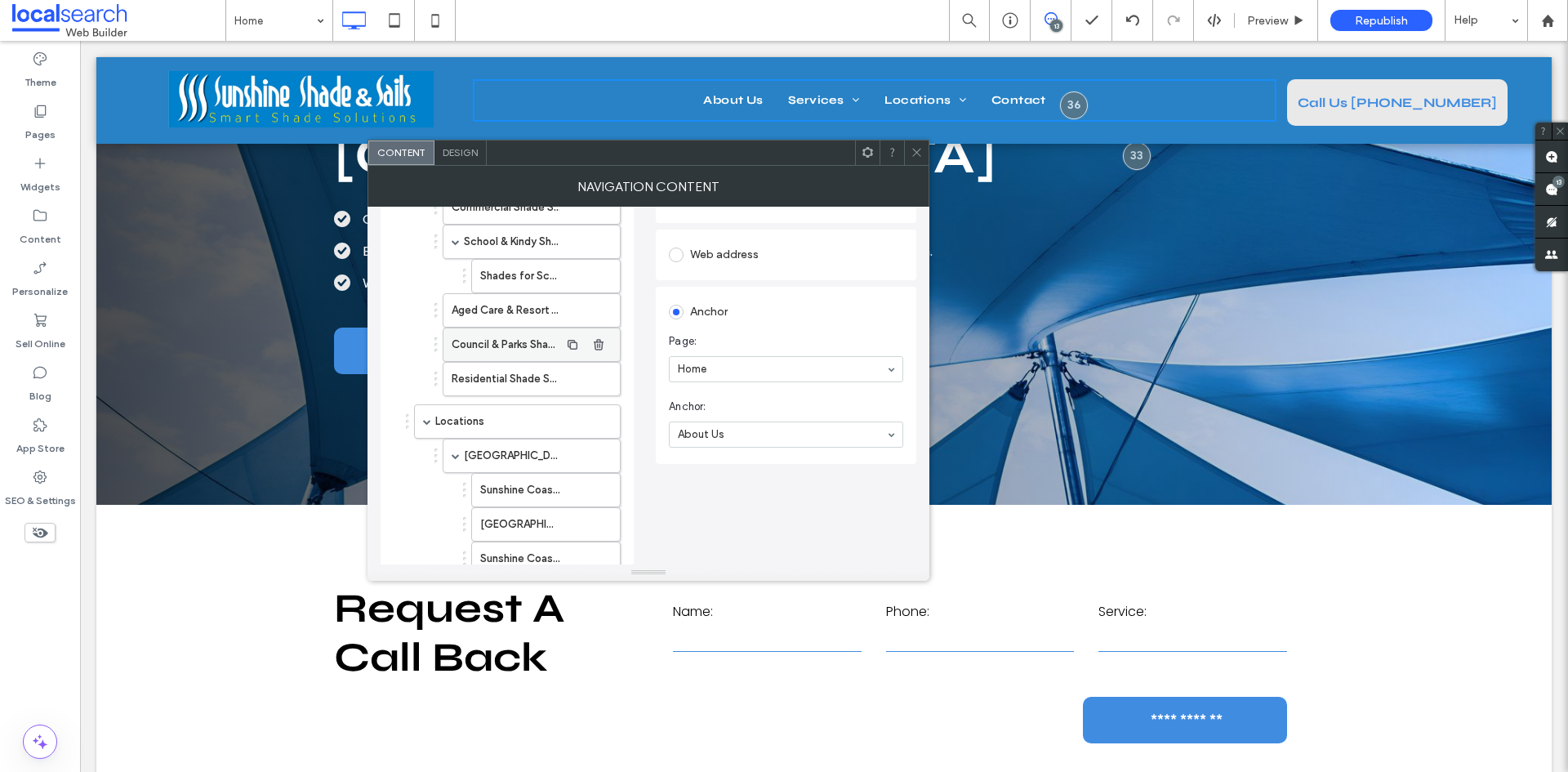
scroll to position [81, 0]
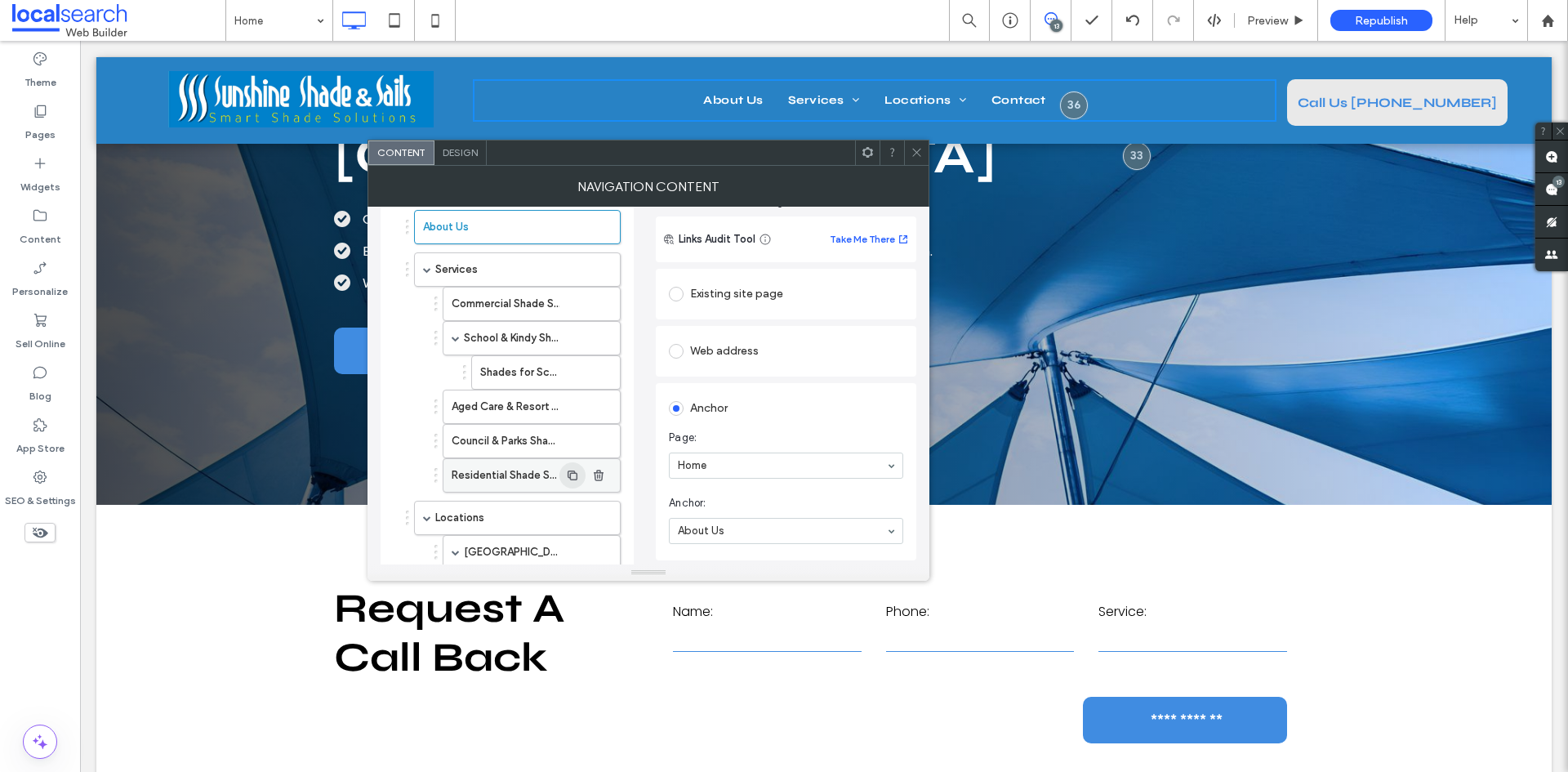
click at [575, 477] on icon "button" at bounding box center [573, 475] width 13 height 13
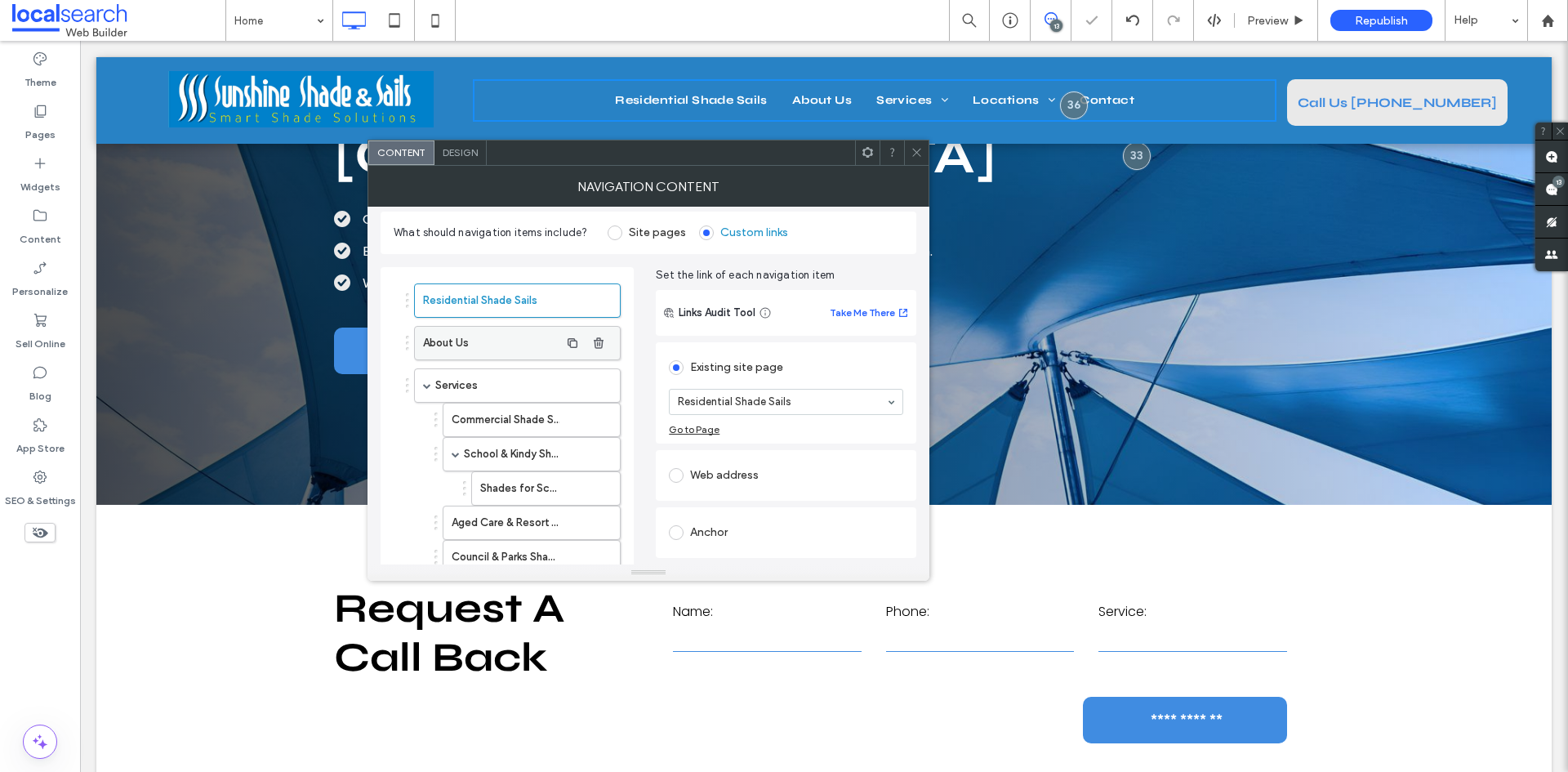
scroll to position [0, 0]
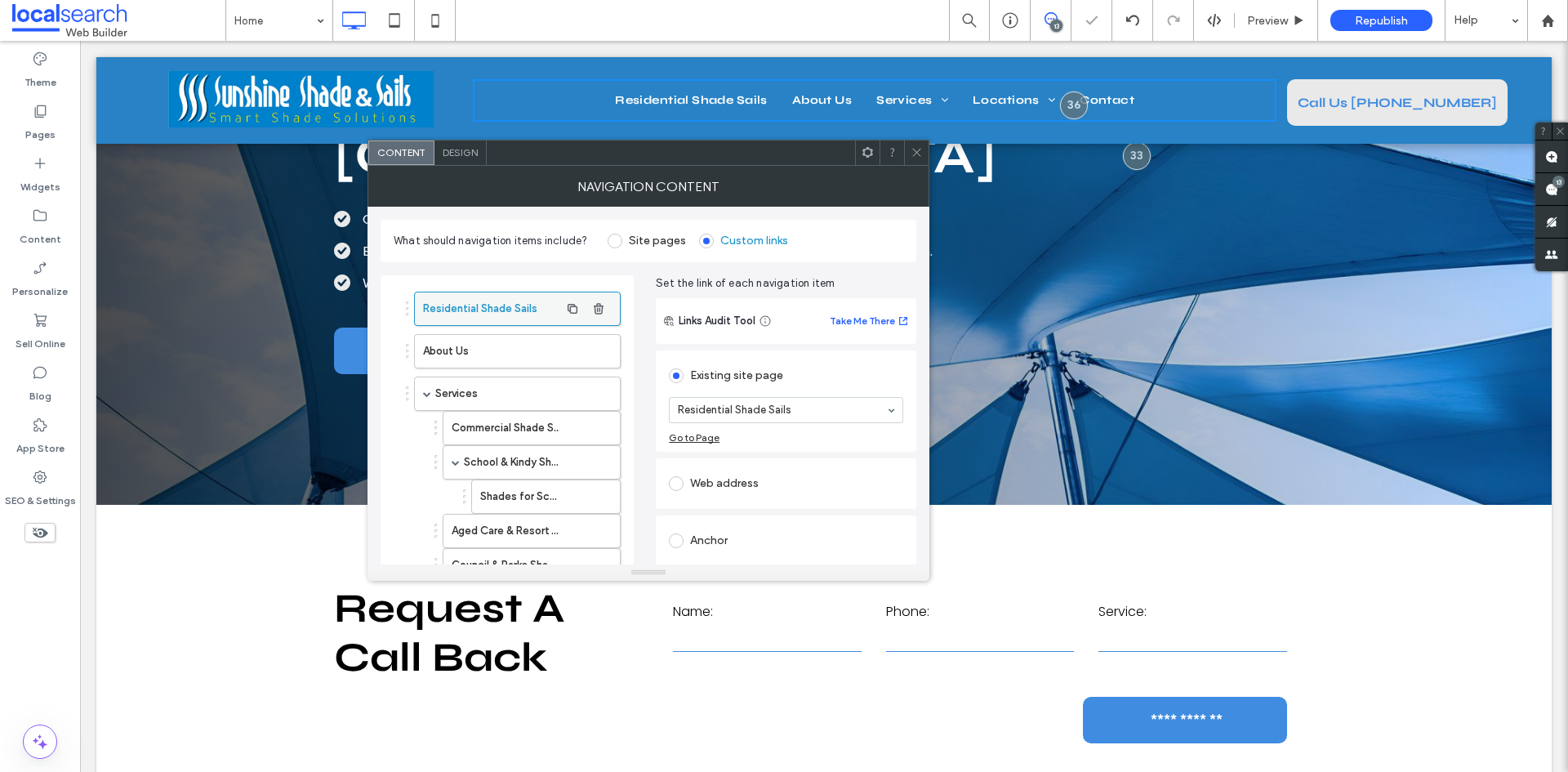
click at [454, 303] on label "Residential Shade Sails" at bounding box center [491, 309] width 136 height 33
click at [597, 307] on icon "button" at bounding box center [599, 309] width 13 height 13
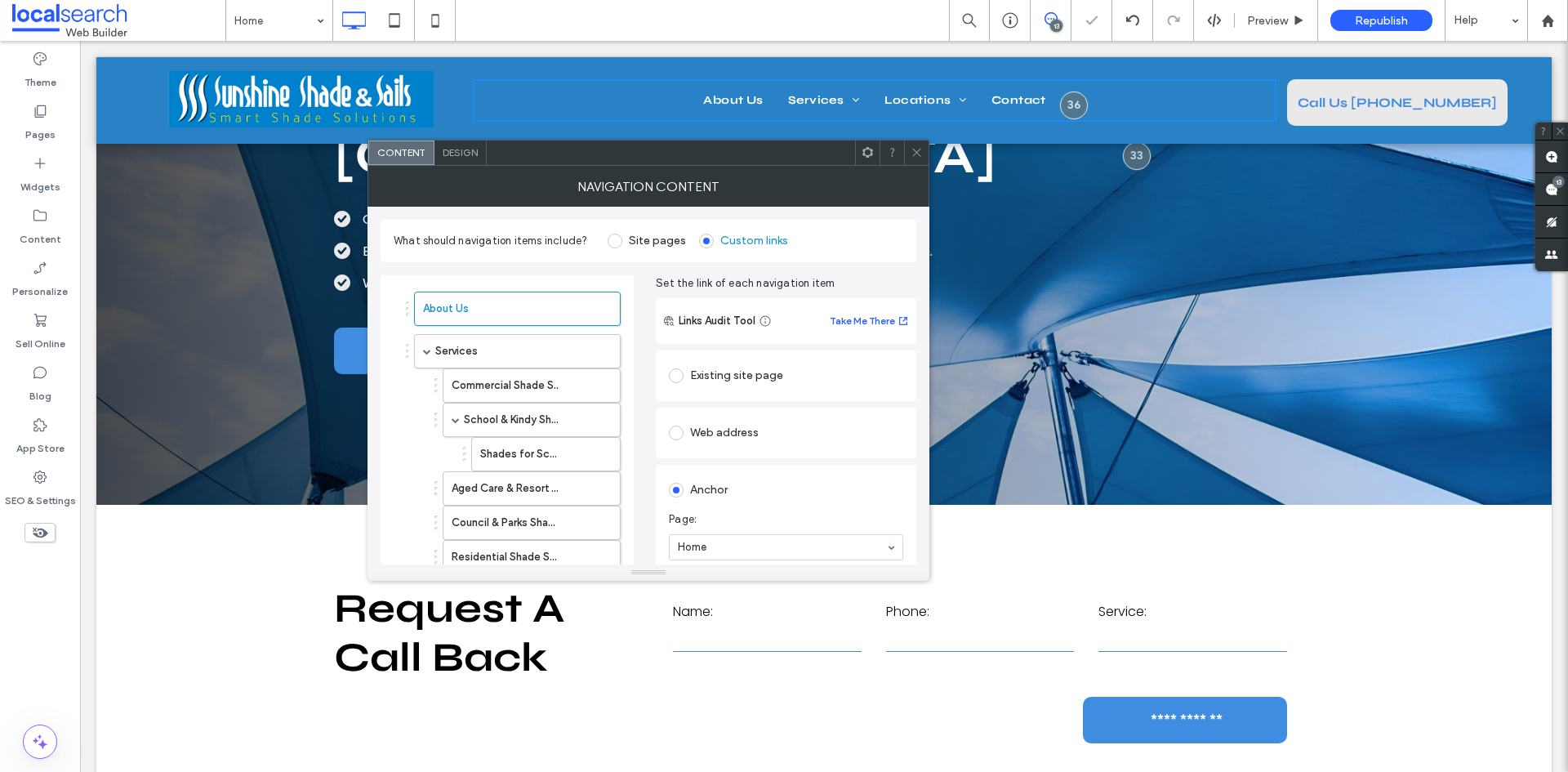
click at [915, 154] on icon at bounding box center [917, 152] width 13 height 13
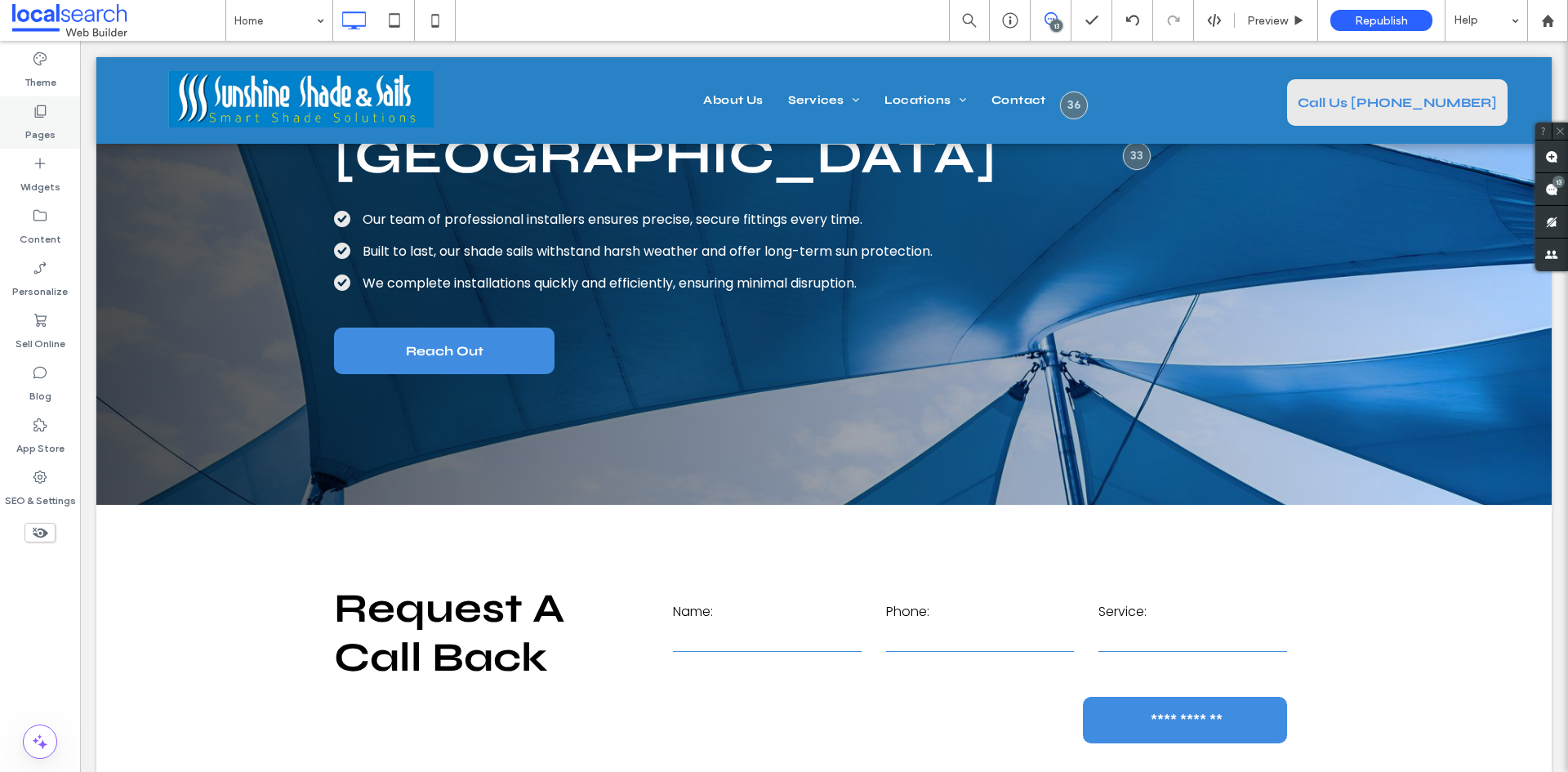
click at [41, 131] on label "Pages" at bounding box center [40, 131] width 30 height 23
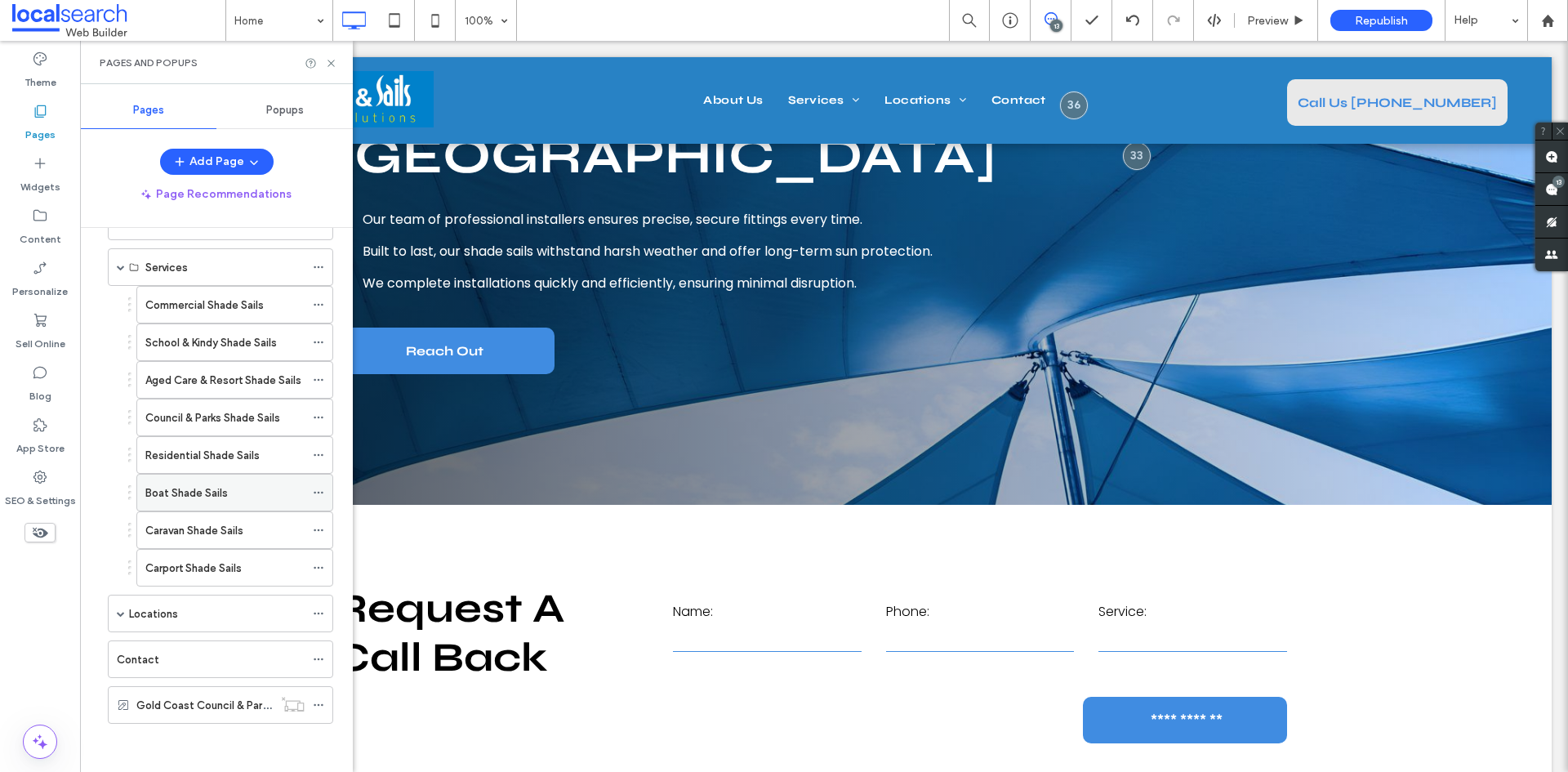
scroll to position [99, 0]
click at [331, 60] on icon at bounding box center [331, 64] width 13 height 13
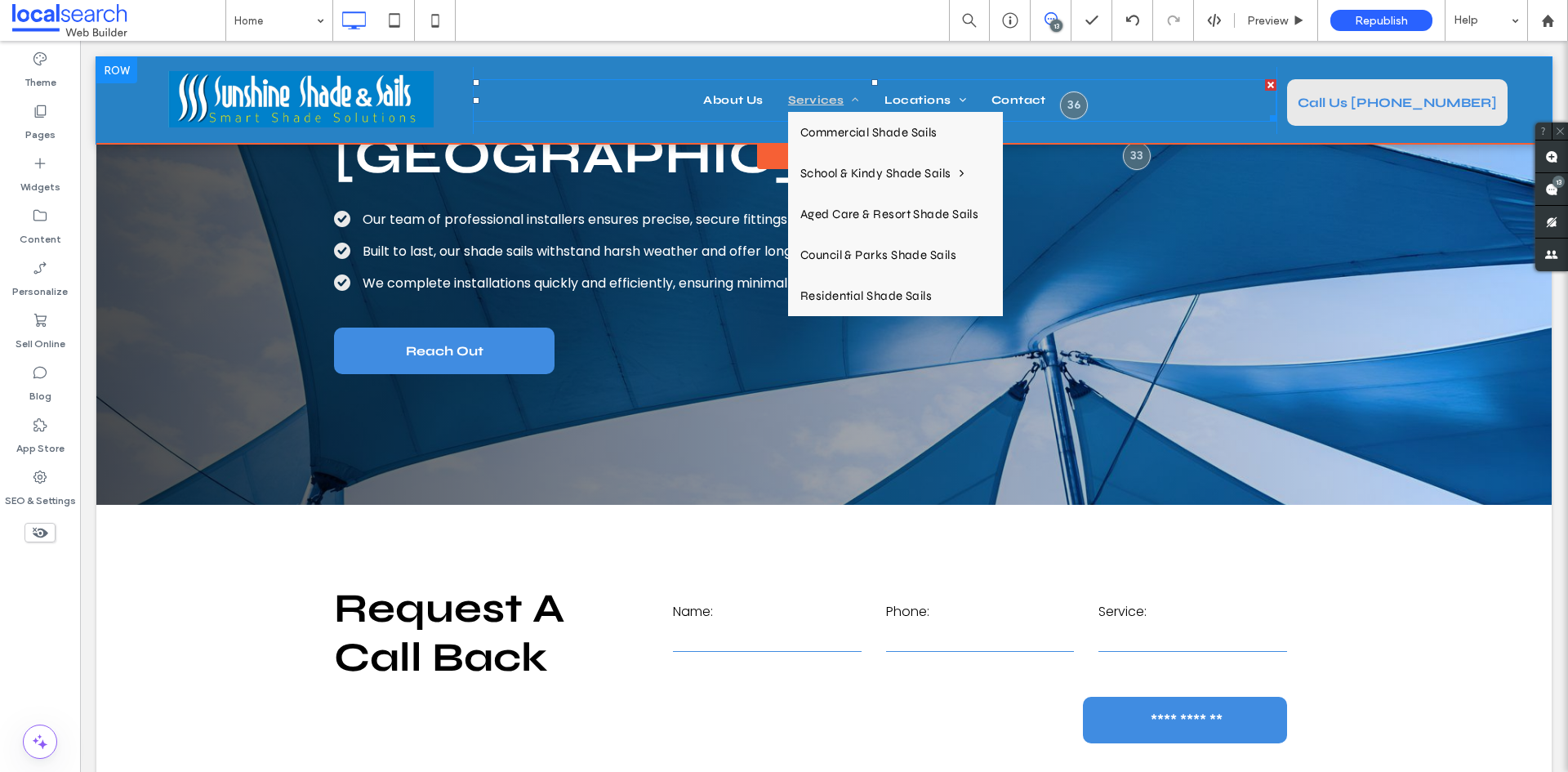
click at [821, 104] on span "Services" at bounding box center [824, 100] width 72 height 23
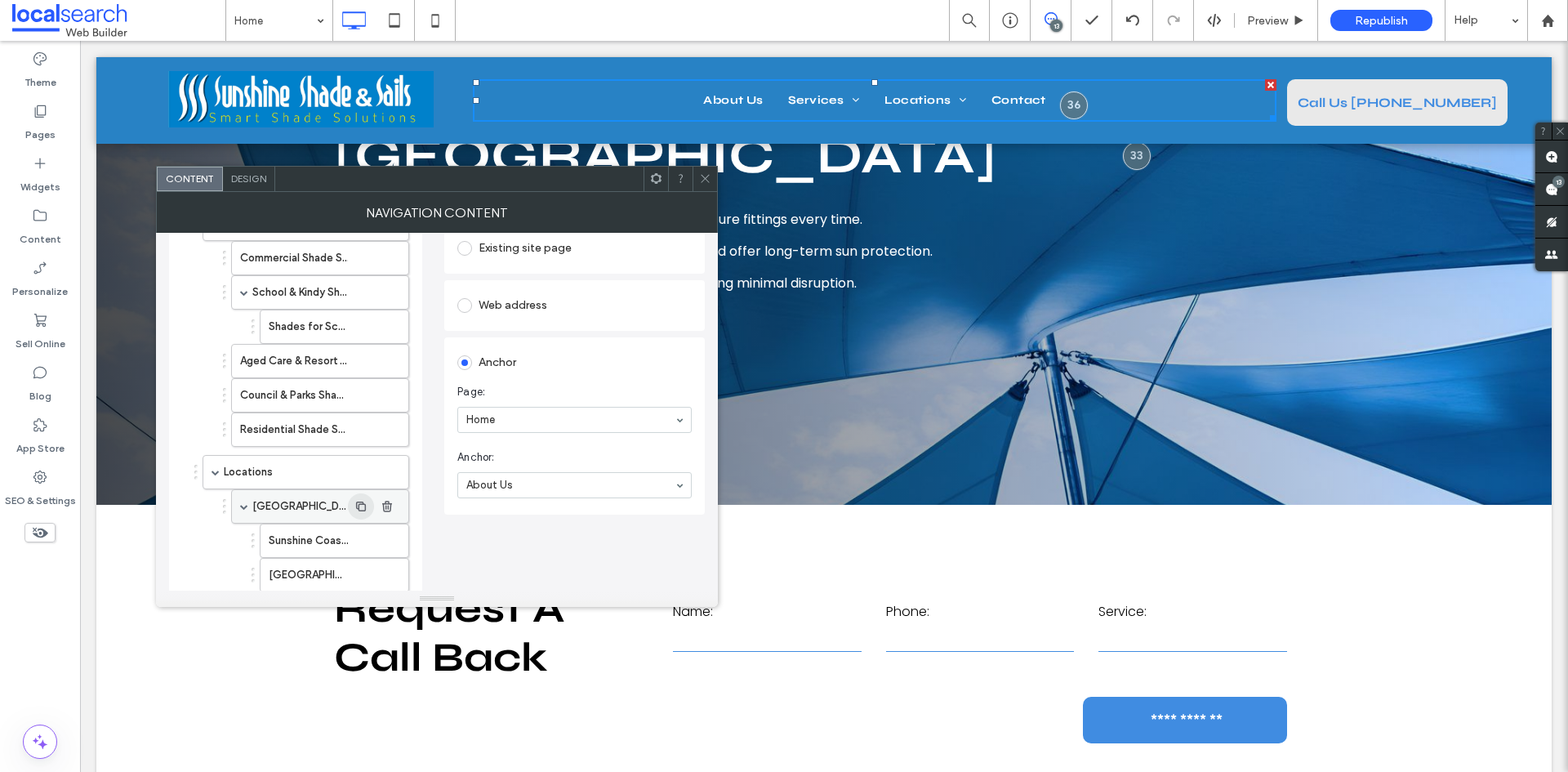
scroll to position [164, 0]
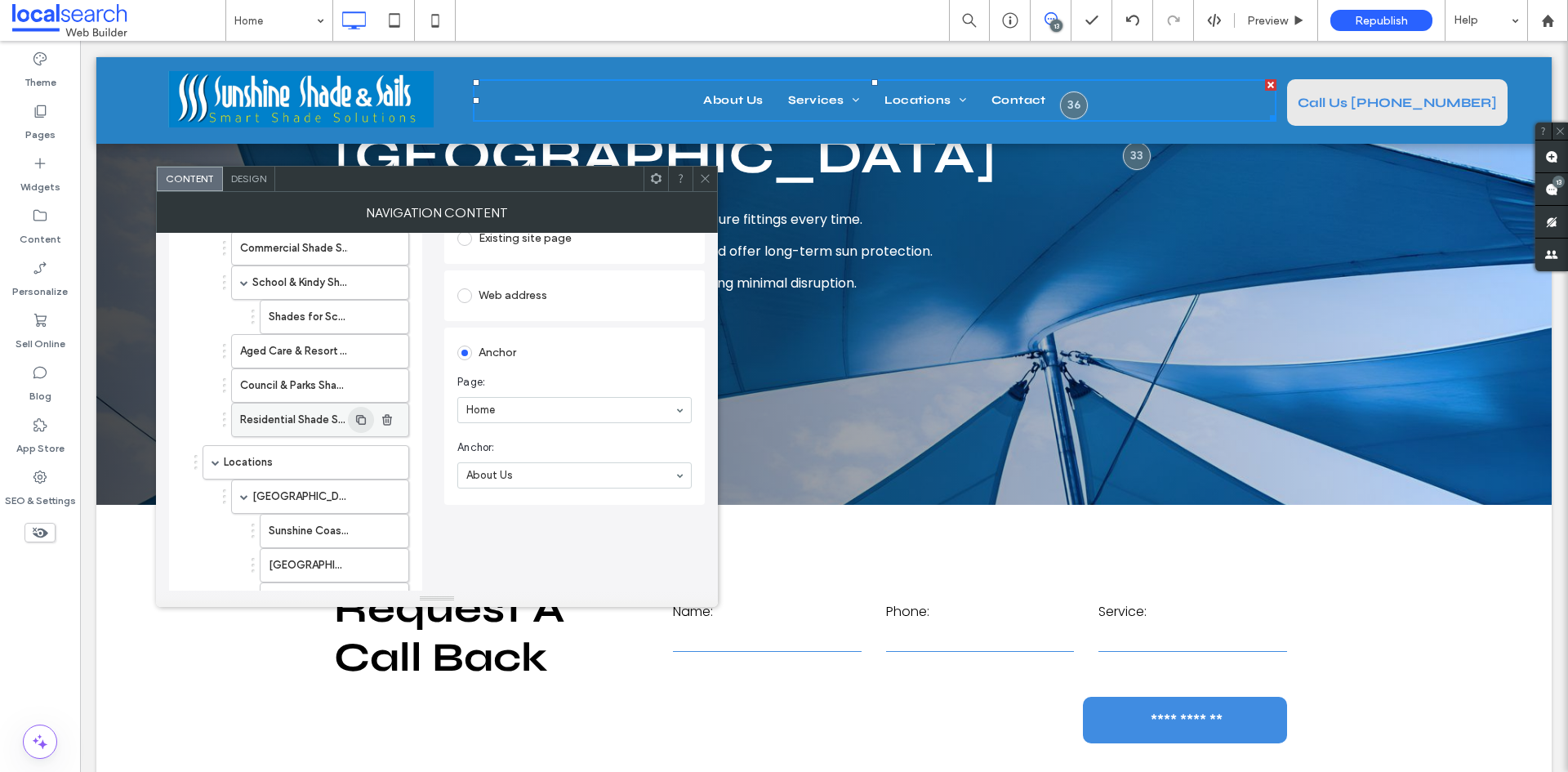
click at [360, 422] on use "button" at bounding box center [361, 419] width 10 height 10
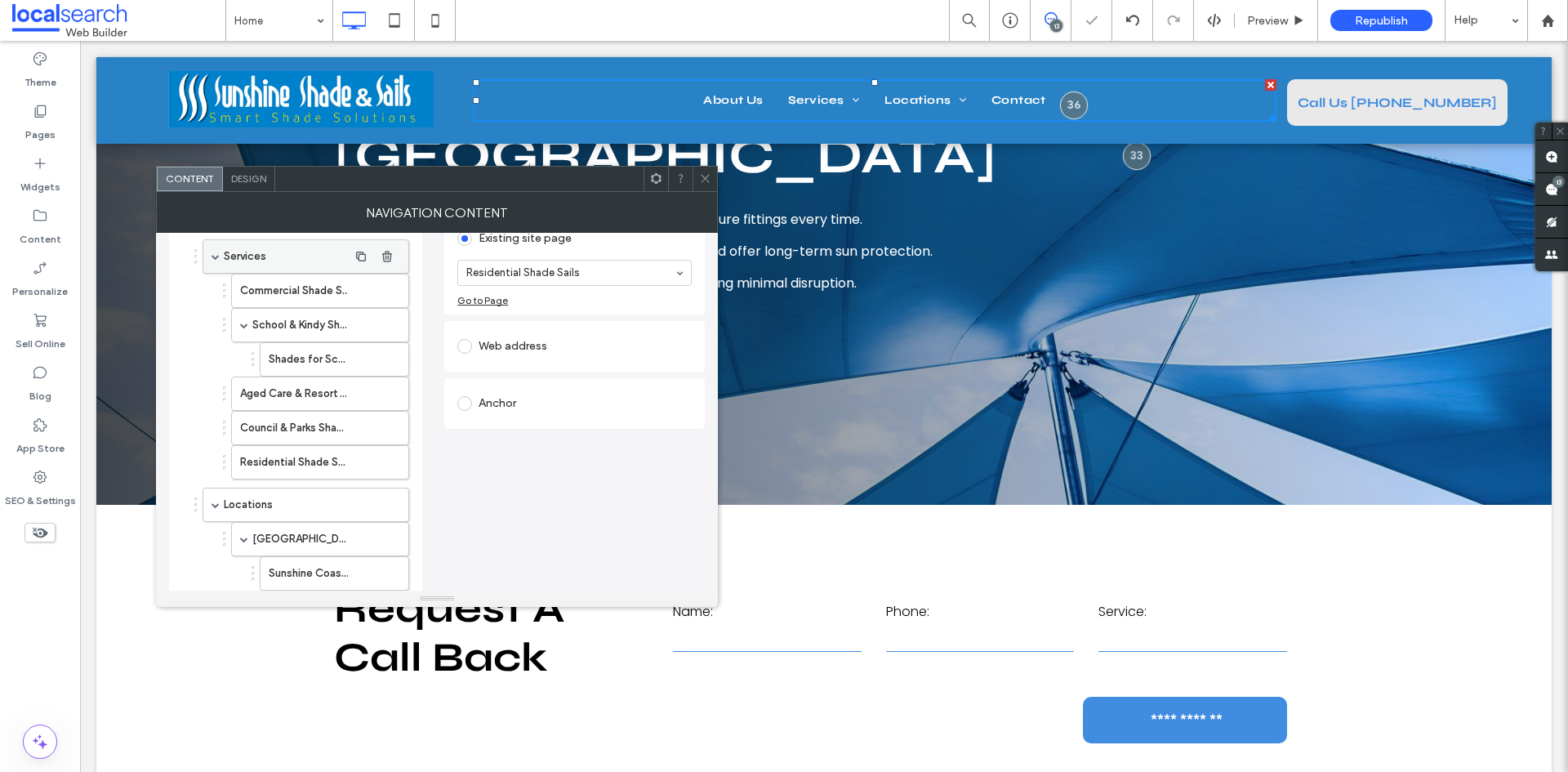
scroll to position [0, 0]
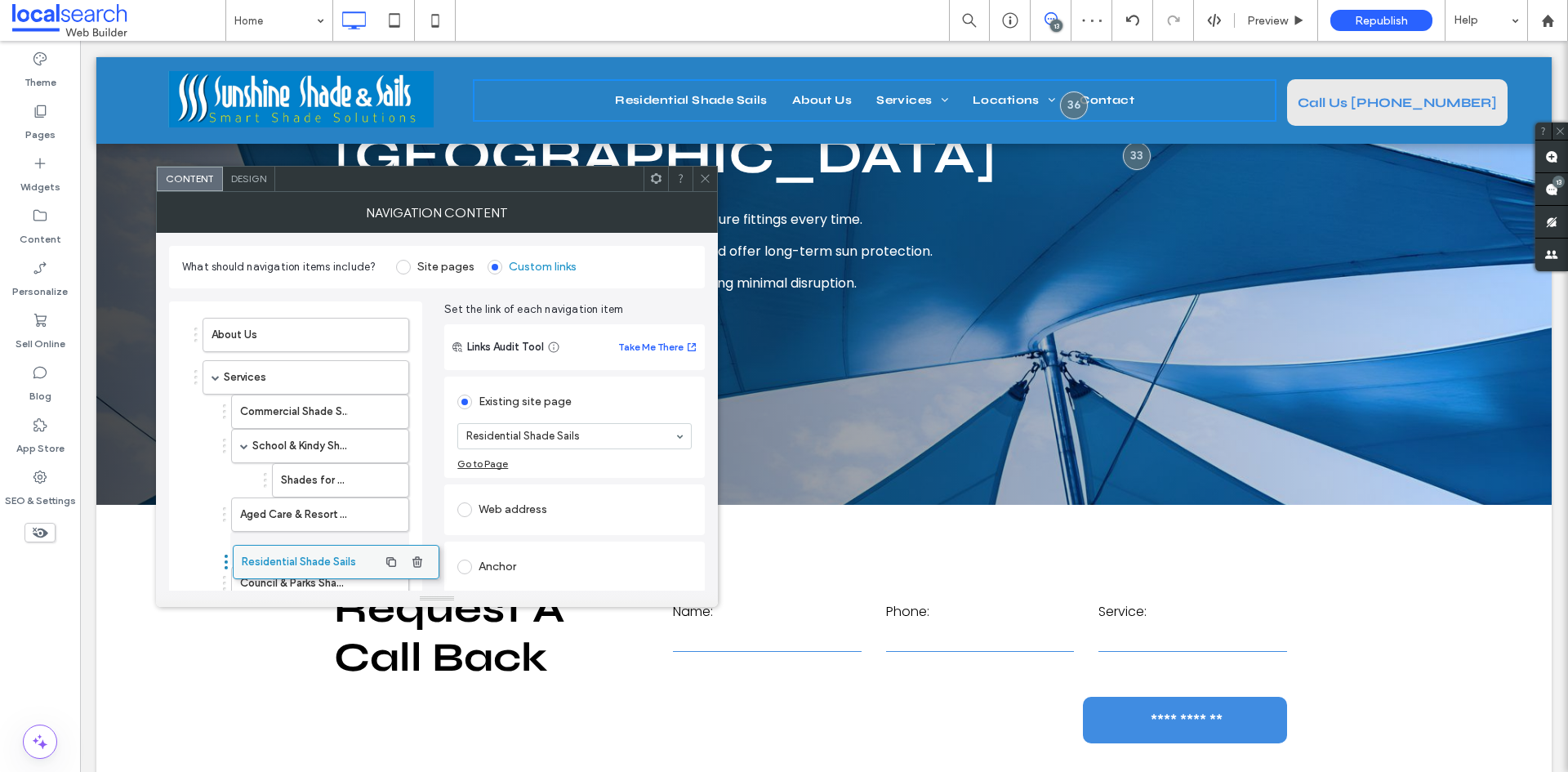
drag, startPoint x: 268, startPoint y: 341, endPoint x: 298, endPoint y: 566, distance: 227.0
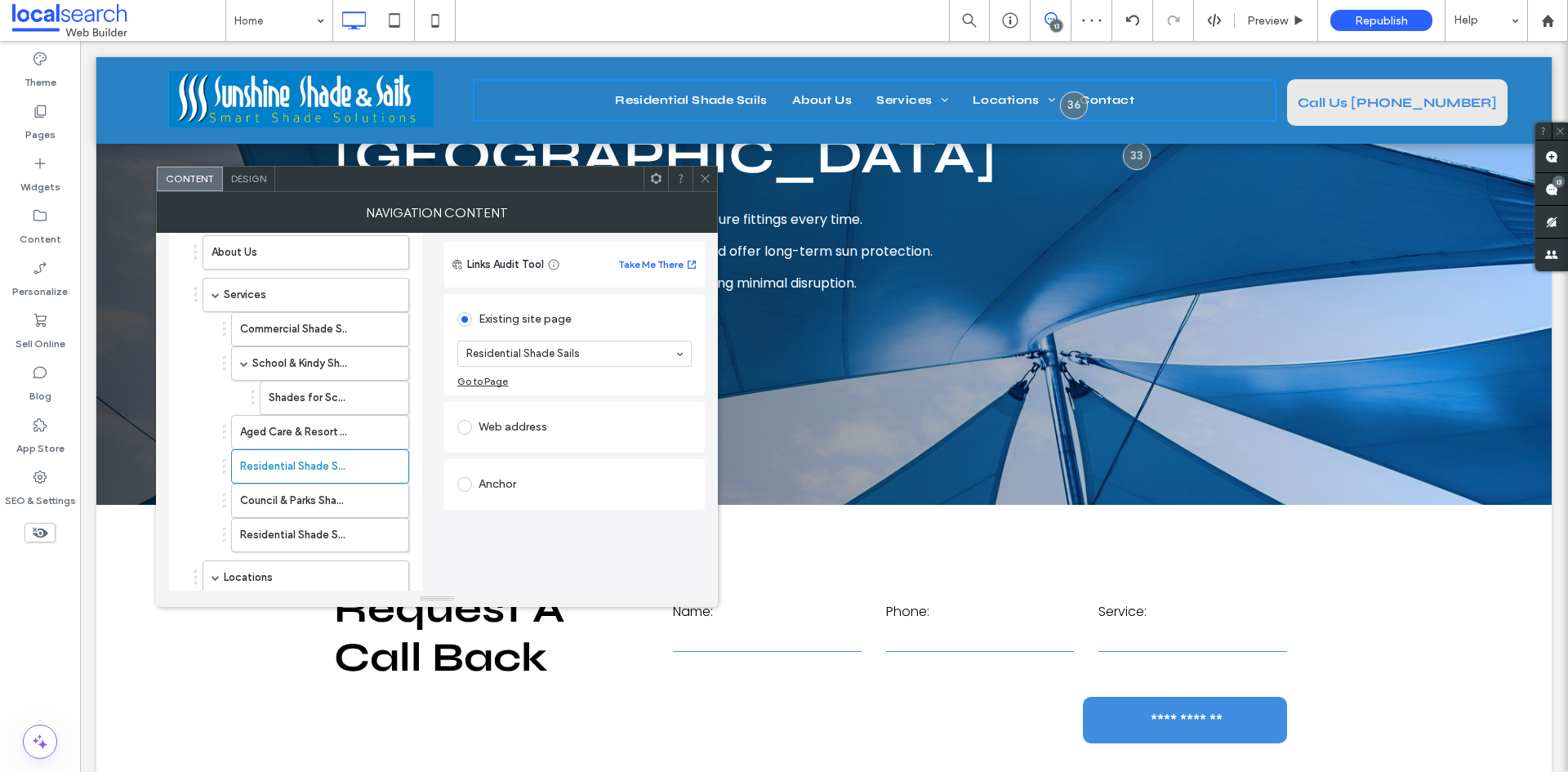
scroll to position [164, 0]
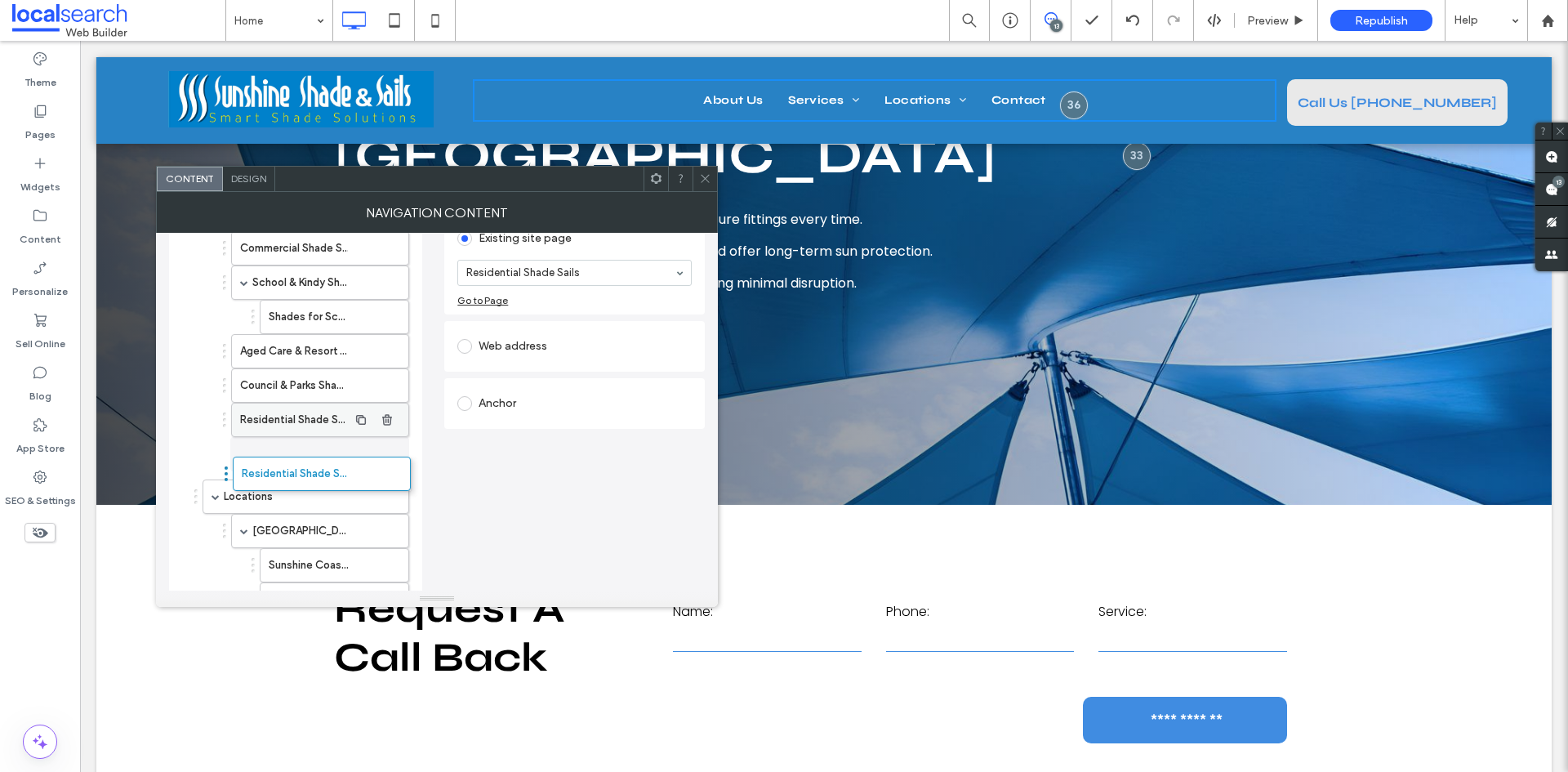
drag, startPoint x: 224, startPoint y: 390, endPoint x: 241, endPoint y: 461, distance: 73.0
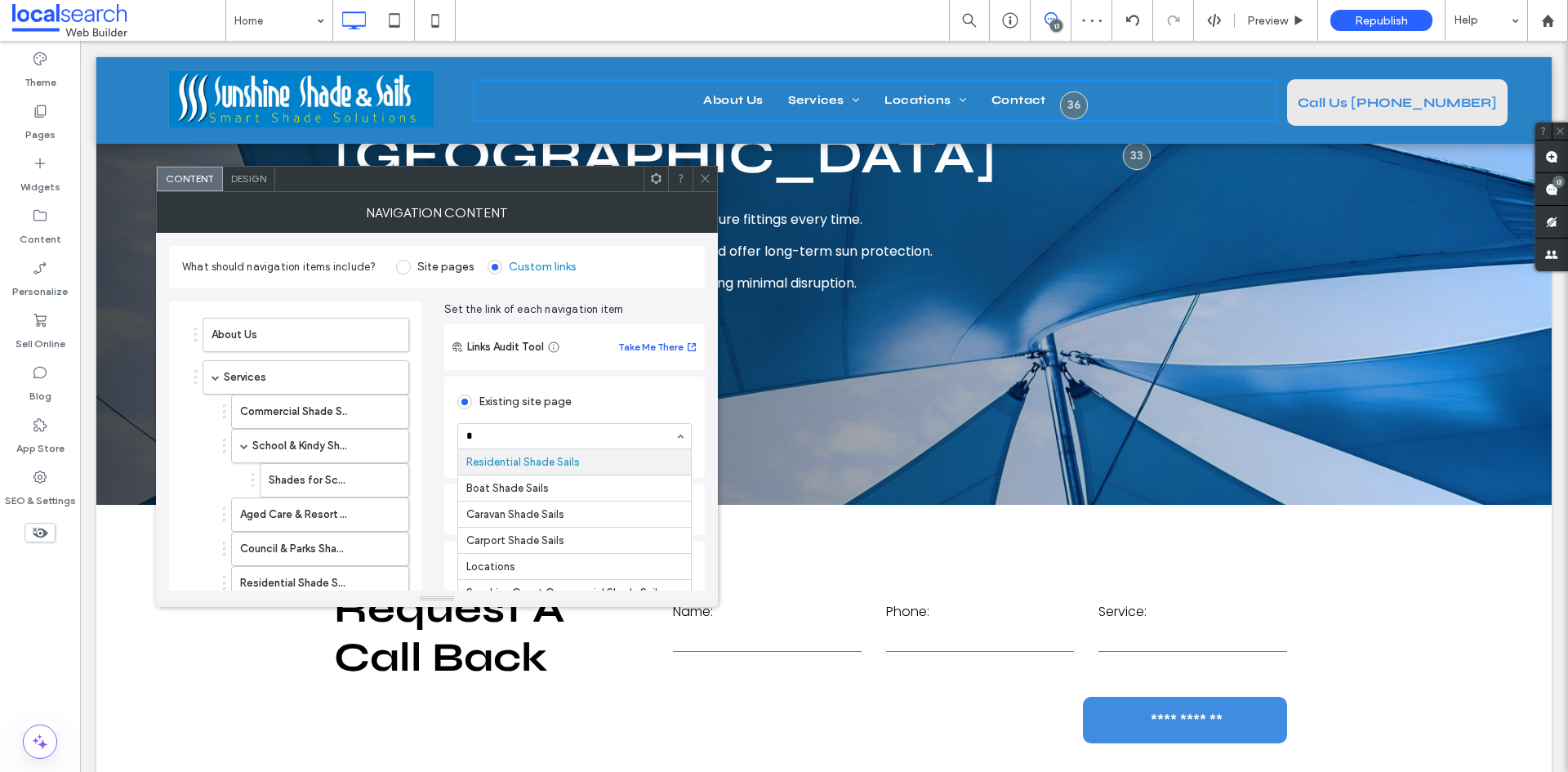
scroll to position [0, 0]
type input "****"
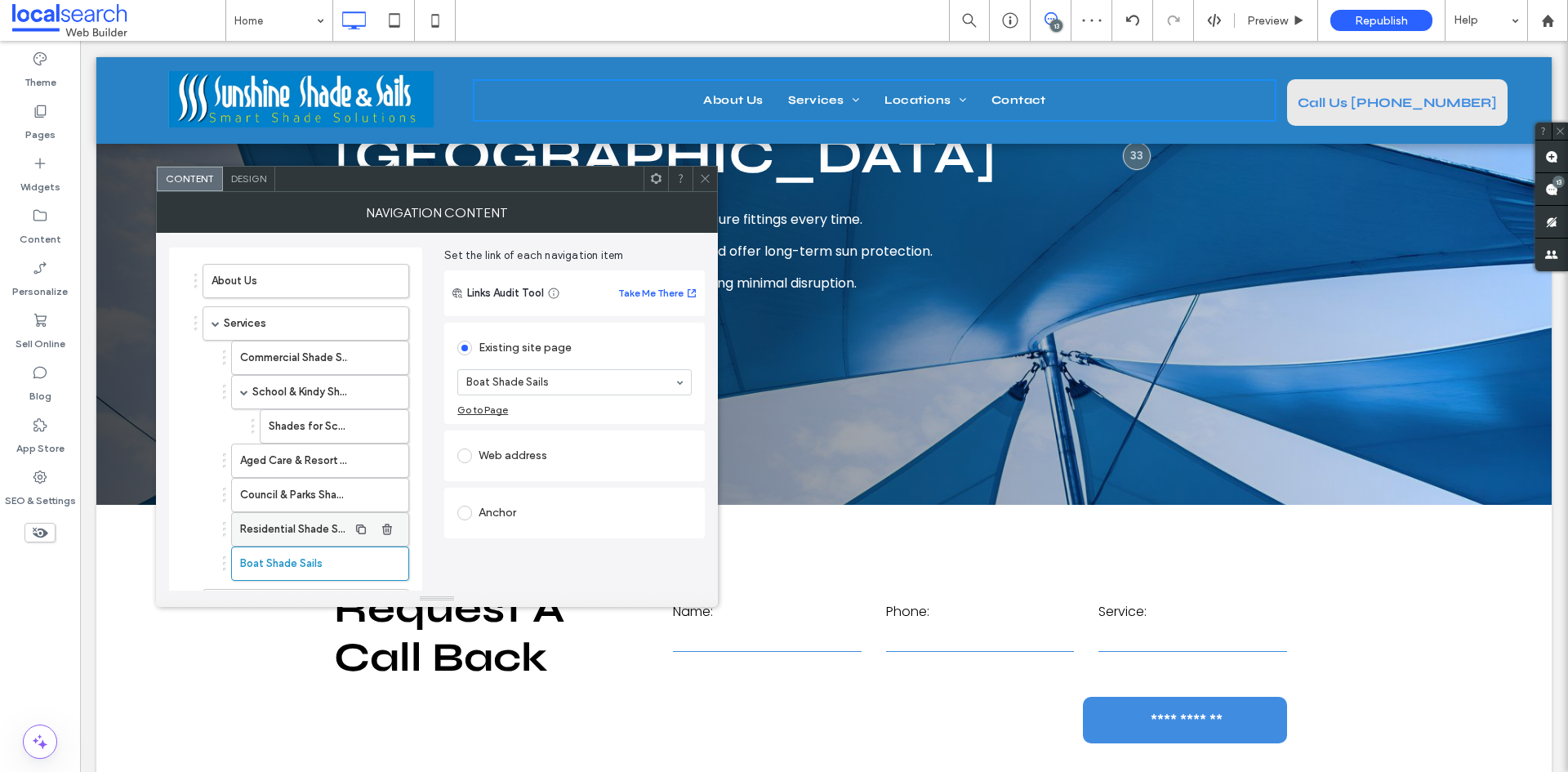
scroll to position [81, 0]
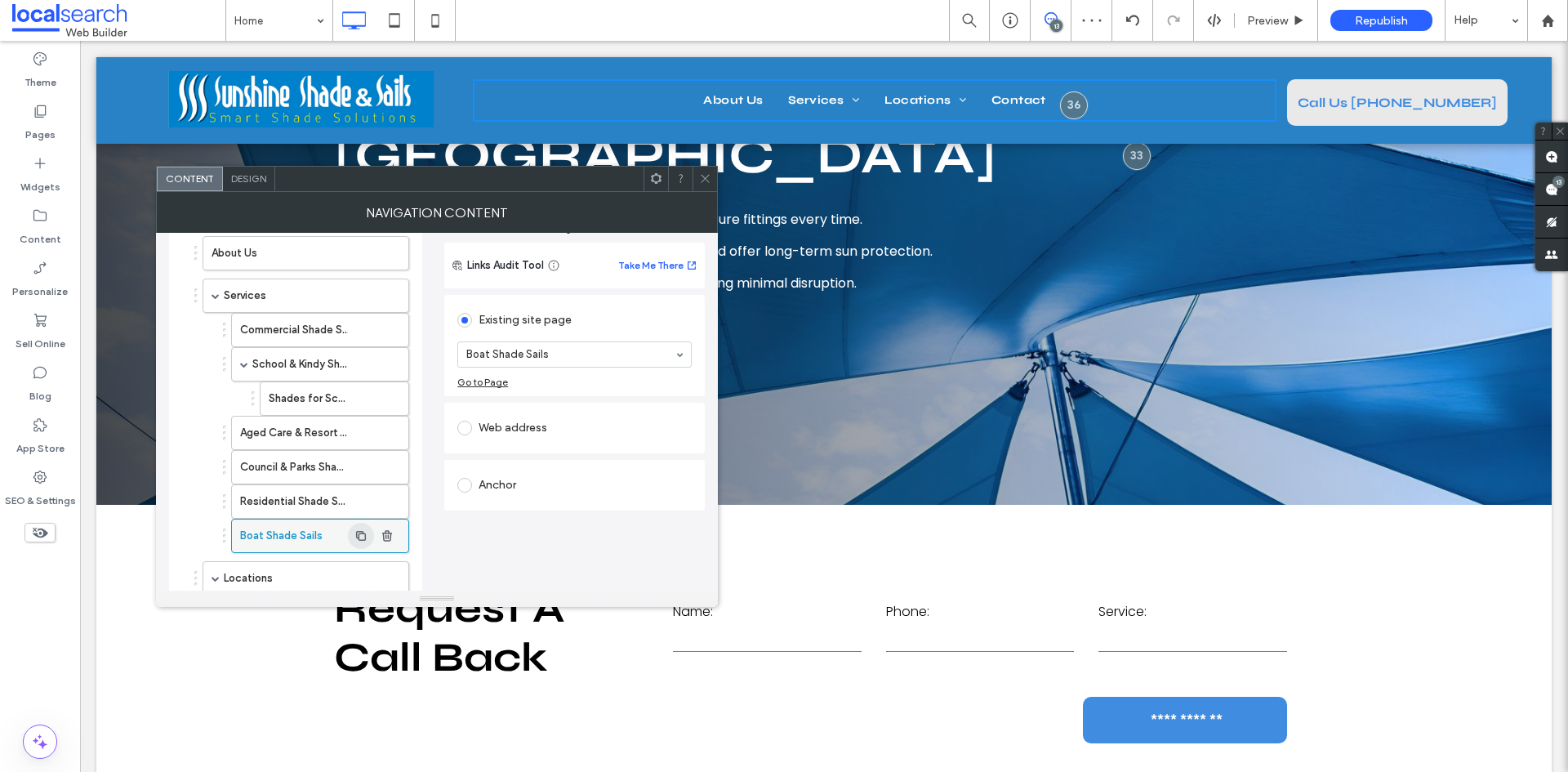
click at [361, 537] on icon "button" at bounding box center [361, 535] width 13 height 13
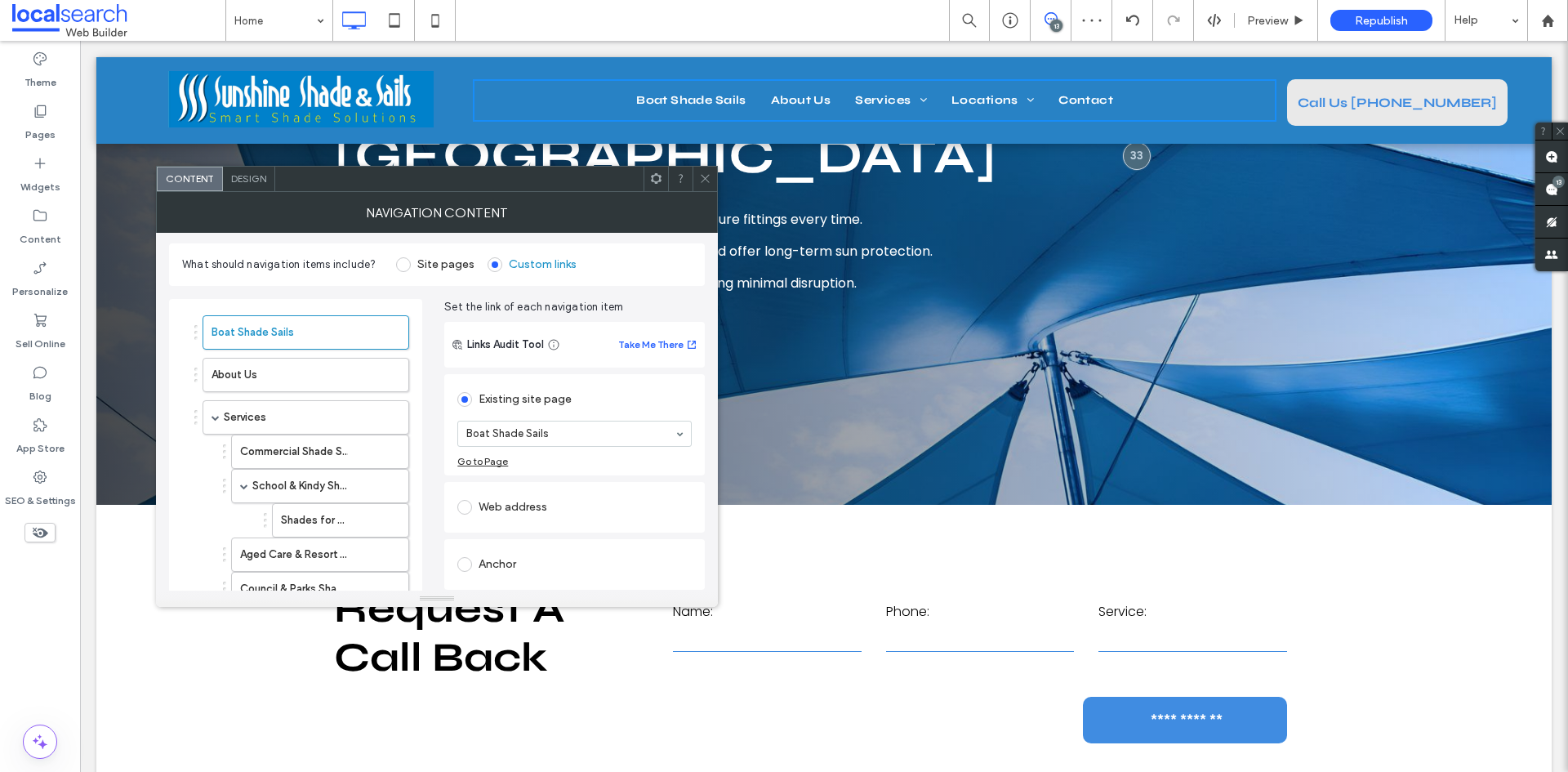
scroll to position [0, 0]
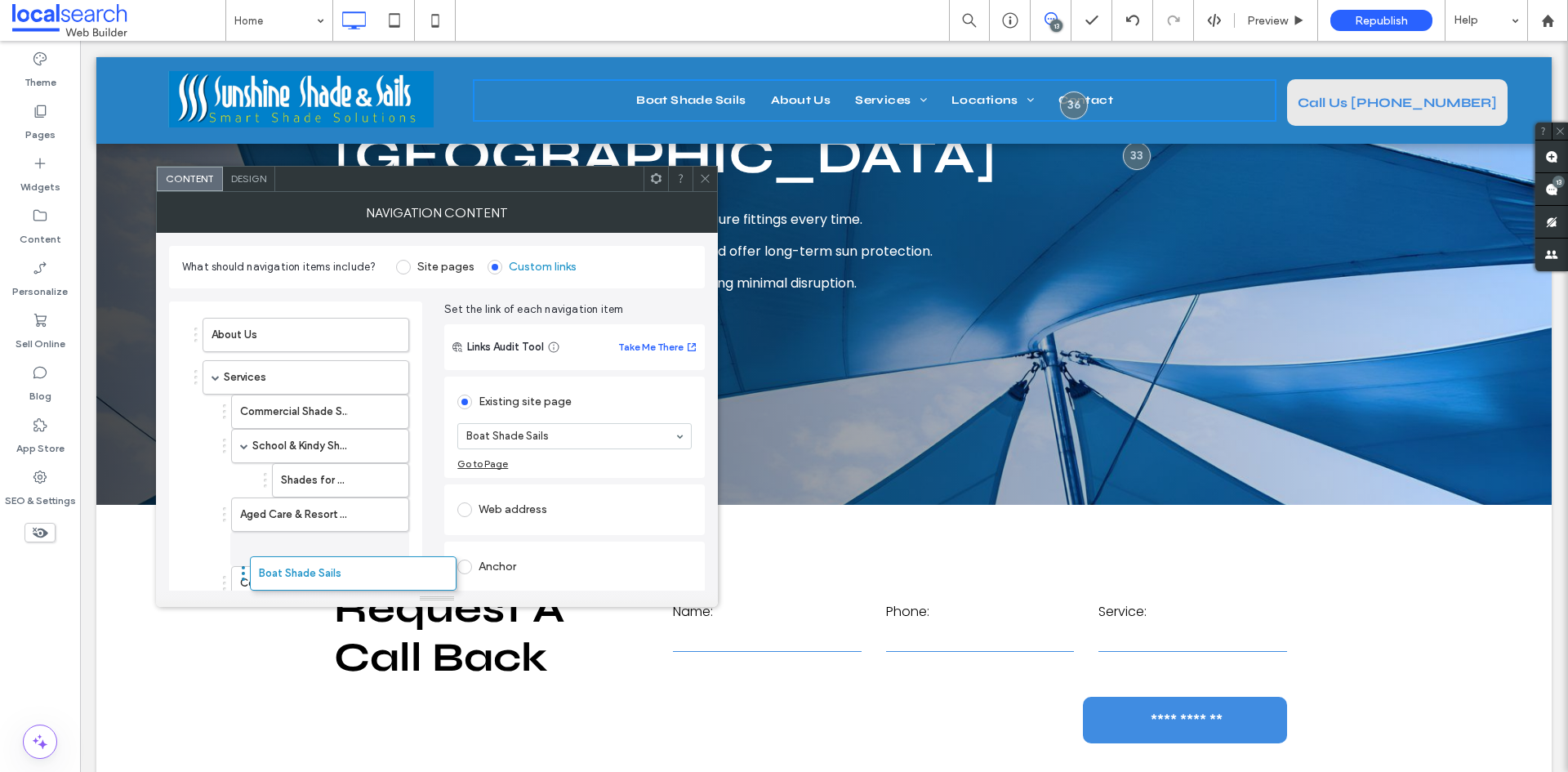
drag, startPoint x: 194, startPoint y: 334, endPoint x: 239, endPoint y: 563, distance: 233.4
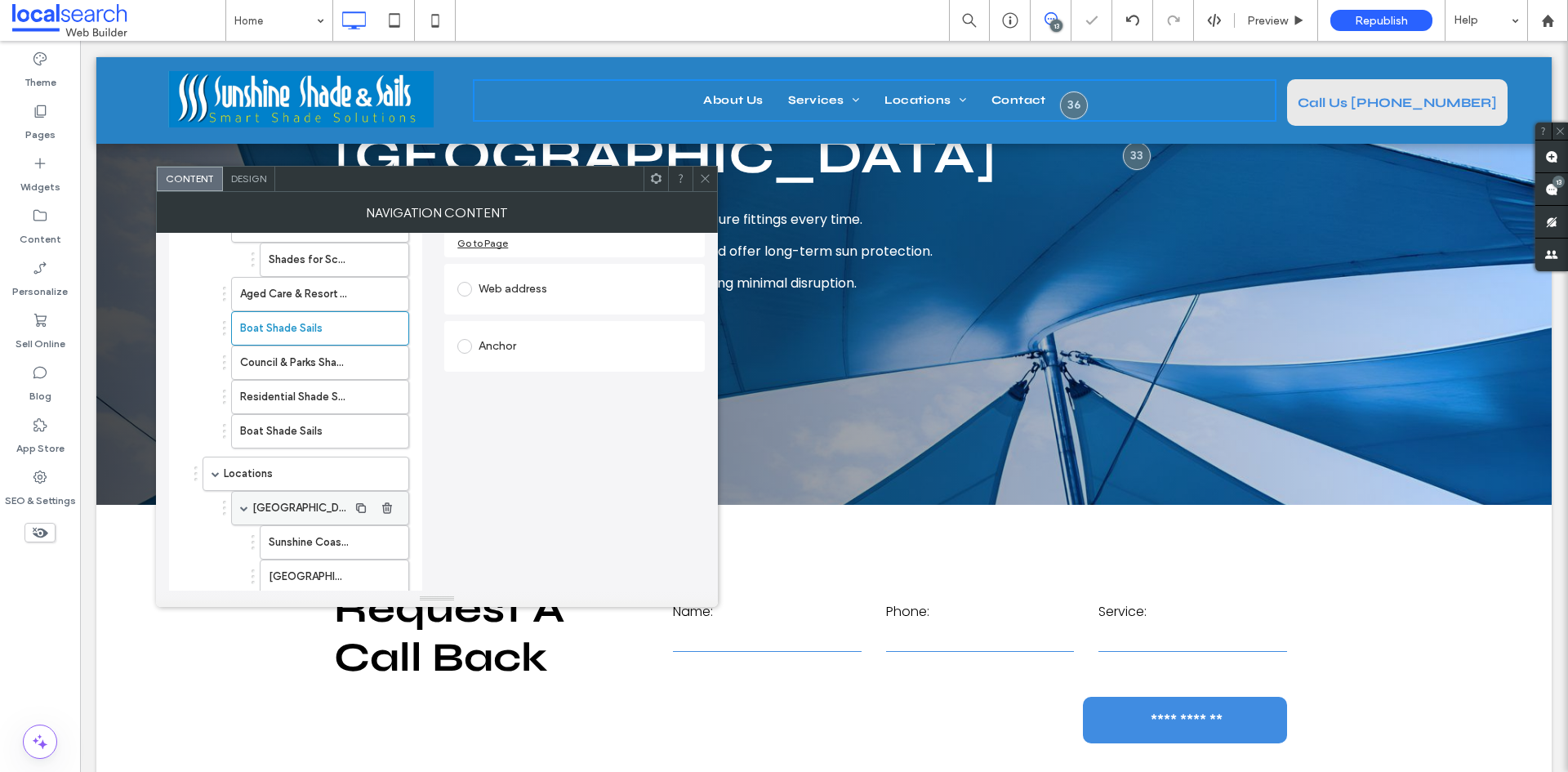
scroll to position [245, 0]
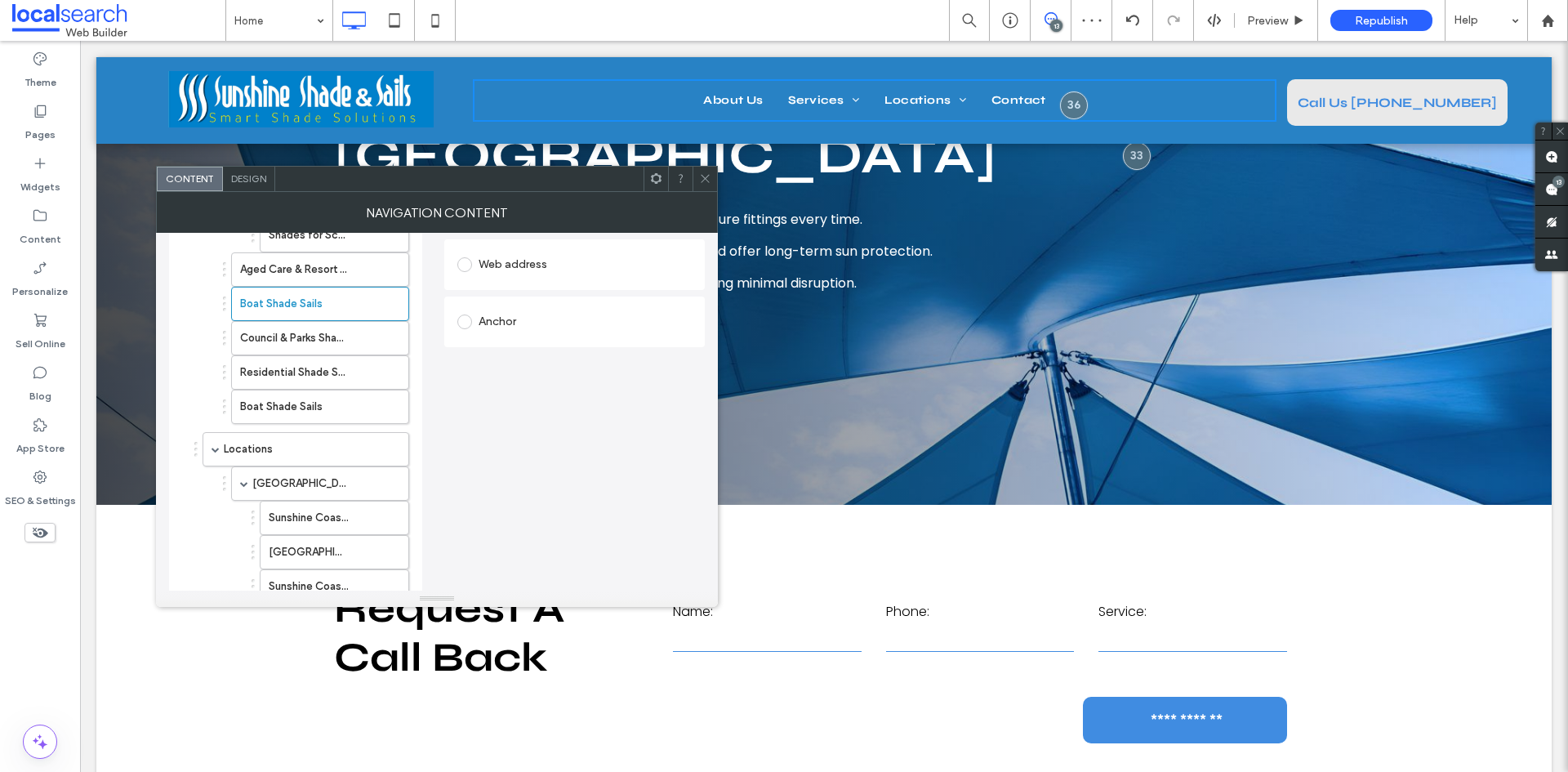
click at [226, 307] on div "Boat Shade Sails" at bounding box center [316, 303] width 186 height 34
drag, startPoint x: 224, startPoint y: 309, endPoint x: 229, endPoint y: 407, distance: 98.1
drag, startPoint x: 291, startPoint y: 407, endPoint x: 332, endPoint y: 407, distance: 41.0
click at [291, 407] on label "Boat Shade Sails" at bounding box center [294, 406] width 107 height 33
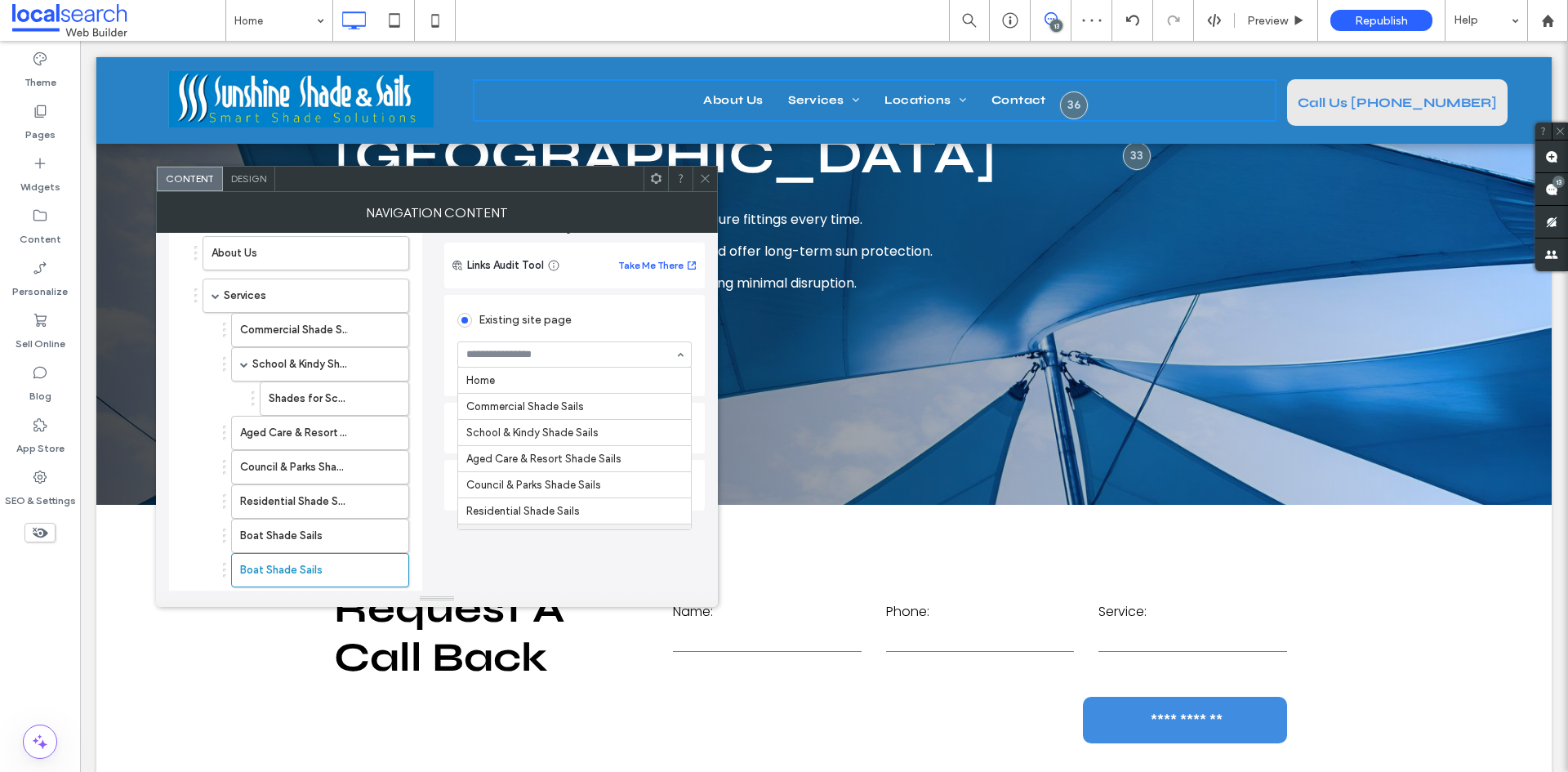
scroll to position [157, 0]
type input "****"
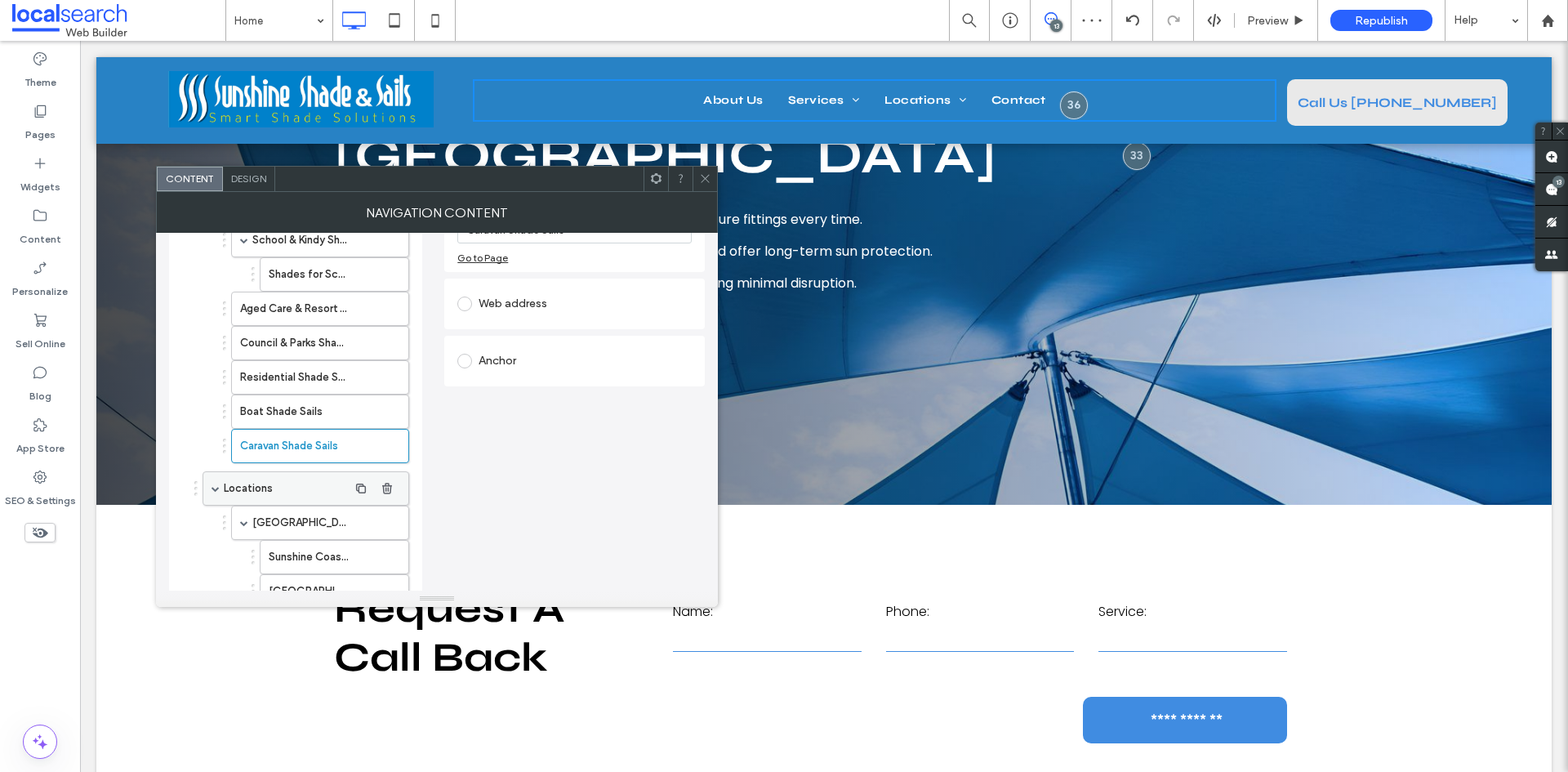
scroll to position [245, 0]
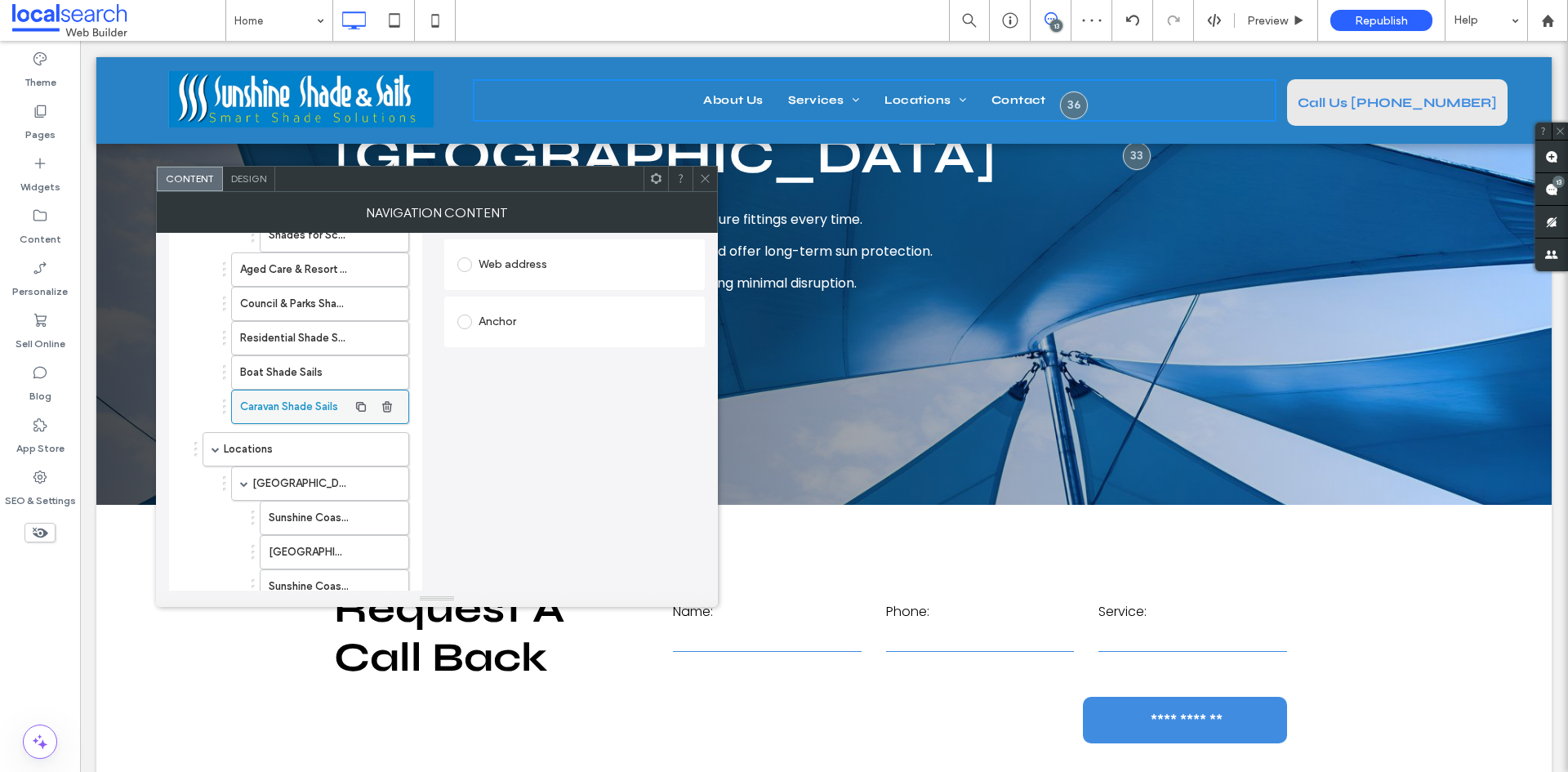
click at [299, 407] on label "Caravan Shade Sails" at bounding box center [294, 406] width 107 height 33
click at [356, 407] on icon "button" at bounding box center [361, 406] width 13 height 13
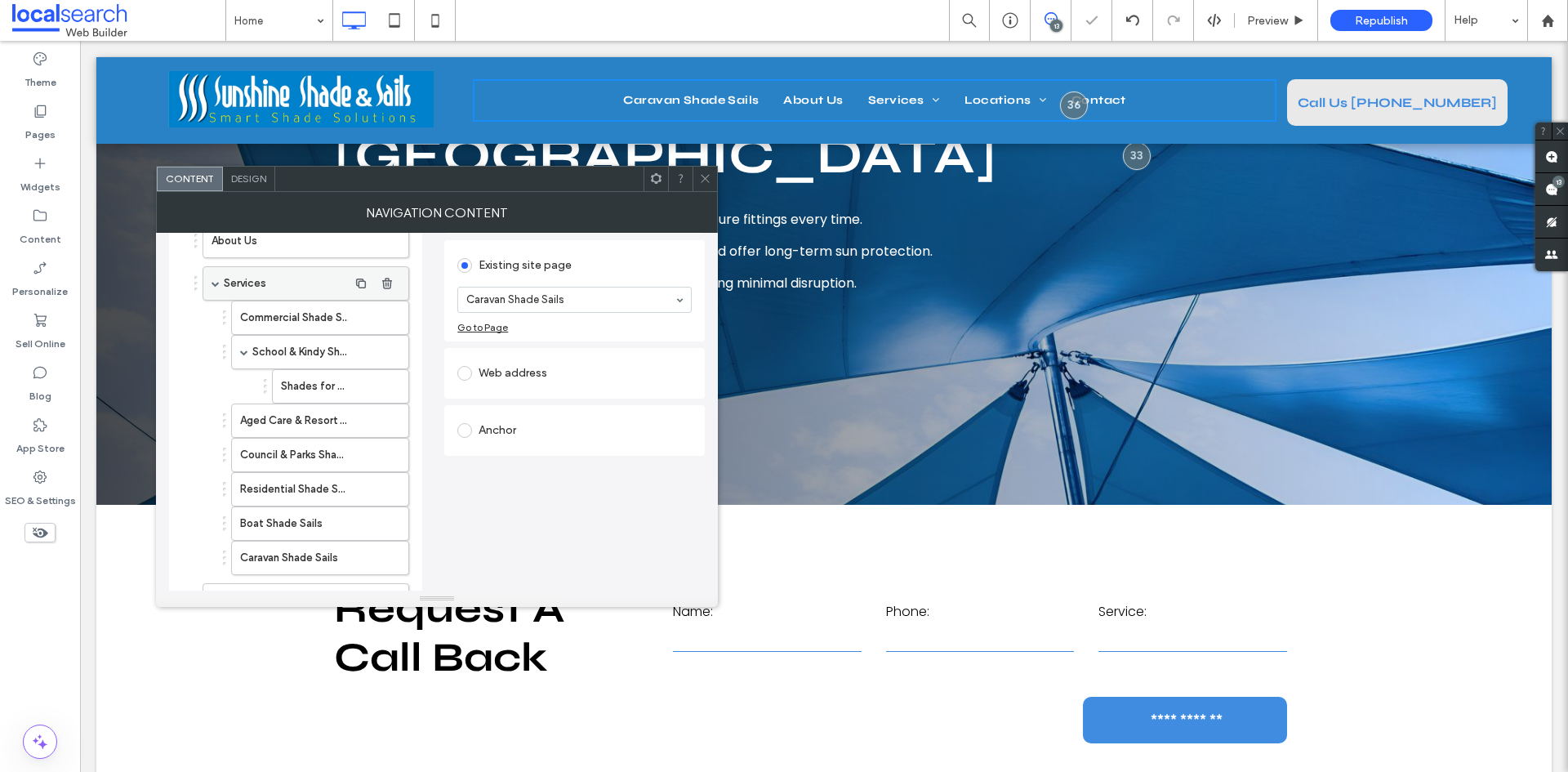
scroll to position [0, 0]
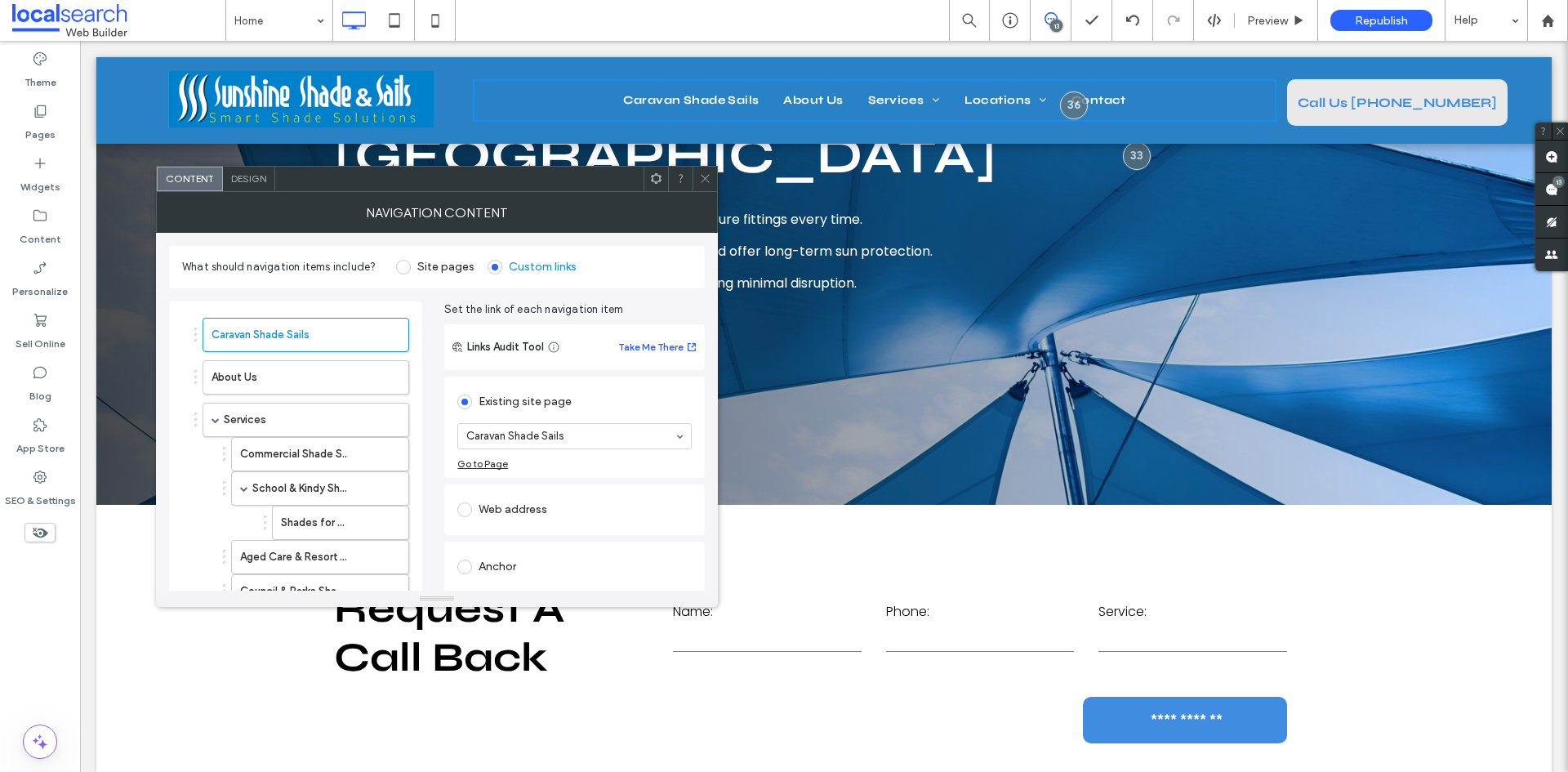
click at [200, 335] on div "Caravan Shade Sails" at bounding box center [302, 335] width 215 height 34
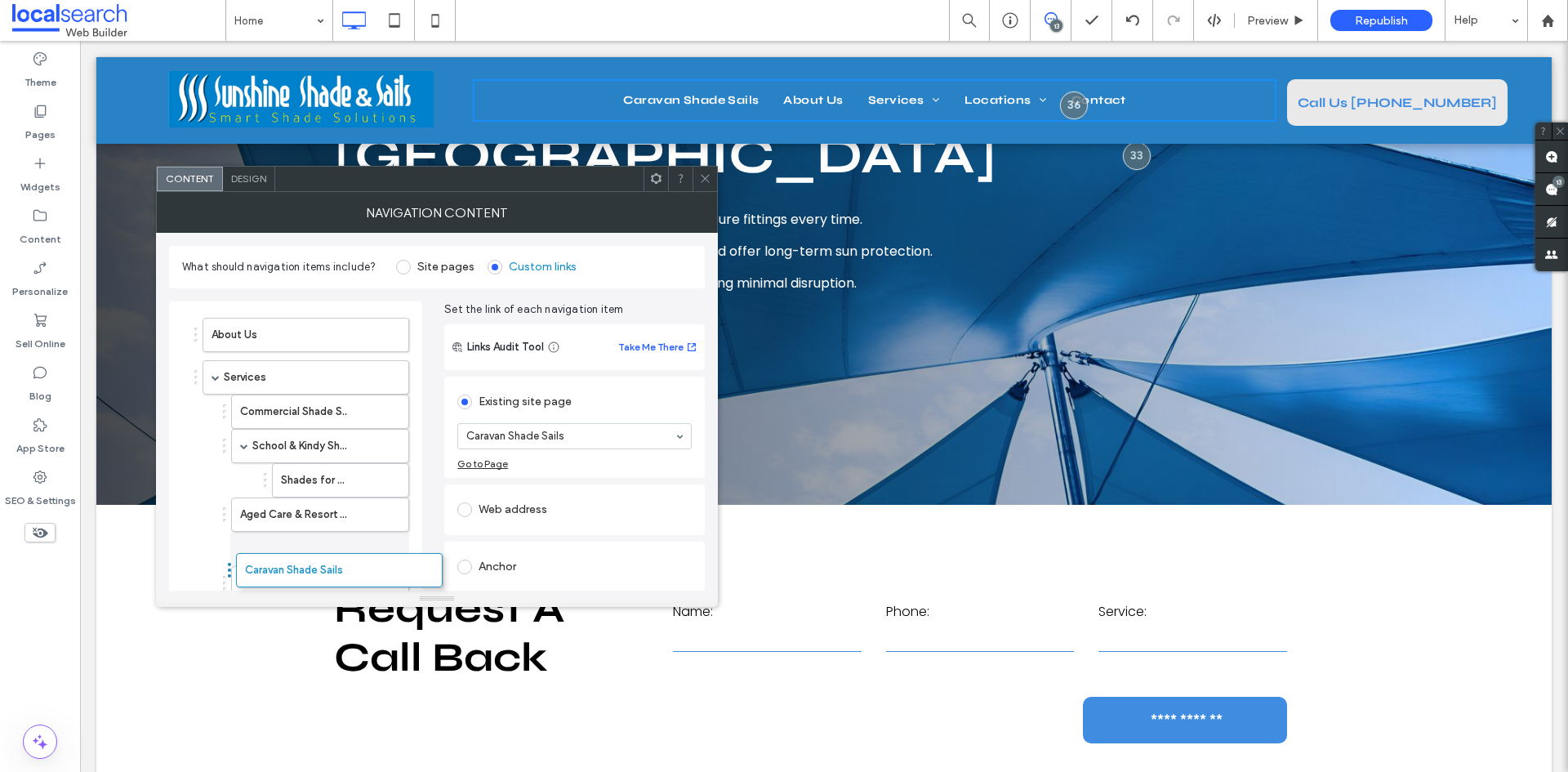
drag, startPoint x: 194, startPoint y: 335, endPoint x: 228, endPoint y: 571, distance: 238.4
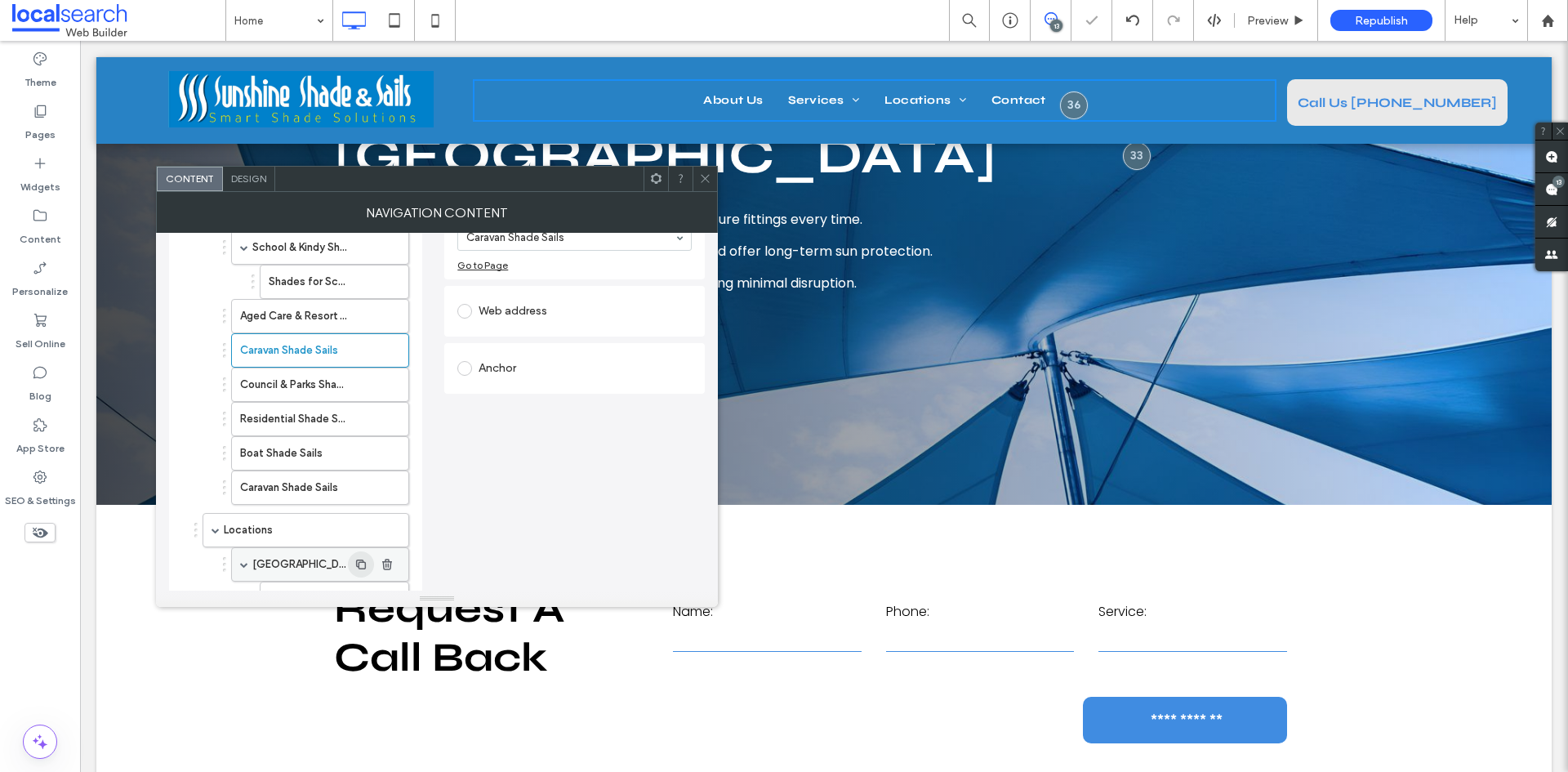
scroll to position [245, 0]
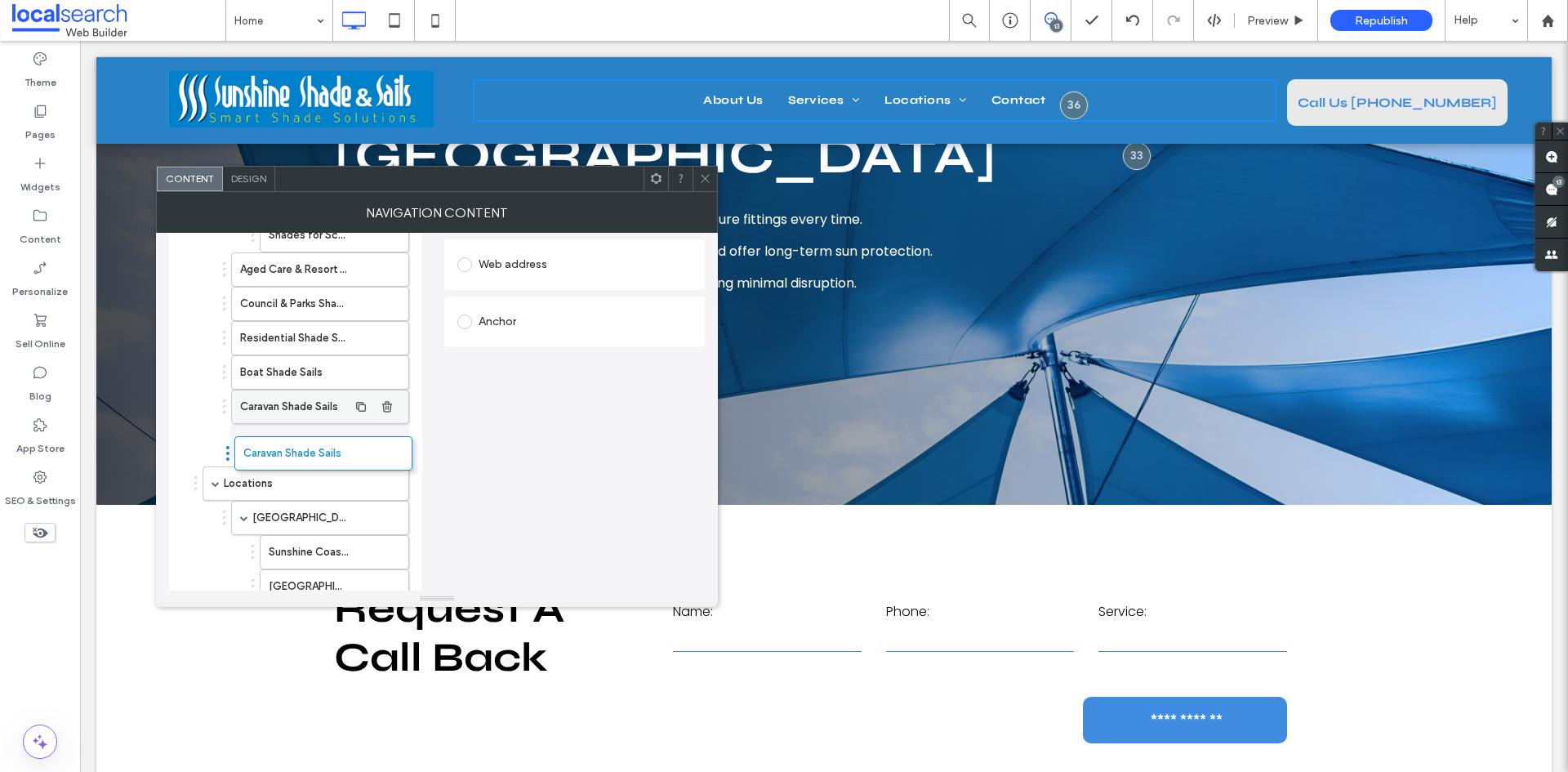
drag, startPoint x: 223, startPoint y: 302, endPoint x: 243, endPoint y: 428, distance: 127.6
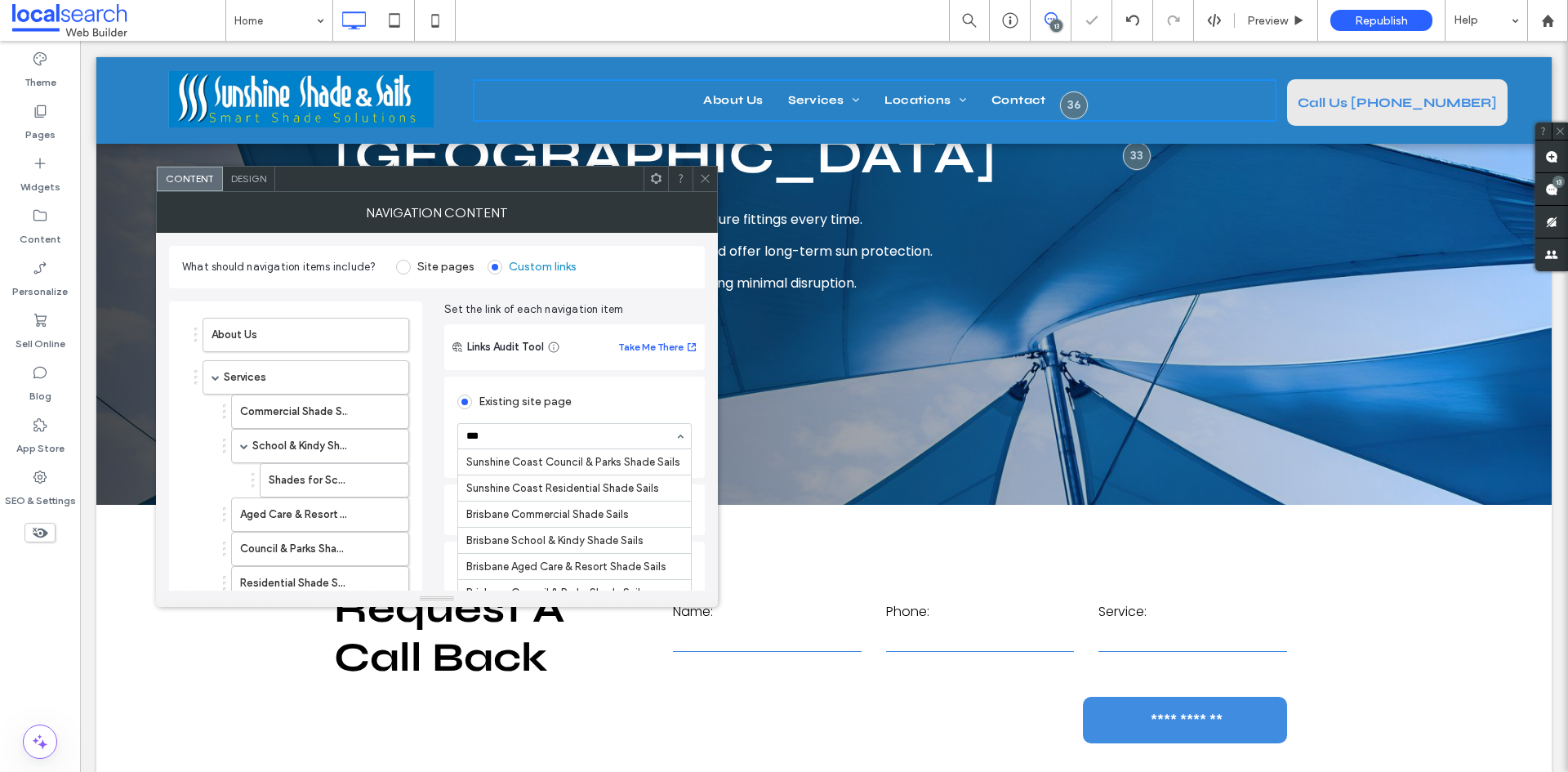
scroll to position [0, 0]
type input "*****"
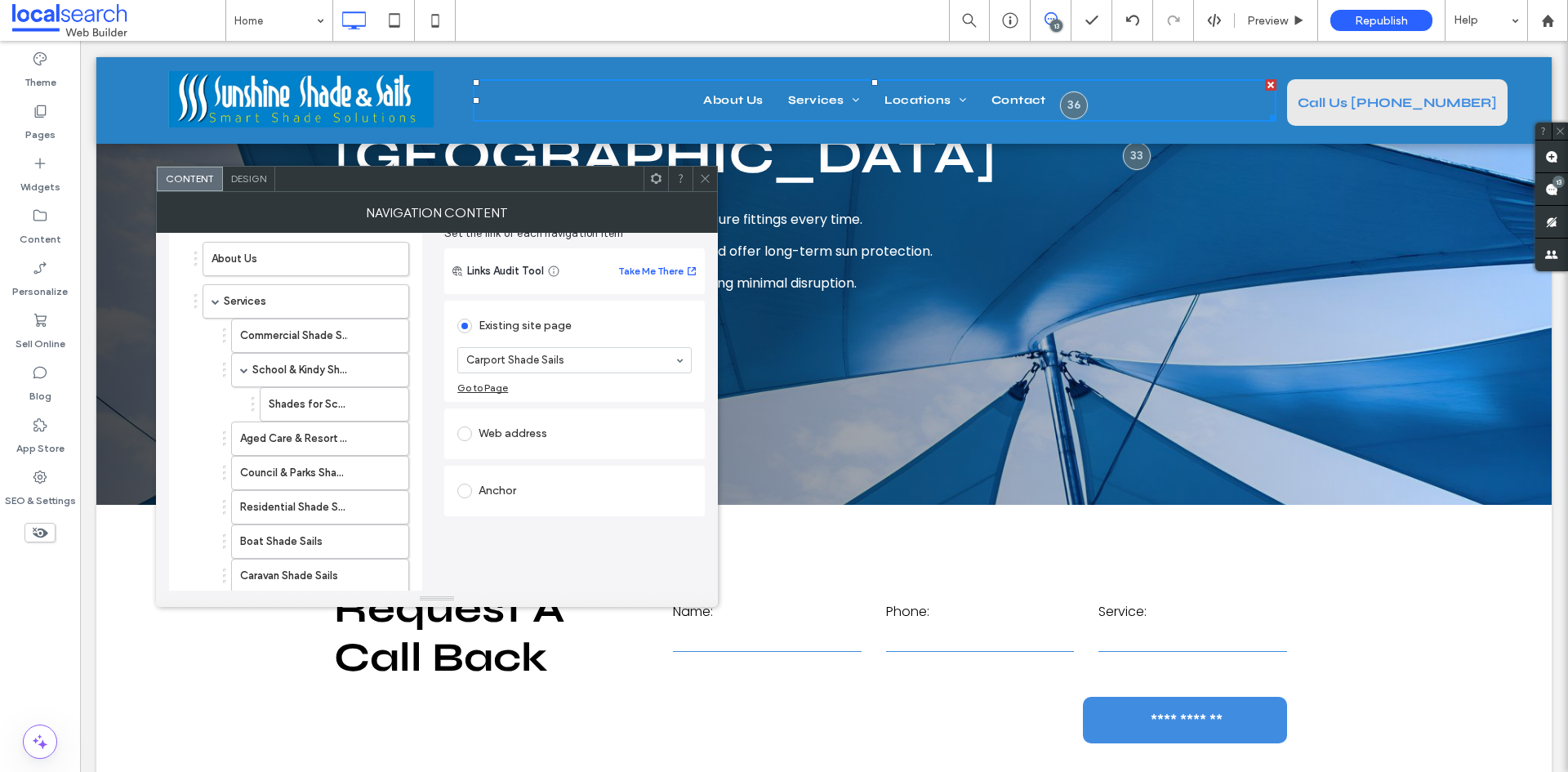
scroll to position [327, 0]
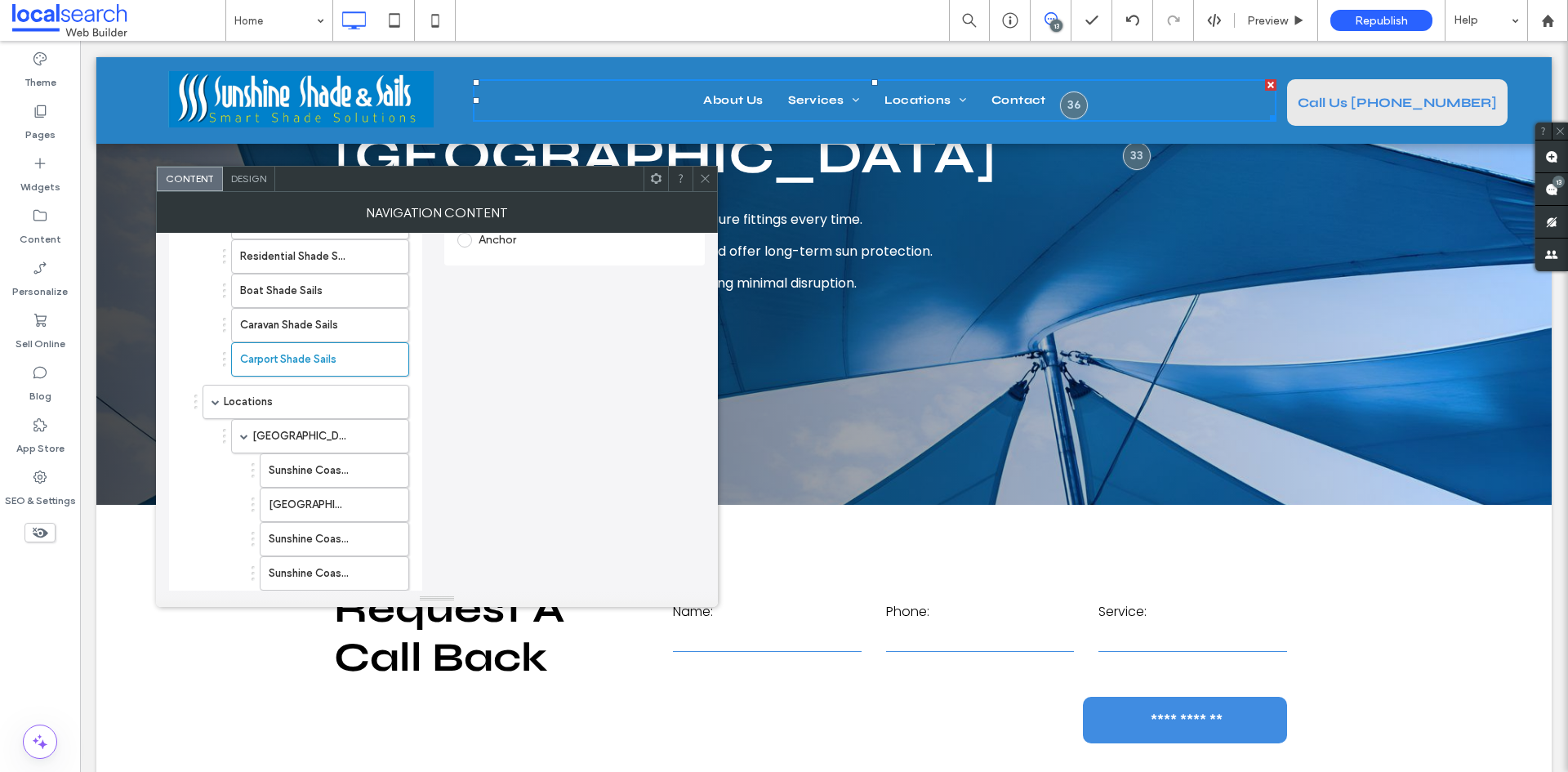
click at [707, 181] on use at bounding box center [704, 178] width 8 height 8
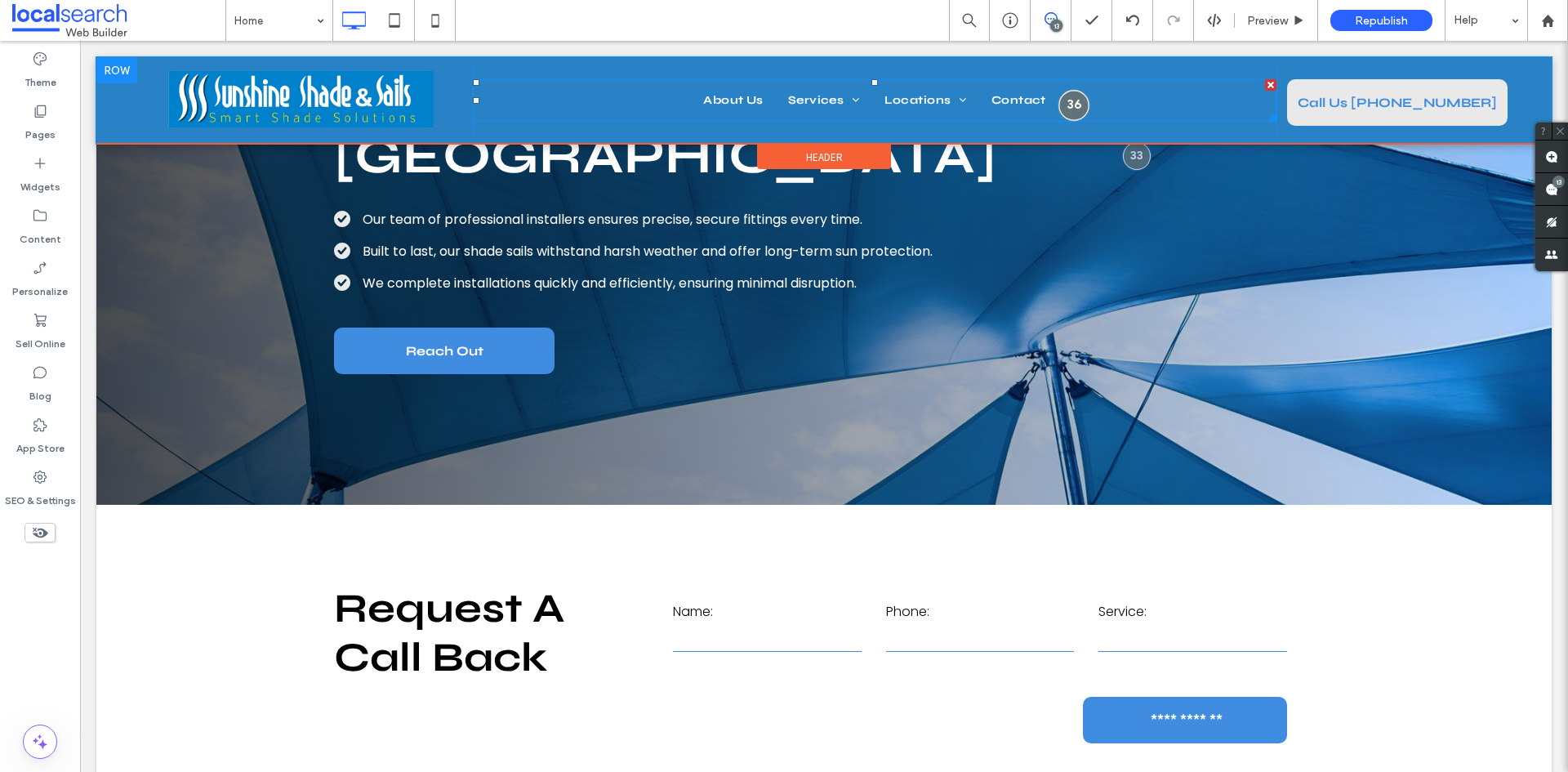
click at [1060, 106] on div at bounding box center [1074, 105] width 30 height 30
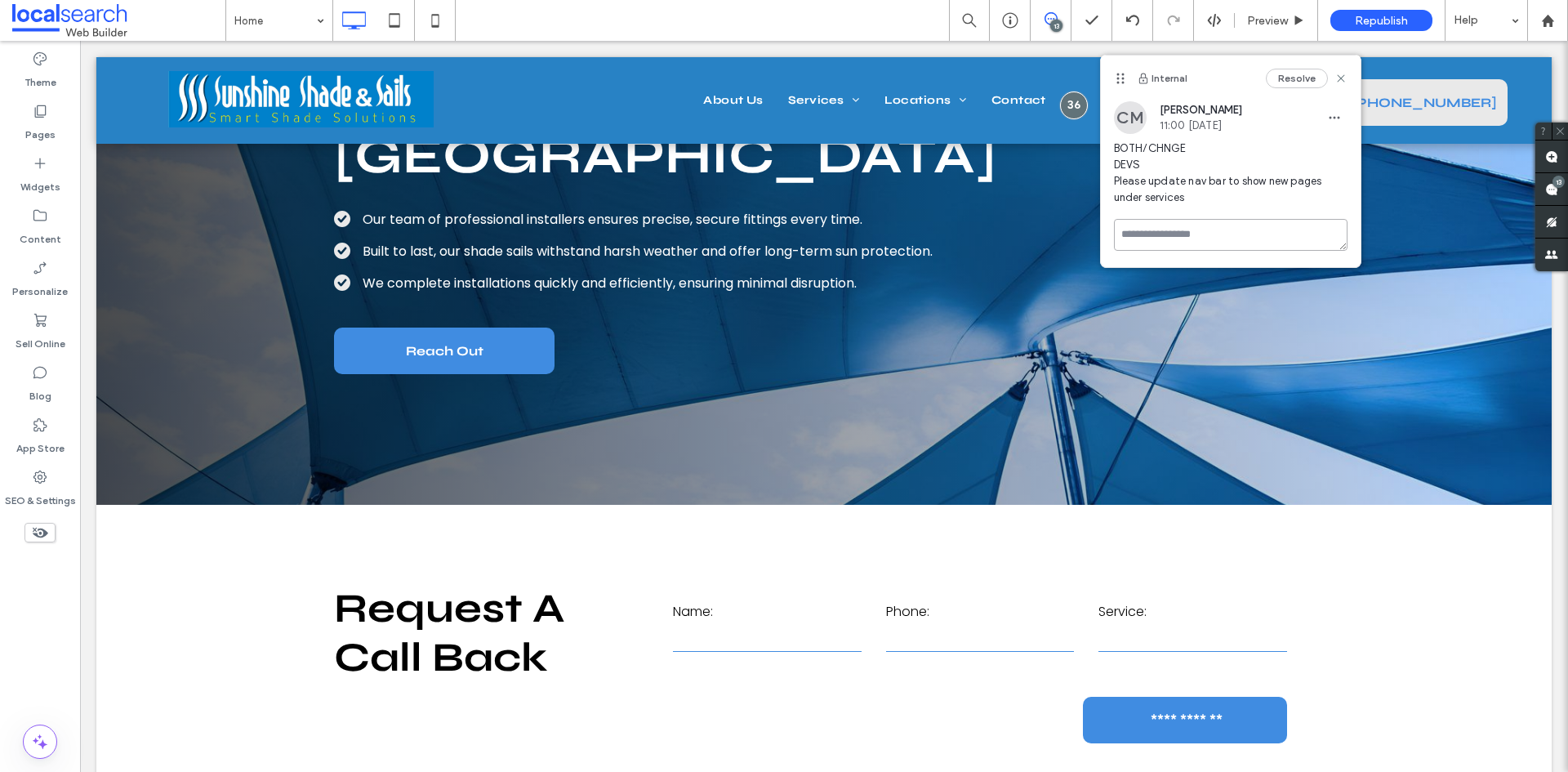
click at [1182, 220] on textarea at bounding box center [1231, 235] width 234 height 32
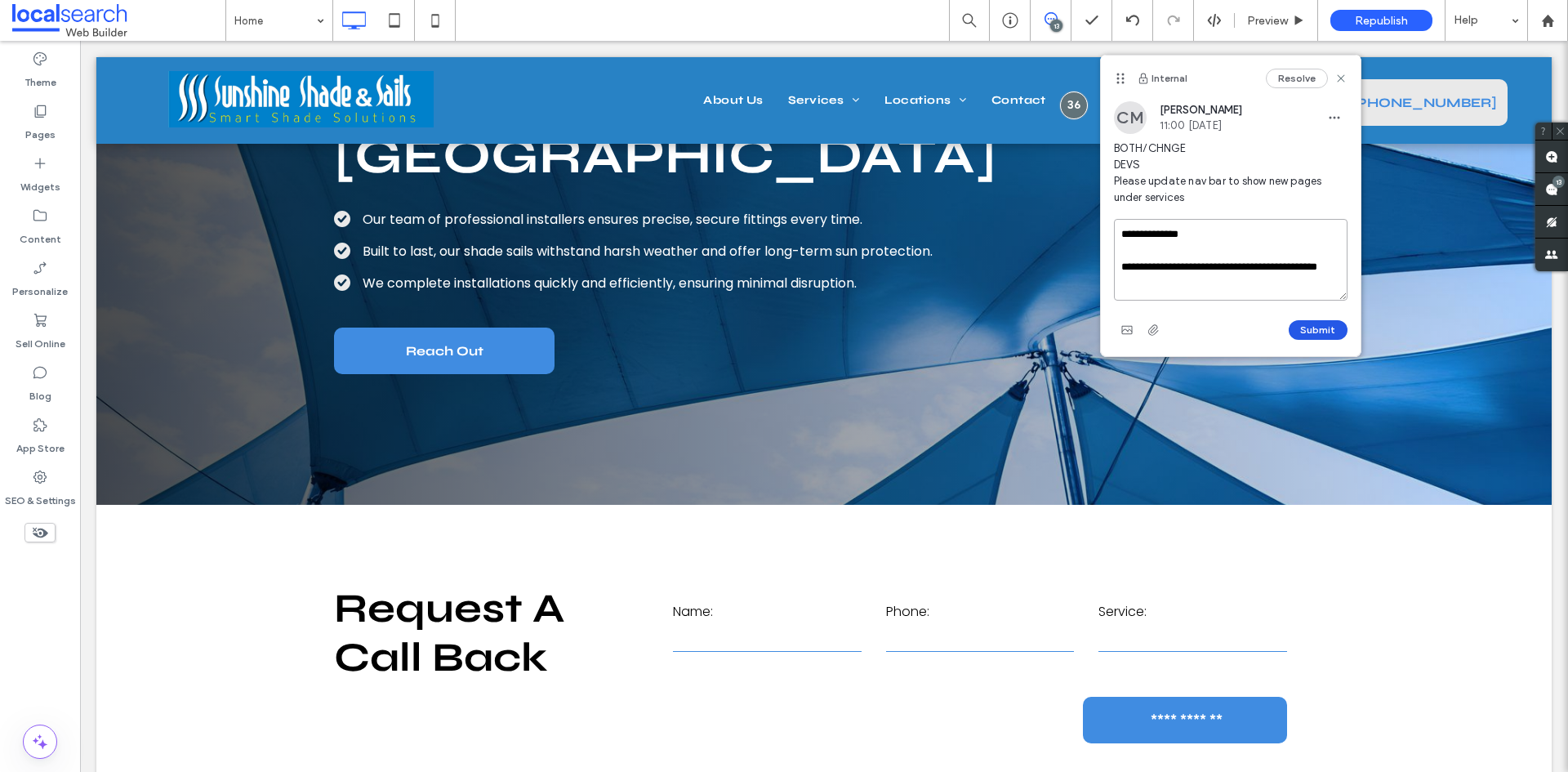
type textarea "**********"
click at [1317, 323] on button "Submit" at bounding box center [1318, 330] width 59 height 20
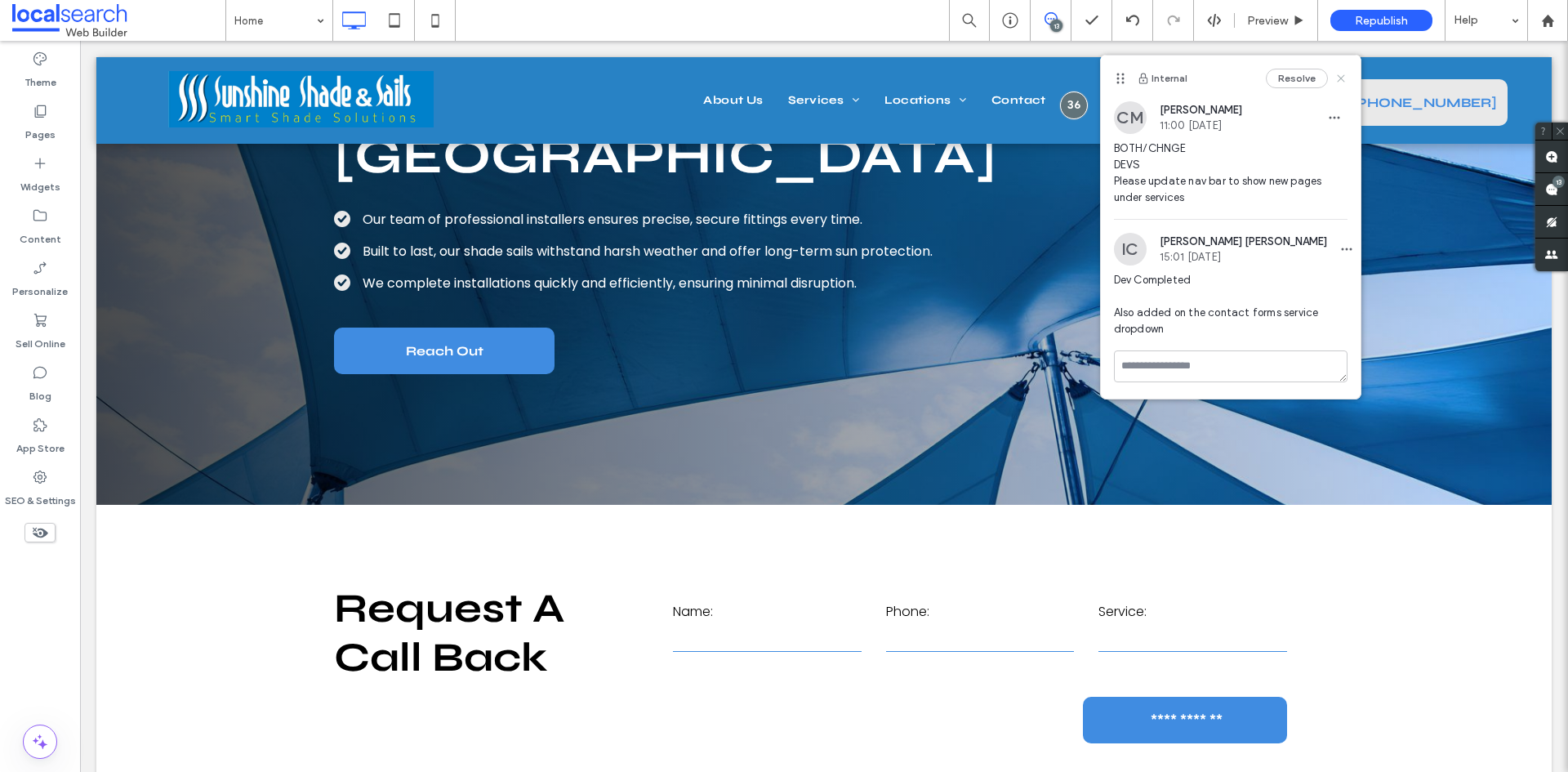
click at [1341, 80] on use at bounding box center [1341, 78] width 7 height 7
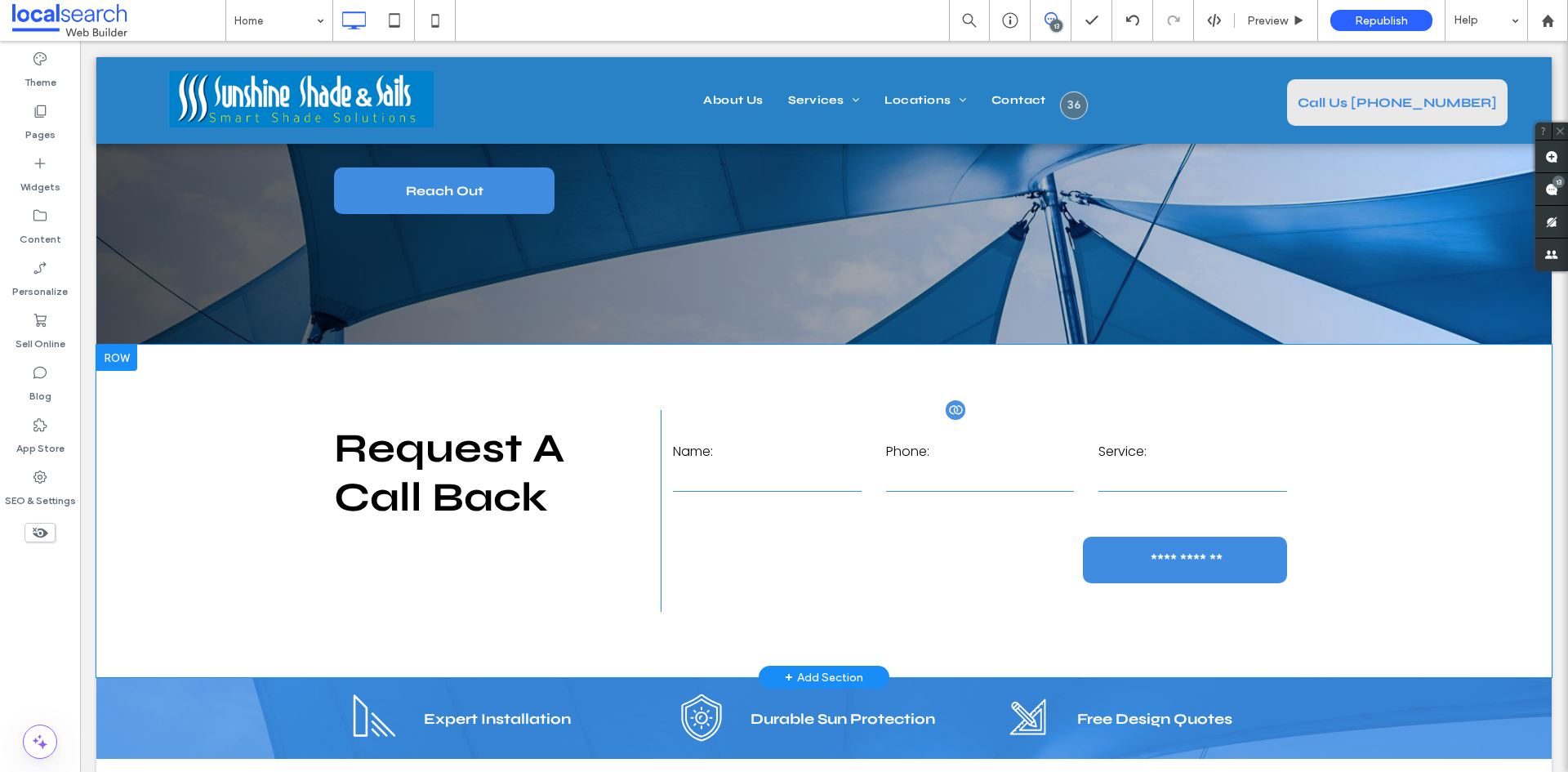
scroll to position [490, 0]
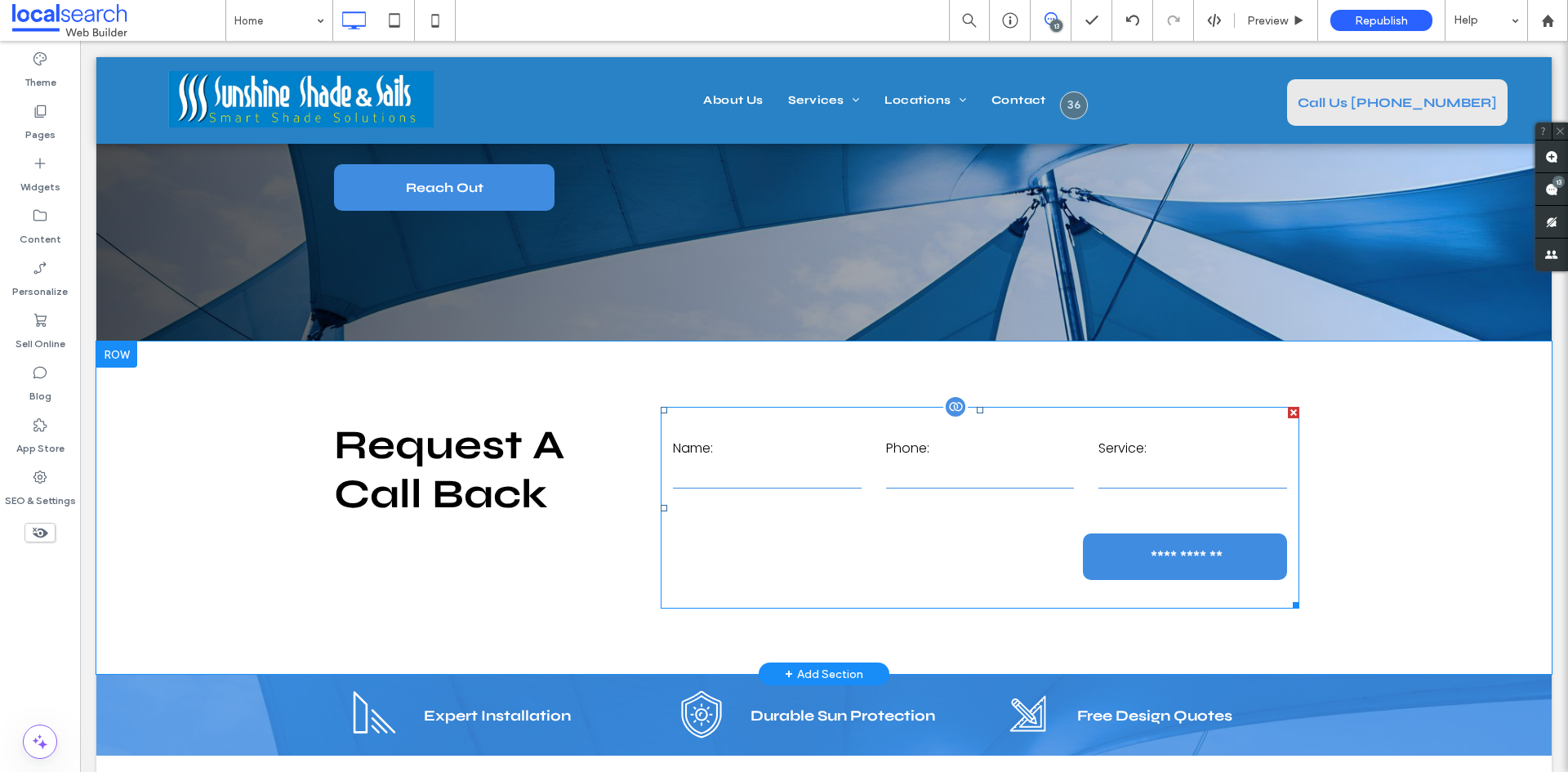
click at [965, 481] on input "tel" at bounding box center [980, 475] width 189 height 24
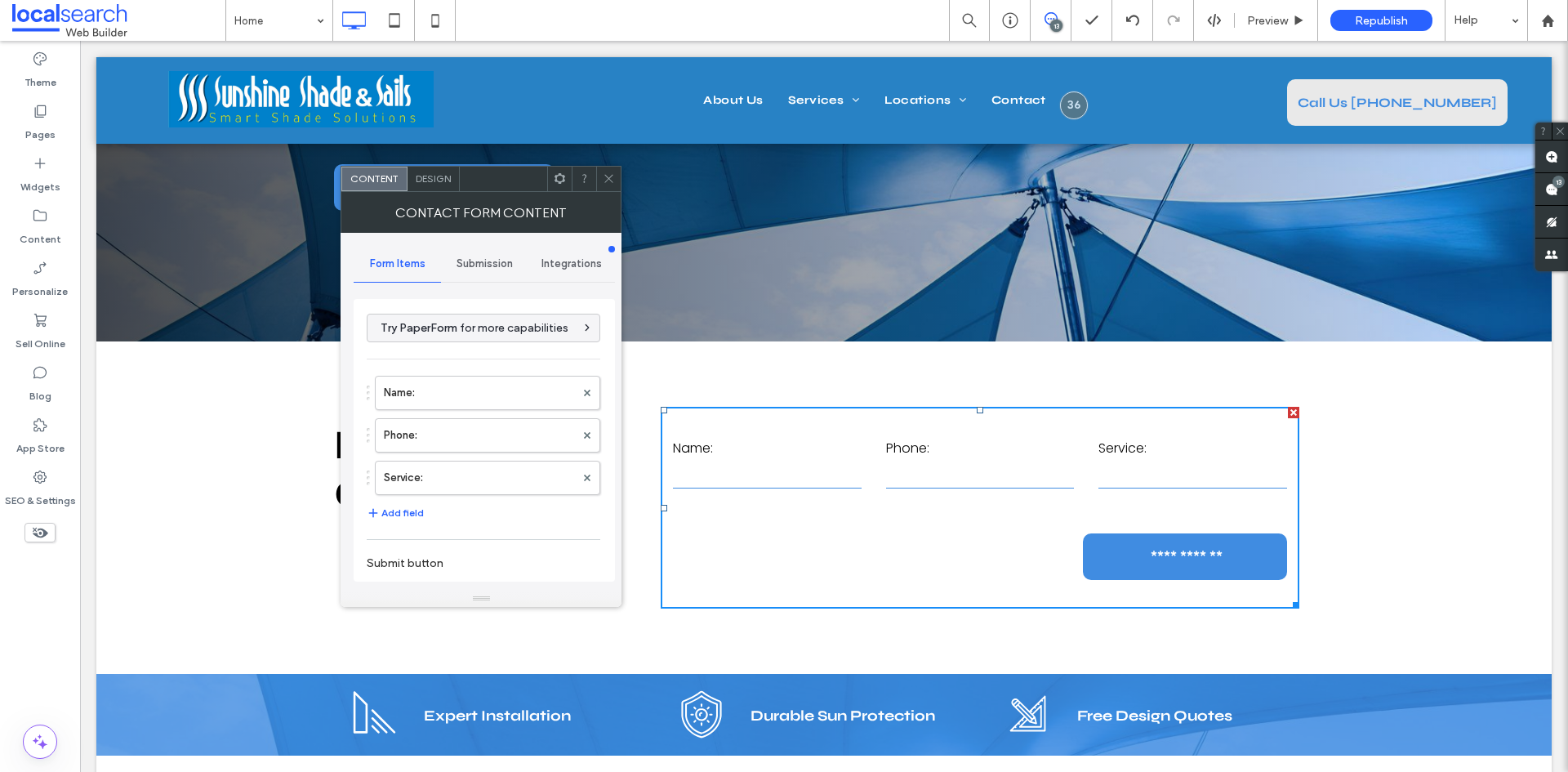
click at [476, 497] on div "Name: Phone: Service: Add field" at bounding box center [483, 449] width 234 height 164
click at [470, 488] on label "Service:" at bounding box center [480, 478] width 192 height 33
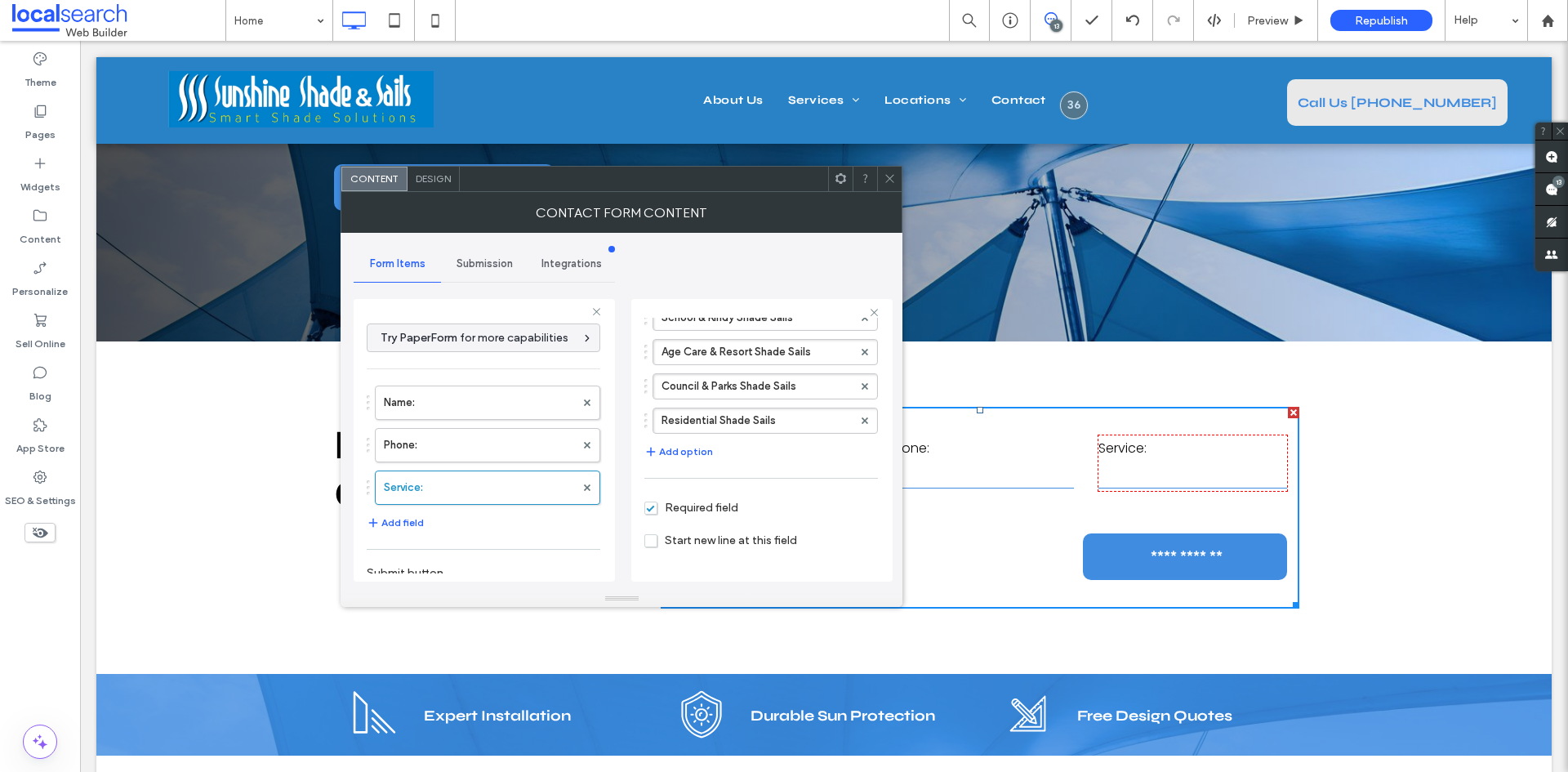
scroll to position [245, 0]
click at [886, 190] on span at bounding box center [891, 178] width 13 height 24
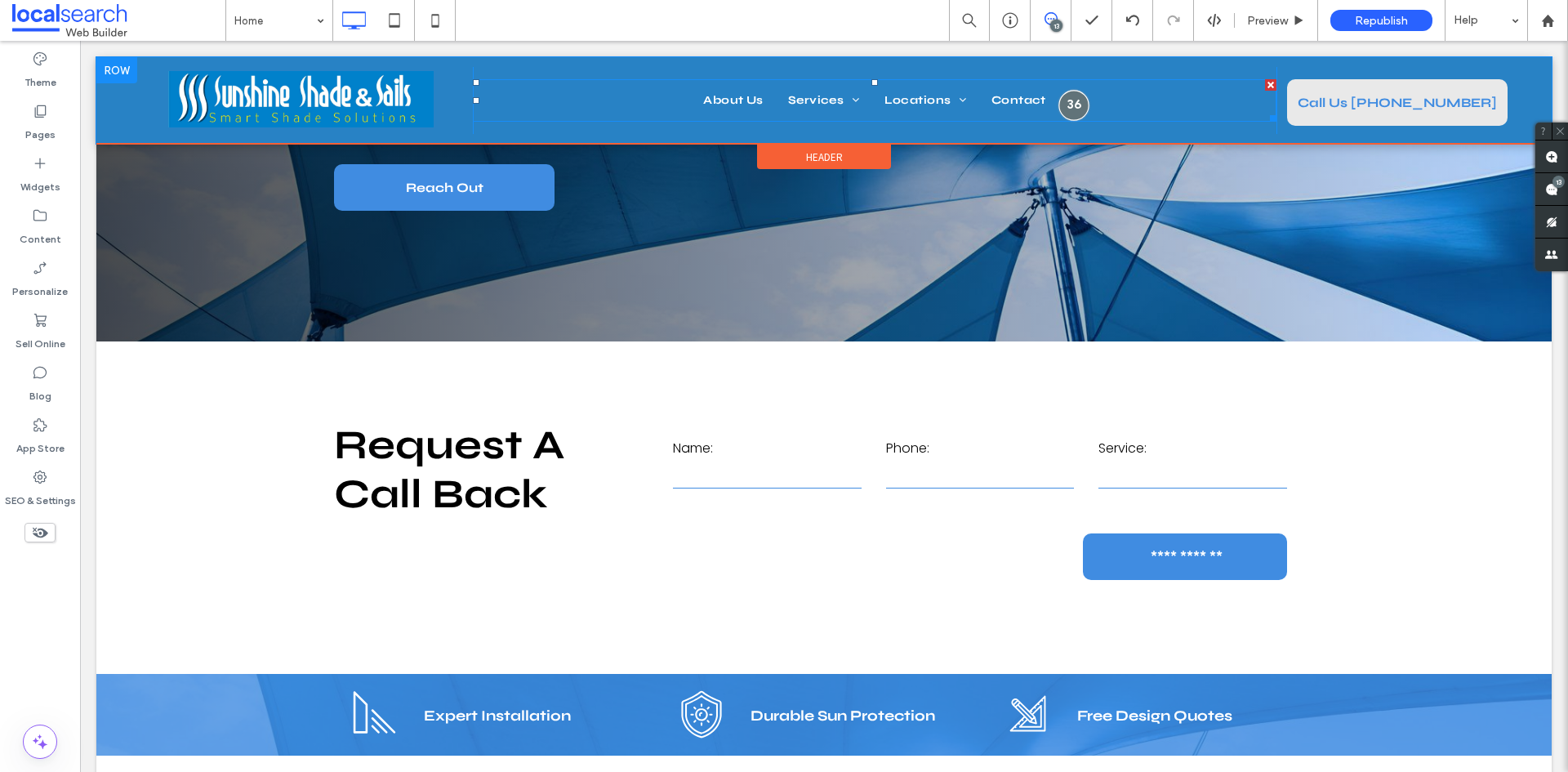
click at [1068, 106] on div at bounding box center [1074, 105] width 30 height 30
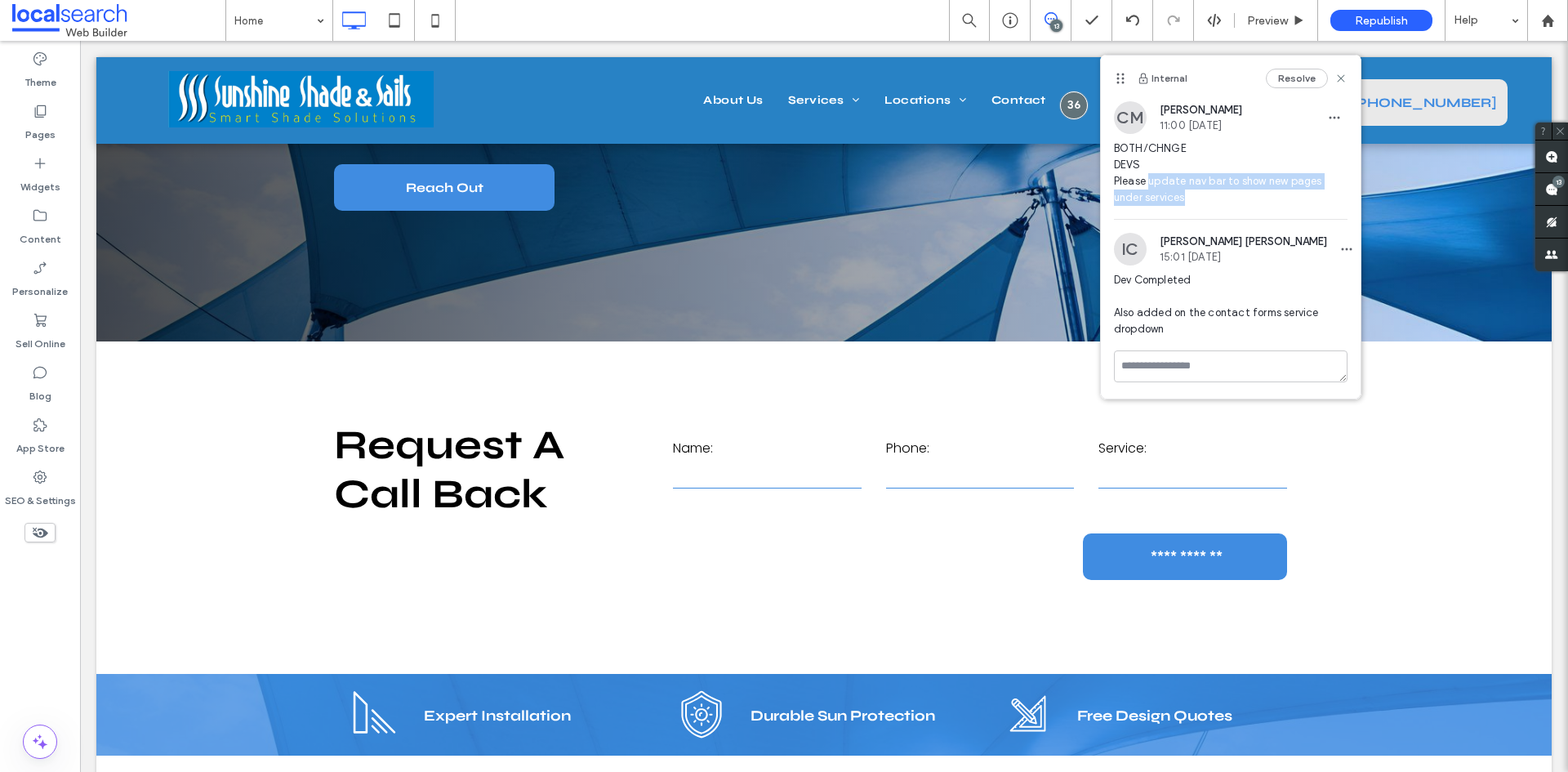
drag, startPoint x: 1212, startPoint y: 195, endPoint x: 1149, endPoint y: 186, distance: 63.6
click at [1149, 186] on span "BOTH/CHNGE DEVS Please update nav bar to show new pages under services" at bounding box center [1231, 173] width 234 height 65
copy span "update nav bar to show new pages under services"
click at [1338, 80] on icon at bounding box center [1341, 78] width 13 height 13
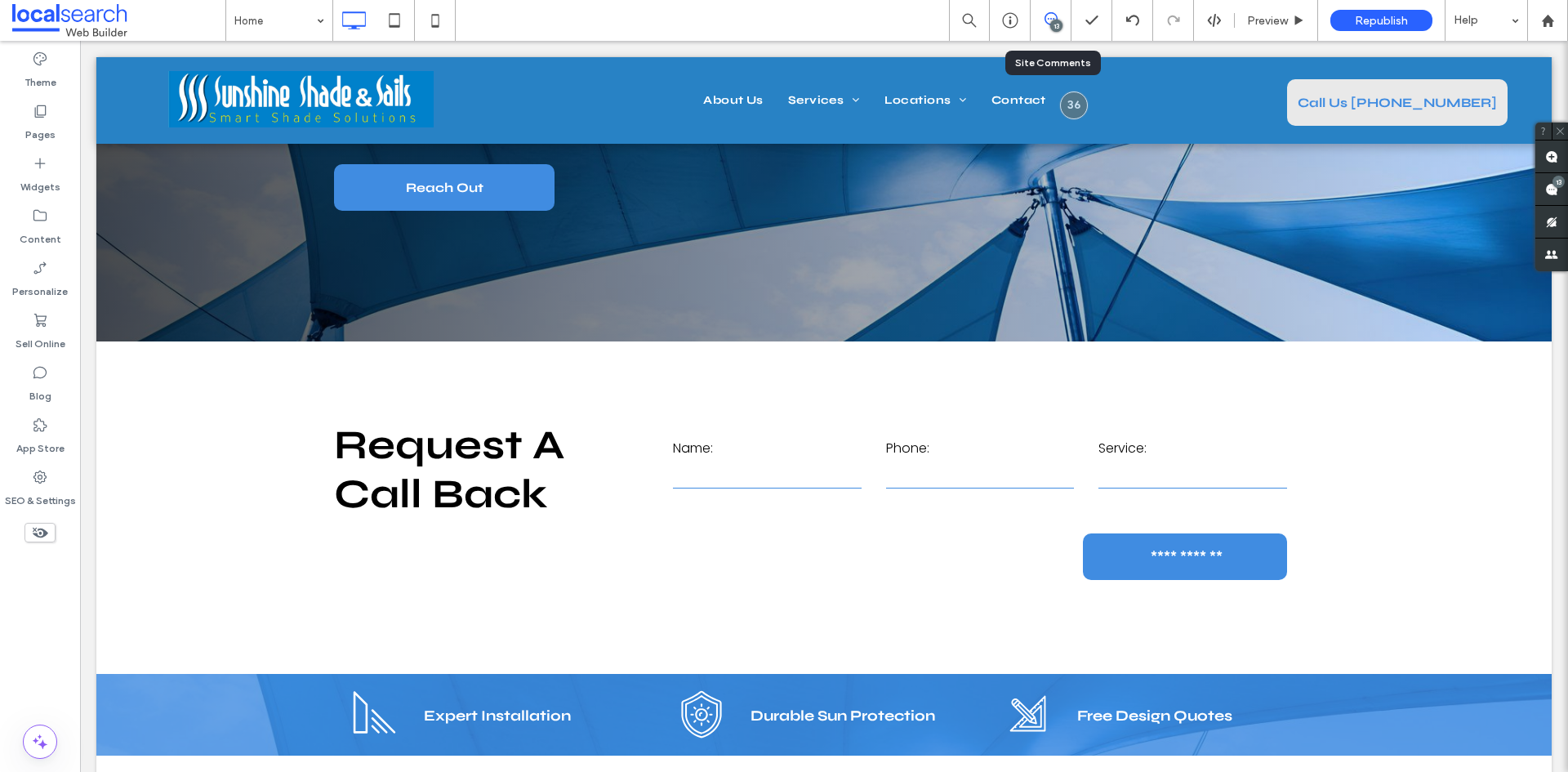
click at [1057, 34] on div "13" at bounding box center [1052, 21] width 41 height 41
click at [1537, 182] on span at bounding box center [1552, 189] width 33 height 32
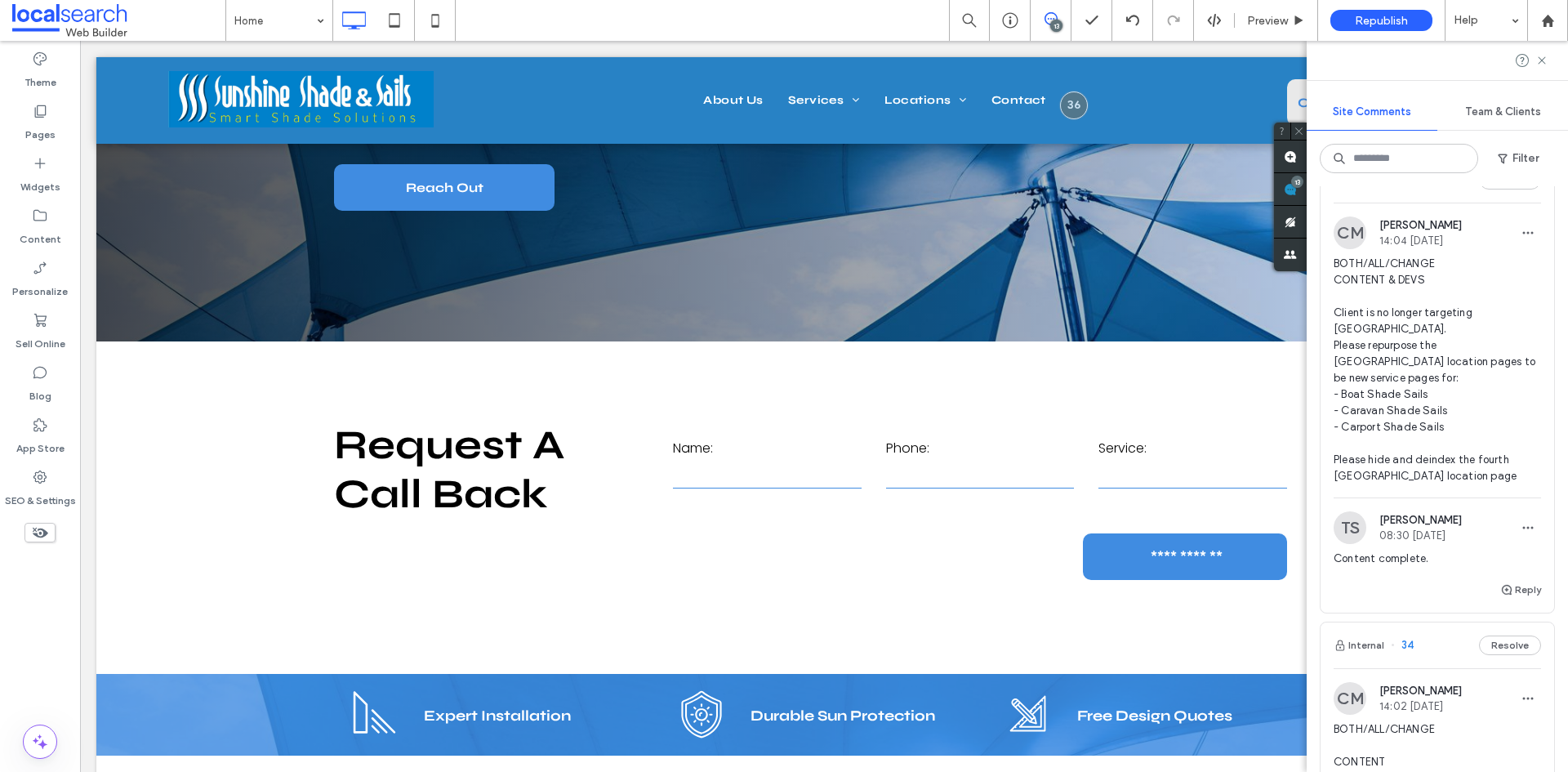
scroll to position [2041, 0]
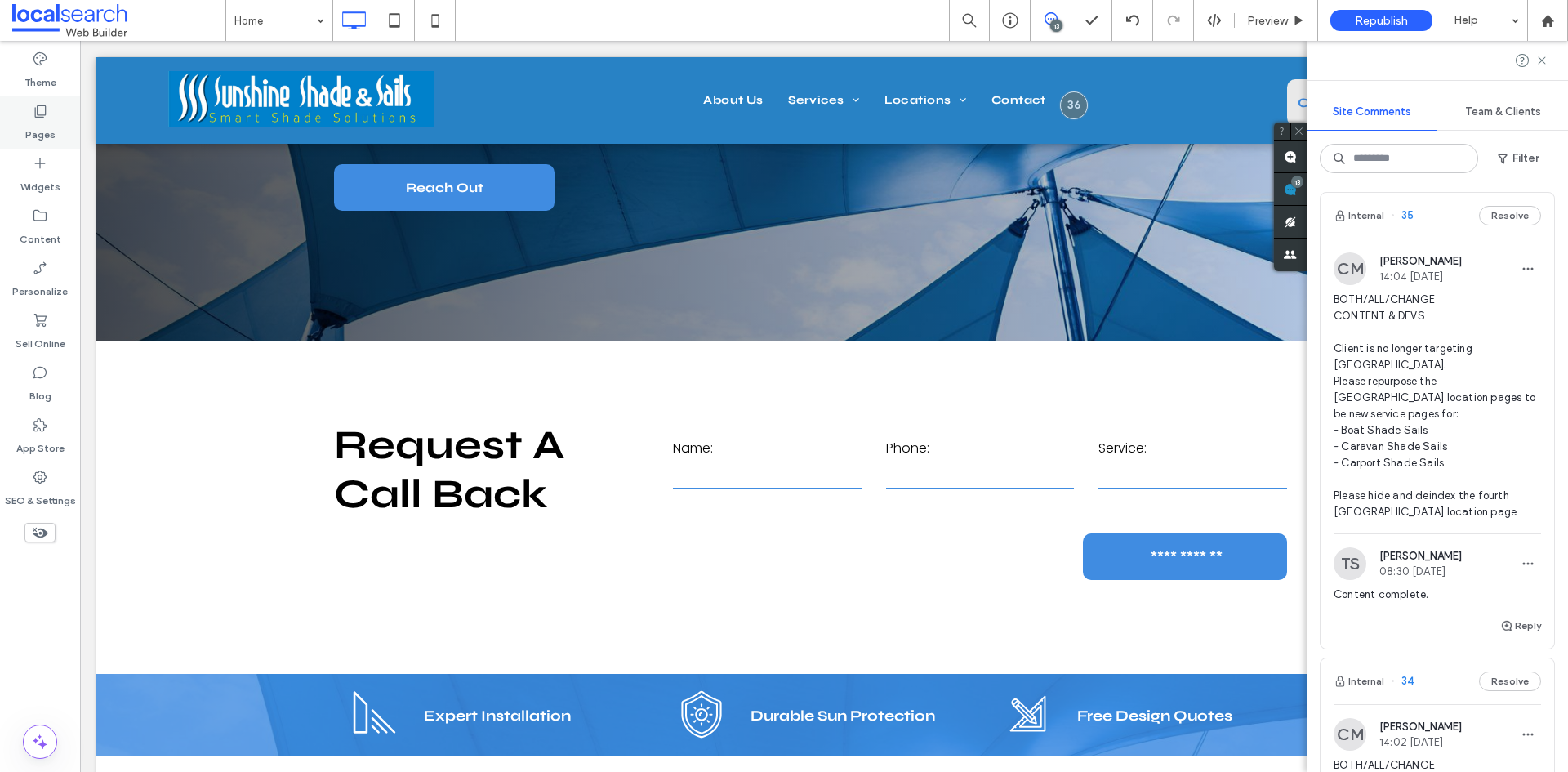
click at [47, 131] on label "Pages" at bounding box center [40, 131] width 30 height 23
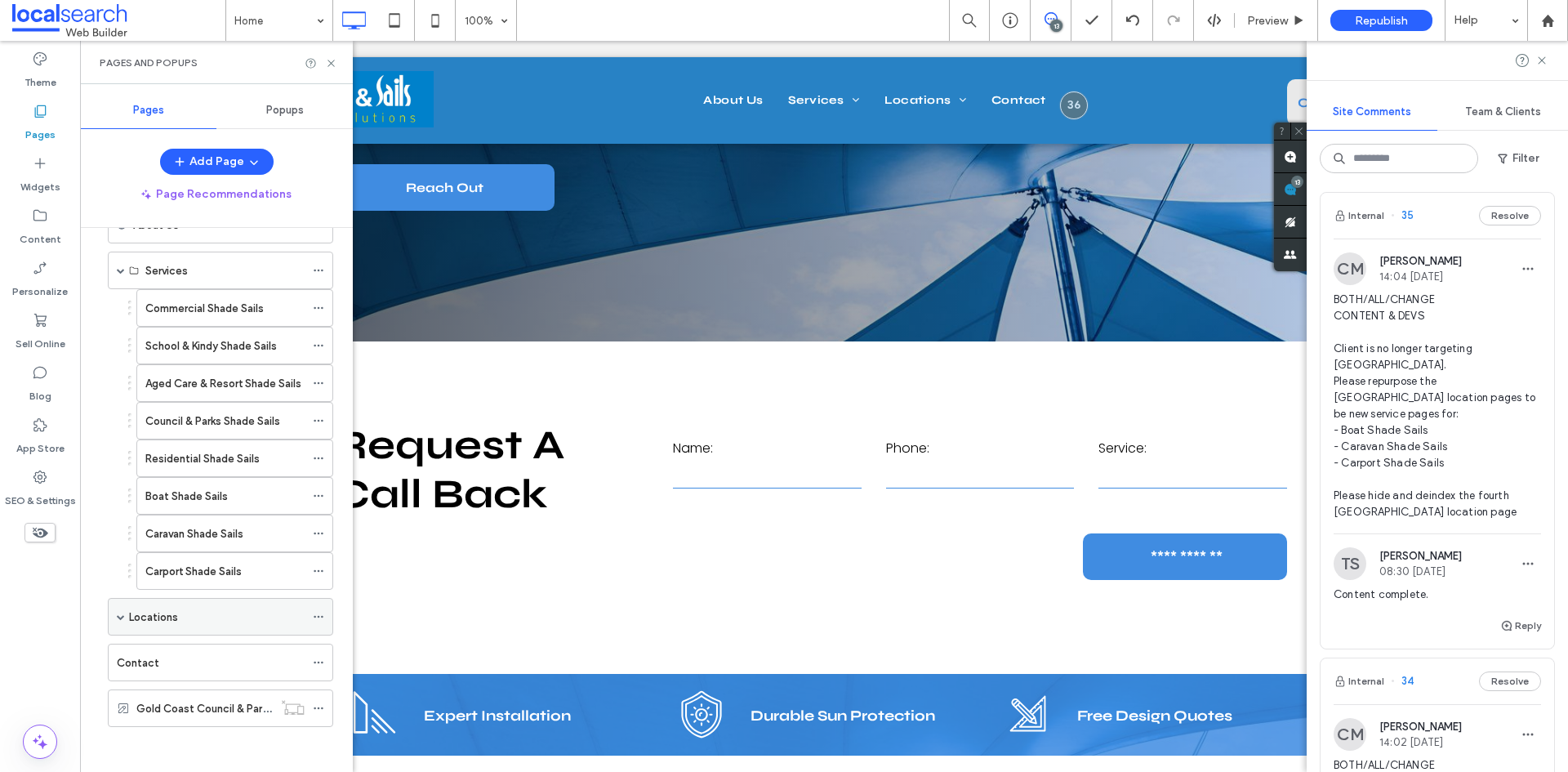
scroll to position [99, 0]
click at [120, 615] on span at bounding box center [121, 612] width 8 height 8
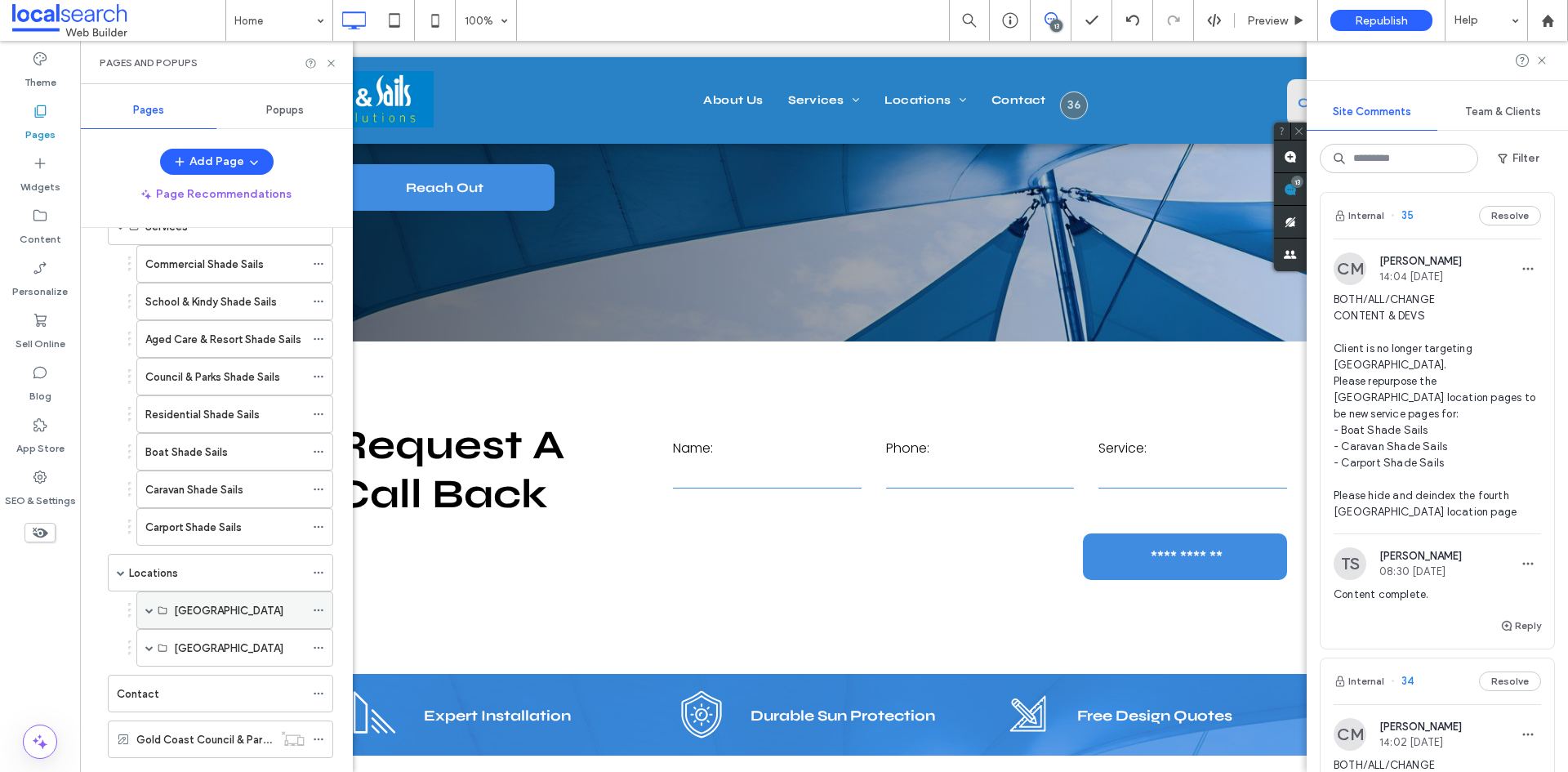
scroll to position [174, 0]
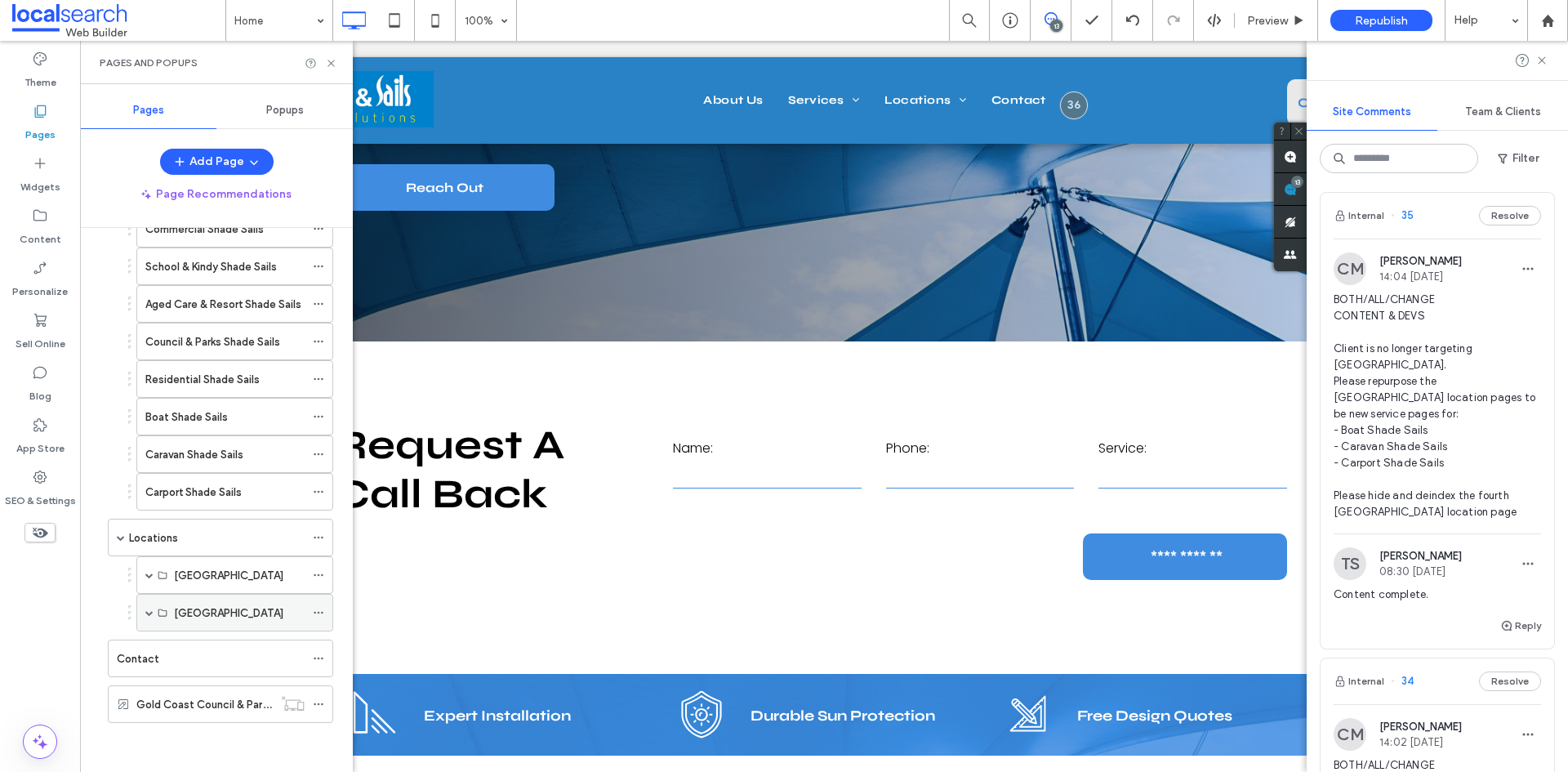
click at [147, 615] on span at bounding box center [149, 612] width 8 height 8
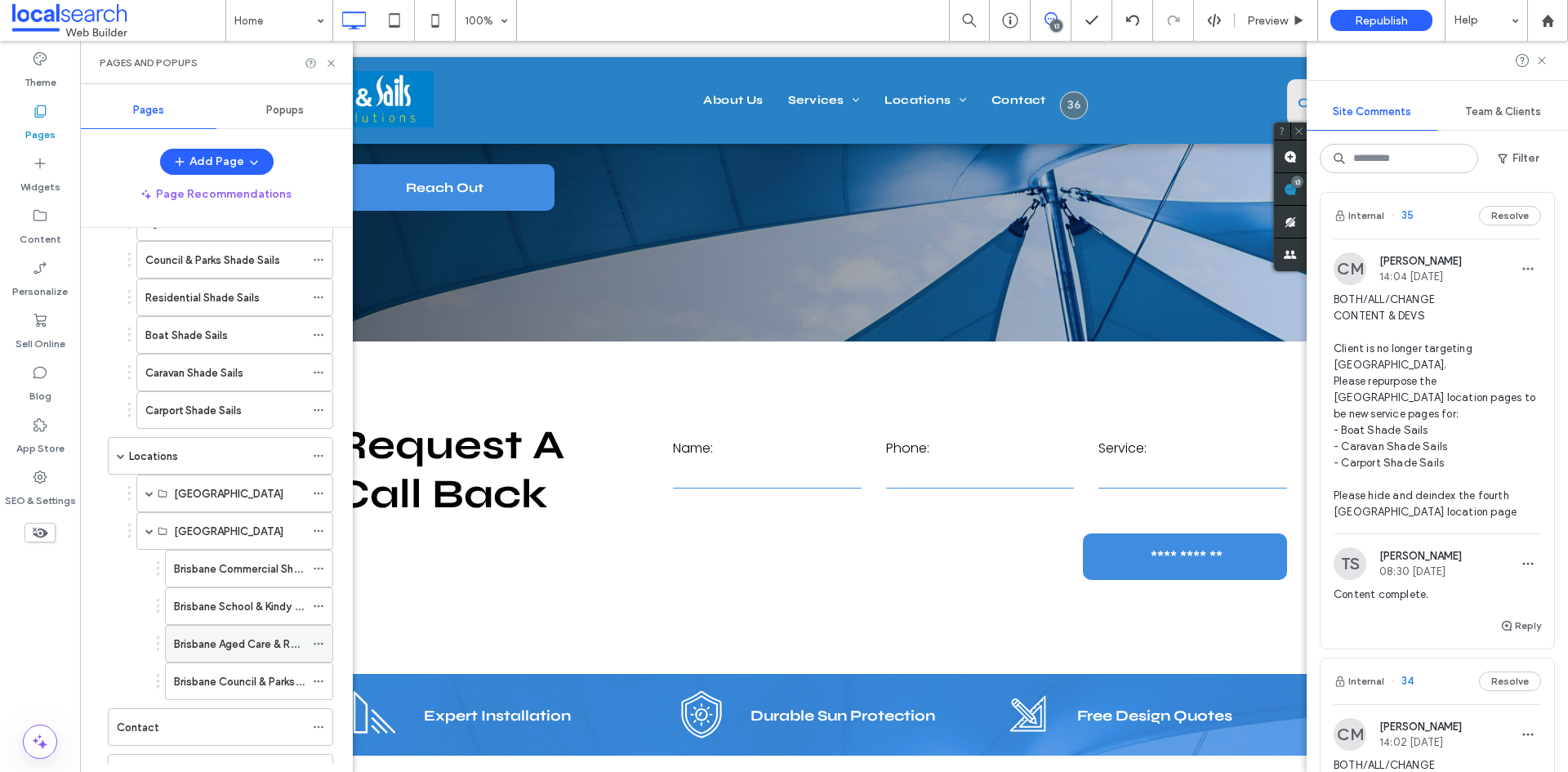
scroll to position [325, 0]
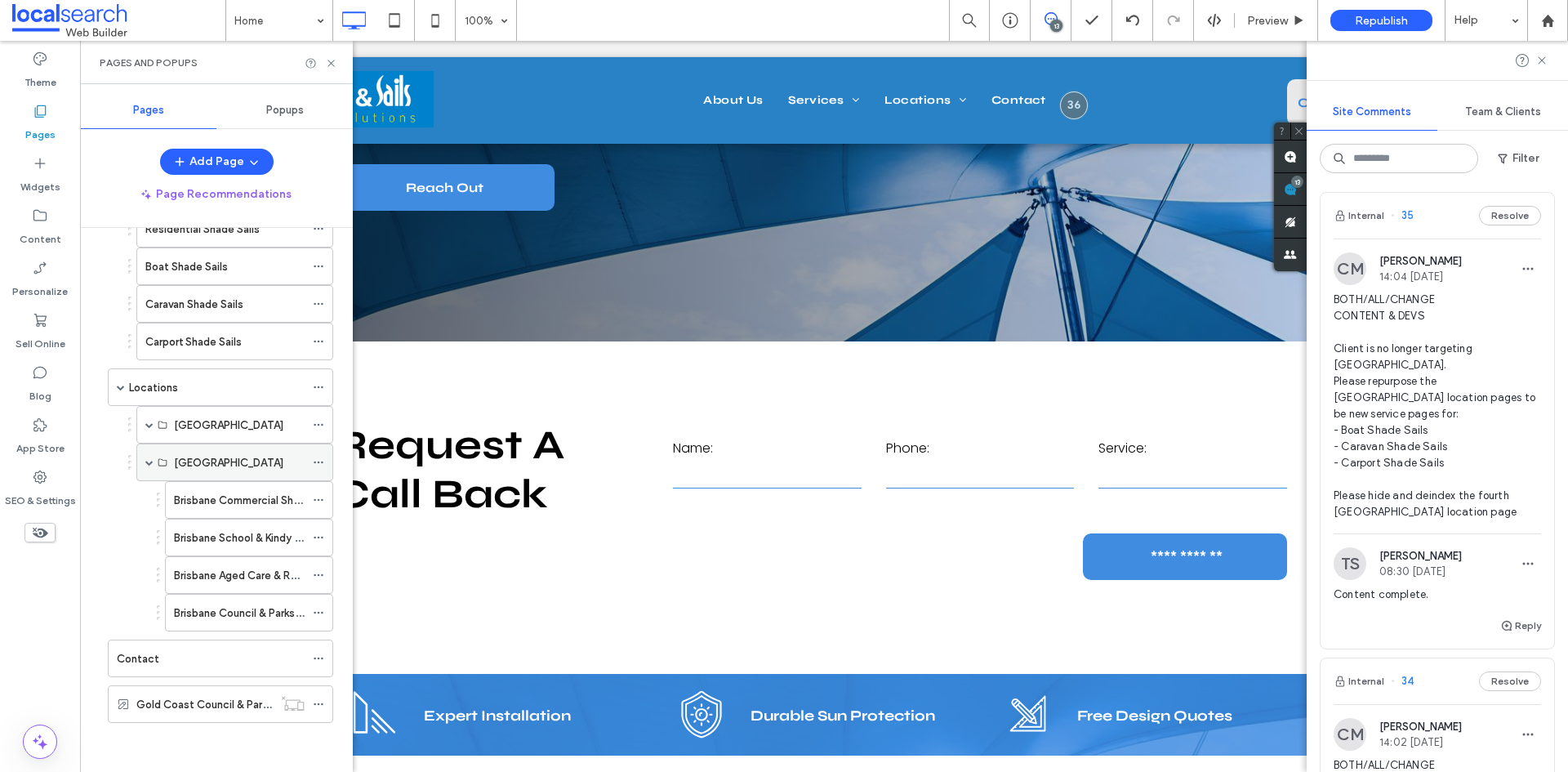
click at [152, 463] on span at bounding box center [149, 462] width 8 height 8
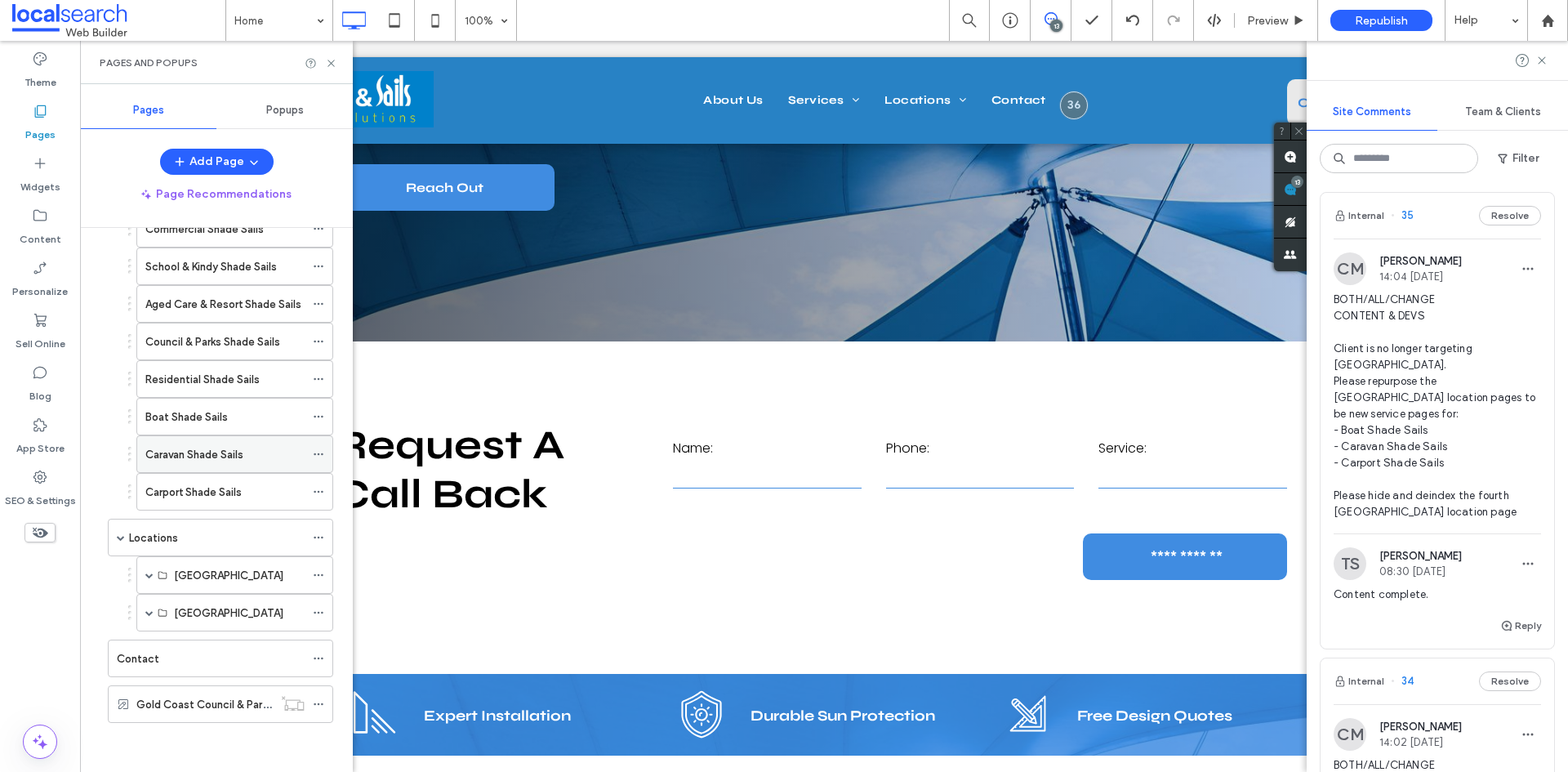
scroll to position [174, 0]
click at [149, 582] on span at bounding box center [149, 574] width 8 height 36
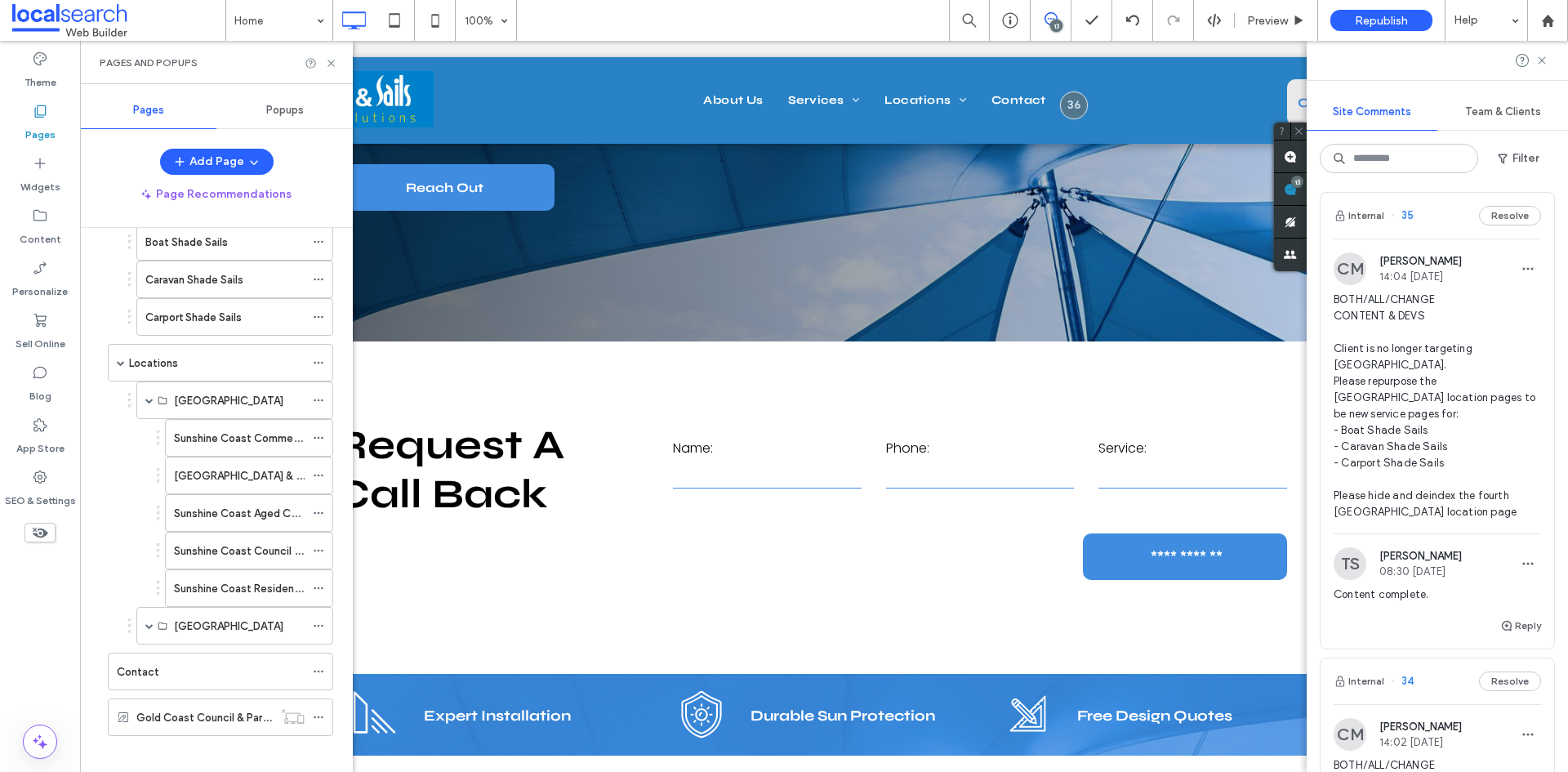
scroll to position [362, 0]
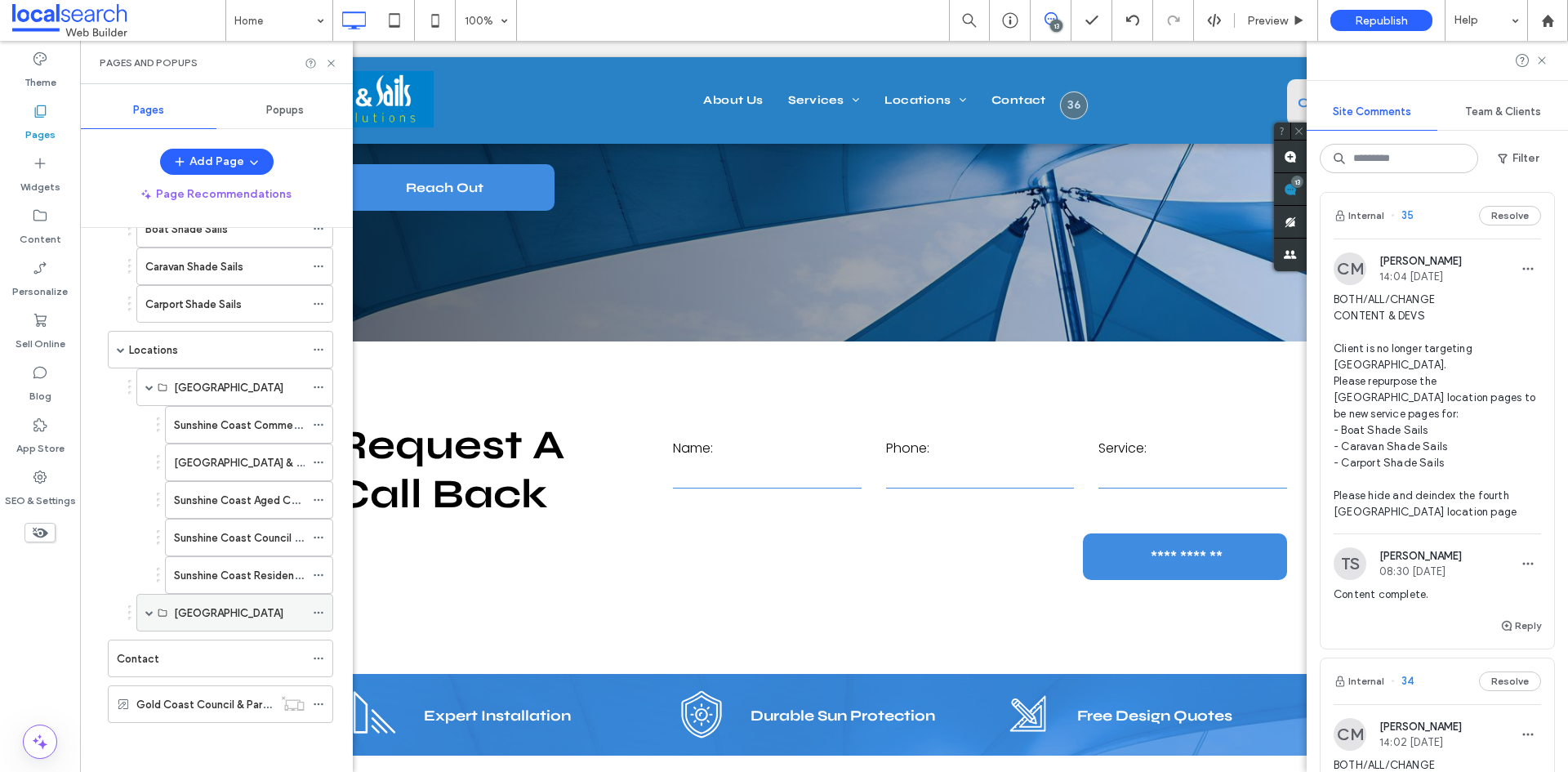
click at [151, 614] on span at bounding box center [149, 612] width 8 height 8
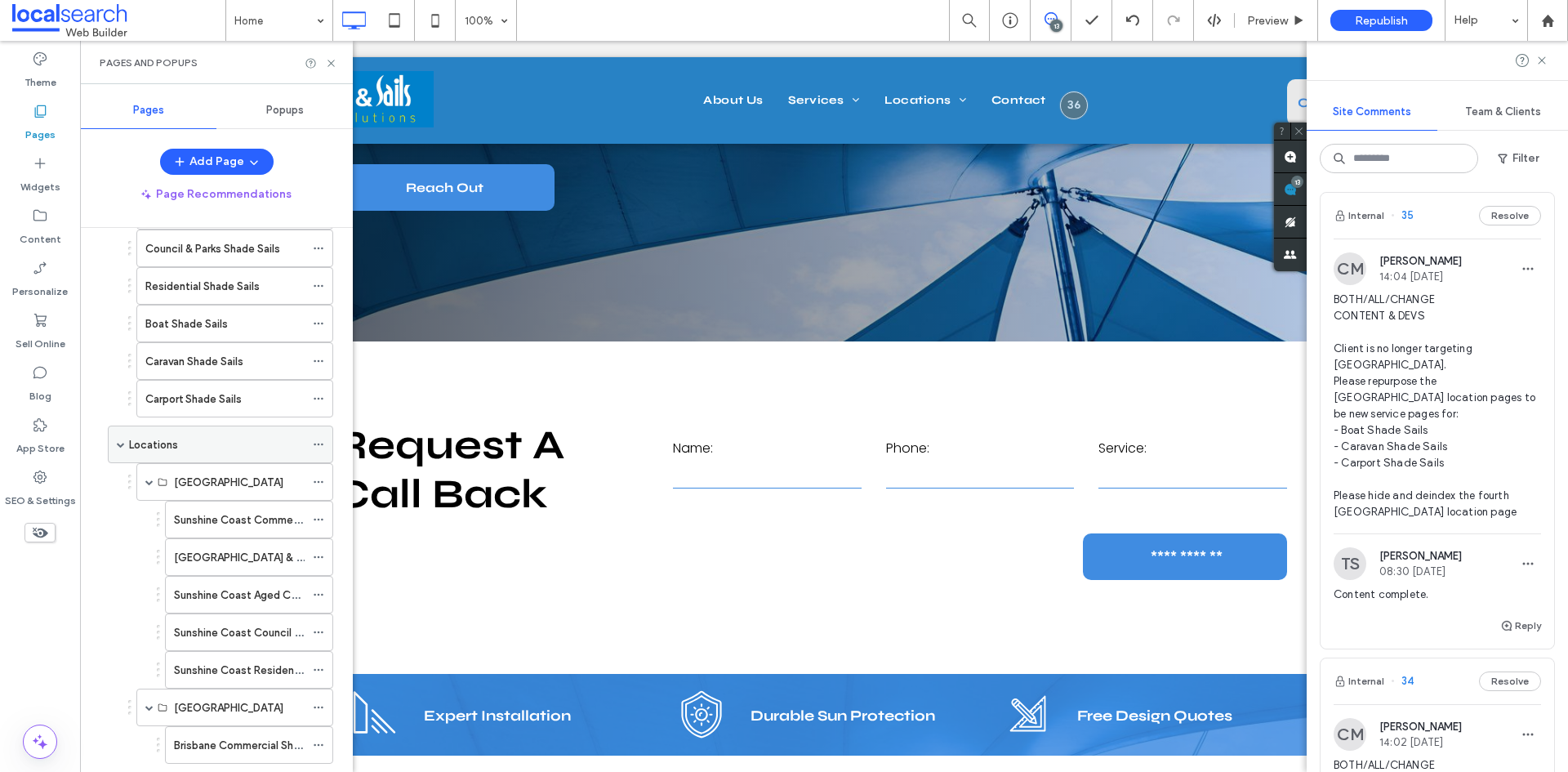
scroll to position [186, 0]
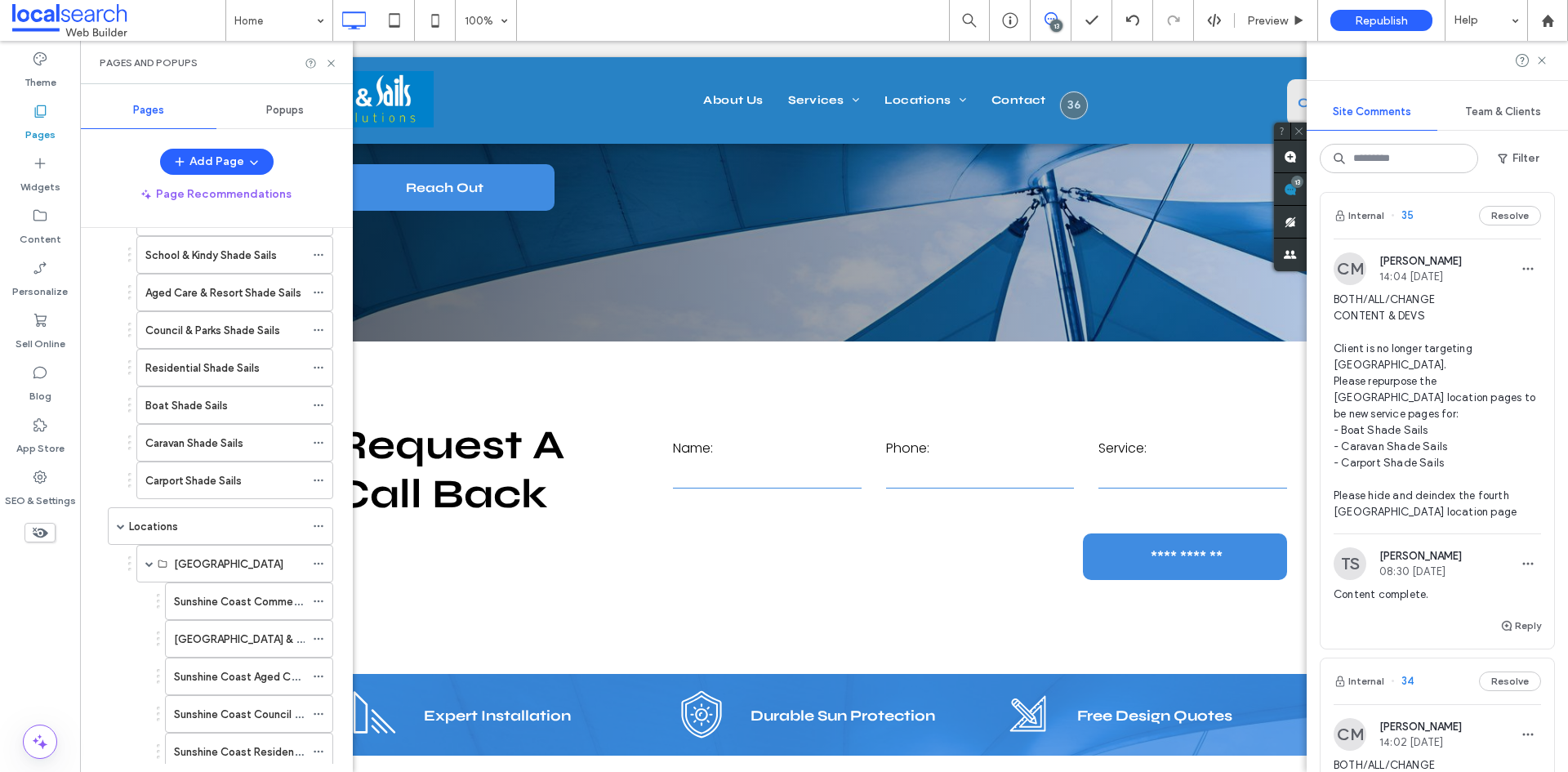
click at [1463, 434] on span "BOTH/ALL/CHANGE CONTENT & DEVS Client is no longer targeting [GEOGRAPHIC_DATA].…" at bounding box center [1437, 406] width 208 height 229
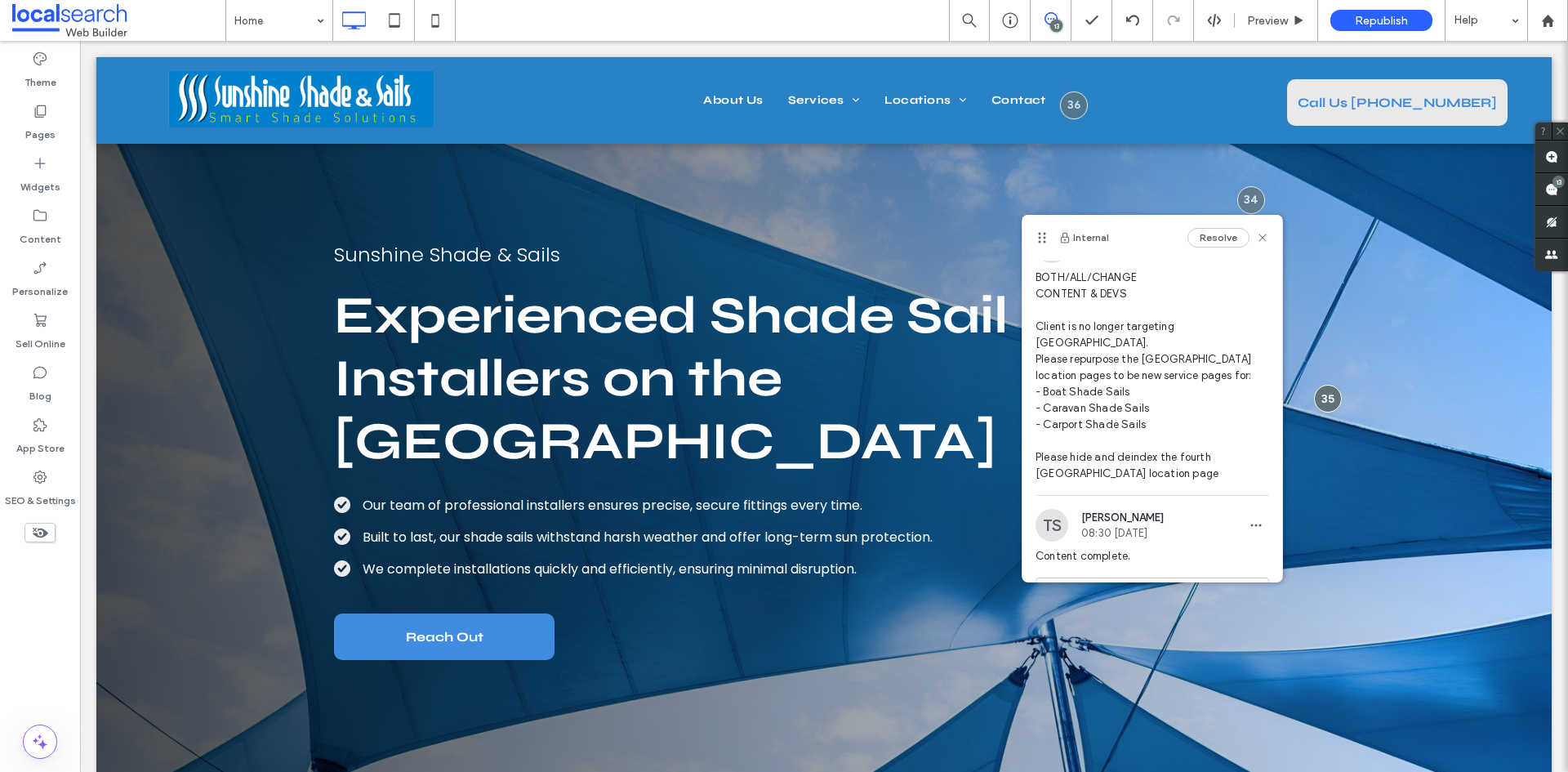
scroll to position [59, 0]
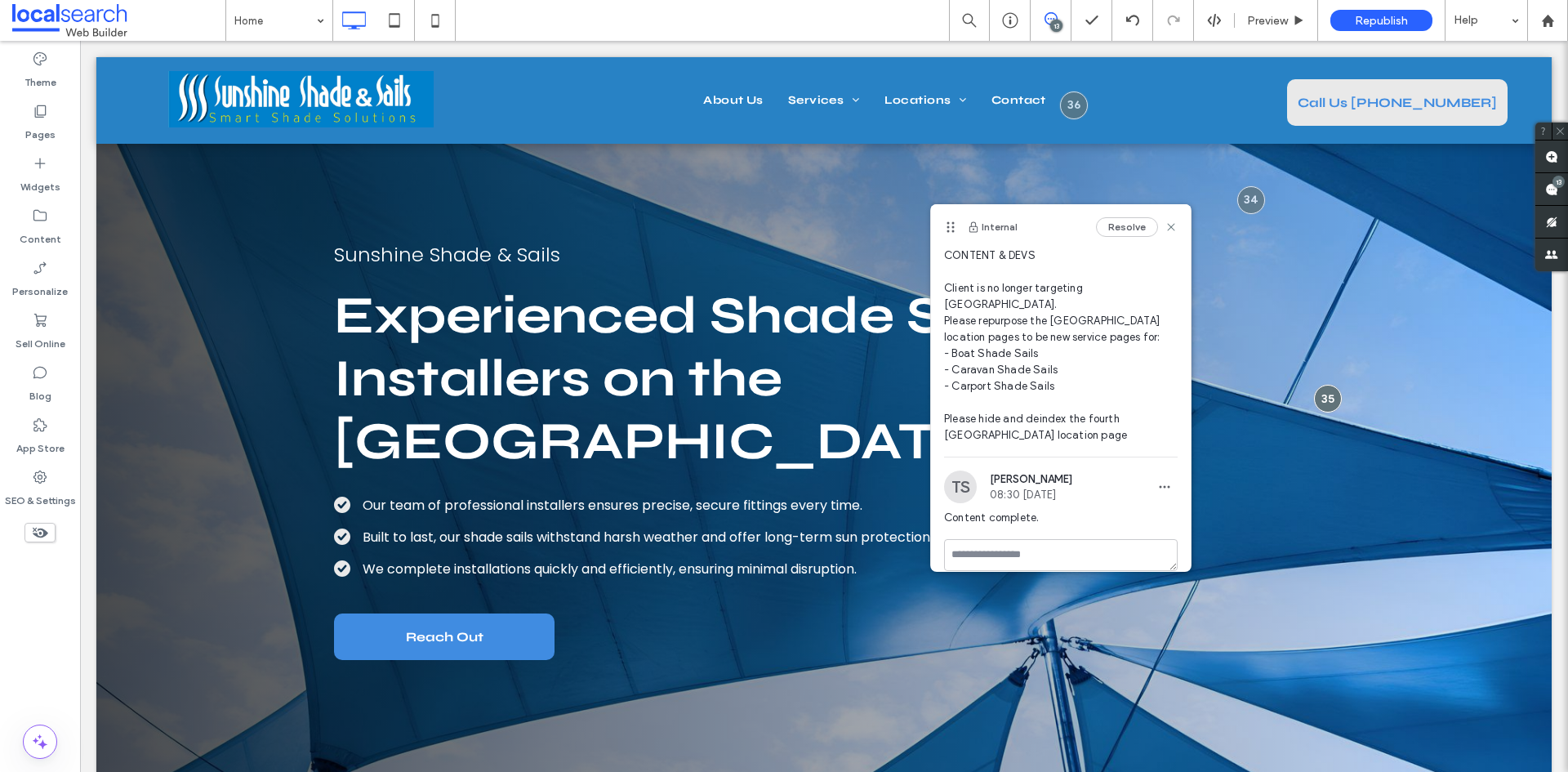
drag, startPoint x: 1042, startPoint y: 241, endPoint x: 950, endPoint y: 230, distance: 92.7
click at [950, 230] on icon at bounding box center [950, 226] width 13 height 13
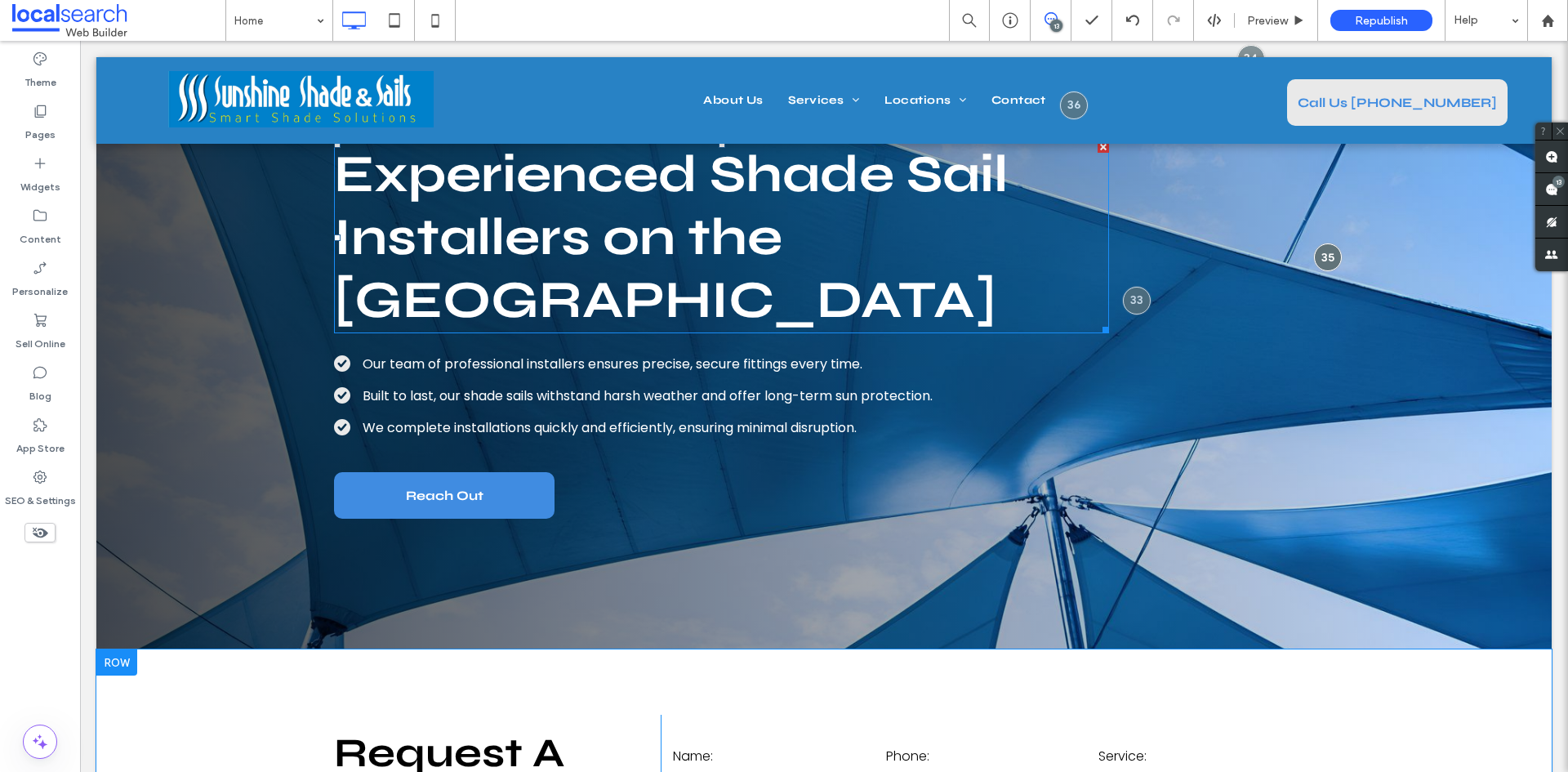
scroll to position [368, 0]
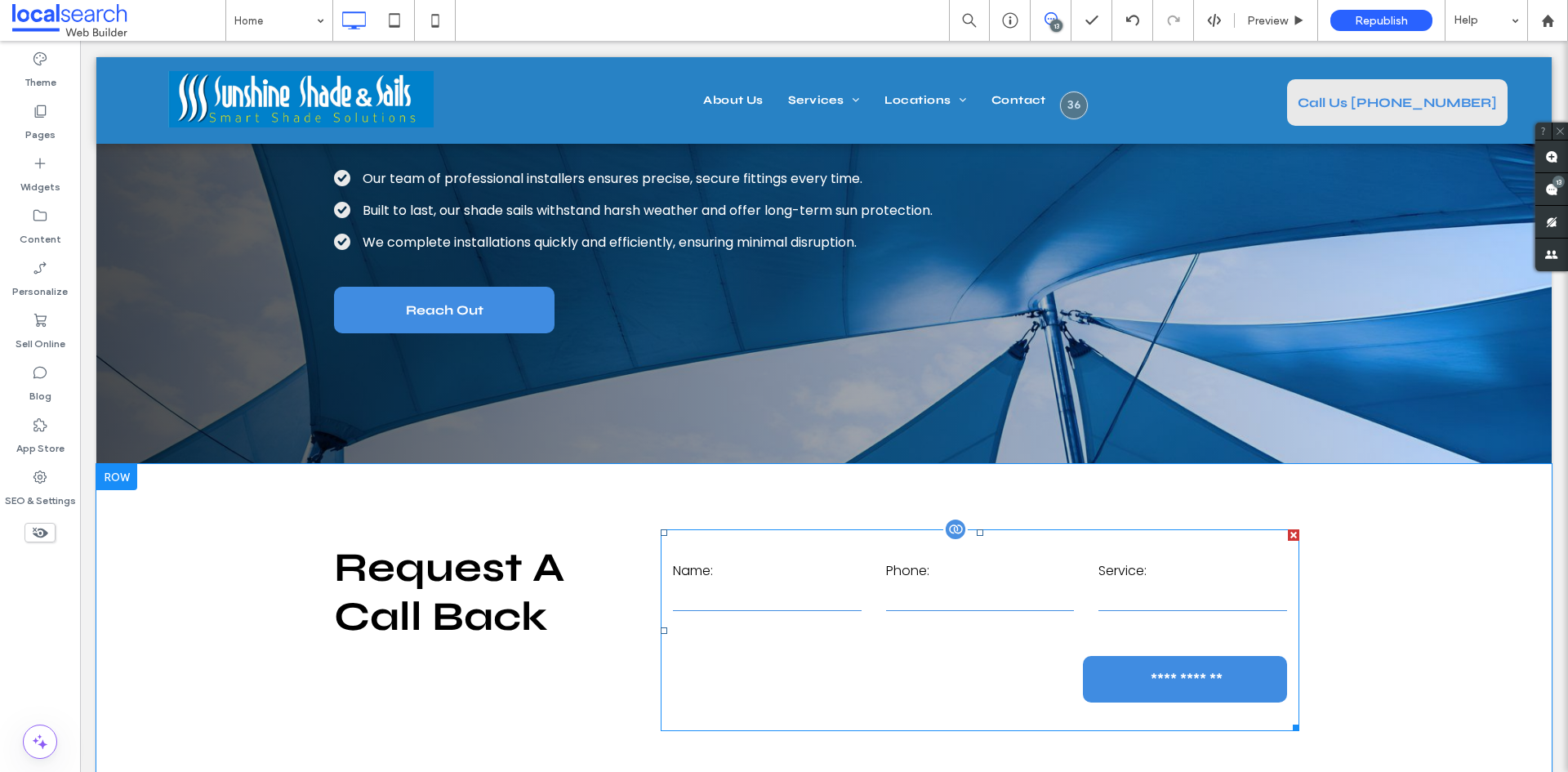
click at [931, 578] on label "Phone:" at bounding box center [980, 570] width 189 height 26
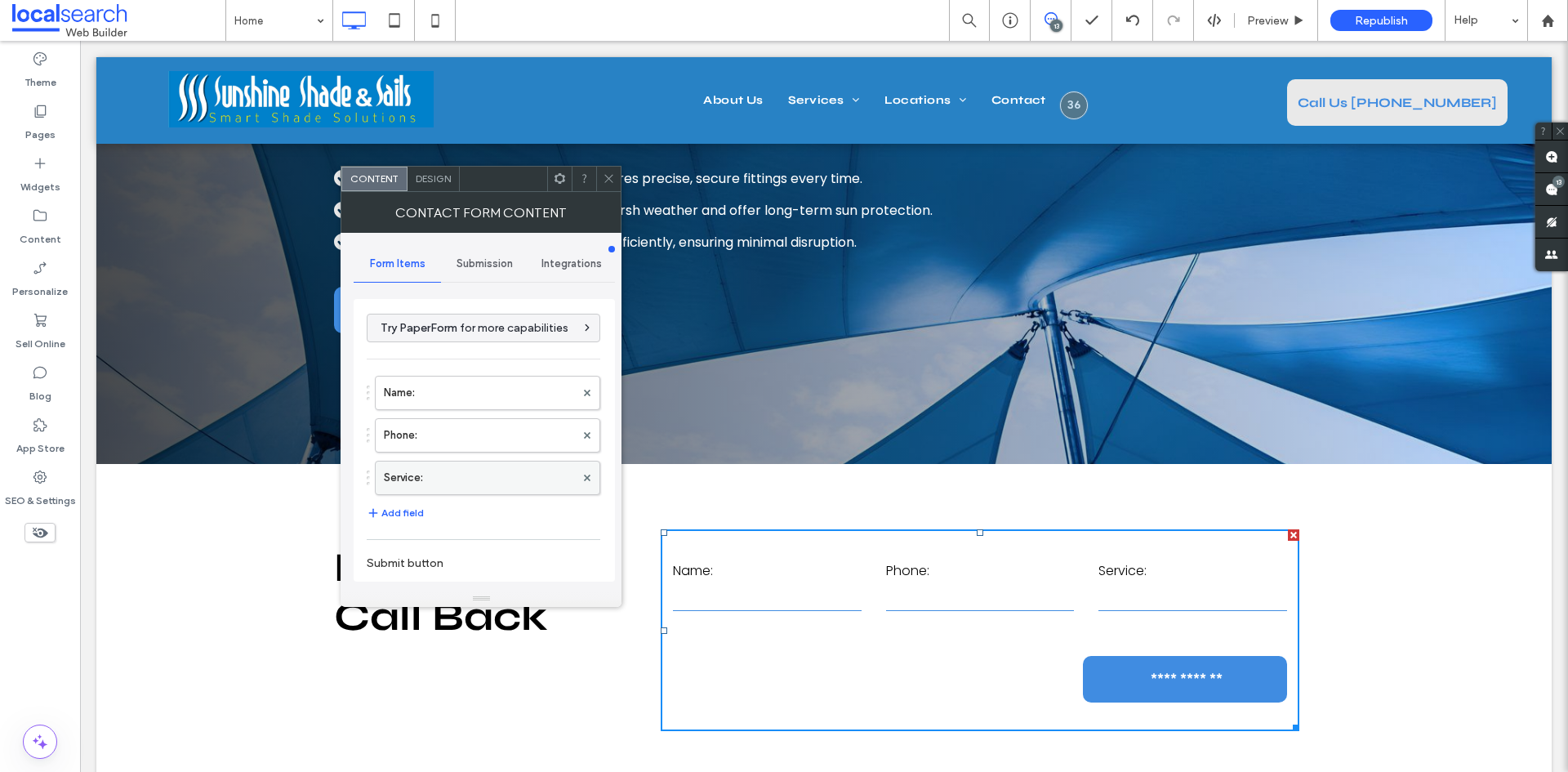
click at [417, 469] on label "Service:" at bounding box center [480, 478] width 192 height 33
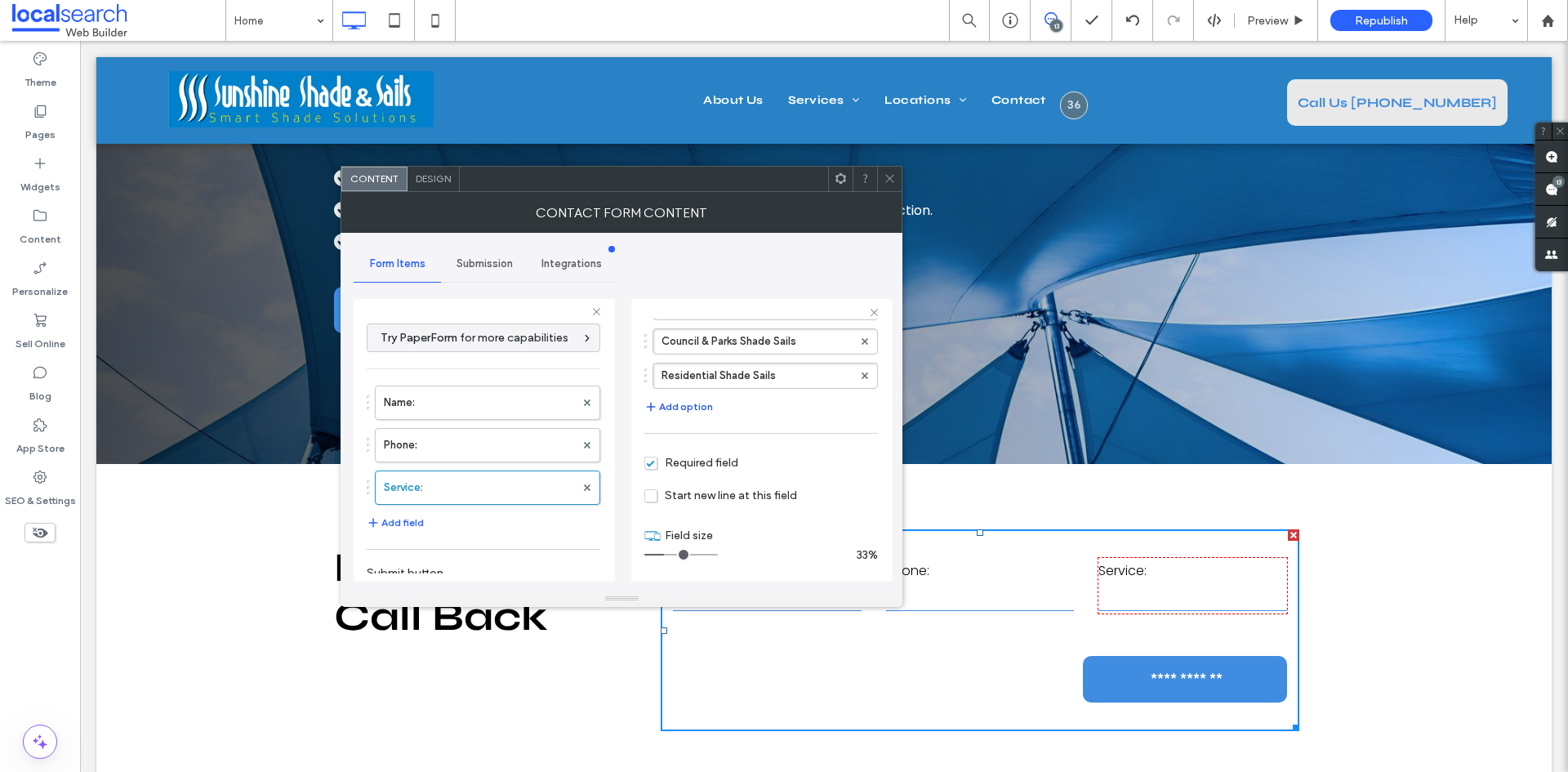
scroll to position [259, 0]
click at [671, 404] on button "Add option" at bounding box center [678, 405] width 69 height 20
click at [677, 405] on div "Commercial Shade Sails School & Kindy Shade Sails Age Care & Resort Shade Sails…" at bounding box center [761, 336] width 234 height 242
click at [678, 441] on button "Add option" at bounding box center [678, 439] width 69 height 20
click at [669, 472] on button "Add option" at bounding box center [678, 473] width 69 height 20
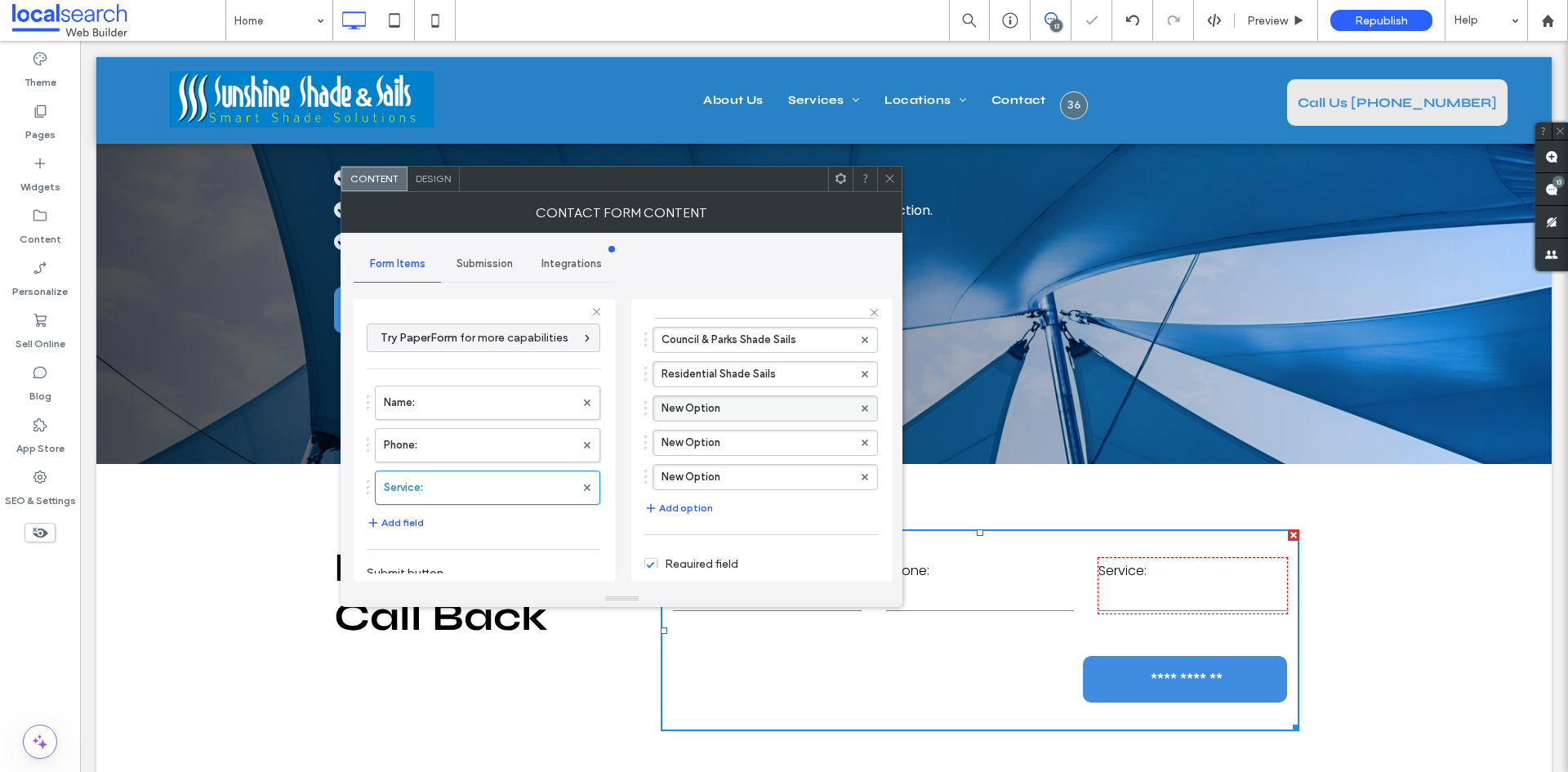
click at [728, 414] on label "New Option" at bounding box center [757, 408] width 192 height 24
click at [728, 413] on input "**********" at bounding box center [757, 408] width 192 height 12
click at [734, 407] on label "New Option" at bounding box center [757, 408] width 192 height 24
click at [735, 406] on input "**********" at bounding box center [757, 408] width 192 height 12
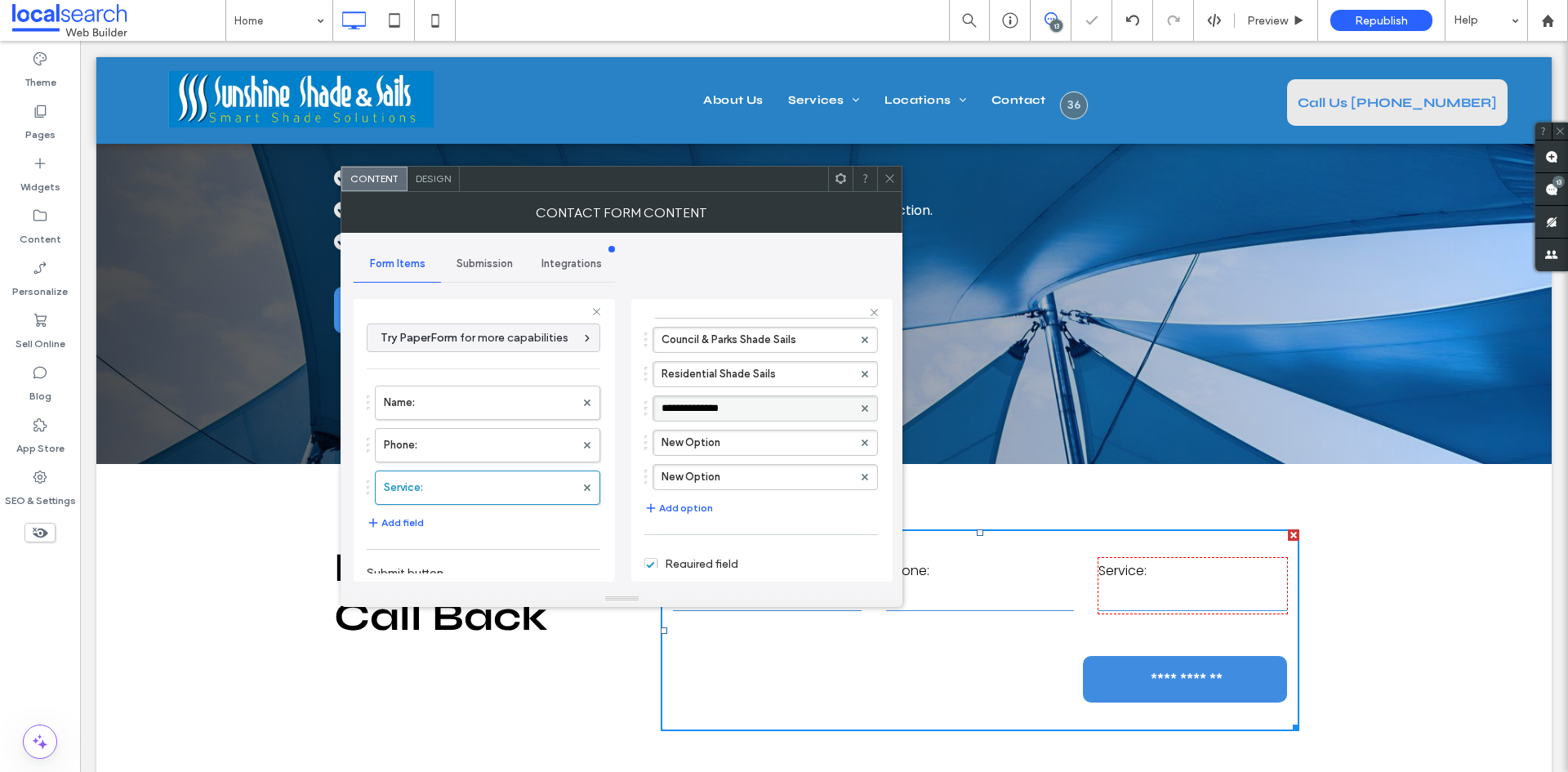
type input "**********"
click at [747, 411] on input "**********" at bounding box center [757, 408] width 192 height 12
drag, startPoint x: 765, startPoint y: 411, endPoint x: 687, endPoint y: 414, distance: 78.1
click at [687, 414] on div "**********" at bounding box center [757, 408] width 192 height 20
click at [734, 448] on label "New Option" at bounding box center [757, 442] width 192 height 24
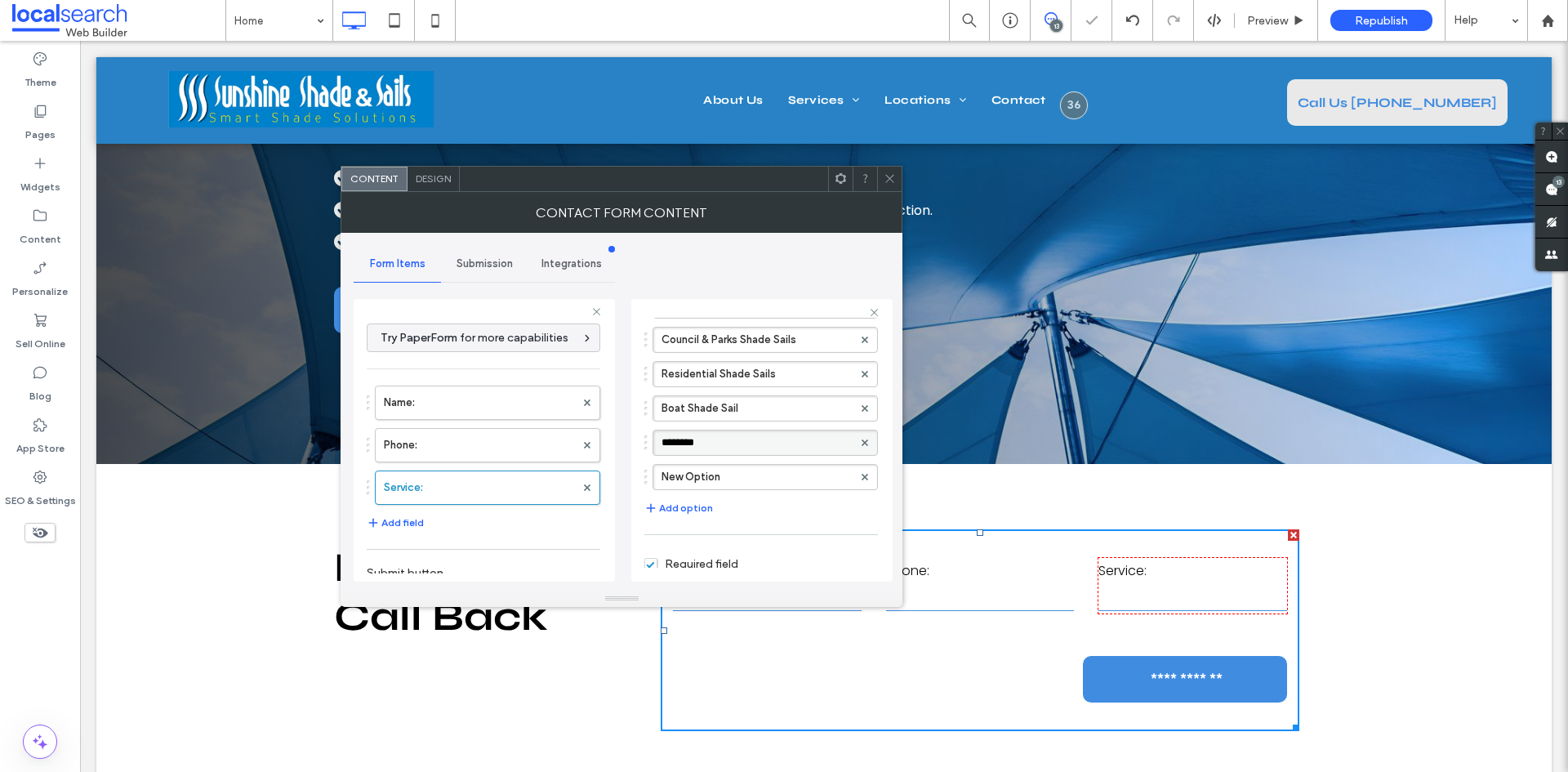
type input "**********"
click at [737, 476] on label "New Option" at bounding box center [757, 476] width 192 height 24
click at [737, 476] on input "**********" at bounding box center [757, 477] width 192 height 12
click at [772, 445] on label "Caravan Shade Sail" at bounding box center [757, 442] width 192 height 24
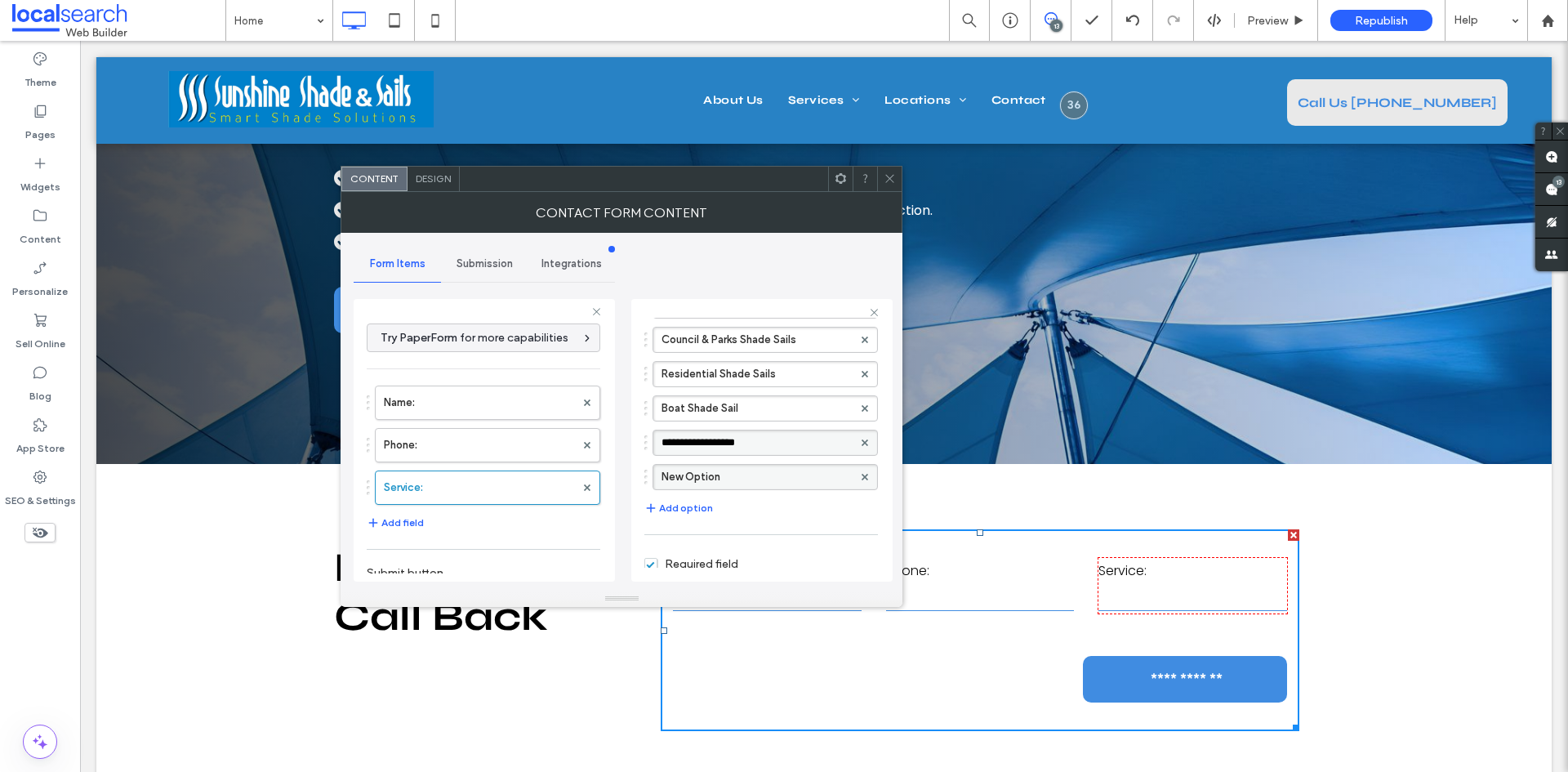
type input "**********"
click at [763, 410] on label "Boat Shade Sail" at bounding box center [757, 408] width 192 height 24
click at [725, 476] on label "New Option" at bounding box center [757, 476] width 192 height 24
type input "**********"
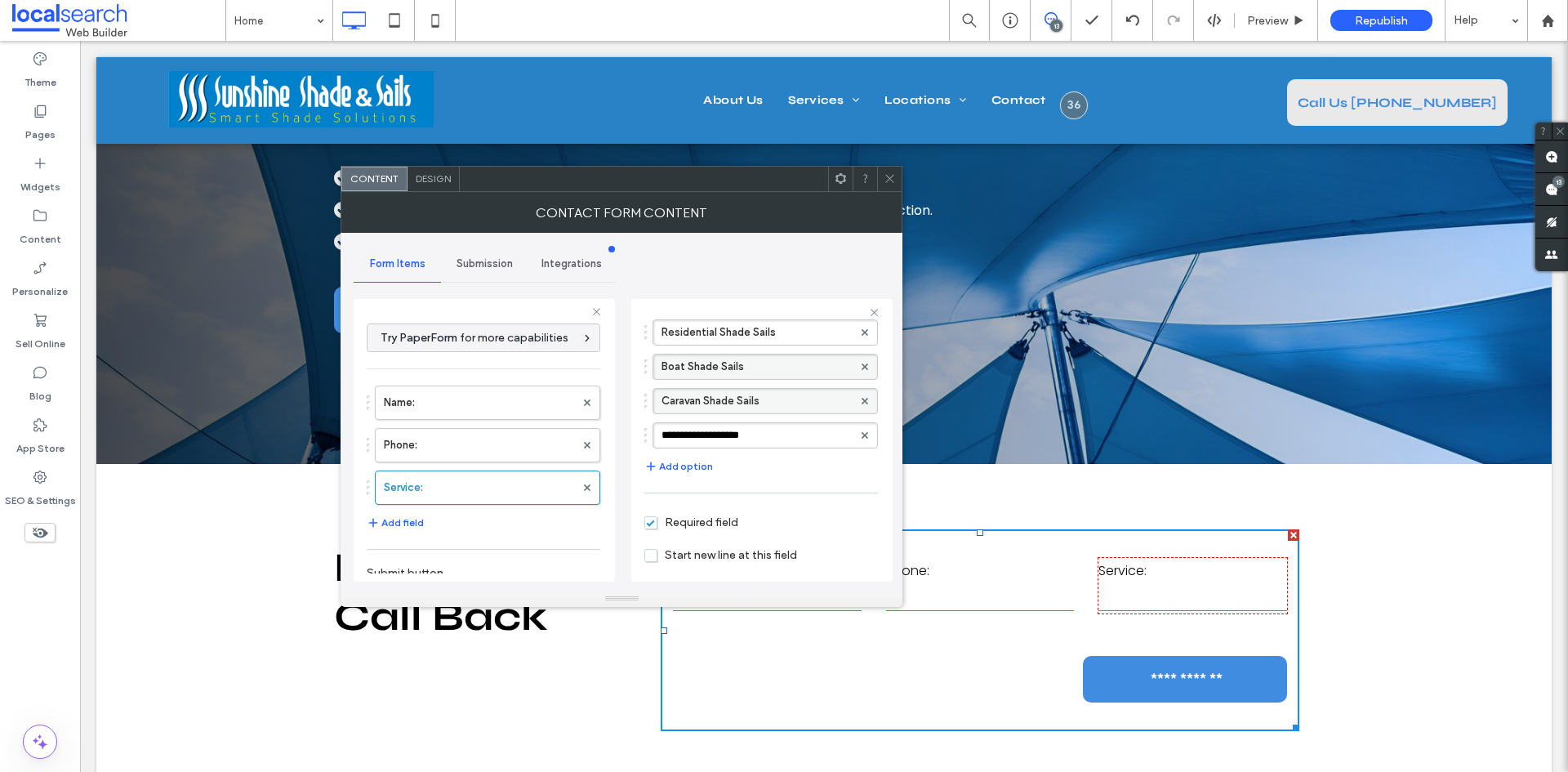
scroll to position [361, 0]
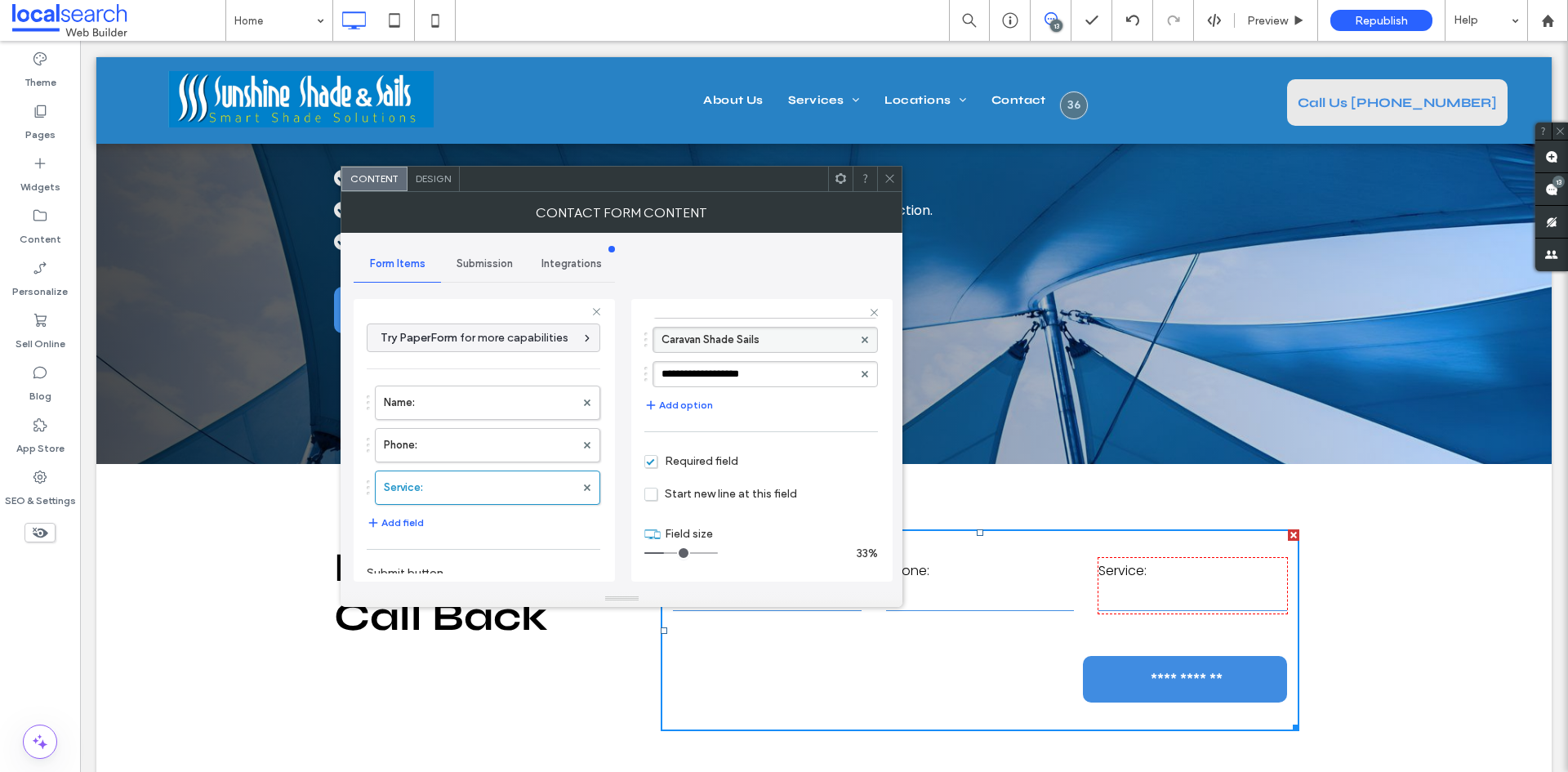
click at [618, 498] on div "**********" at bounding box center [621, 411] width 536 height 358
click at [891, 187] on span at bounding box center [891, 178] width 13 height 24
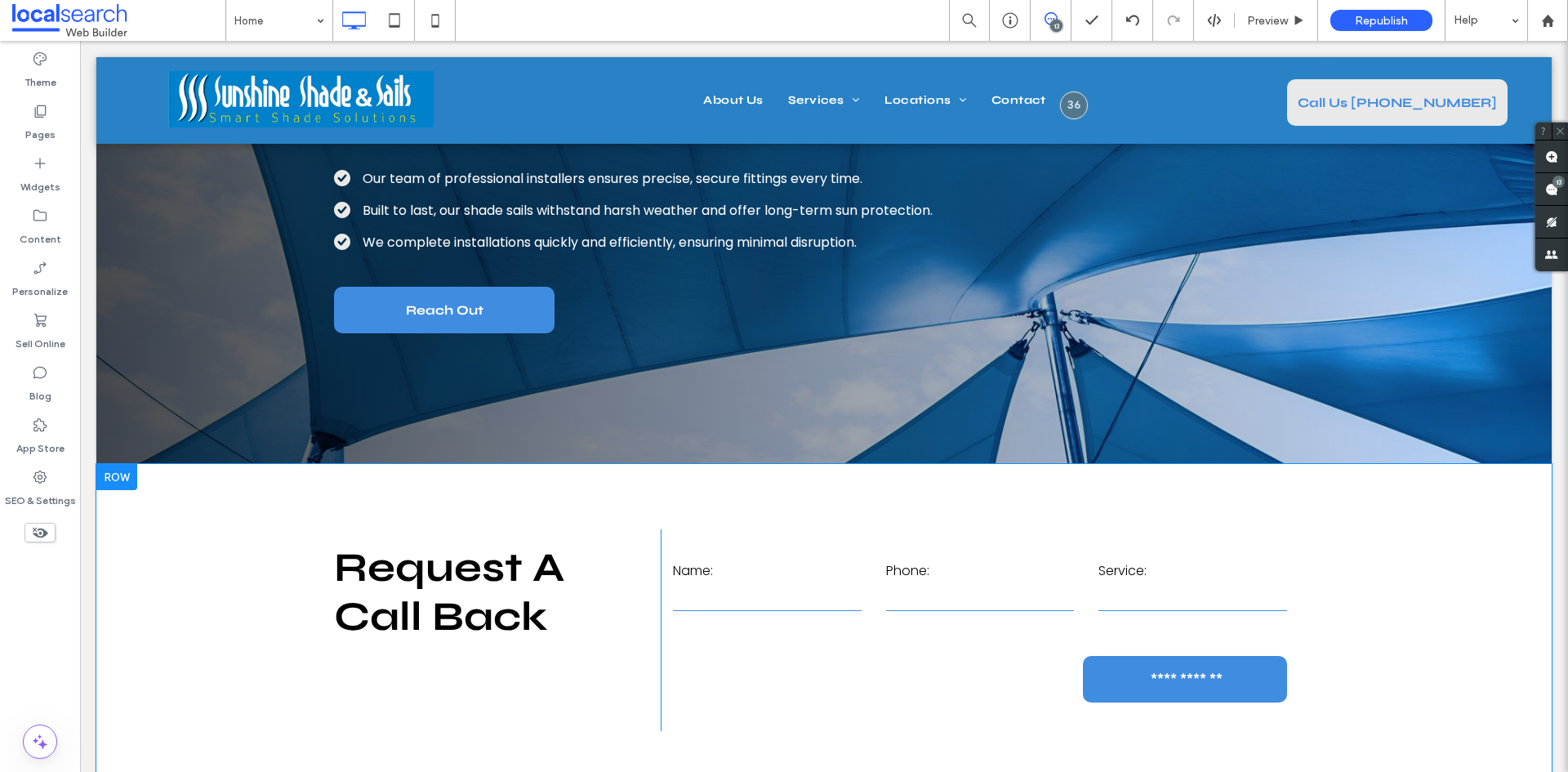
click at [1367, 580] on div "**********" at bounding box center [824, 629] width 1455 height 332
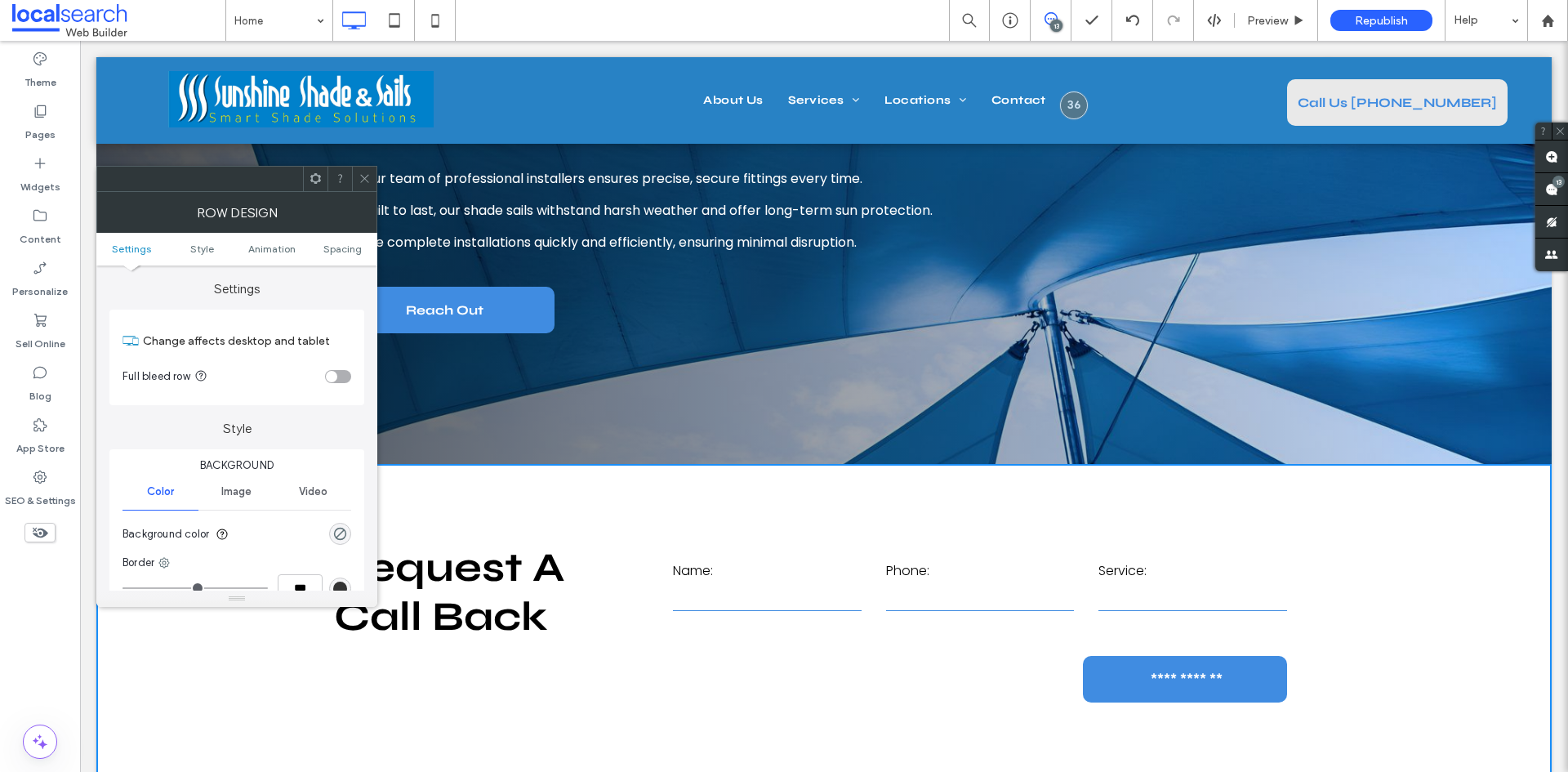
click at [362, 180] on icon at bounding box center [365, 179] width 13 height 13
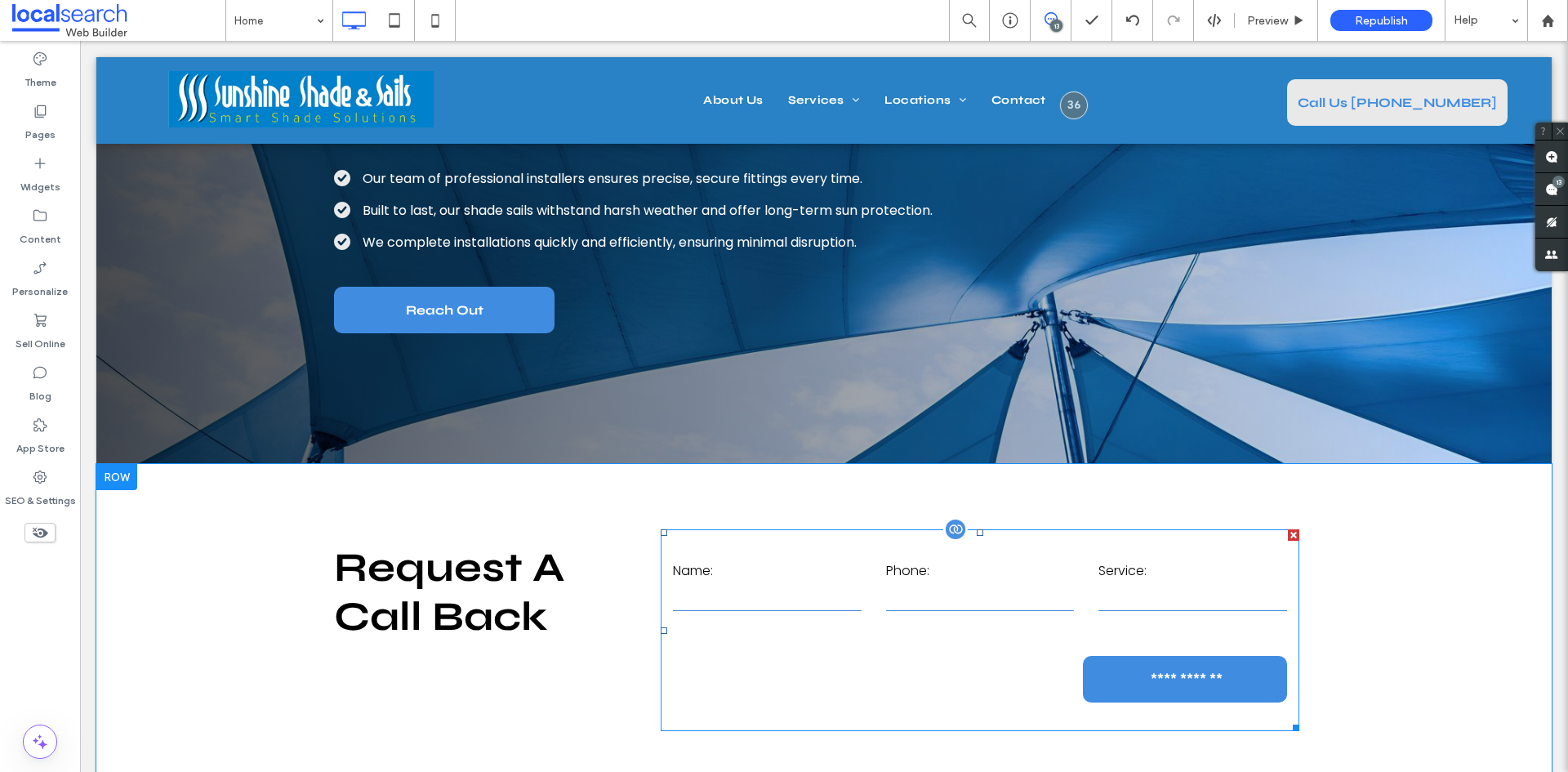
click at [769, 604] on input "text" at bounding box center [767, 598] width 189 height 24
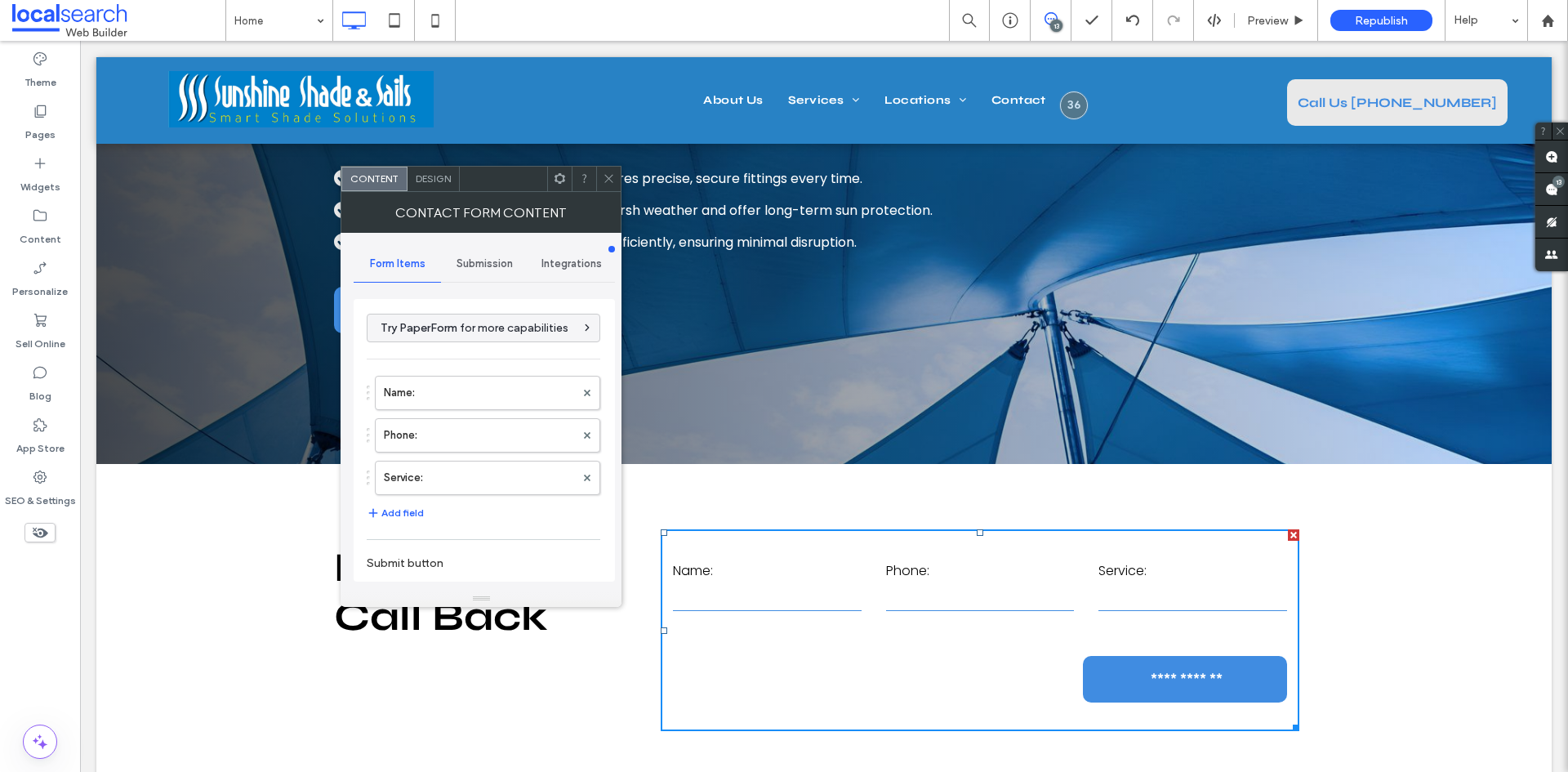
click at [605, 170] on span at bounding box center [609, 178] width 13 height 24
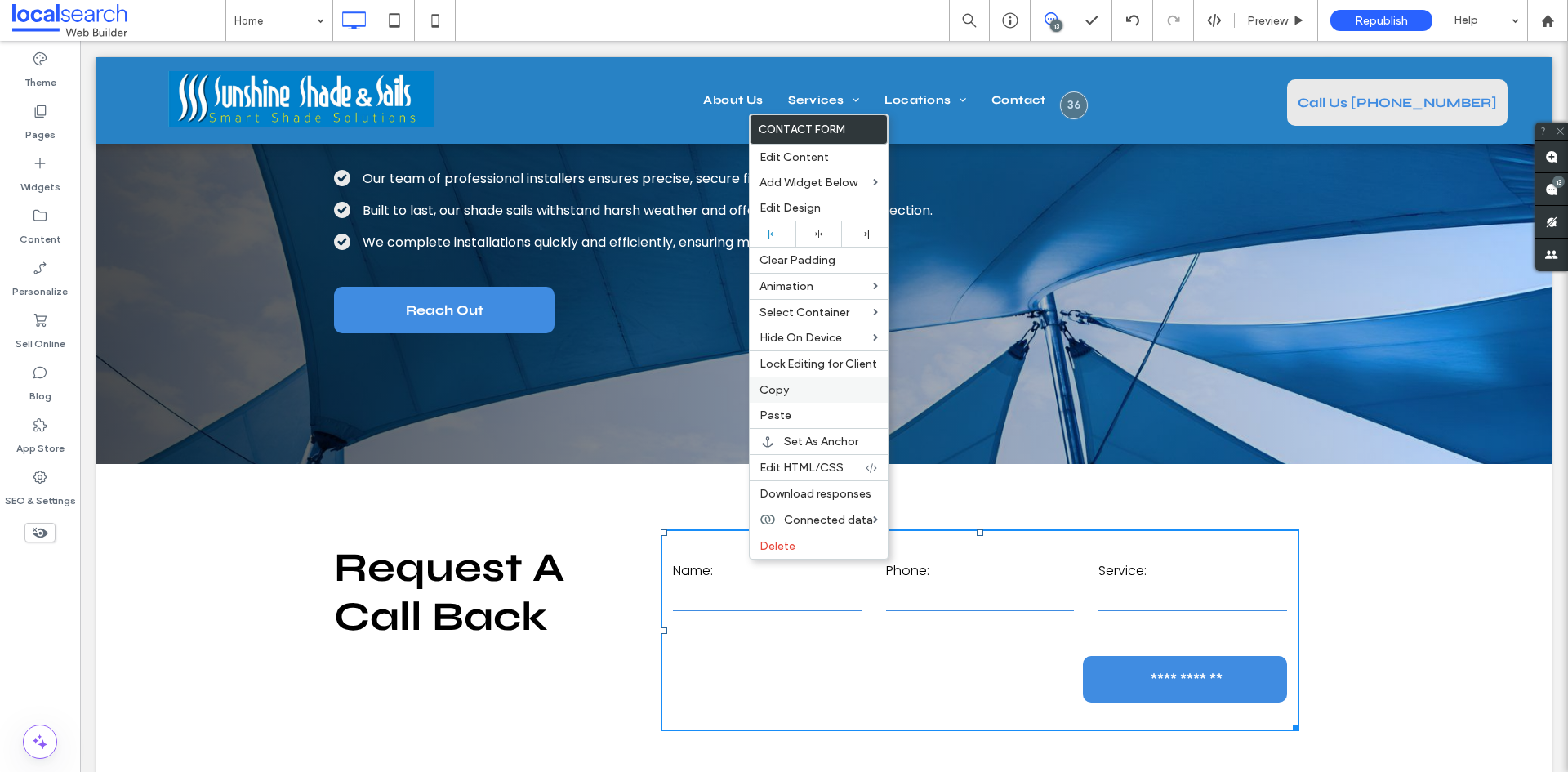
click at [814, 382] on div "Copy" at bounding box center [819, 389] width 138 height 26
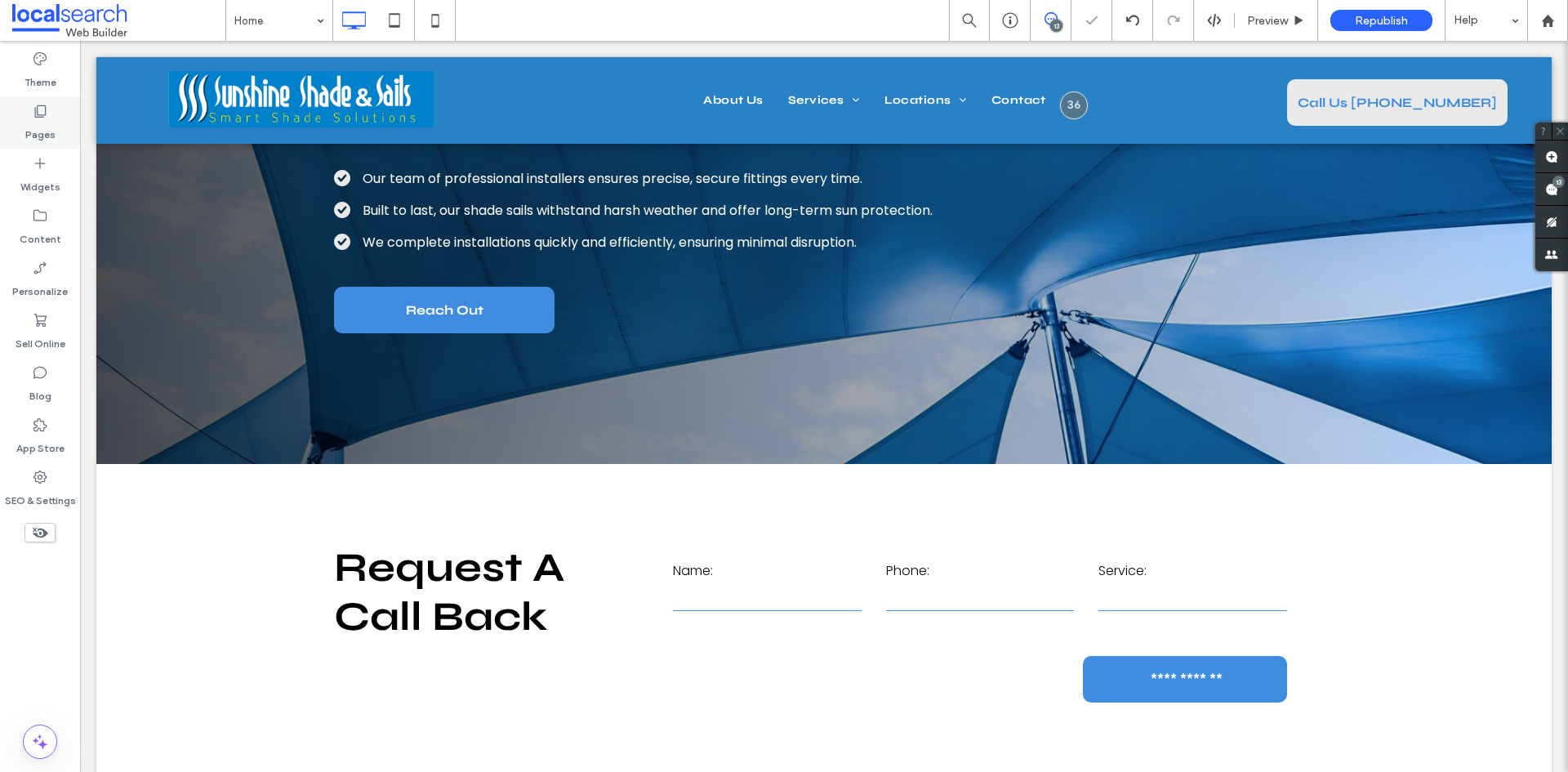
click at [29, 122] on label "Pages" at bounding box center [40, 131] width 30 height 23
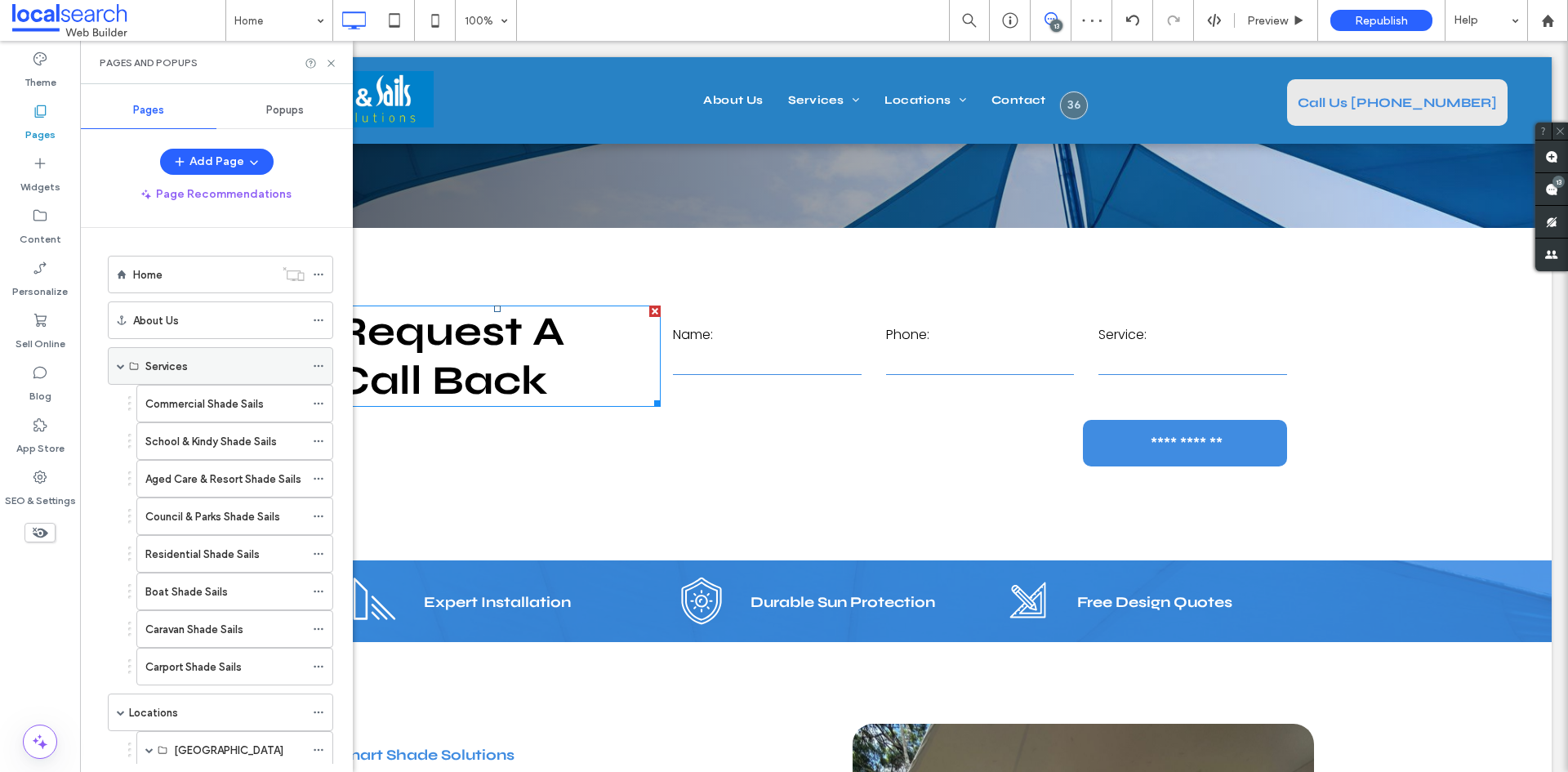
scroll to position [613, 0]
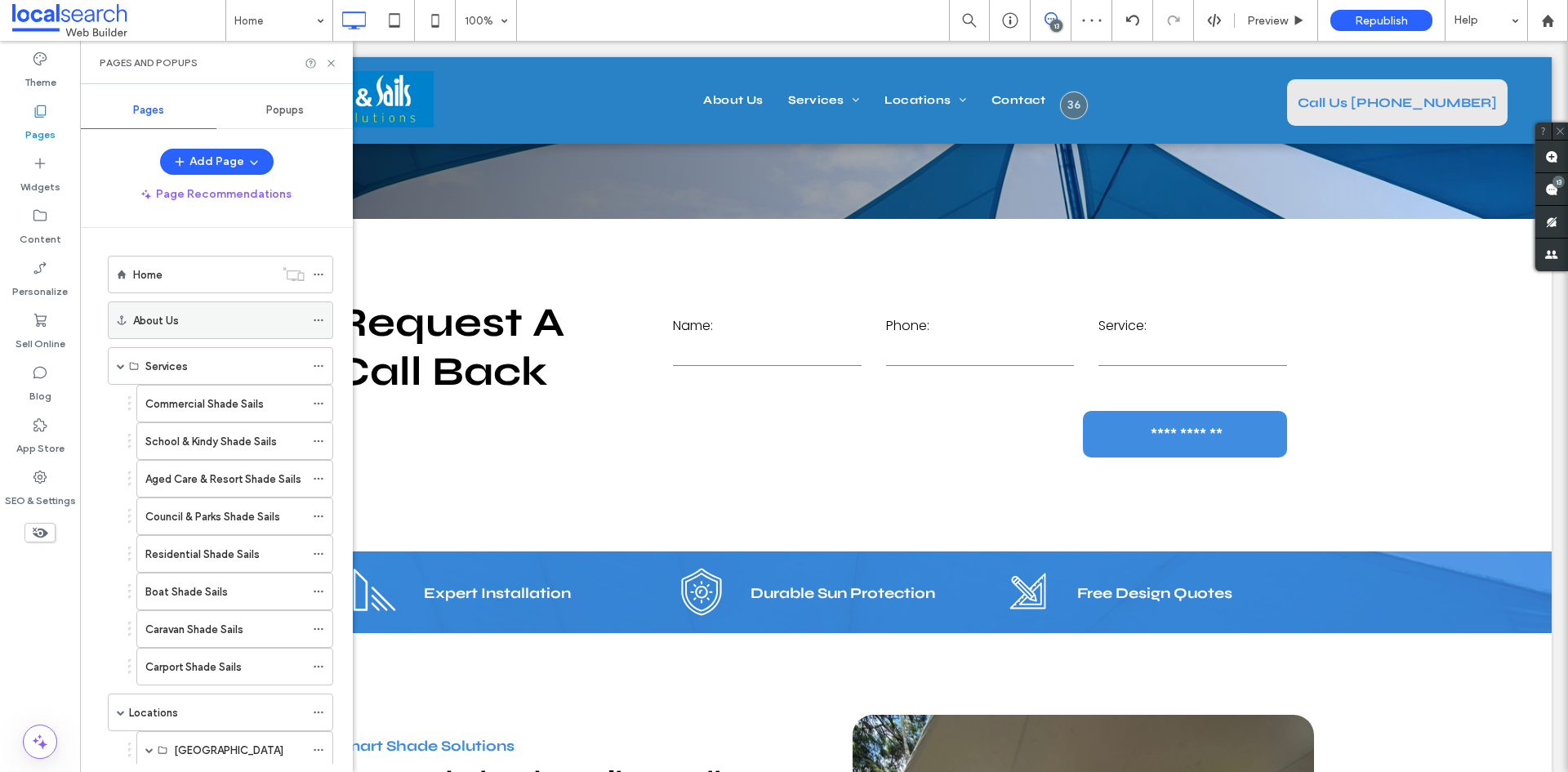
click at [203, 319] on div "About Us" at bounding box center [219, 320] width 172 height 17
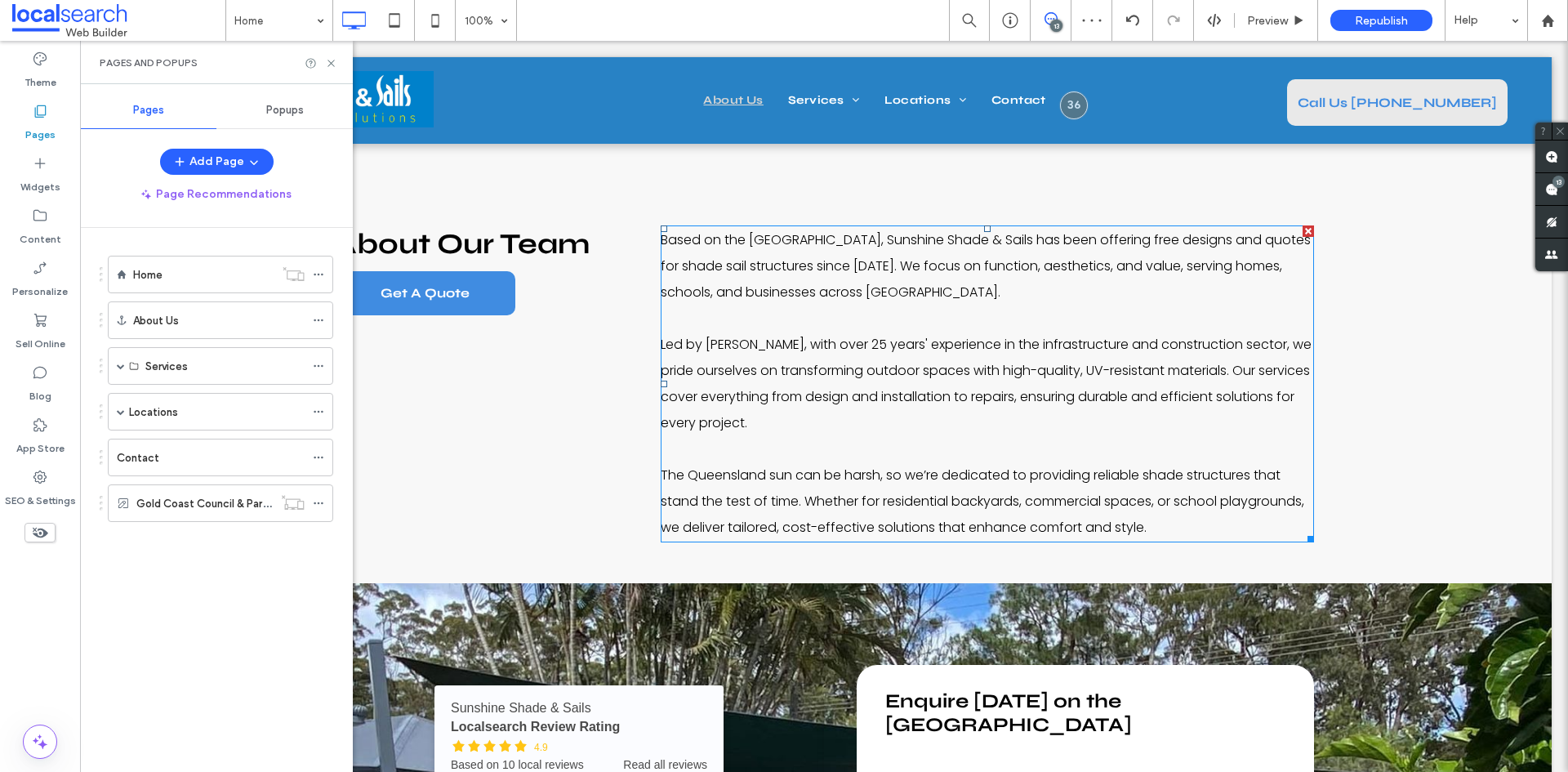
scroll to position [0, 0]
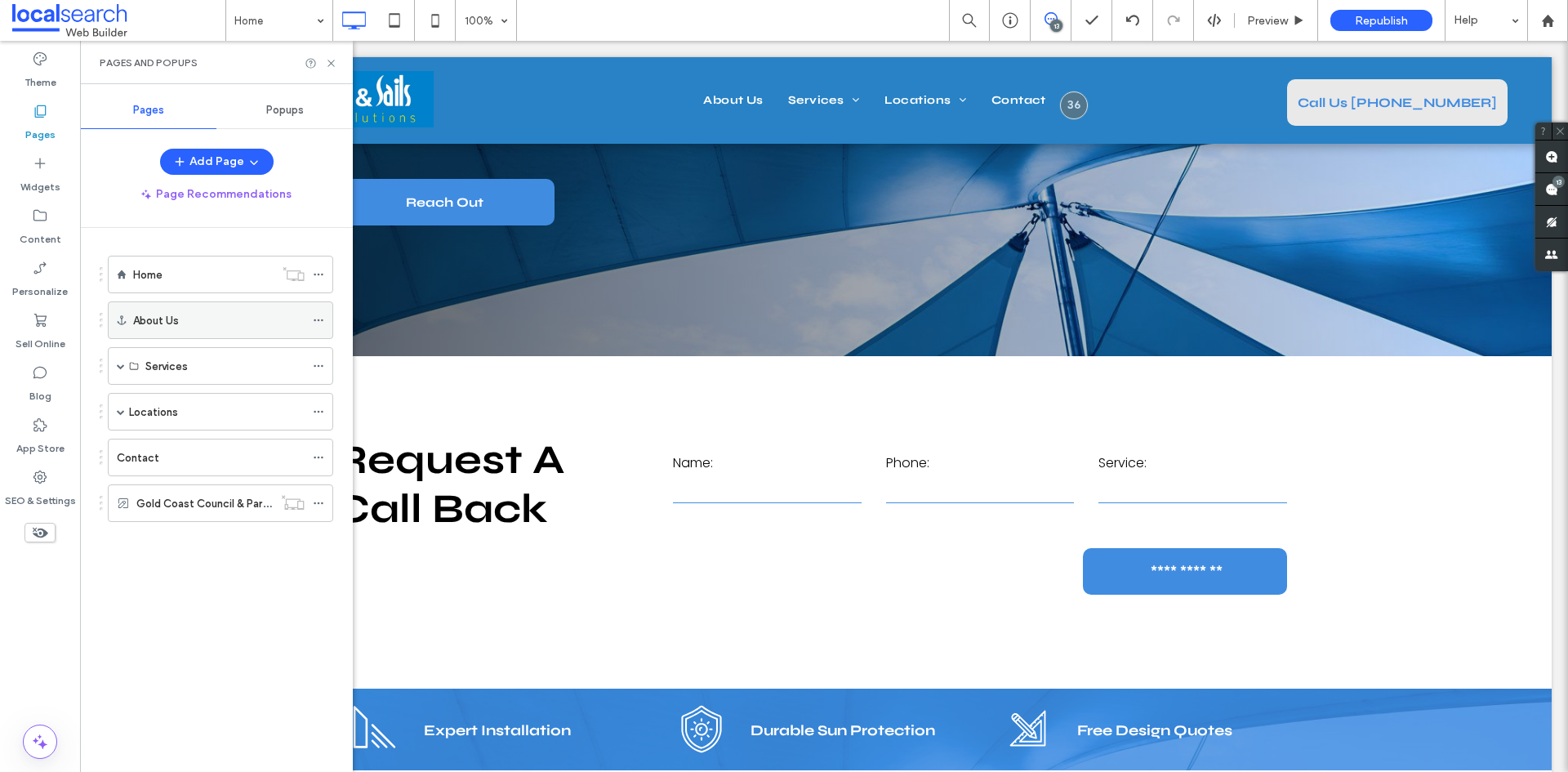
click at [157, 313] on label "About Us" at bounding box center [156, 320] width 46 height 29
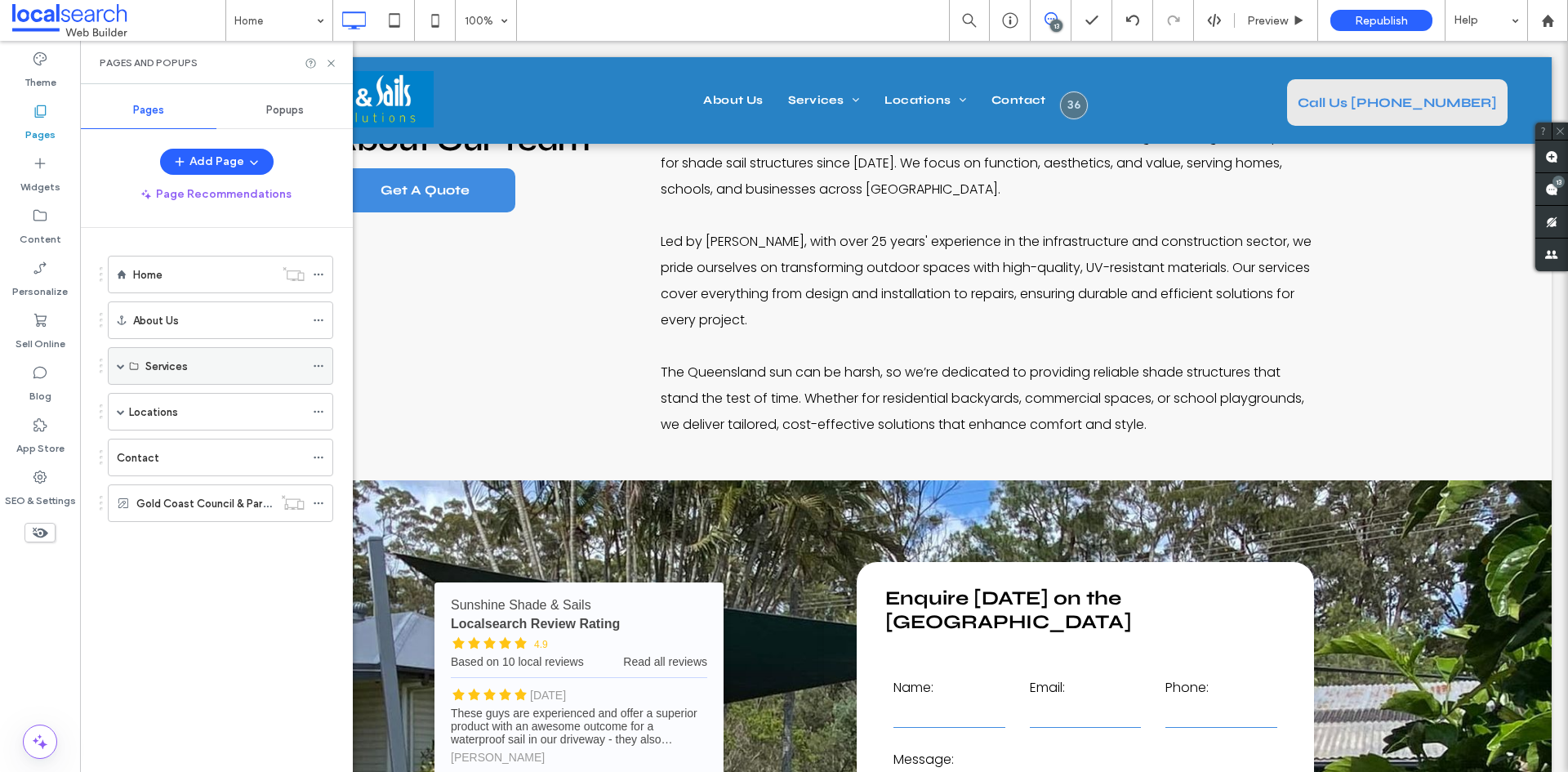
click at [181, 361] on label "Services" at bounding box center [166, 366] width 42 height 29
click at [117, 370] on span at bounding box center [121, 366] width 8 height 36
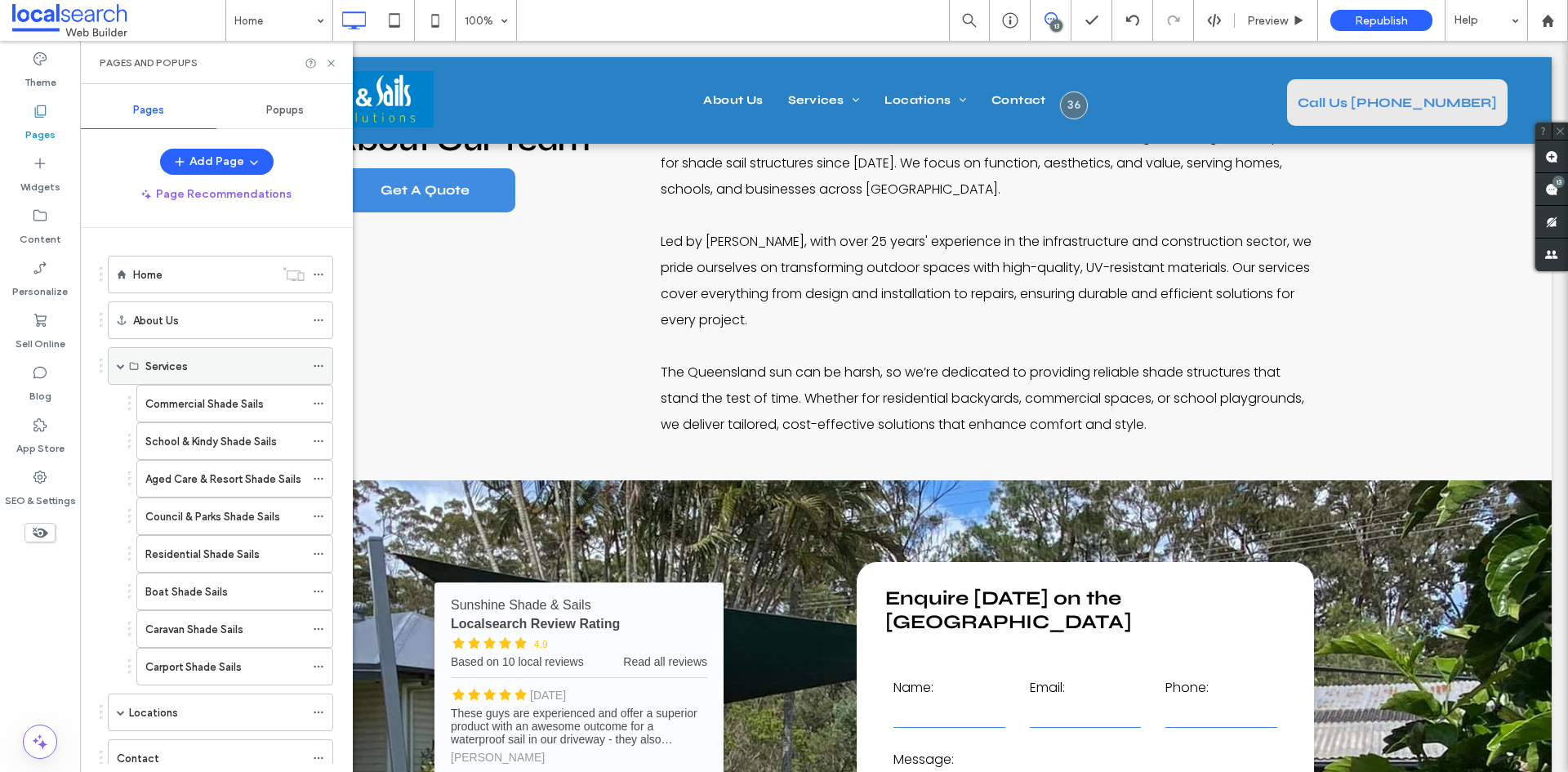
click at [188, 368] on div "Services" at bounding box center [225, 366] width 159 height 17
click at [190, 397] on label "Commercial Shade Sails" at bounding box center [204, 403] width 118 height 29
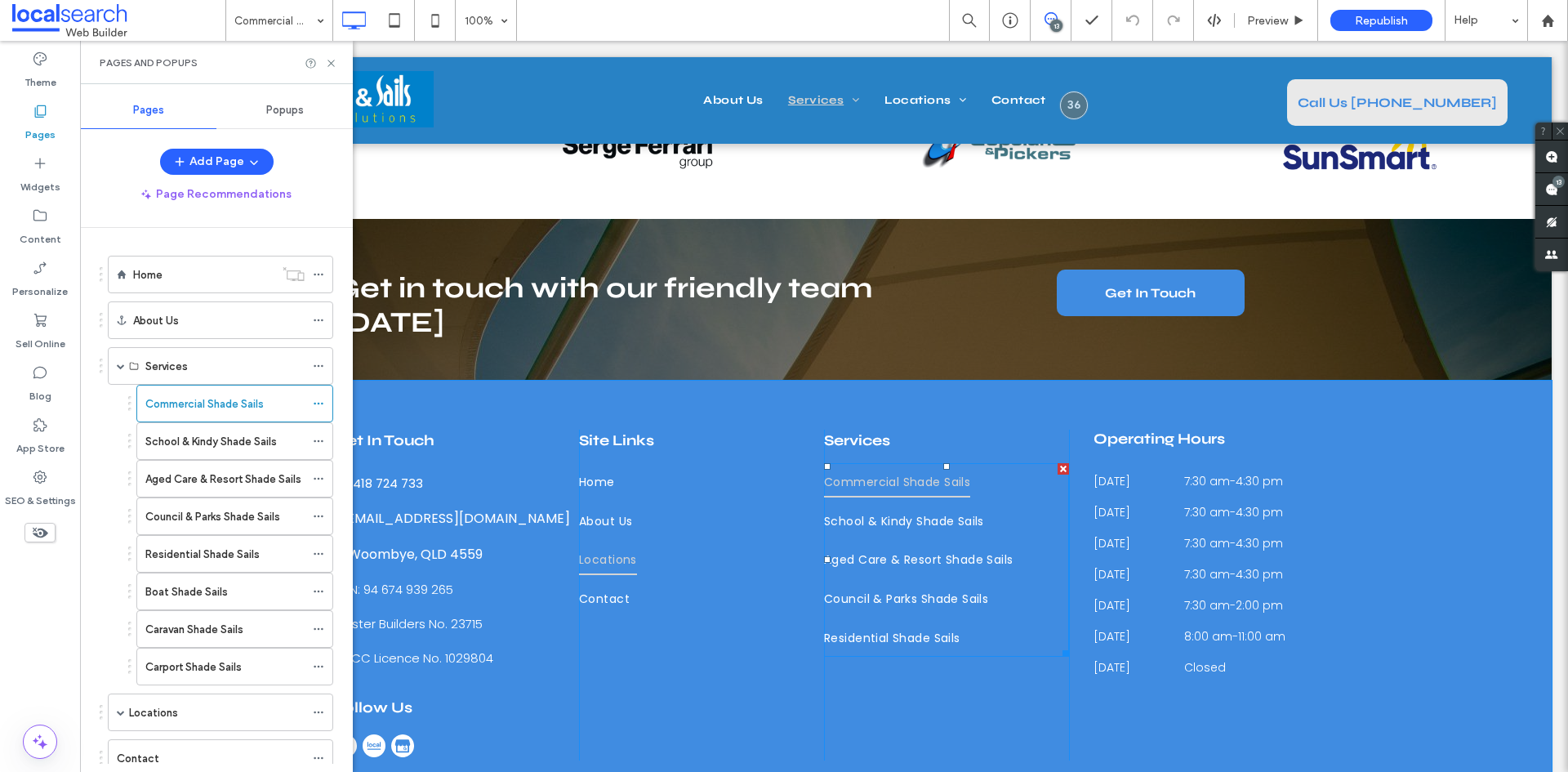
scroll to position [3347, 0]
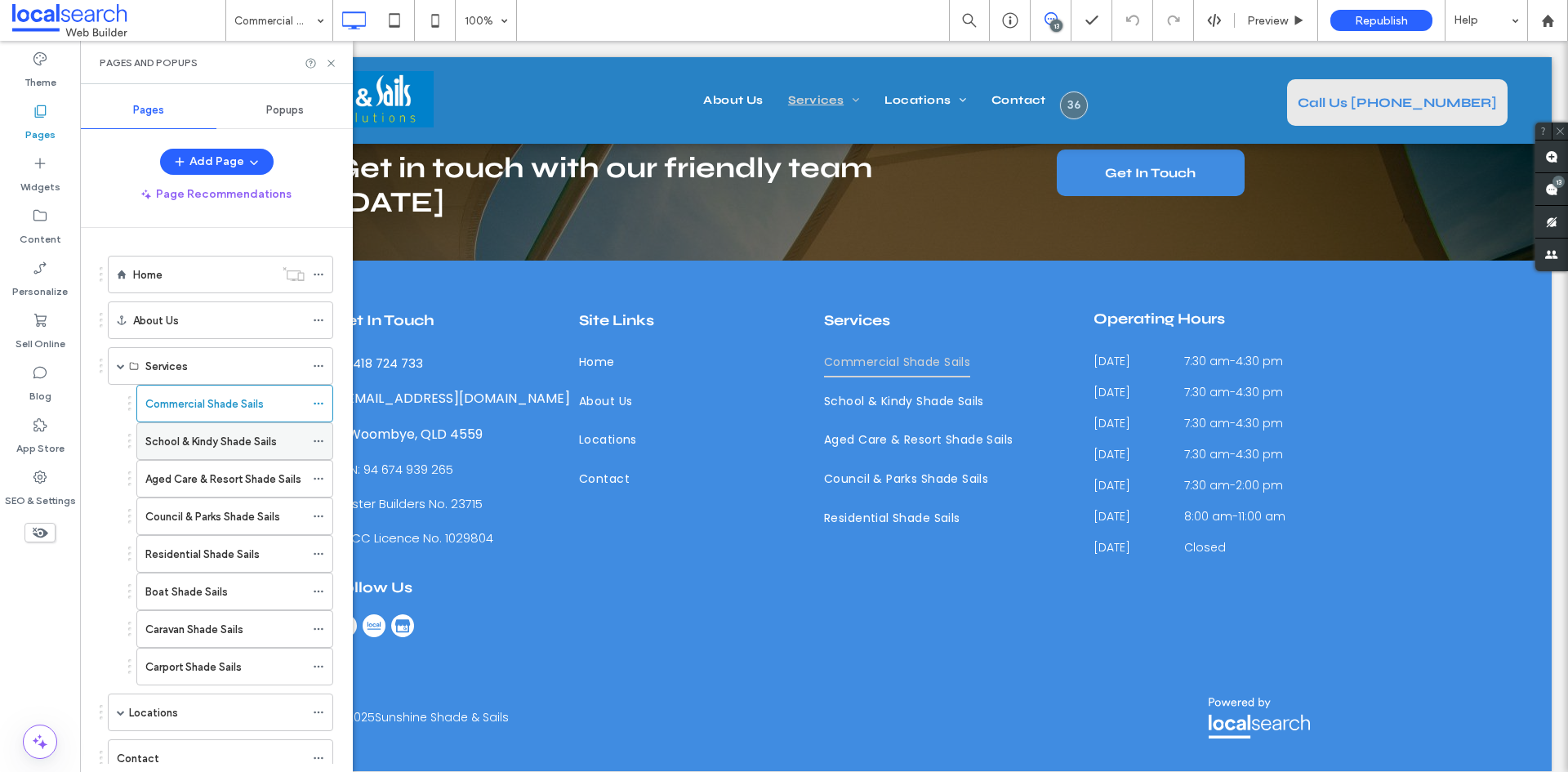
click at [218, 446] on label "School & Kindy Shade Sails" at bounding box center [210, 441] width 132 height 29
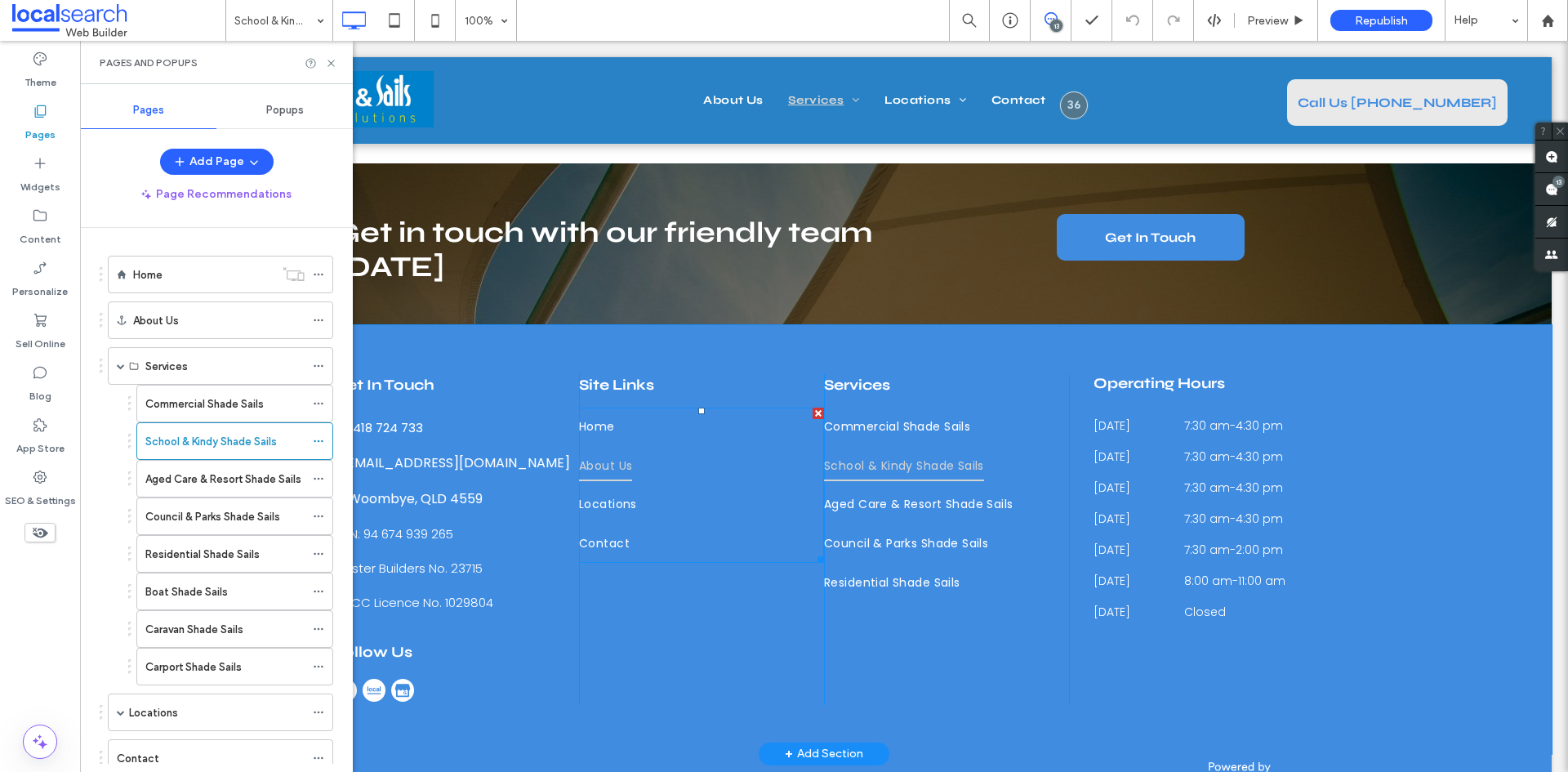
scroll to position [3391, 0]
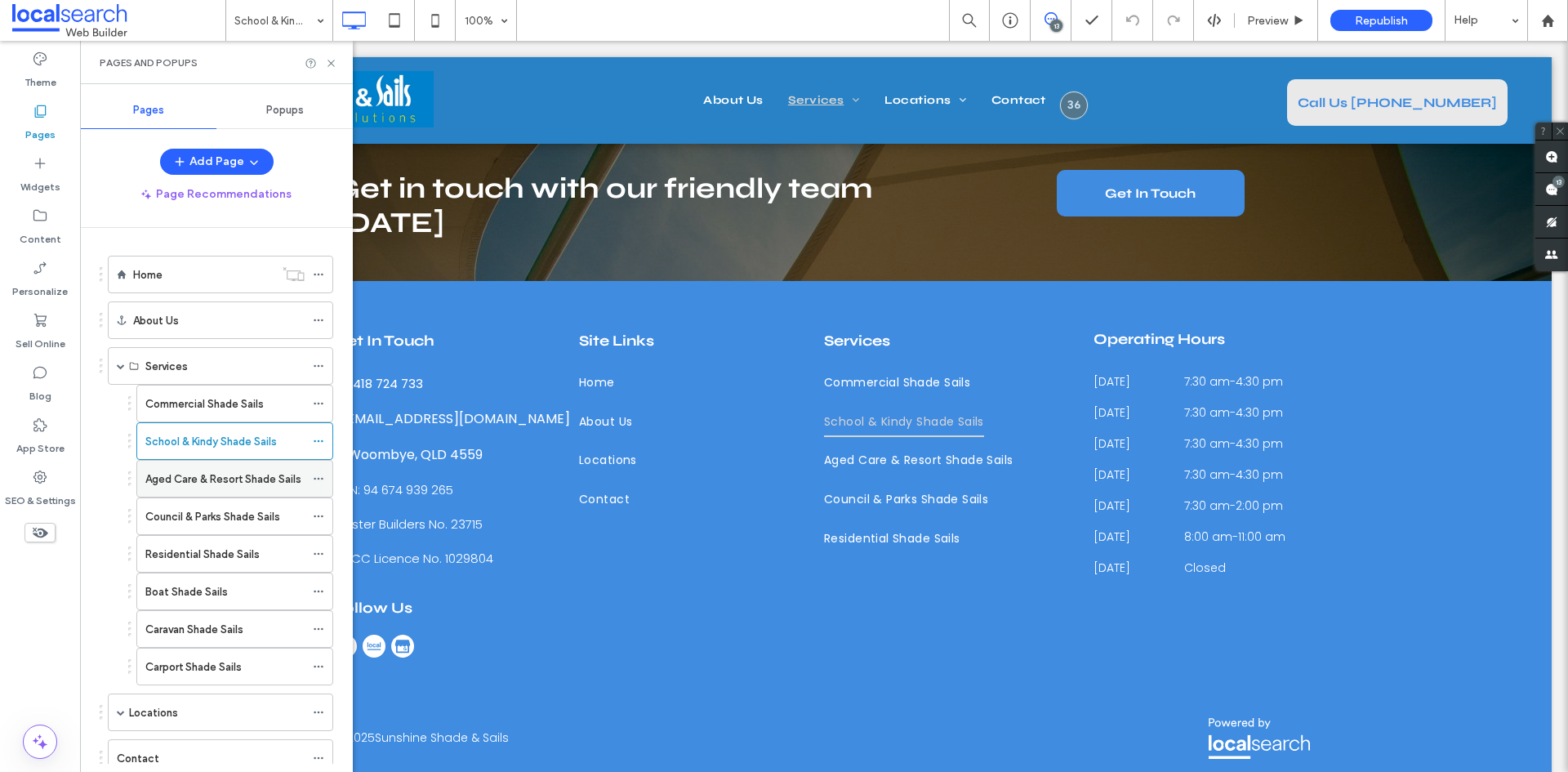
click at [192, 479] on label "Aged Care & Resort Shade Sails" at bounding box center [223, 479] width 156 height 29
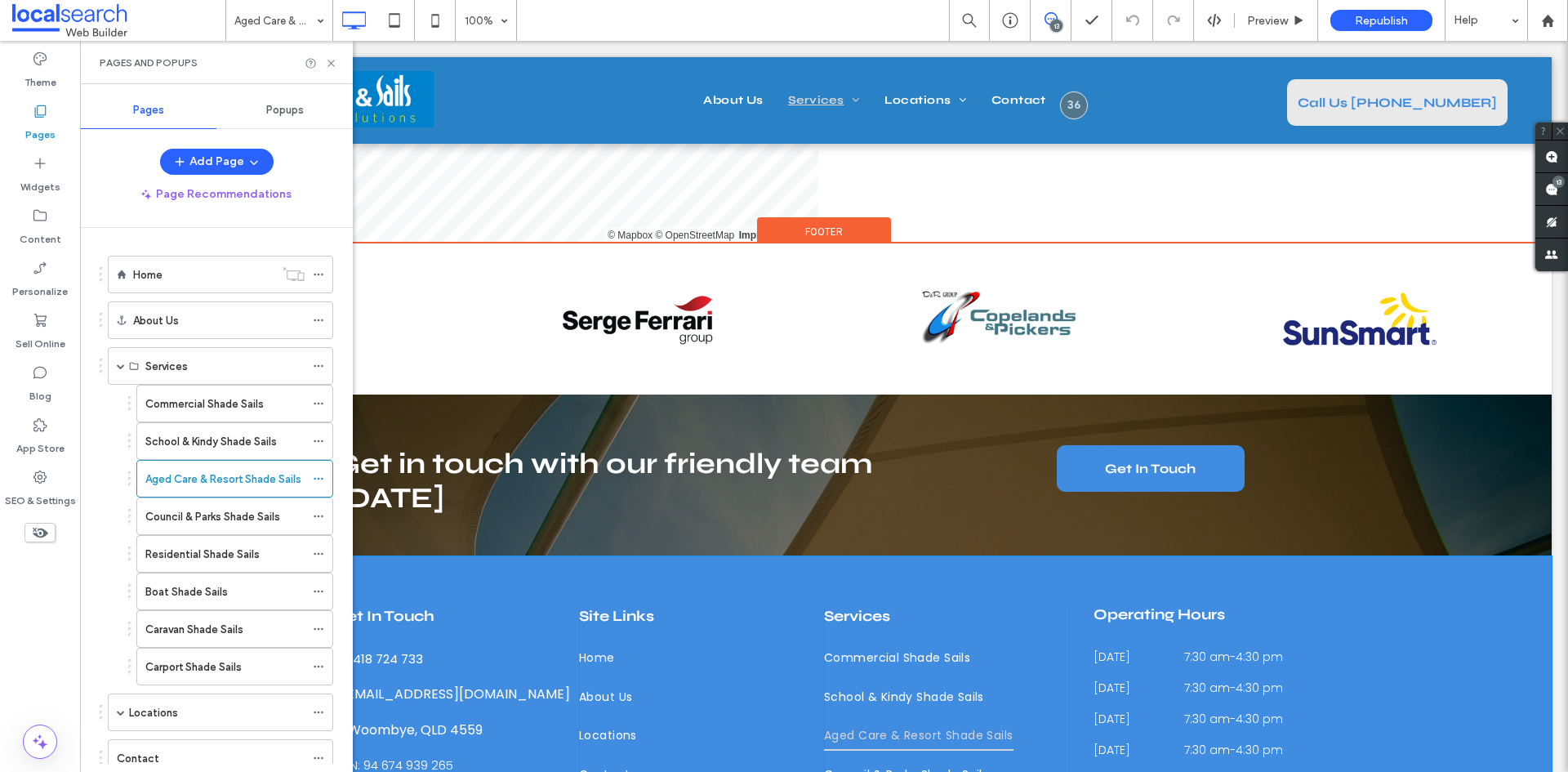
scroll to position [3185, 0]
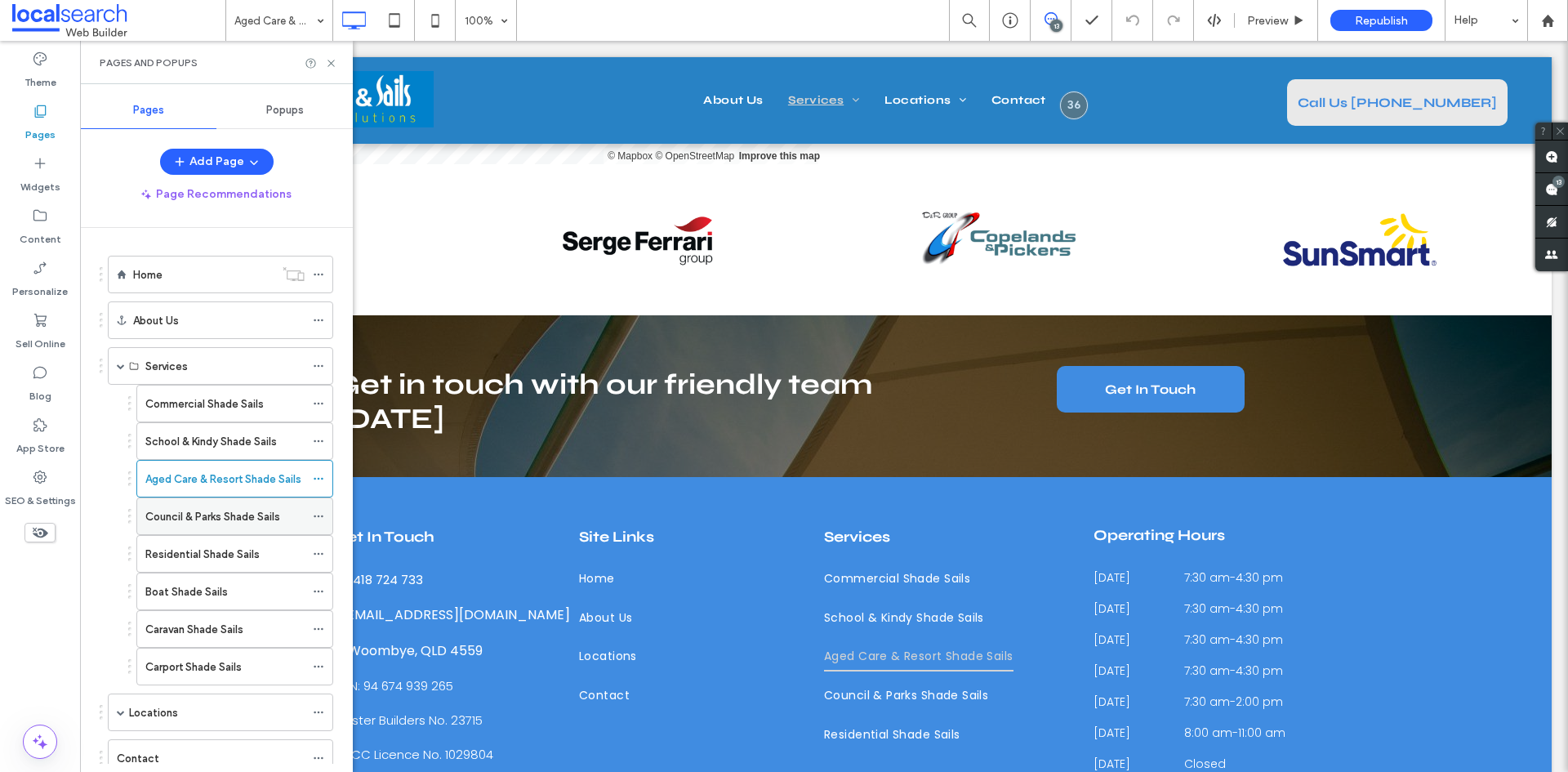
click at [224, 524] on label "Council & Parks Shade Sails" at bounding box center [212, 516] width 135 height 29
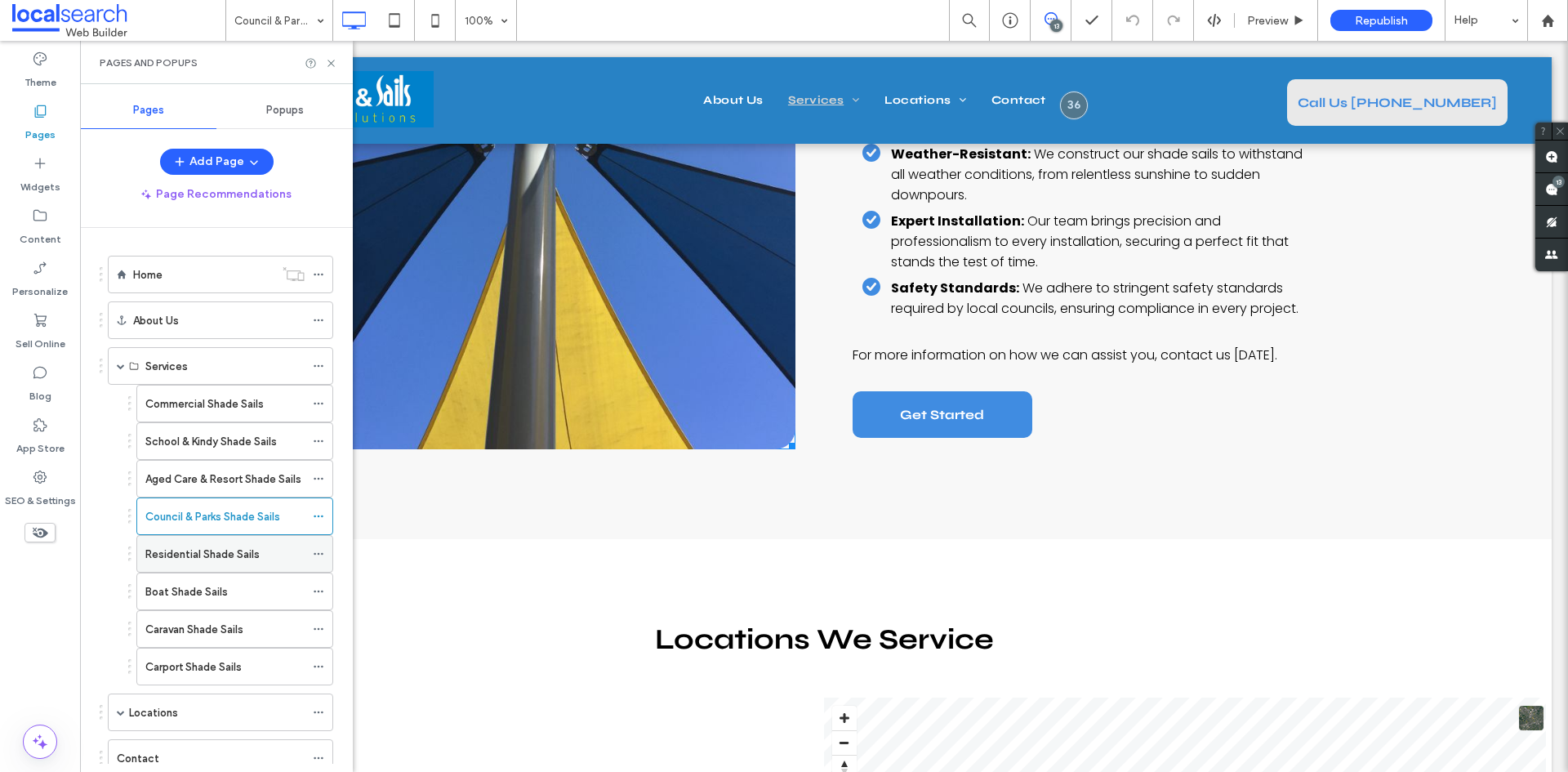
scroll to position [1796, 0]
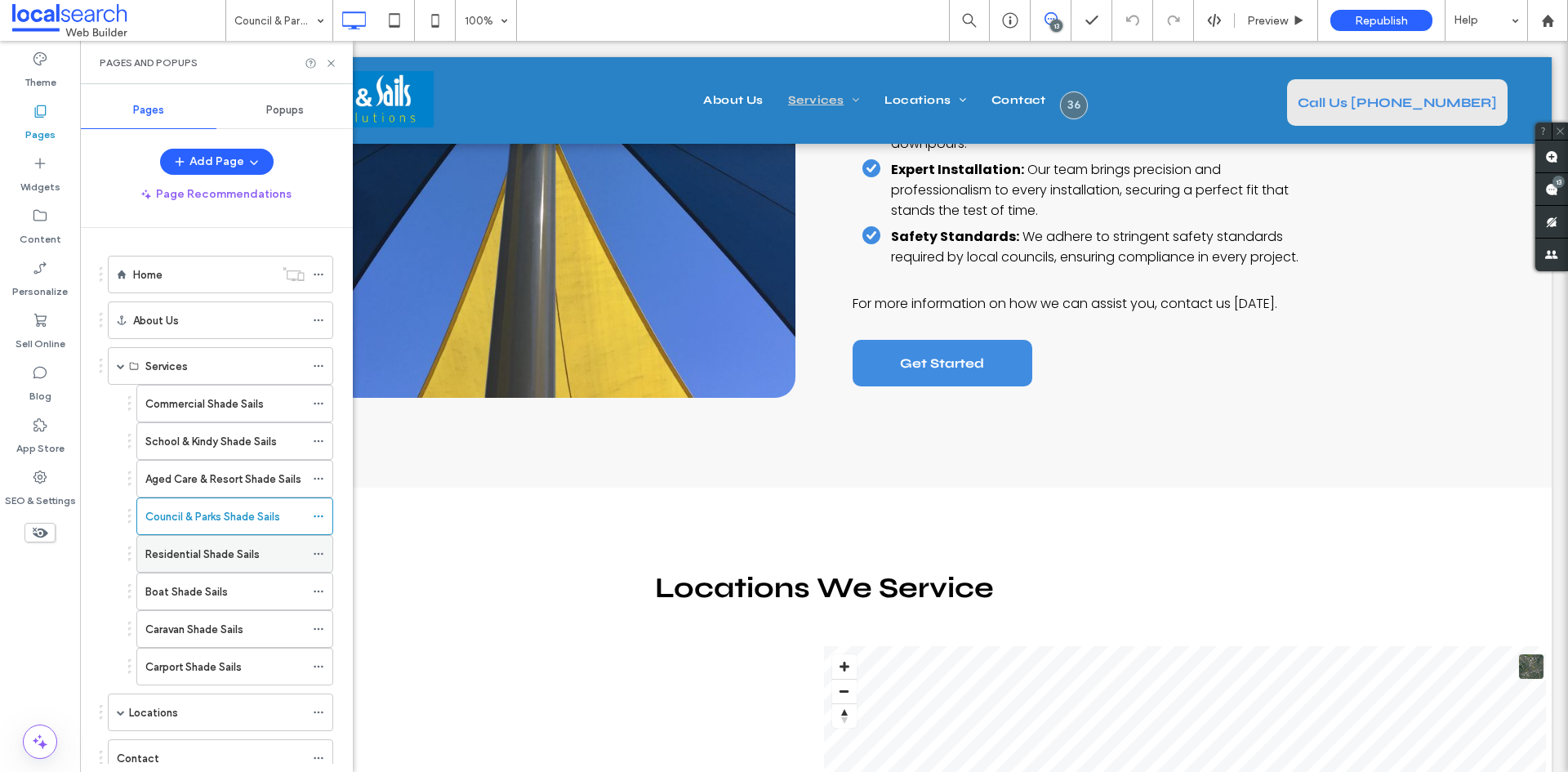
click at [203, 556] on label "Residential Shade Sails" at bounding box center [202, 554] width 115 height 29
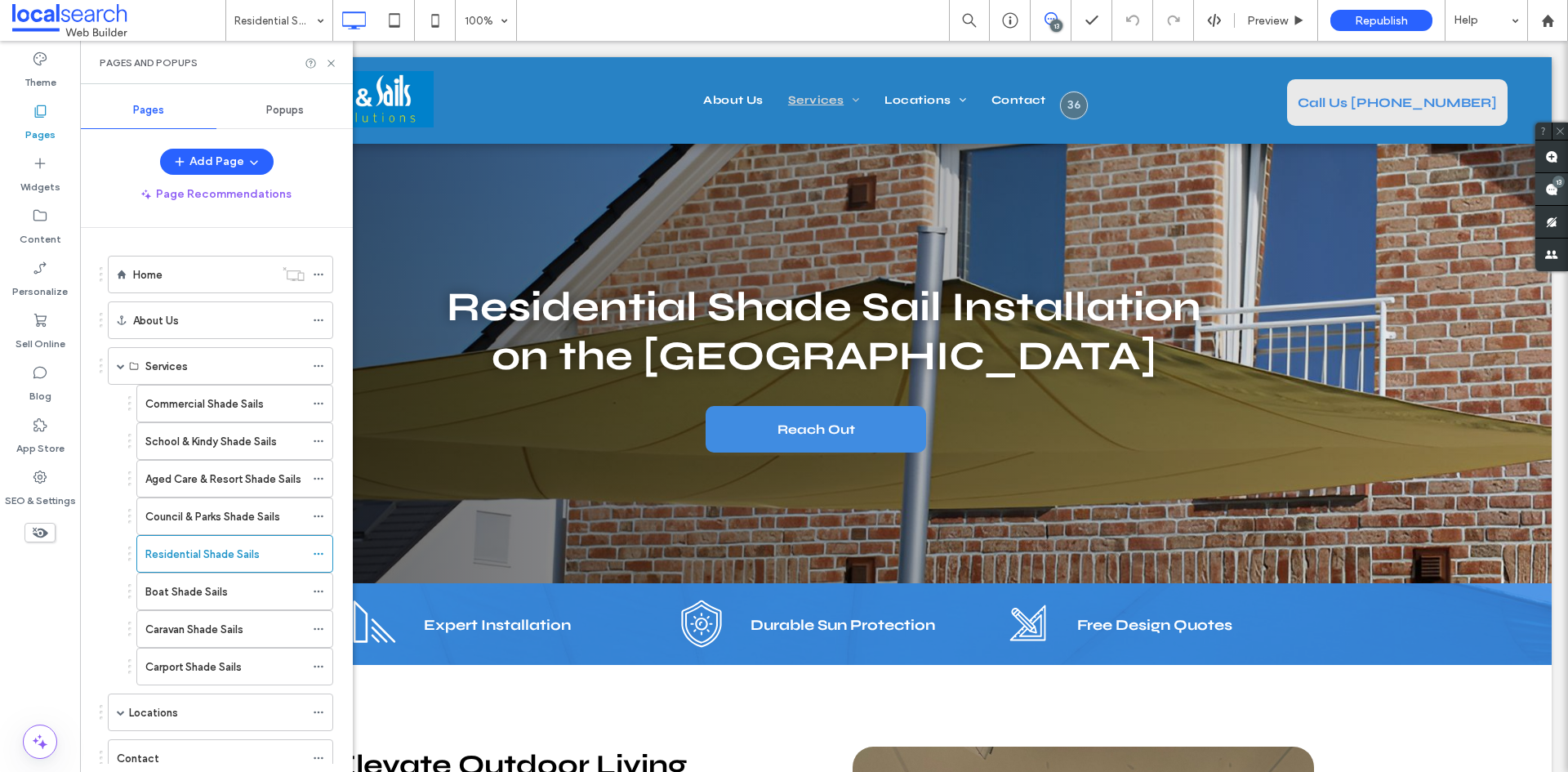
click at [1566, 185] on span at bounding box center [1552, 189] width 33 height 32
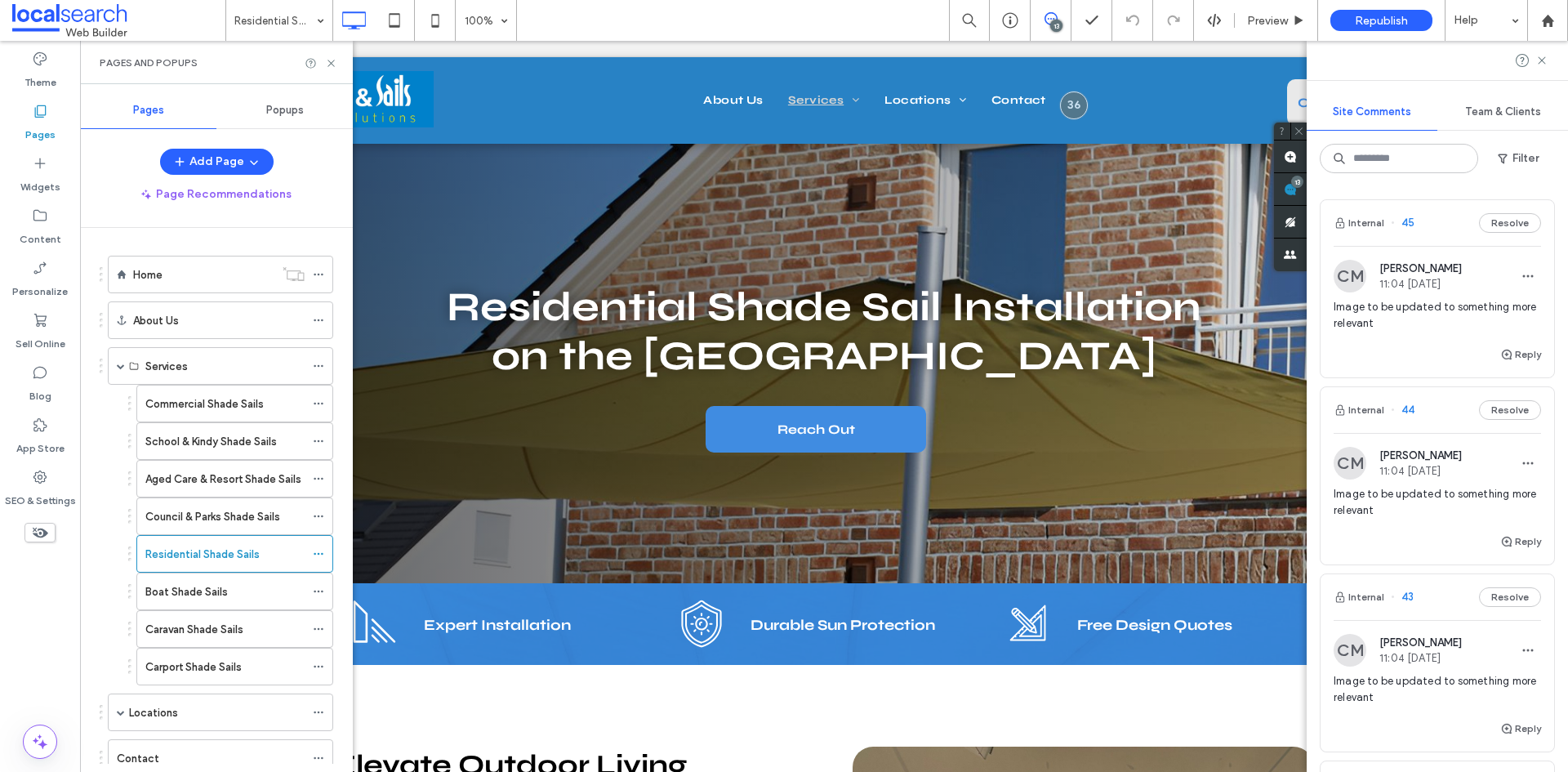
click at [1408, 323] on span "Image to be updated to something more relevant" at bounding box center [1437, 315] width 208 height 33
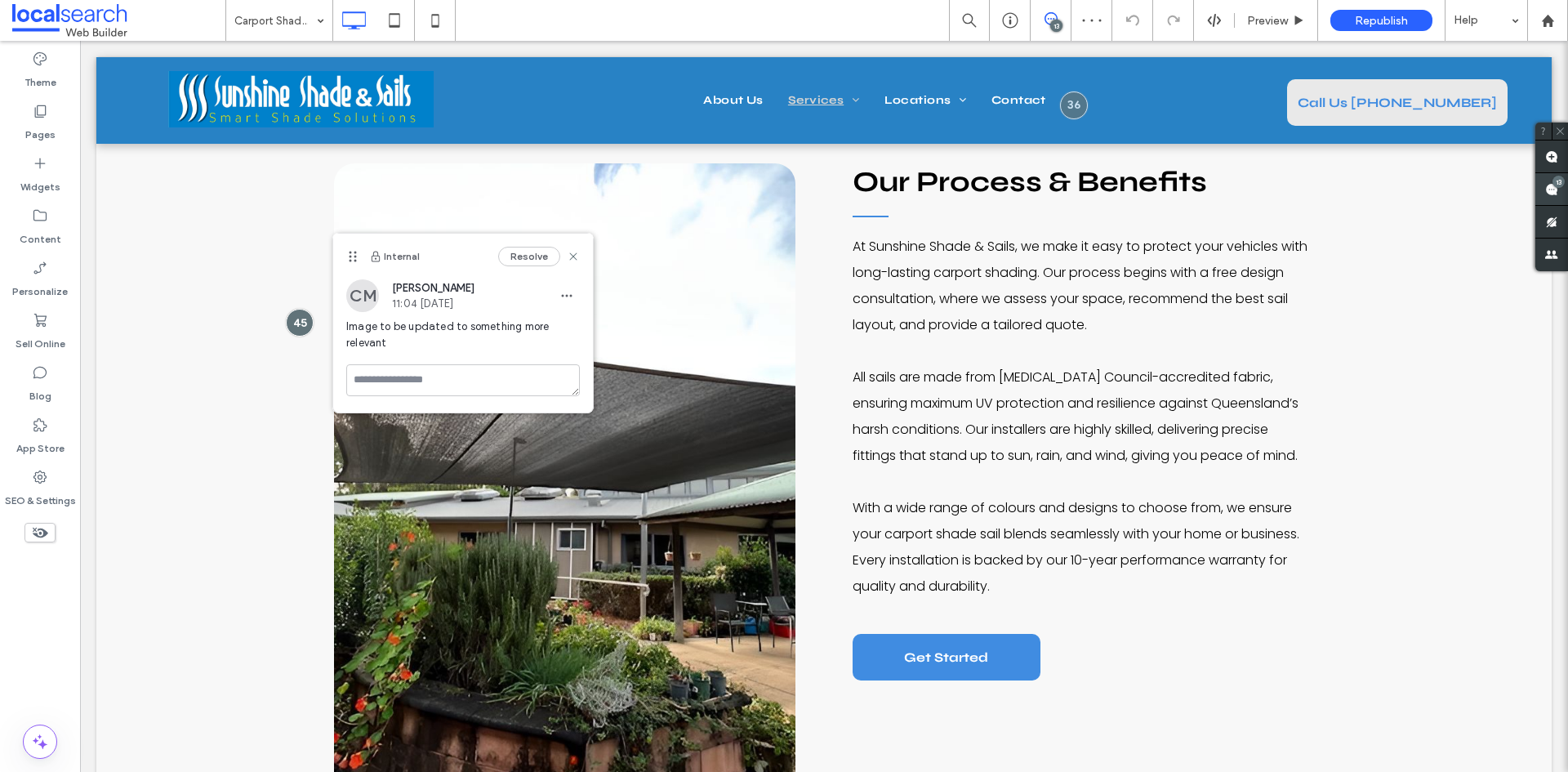
click at [1546, 181] on span at bounding box center [1552, 189] width 33 height 32
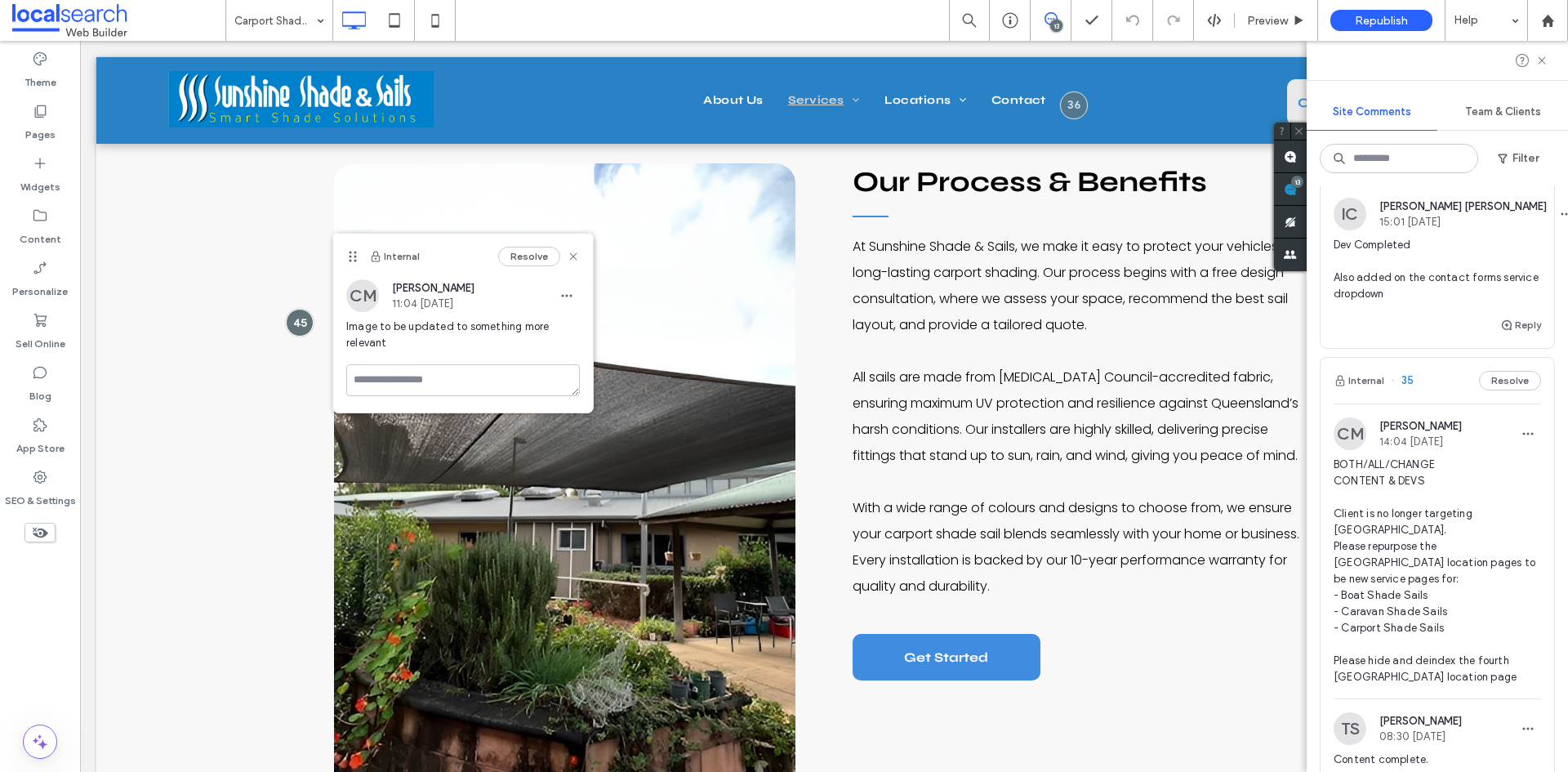
scroll to position [1878, 0]
click at [1461, 522] on span "BOTH/ALL/CHANGE CONTENT & DEVS Client is no longer targeting [GEOGRAPHIC_DATA].…" at bounding box center [1437, 569] width 208 height 229
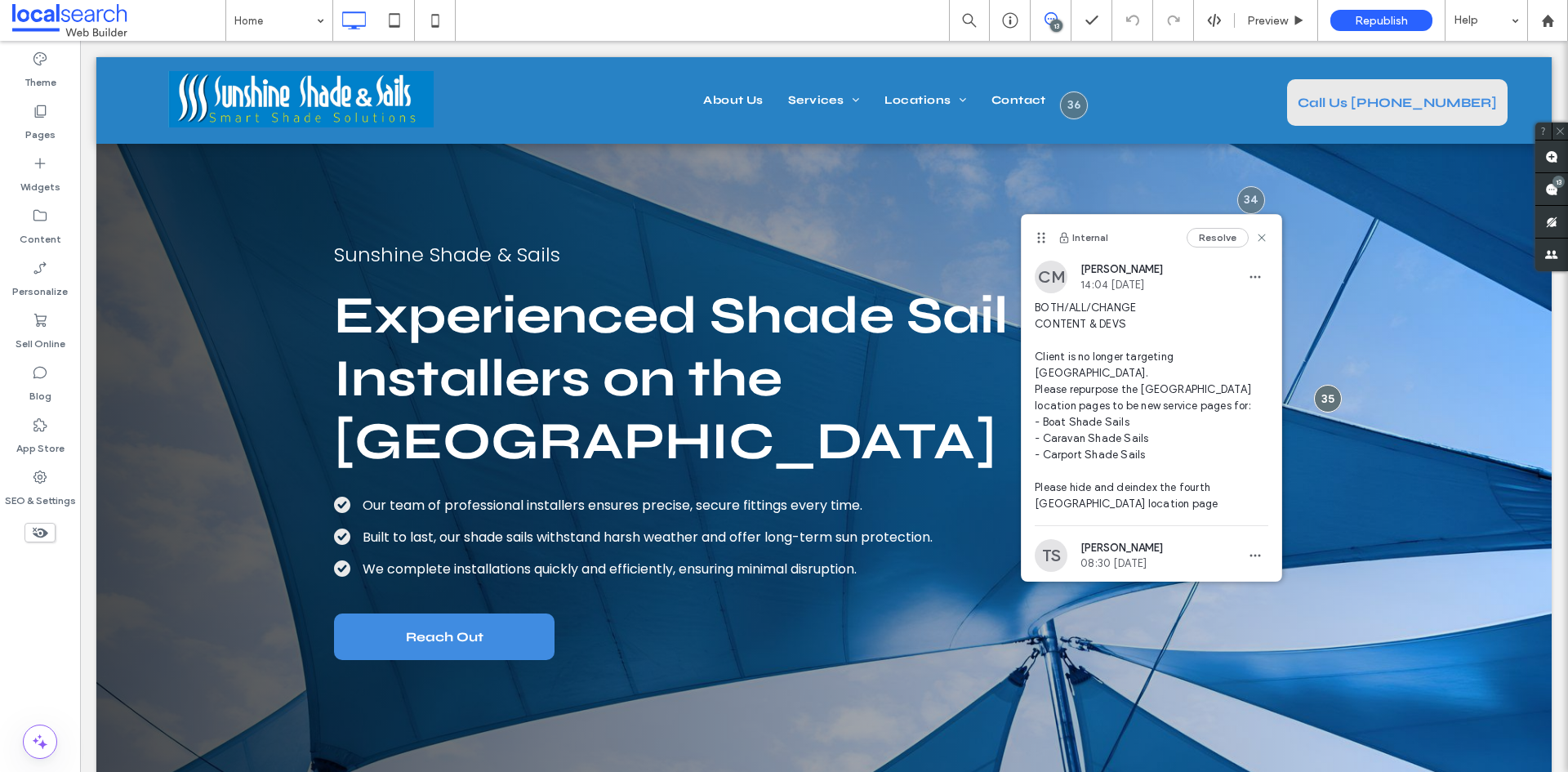
scroll to position [59, 0]
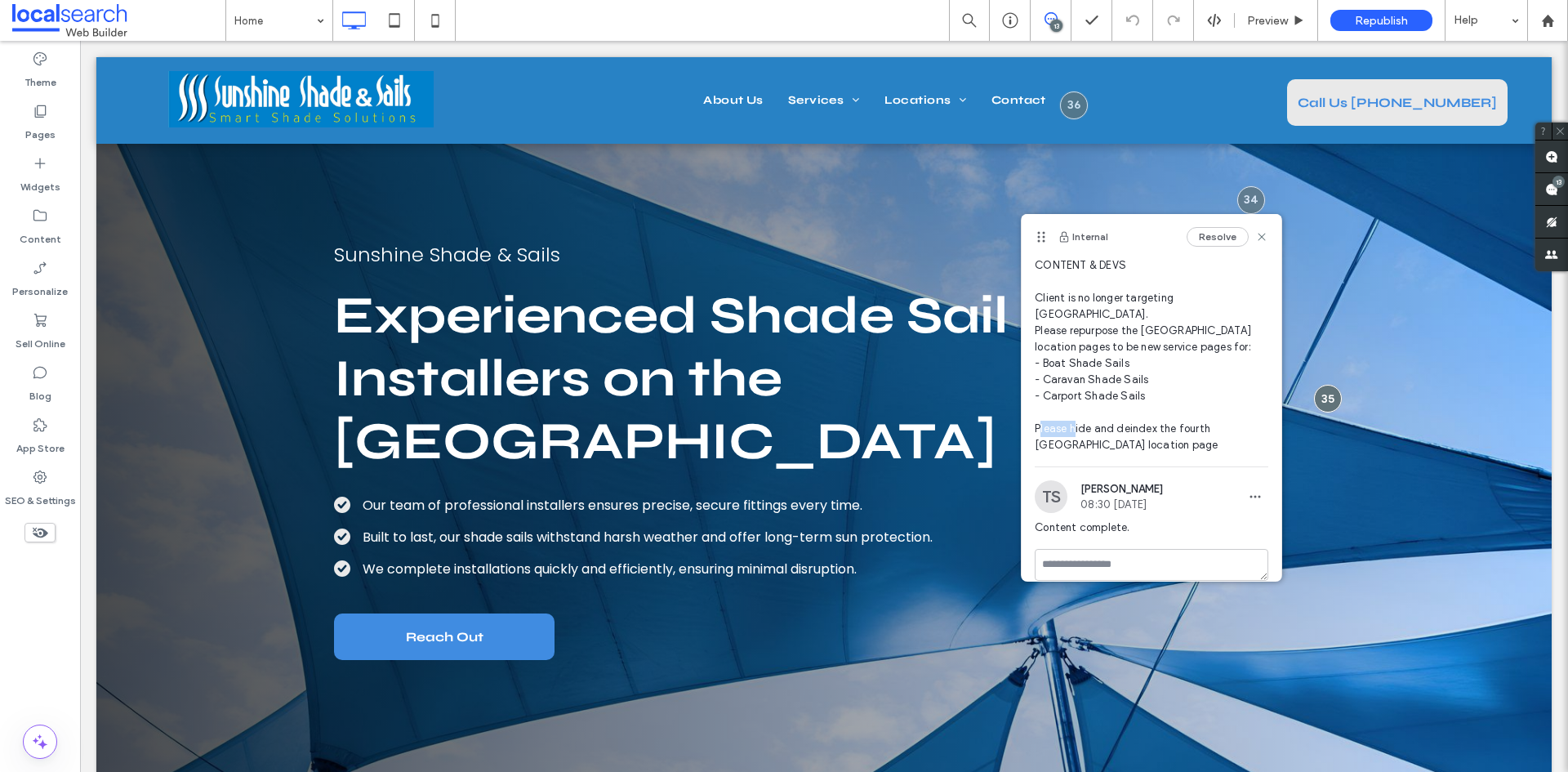
drag, startPoint x: 1114, startPoint y: 410, endPoint x: 1153, endPoint y: 412, distance: 39.1
click at [1153, 412] on span "BOTH/ALL/CHANGE CONTENT & DEVS Client is no longer targeting [GEOGRAPHIC_DATA].…" at bounding box center [1151, 346] width 234 height 212
click at [1183, 422] on span "BOTH/ALL/CHANGE CONTENT & DEVS Client is no longer targeting [GEOGRAPHIC_DATA].…" at bounding box center [1151, 346] width 234 height 212
drag, startPoint x: 1175, startPoint y: 414, endPoint x: 1136, endPoint y: 431, distance: 42.5
click at [1136, 431] on span "BOTH/ALL/CHANGE CONTENT & DEVS Client is no longer targeting [GEOGRAPHIC_DATA].…" at bounding box center [1151, 346] width 234 height 212
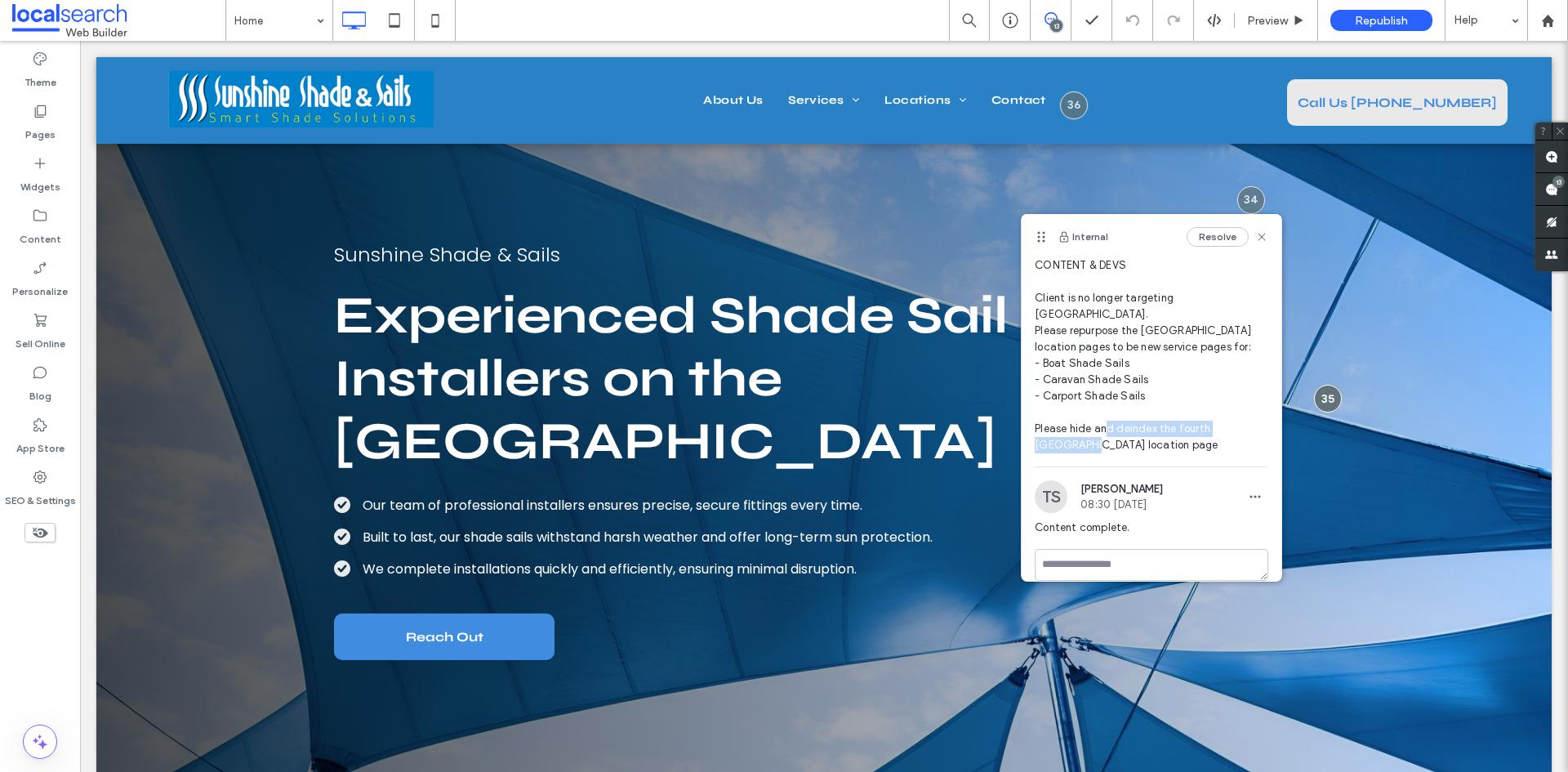
copy span "fourth Gold Coast location page"
click at [38, 145] on div "Pages" at bounding box center [39, 123] width 80 height 52
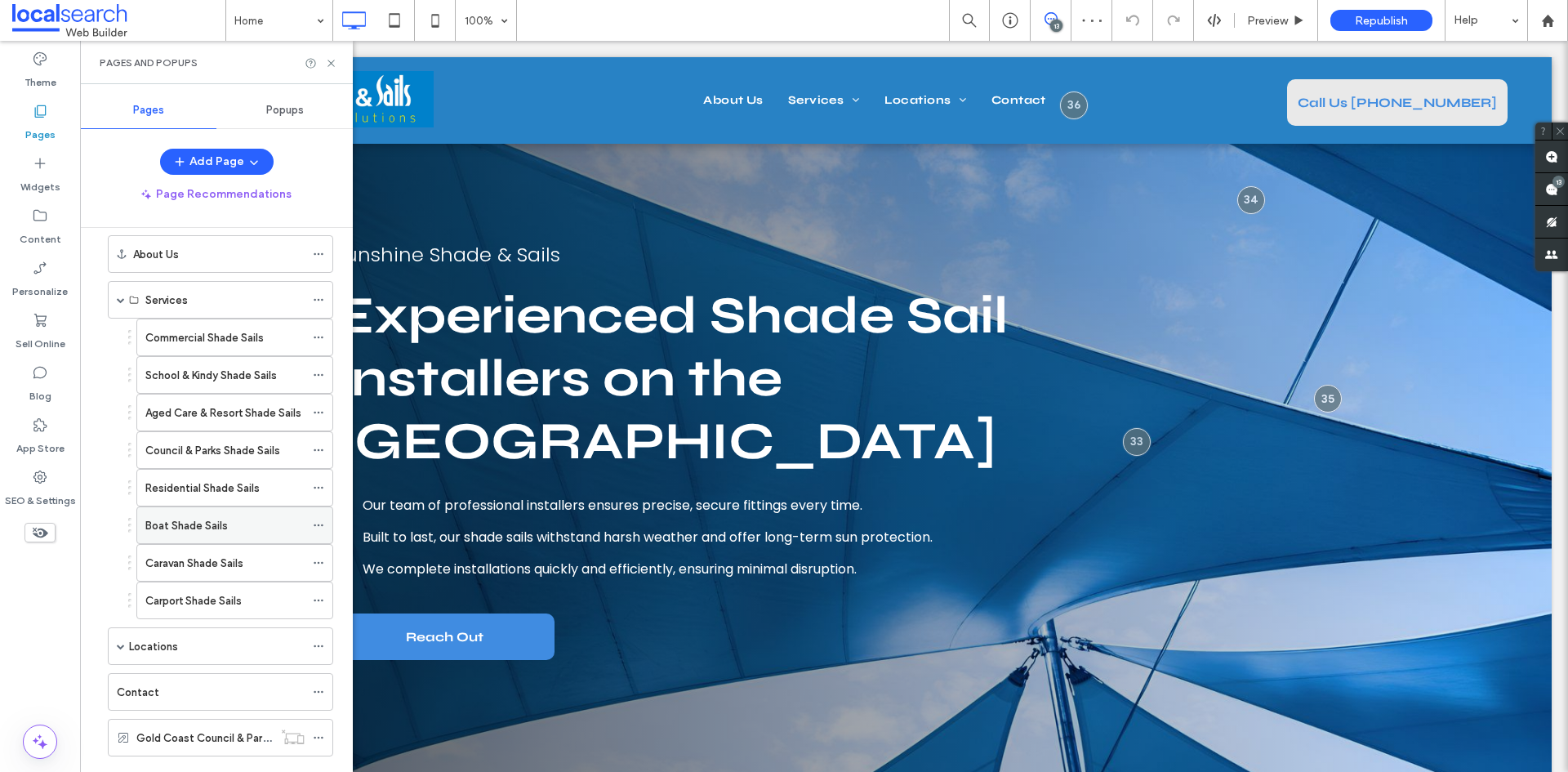
scroll to position [99, 0]
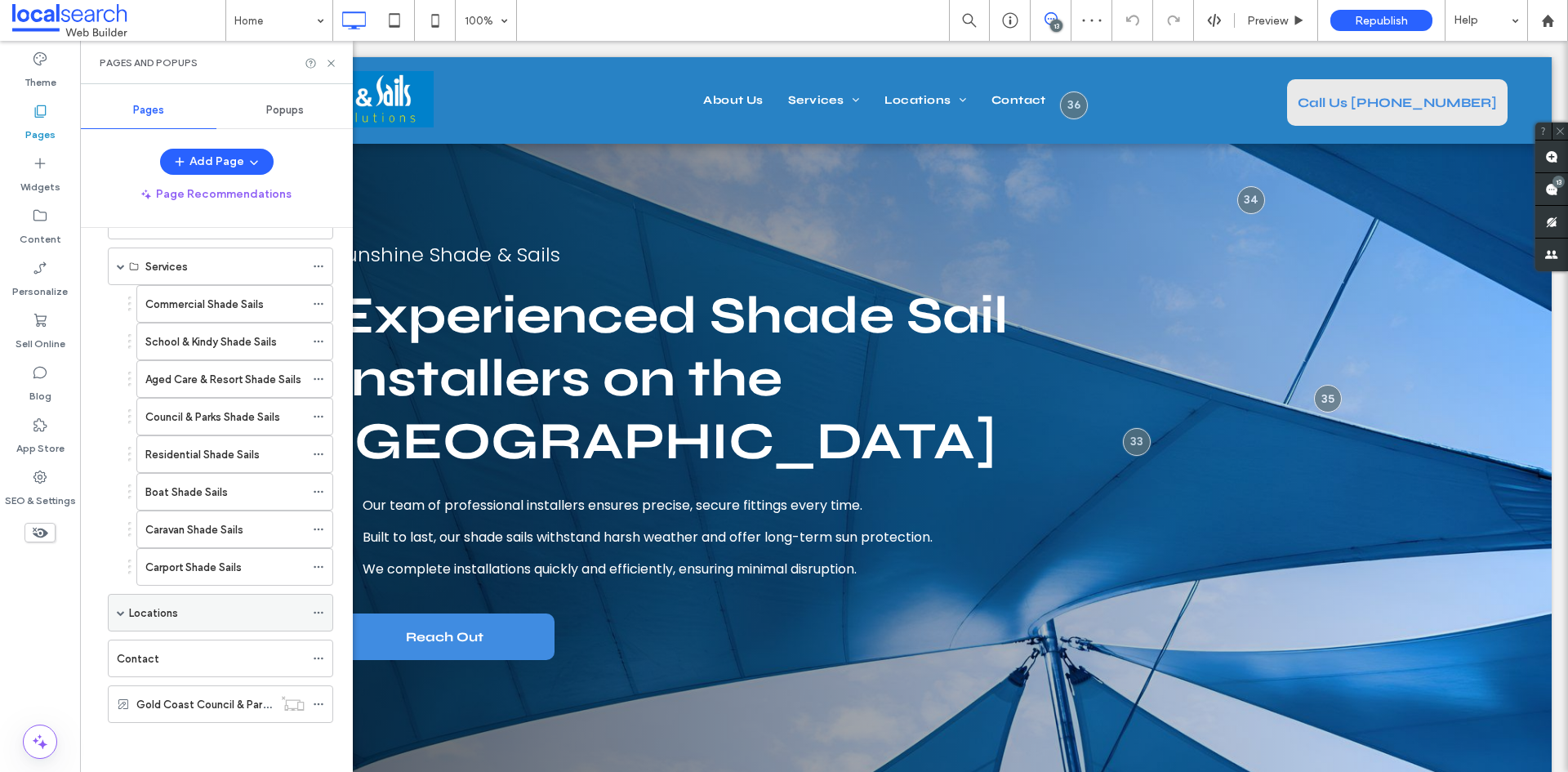
click at [120, 610] on span at bounding box center [121, 612] width 8 height 8
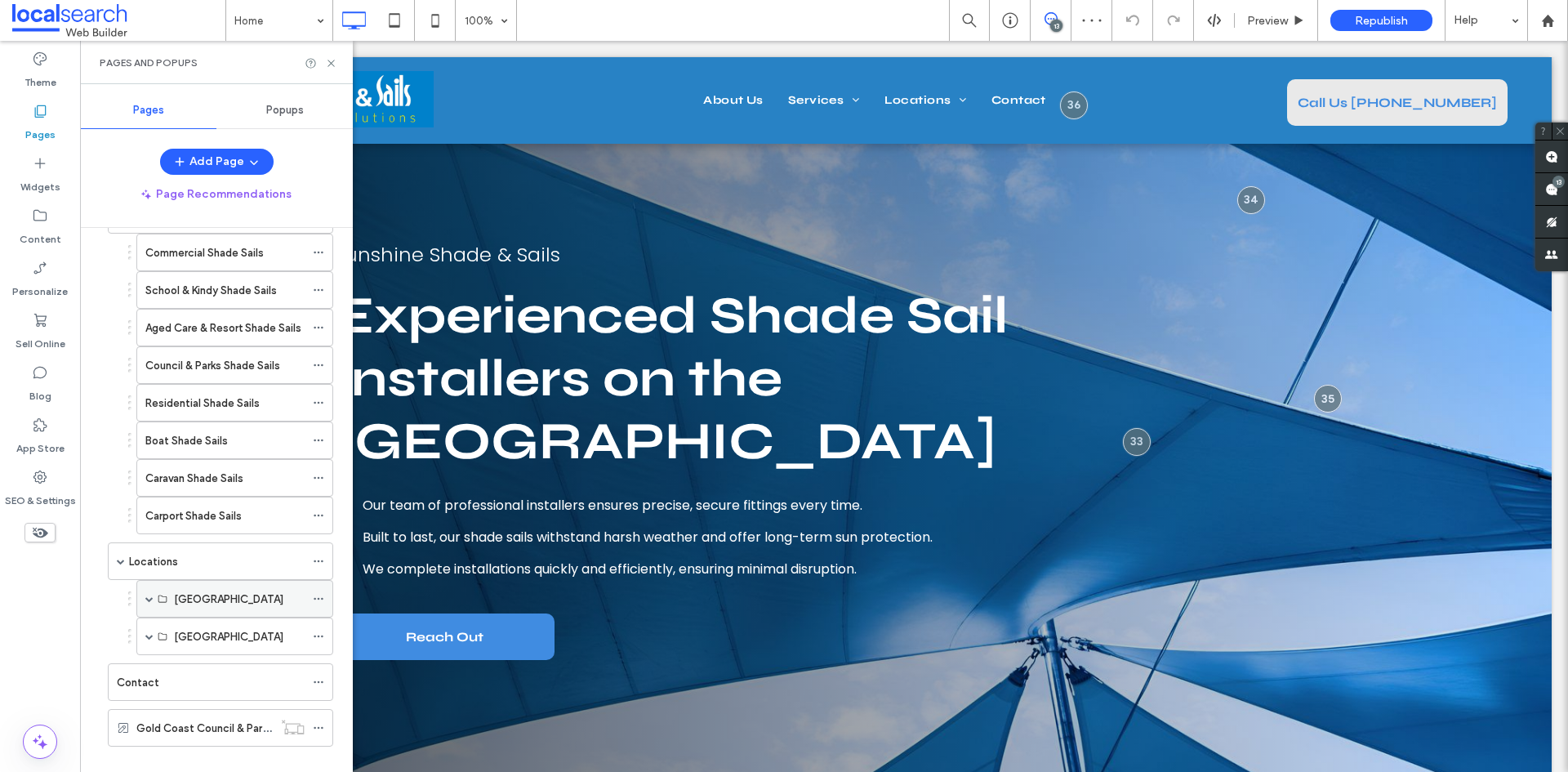
scroll to position [174, 0]
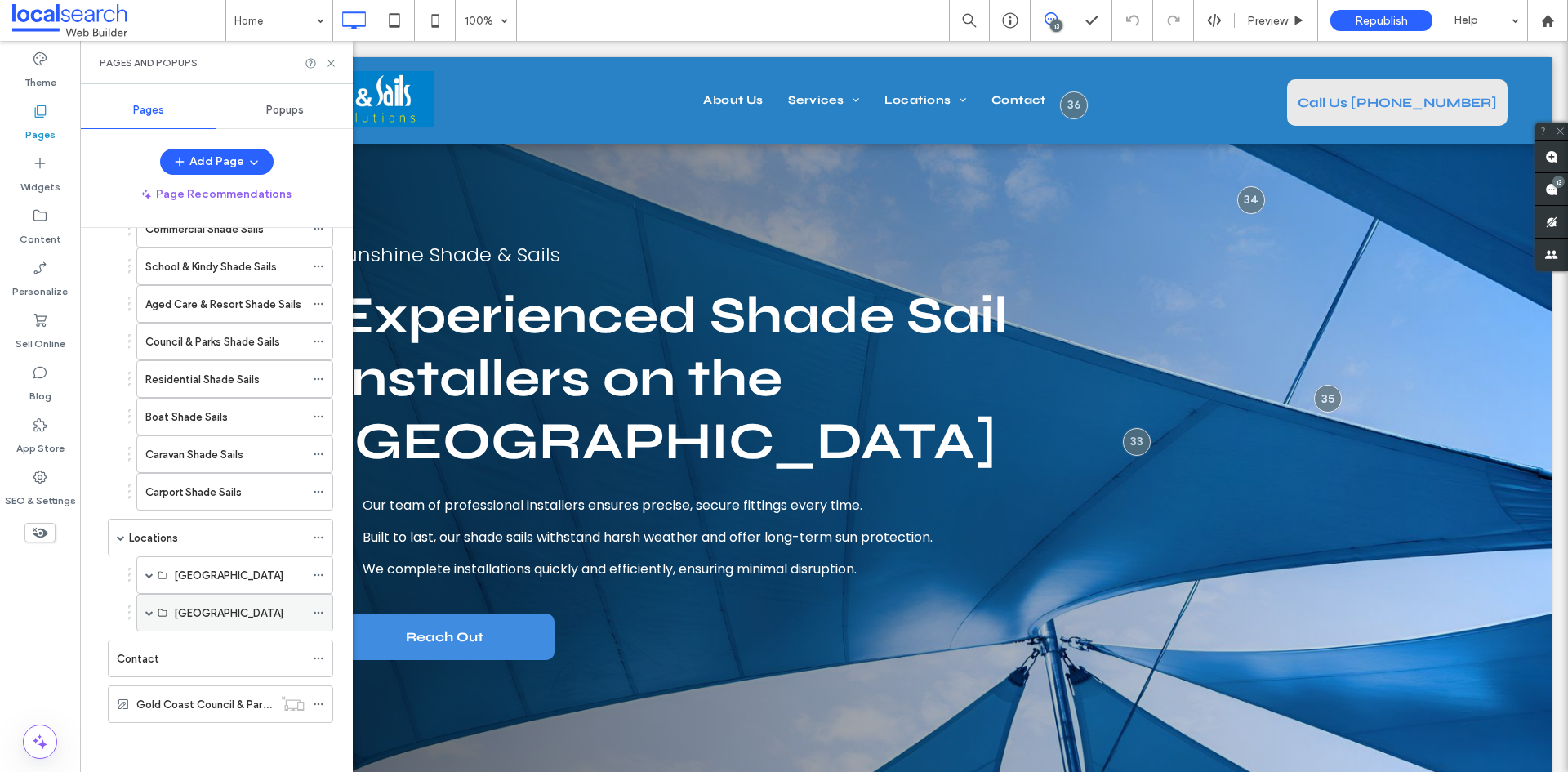
click at [150, 613] on span at bounding box center [149, 612] width 8 height 8
click at [150, 575] on span at bounding box center [149, 574] width 8 height 8
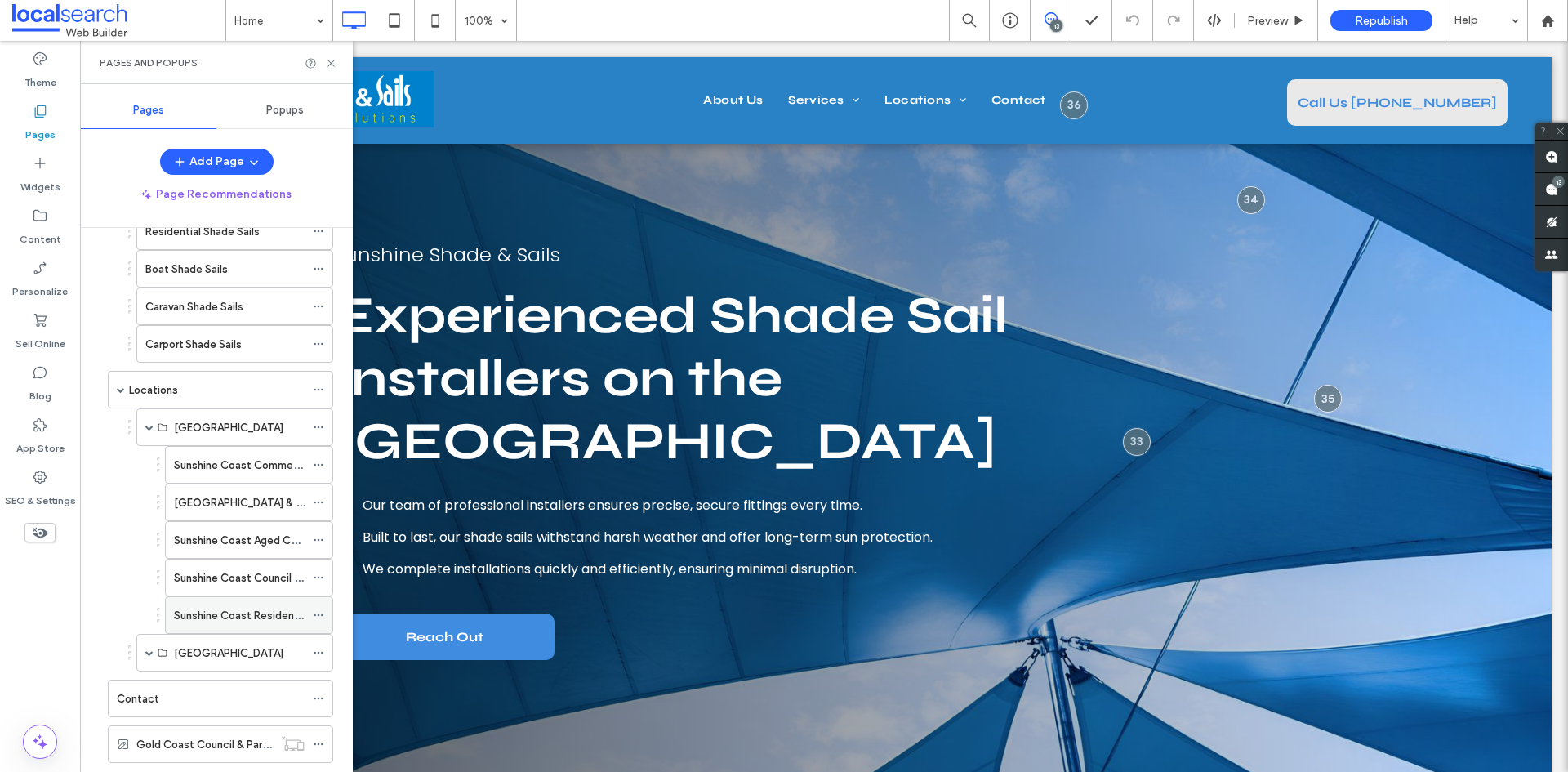
scroll to position [338, 0]
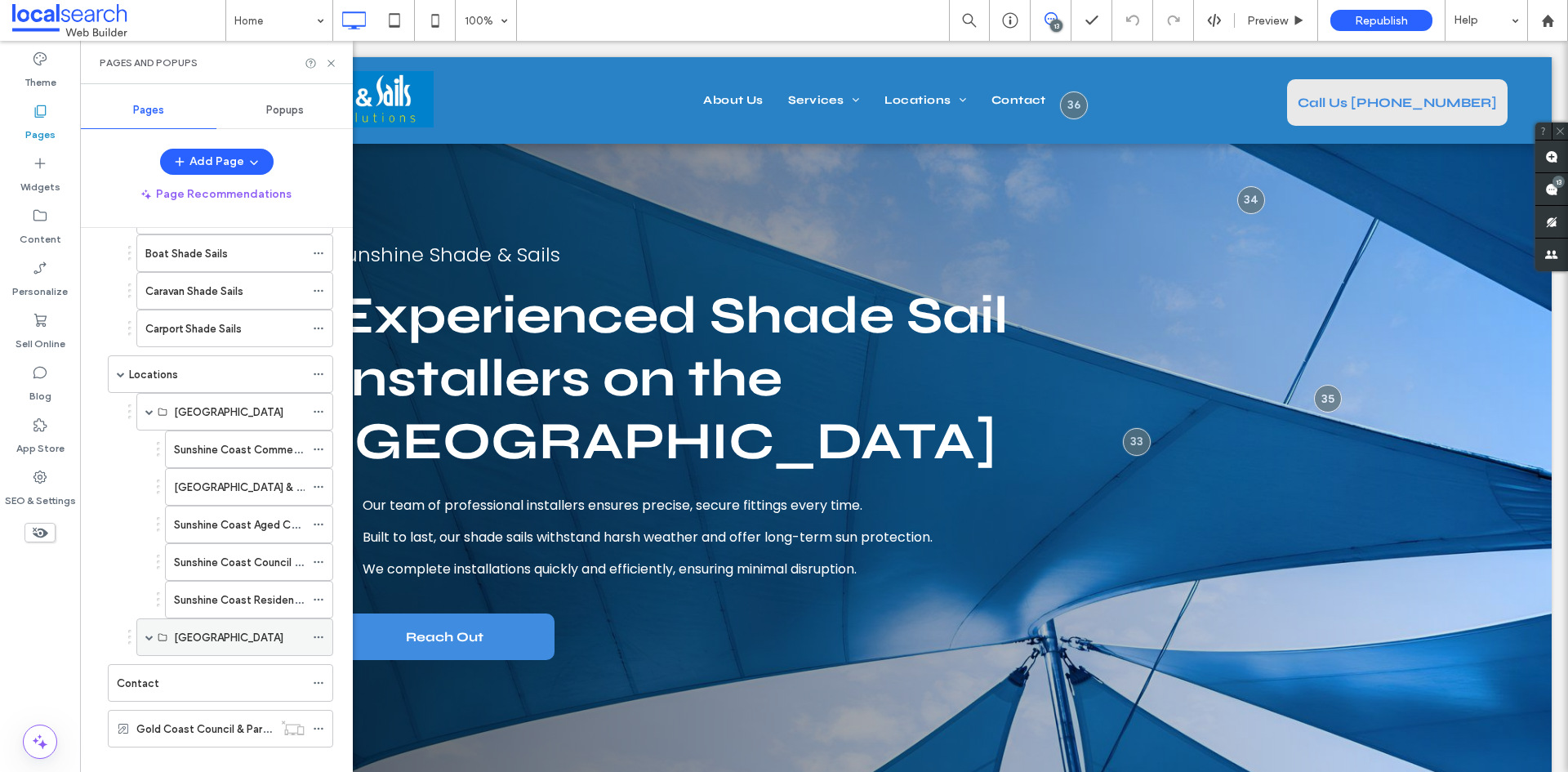
click at [150, 642] on span at bounding box center [149, 637] width 8 height 36
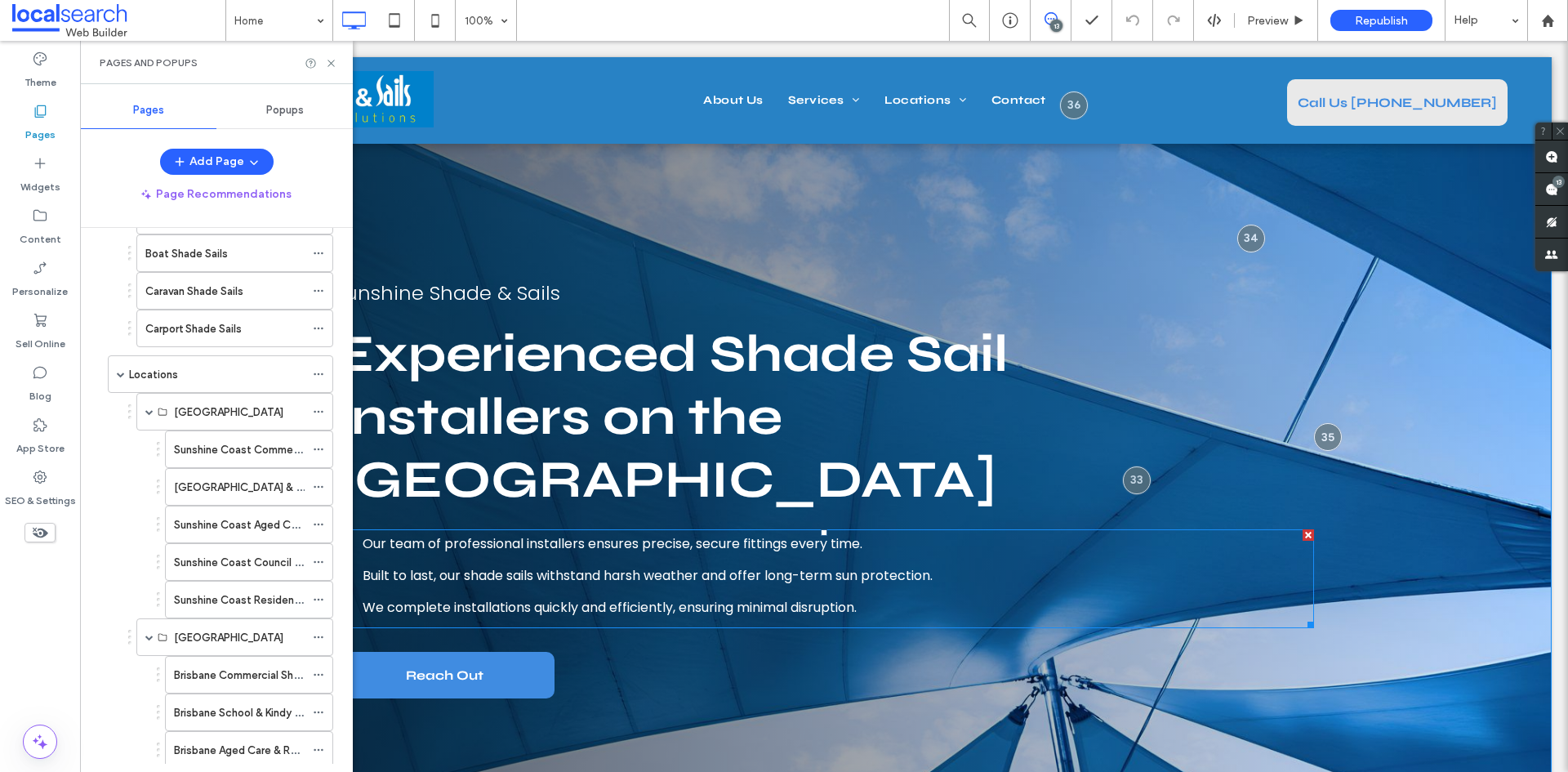
scroll to position [0, 0]
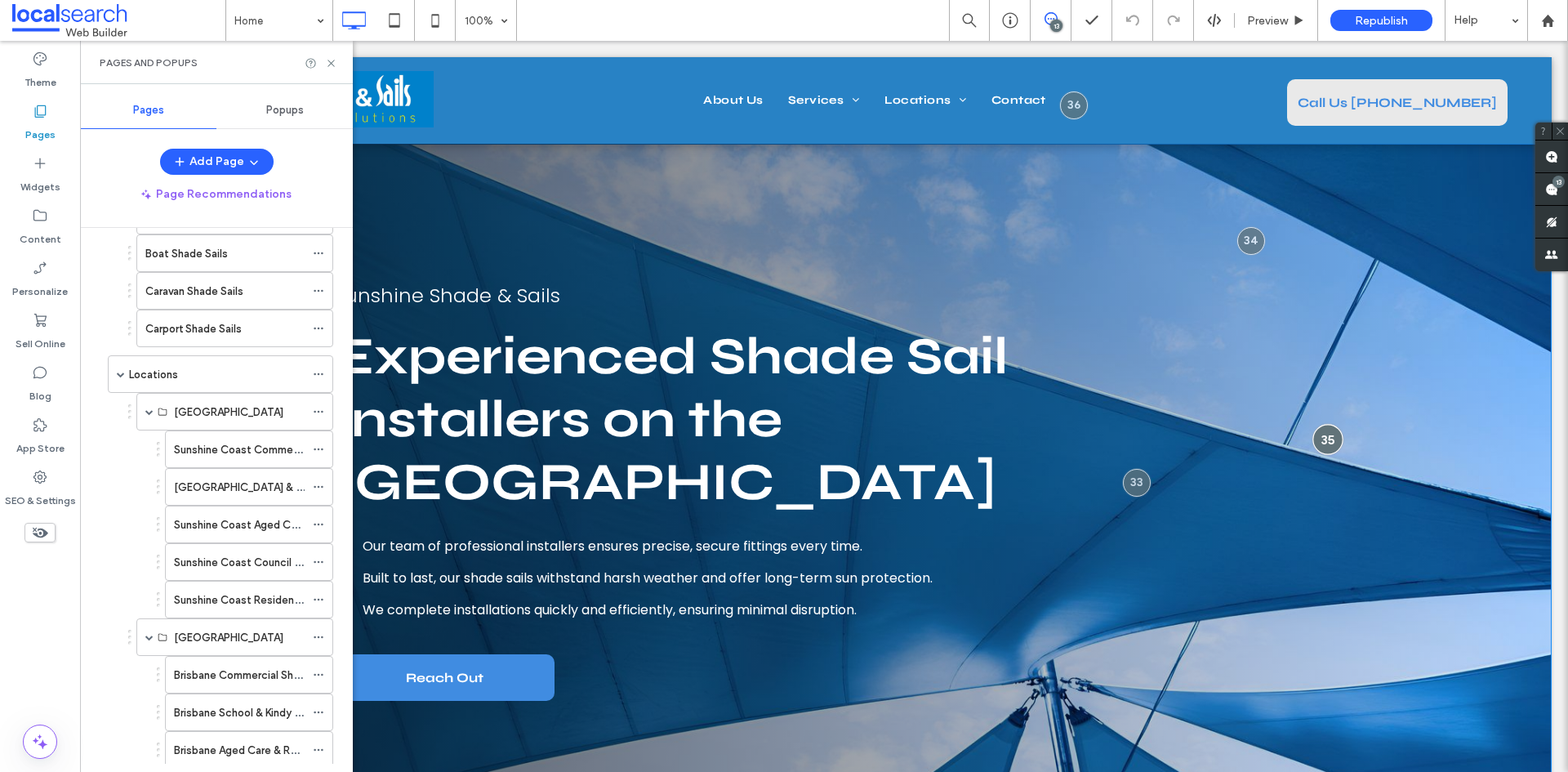
click at [1317, 442] on div at bounding box center [1328, 439] width 30 height 30
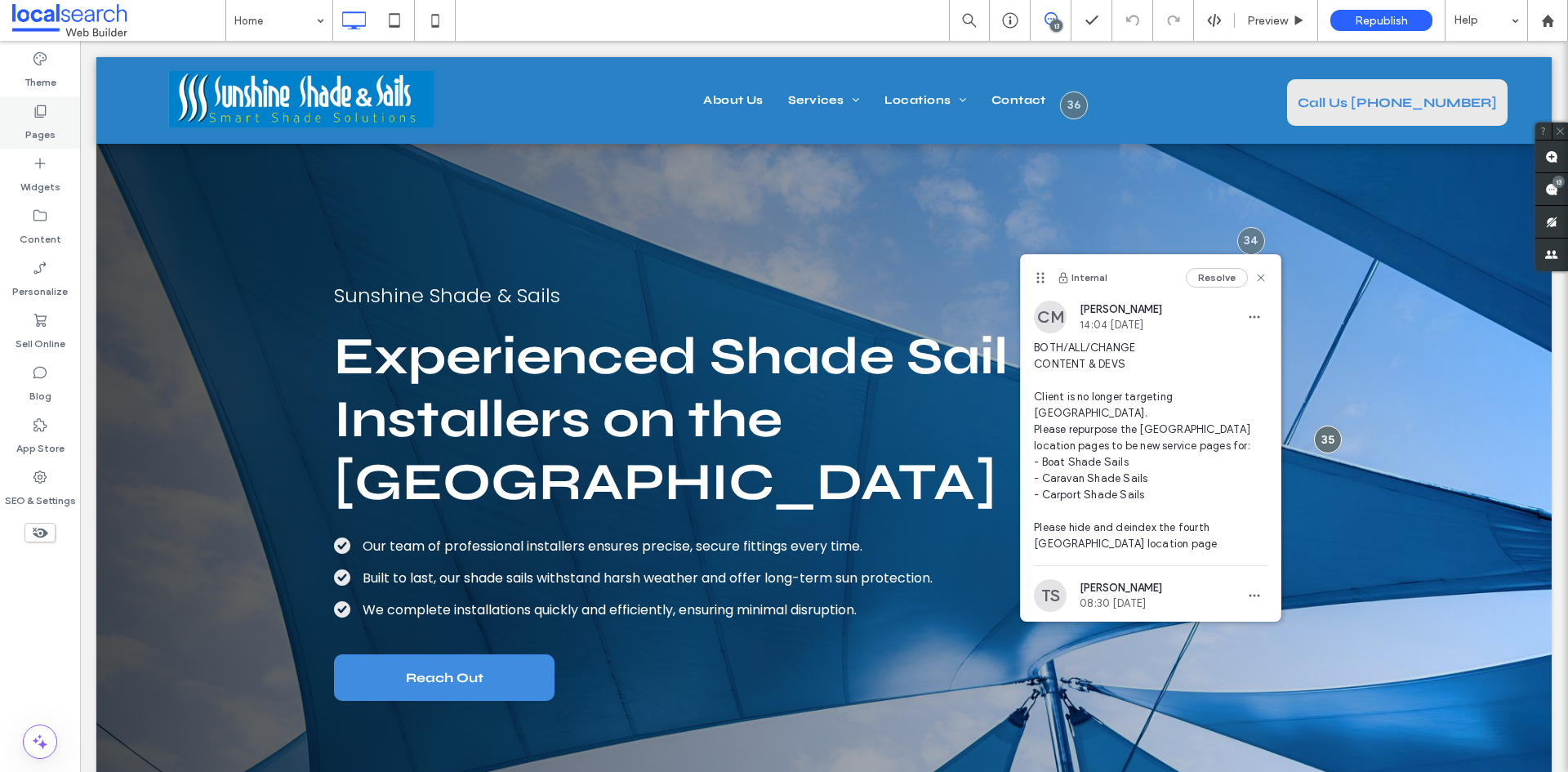
click at [42, 136] on label "Pages" at bounding box center [40, 131] width 30 height 23
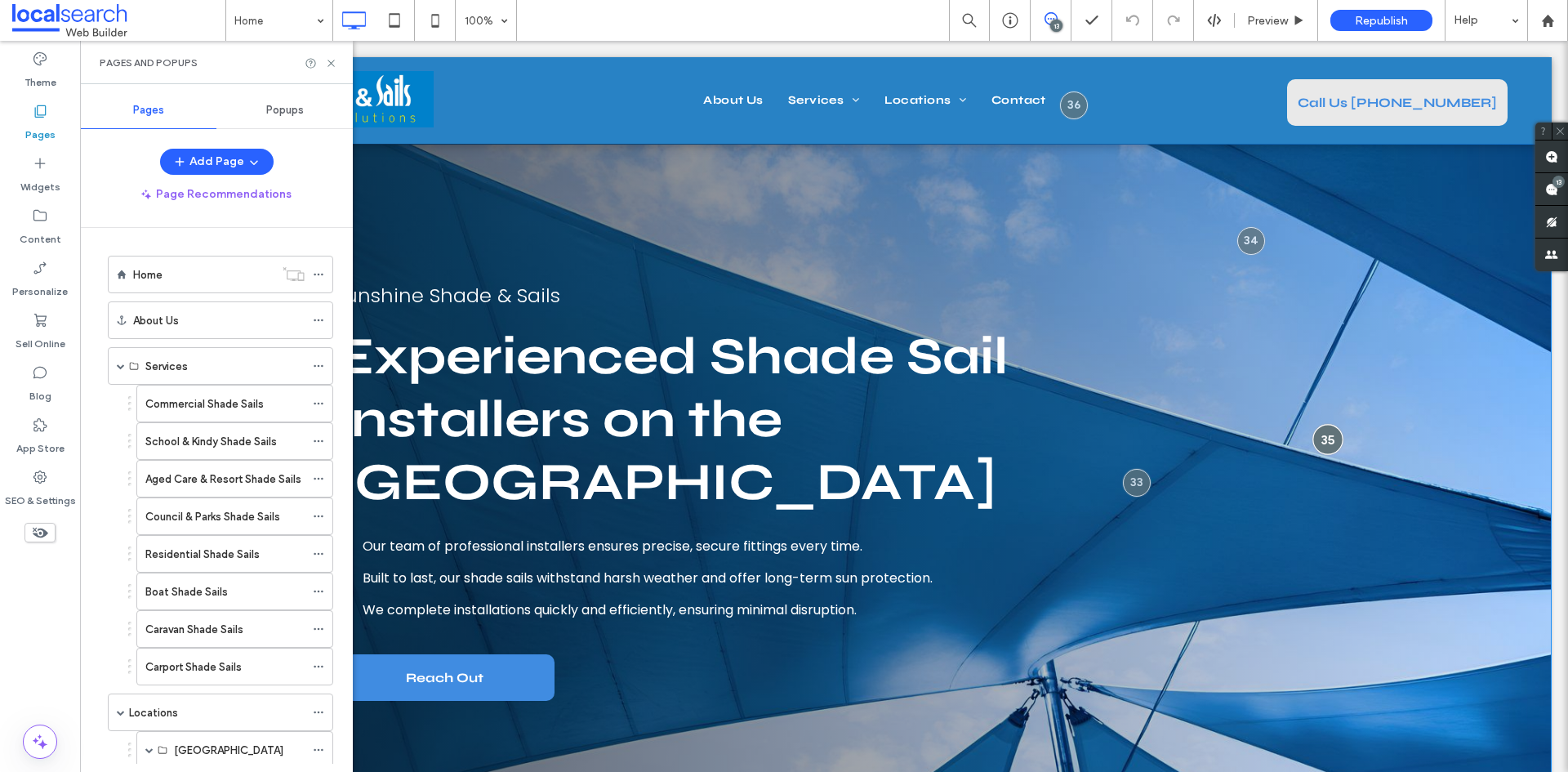
click at [1317, 435] on div at bounding box center [1328, 439] width 30 height 30
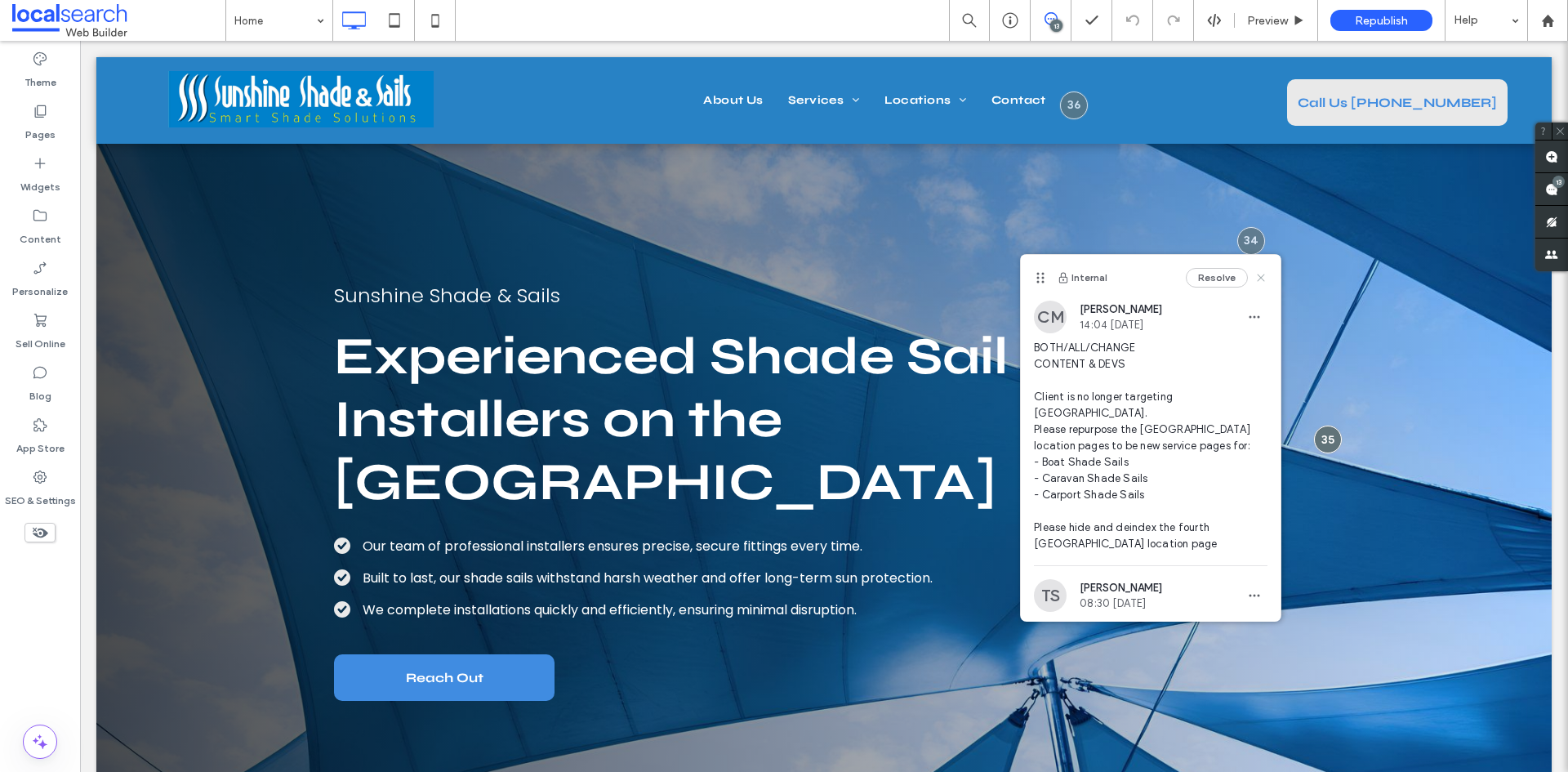
click at [1258, 282] on use at bounding box center [1262, 278] width 7 height 7
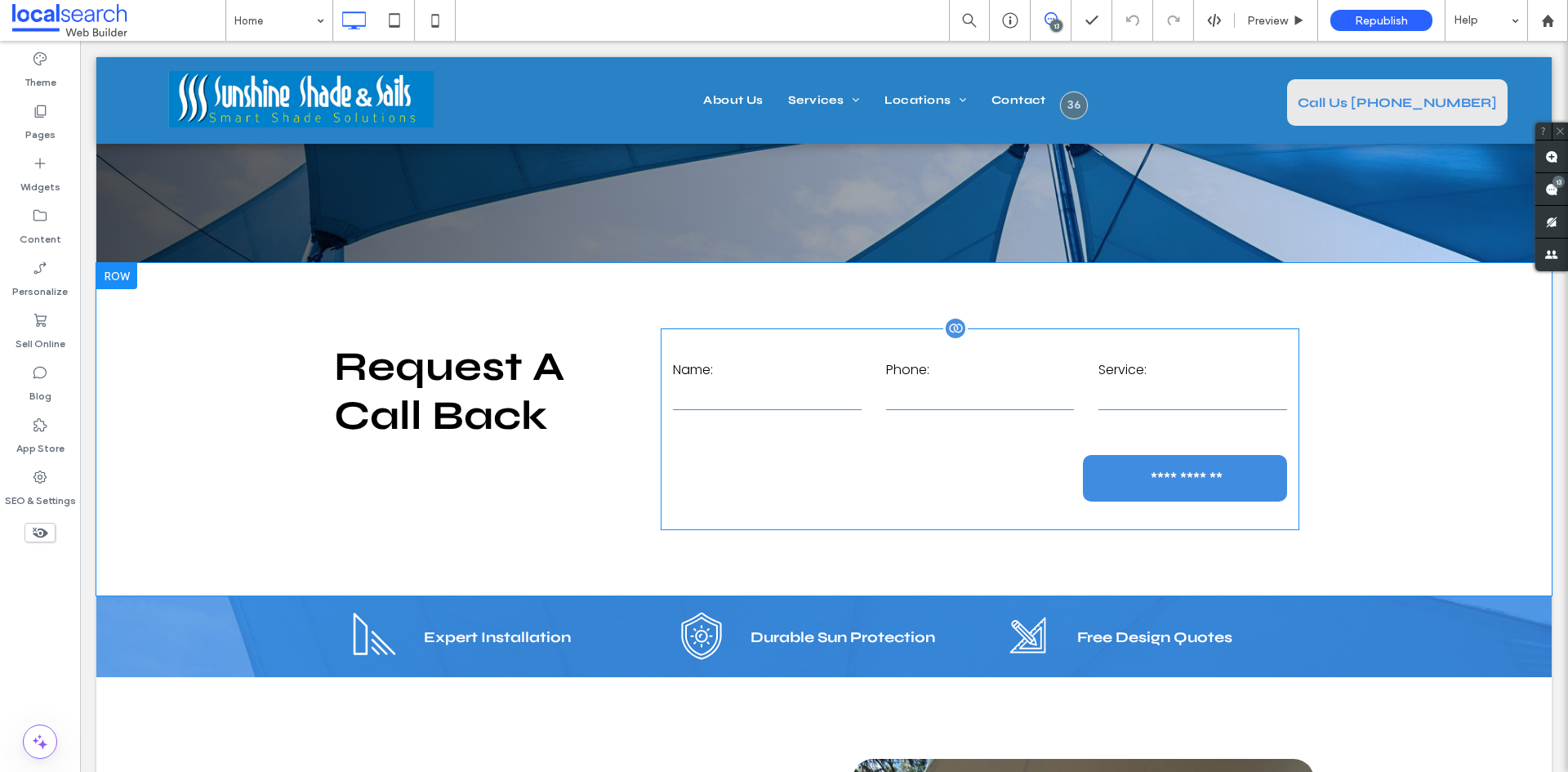
scroll to position [572, 0]
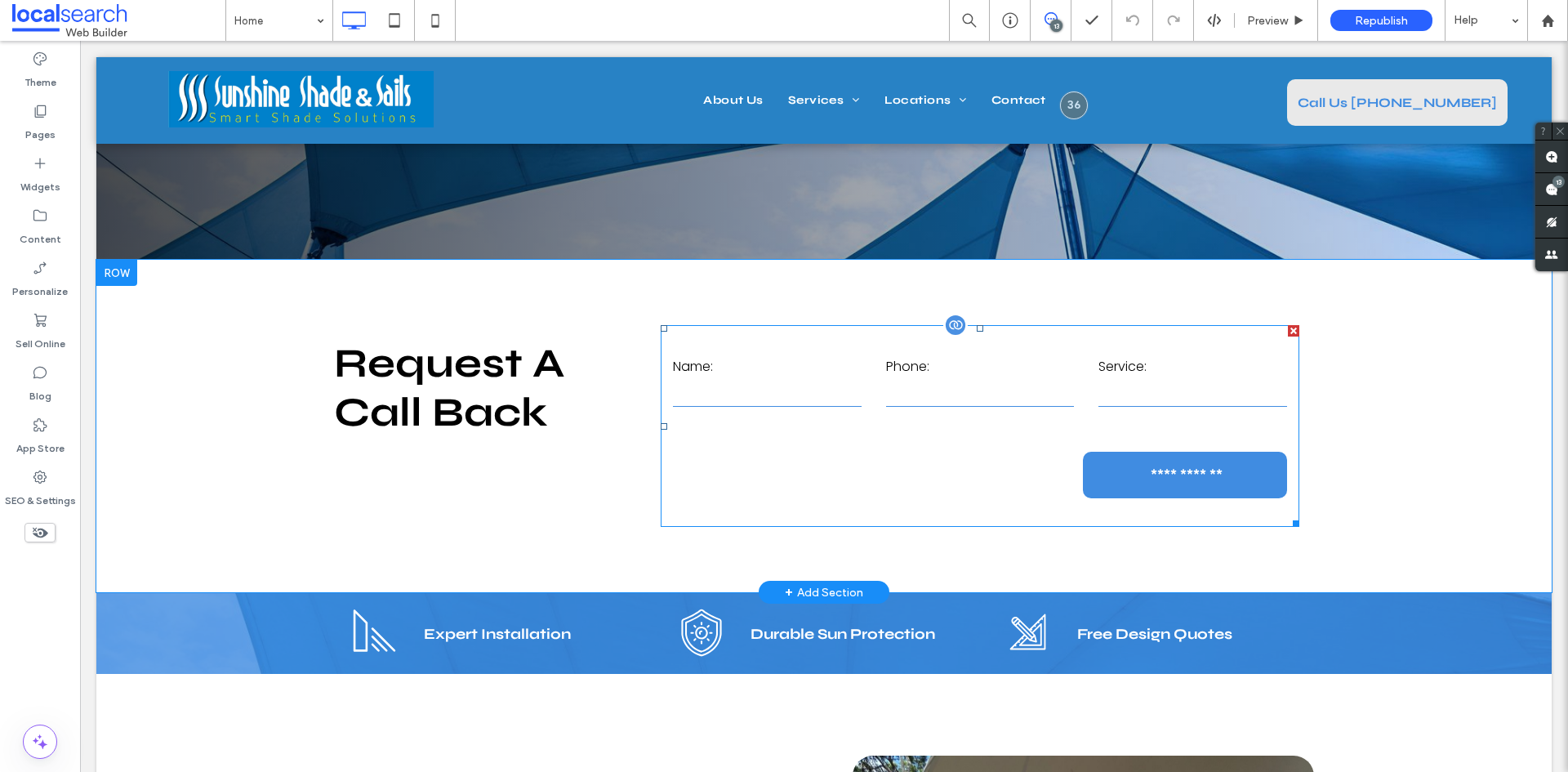
click at [840, 459] on form "**********" at bounding box center [980, 425] width 639 height 201
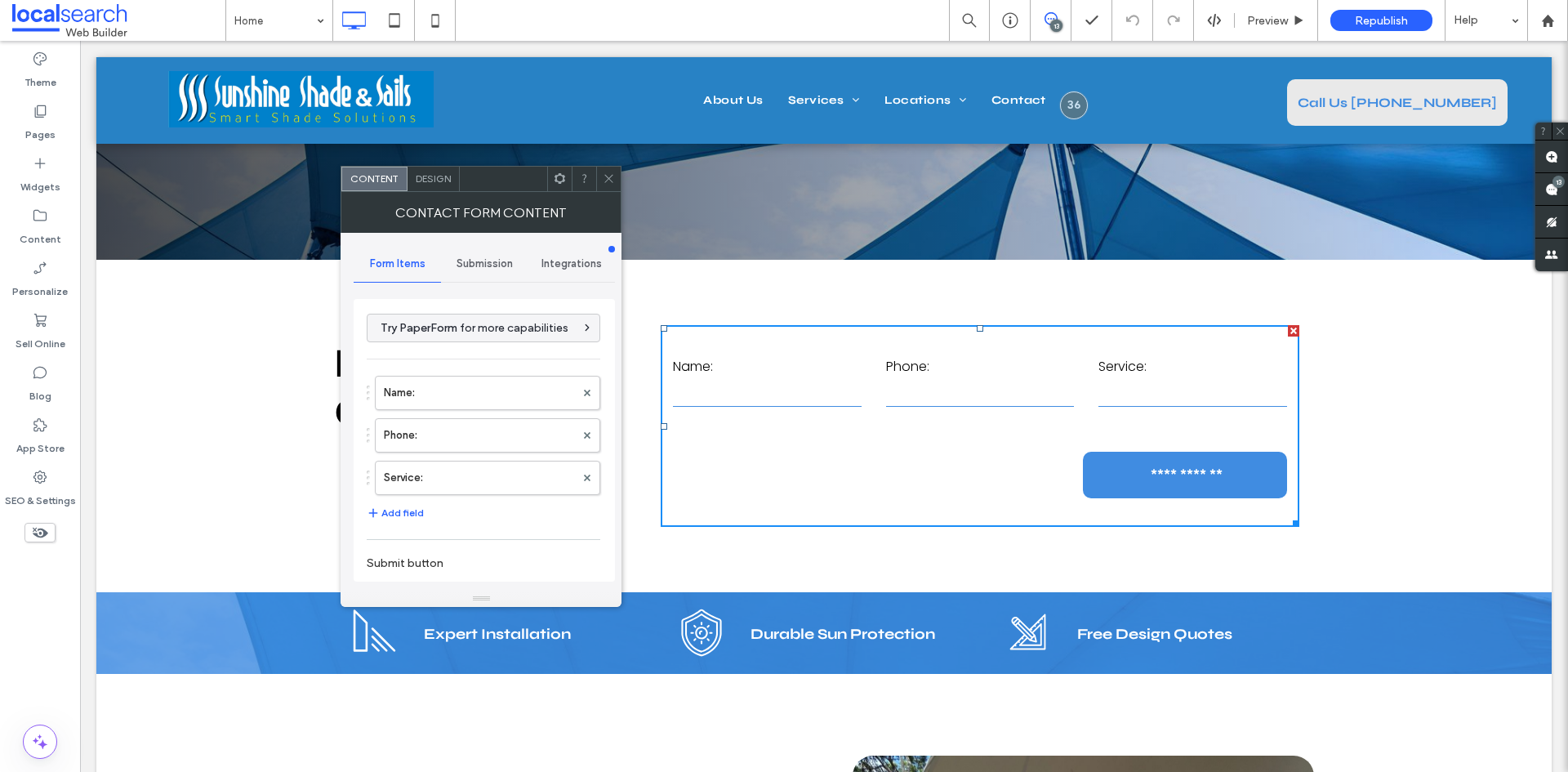
click at [609, 182] on icon at bounding box center [609, 179] width 13 height 13
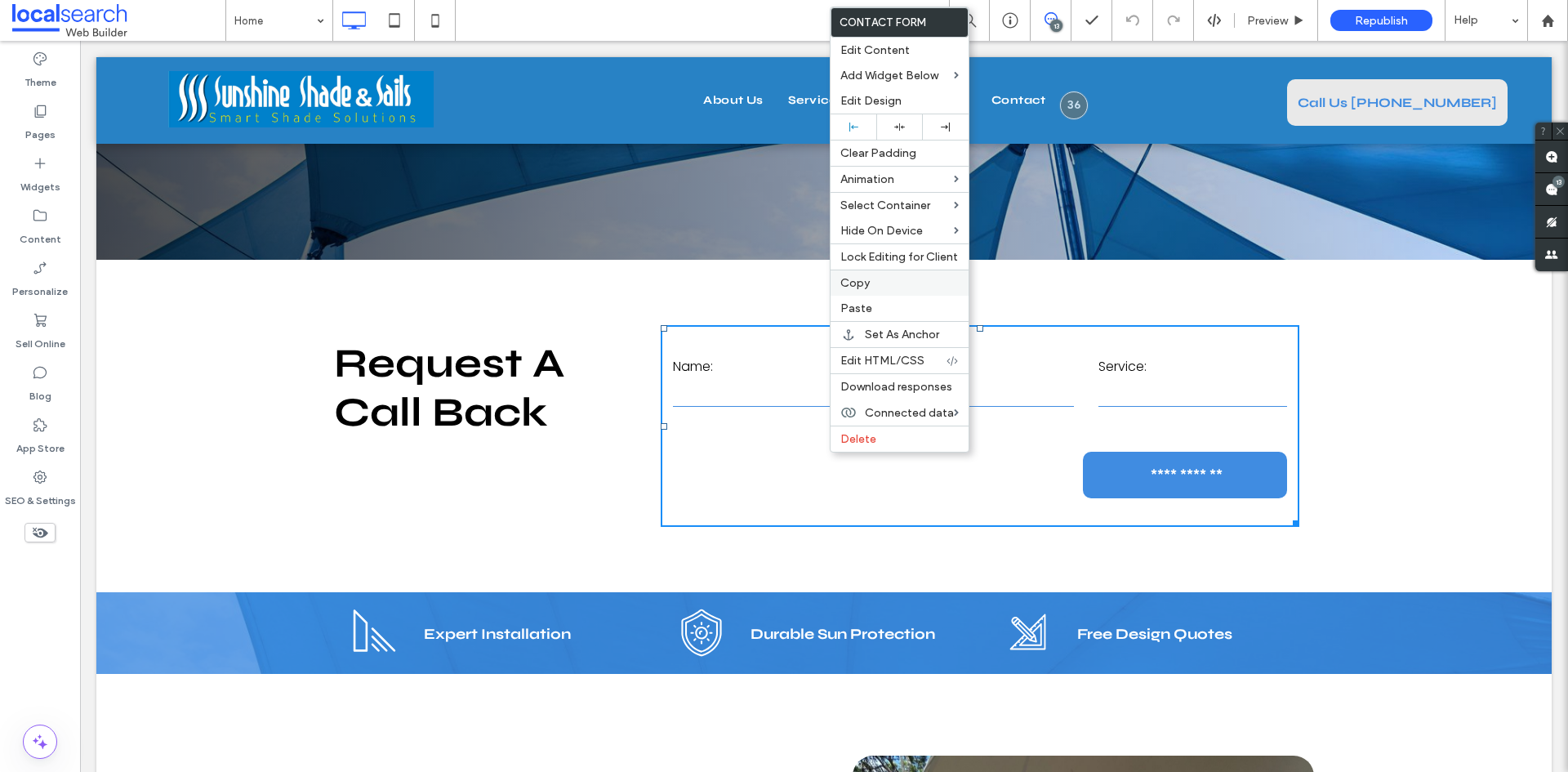
click at [893, 285] on label "Copy" at bounding box center [899, 283] width 118 height 14
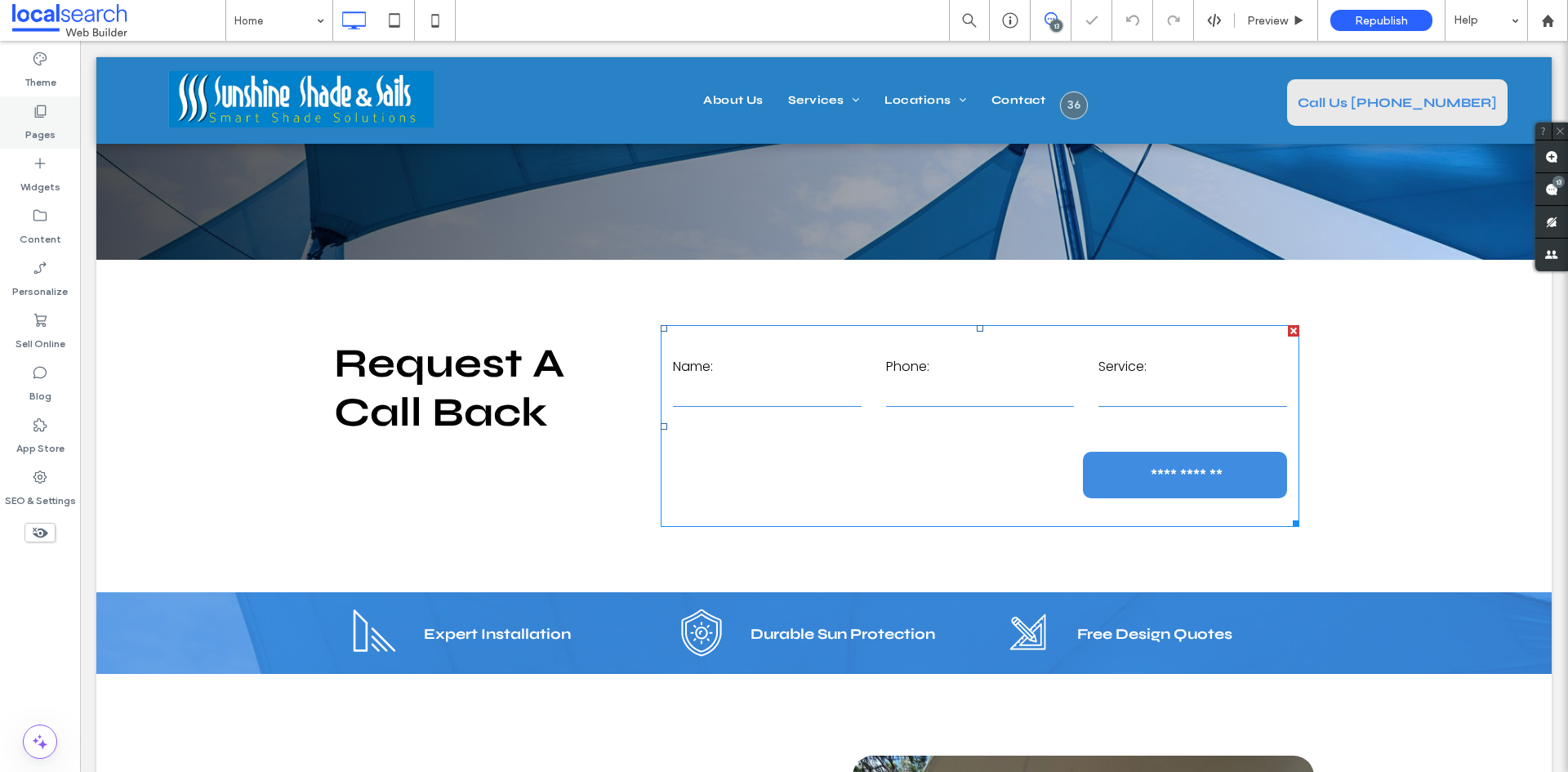
click at [38, 126] on label "Pages" at bounding box center [40, 131] width 30 height 23
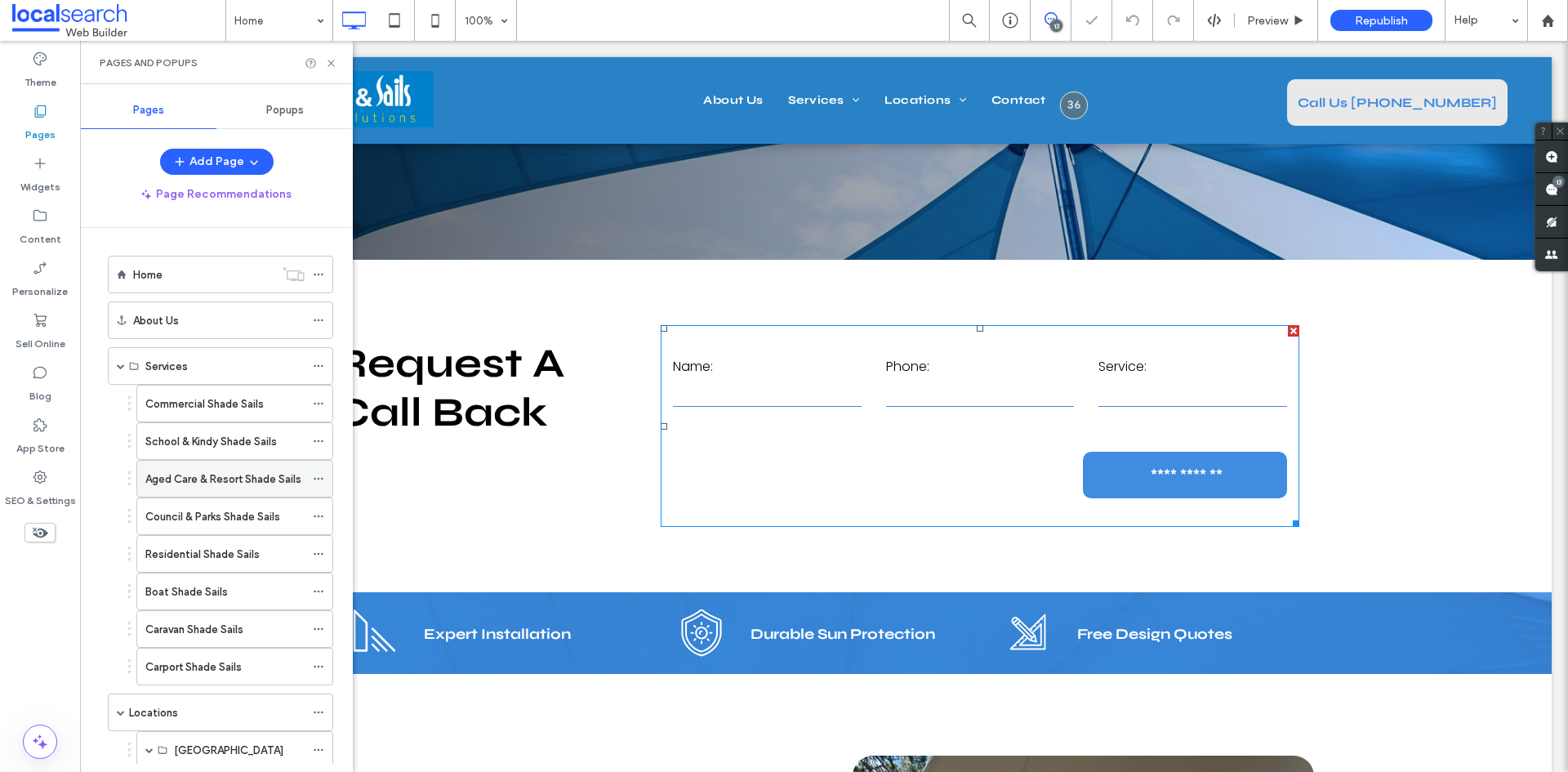
click at [216, 481] on label "Aged Care & Resort Shade Sails" at bounding box center [223, 479] width 156 height 29
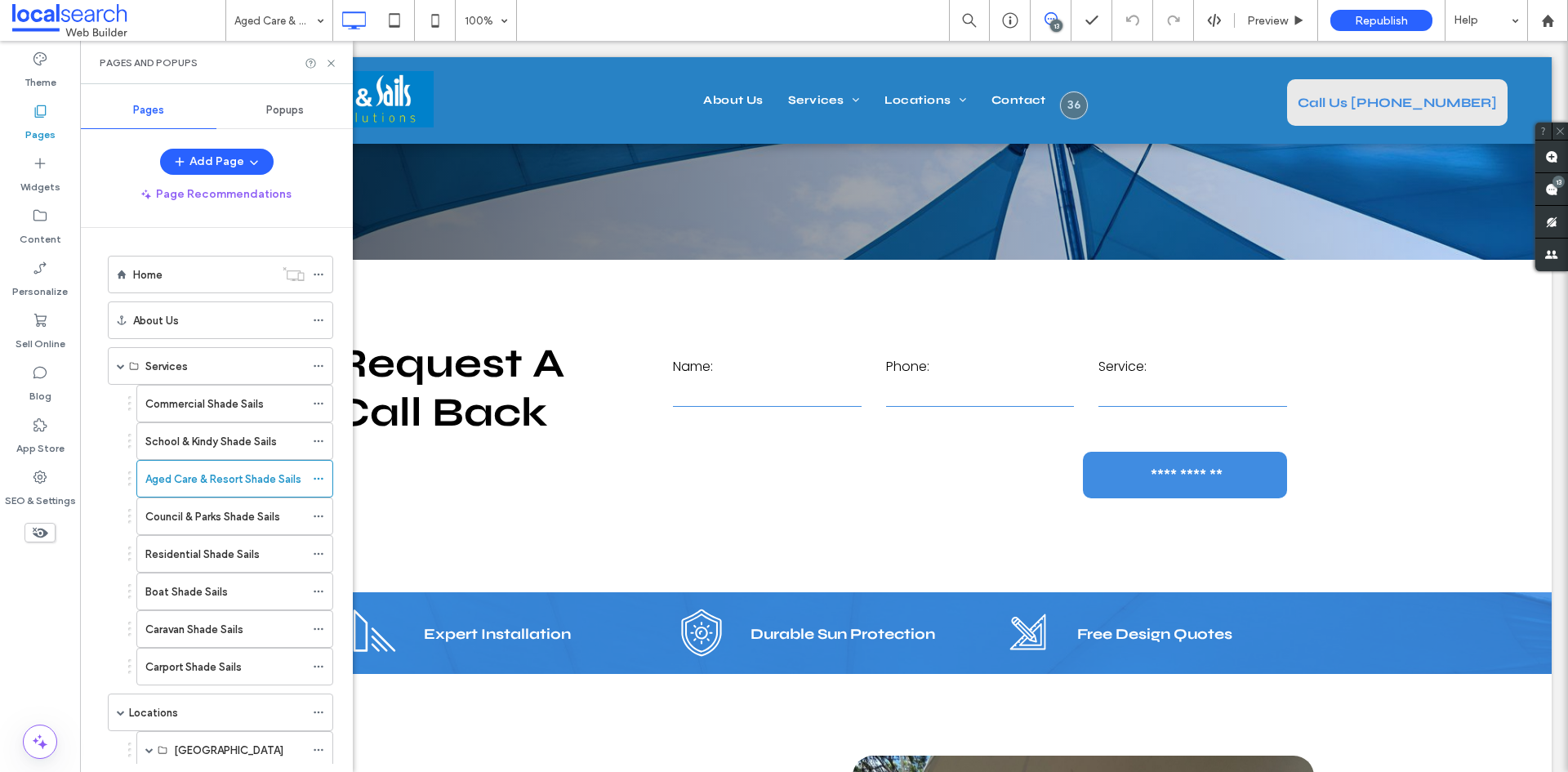
click at [209, 515] on label "Council & Parks Shade Sails" at bounding box center [212, 516] width 135 height 29
click at [220, 548] on label "Residential Shade Sails" at bounding box center [202, 554] width 115 height 29
click at [231, 588] on div "Boat Shade Sails" at bounding box center [225, 591] width 159 height 17
drag, startPoint x: 224, startPoint y: 625, endPoint x: 250, endPoint y: 615, distance: 27.9
click at [223, 625] on label "Caravan Shade Sails" at bounding box center [194, 629] width 98 height 29
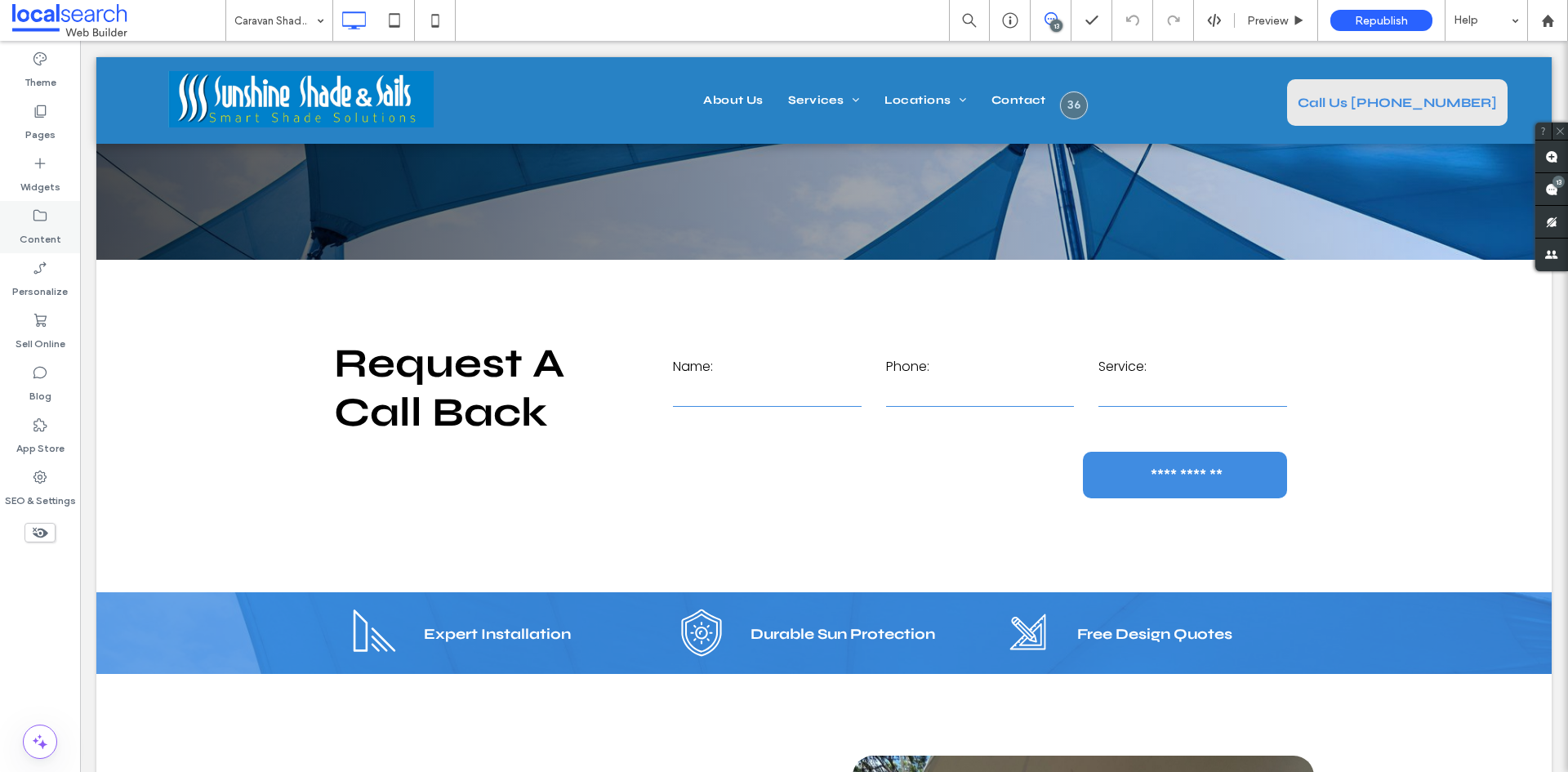
click at [24, 213] on div "Content" at bounding box center [39, 227] width 80 height 52
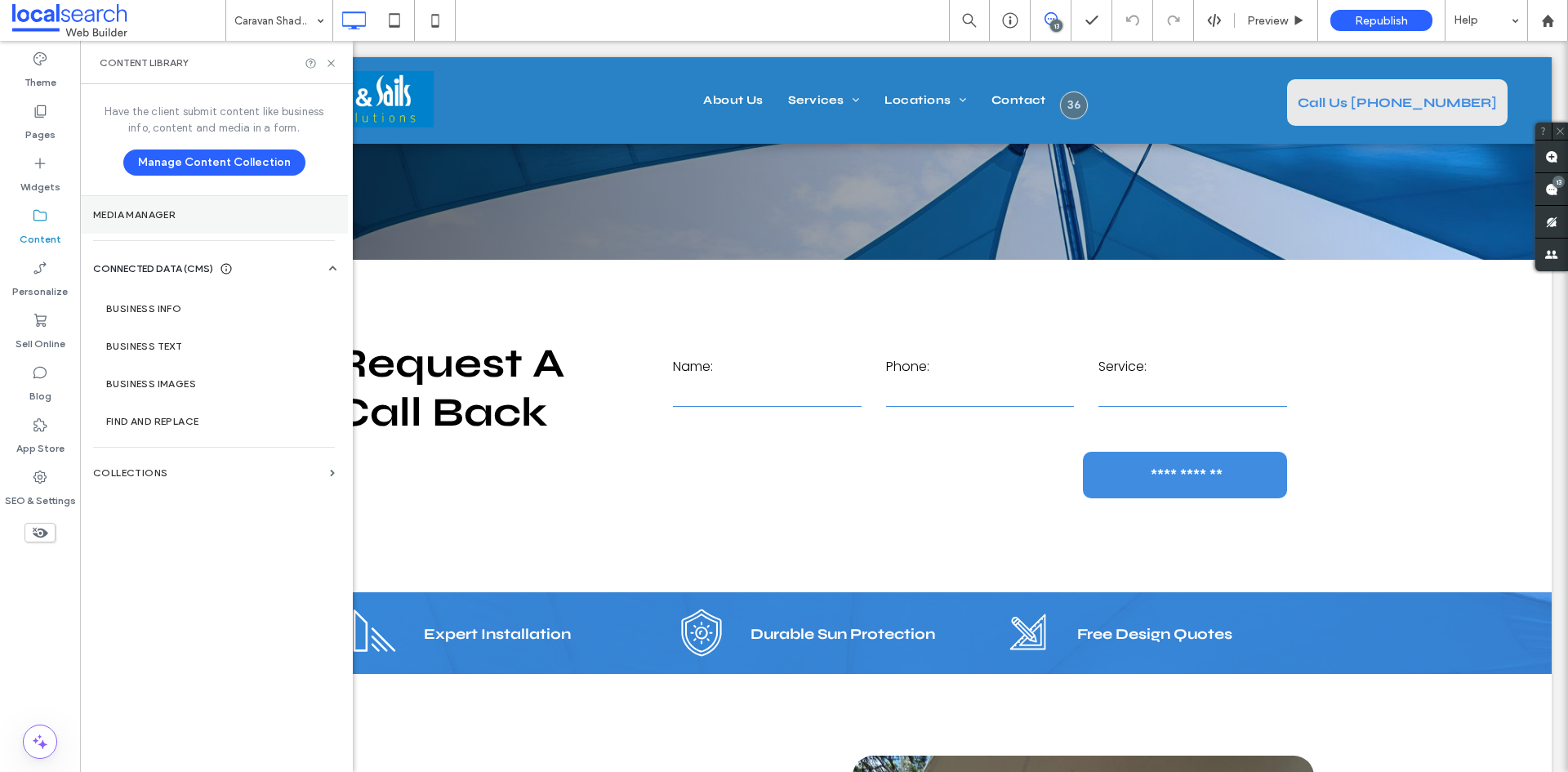
click at [55, 126] on div "Pages" at bounding box center [39, 123] width 80 height 52
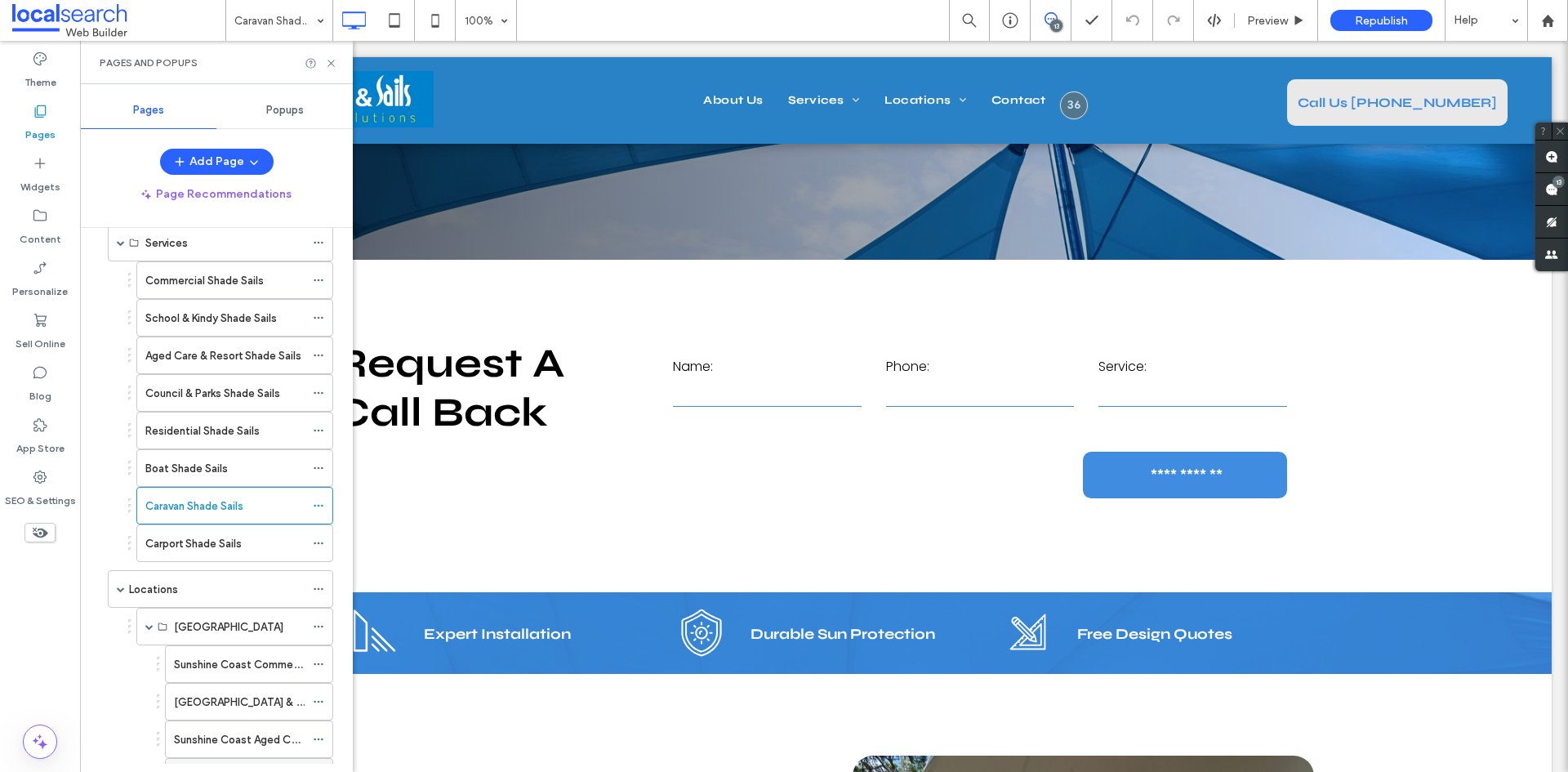
scroll to position [327, 0]
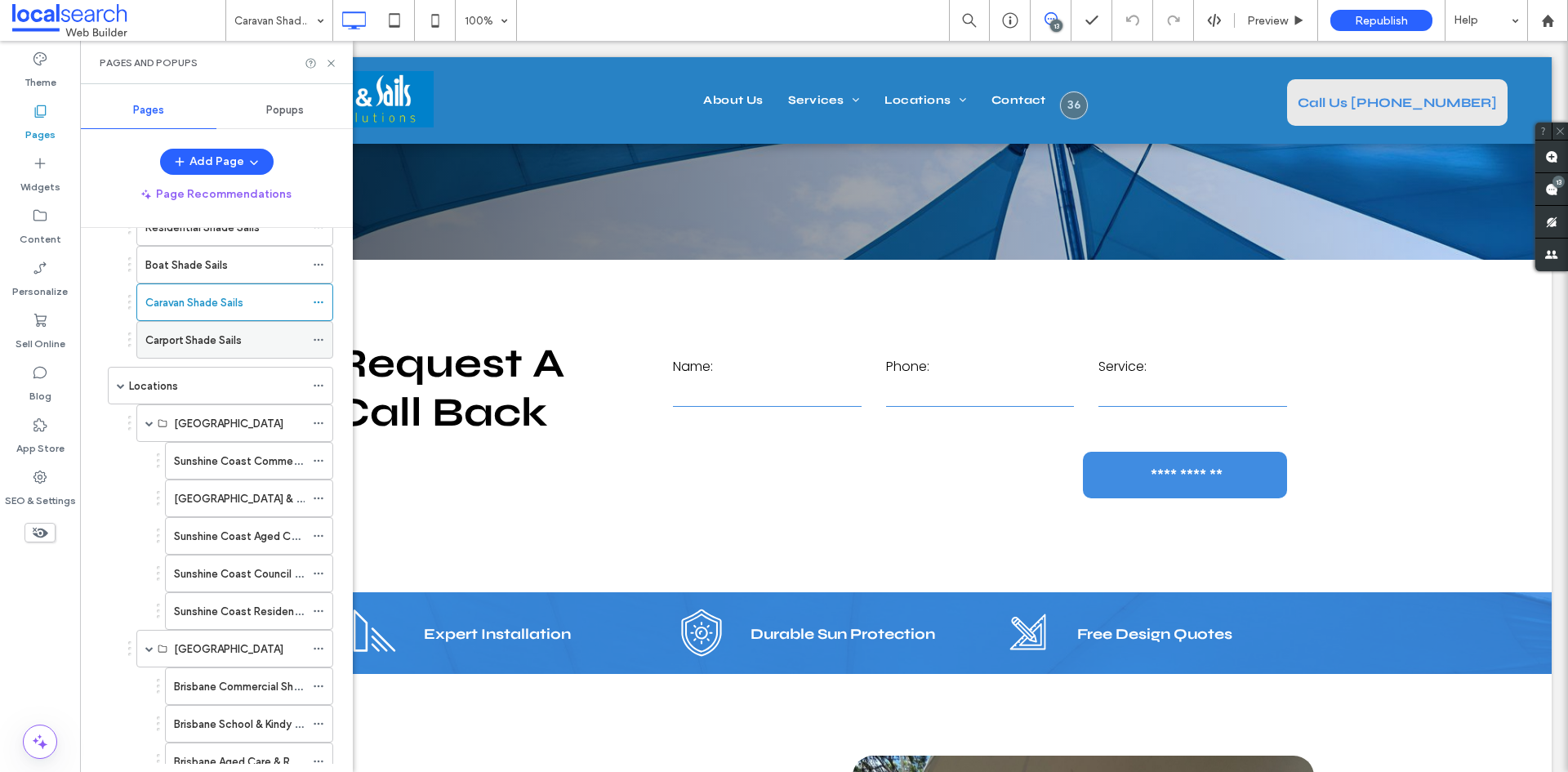
click at [220, 327] on div "Carport Shade Sails" at bounding box center [225, 340] width 159 height 36
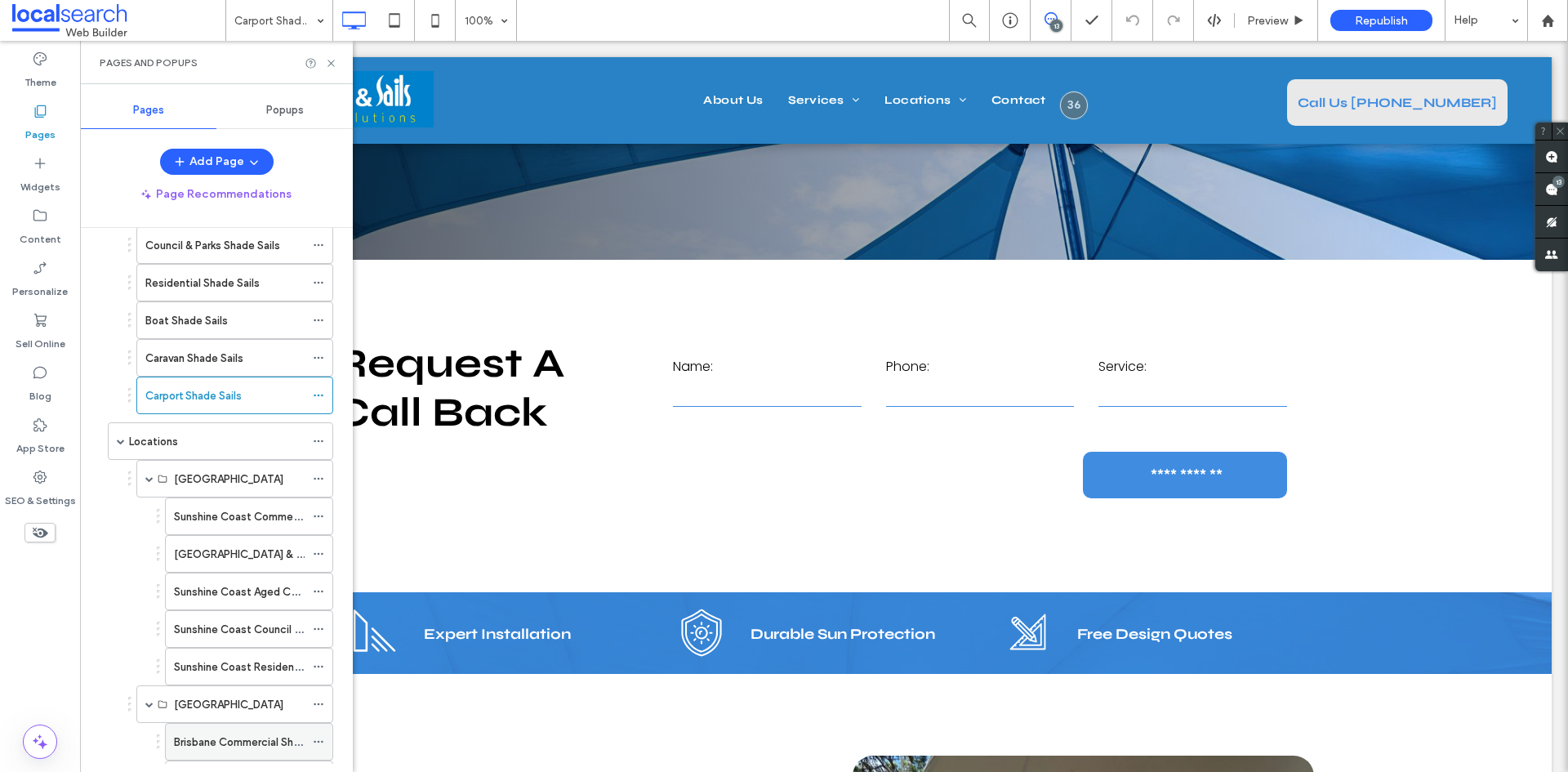
scroll to position [431, 0]
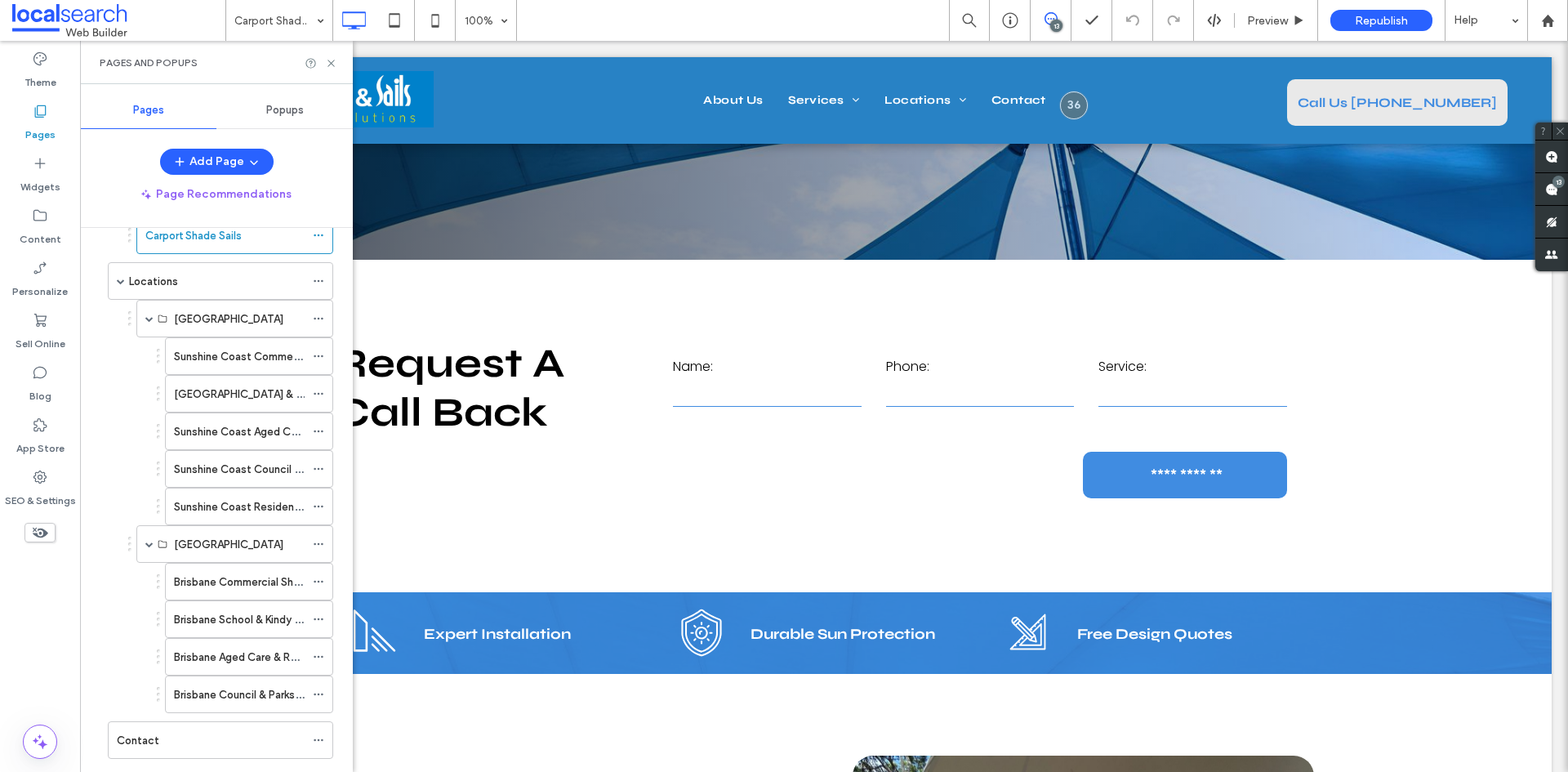
click at [225, 361] on label "Sunshine Coast Commercial Shade Sails" at bounding box center [273, 356] width 199 height 29
click at [219, 399] on label "[GEOGRAPHIC_DATA] & Kindy Shade Sails" at bounding box center [277, 394] width 207 height 29
click at [252, 462] on label "Sunshine Coast Council & Parks Shade Sails" at bounding box center [281, 469] width 215 height 29
click at [219, 621] on label "Brisbane School & Kindy Shade Sails" at bounding box center [261, 619] width 176 height 29
click at [331, 64] on use at bounding box center [330, 63] width 6 height 6
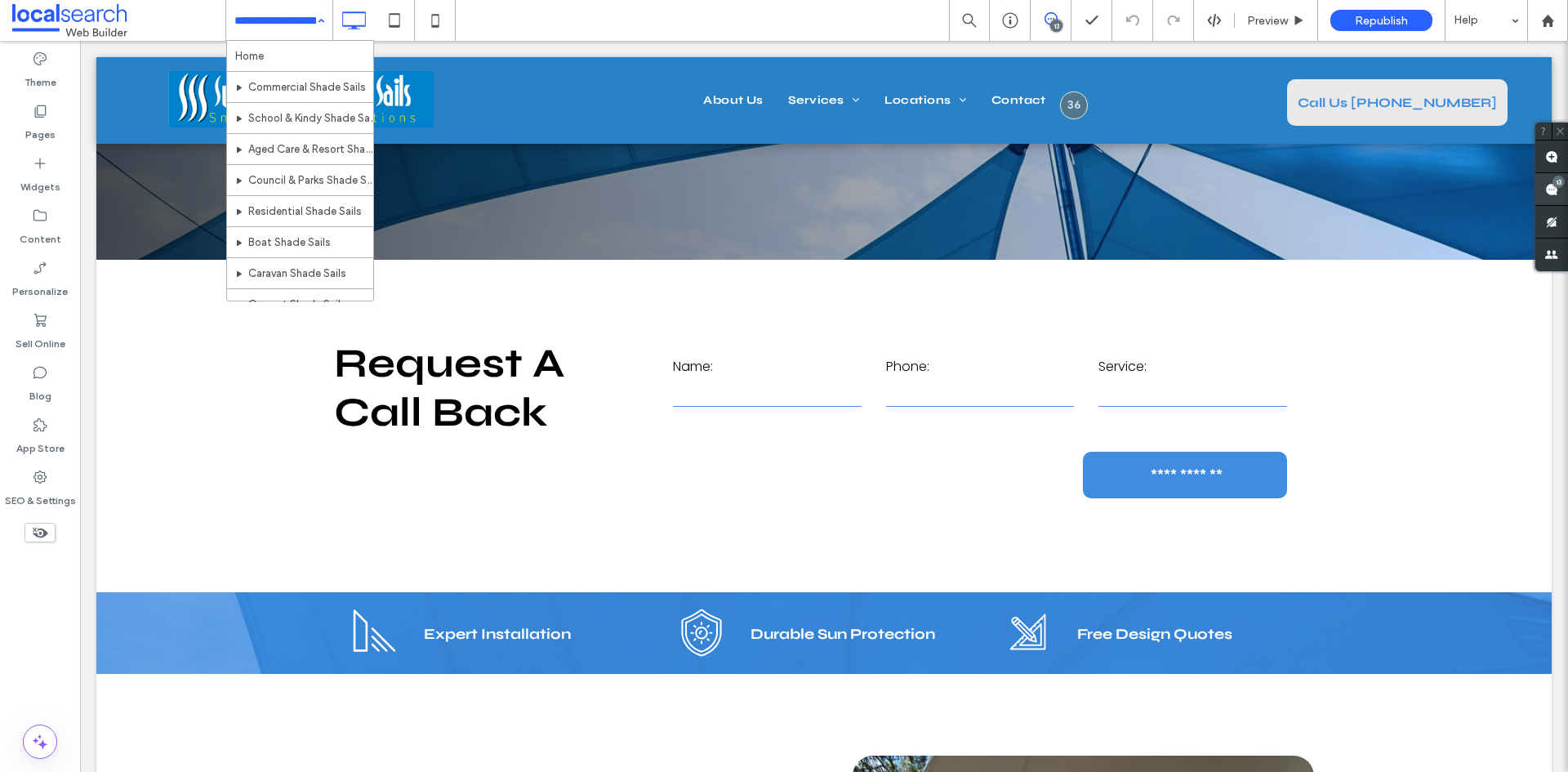
click at [1549, 185] on use at bounding box center [1552, 189] width 13 height 13
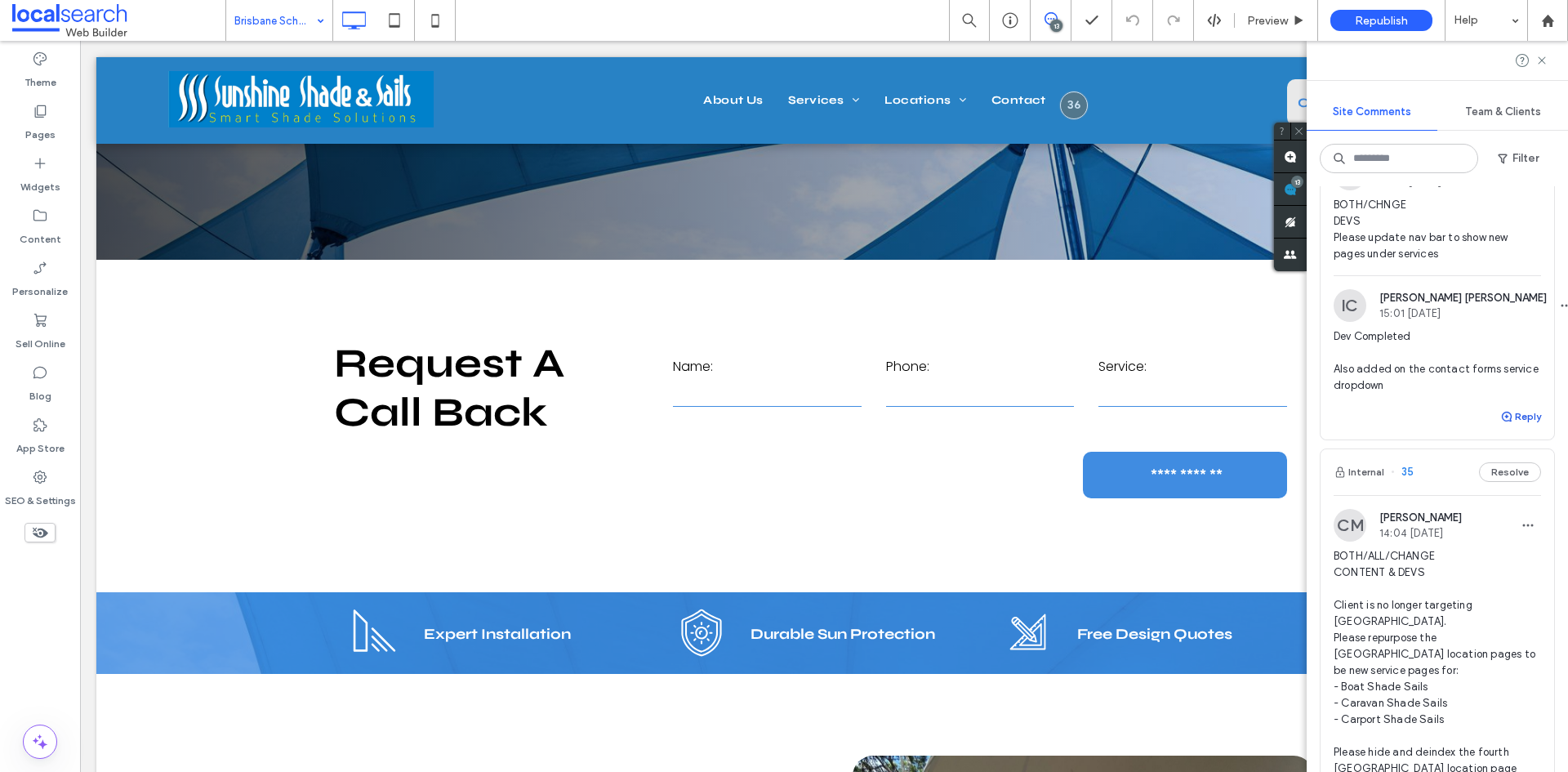
scroll to position [1753, 0]
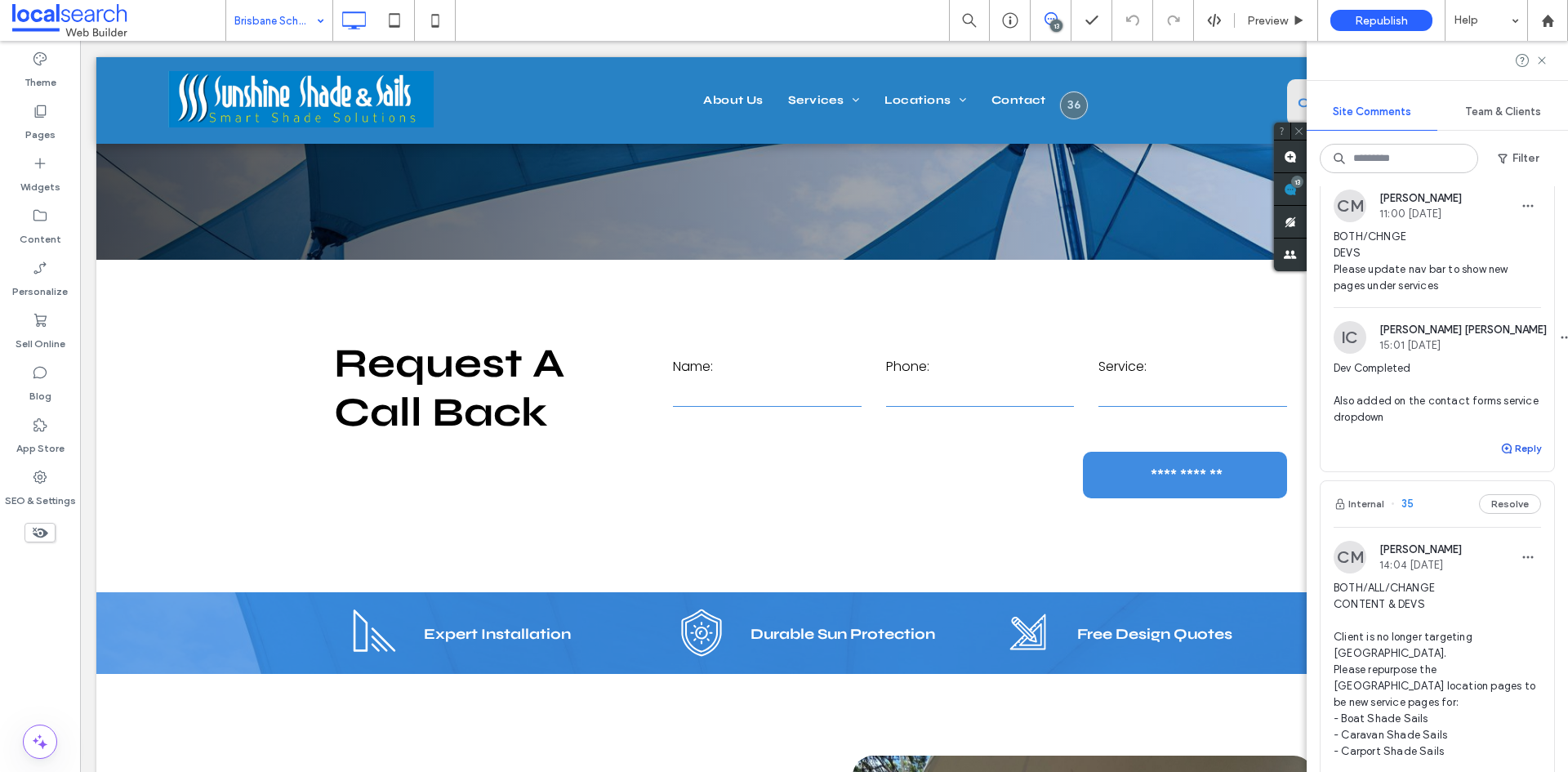
click at [1509, 445] on button "Reply" at bounding box center [1521, 448] width 41 height 20
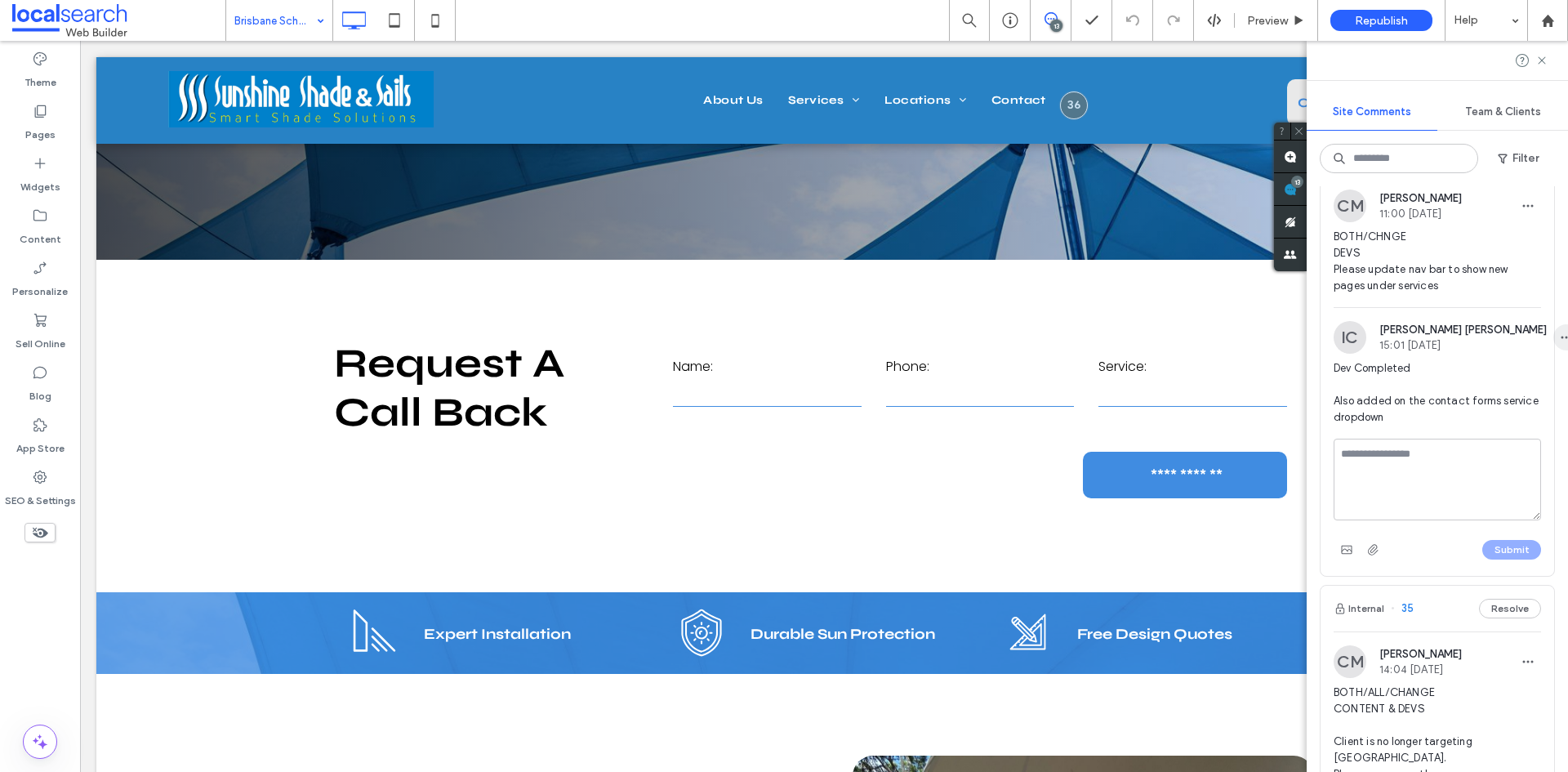
click at [1554, 330] on span "button" at bounding box center [1566, 336] width 26 height 26
click at [1434, 382] on div "Edit" at bounding box center [1455, 379] width 145 height 31
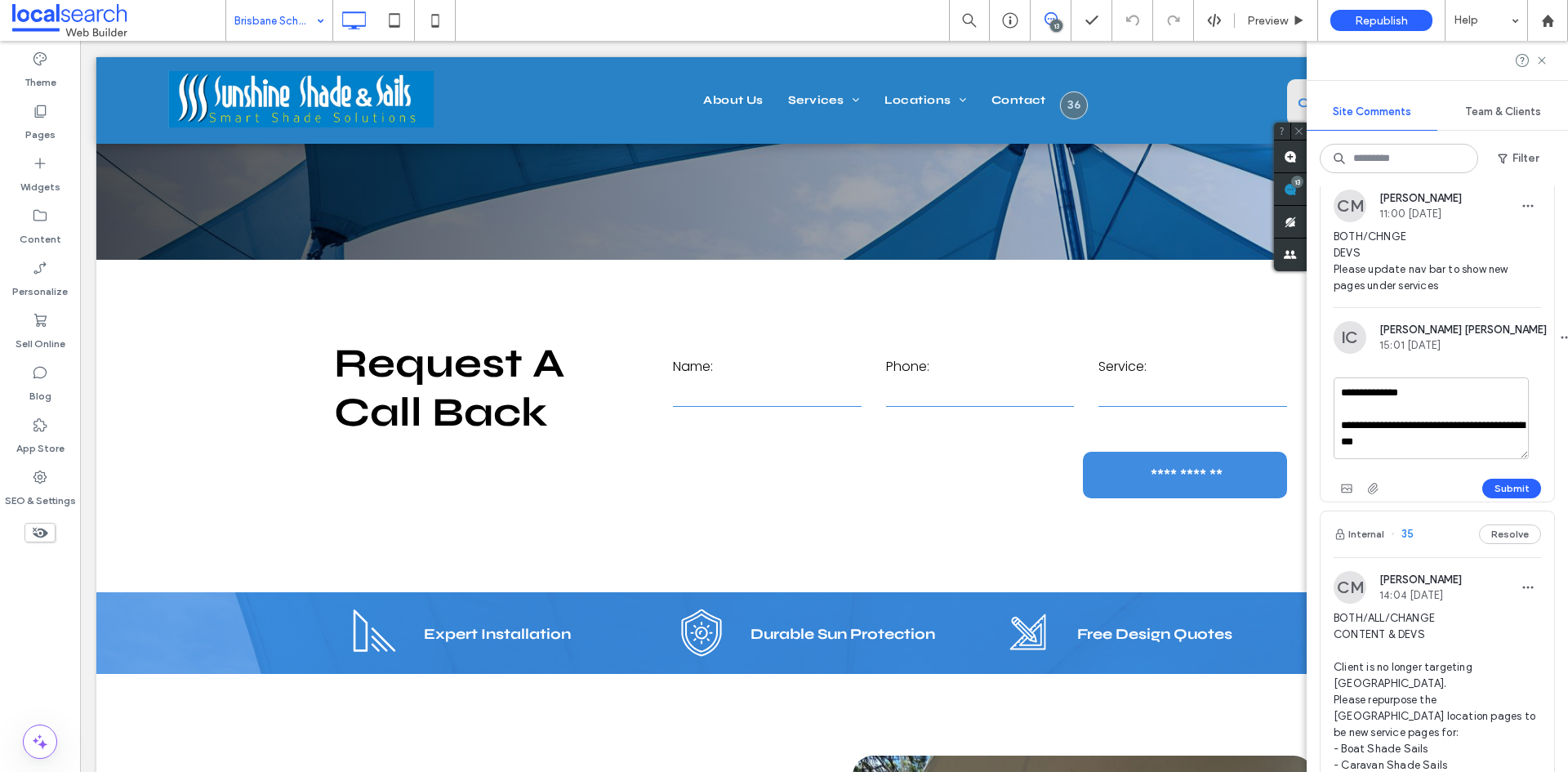
drag, startPoint x: 1422, startPoint y: 437, endPoint x: 1337, endPoint y: 432, distance: 85.1
click at [1337, 432] on textarea "**********" at bounding box center [1431, 418] width 195 height 81
type textarea "**********"
click at [1503, 487] on button "Submit" at bounding box center [1513, 488] width 59 height 20
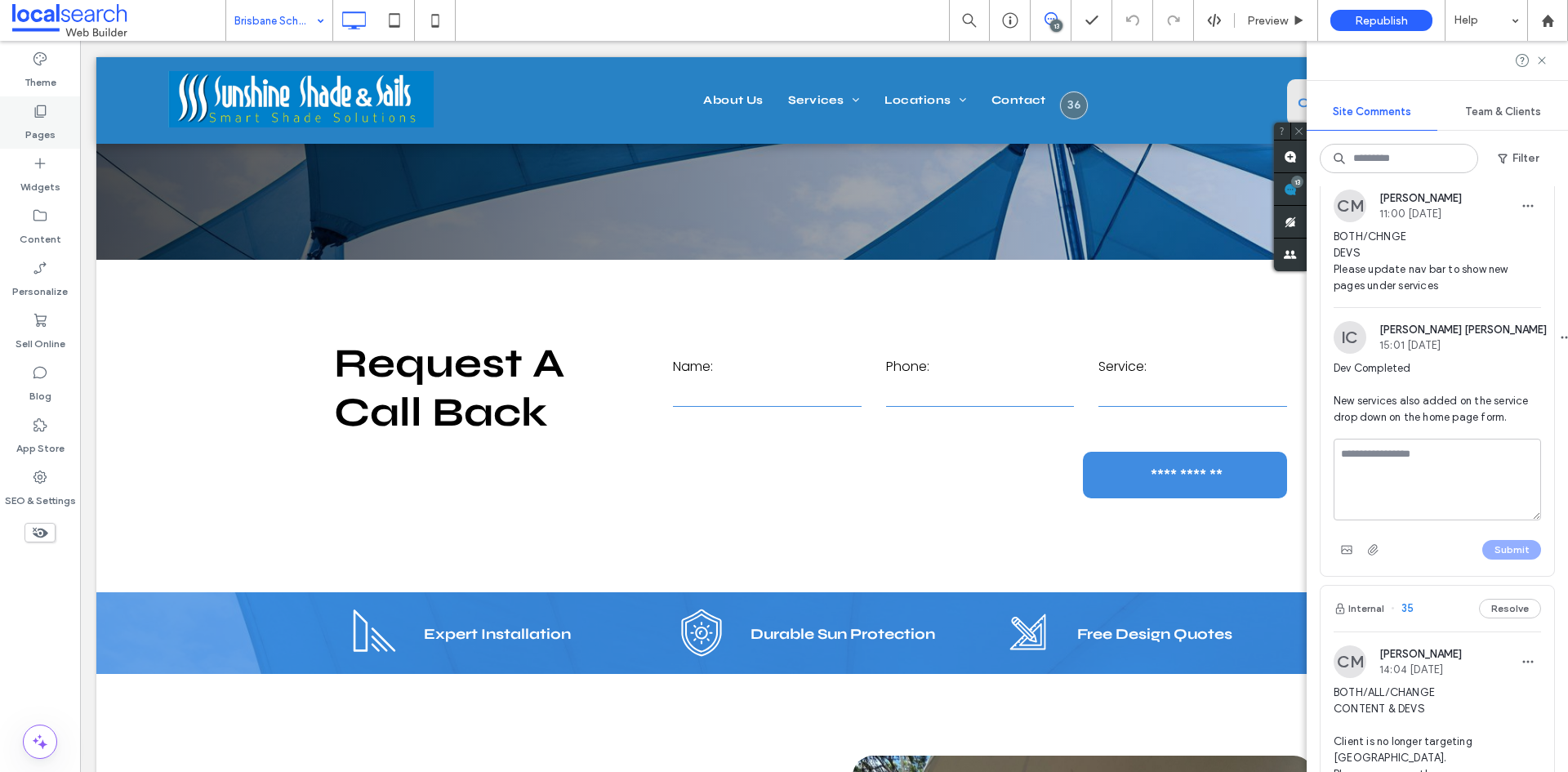
click at [50, 125] on label "Pages" at bounding box center [40, 131] width 30 height 23
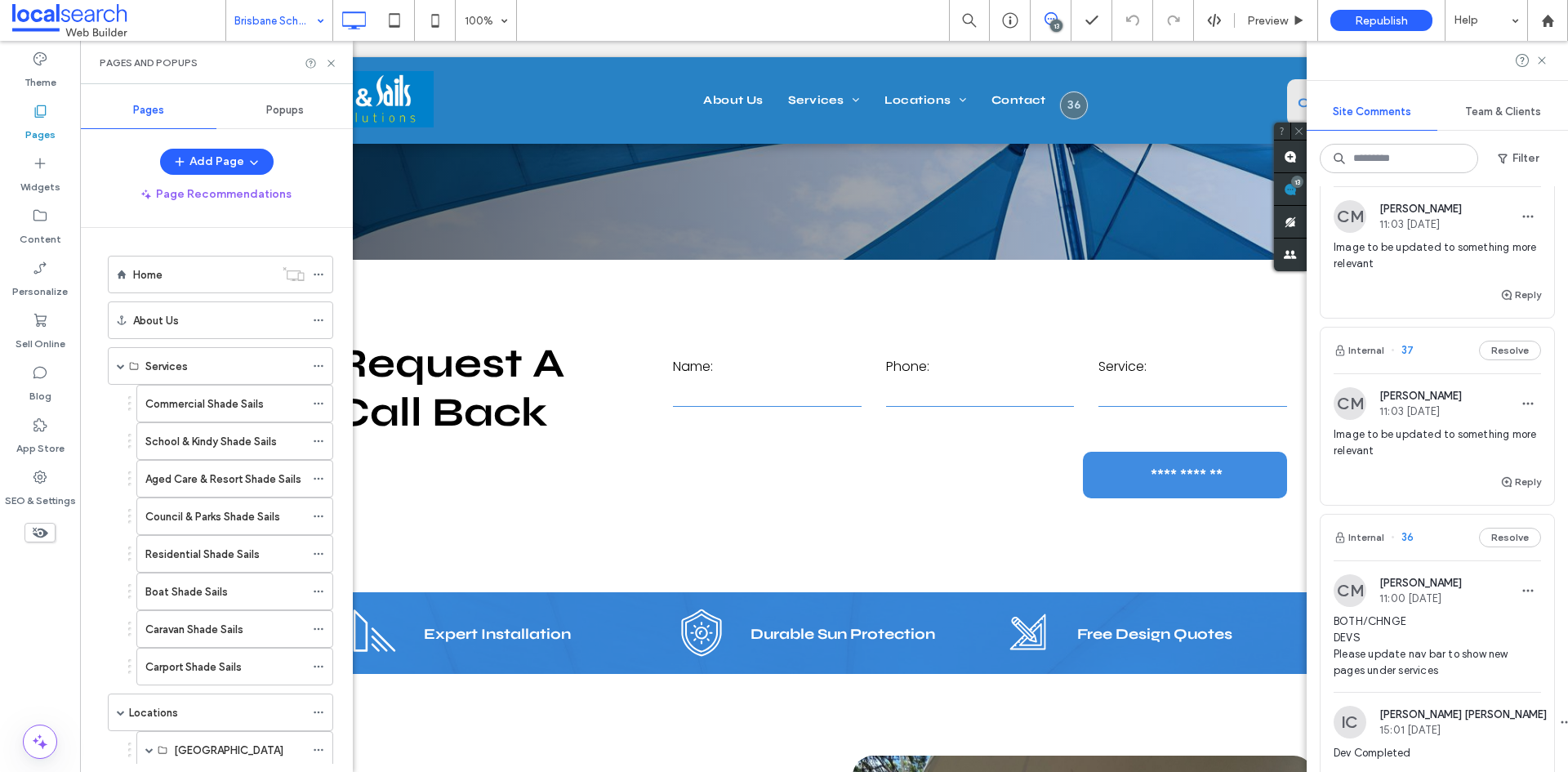
scroll to position [1368, 0]
click at [1427, 476] on div "Reply" at bounding box center [1437, 488] width 234 height 33
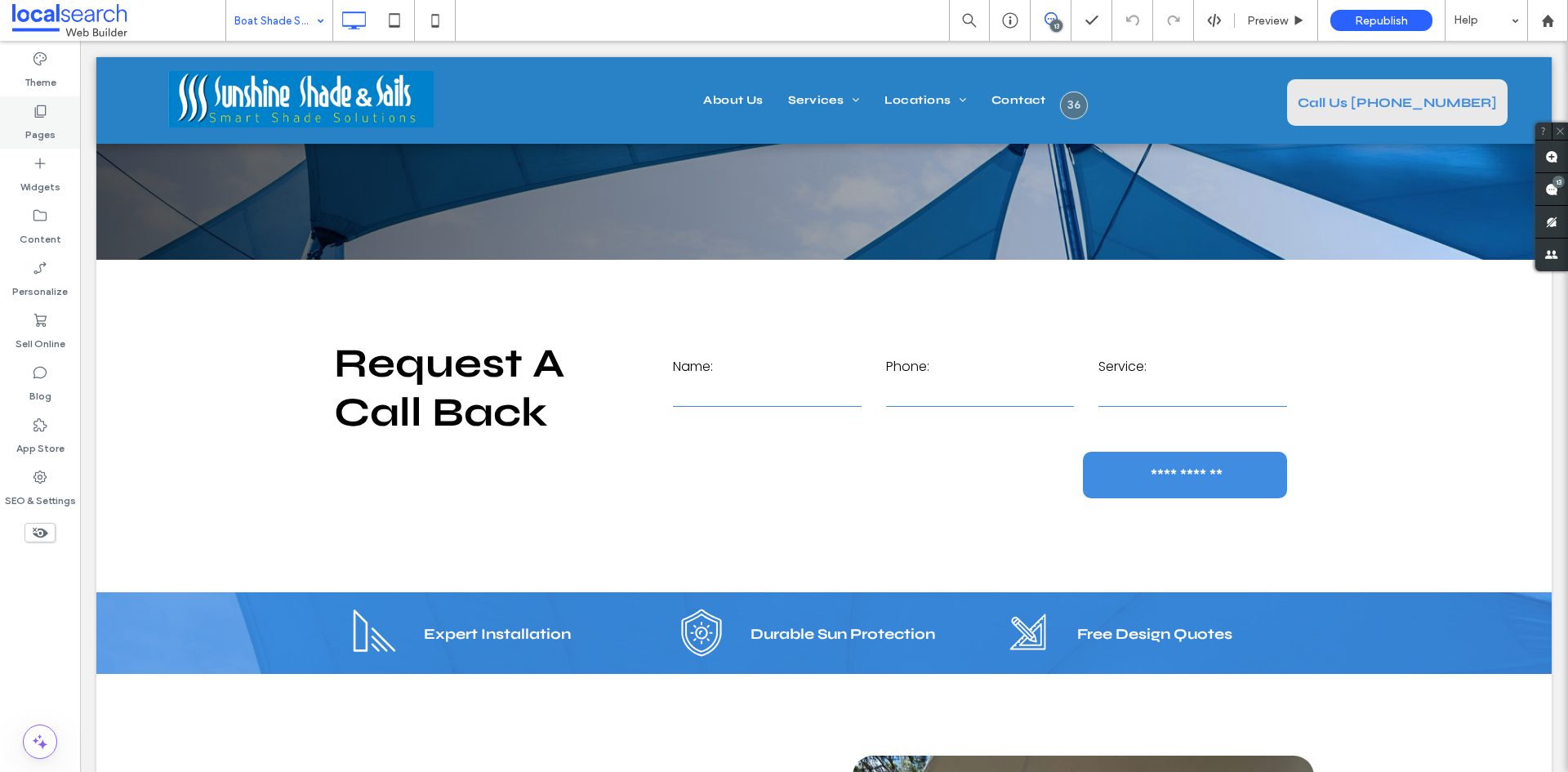
click at [42, 137] on label "Pages" at bounding box center [40, 131] width 30 height 23
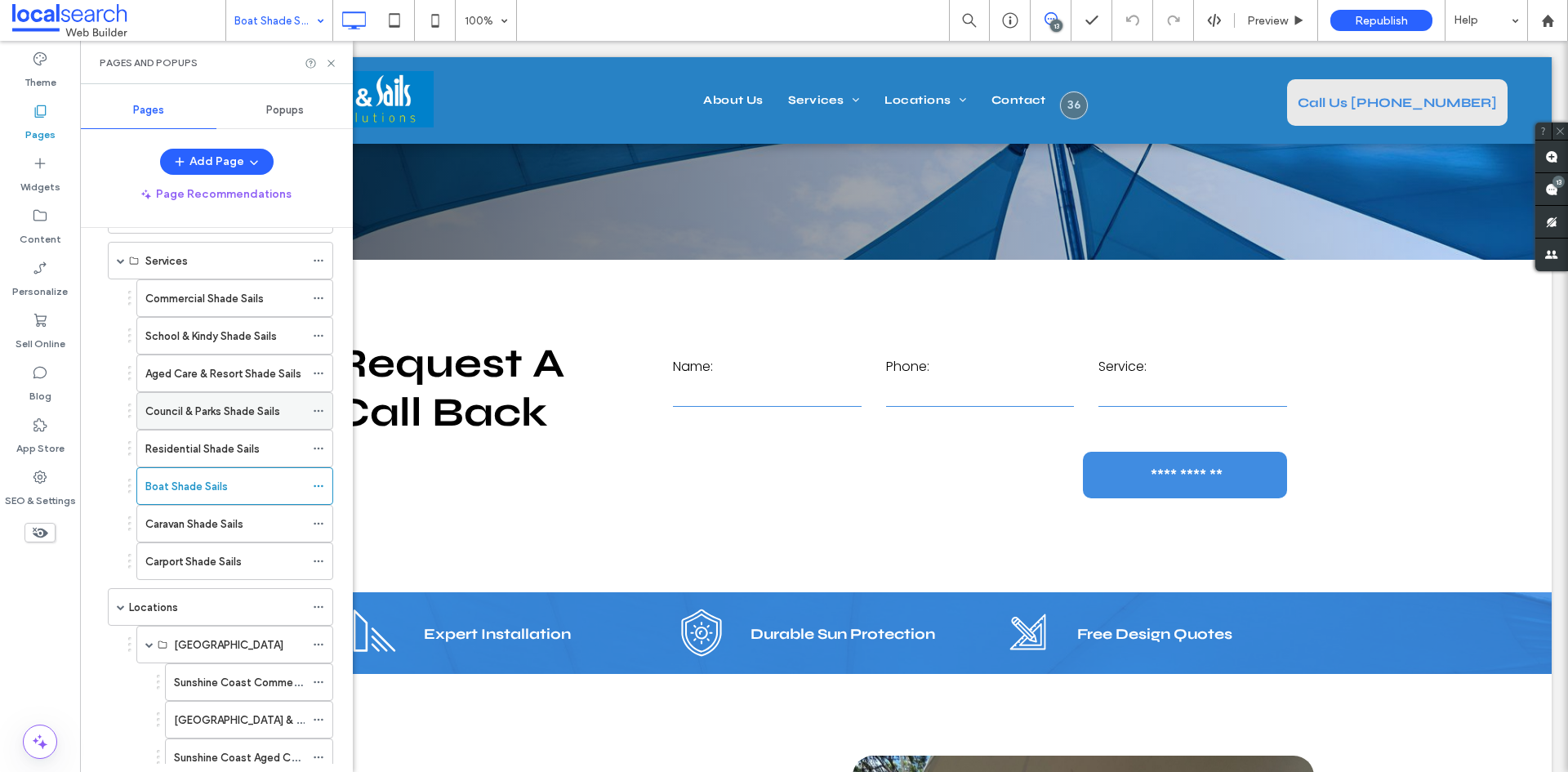
scroll to position [245, 0]
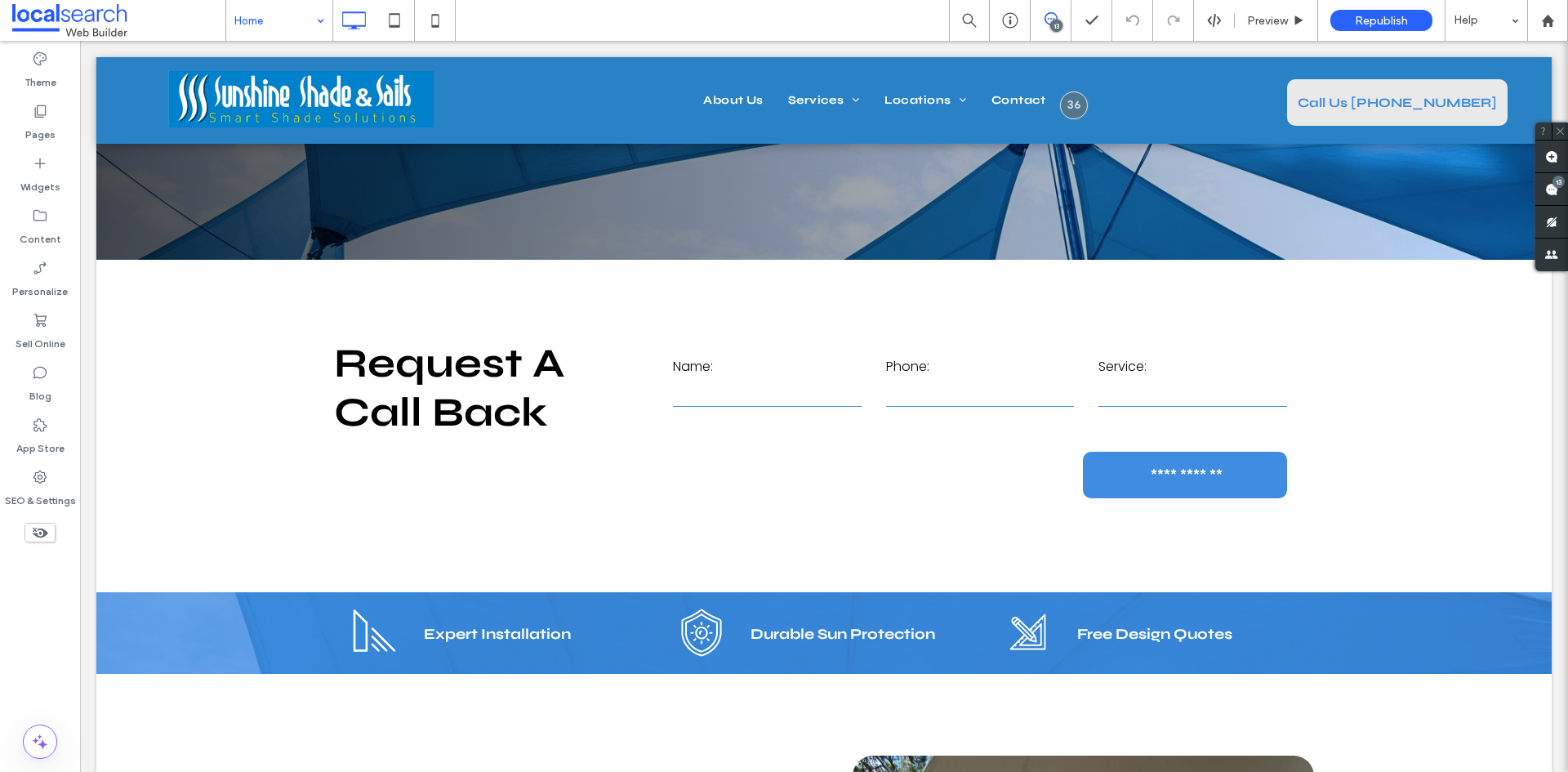
click at [1052, 20] on icon at bounding box center [1051, 19] width 13 height 13
click at [1051, 30] on div "13" at bounding box center [1052, 21] width 41 height 41
click at [1064, 33] on div "13" at bounding box center [1052, 21] width 41 height 41
click at [1044, 21] on icon at bounding box center [1051, 19] width 13 height 13
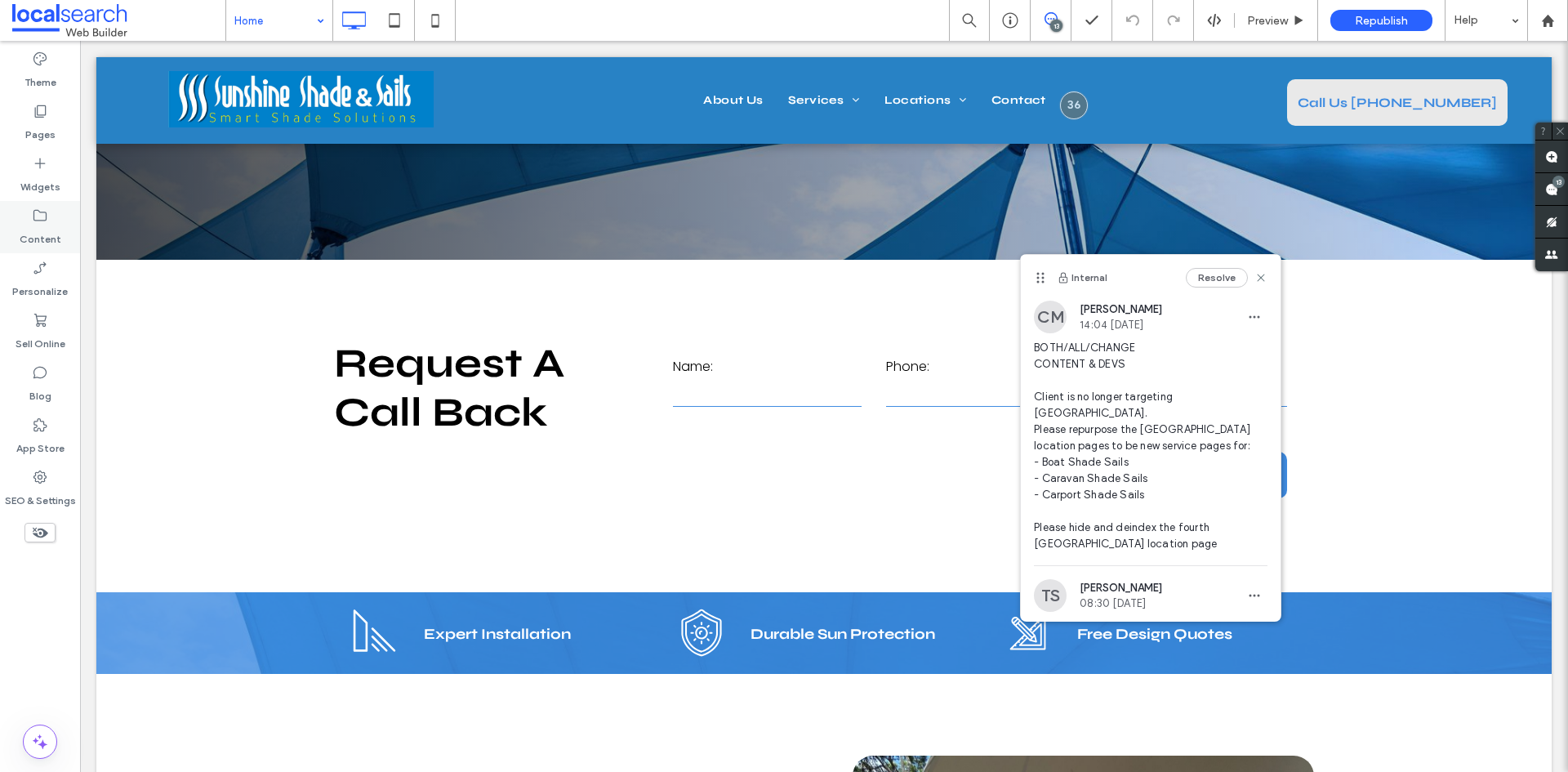
click at [61, 216] on div "Content" at bounding box center [39, 227] width 80 height 52
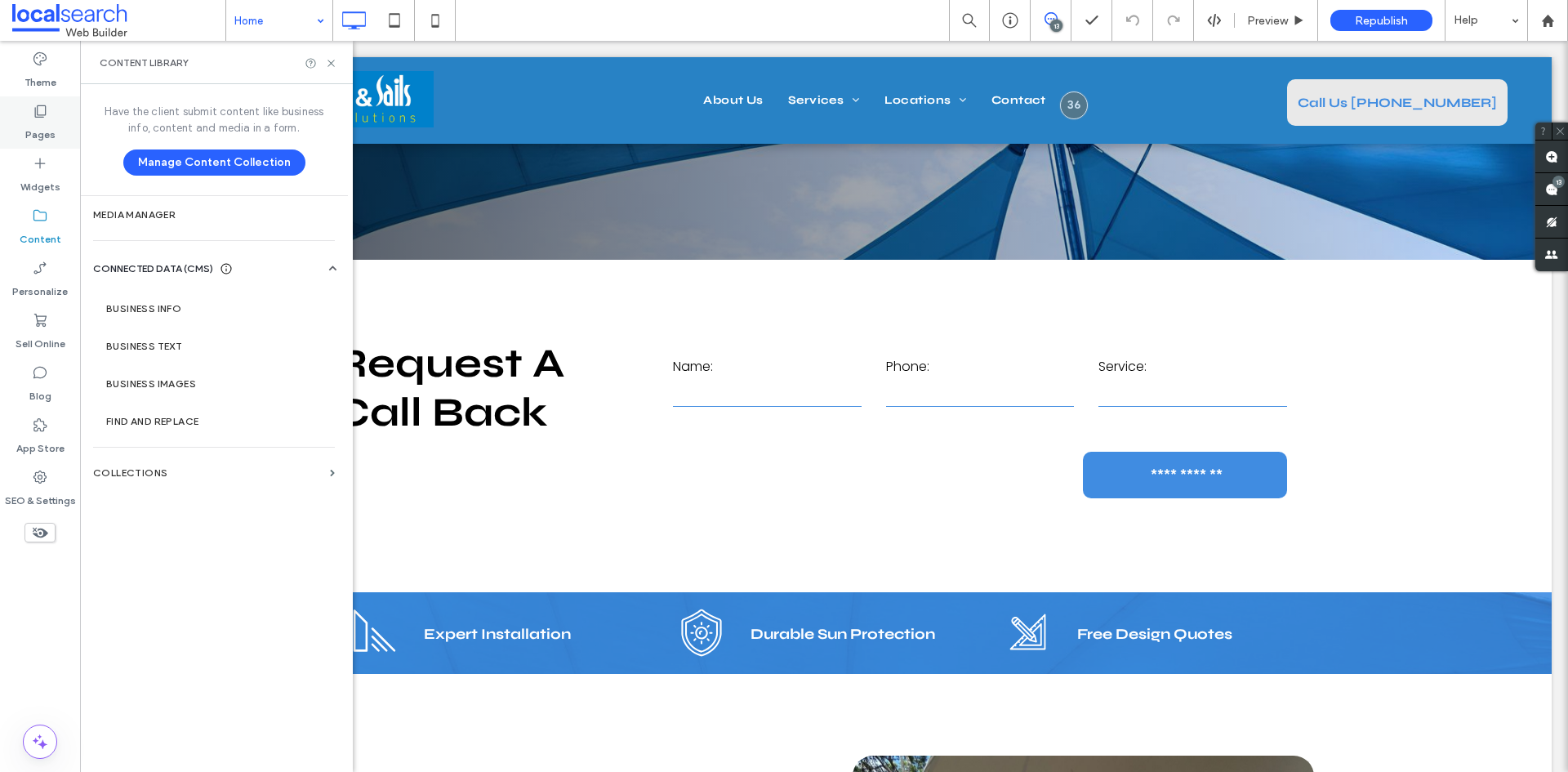
click at [49, 143] on div "Pages" at bounding box center [39, 123] width 80 height 52
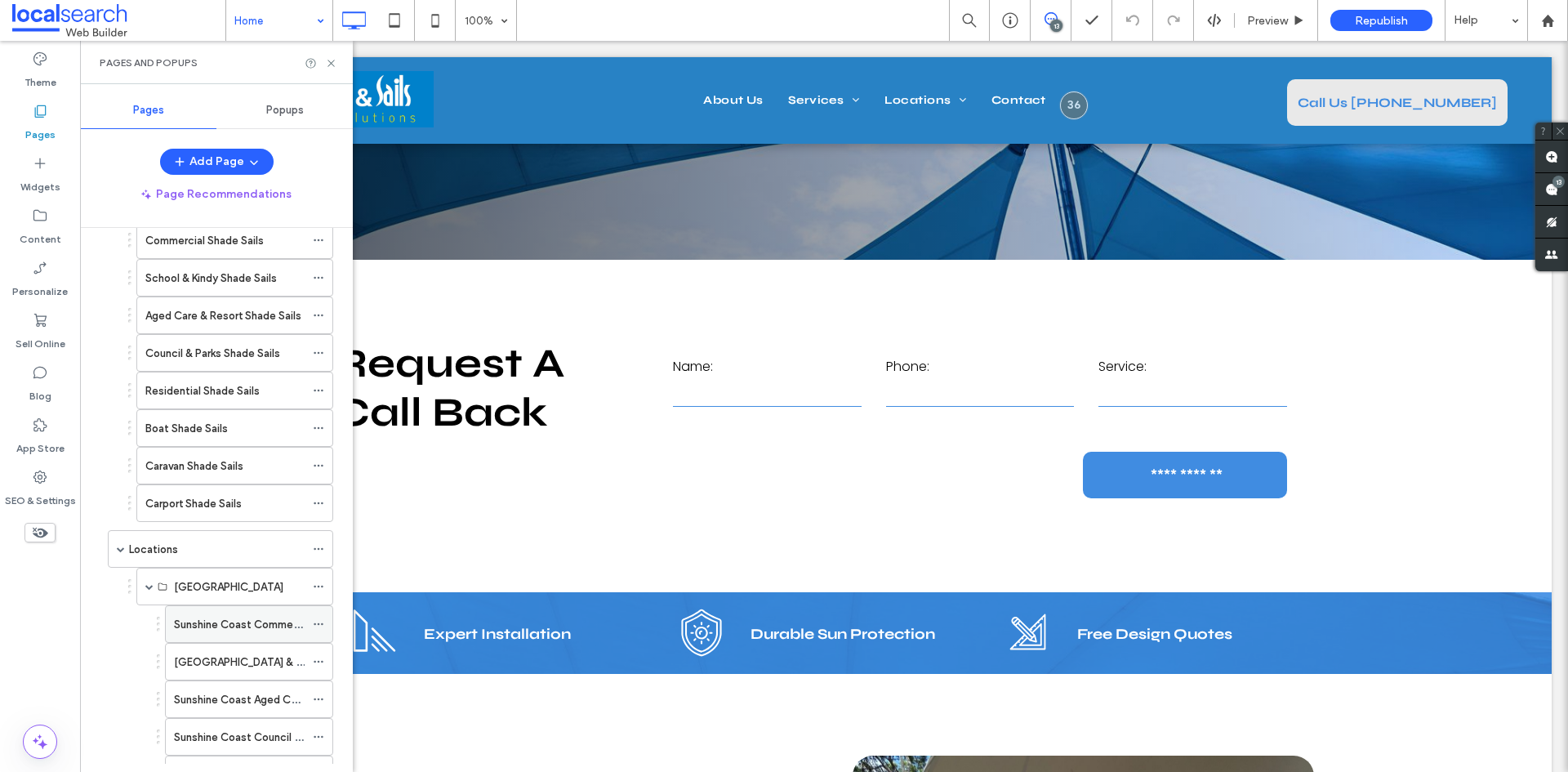
scroll to position [245, 0]
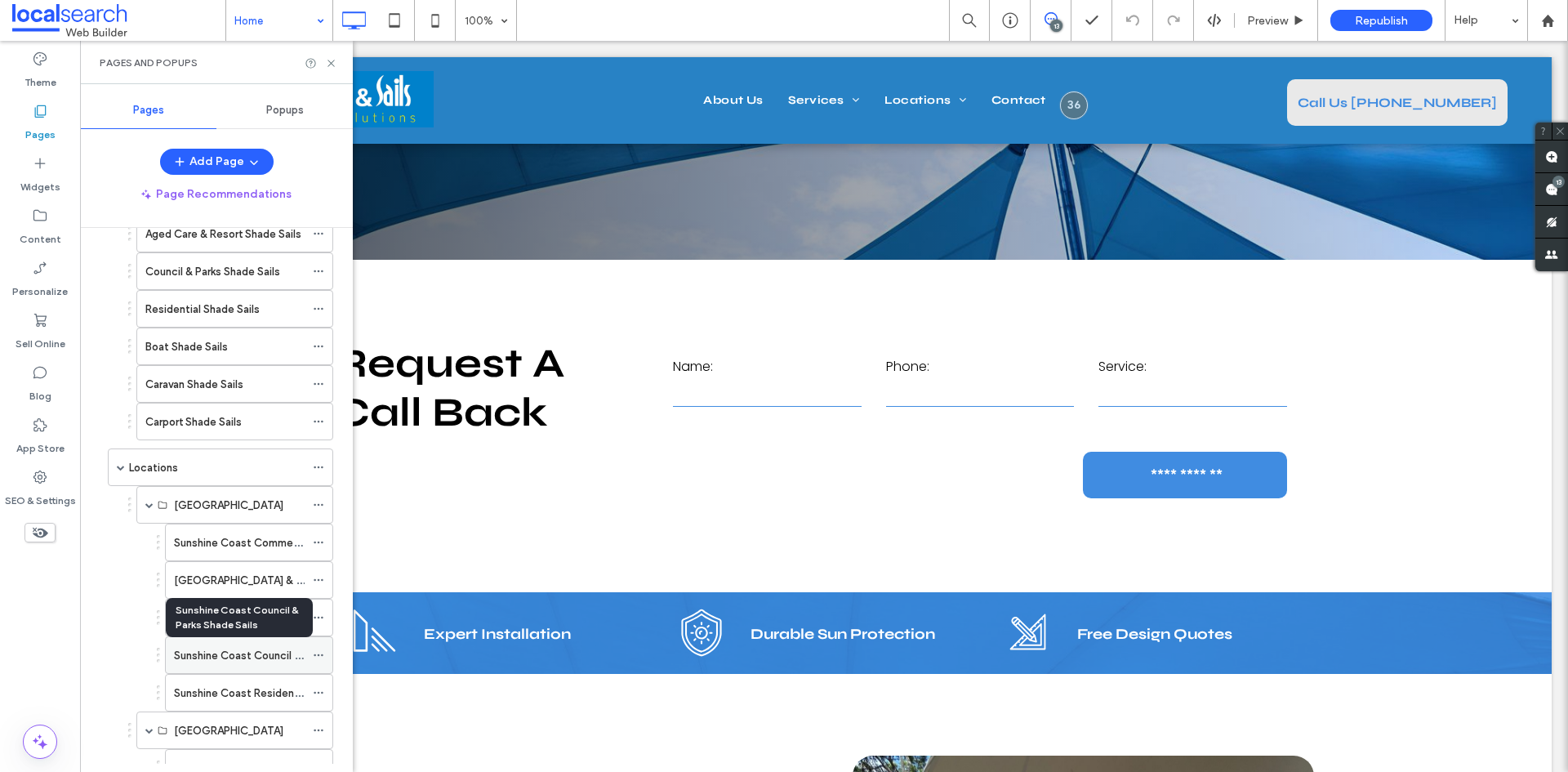
click at [262, 650] on label "Sunshine Coast Council & Parks Shade Sails" at bounding box center [281, 655] width 215 height 29
click at [319, 655] on use at bounding box center [318, 655] width 9 height 3
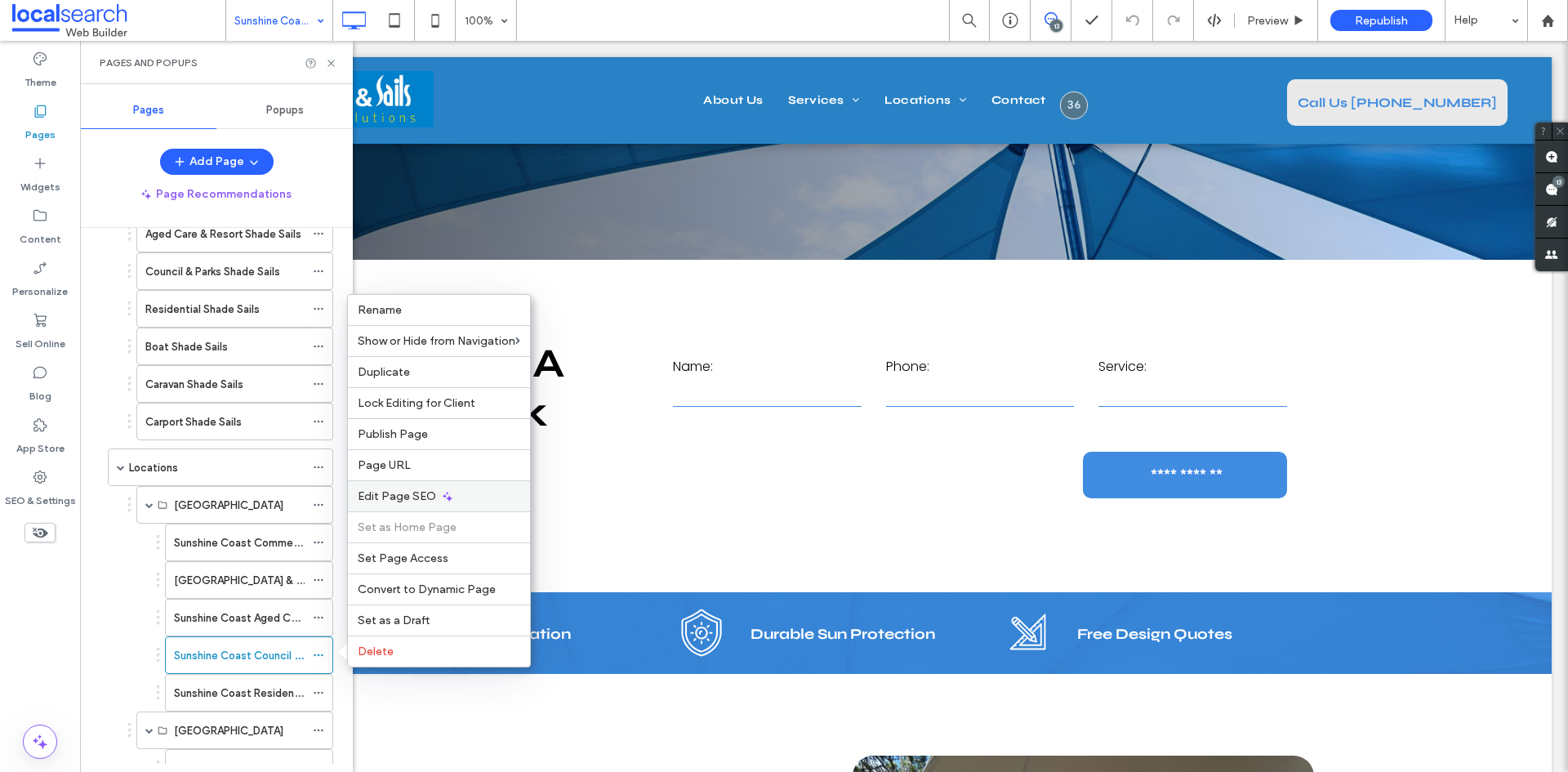
click at [402, 500] on span "Edit Page SEO" at bounding box center [397, 496] width 79 height 14
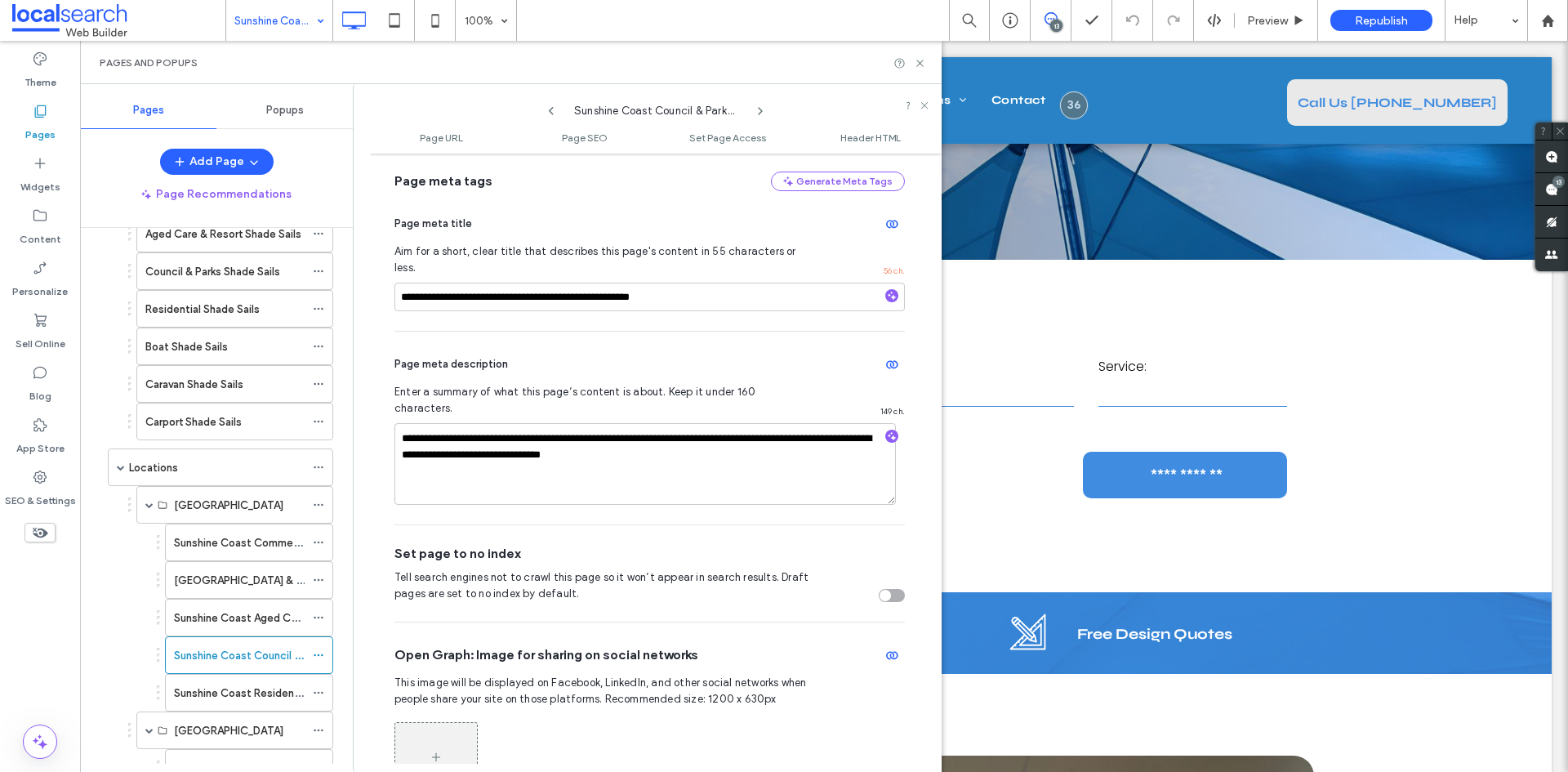
scroll to position [408, 0]
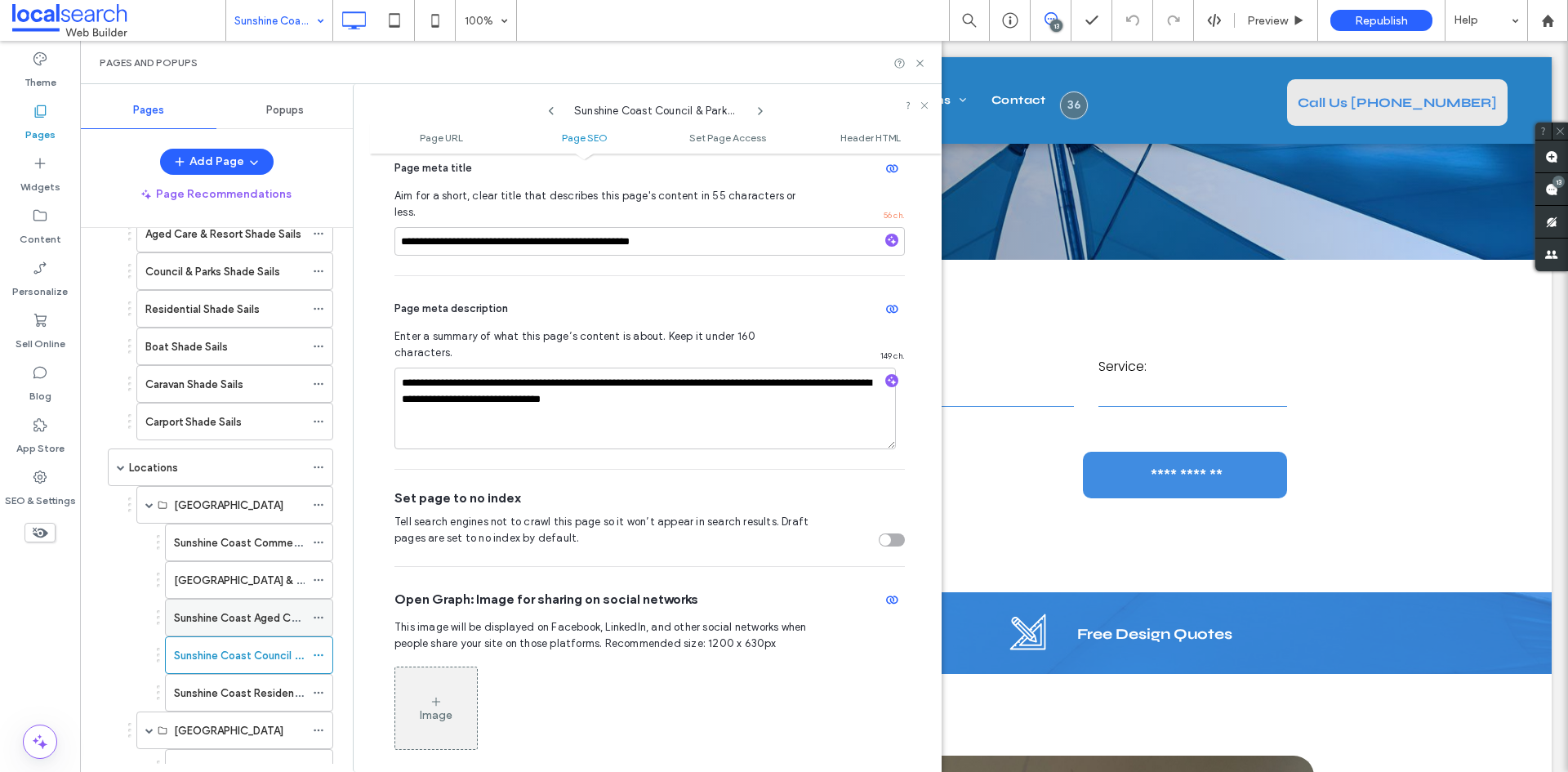
click at [280, 614] on label "Sunshine Coast Aged Care & Resort Shade Sails" at bounding box center [292, 617] width 236 height 29
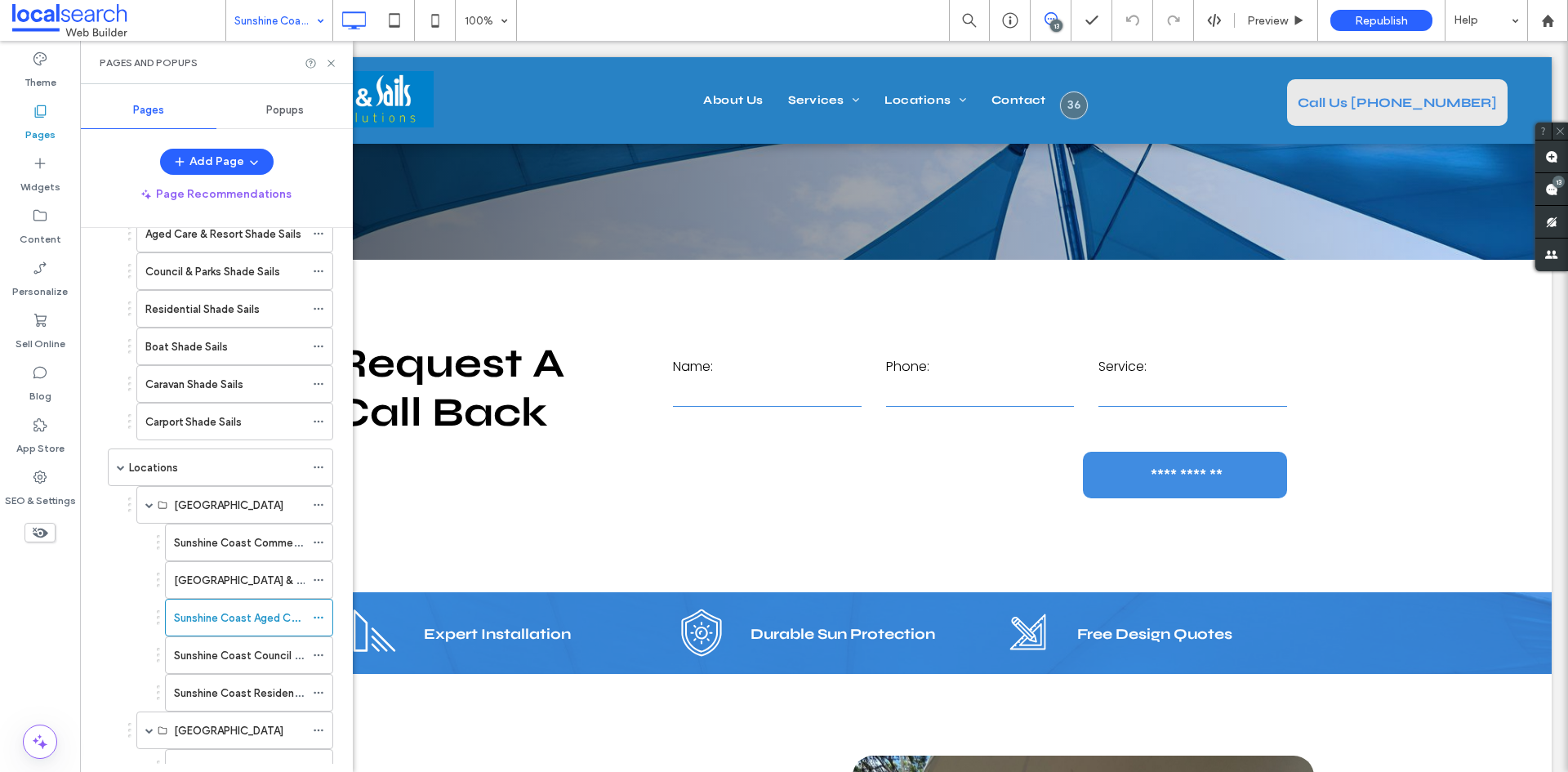
click at [318, 618] on div at bounding box center [784, 386] width 1568 height 772
click at [320, 616] on icon at bounding box center [319, 617] width 12 height 12
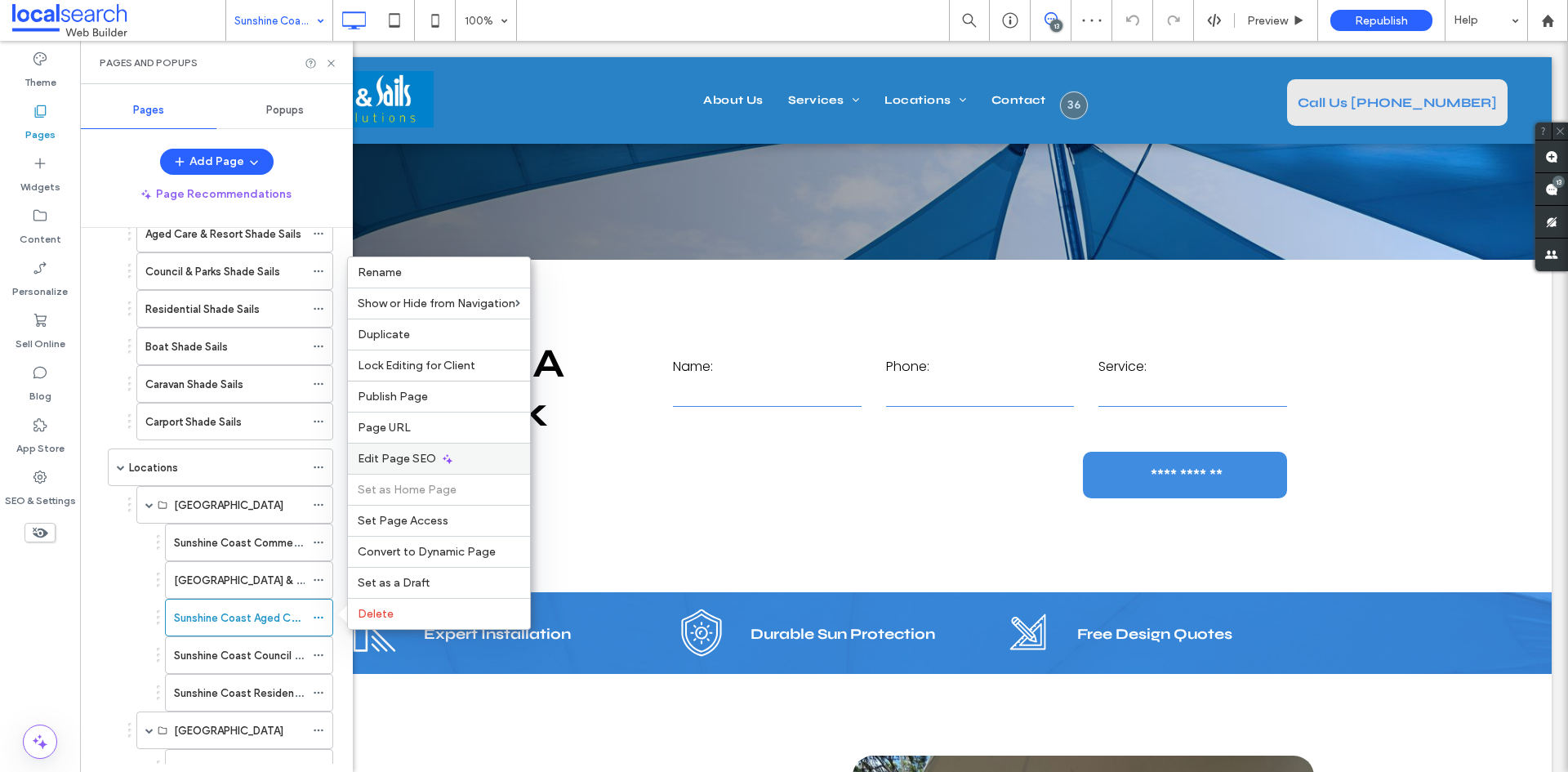
click at [398, 451] on div "Edit Page SEO" at bounding box center [439, 458] width 183 height 31
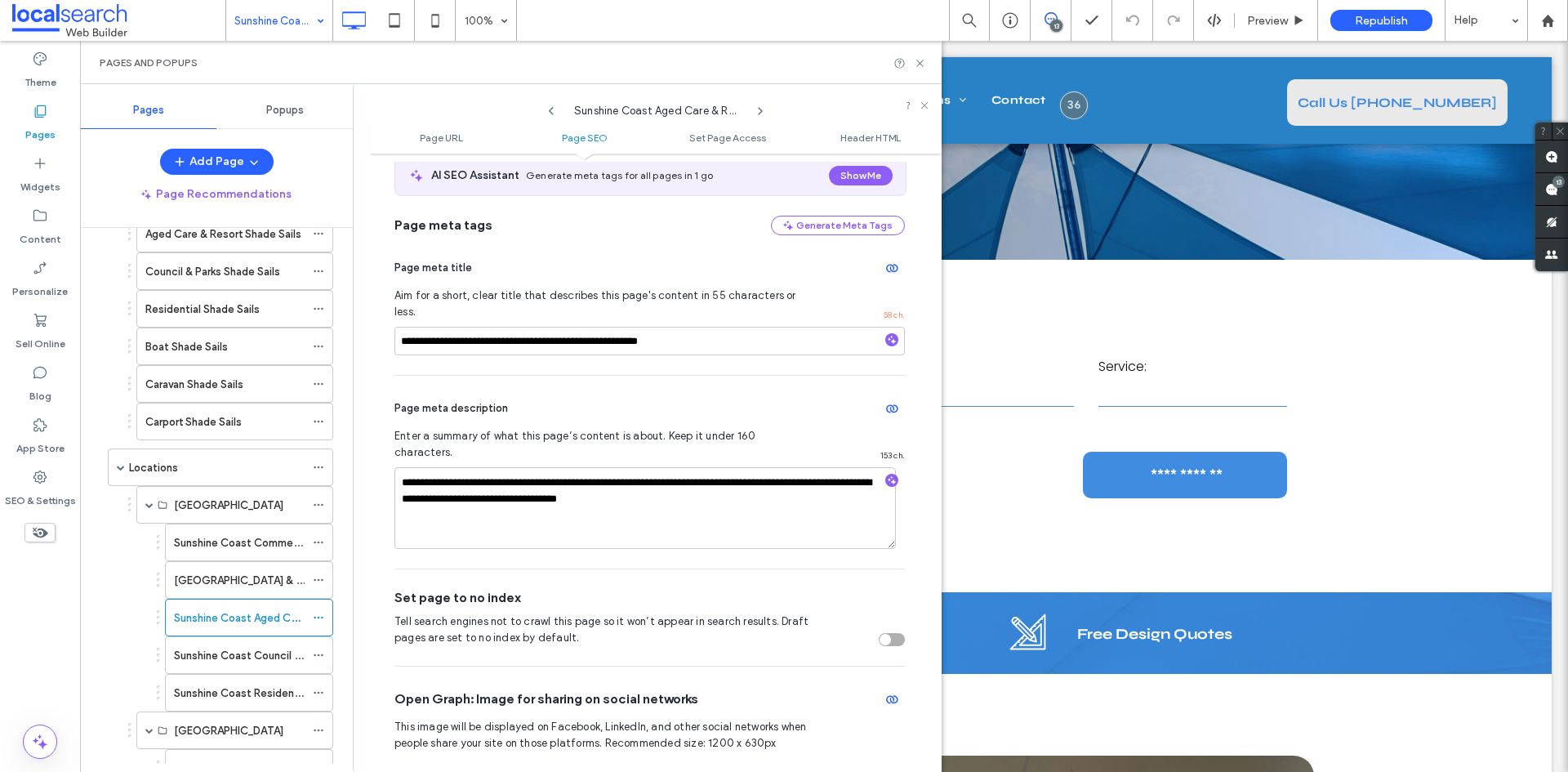
scroll to position [408, 0]
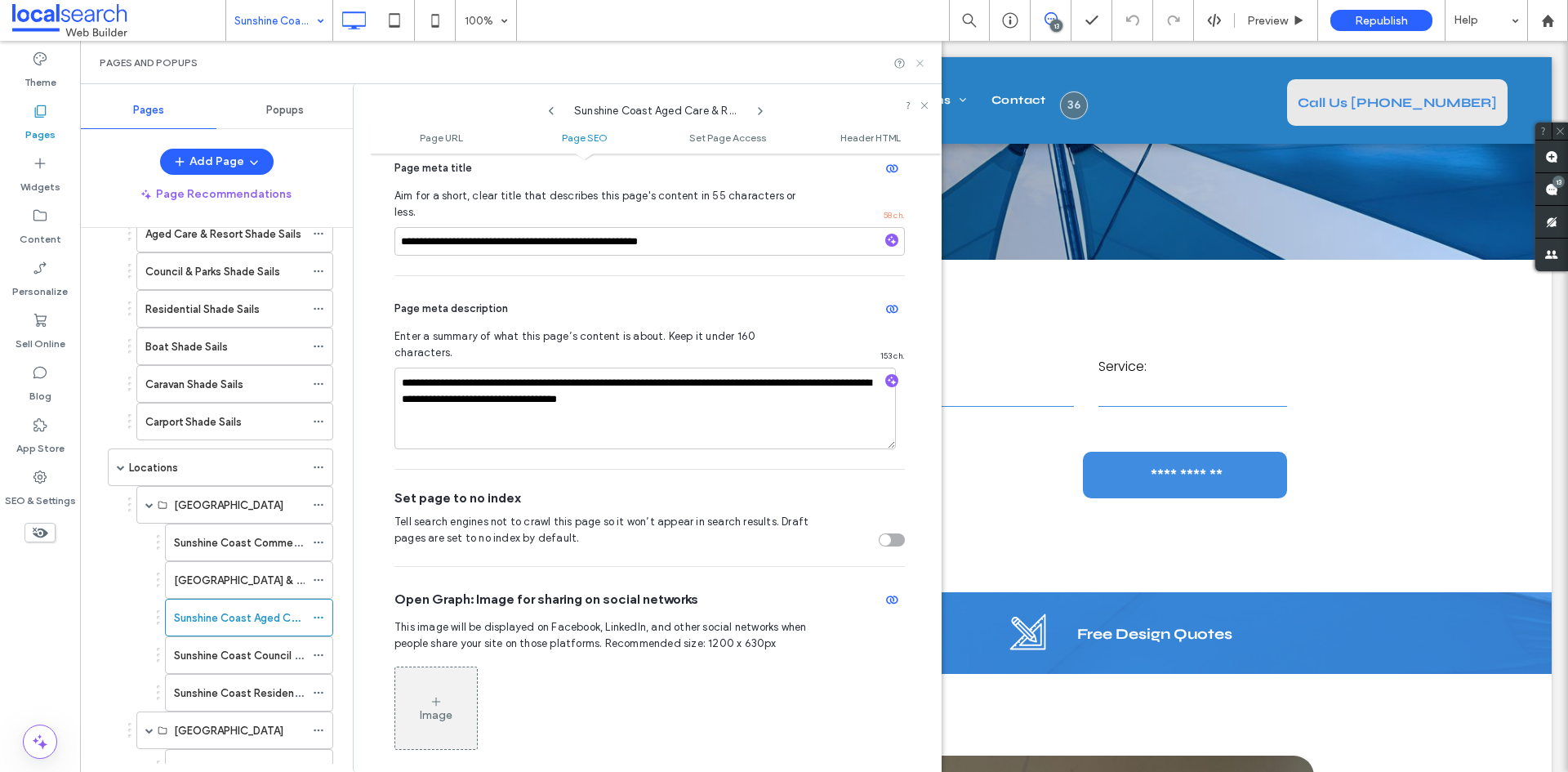
click at [915, 69] on icon at bounding box center [920, 64] width 13 height 13
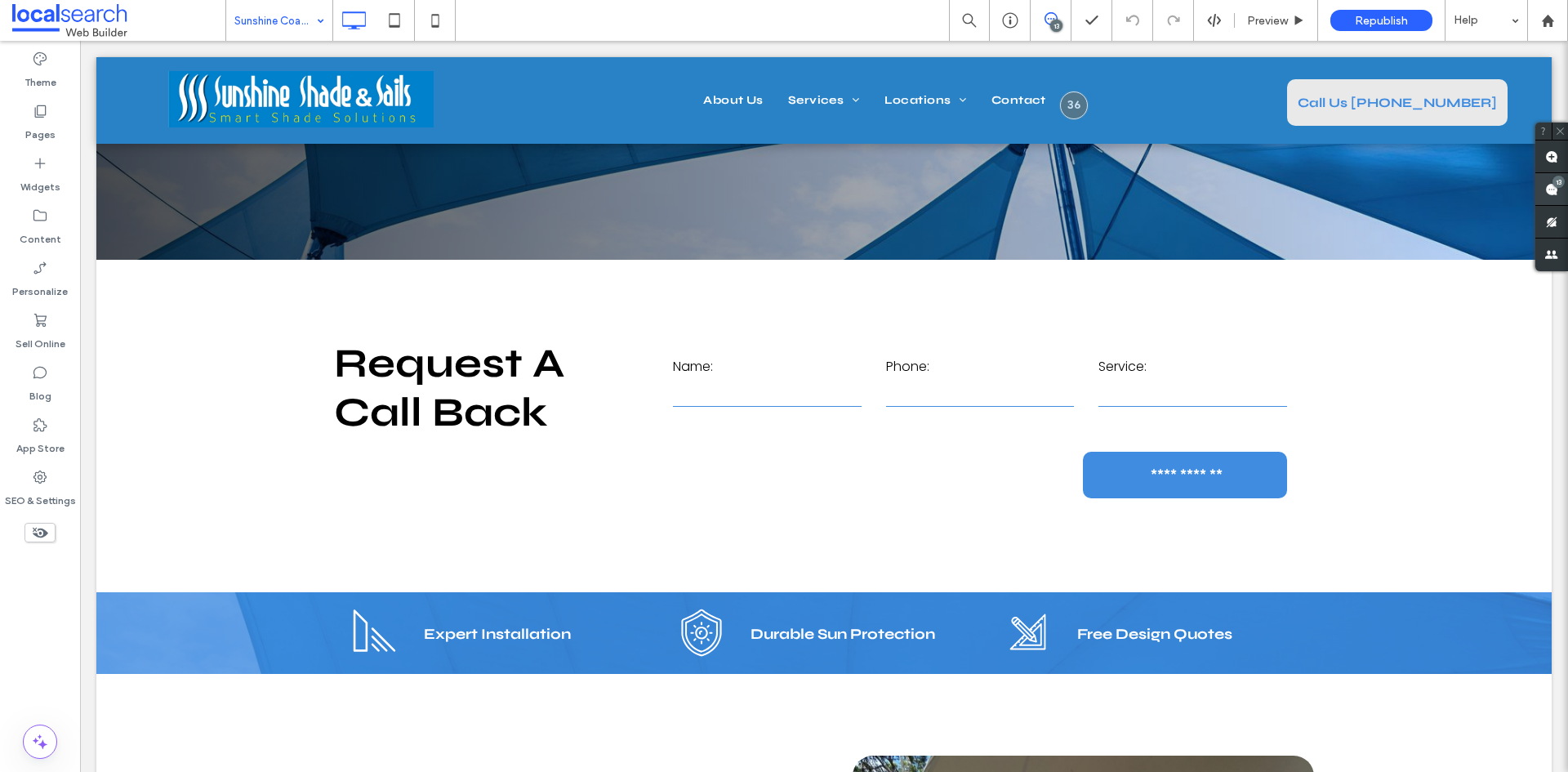
click at [1548, 175] on span at bounding box center [1552, 189] width 33 height 32
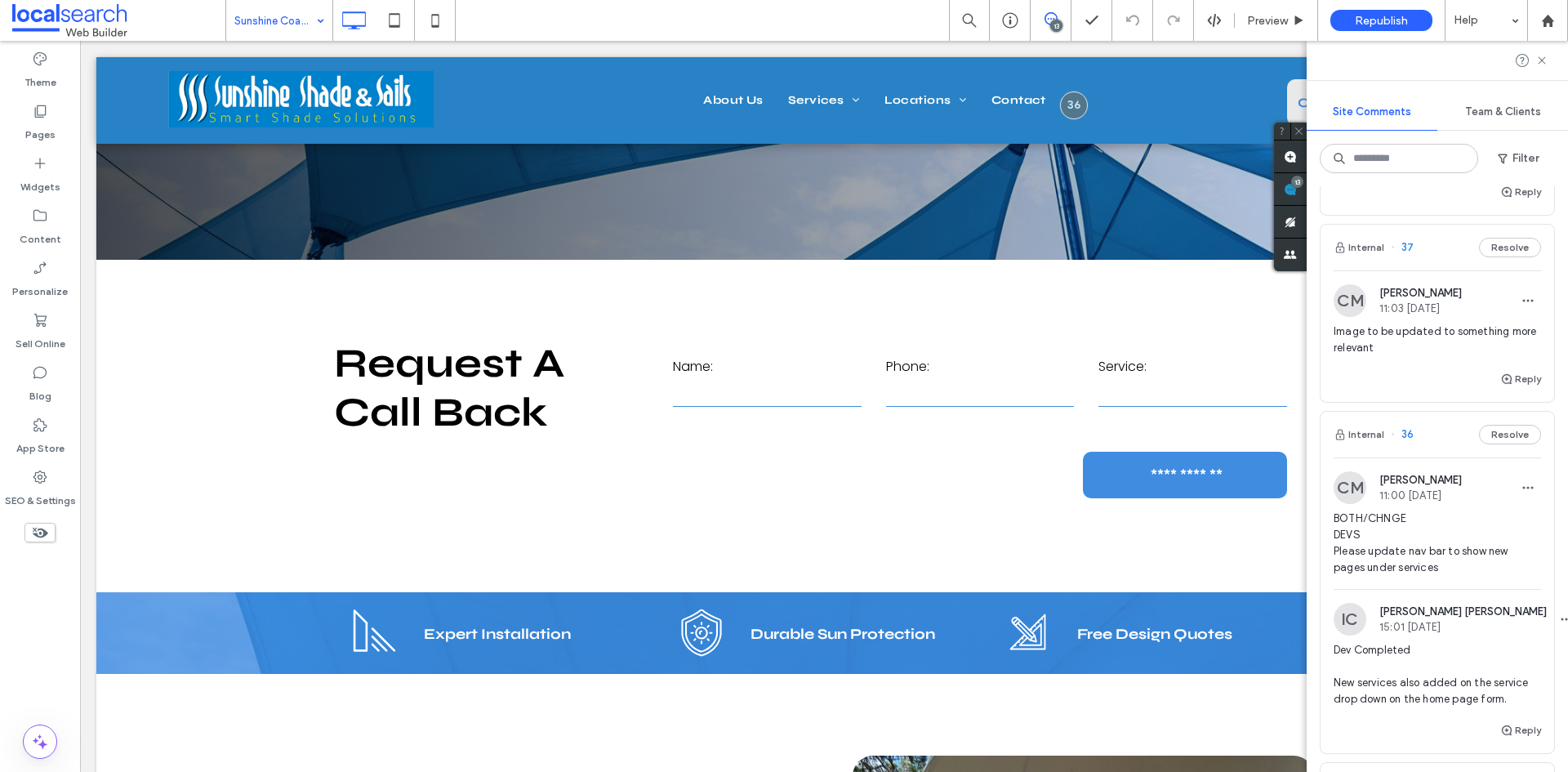
scroll to position [1470, 0]
click at [47, 119] on label "Pages" at bounding box center [40, 131] width 30 height 23
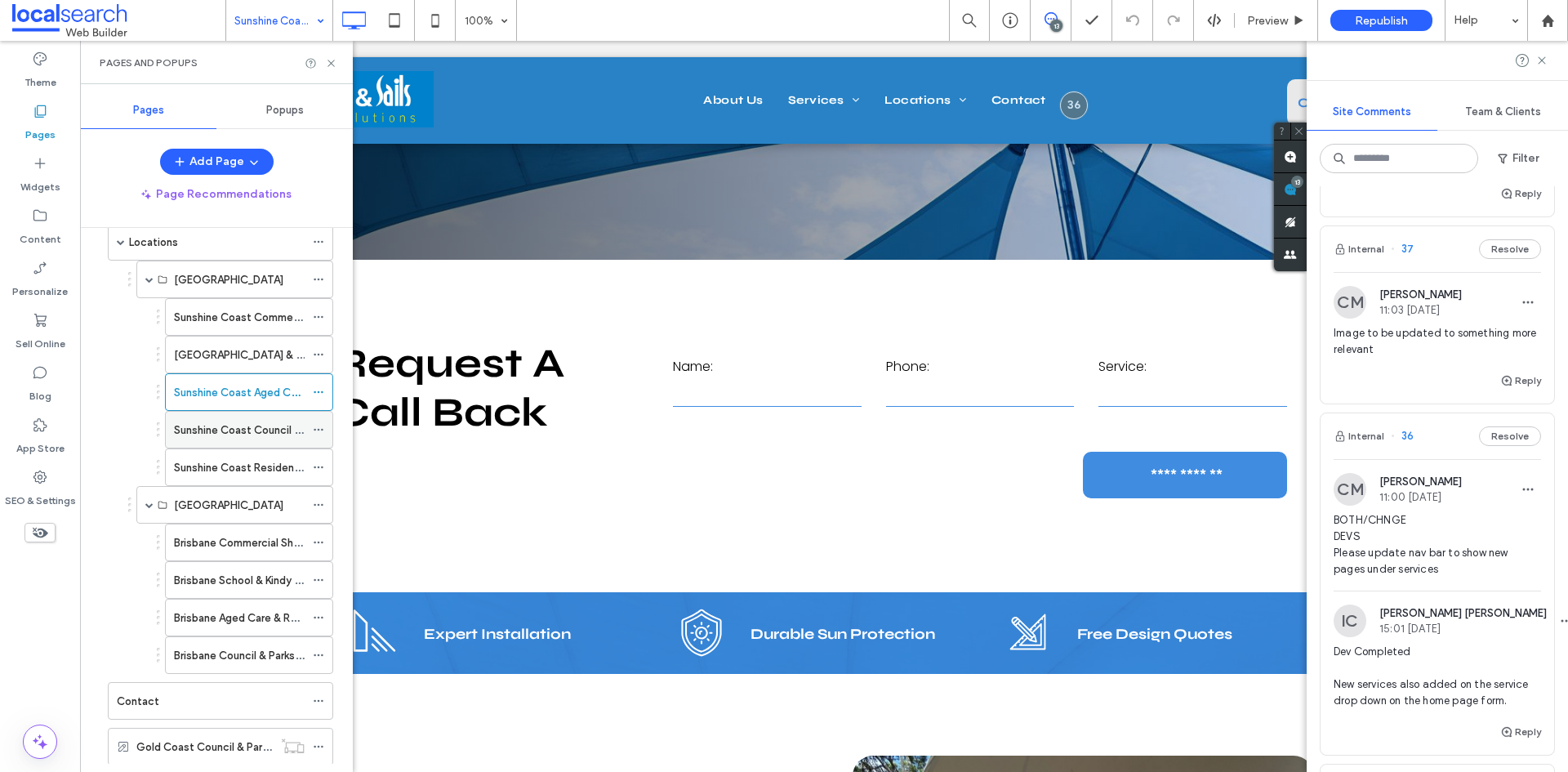
scroll to position [431, 0]
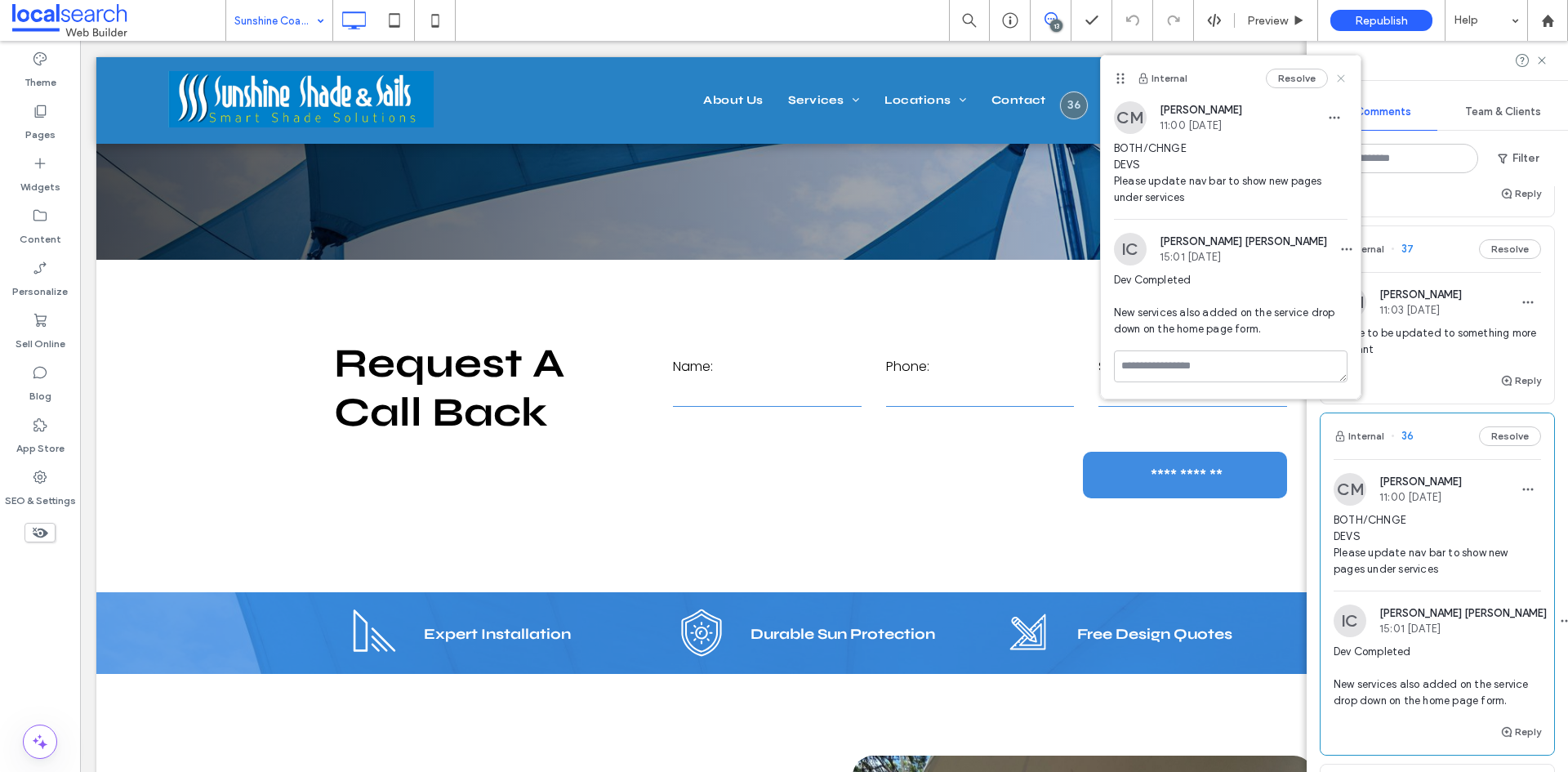
click at [1342, 77] on icon at bounding box center [1341, 78] width 13 height 13
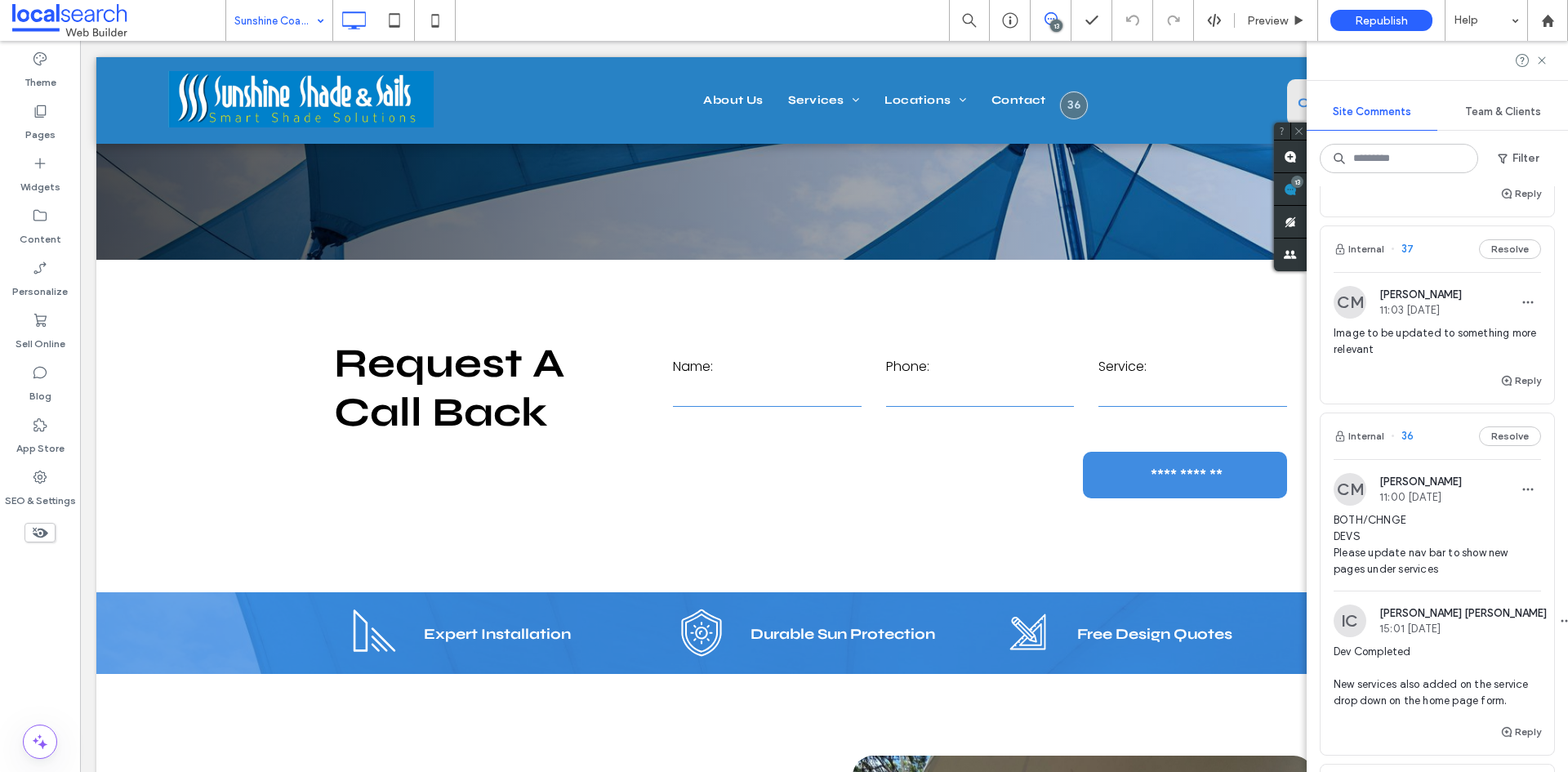
click at [1055, 16] on icon at bounding box center [1051, 19] width 13 height 13
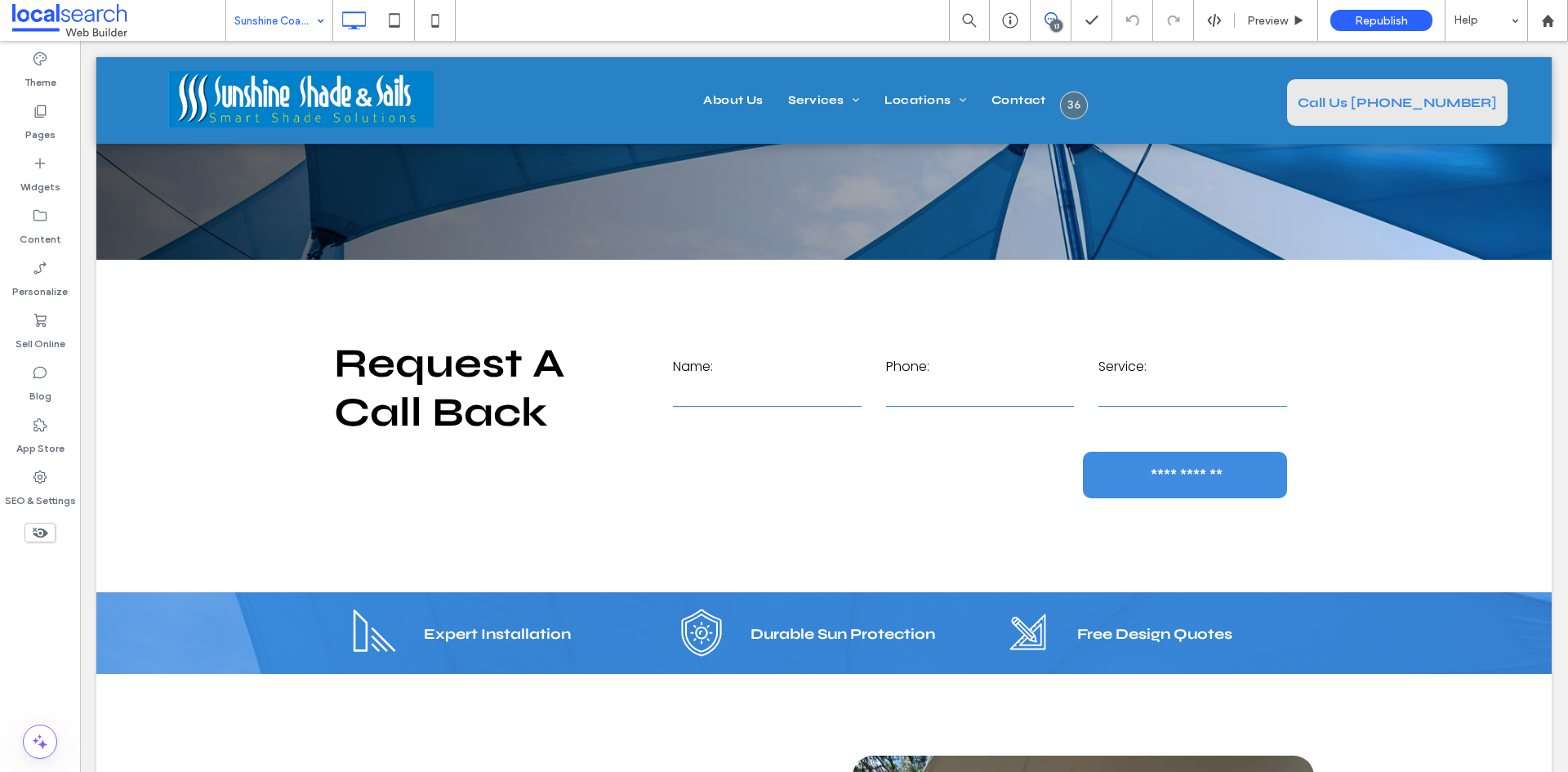
scroll to position [0, 0]
click at [1058, 23] on div "13" at bounding box center [1057, 26] width 13 height 13
click at [1550, 191] on use at bounding box center [1552, 189] width 13 height 13
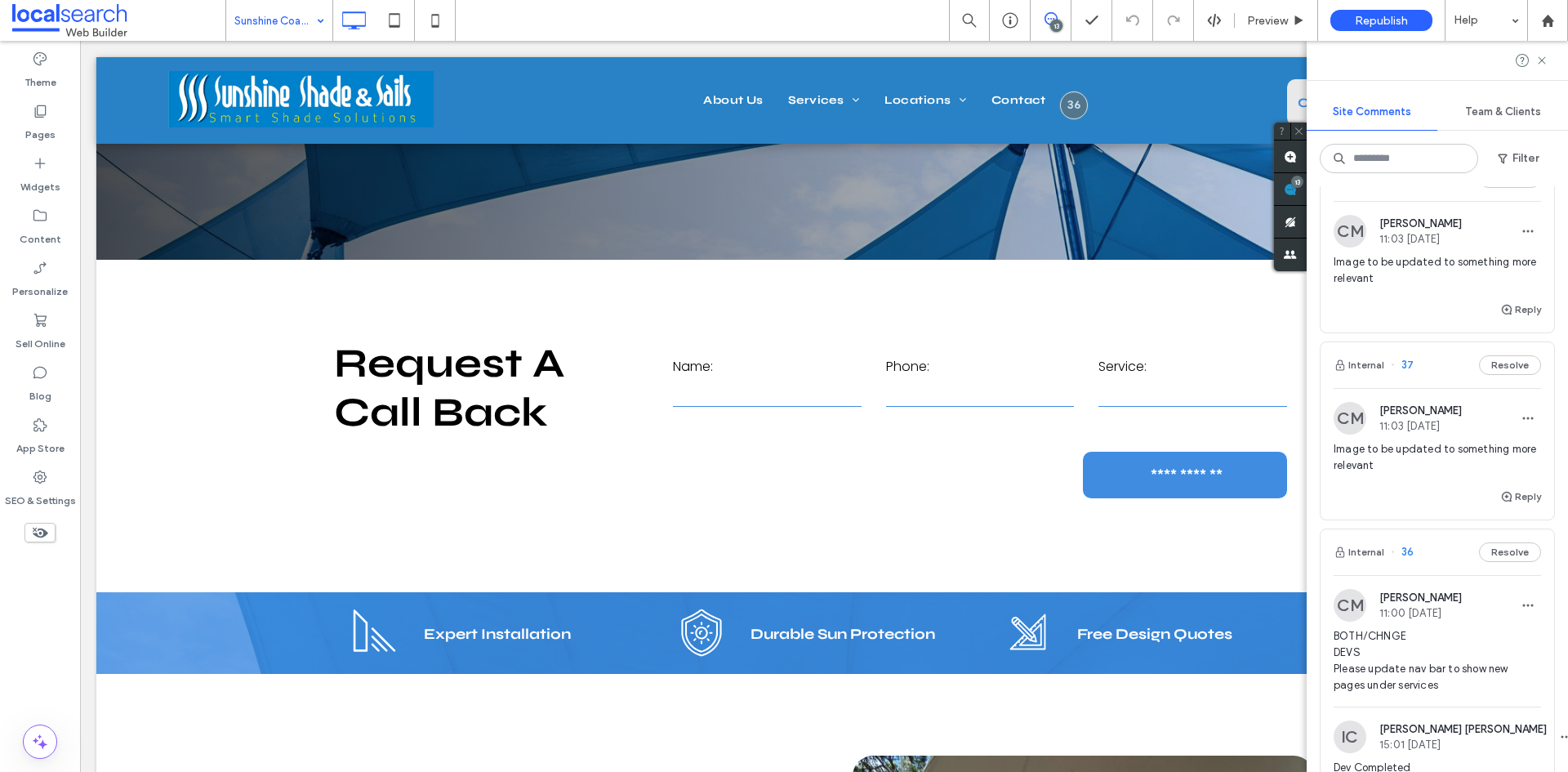
scroll to position [1345, 0]
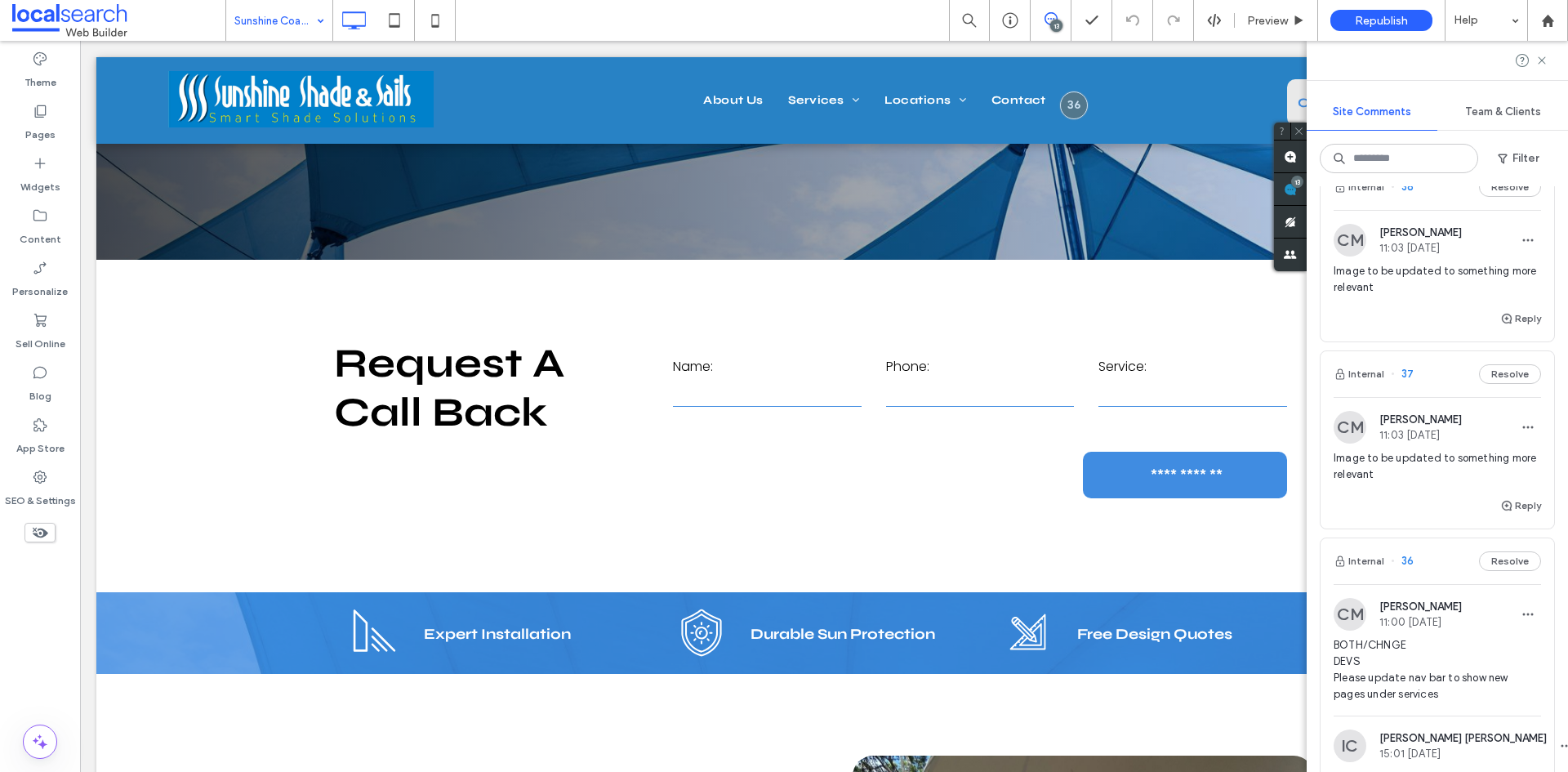
click at [1442, 481] on span "Image to be updated to something more relevant" at bounding box center [1437, 466] width 208 height 33
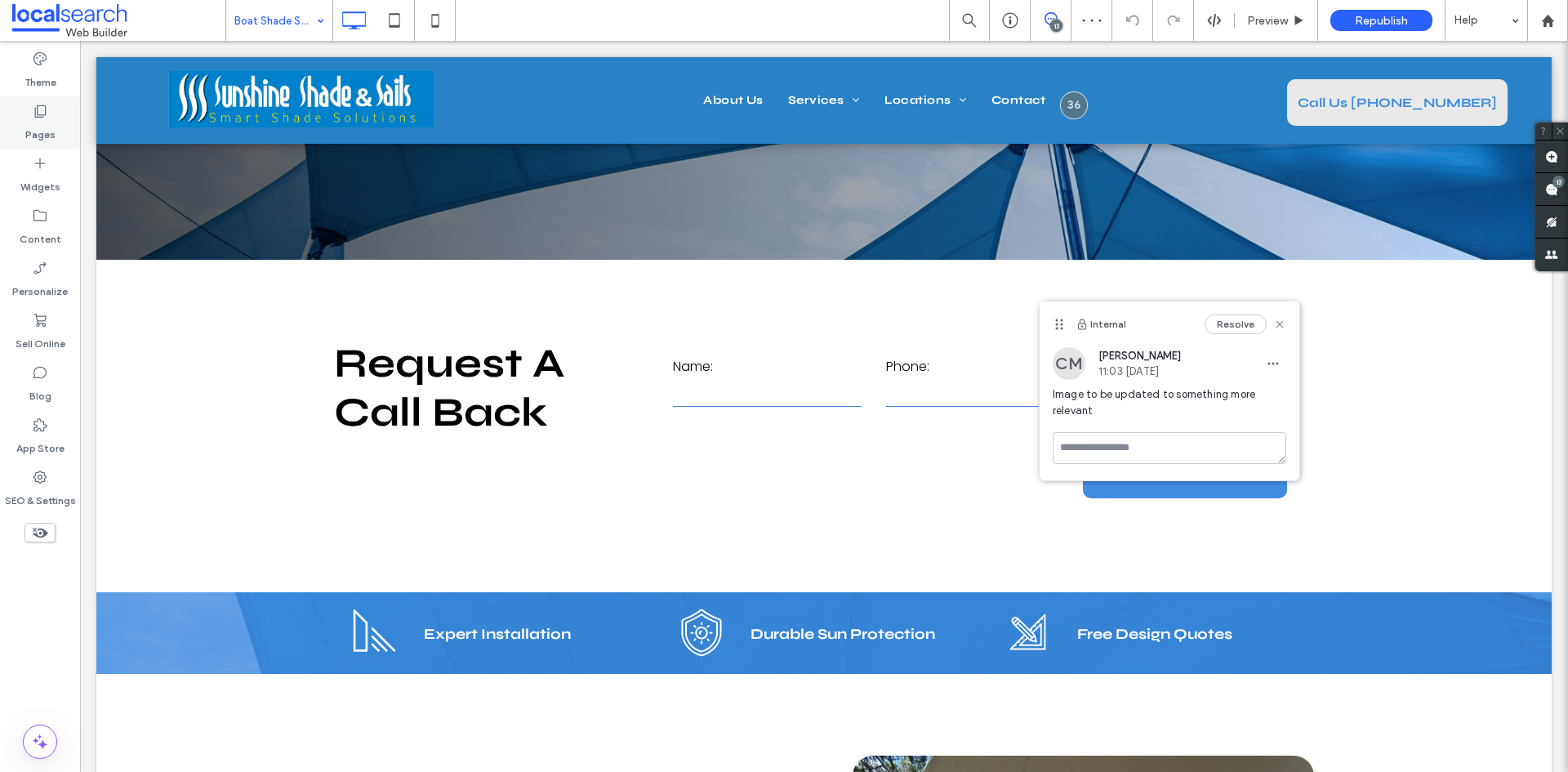
click at [30, 123] on label "Pages" at bounding box center [40, 131] width 30 height 23
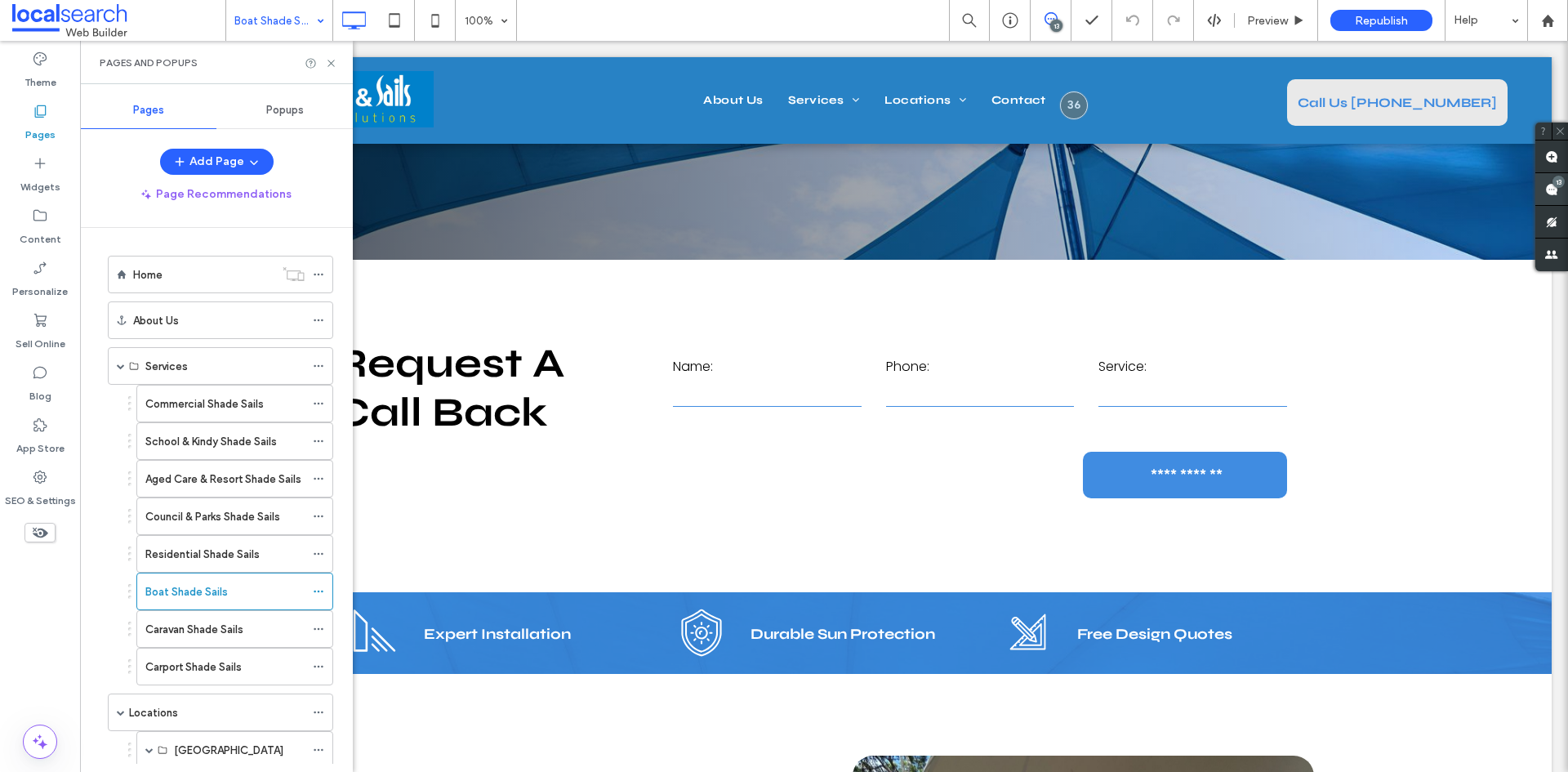
click at [1564, 191] on span at bounding box center [1552, 189] width 33 height 32
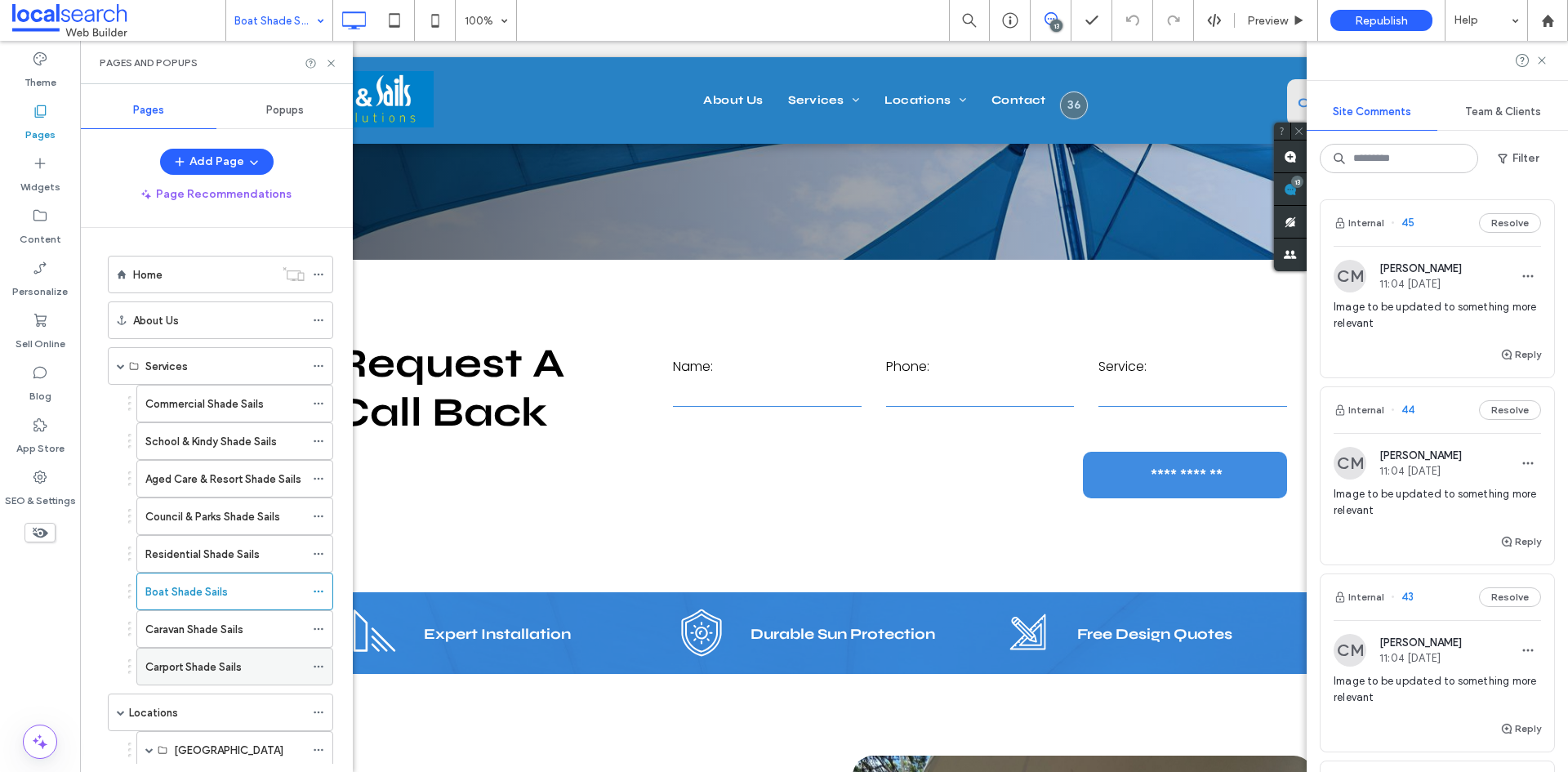
click at [265, 659] on div "Carport Shade Sails" at bounding box center [225, 666] width 159 height 17
click at [1430, 349] on div "Reply" at bounding box center [1437, 361] width 234 height 33
